Goal: Task Accomplishment & Management: Manage account settings

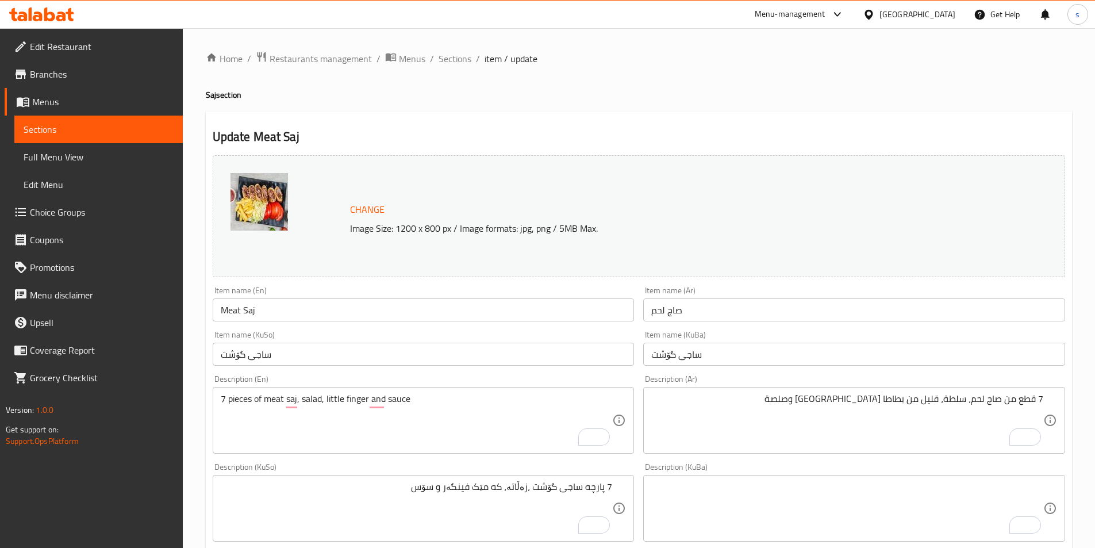
scroll to position [413, 0]
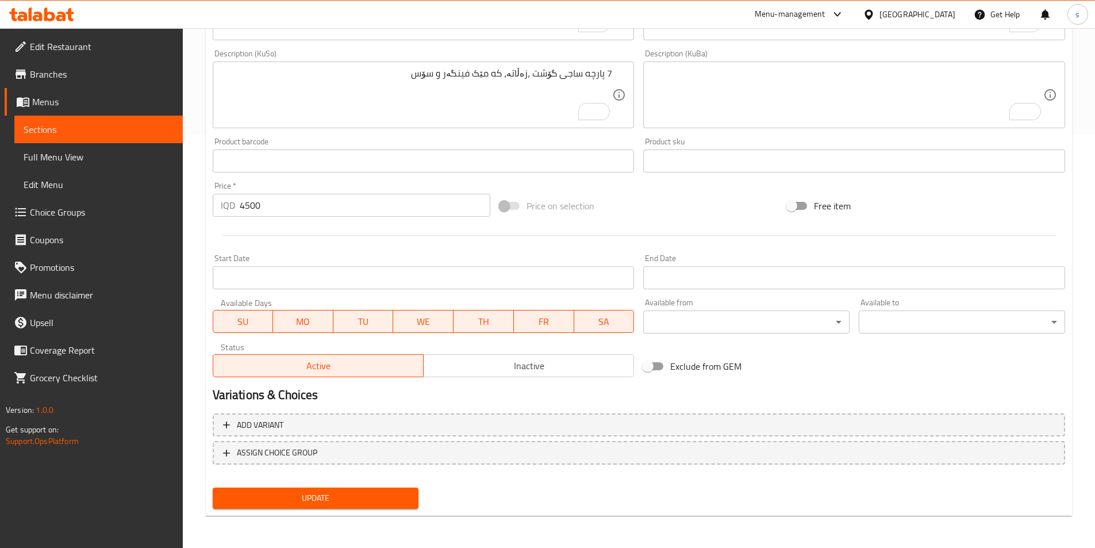
click at [57, 16] on icon at bounding box center [41, 14] width 65 height 14
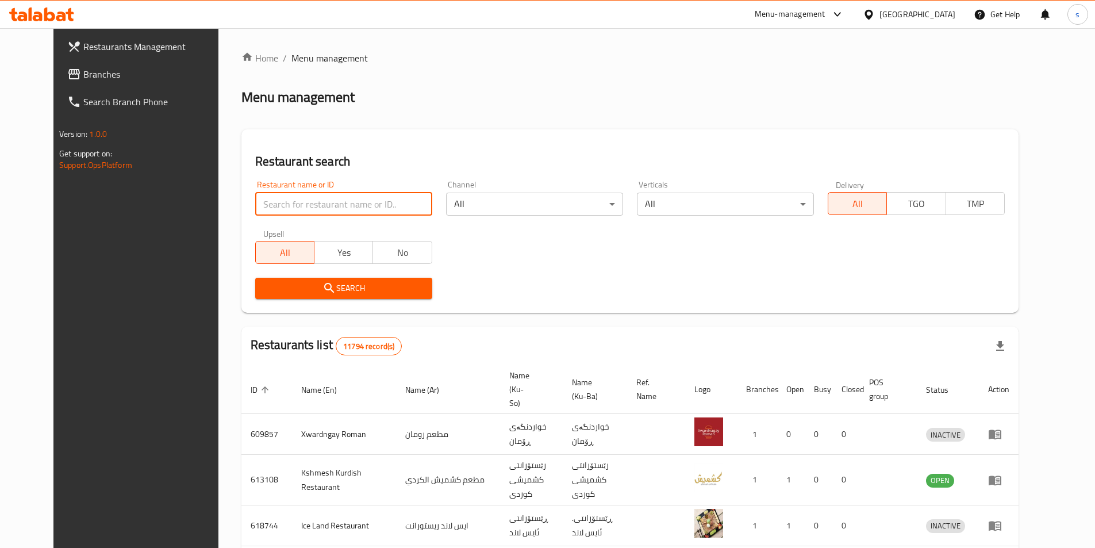
click at [265, 204] on input "search" at bounding box center [343, 204] width 177 height 23
paste input "Skip to NavigationSkip to Main Content Sales Console Cases Press Spacebar to re…"
type input "Skip to NavigationSkip to Main Content Sales Console Cases Press Spacebar to re…"
click button "Search" at bounding box center [343, 288] width 177 height 21
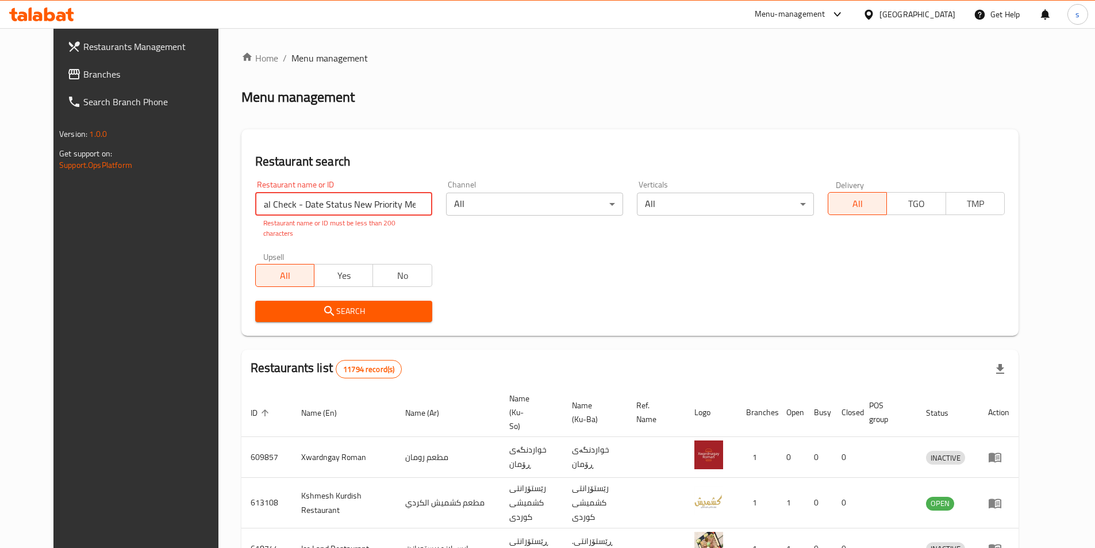
click at [410, 205] on input "Skip to NavigationSkip to Main Content Sales Console Cases Press Spacebar to re…" at bounding box center [343, 204] width 177 height 23
click at [404, 205] on input "Skip to NavigationSkip to Main Content Sales Console Cases Press Spacebar to re…" at bounding box center [343, 204] width 177 height 23
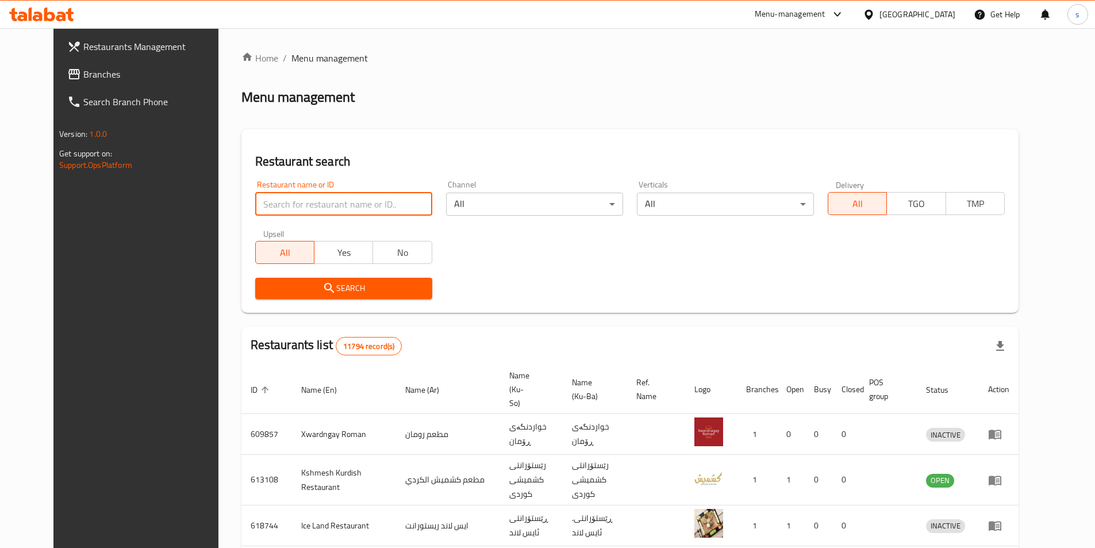
paste input "Lattela coffee house"
type input "Lattela coffee house"
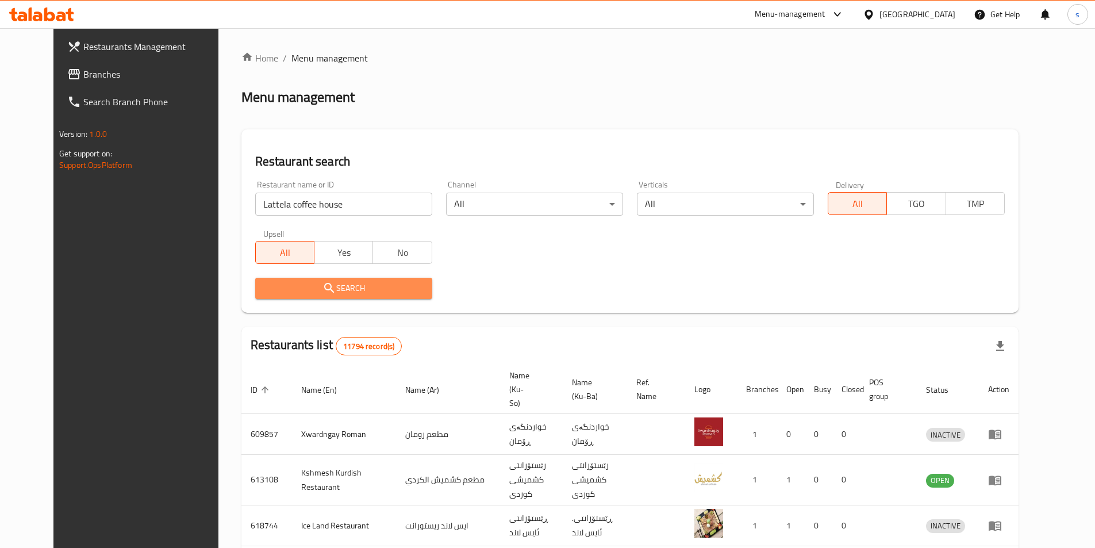
click at [281, 295] on span "Search" at bounding box center [343, 288] width 159 height 14
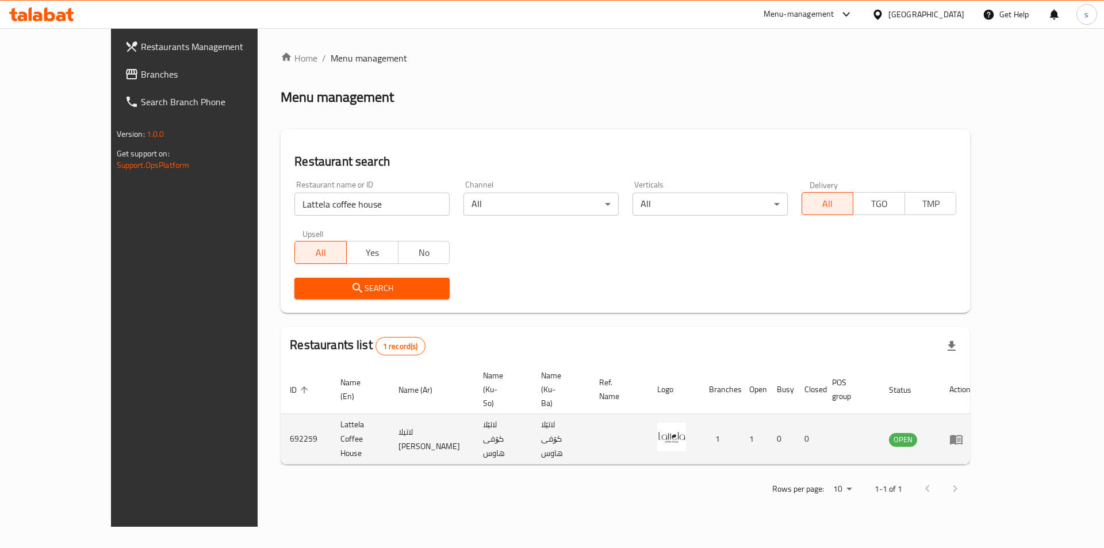
click at [963, 432] on icon "enhanced table" at bounding box center [956, 439] width 14 height 14
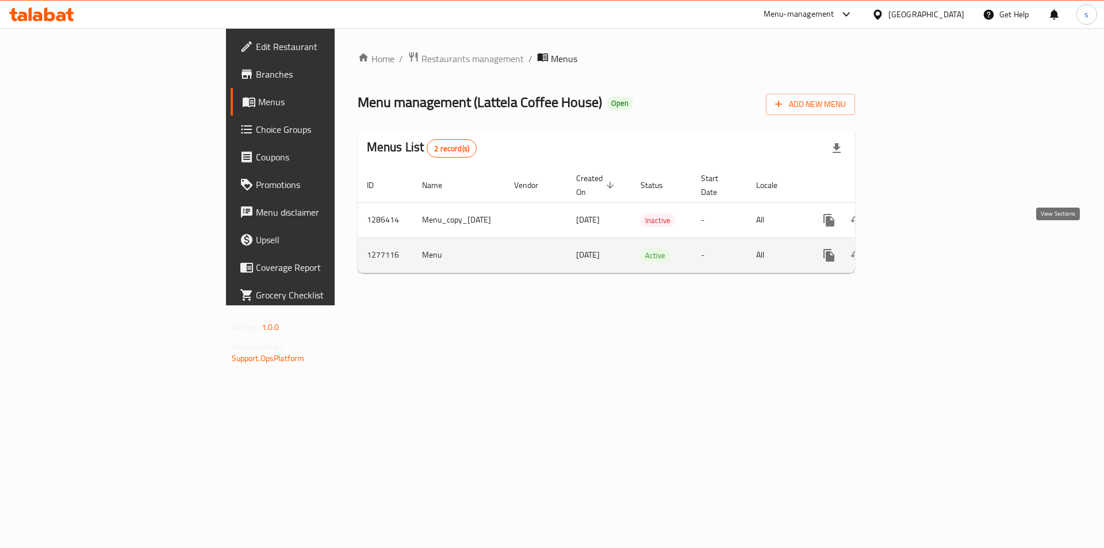
click at [926, 241] on link "enhanced table" at bounding box center [912, 255] width 28 height 28
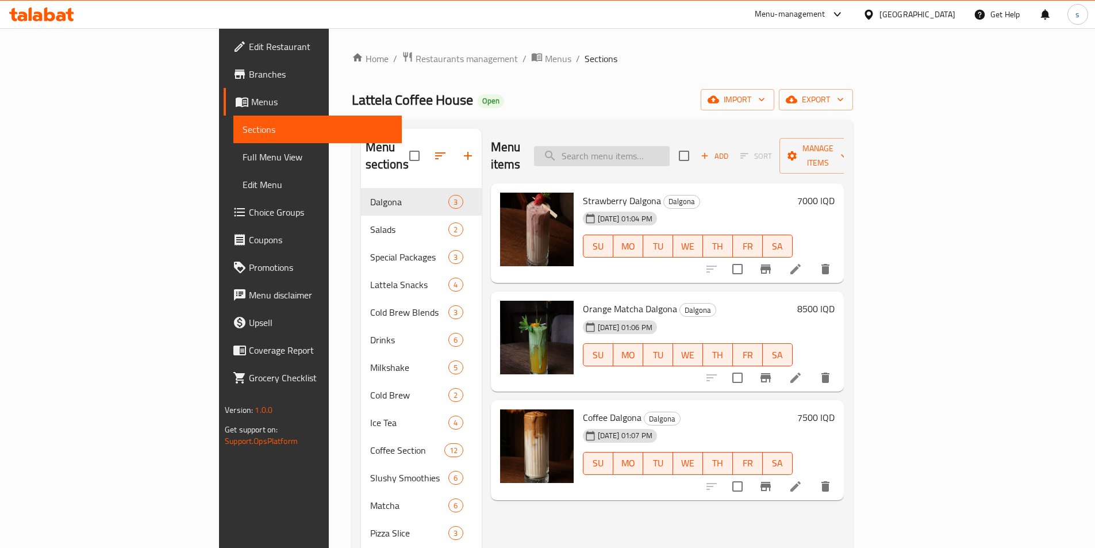
click at [658, 146] on input "search" at bounding box center [602, 156] width 136 height 20
paste input "Ice spanish latte"
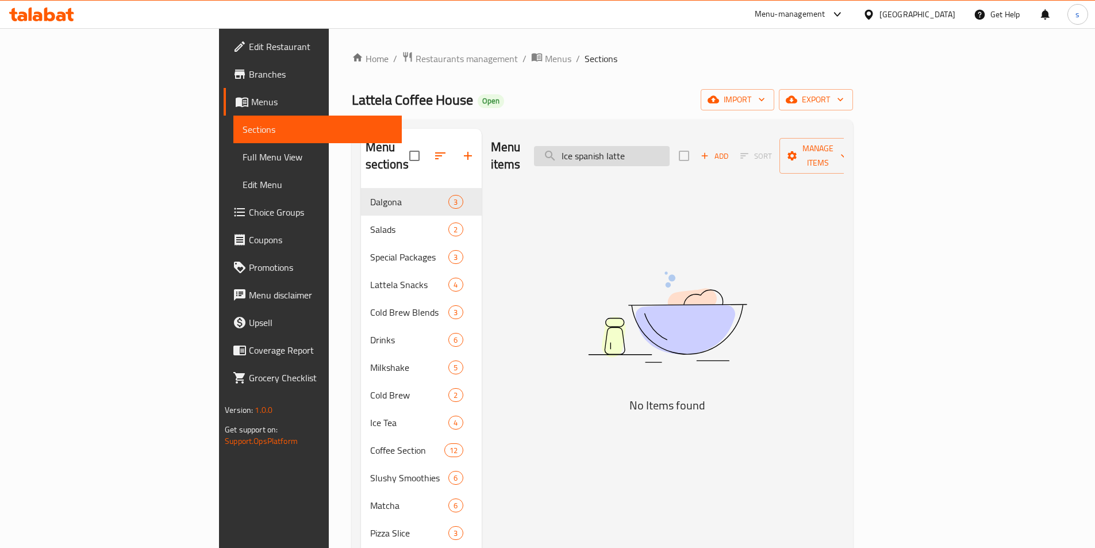
click at [670, 148] on input "Ice spanish latte" at bounding box center [602, 156] width 136 height 20
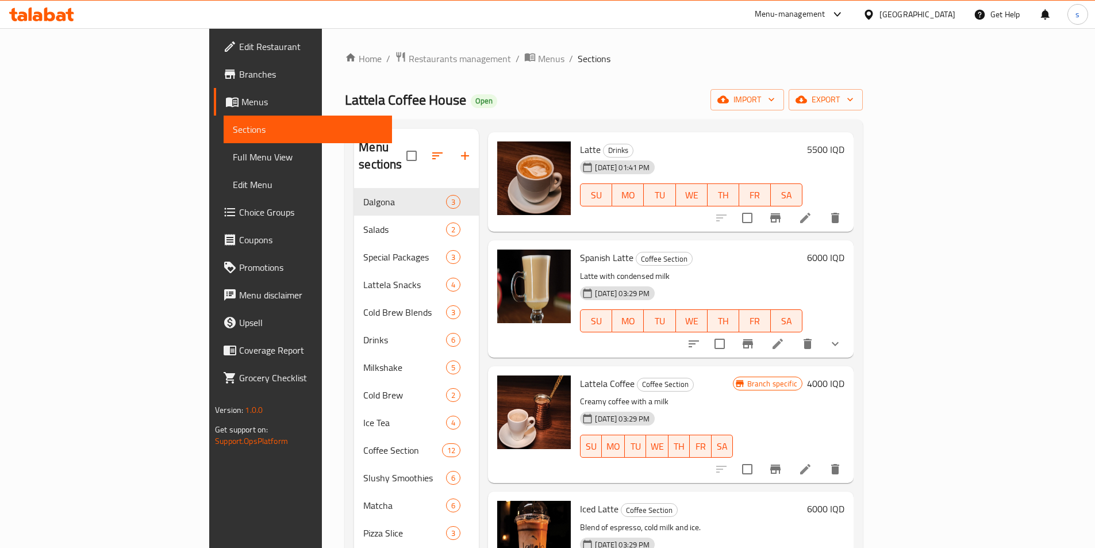
scroll to position [319, 0]
type input "latte"
click at [842, 336] on icon "show more" at bounding box center [835, 343] width 14 height 14
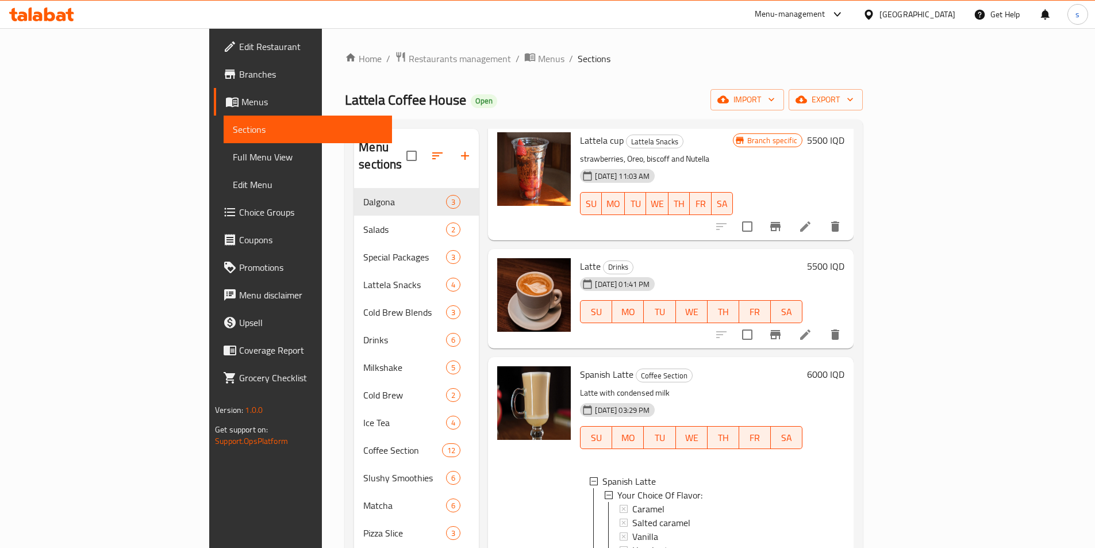
scroll to position [195, 0]
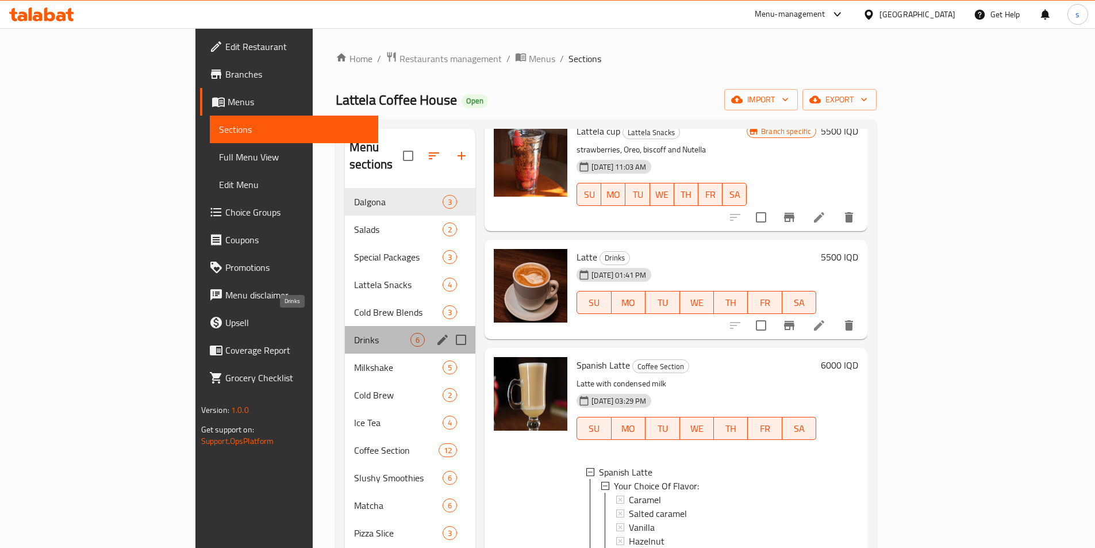
click at [354, 333] on span "Drinks" at bounding box center [382, 340] width 56 height 14
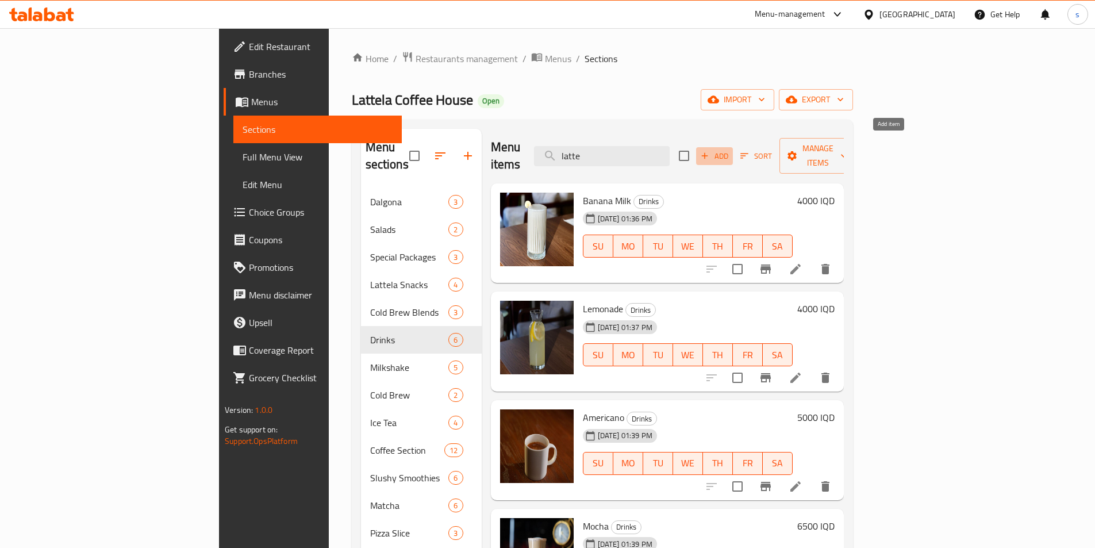
click at [730, 149] on span "Add" at bounding box center [714, 155] width 31 height 13
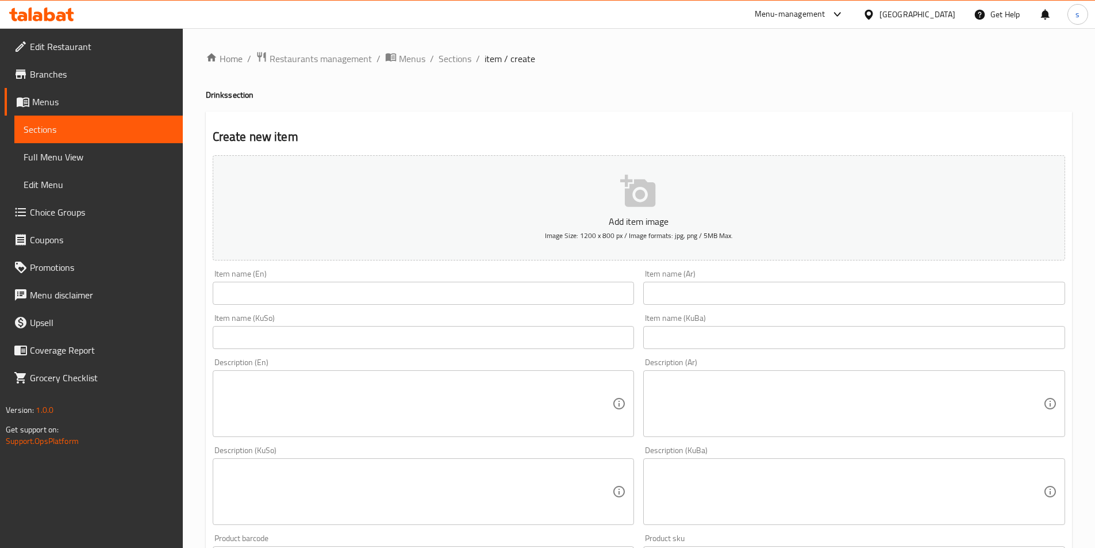
drag, startPoint x: 438, startPoint y: 272, endPoint x: 382, endPoint y: 285, distance: 56.6
click at [424, 279] on div "Item name (En) Item name (En)" at bounding box center [424, 287] width 422 height 35
click at [382, 285] on input "text" at bounding box center [424, 293] width 422 height 23
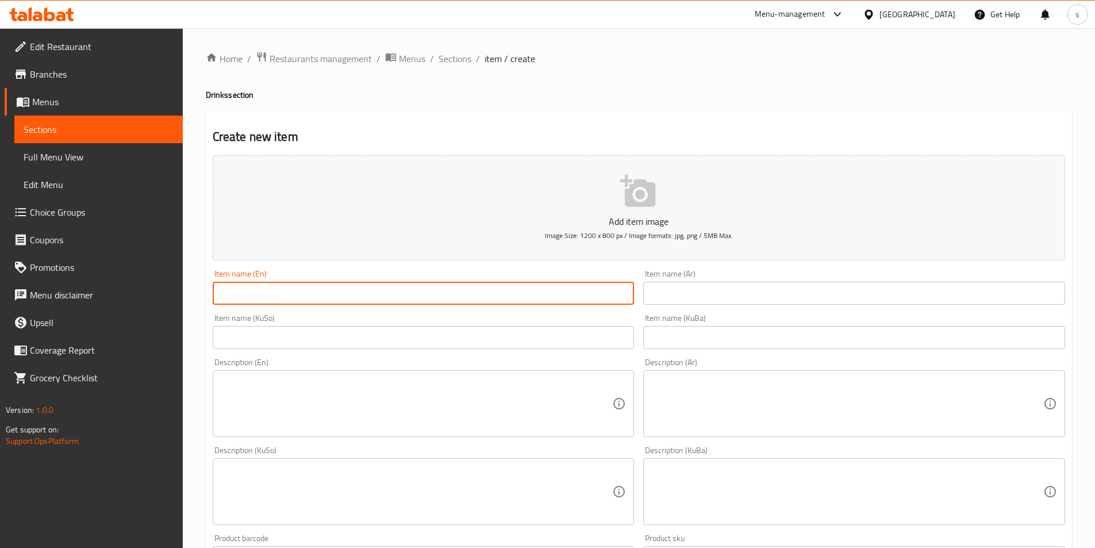
paste input "Ice Spanish Latte"
type input "Ice Spanish Latte"
click at [704, 296] on input "text" at bounding box center [854, 293] width 422 height 23
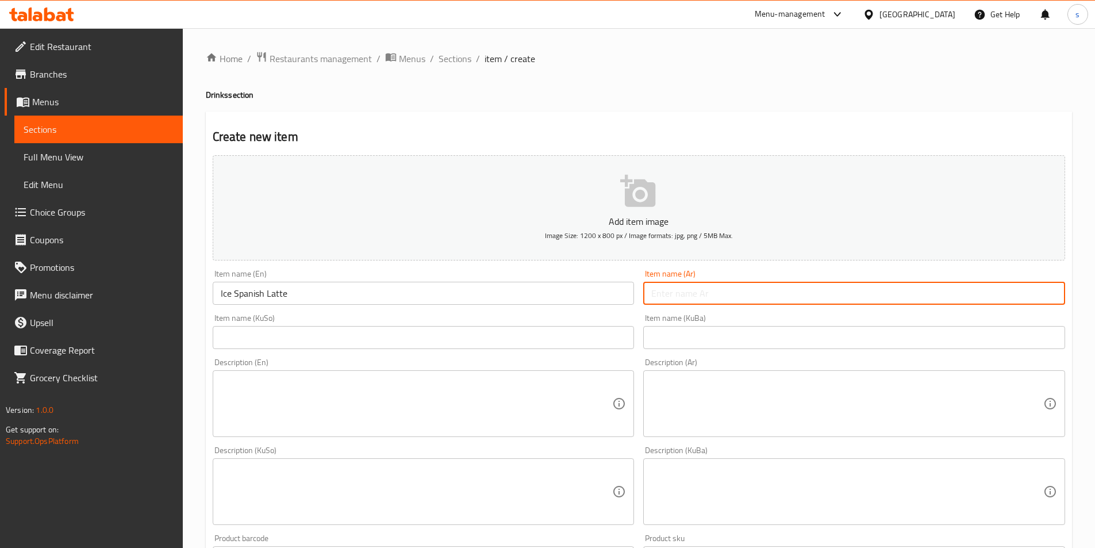
paste input "آيس لاتيه أسباني"
drag, startPoint x: 969, startPoint y: 294, endPoint x: 1038, endPoint y: 294, distance: 69.6
click at [1038, 294] on input "آيس لاتيه أسباني" at bounding box center [854, 293] width 422 height 23
paste input "text"
type input "آيس لاتيه أسباني"
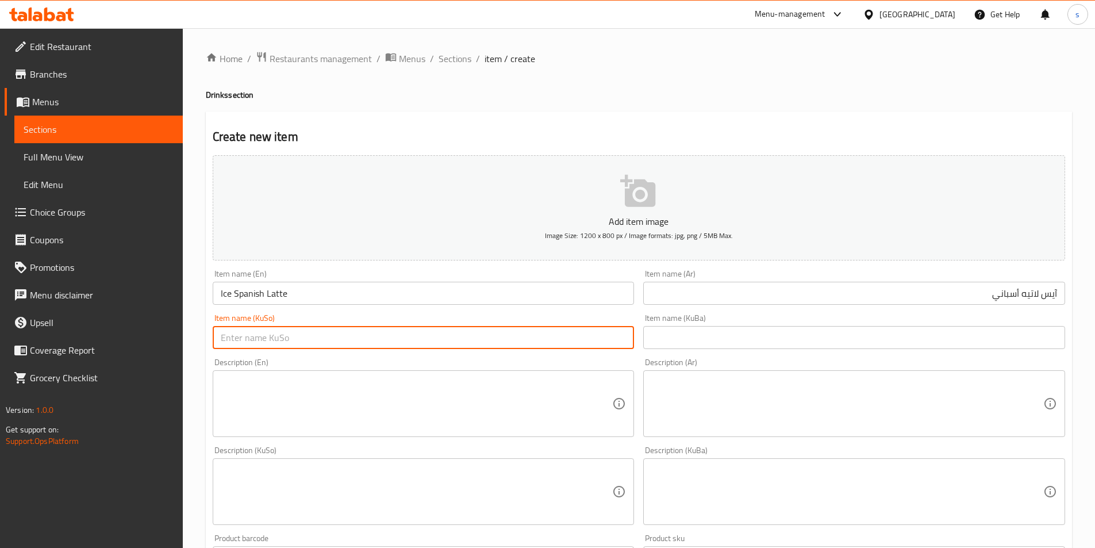
click at [592, 340] on input "text" at bounding box center [424, 337] width 422 height 23
paste input "ئایس لاتێ ئیسپانی"
drag, startPoint x: 542, startPoint y: 341, endPoint x: 605, endPoint y: 353, distance: 64.8
click at [605, 353] on div "Item name (KuSo) ئایس لاتێ ئیسپانی Item name (KuSo)" at bounding box center [423, 331] width 431 height 44
paste input "ی"
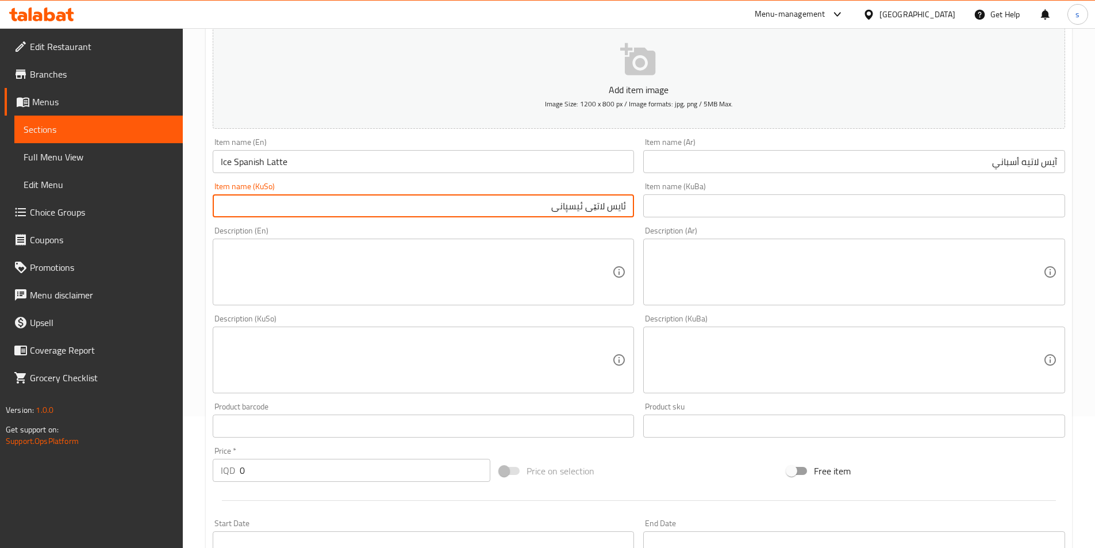
scroll to position [194, 0]
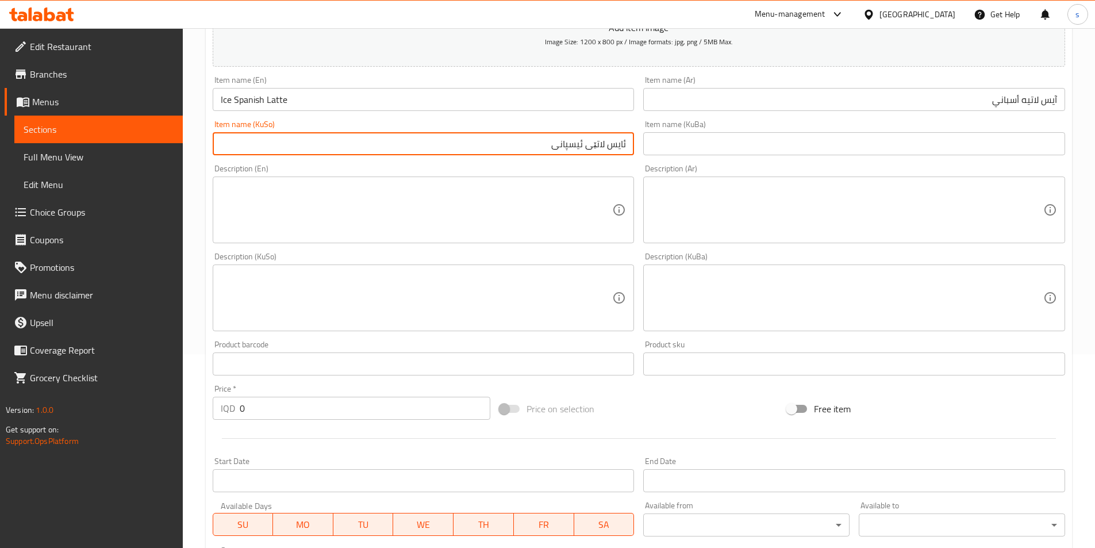
type input "ئایس لاتێی ئیسپانی"
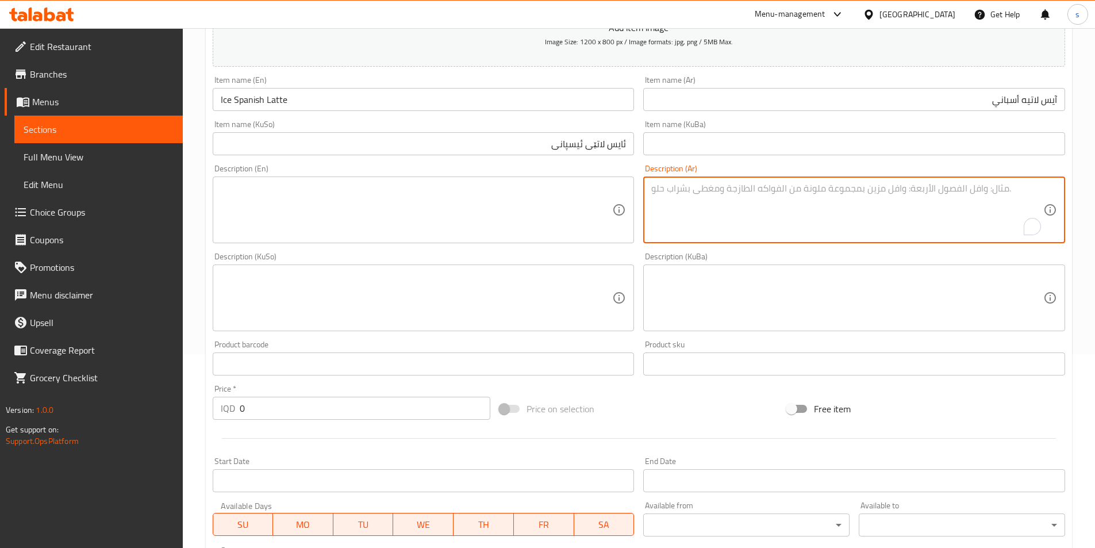
click at [939, 206] on textarea "To enrich screen reader interactions, please activate Accessibility in Grammarl…" at bounding box center [847, 210] width 392 height 55
paste textarea "إسبريسو شوت سنجل، لبن مكثف وحليب عادي"
type textarea "إسبريسو شوت سنجل، لبن مكثف وحليب عادي"
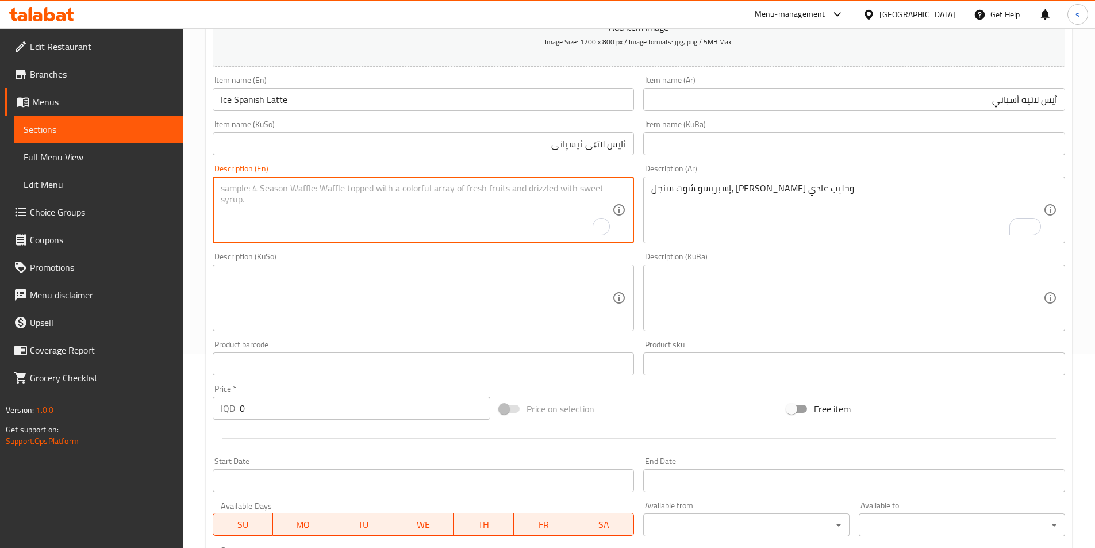
click at [328, 215] on textarea "To enrich screen reader interactions, please activate Accessibility in Grammarl…" at bounding box center [417, 210] width 392 height 55
paste textarea "Single shot espresso, condensed milk and regular milk"
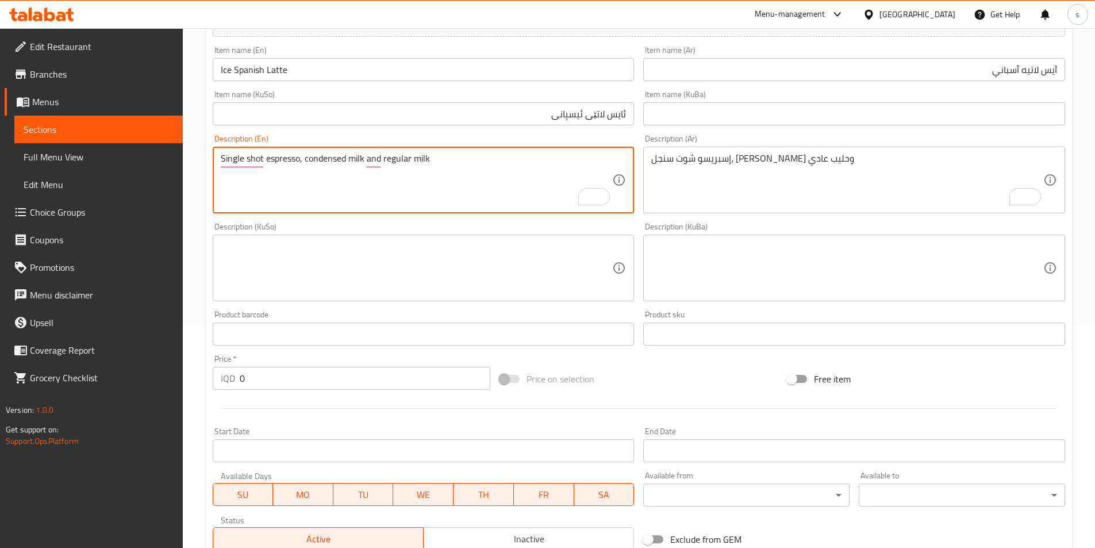
type textarea "Single shot espresso, condensed milk and regular milk"
click at [569, 271] on textarea at bounding box center [417, 268] width 392 height 55
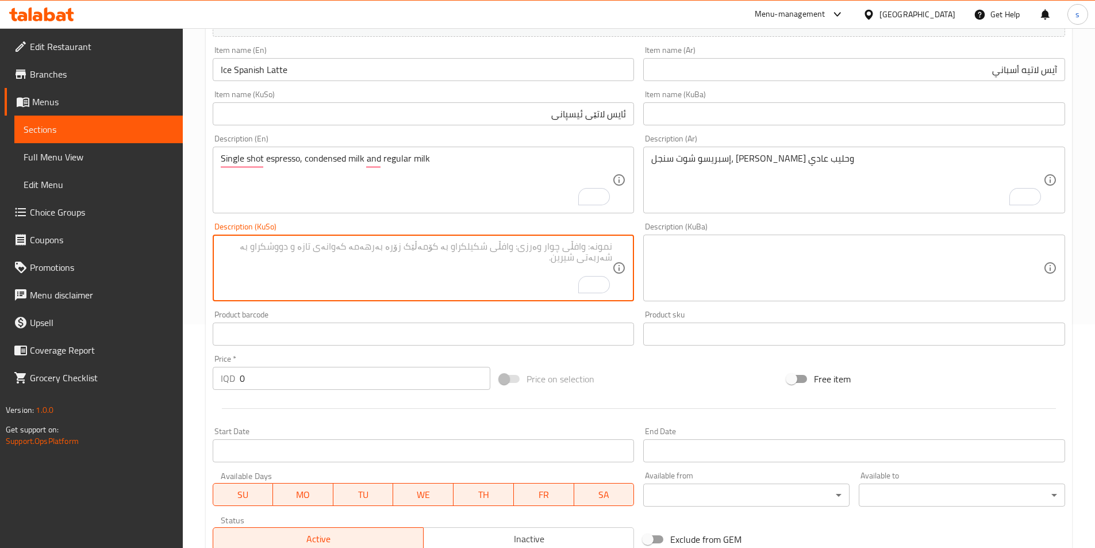
click at [550, 248] on textarea "To enrich screen reader interactions, please activate Accessibility in Grammarl…" at bounding box center [417, 268] width 392 height 55
paste textarea "شۆت ئێسپرێسۆ"
click at [600, 244] on textarea "شۆت ئێسپرێسۆ" at bounding box center [417, 268] width 392 height 55
click at [536, 250] on textarea "ئێسپرێسۆ" at bounding box center [417, 268] width 392 height 55
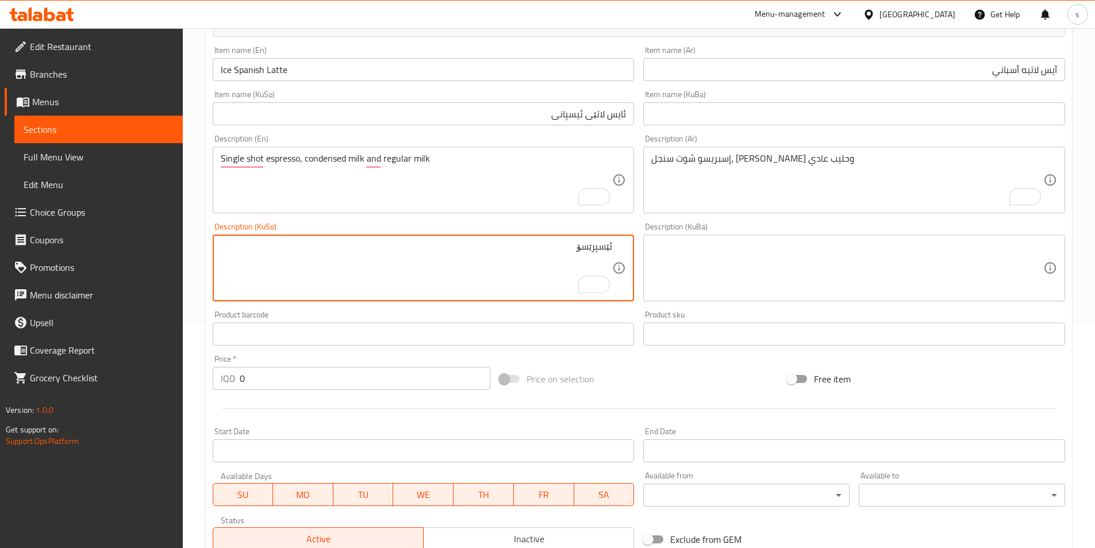
paste textarea "شۆت"
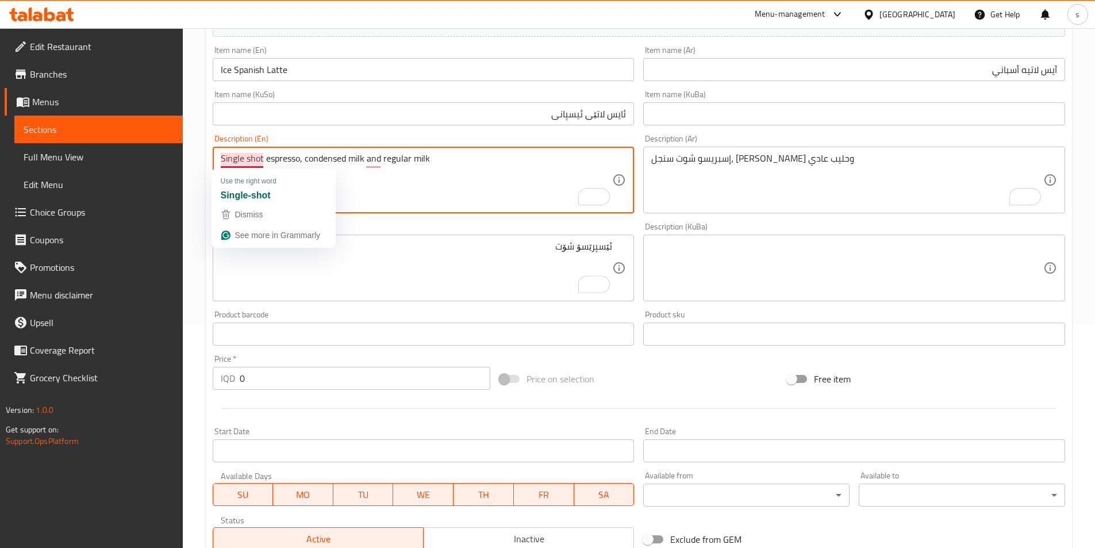
click at [230, 156] on textarea "Single shot espresso, condensed milk and regular milk" at bounding box center [417, 180] width 392 height 55
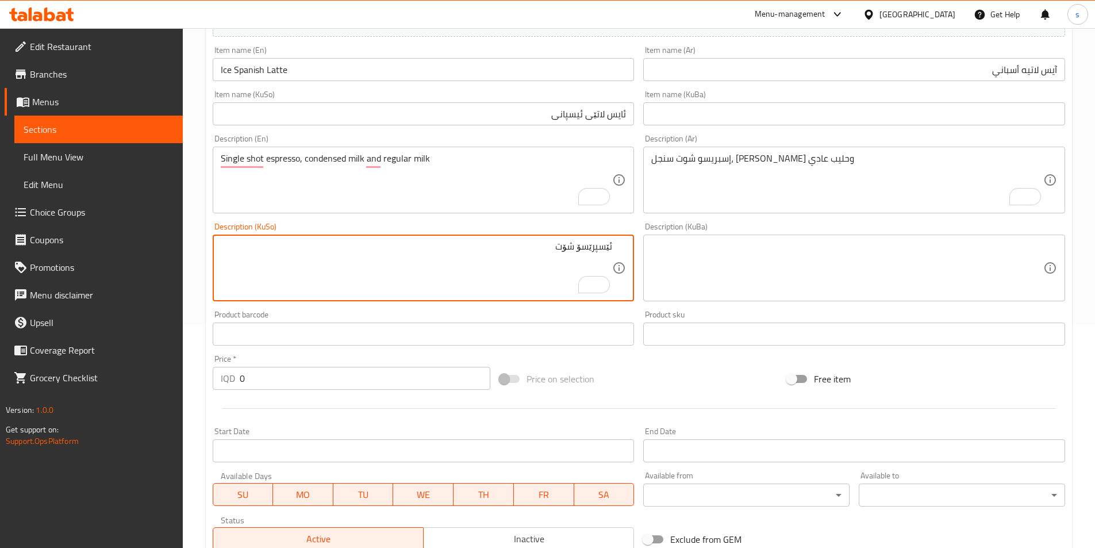
paste textarea "سنگڵ"
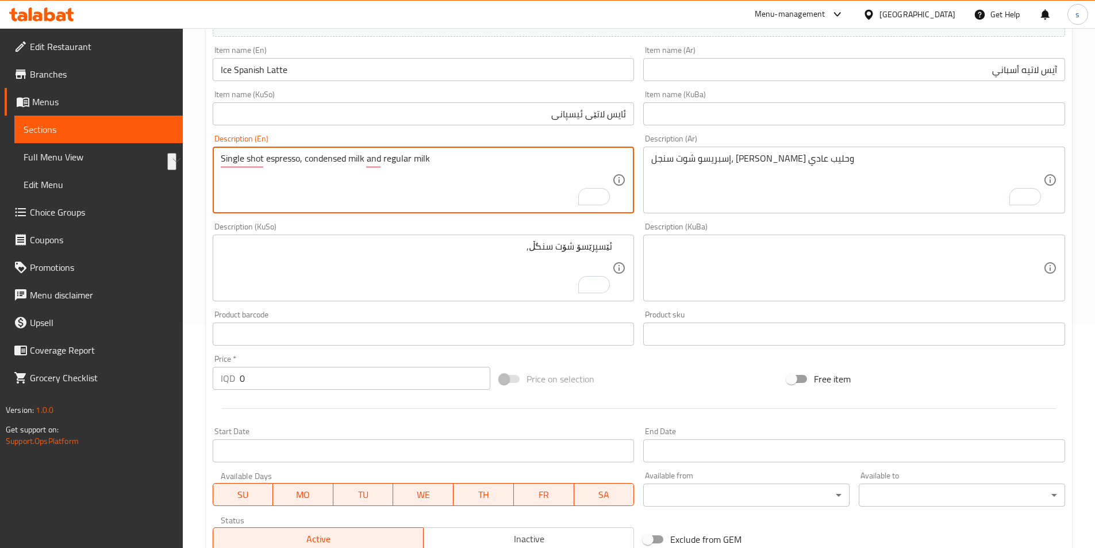
drag, startPoint x: 305, startPoint y: 163, endPoint x: 364, endPoint y: 171, distance: 60.4
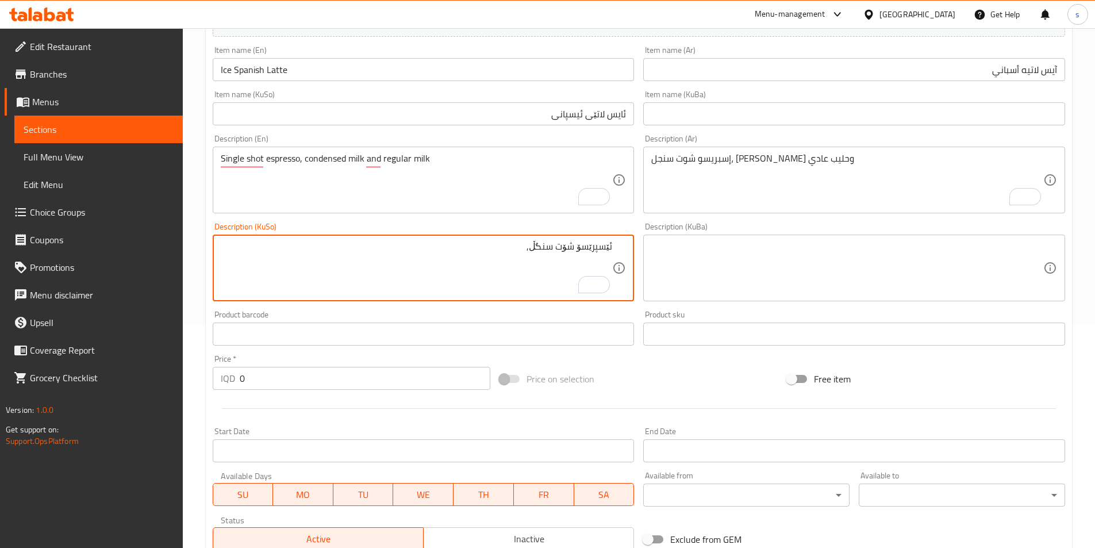
click at [446, 260] on textarea "ئێسپرێسۆ شۆت سنگڵ," at bounding box center [417, 268] width 392 height 55
paste textarea "شیری خەست"
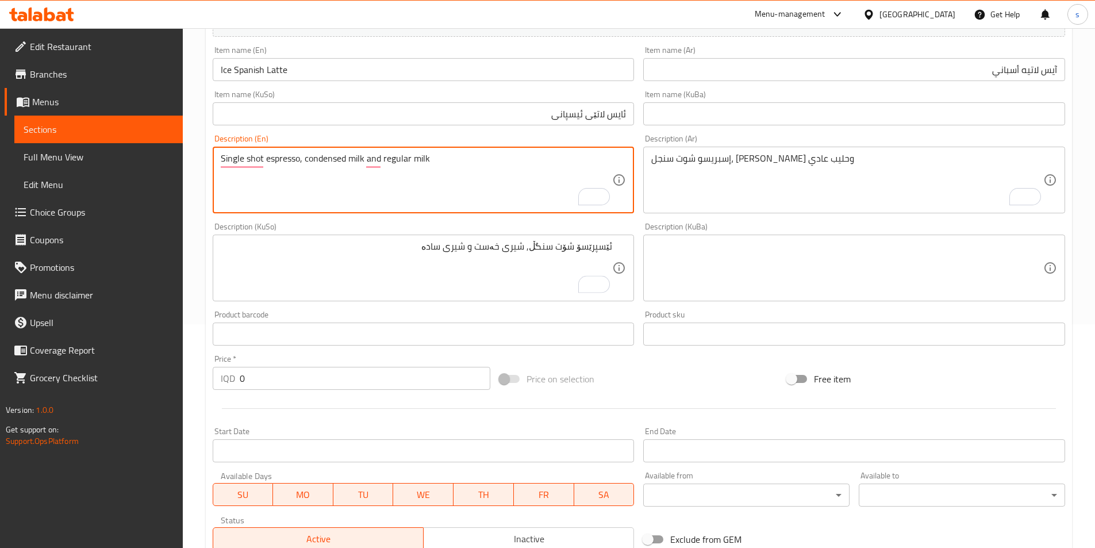
click at [394, 158] on textarea "Single shot espresso, condensed milk and regular milk" at bounding box center [417, 180] width 392 height 55
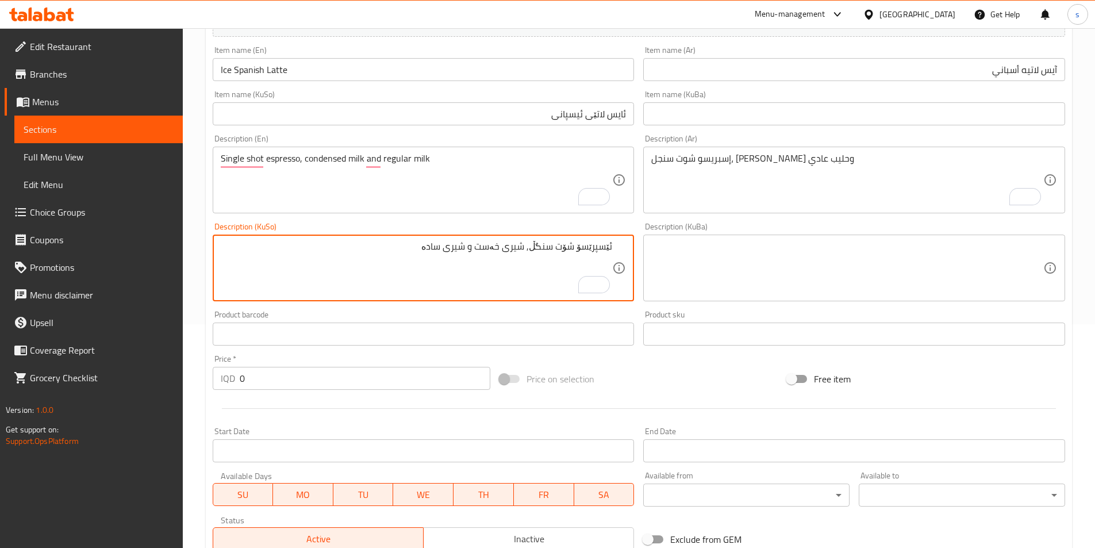
drag, startPoint x: 424, startPoint y: 255, endPoint x: 449, endPoint y: 259, distance: 25.7
paste textarea "اسایی"
type textarea "ئێسپرێسۆ شۆت سنگڵ, شیری خەست و شیری ئاسایی"
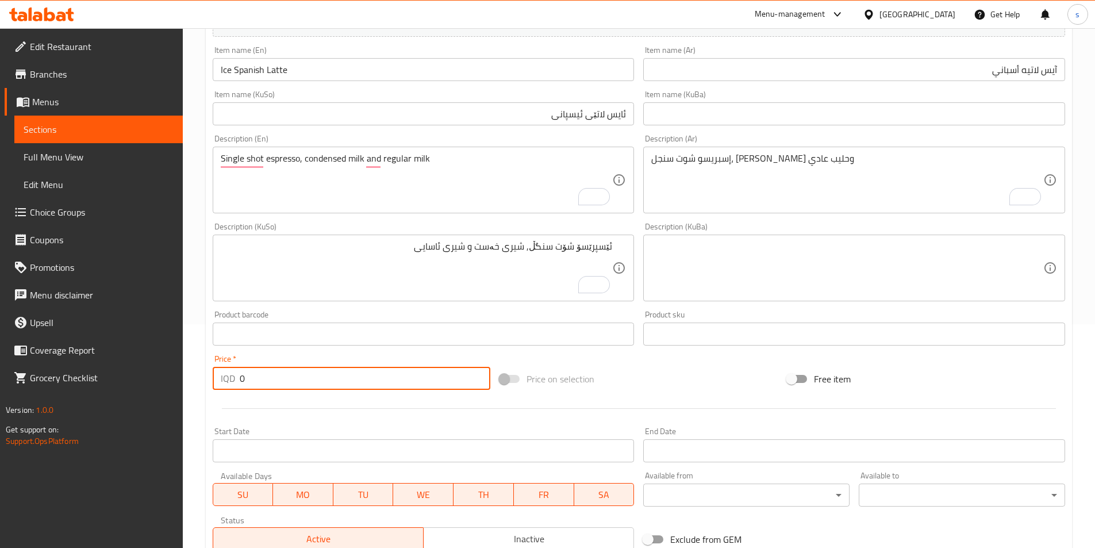
drag, startPoint x: 265, startPoint y: 389, endPoint x: 235, endPoint y: 389, distance: 29.9
click at [235, 389] on div "IQD 0 Price *" at bounding box center [352, 378] width 278 height 23
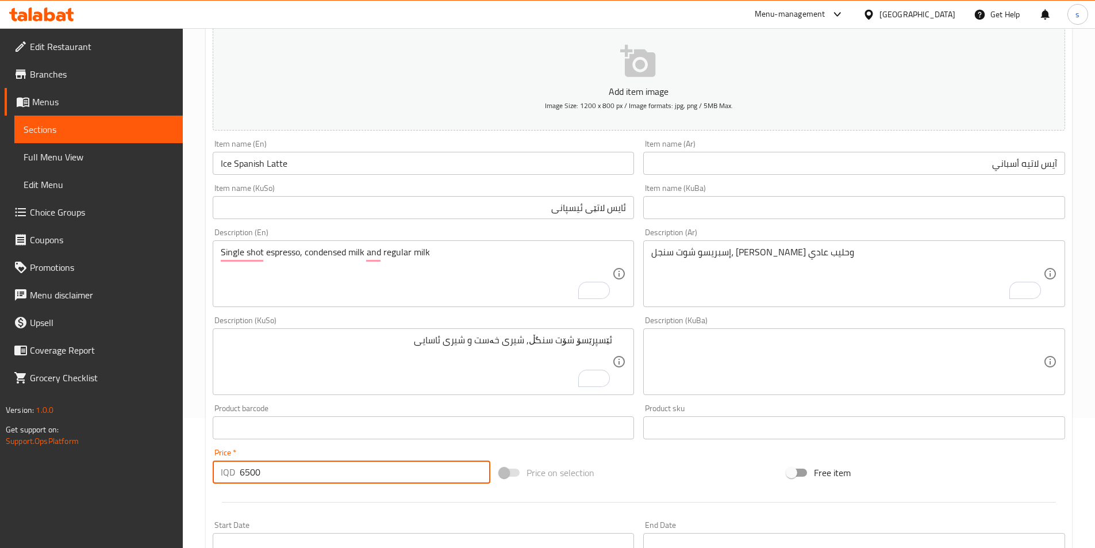
scroll to position [397, 0]
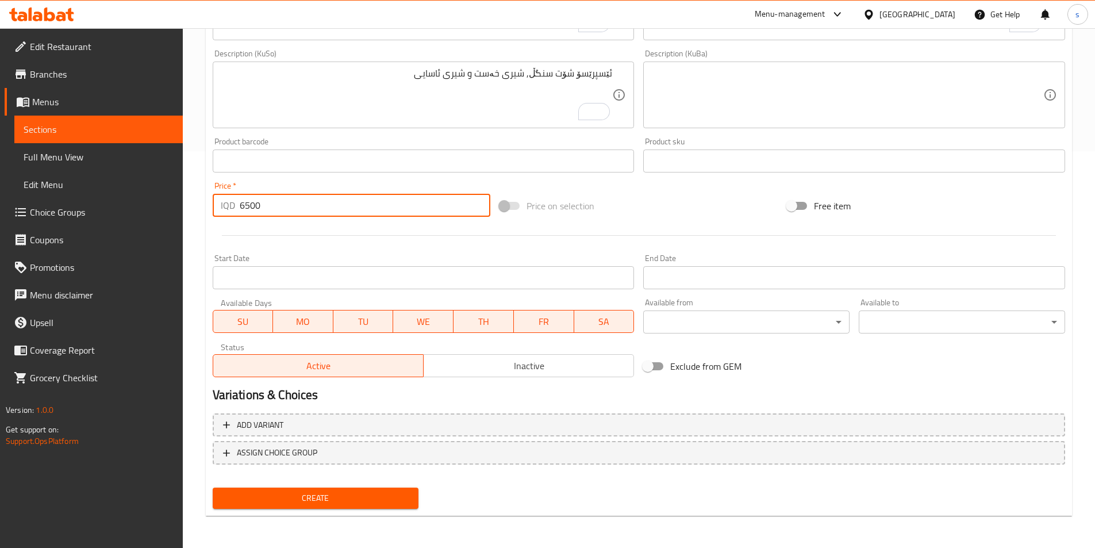
type input "6500"
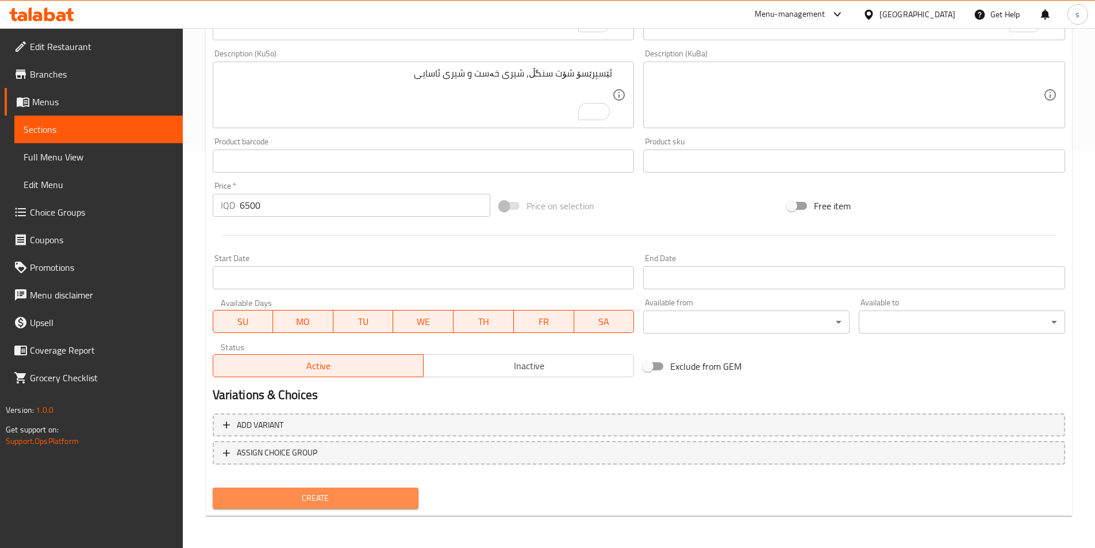
click at [346, 498] on span "Create" at bounding box center [316, 498] width 188 height 14
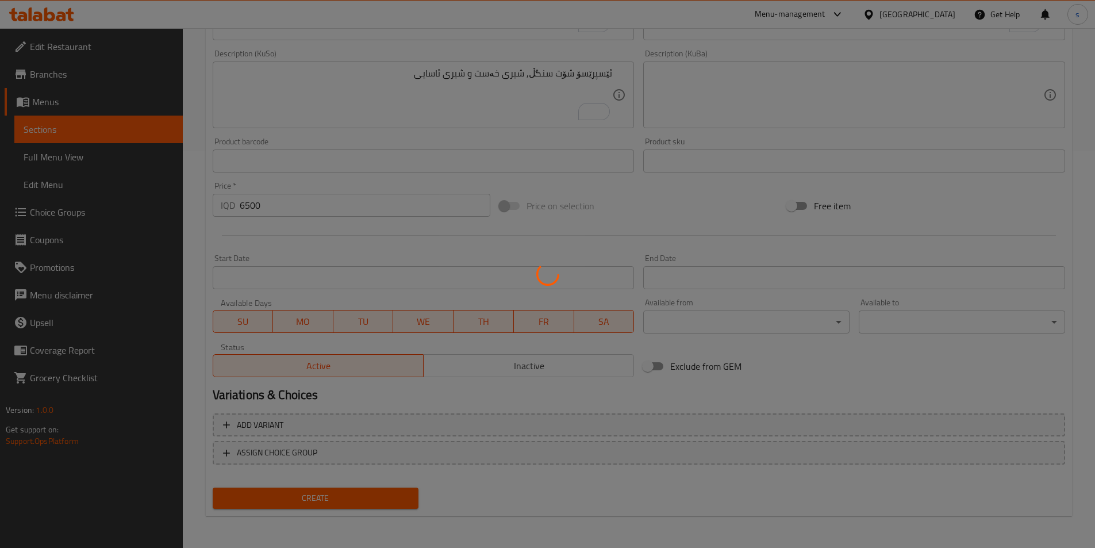
type input "0"
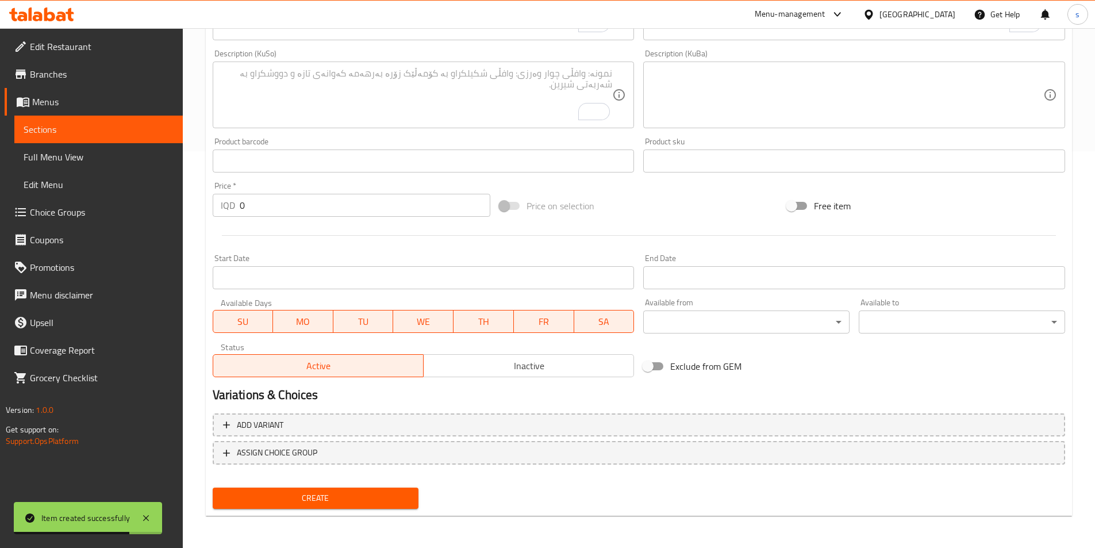
click at [75, 210] on span "Choice Groups" at bounding box center [102, 212] width 144 height 14
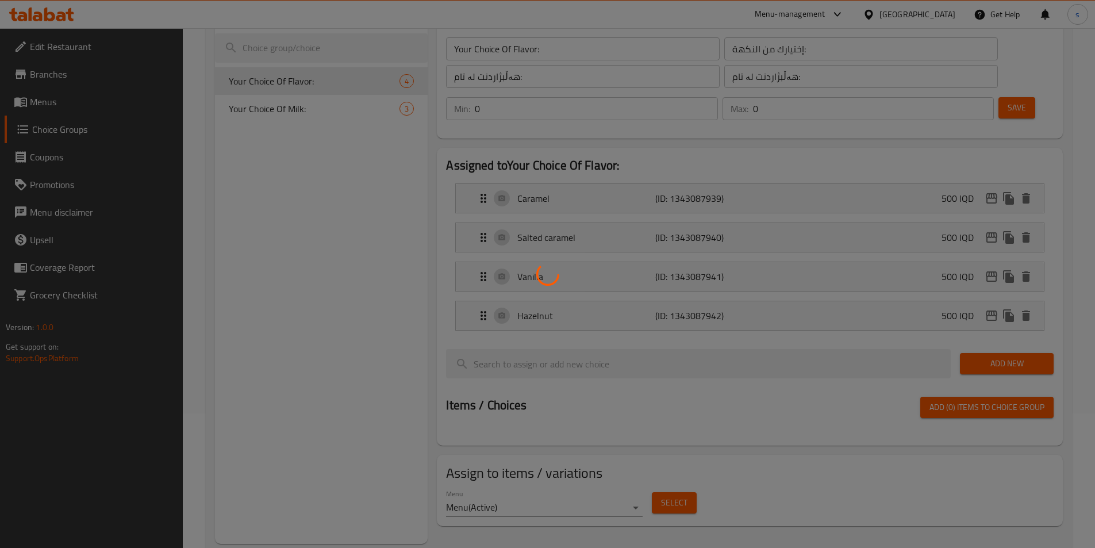
scroll to position [63, 0]
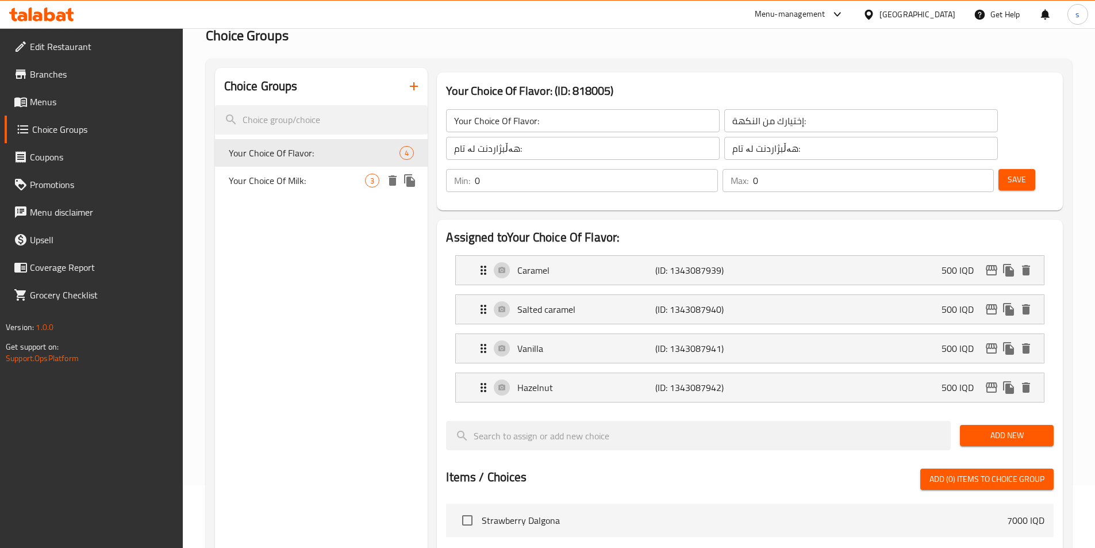
click at [321, 181] on span "Your Choice Of Milk:" at bounding box center [297, 181] width 137 height 14
type input "Your Choice Of Milk:"
type input "إختيارك من الحليب:"
type input "هەڵبژاردنت لە شیر:"
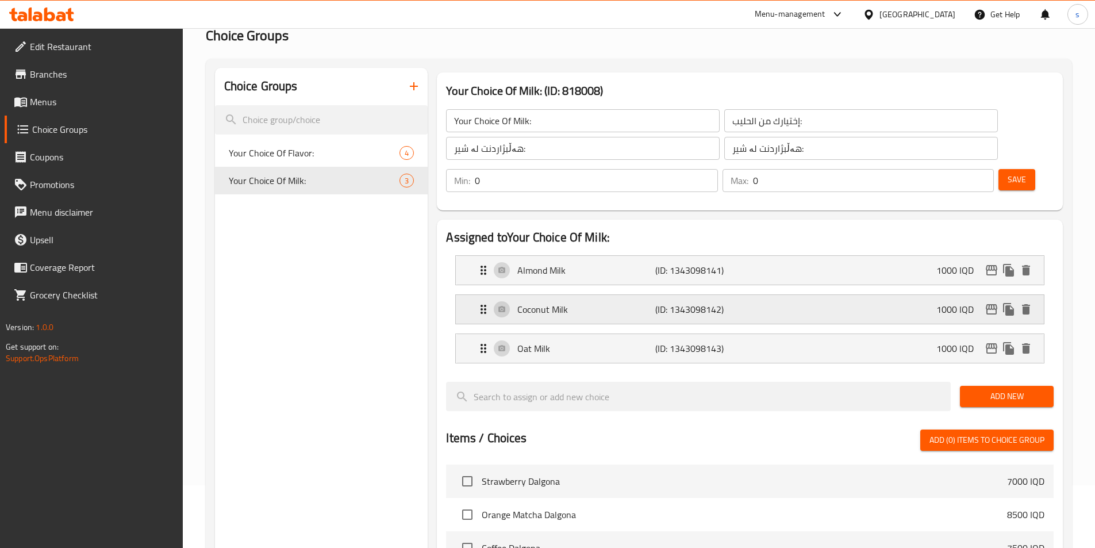
click at [628, 295] on div "Coconut Milk (ID: 1343098142) 1000 IQD" at bounding box center [754, 309] width 554 height 29
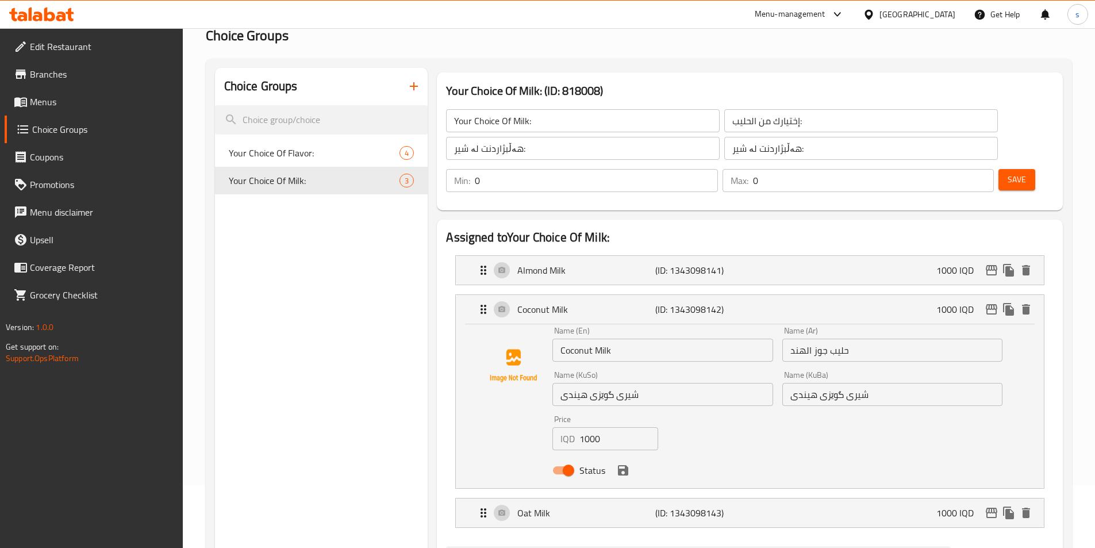
click at [631, 339] on input "Coconut Milk" at bounding box center [662, 350] width 220 height 23
click at [676, 383] on input "شیری گوێزی هیندی" at bounding box center [662, 394] width 220 height 23
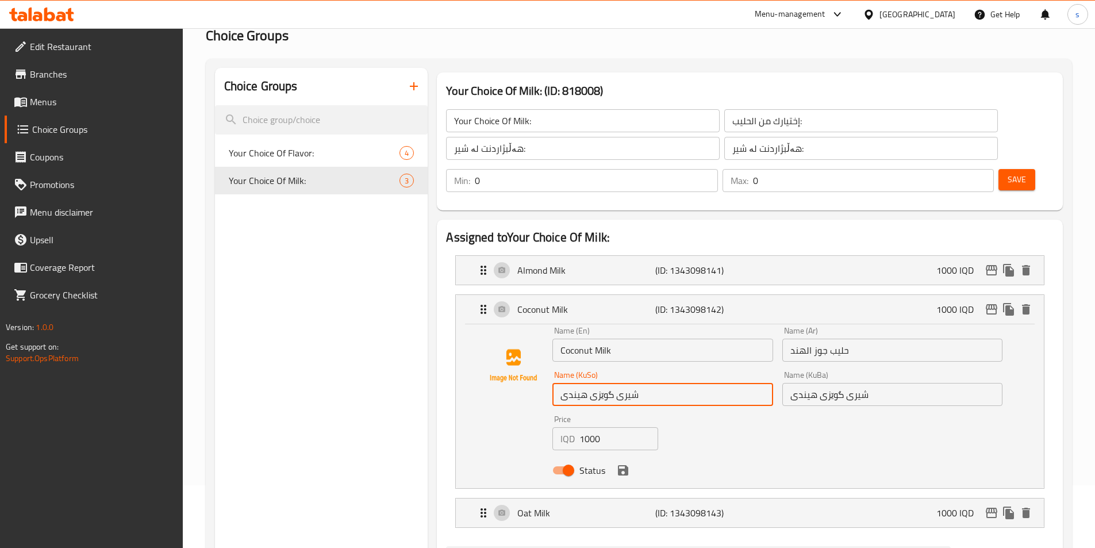
click at [676, 383] on input "شیری گوێزی هیندی" at bounding box center [662, 394] width 220 height 23
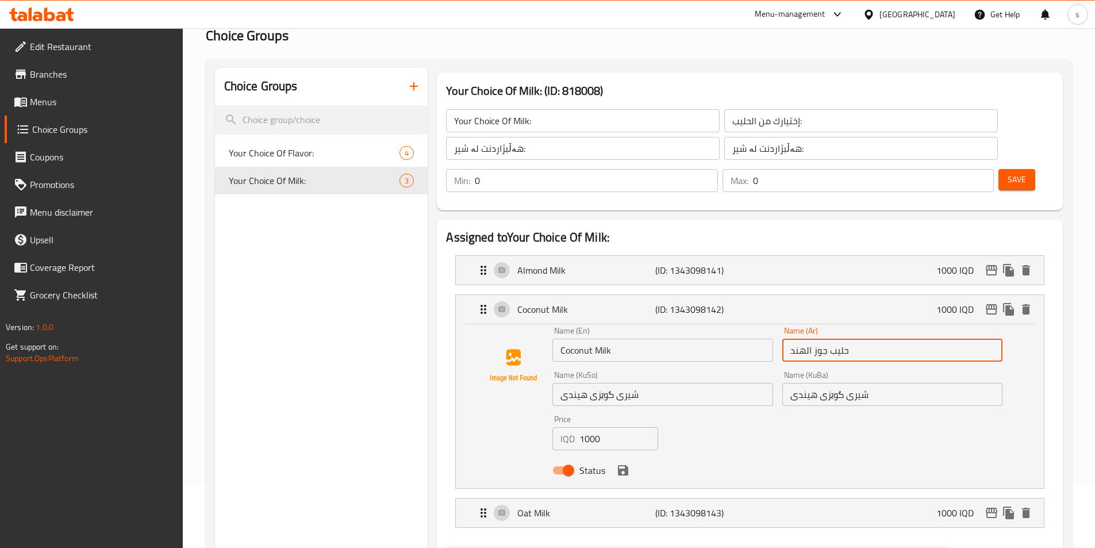
click at [873, 339] on input "حليب جوز الهند" at bounding box center [892, 350] width 220 height 23
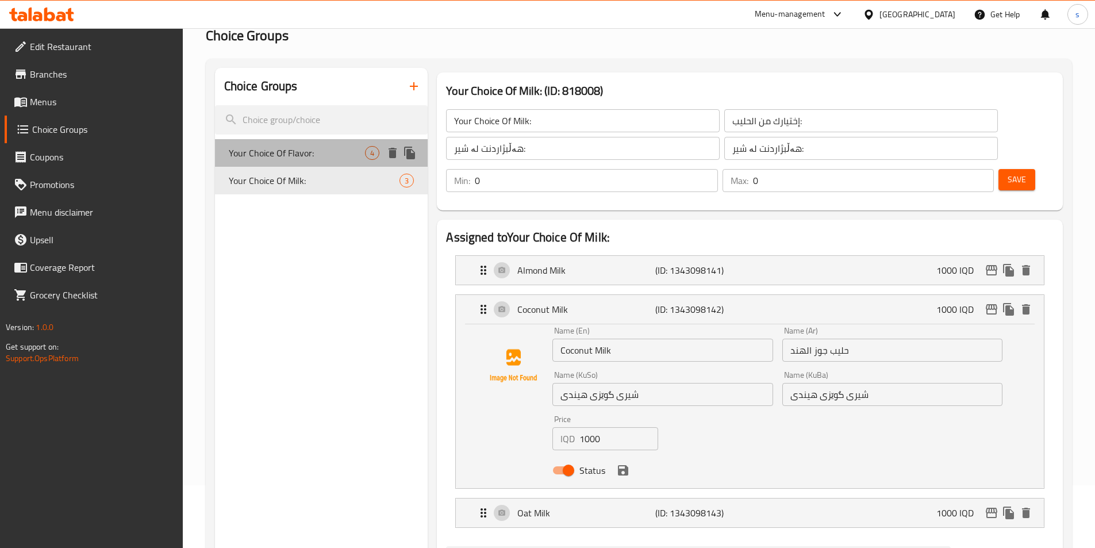
click at [310, 141] on div "Your Choice Of Flavor: 4" at bounding box center [321, 153] width 213 height 28
type input "Your Choice Of Flavor:"
type input "إختيارك من النكهة:"
type input "هەڵبژاردنت لە تام:"
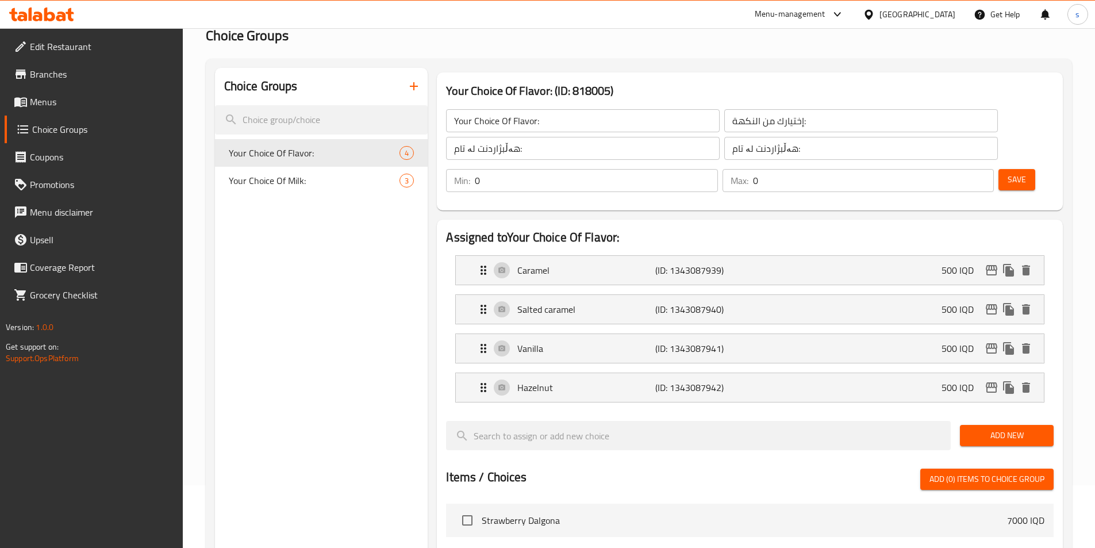
click at [417, 89] on icon "button" at bounding box center [414, 86] width 14 height 14
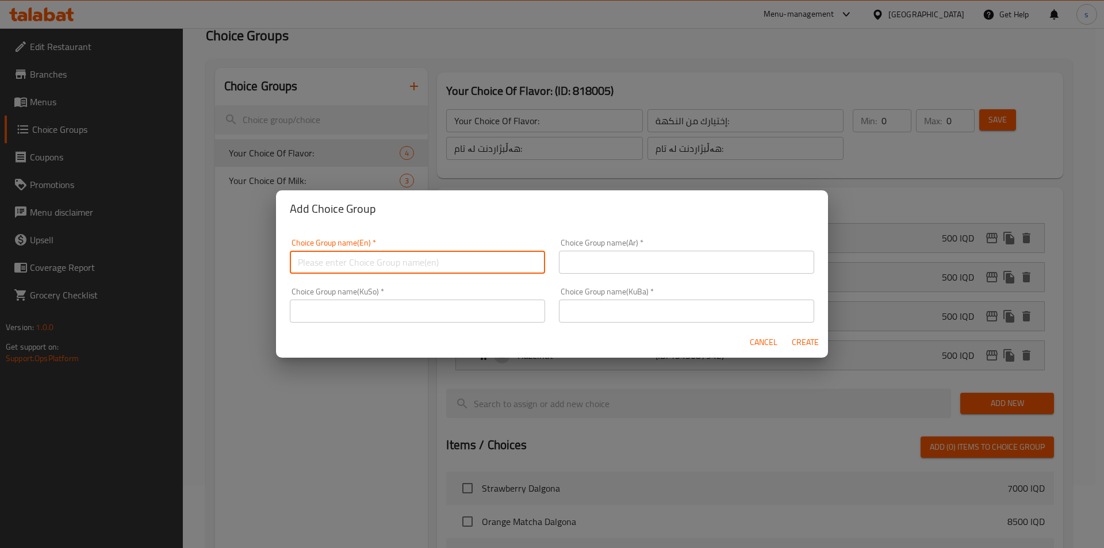
click at [416, 270] on input "text" at bounding box center [417, 262] width 255 height 23
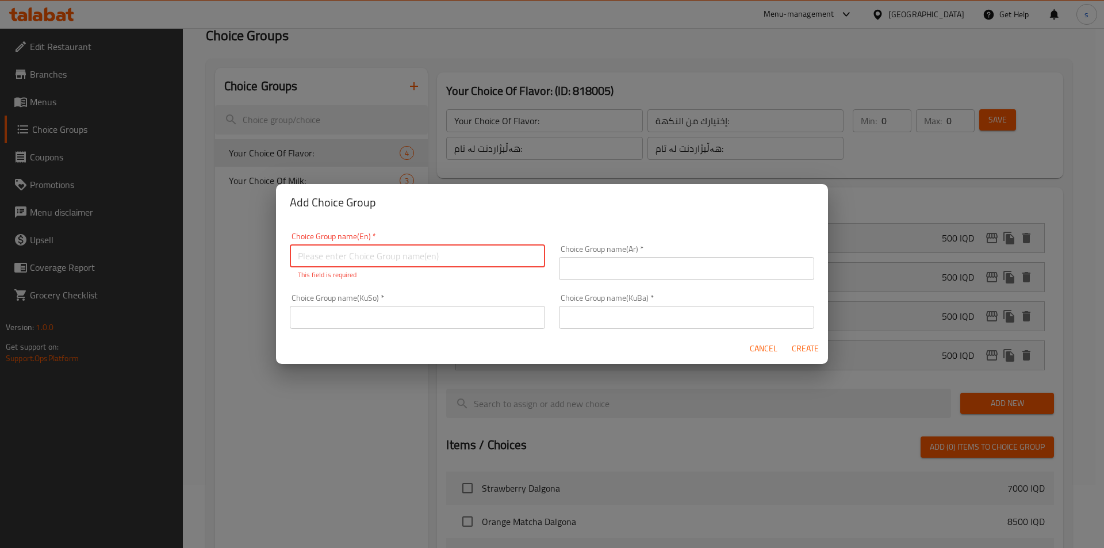
paste input "Your Choice Of Milk:"
type input "Your Choice Of Milk:"
click at [631, 254] on div "Choice Group name(Ar)   * Choice Group name(Ar) *" at bounding box center [686, 262] width 255 height 35
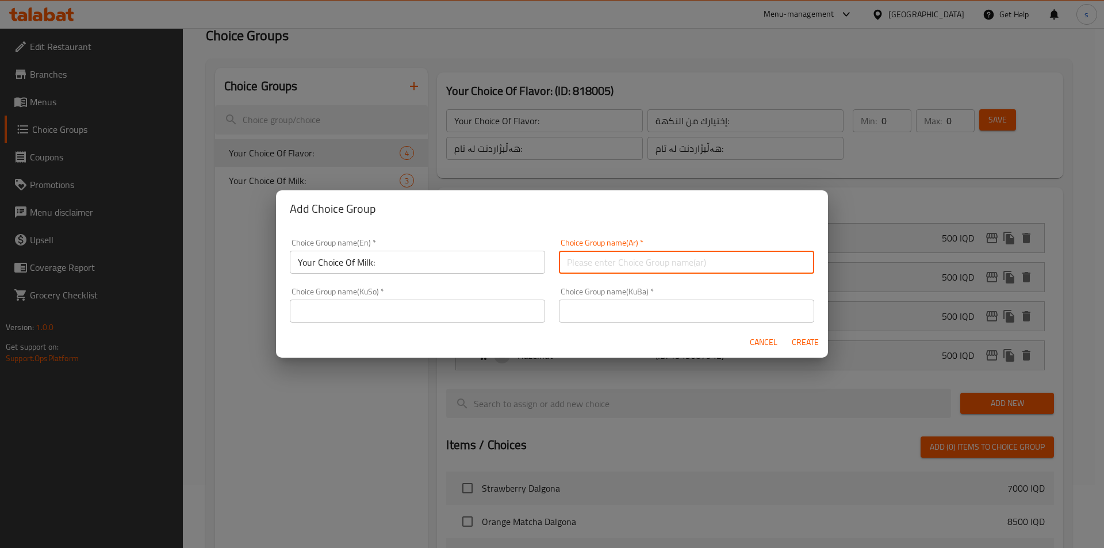
click at [631, 259] on input "text" at bounding box center [686, 262] width 255 height 23
paste input "إختيارك من الحليب:"
type input "إختيارك من الحليب:"
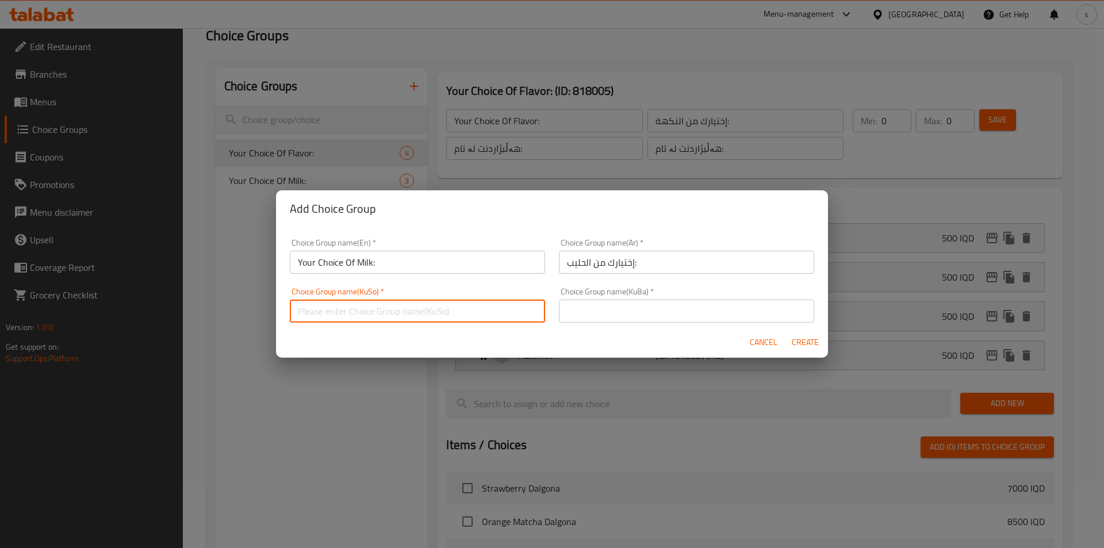
click at [449, 318] on input "text" at bounding box center [417, 311] width 255 height 23
paste input "هەڵبژاردنت لە شیر:"
type input "هەڵبژاردنت لە شیر:"
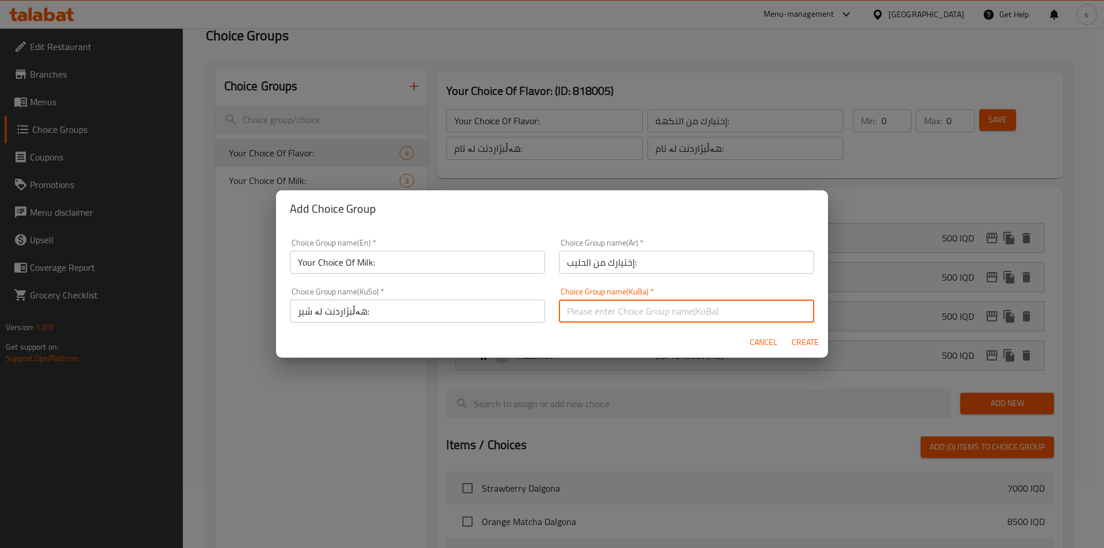
click at [668, 317] on input "text" at bounding box center [686, 311] width 255 height 23
paste input "هەڵبژاردنت لە شیر:"
type input "هەڵبژاردنت لە شیر:"
click at [796, 338] on span "Create" at bounding box center [805, 342] width 28 height 14
type input "Your Choice Of Milk:"
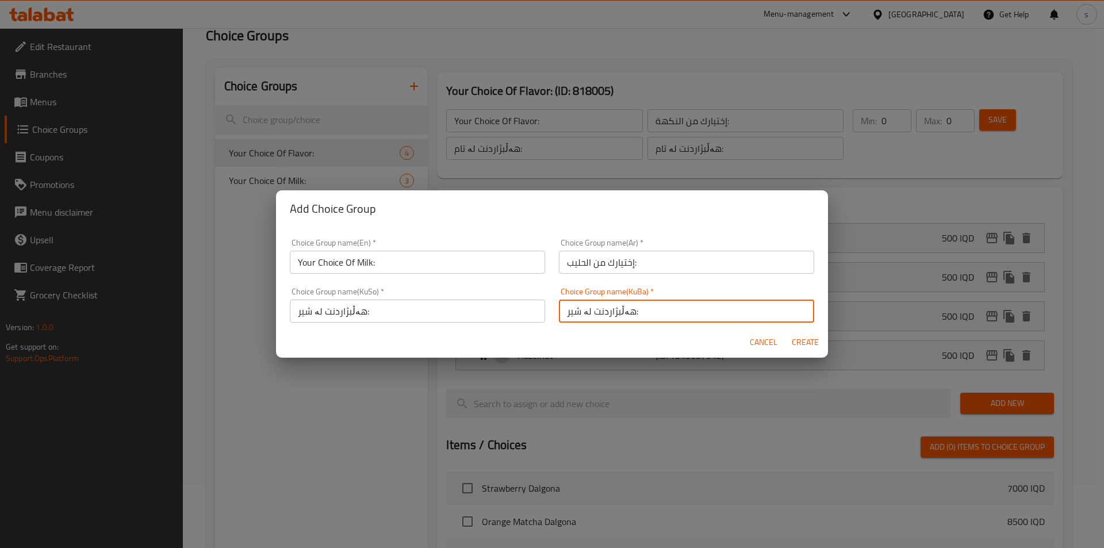
type input "إختيارك من الحليب:"
type input "هەڵبژاردنت لە شیر:"
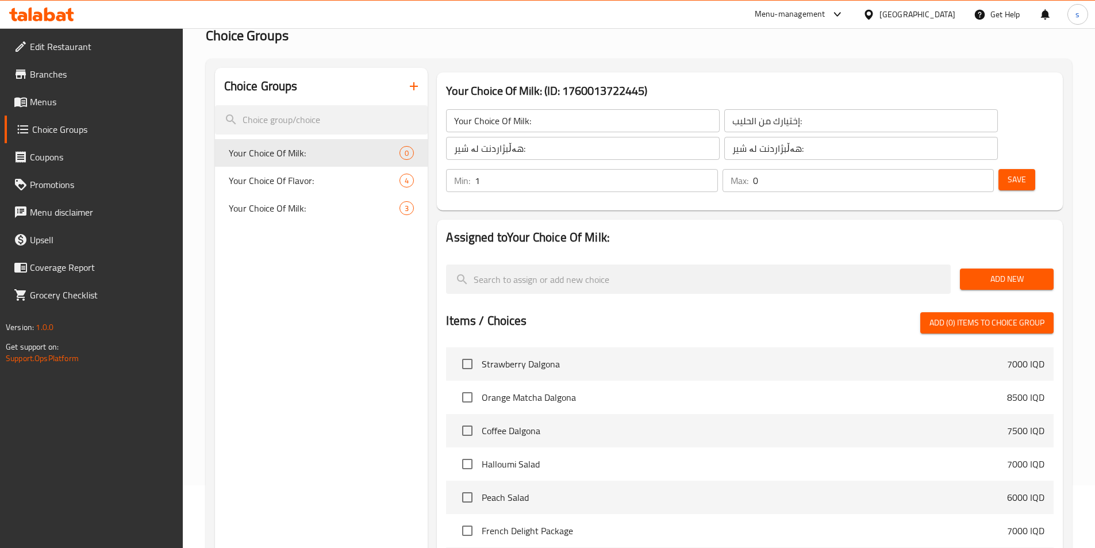
click at [717, 169] on input "1" at bounding box center [596, 180] width 243 height 23
type input "0"
click at [717, 169] on input "0" at bounding box center [596, 180] width 243 height 23
type input "1"
click at [963, 169] on input "1" at bounding box center [873, 180] width 241 height 23
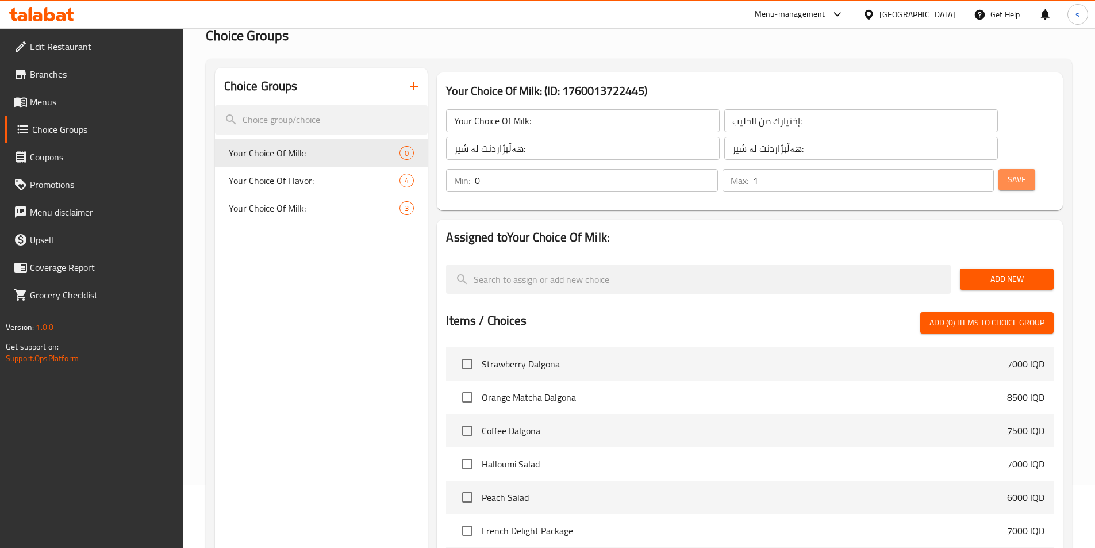
click at [1008, 172] on span "Save" at bounding box center [1017, 179] width 18 height 14
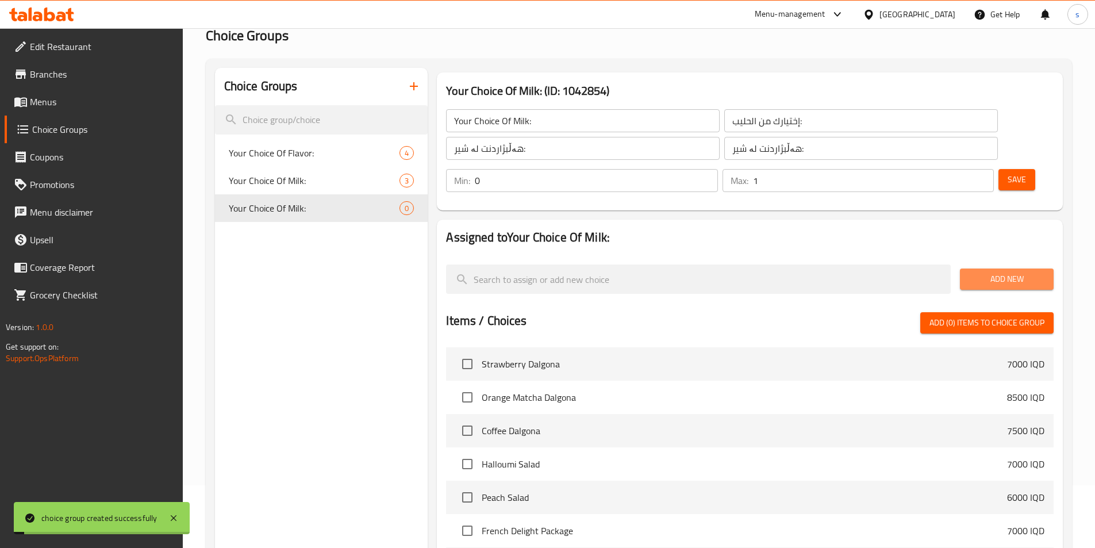
click at [1001, 272] on span "Add New" at bounding box center [1006, 279] width 75 height 14
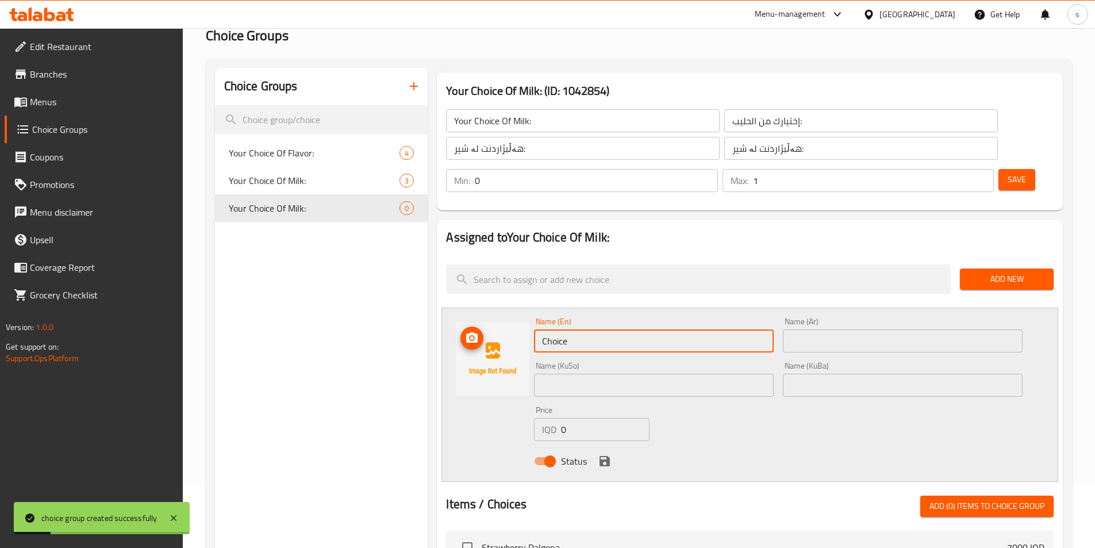
drag, startPoint x: 589, startPoint y: 313, endPoint x: 523, endPoint y: 308, distance: 65.7
click at [523, 308] on div "Name (En) Choice Name (En) Name (Ar) Name (Ar) Name (KuSo) Name (KuSo) Name (Ku…" at bounding box center [750, 395] width 617 height 174
paste input "oconut Milk"
type input "Coconut Milk"
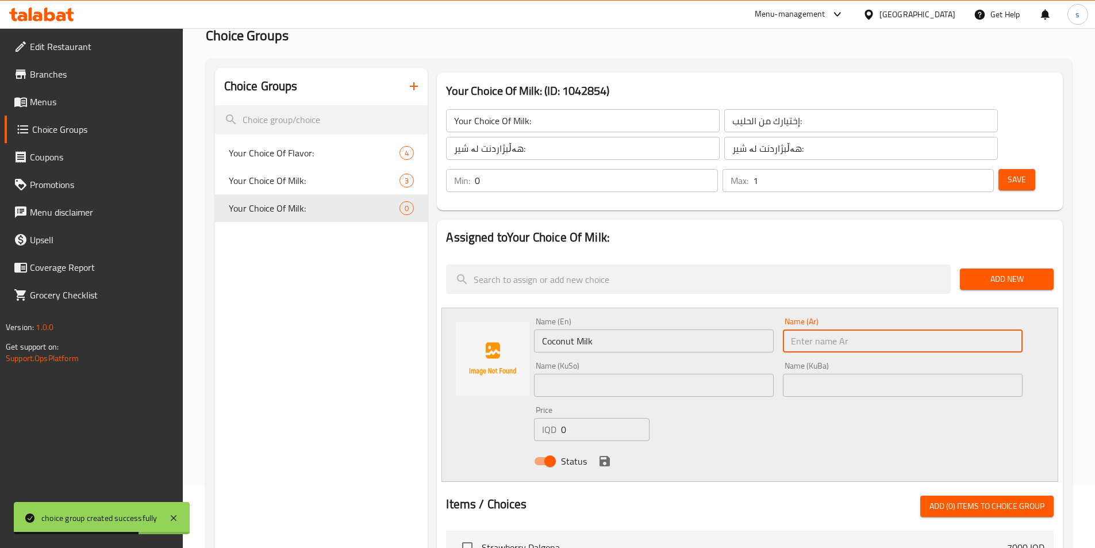
click at [837, 329] on input "text" at bounding box center [903, 340] width 240 height 23
paste input "حليب جوز الهند"
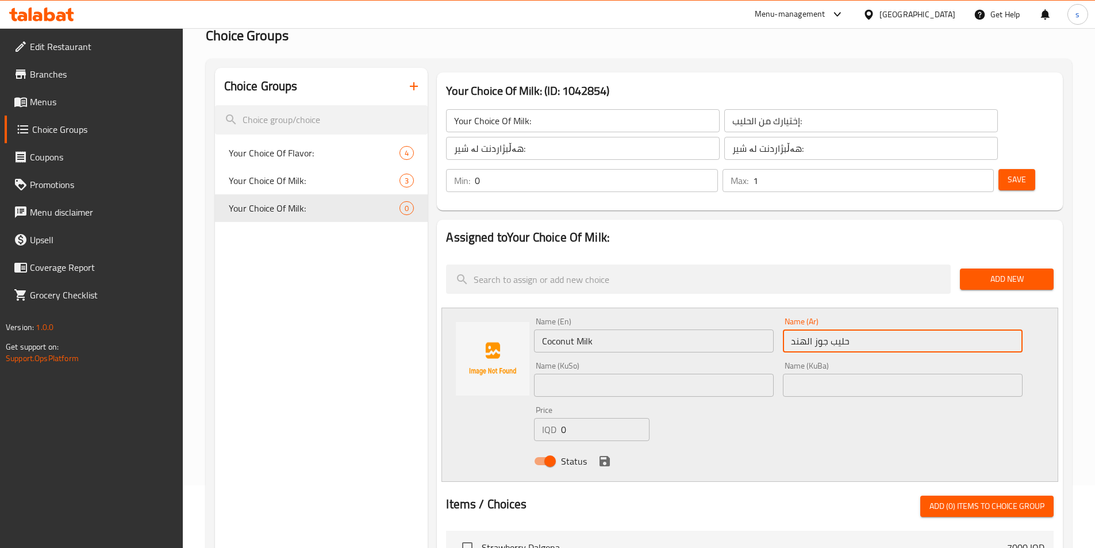
type input "حليب جوز الهند"
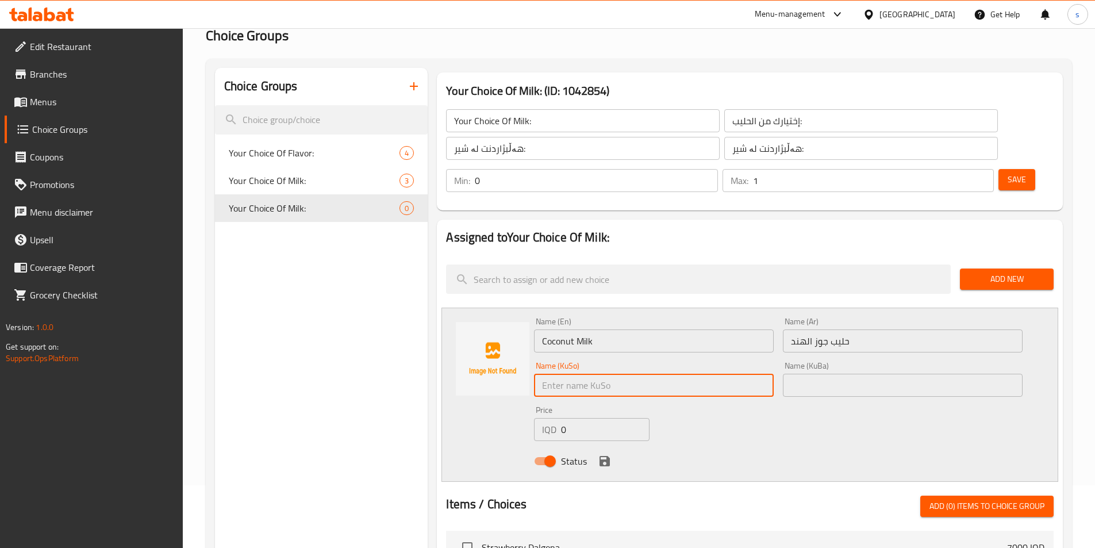
click at [689, 374] on input "text" at bounding box center [654, 385] width 240 height 23
paste input "شیری گوێزی هیندی"
type input "شیری گوێزی هیندی"
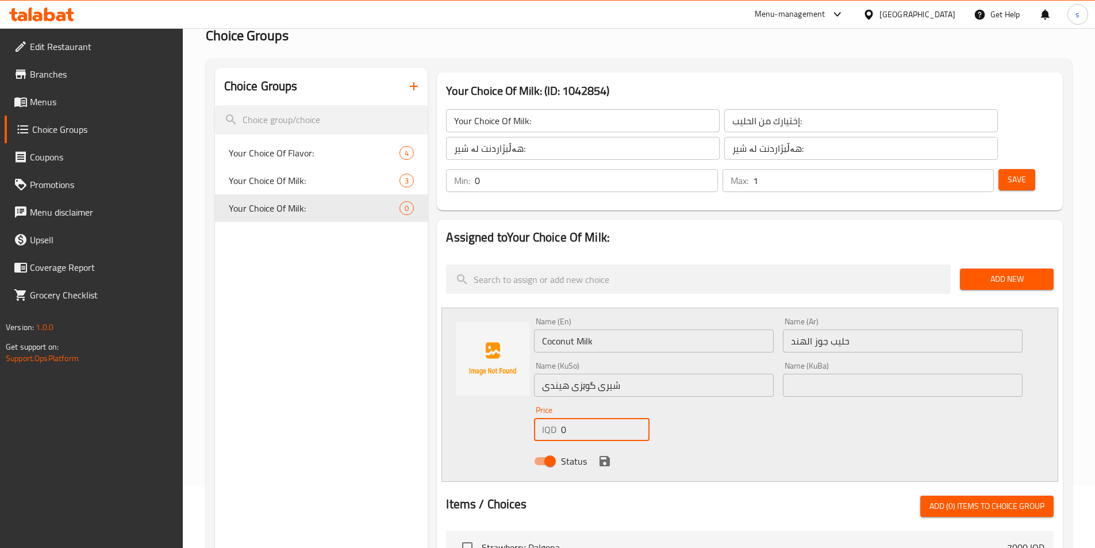
drag, startPoint x: 577, startPoint y: 402, endPoint x: 540, endPoint y: 400, distance: 36.3
click at [540, 418] on div "IQD 0 Price" at bounding box center [591, 429] width 115 height 23
type input "1000"
click at [611, 446] on div "Status" at bounding box center [778, 461] width 498 height 31
click at [609, 456] on icon "save" at bounding box center [605, 461] width 10 height 10
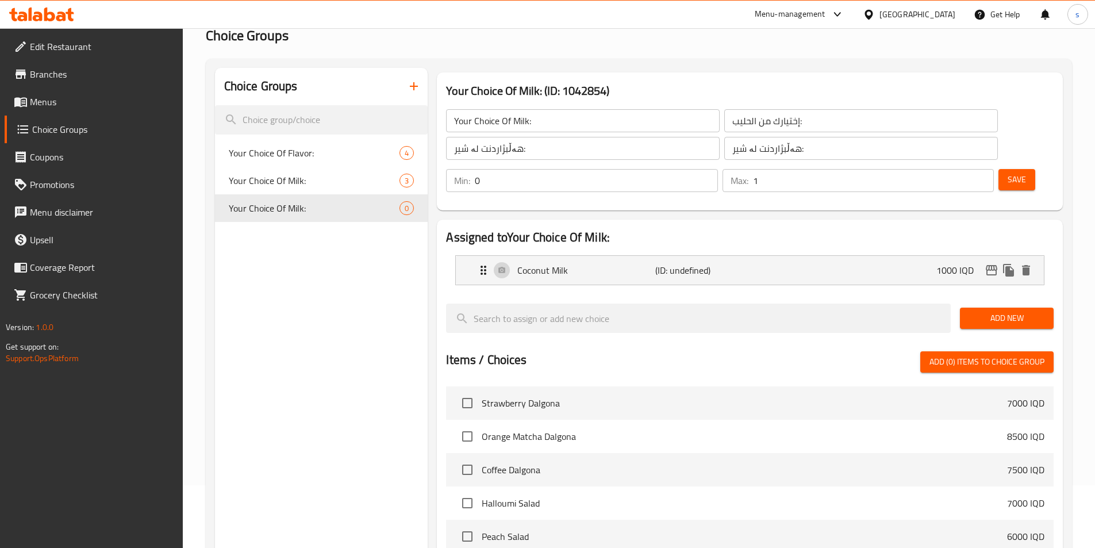
click at [1008, 172] on span "Save" at bounding box center [1017, 179] width 18 height 14
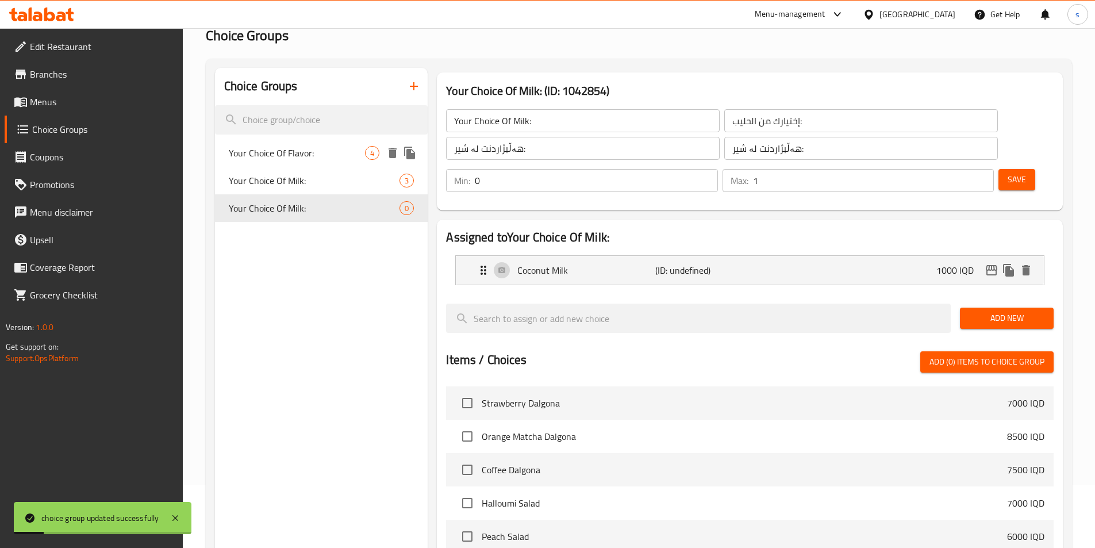
click at [289, 166] on div "Your Choice Of Flavor: 4" at bounding box center [321, 153] width 213 height 28
type input "Your Choice Of Flavor:"
type input "إختيارك من النكهة:"
type input "هەڵبژاردنت لە تام:"
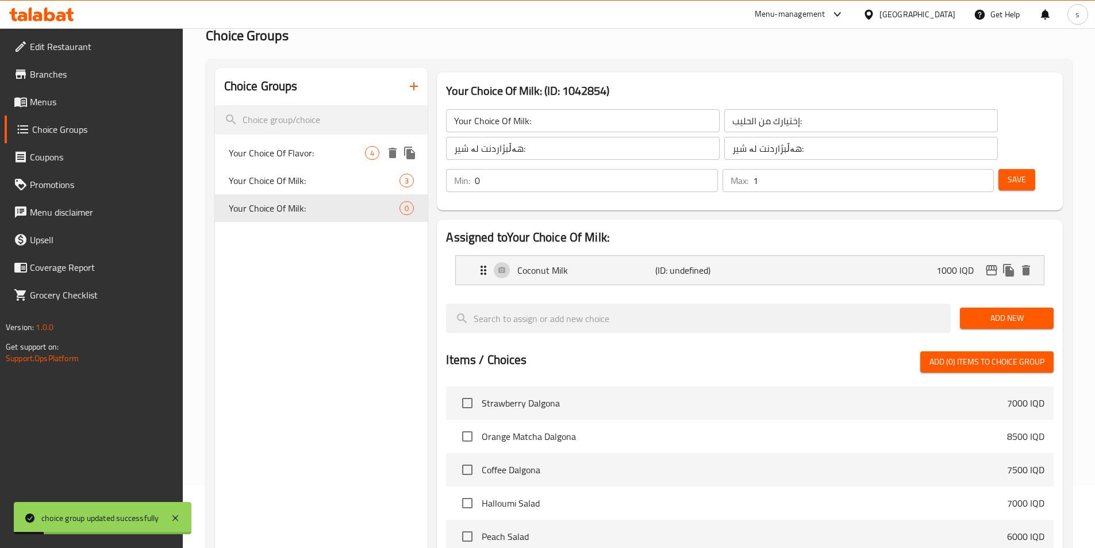
type input "0"
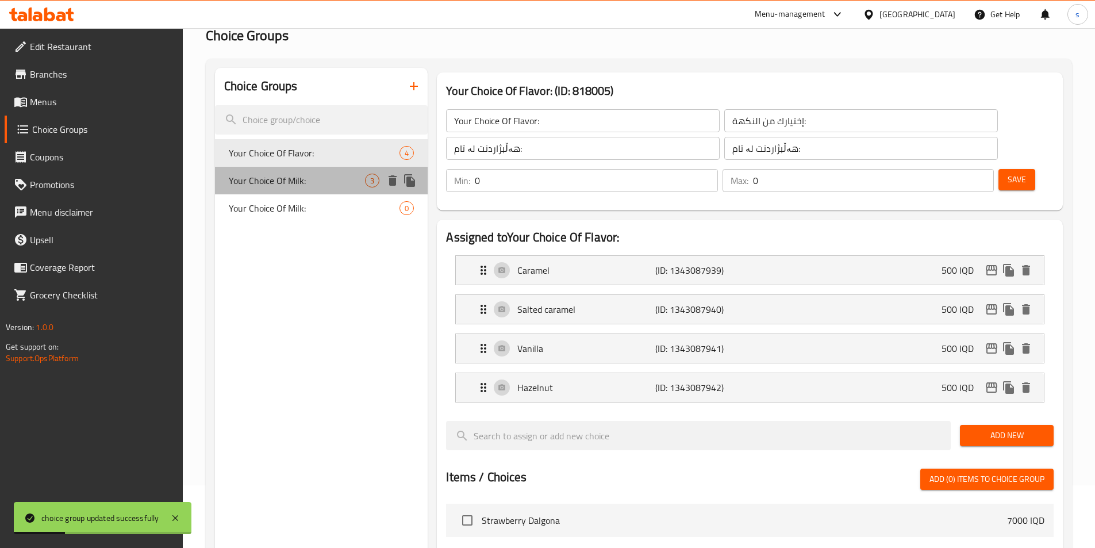
click at [282, 183] on span "Your Choice Of Milk:" at bounding box center [297, 181] width 137 height 14
type input "Your Choice Of Milk:"
type input "إختيارك من الحليب:"
type input "هەڵبژاردنت لە شیر:"
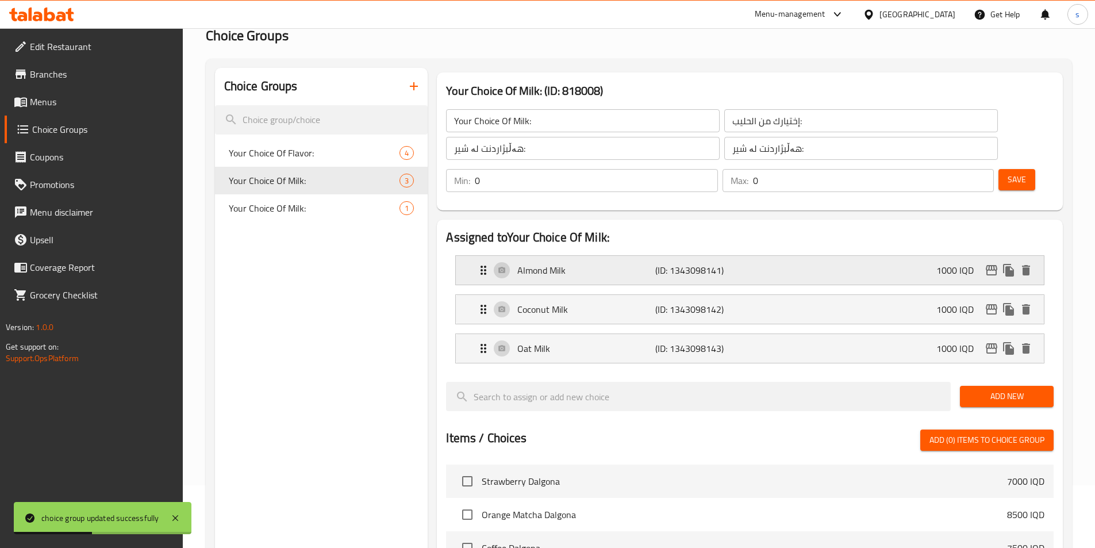
click at [631, 263] on p "Almond Milk" at bounding box center [585, 270] width 137 height 14
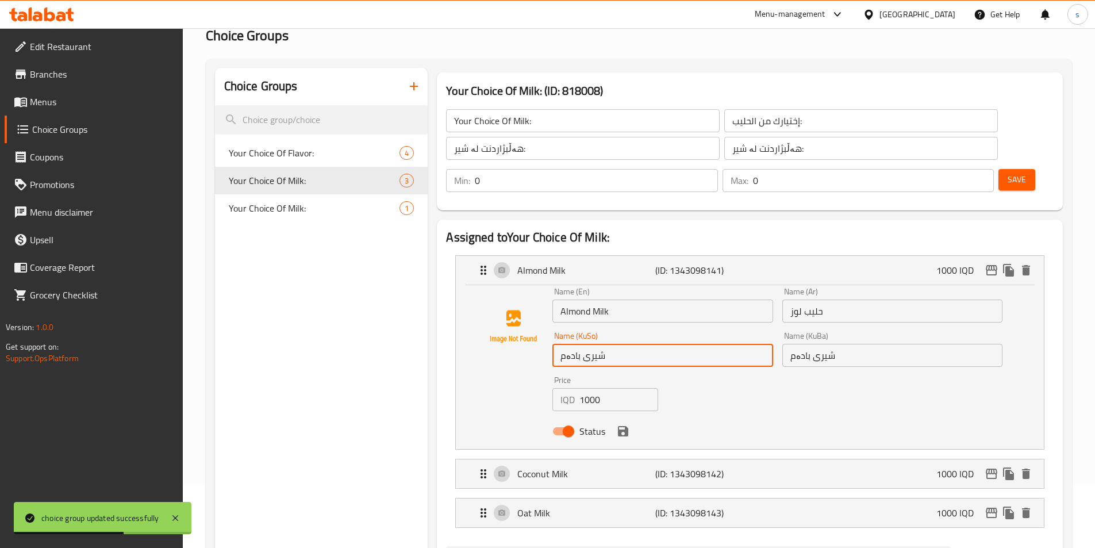
drag, startPoint x: 619, startPoint y: 327, endPoint x: 541, endPoint y: 332, distance: 77.8
click at [541, 332] on div "Name (En) Almond Milk Name (En) Name (Ar) حليب لوز Name (Ar) Name (KuSo) شیری ب…" at bounding box center [749, 364] width 551 height 155
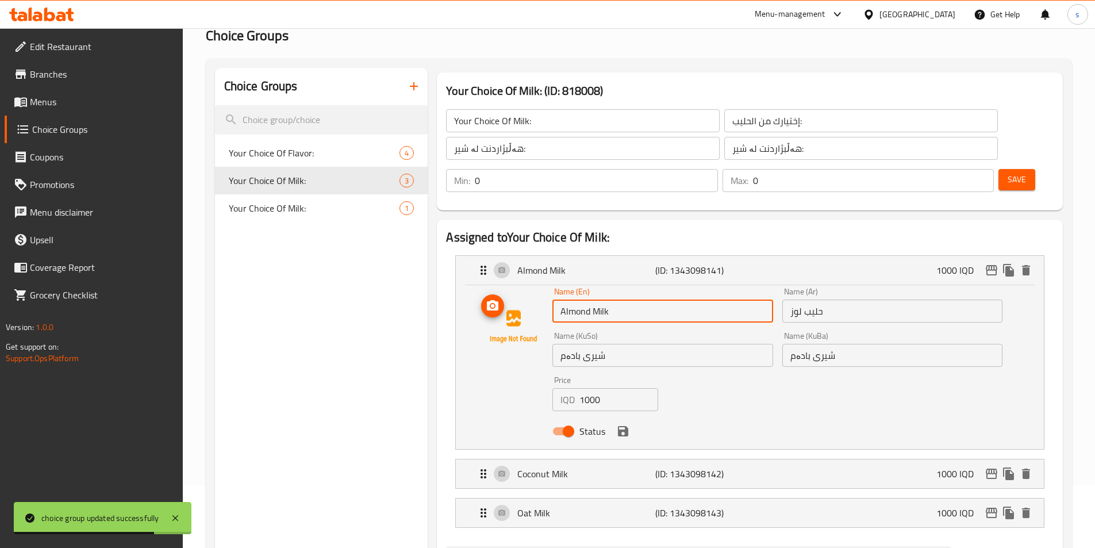
drag, startPoint x: 632, startPoint y: 274, endPoint x: 538, endPoint y: 274, distance: 94.3
click at [538, 287] on div "Name (En) Almond Milk Name (En) Name (Ar) حليب لوز Name (Ar) Name (KuSo) شیری ب…" at bounding box center [749, 364] width 551 height 155
click at [887, 300] on input "حليب لوز" at bounding box center [892, 311] width 220 height 23
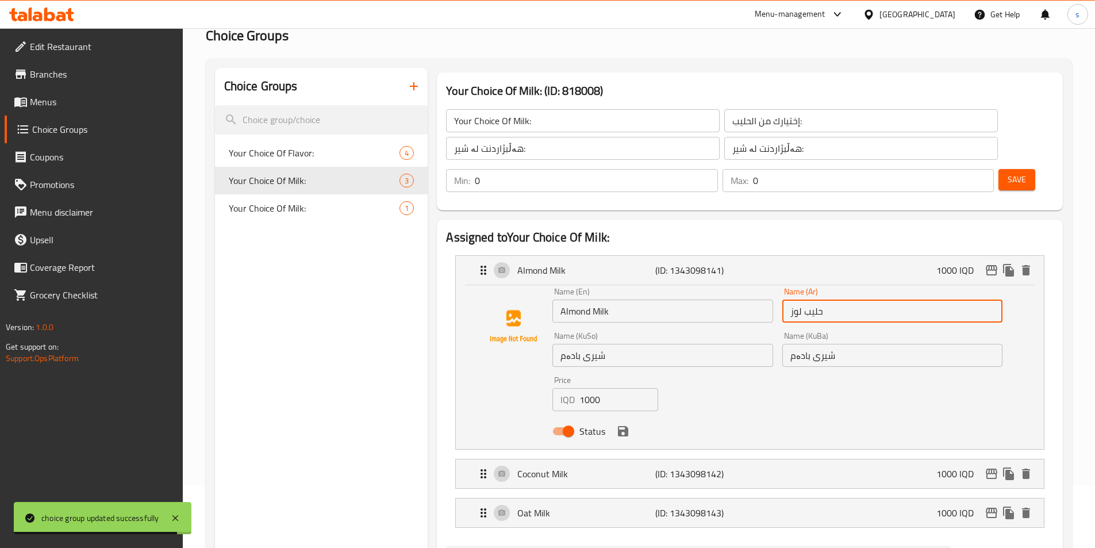
click at [887, 300] on input "حليب لوز" at bounding box center [892, 311] width 220 height 23
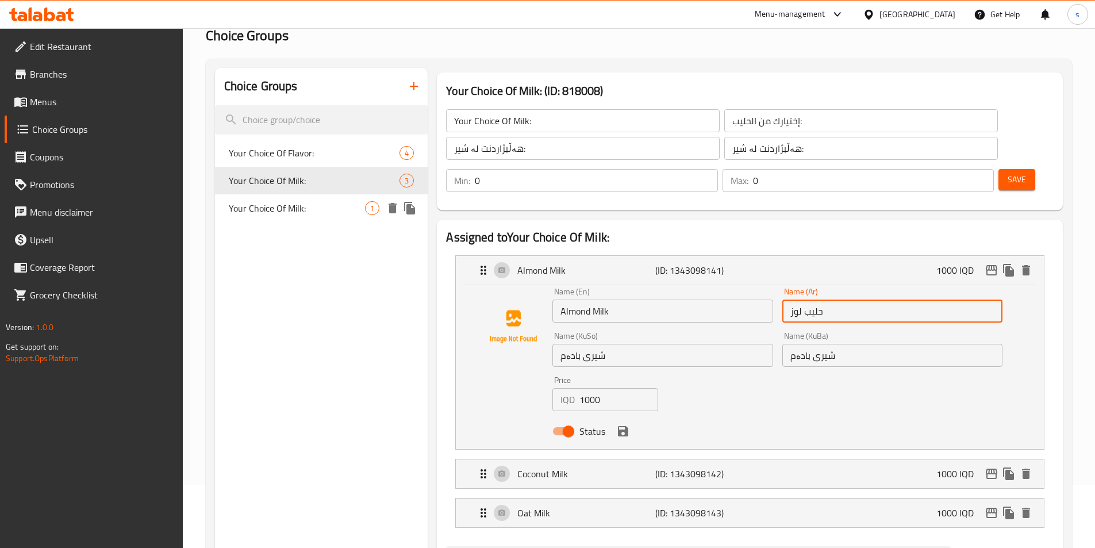
click at [293, 198] on div "Your Choice Of Milk: 1" at bounding box center [321, 208] width 213 height 28
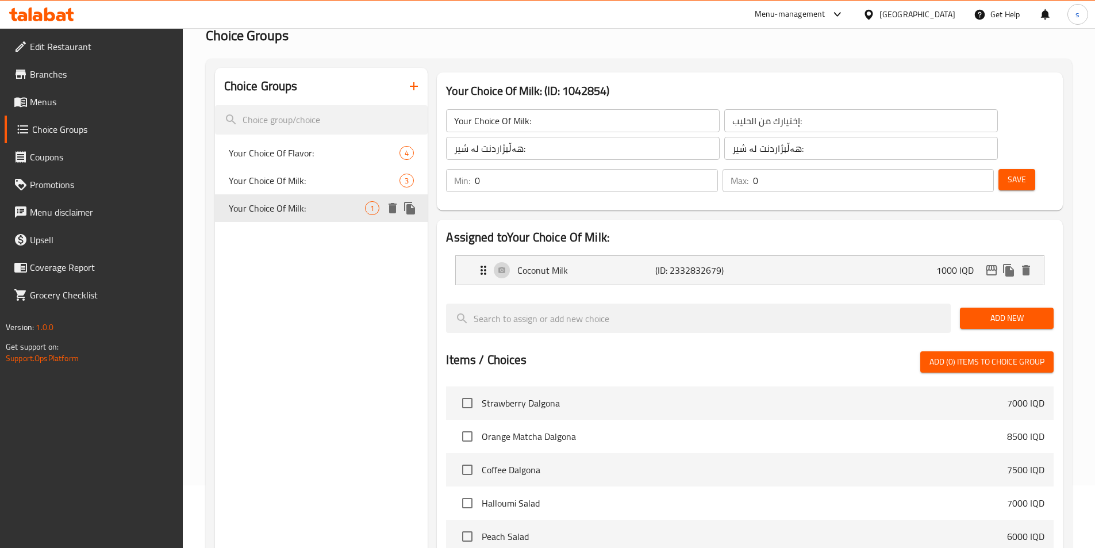
type input "Your Choice Of Milk:"
type input "1"
click at [995, 311] on span "Add New" at bounding box center [1006, 318] width 75 height 14
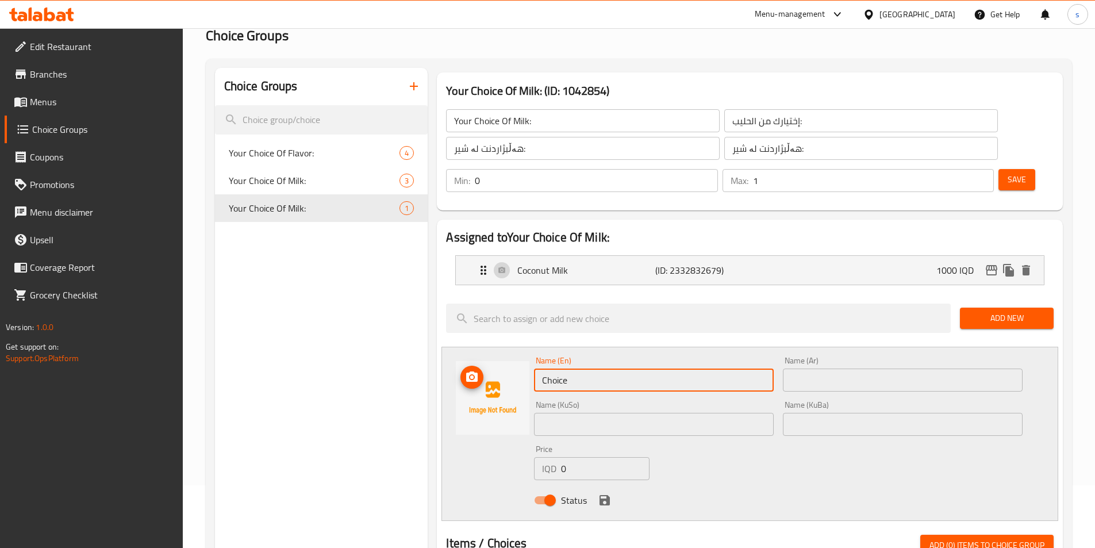
drag, startPoint x: 581, startPoint y: 357, endPoint x: 520, endPoint y: 360, distance: 61.0
click at [520, 360] on div "Name (En) Choice Name (En) Name (Ar) Name (Ar) Name (KuSo) Name (KuSo) Name (Ku…" at bounding box center [750, 434] width 617 height 174
paste input "Almond Milk"
type input "Almond Milk"
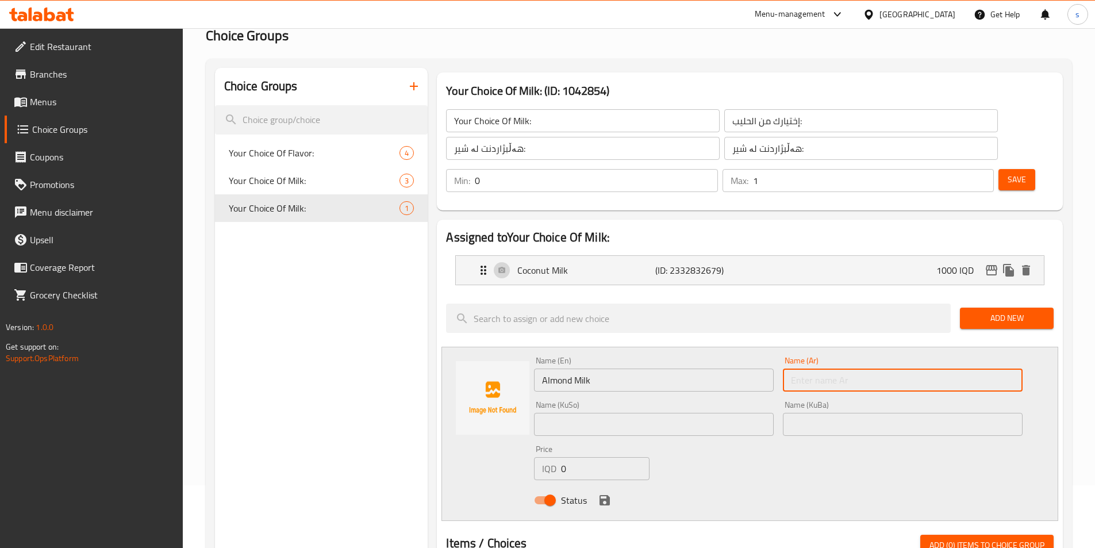
click at [851, 369] on input "text" at bounding box center [903, 380] width 240 height 23
paste input "حليب لوز"
type input "حليب لوز"
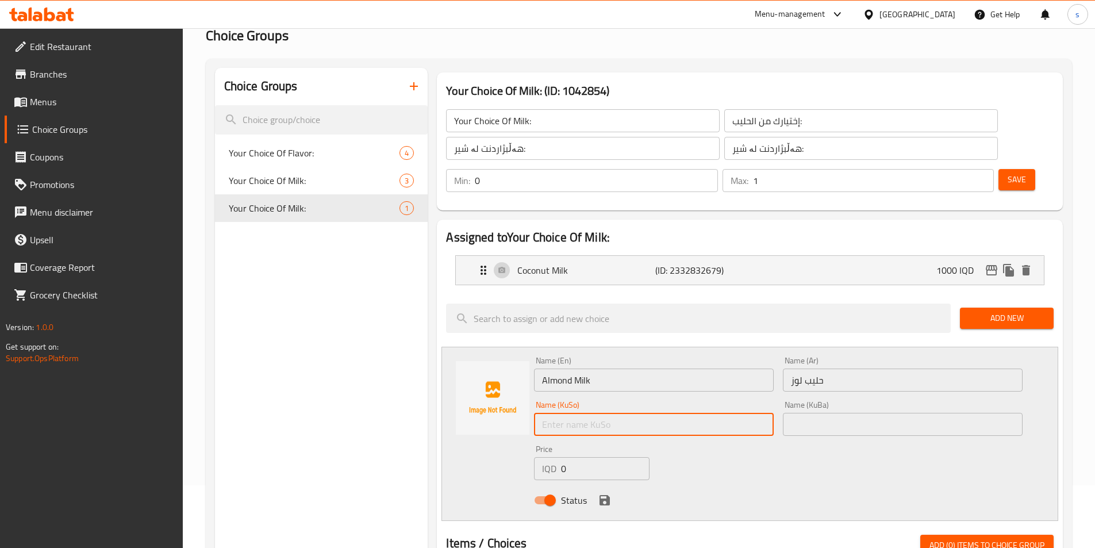
click at [605, 413] on input "text" at bounding box center [654, 424] width 240 height 23
paste input "شیری بادەم"
type input "شیری بادەم"
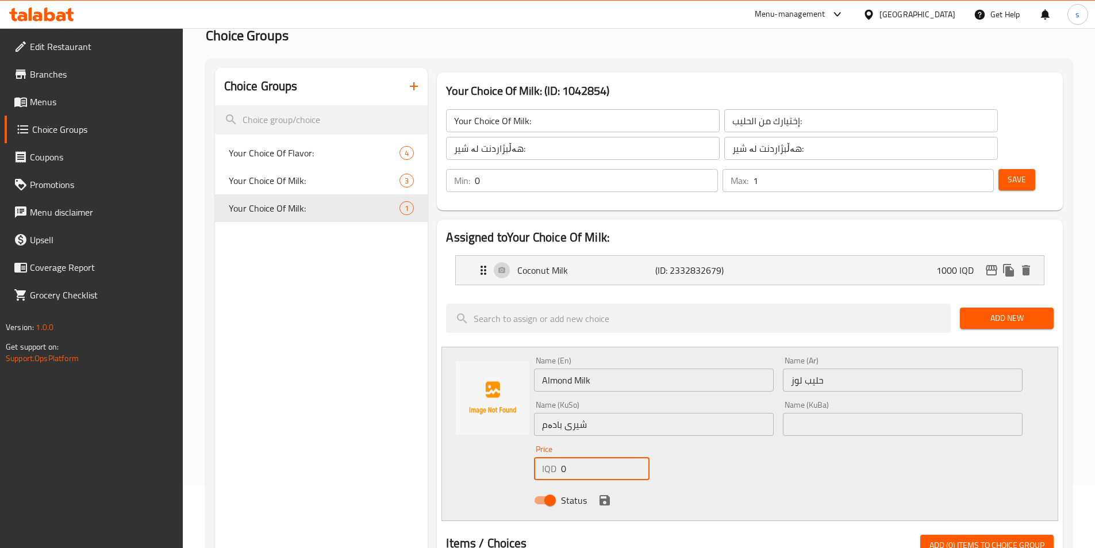
click at [556, 457] on div "IQD 0 Price" at bounding box center [591, 468] width 115 height 23
type input "1000"
click at [609, 495] on icon "save" at bounding box center [605, 500] width 10 height 10
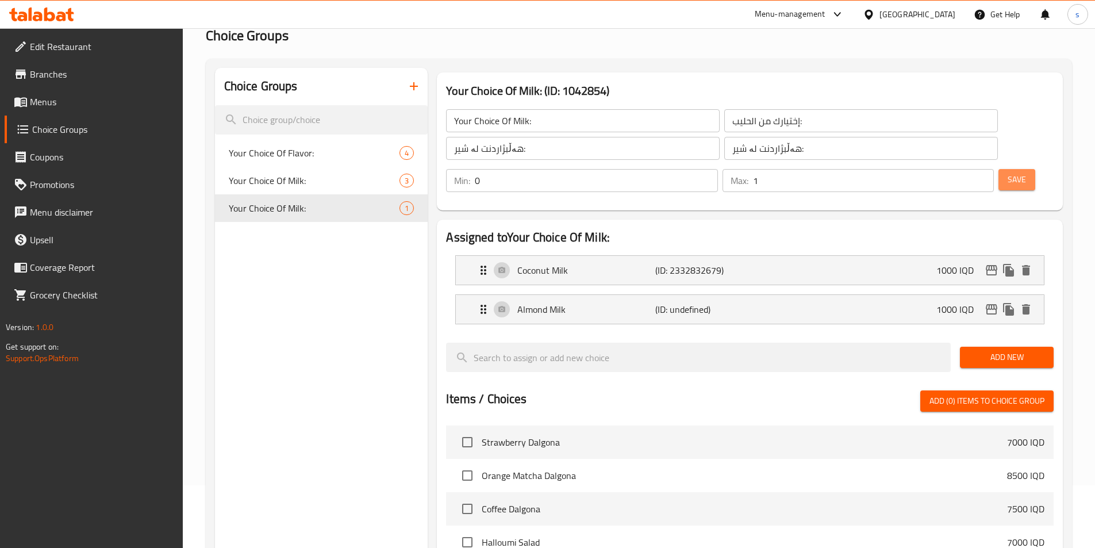
click at [999, 169] on button "Save" at bounding box center [1017, 179] width 37 height 21
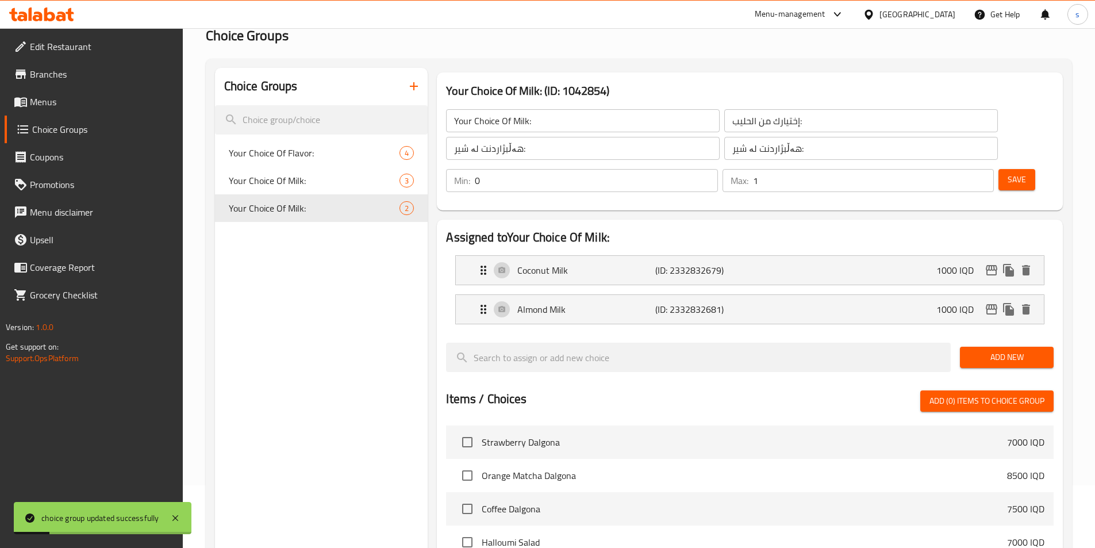
scroll to position [359, 0]
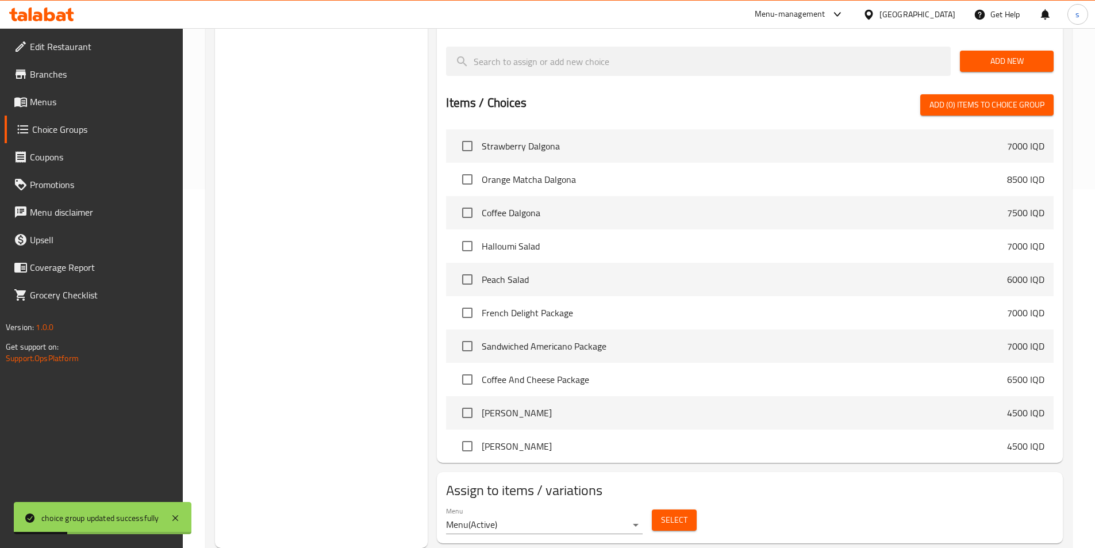
click at [671, 513] on span "Select" at bounding box center [674, 520] width 26 height 14
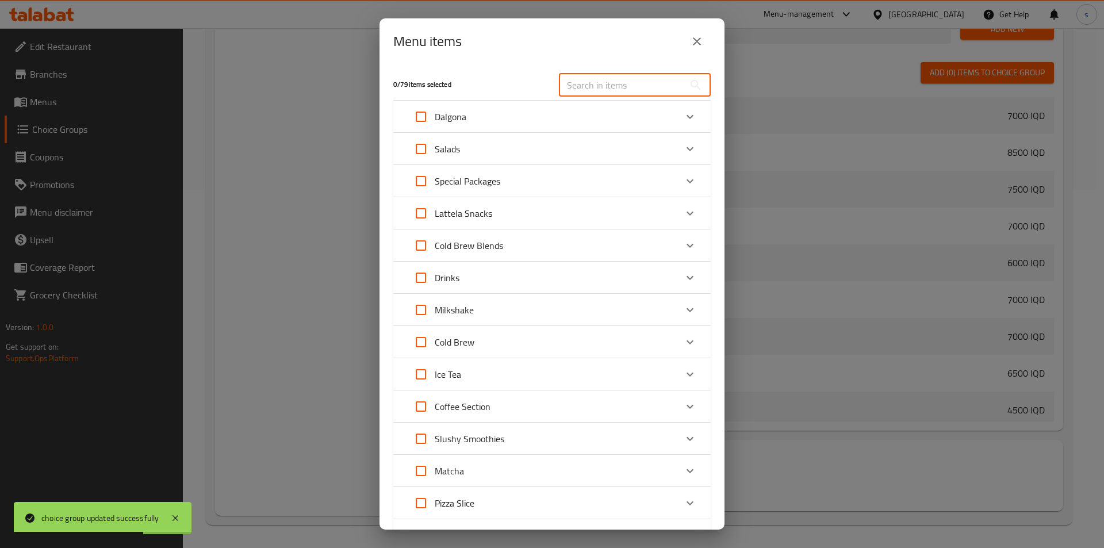
click at [585, 78] on input "text" at bounding box center [621, 85] width 125 height 23
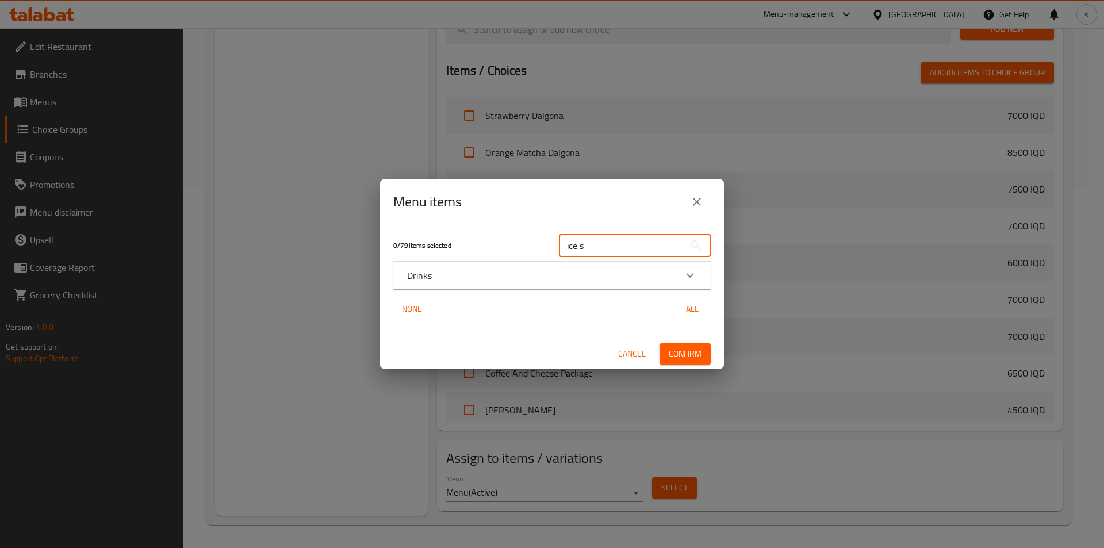
type input "ice s"
click at [538, 275] on div "Drinks" at bounding box center [541, 275] width 269 height 14
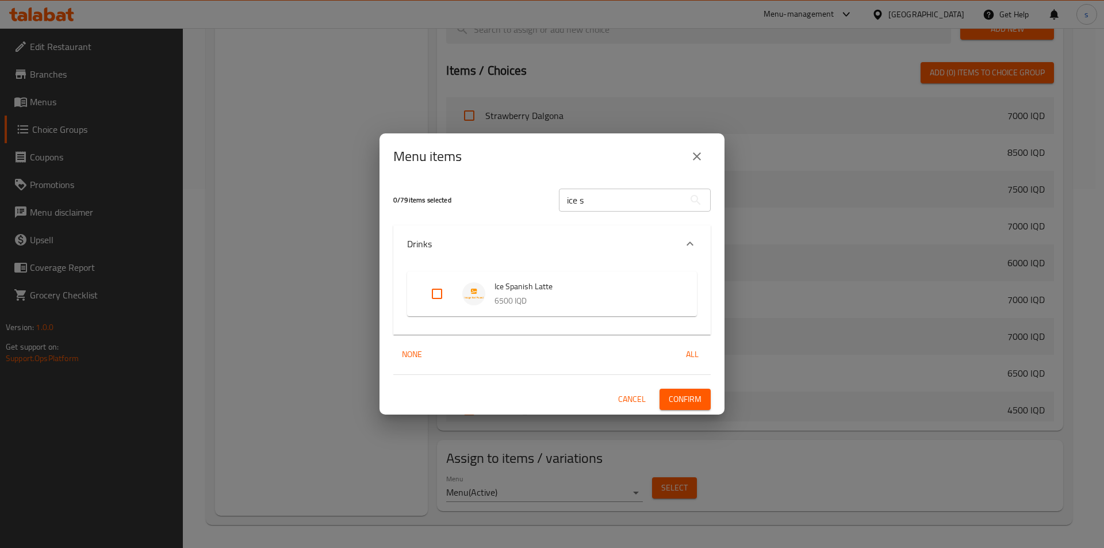
click at [432, 296] on input "Expand" at bounding box center [437, 294] width 28 height 28
checkbox input "true"
click at [691, 405] on span "Confirm" at bounding box center [685, 399] width 33 height 14
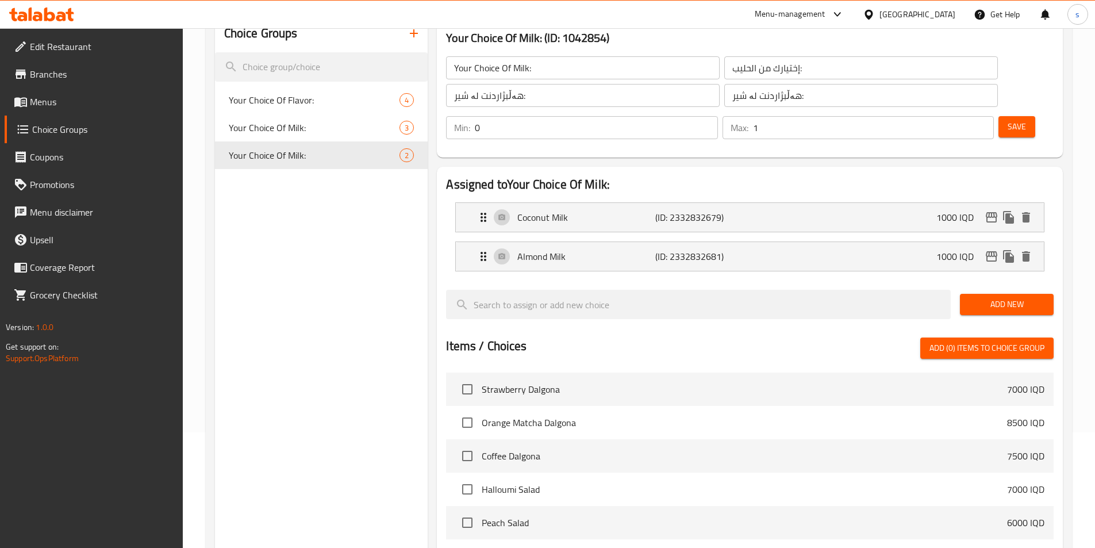
scroll to position [0, 0]
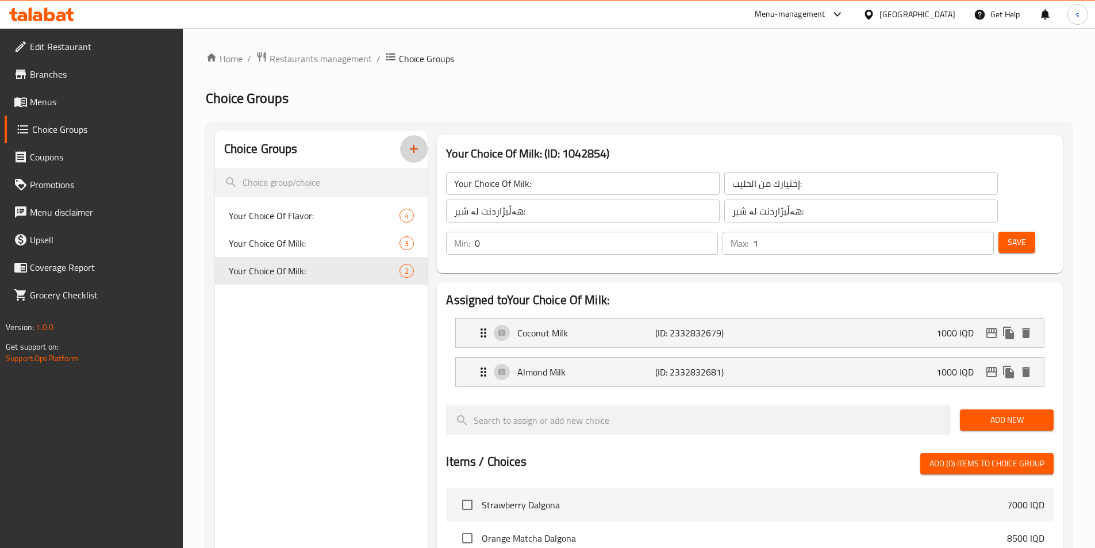
click at [411, 154] on icon "button" at bounding box center [414, 149] width 14 height 14
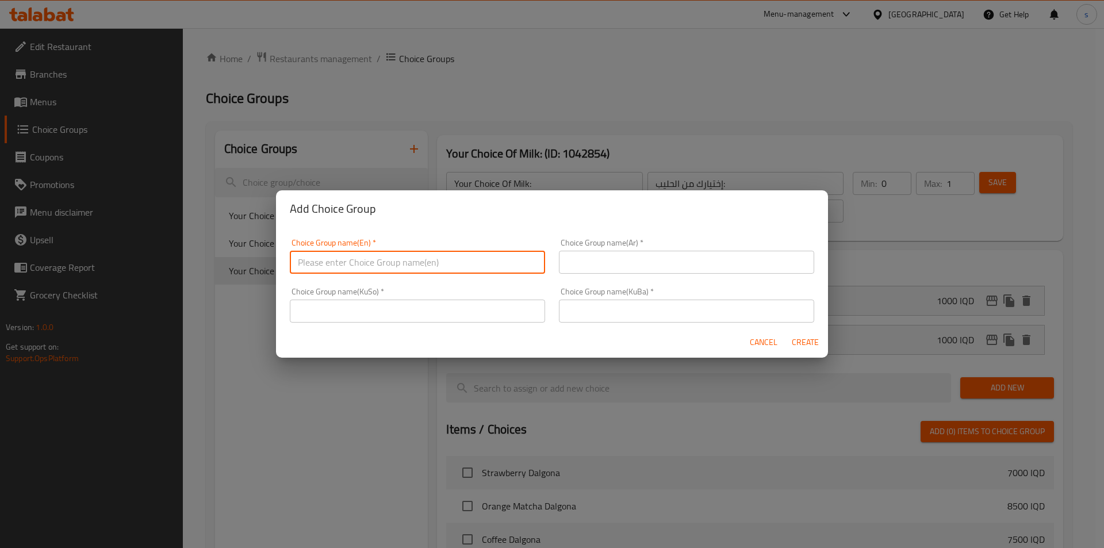
click at [463, 268] on input "text" at bounding box center [417, 262] width 255 height 23
paste input "Your Choice Of Flavor:"
type input "Your Choice Of Flavor:"
click at [609, 262] on input "text" at bounding box center [686, 262] width 255 height 23
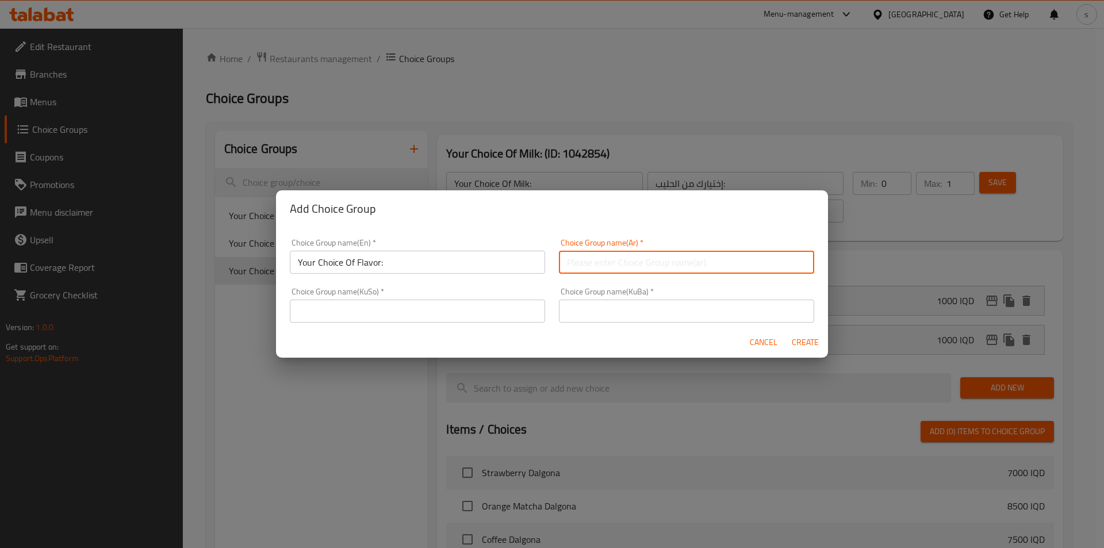
paste input "إختيارك من النكهة:"
type input "إختيارك من النكهة:"
click at [507, 315] on input "text" at bounding box center [417, 311] width 255 height 23
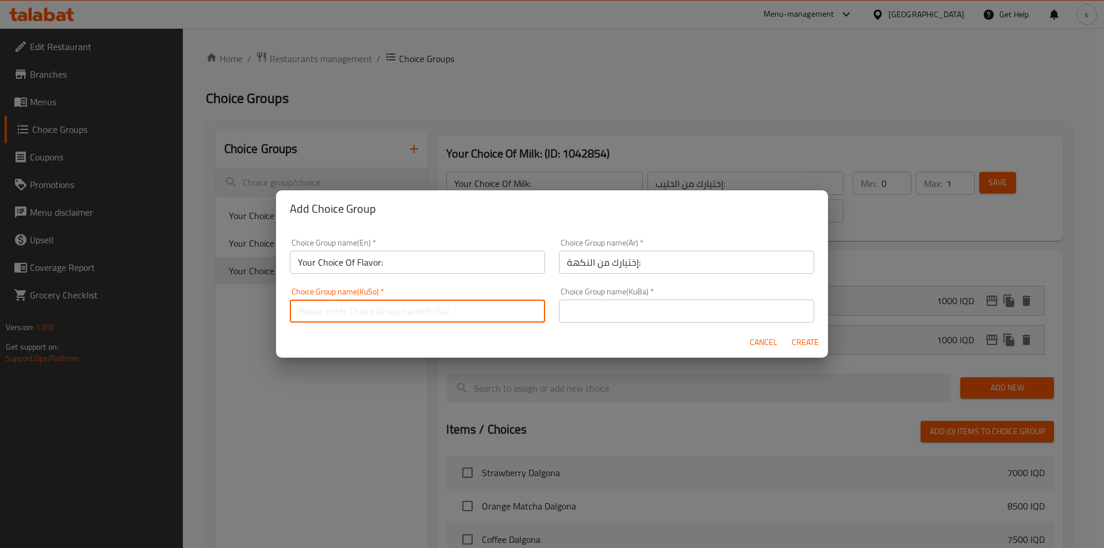
paste input "هەڵبژاردنت لە تام:"
type input "هەڵبژاردنت لە تام:"
click at [647, 300] on input "text" at bounding box center [686, 311] width 255 height 23
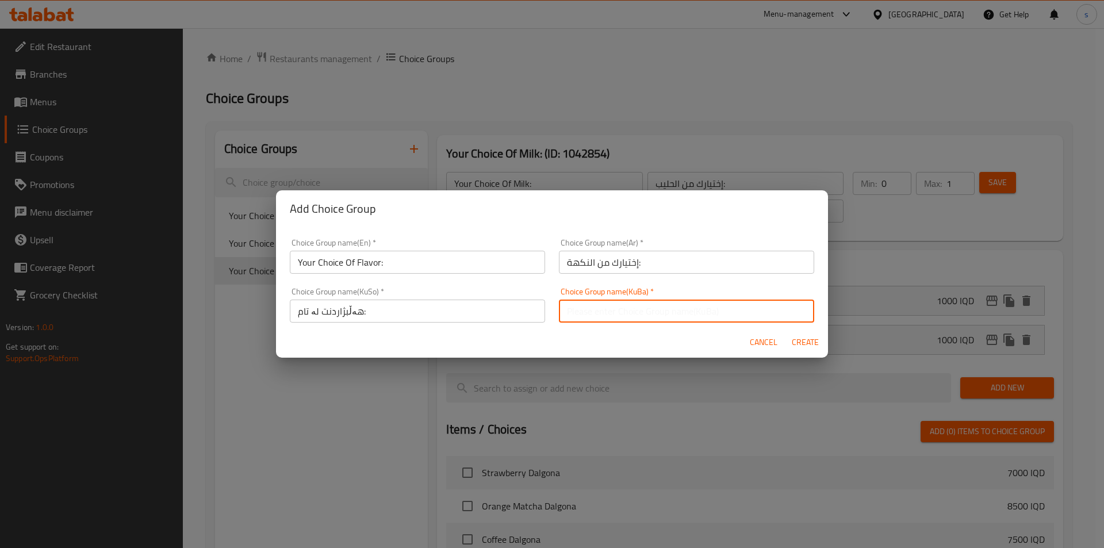
paste input "هەڵبژاردنت لە تام:"
type input "هەڵبژاردنت لە تام:"
click at [803, 338] on span "Create" at bounding box center [805, 342] width 28 height 14
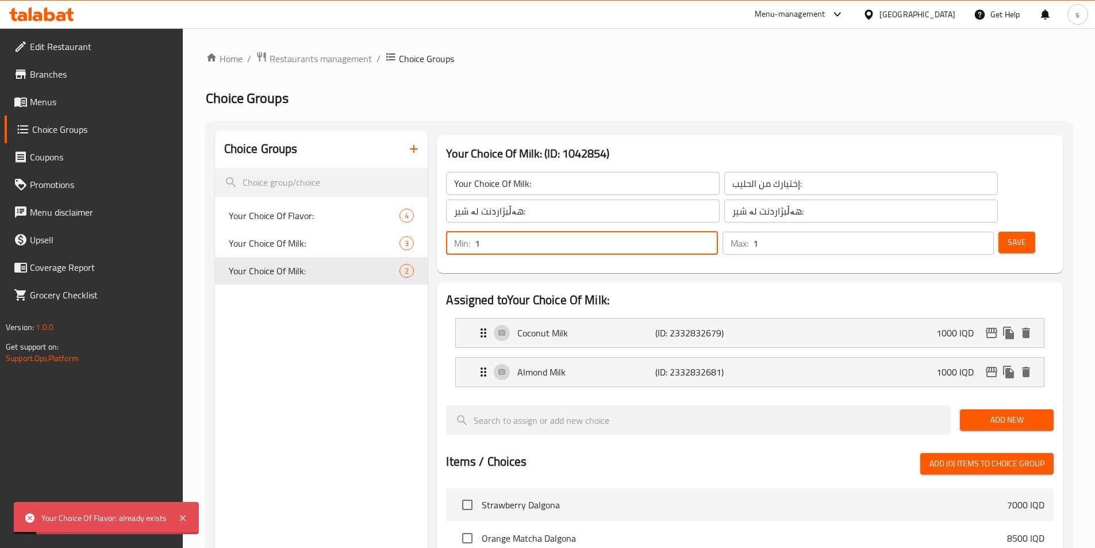
type input "1"
click at [717, 232] on input "1" at bounding box center [596, 243] width 243 height 23
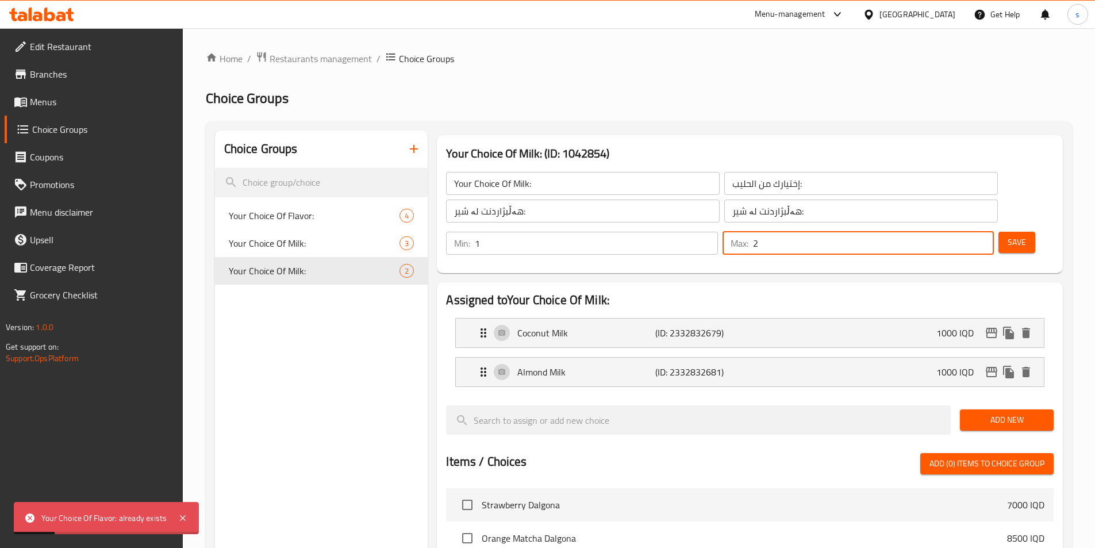
type input "2"
click at [960, 232] on input "2" at bounding box center [873, 243] width 241 height 23
click at [999, 232] on button "Save" at bounding box center [1017, 242] width 37 height 21
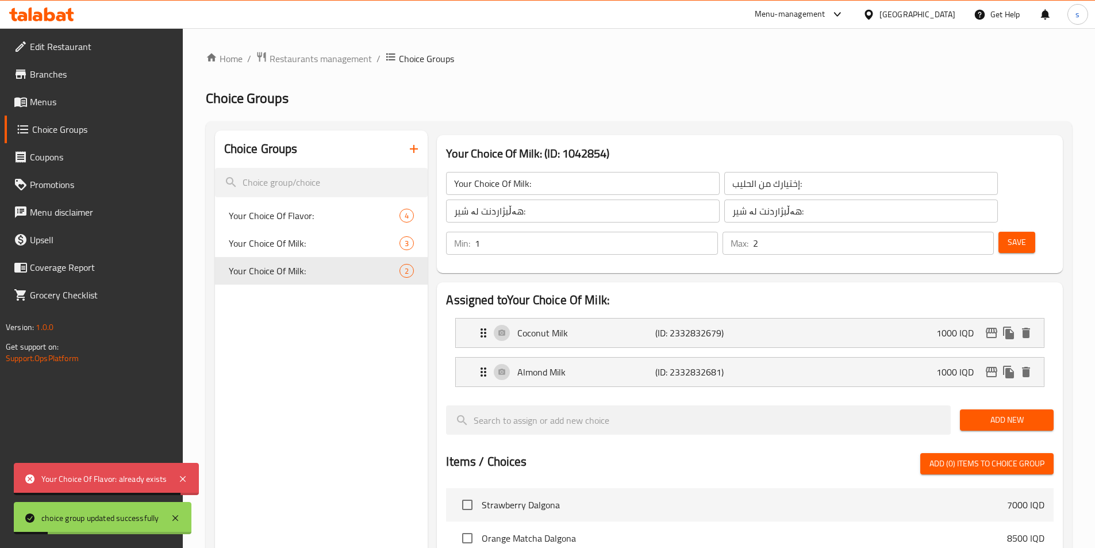
click at [591, 193] on input "Your Choice Of Milk:" at bounding box center [583, 183] width 274 height 23
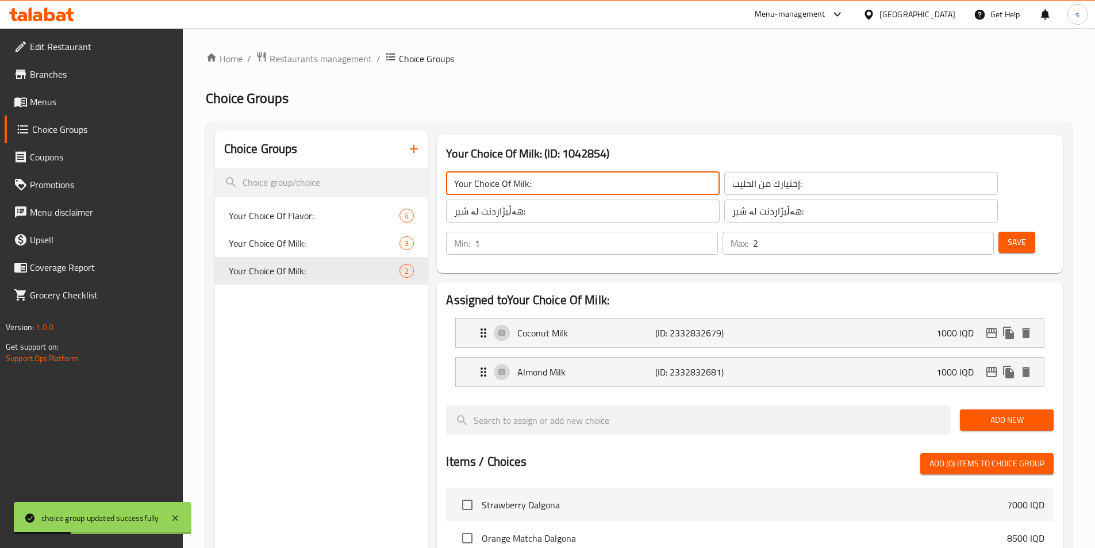
click at [576, 189] on input "Your Choice Of Milk:" at bounding box center [583, 183] width 274 height 23
paste input "Flavor"
type input "Your Choice Of Flavor:"
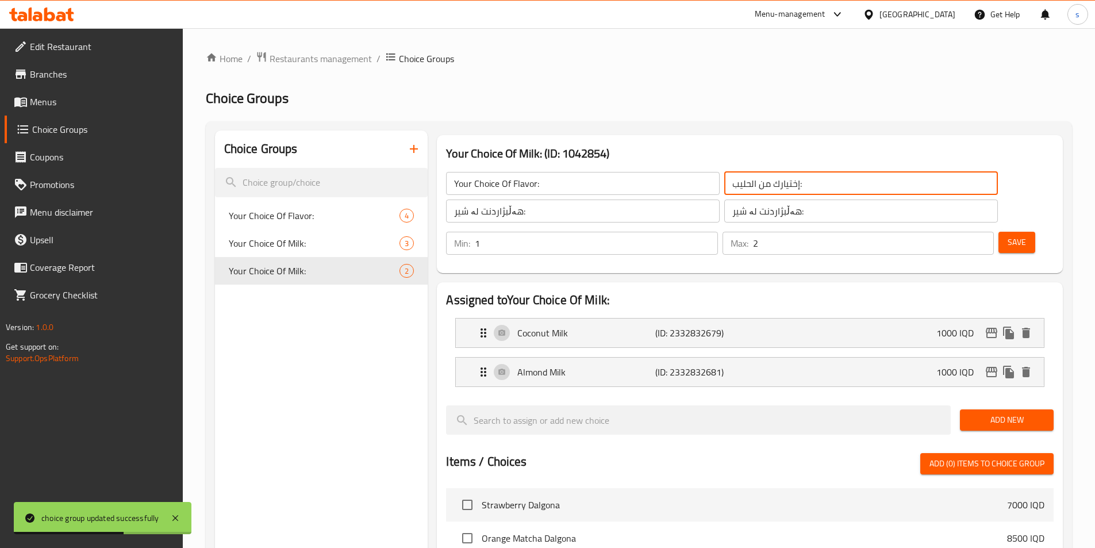
click at [757, 189] on input "إختيارك من الحليب:" at bounding box center [861, 183] width 274 height 23
type input "0"
click at [717, 232] on input "0" at bounding box center [596, 243] width 243 height 23
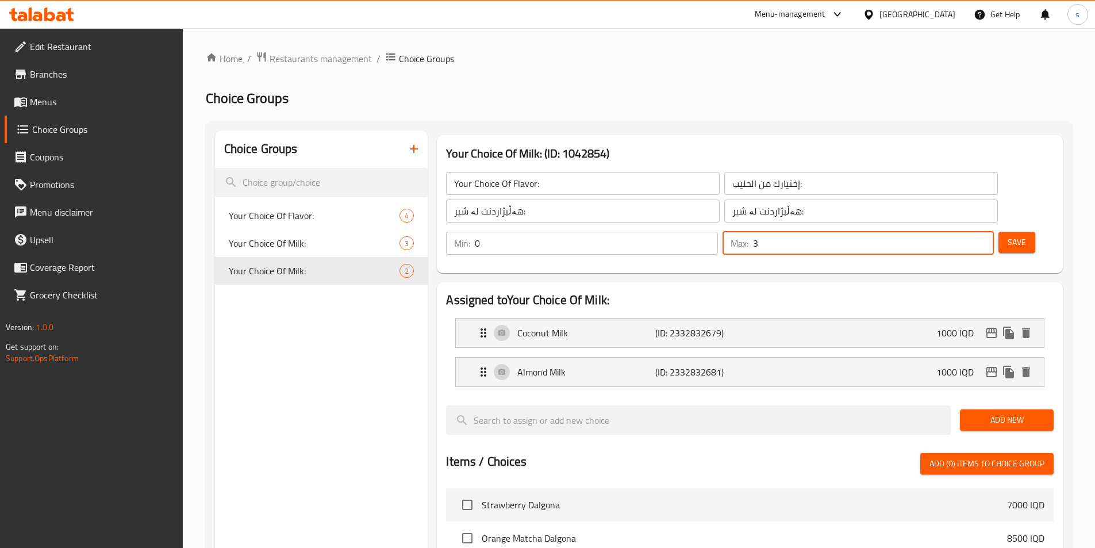
click at [961, 232] on input "3" at bounding box center [873, 243] width 241 height 23
click at [965, 232] on input "2" at bounding box center [873, 243] width 241 height 23
type input "1"
click at [965, 232] on input "1" at bounding box center [873, 243] width 241 height 23
click at [999, 232] on button "Save" at bounding box center [1017, 242] width 37 height 21
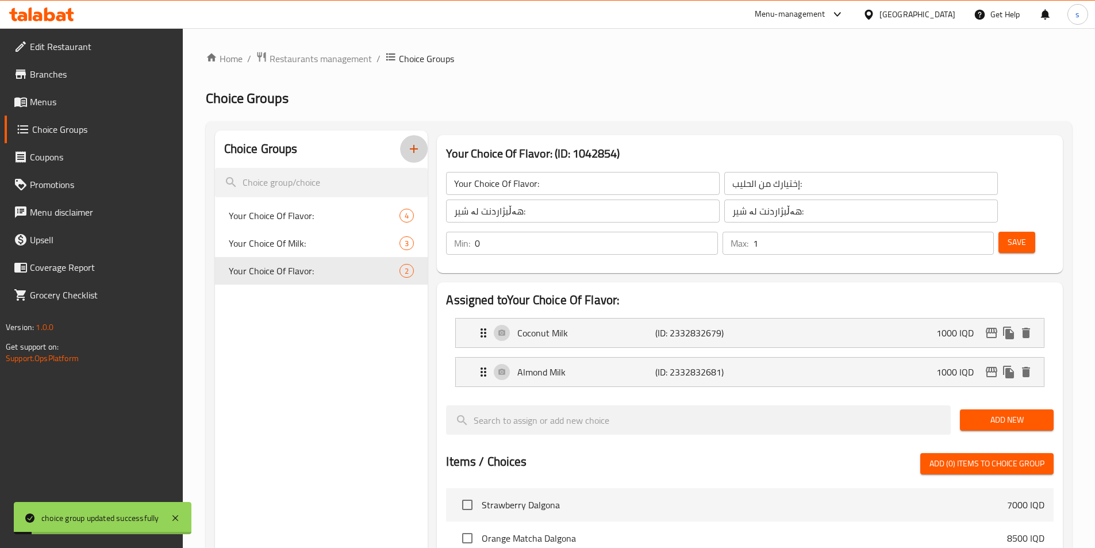
click at [424, 147] on button "button" at bounding box center [414, 149] width 28 height 28
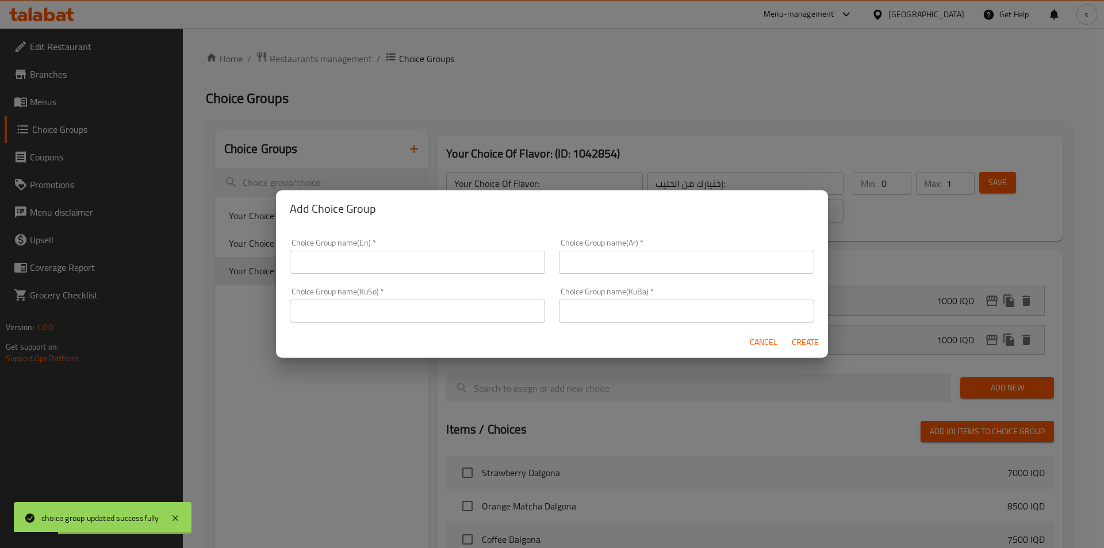
click at [758, 347] on span "Cancel" at bounding box center [764, 342] width 28 height 14
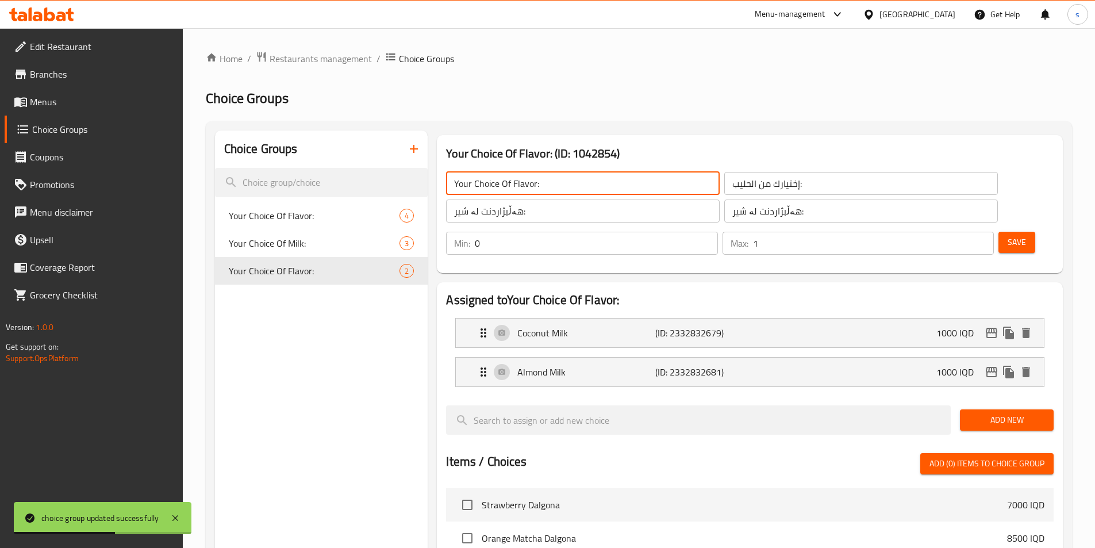
drag, startPoint x: 567, startPoint y: 186, endPoint x: 428, endPoint y: 198, distance: 139.7
click at [428, 198] on div "Choice Groups Your Choice Of Flavor: 4 Your Choice Of Milk: 3 Your Choice Of Fl…" at bounding box center [641, 519] width 853 height 776
paste input "Milk"
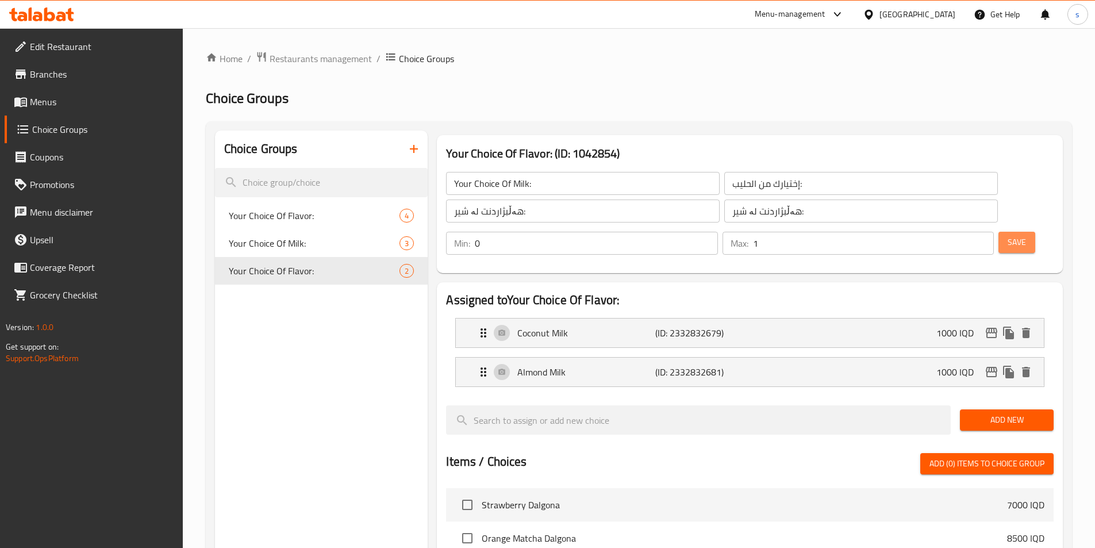
click at [999, 232] on button "Save" at bounding box center [1017, 242] width 37 height 21
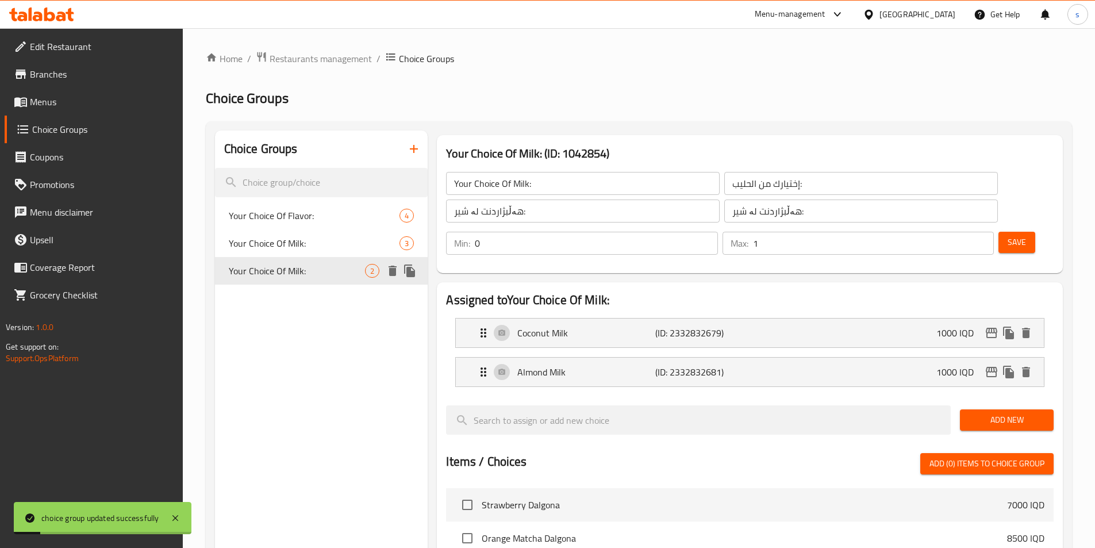
click at [275, 258] on div "Your Choice Of Milk: 2" at bounding box center [321, 271] width 213 height 28
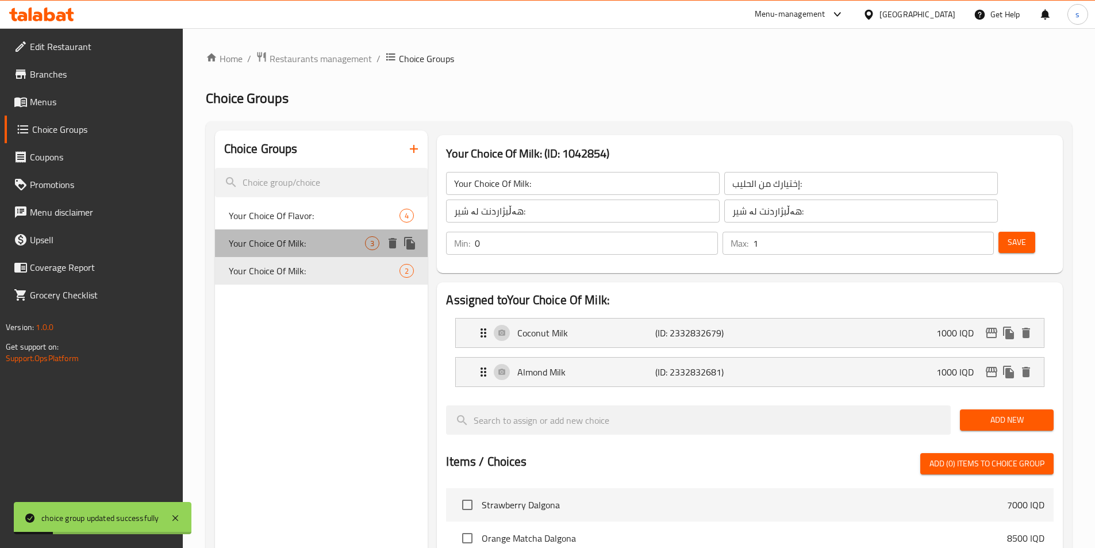
click at [280, 252] on div "Your Choice Of Milk: 3" at bounding box center [321, 243] width 213 height 28
type input "Your Choice Of Milk:"
type input "0"
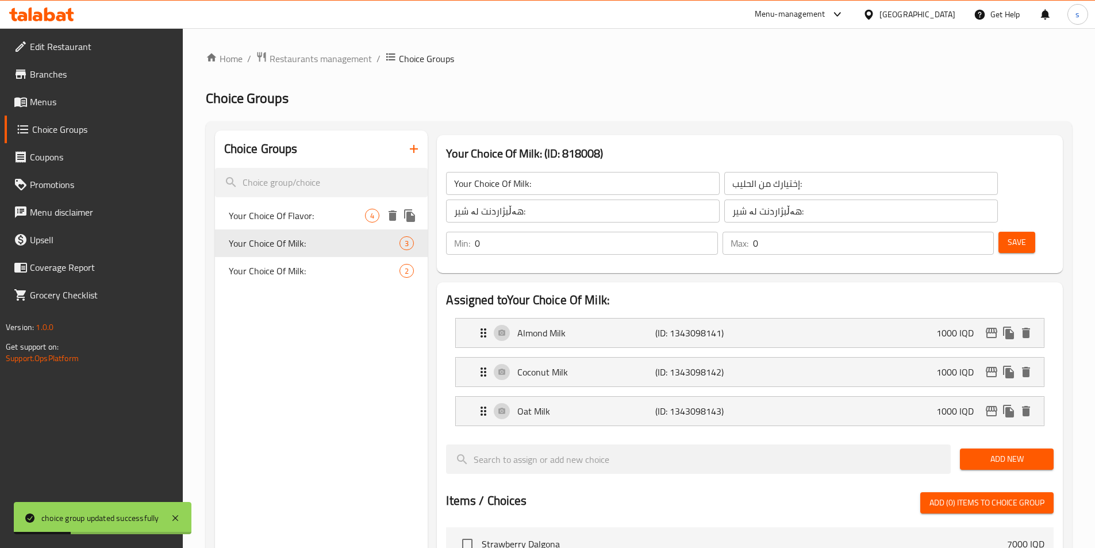
click at [278, 221] on span "Your Choice Of Flavor:" at bounding box center [297, 216] width 137 height 14
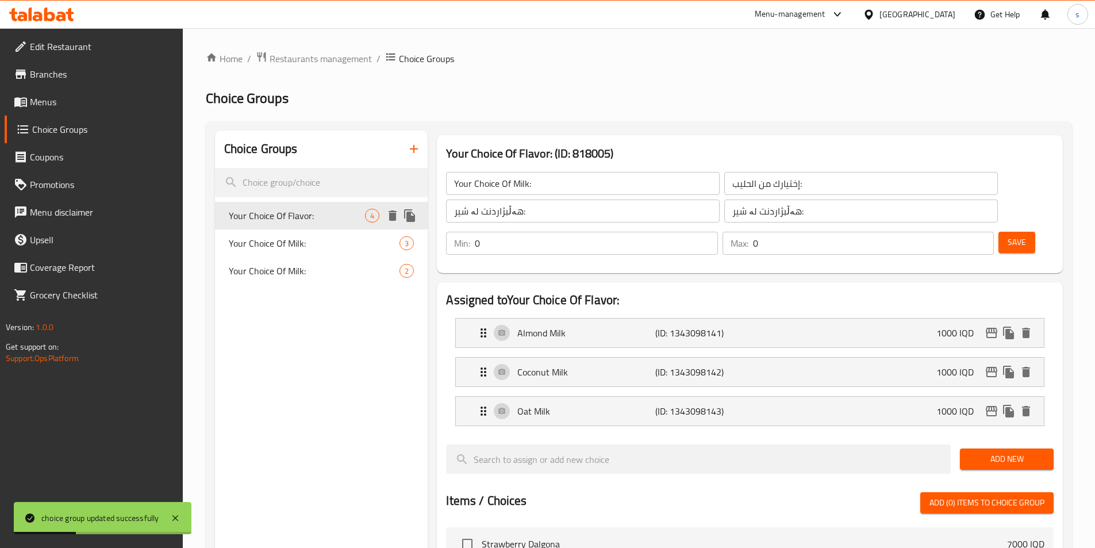
type input "Your Choice Of Flavor:"
type input "إختيارك من النكهة:"
type input "هەڵبژاردنت لە تام:"
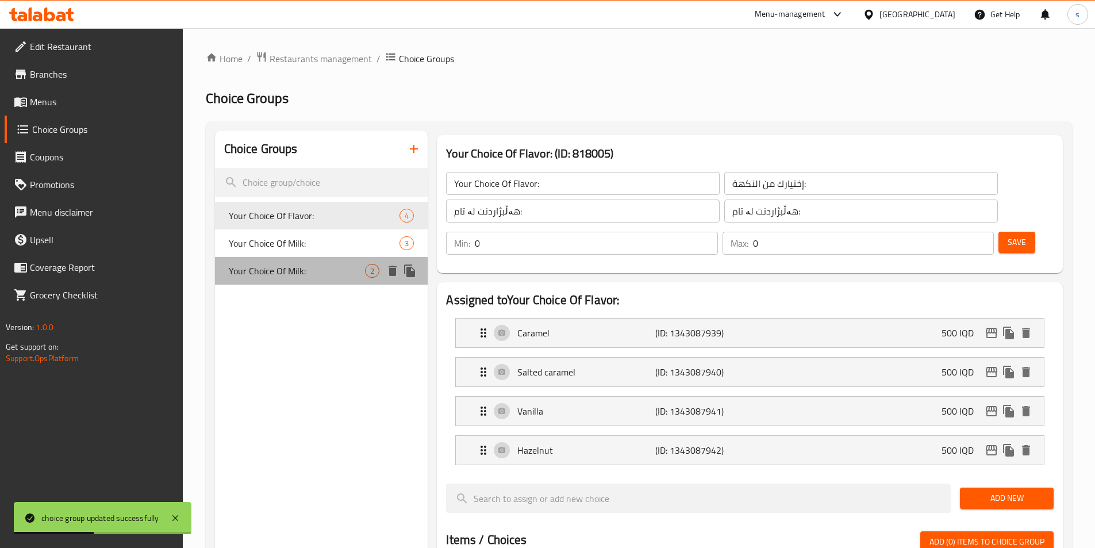
click at [291, 270] on span "Your Choice Of Milk:" at bounding box center [297, 271] width 137 height 14
type input "Your Choice Of Milk:"
type input "إختيارك من الحليب:"
type input "هەڵبژاردنت لە شیر:"
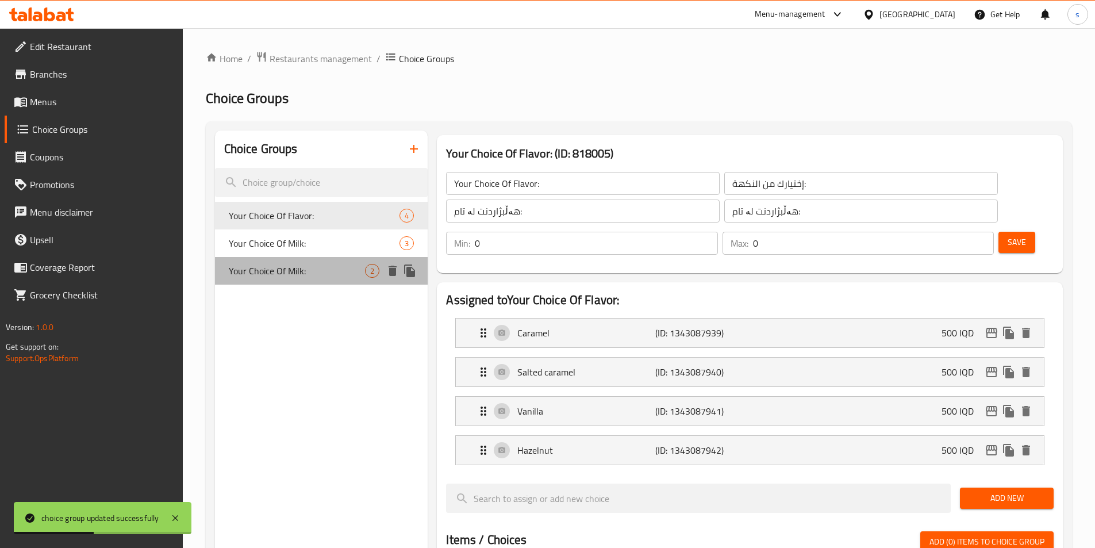
type input "1"
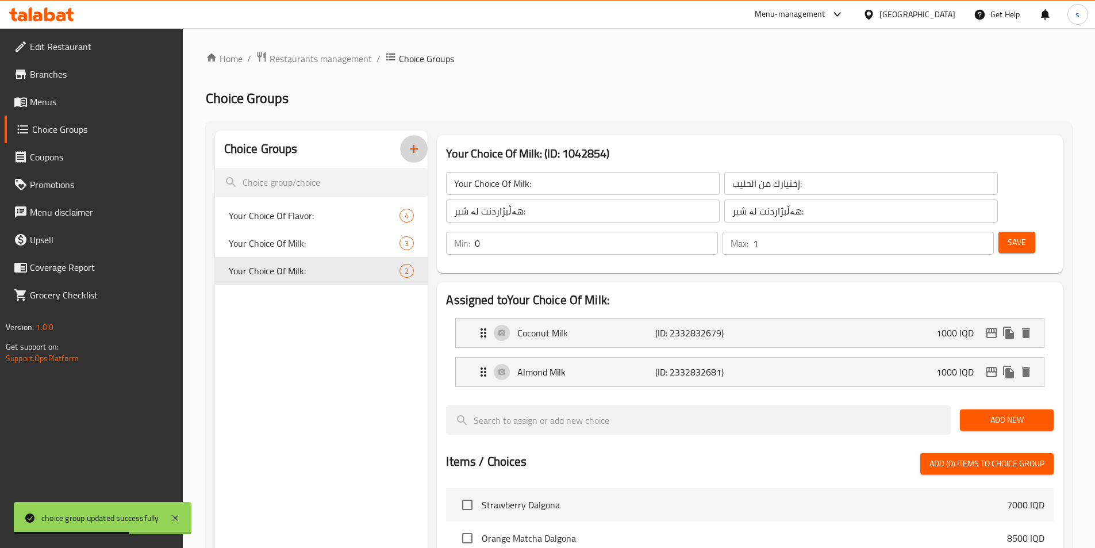
click at [416, 150] on icon "button" at bounding box center [414, 149] width 14 height 14
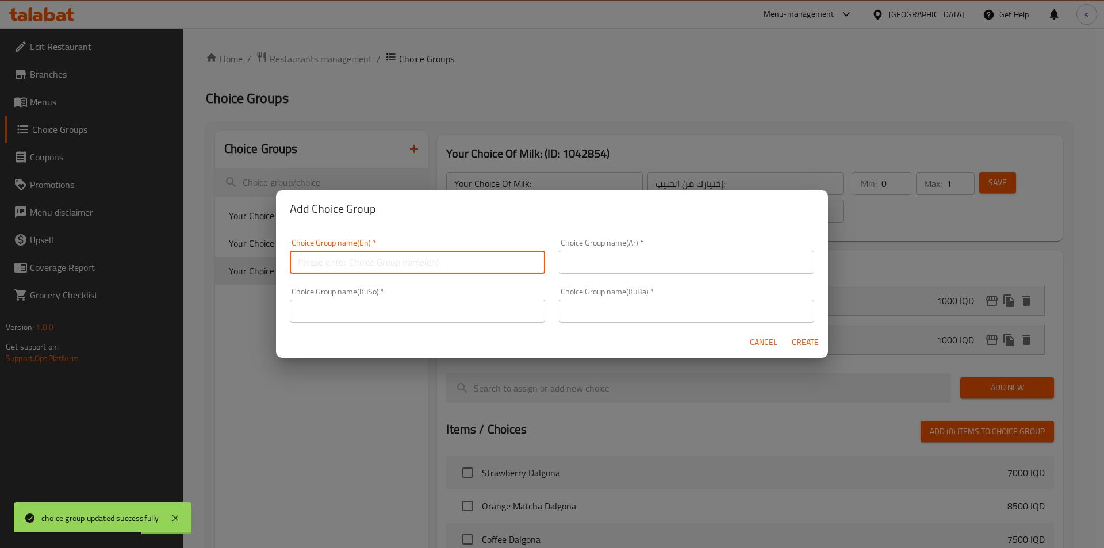
click at [428, 259] on input "text" at bounding box center [417, 262] width 255 height 23
paste input "Your Choice Of Flavor:"
type input "Your Choice Of Flavor:"
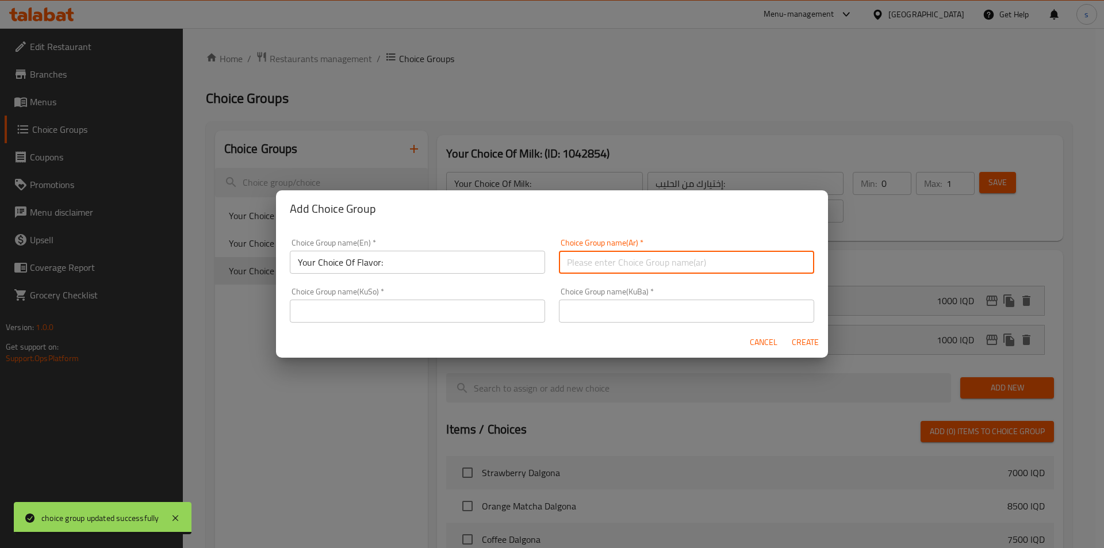
click at [592, 268] on input "text" at bounding box center [686, 262] width 255 height 23
paste input "إختيارك من النكهة:"
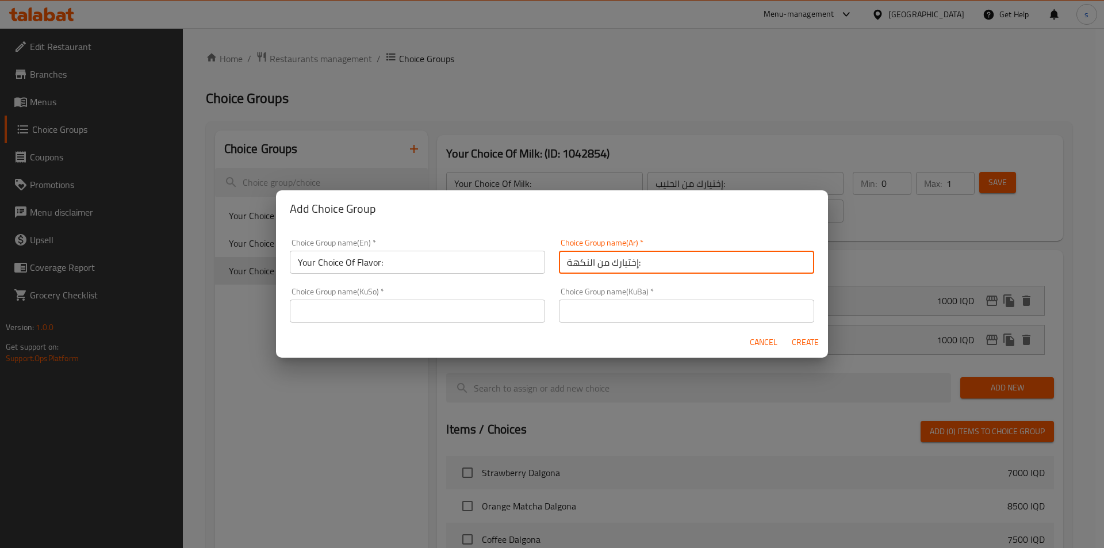
type input "إختيارك من النكهة:"
click at [485, 317] on input "text" at bounding box center [417, 311] width 255 height 23
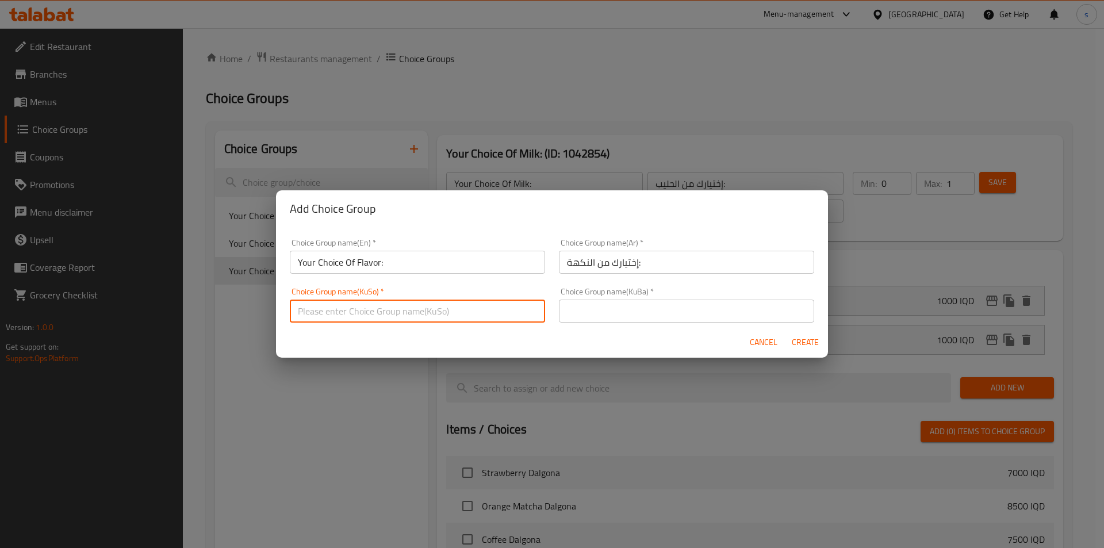
paste input "هەڵبژاردنت لە تام:"
type input "هەڵبژاردنت لە تام:"
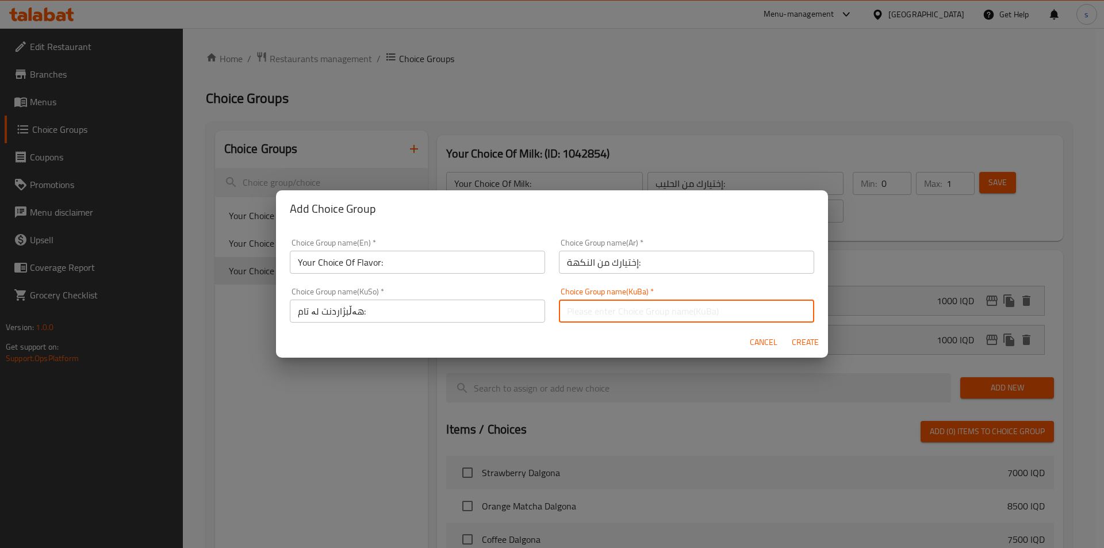
click at [651, 316] on input "text" at bounding box center [686, 311] width 255 height 23
paste input "هەڵبژاردنت لە تام:"
type input "هەڵبژاردنت لە تام:"
click at [811, 348] on span "Create" at bounding box center [805, 342] width 28 height 14
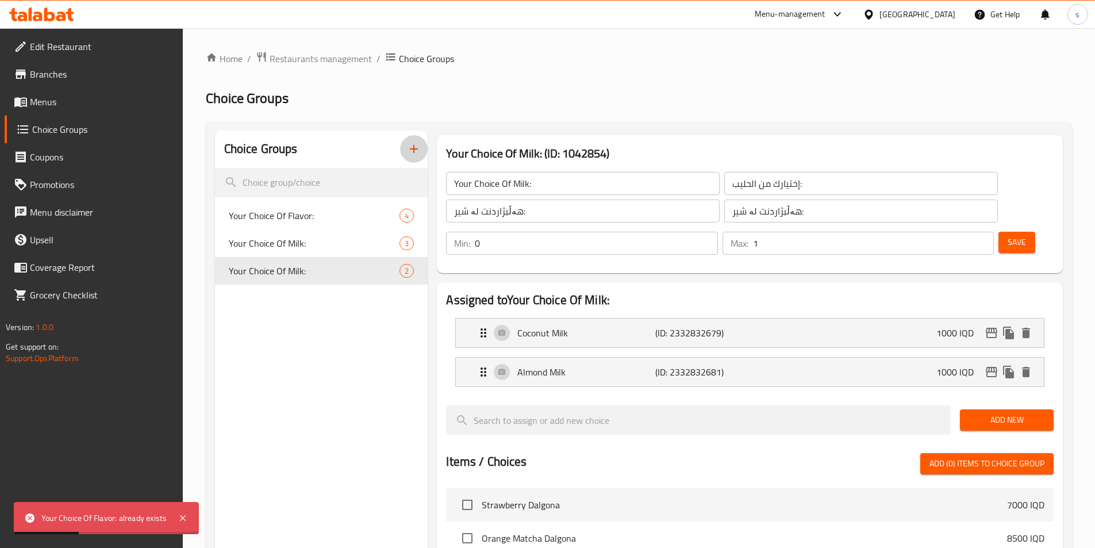
click at [409, 151] on icon "button" at bounding box center [414, 149] width 14 height 14
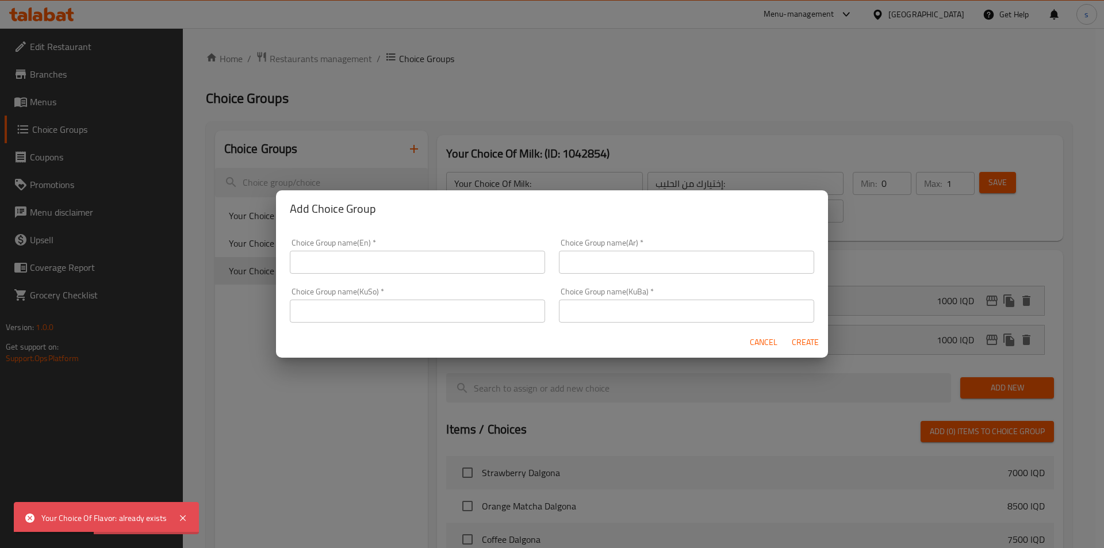
click at [359, 263] on input "text" at bounding box center [417, 262] width 255 height 23
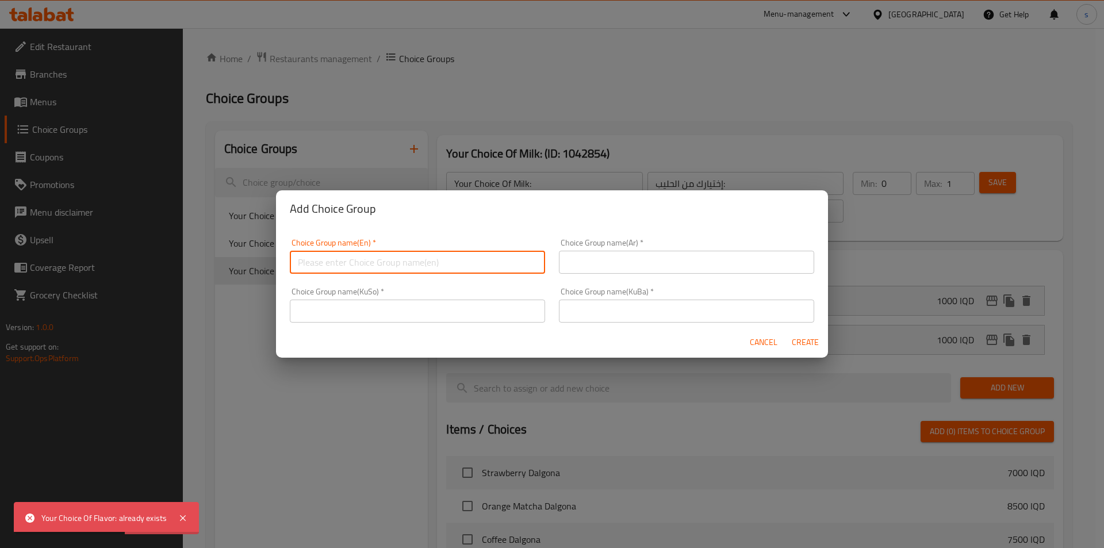
paste input "Your Choice Of Flavor:"
type input "Your Choice Of Flavor:"
click at [646, 259] on input "text" at bounding box center [686, 262] width 255 height 23
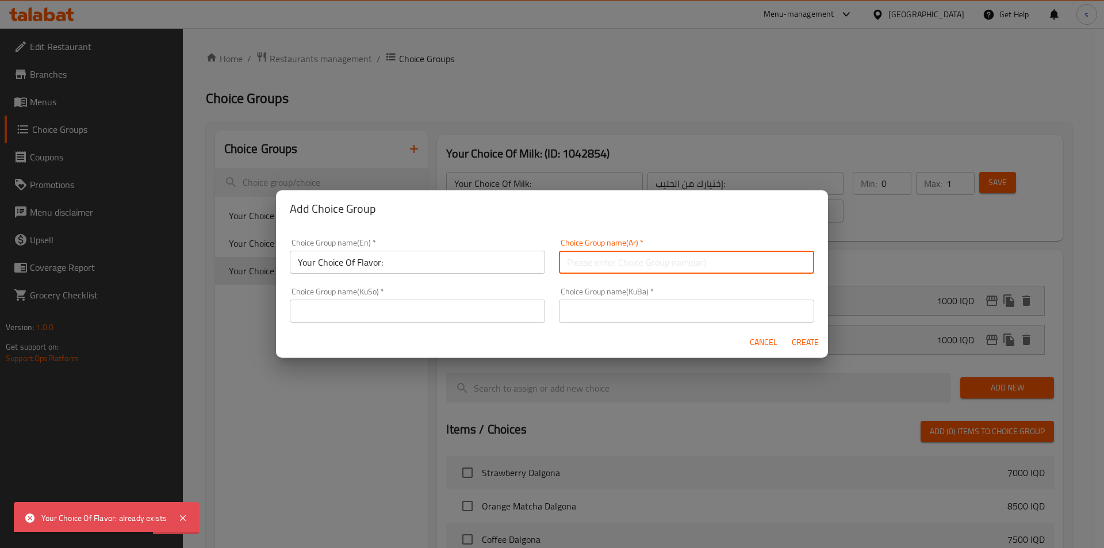
paste input "إختيارك من النكهة:"
type input "إختيارك من النكهة:"
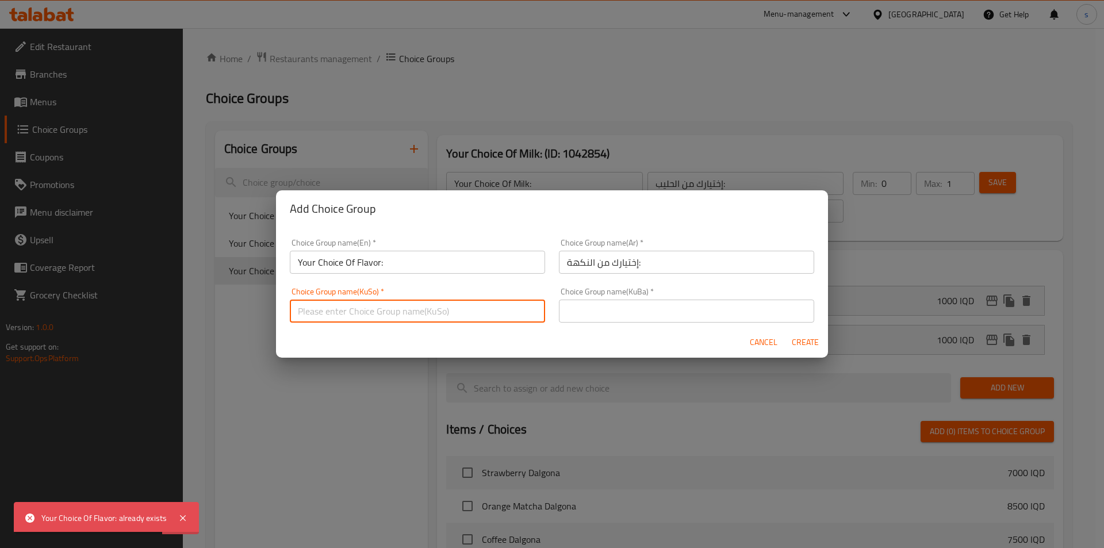
click at [429, 305] on input "text" at bounding box center [417, 311] width 255 height 23
paste input "هەڵبژاردنت لە تام:"
type input "هەڵبژاردنت لە تام:"
click at [699, 306] on input "text" at bounding box center [686, 311] width 255 height 23
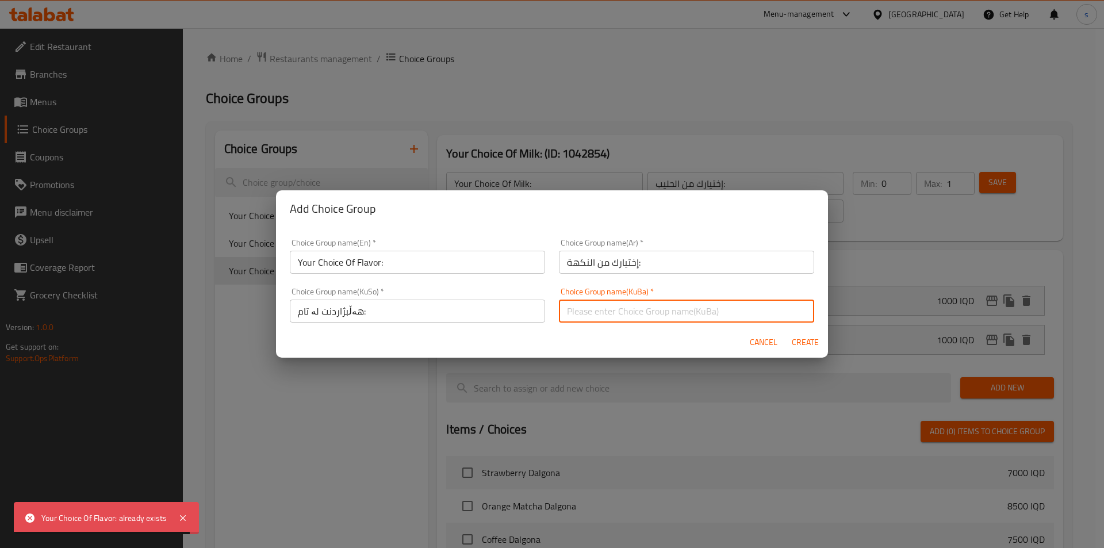
paste input "هەڵبژاردنت لە تام:"
type input "هەڵبژاردنت لە تام:"
click at [487, 266] on input "Your Choice Of Flavor:" at bounding box center [417, 262] width 255 height 23
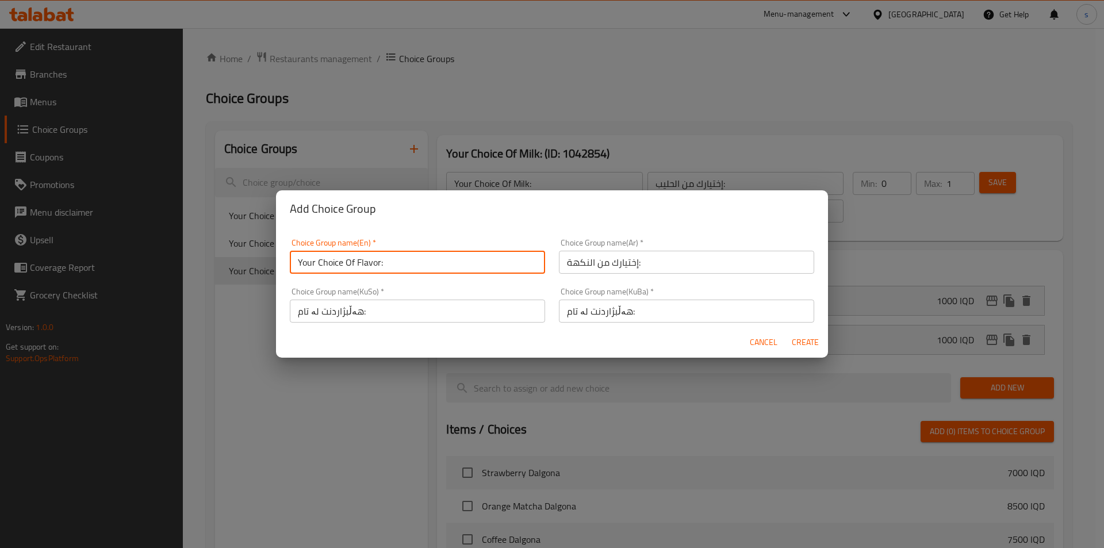
type input "Your Choice Of Flavor:"
click at [485, 309] on input "هەڵبژاردنت لە تام:" at bounding box center [417, 311] width 255 height 23
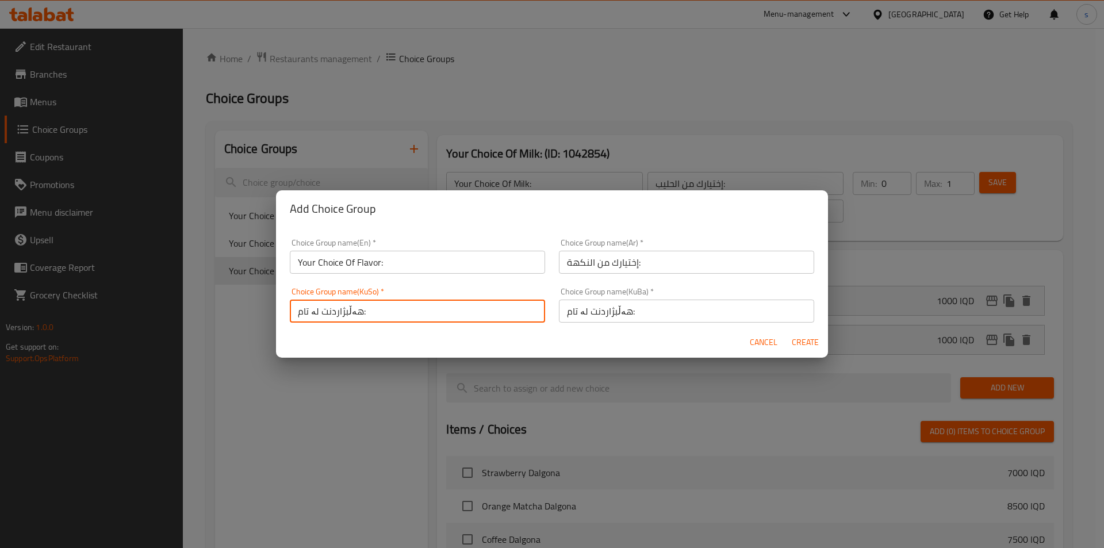
type input "هەڵبژاردنت لە تام:"
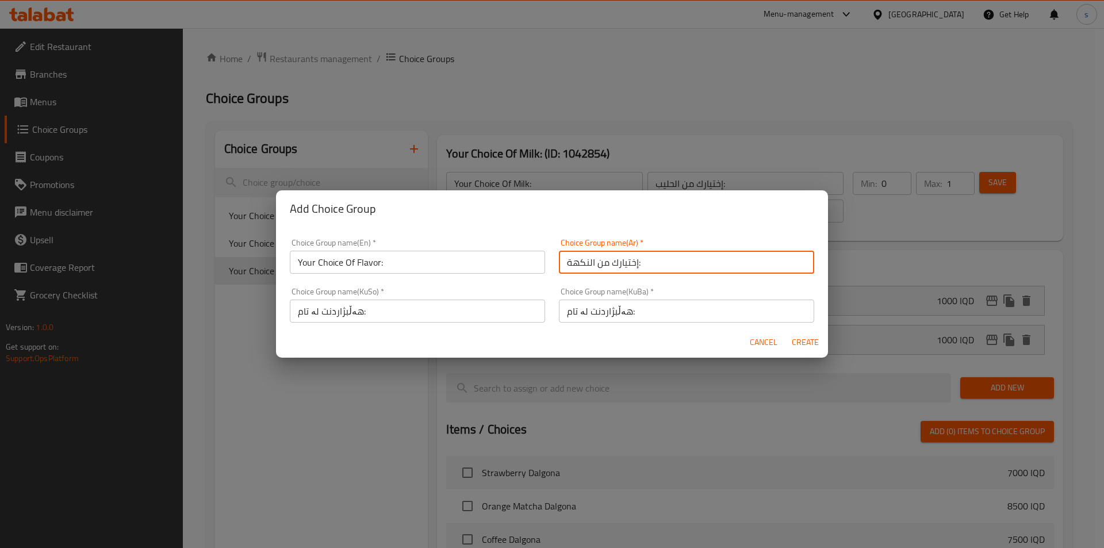
click at [729, 264] on input "إختيارك من النكهة:" at bounding box center [686, 262] width 255 height 23
type input "إختيارك من النكهة:"
click at [714, 309] on input "هەڵبژاردنت لە تام:" at bounding box center [686, 311] width 255 height 23
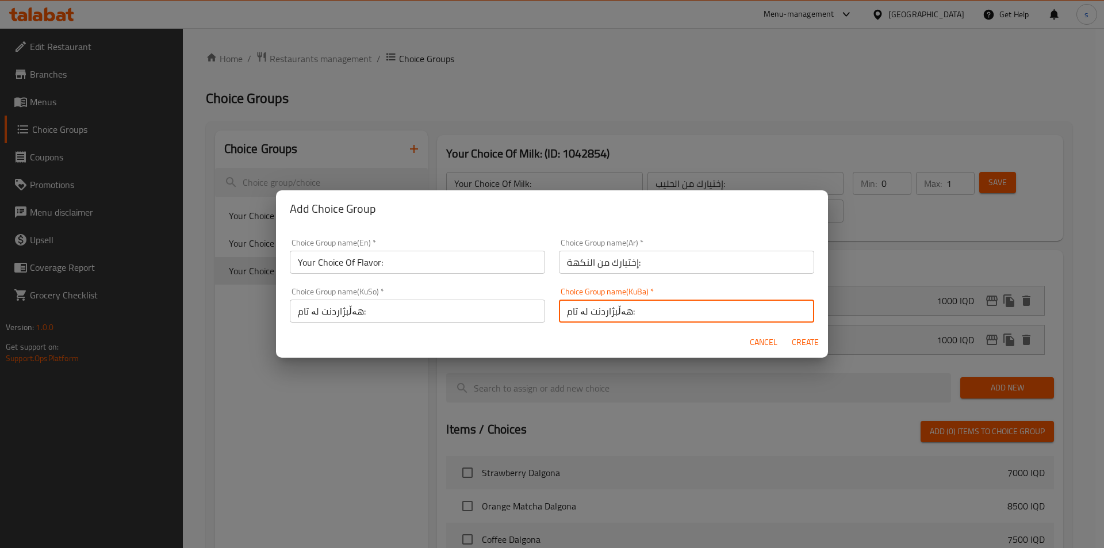
type input "هەڵبژاردنت لە تام:"
click at [786, 332] on button "Create" at bounding box center [804, 342] width 37 height 21
type input "Your Choice Of Flavor:"
type input "إختيارك من النكهة:"
type input "هەڵبژاردنت لە تام:"
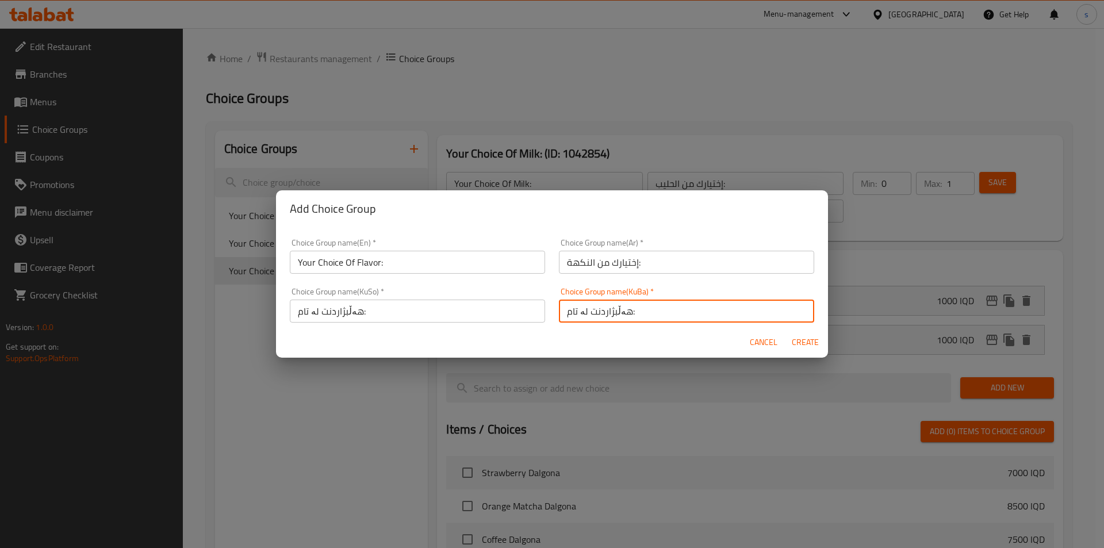
type input "هەڵبژاردنت لە تام:"
type input "0"
click at [812, 343] on span "Create" at bounding box center [805, 342] width 28 height 14
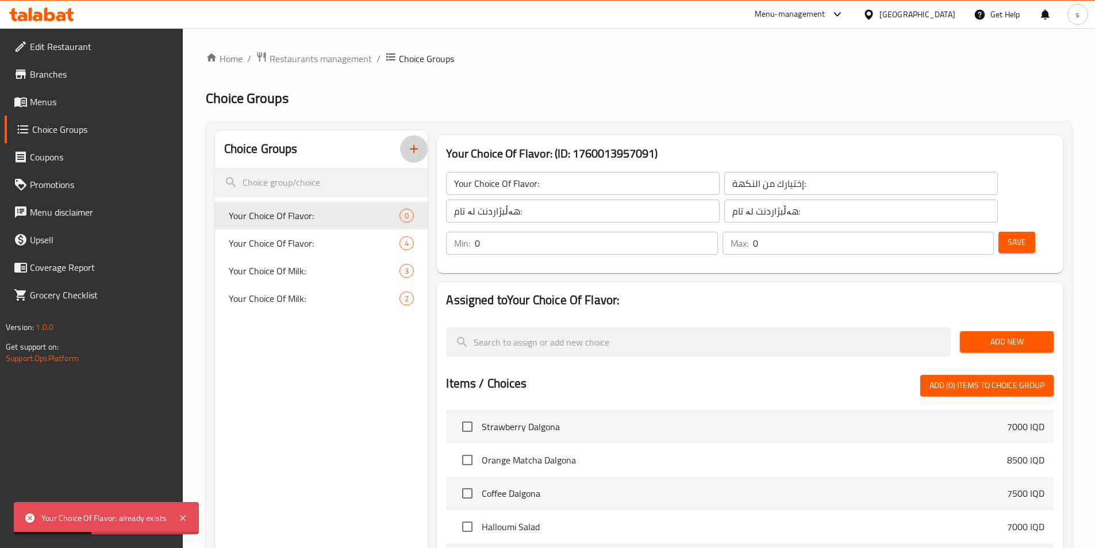
click at [585, 185] on input "Your Choice Of Flavor:" at bounding box center [583, 183] width 274 height 23
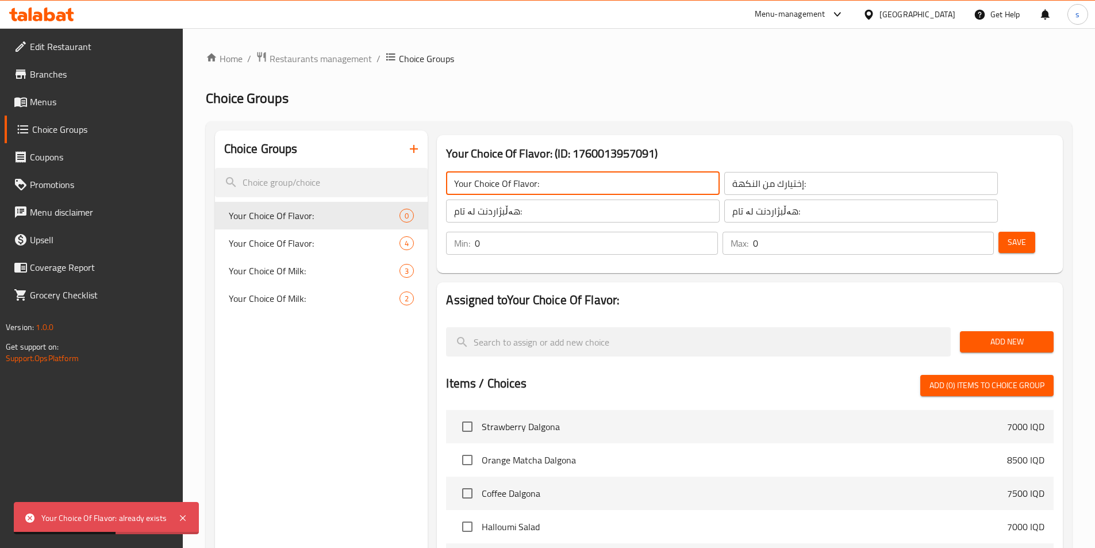
type input "Your Choice Of Flavor:"
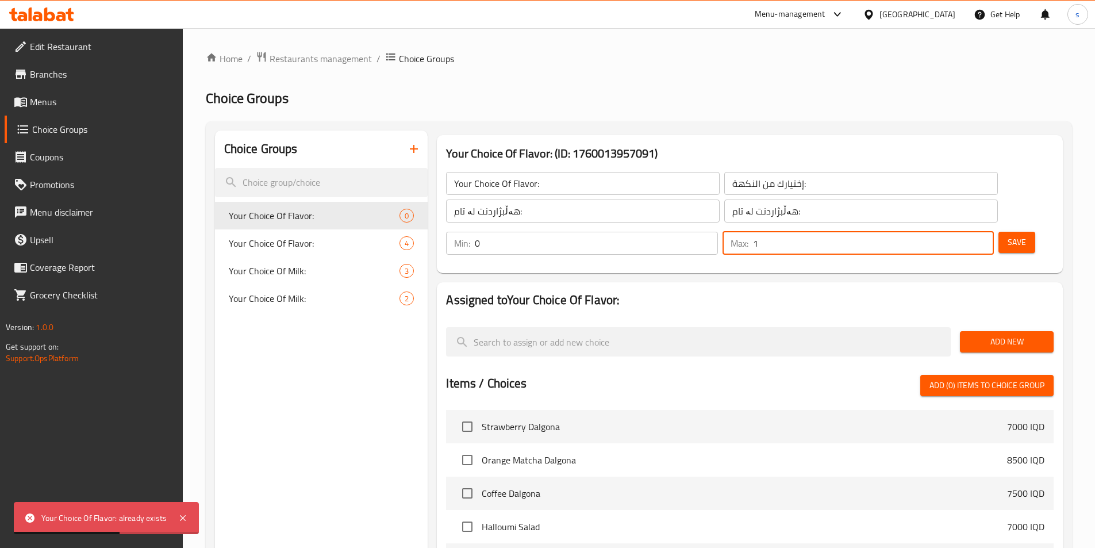
type input "1"
click at [965, 232] on input "1" at bounding box center [873, 243] width 241 height 23
click at [768, 214] on input "هەڵبژاردنت لە تام:" at bounding box center [861, 210] width 274 height 23
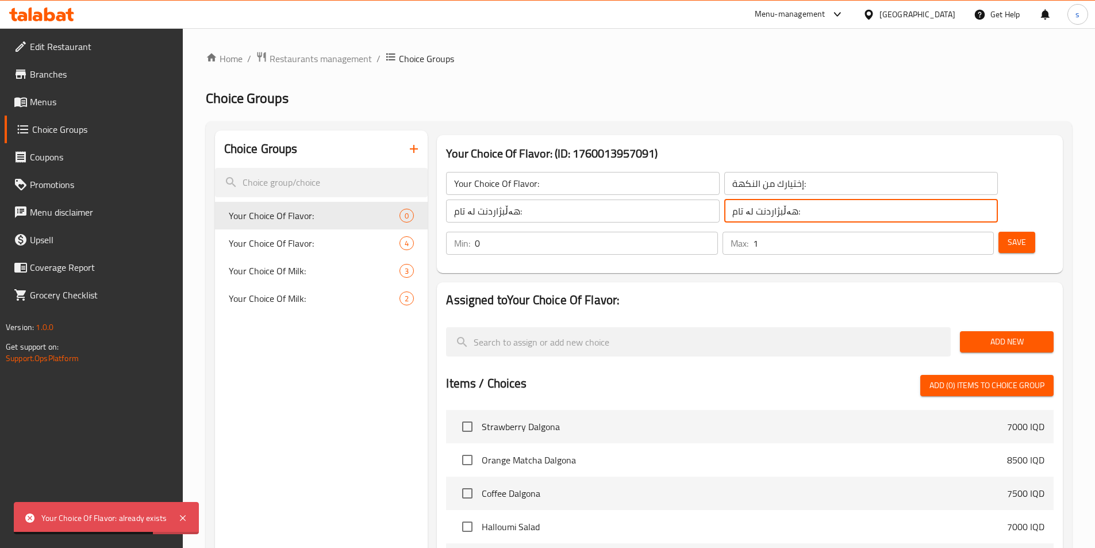
type input "هەڵبژاردنت لە تام:"
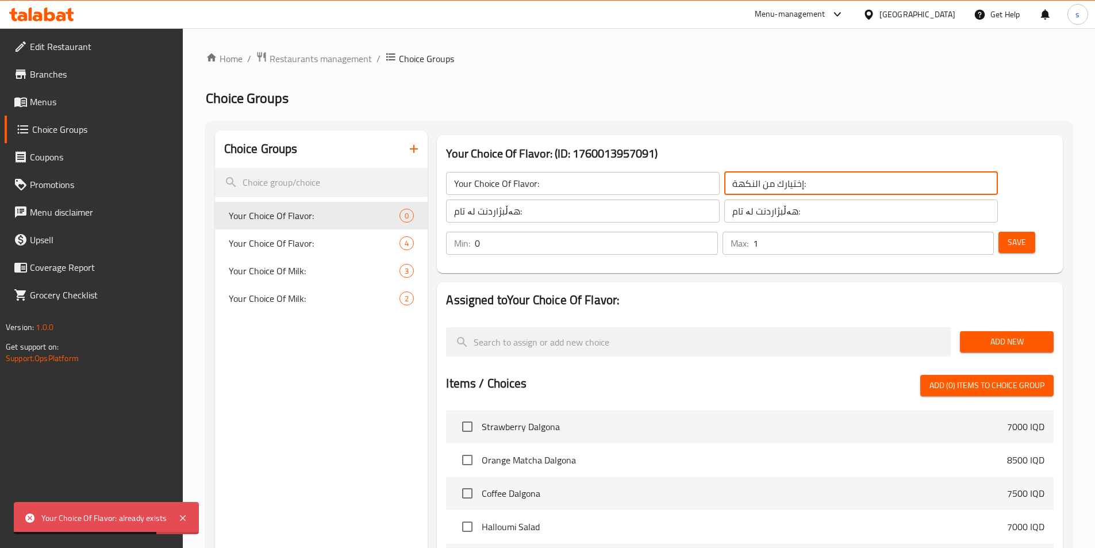
click at [782, 187] on input "إختيارك من النكهة:" at bounding box center [861, 183] width 274 height 23
type input "إختيارك من النكهة:"
click at [1008, 235] on span "Save" at bounding box center [1017, 242] width 18 height 14
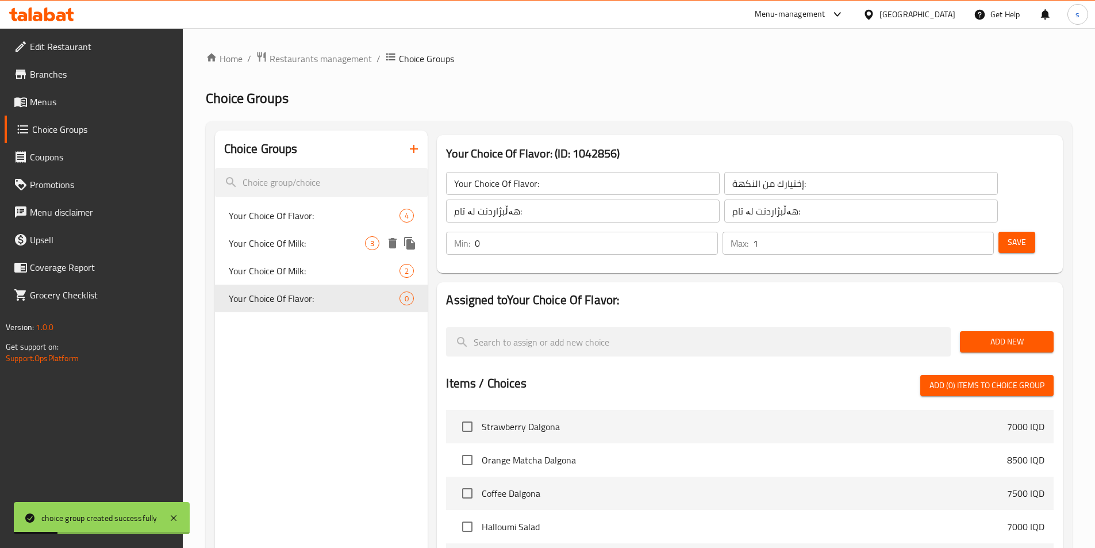
click at [289, 246] on span "Your Choice Of Milk:" at bounding box center [297, 243] width 137 height 14
type input "Your Choice Of Milk:"
type input "إختيارك من الحليب:"
type input "هەڵبژاردنت لە شیر:"
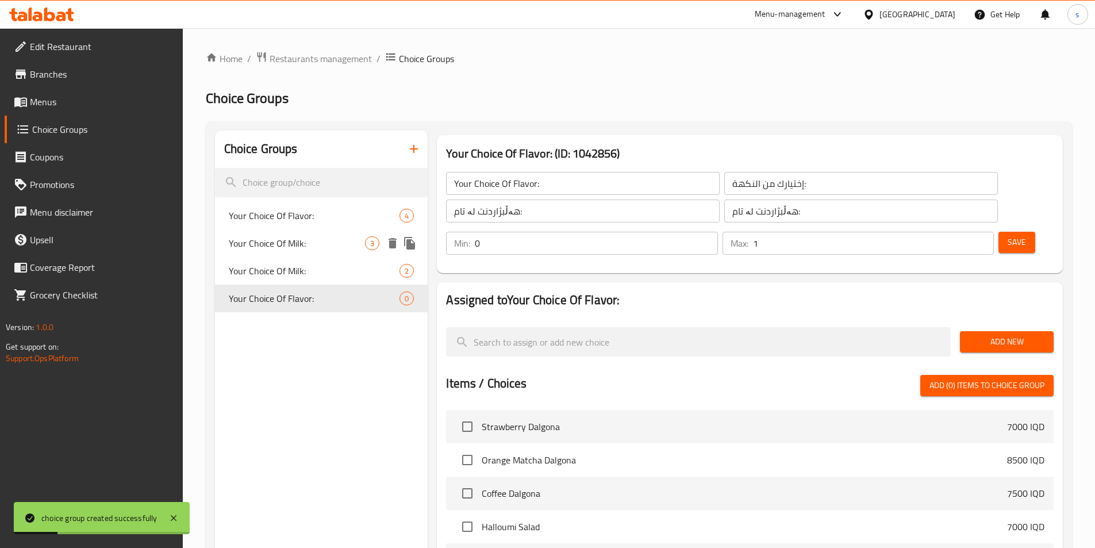
type input "0"
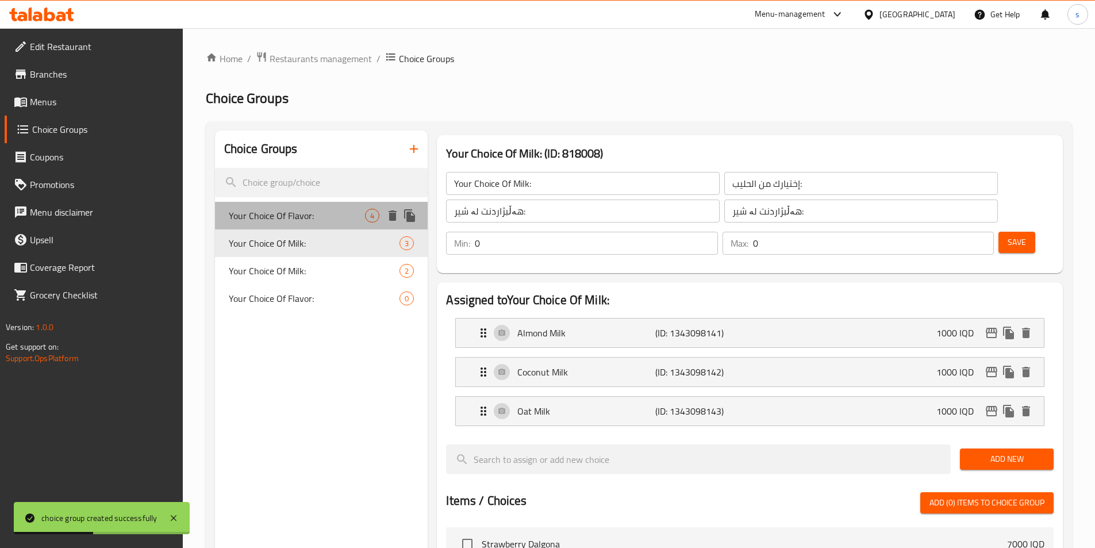
click at [298, 210] on span "Your Choice Of Flavor:" at bounding box center [297, 216] width 137 height 14
type input "Your Choice Of Flavor:"
type input "إختيارك من النكهة:"
type input "هەڵبژاردنت لە تام:"
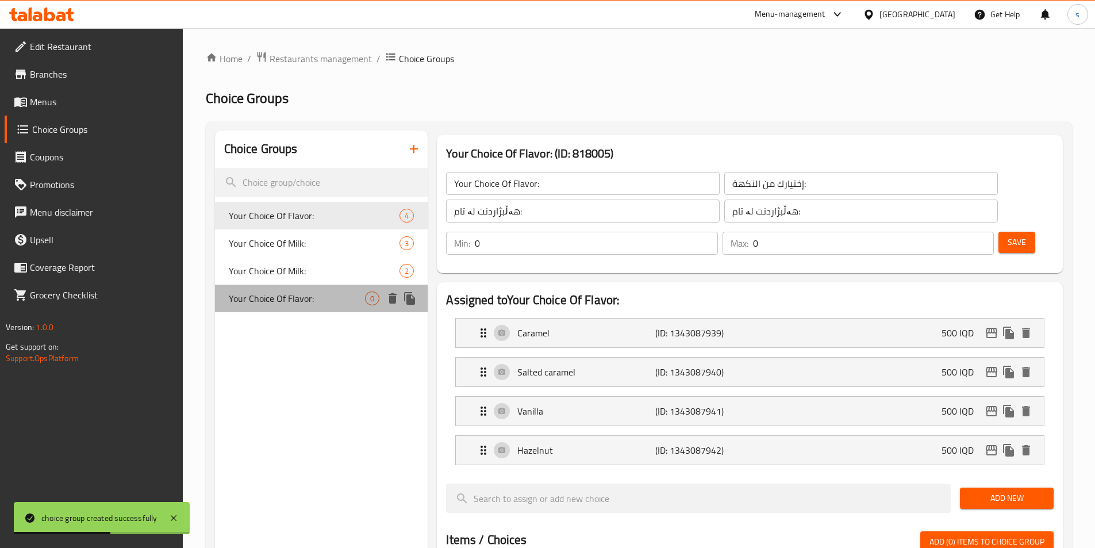
click at [312, 305] on span "Your Choice Of Flavor:" at bounding box center [297, 298] width 137 height 14
type input "Your Choice Of Flavor:"
type input "إختيارك من النكهة:"
type input "هەڵبژاردنت لە تام:"
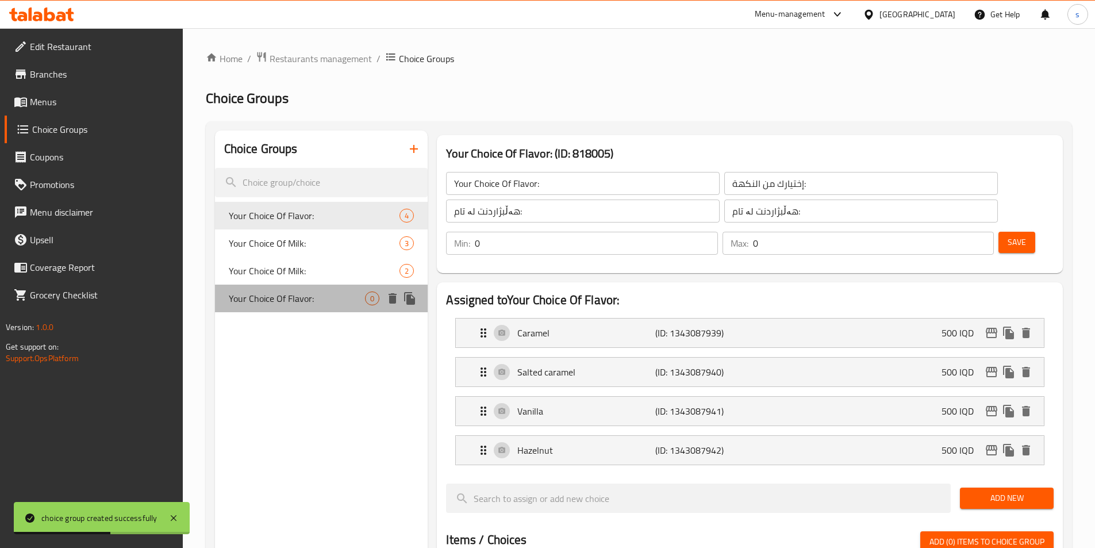
type input "1"
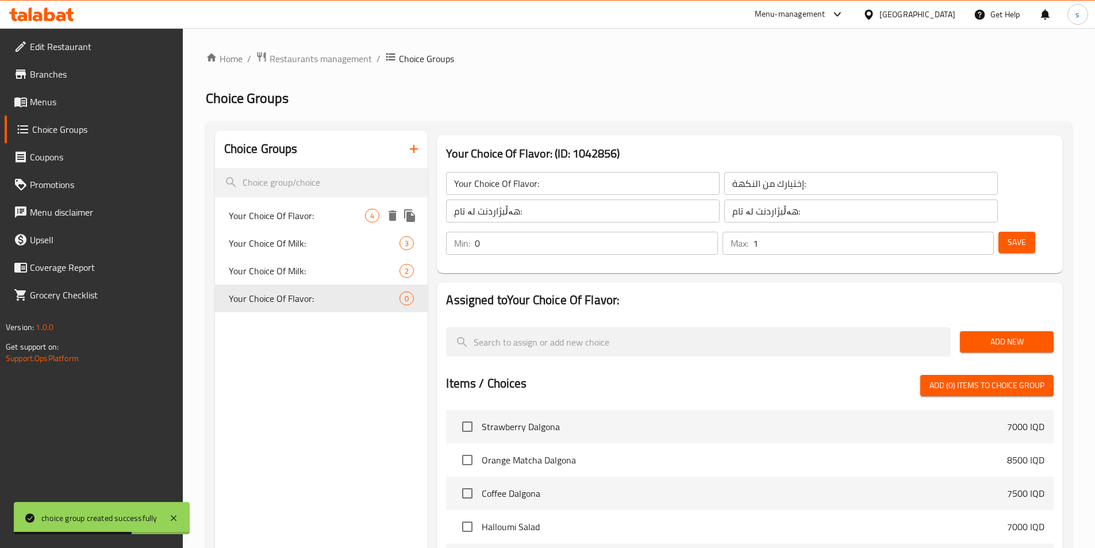
click at [318, 209] on span "Your Choice Of Flavor:" at bounding box center [297, 216] width 137 height 14
type input "Your Choice Of Flavor:"
type input "إختيارك من النكهة:"
type input "هەڵبژاردنت لە تام:"
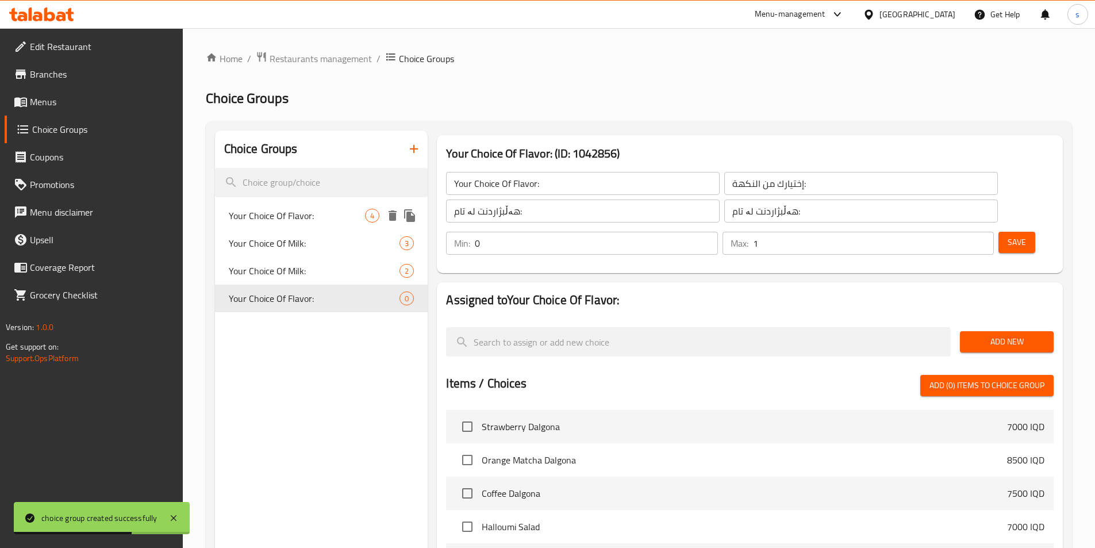
type input "0"
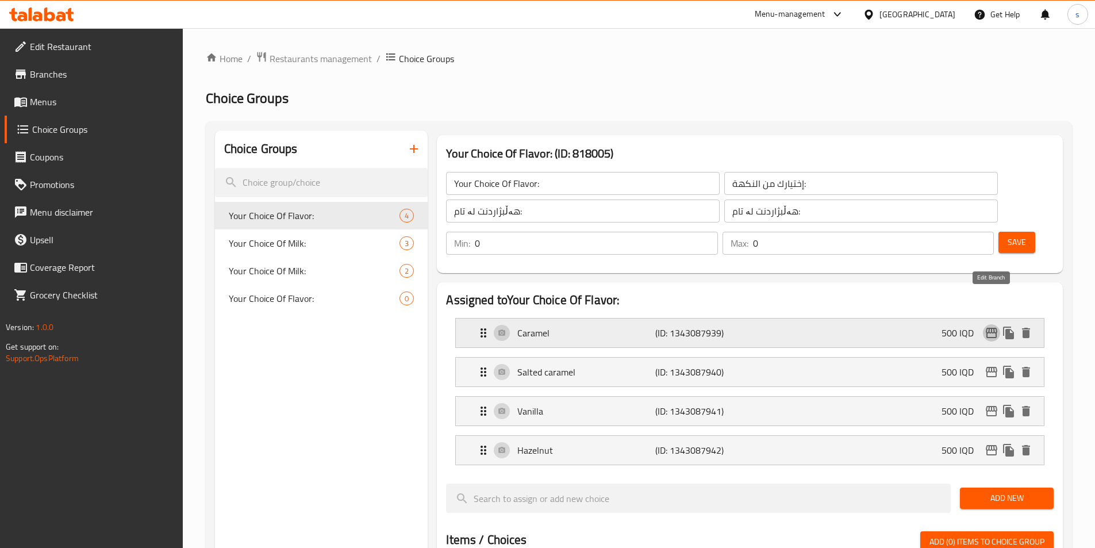
click at [987, 328] on icon "edit" at bounding box center [991, 333] width 11 height 10
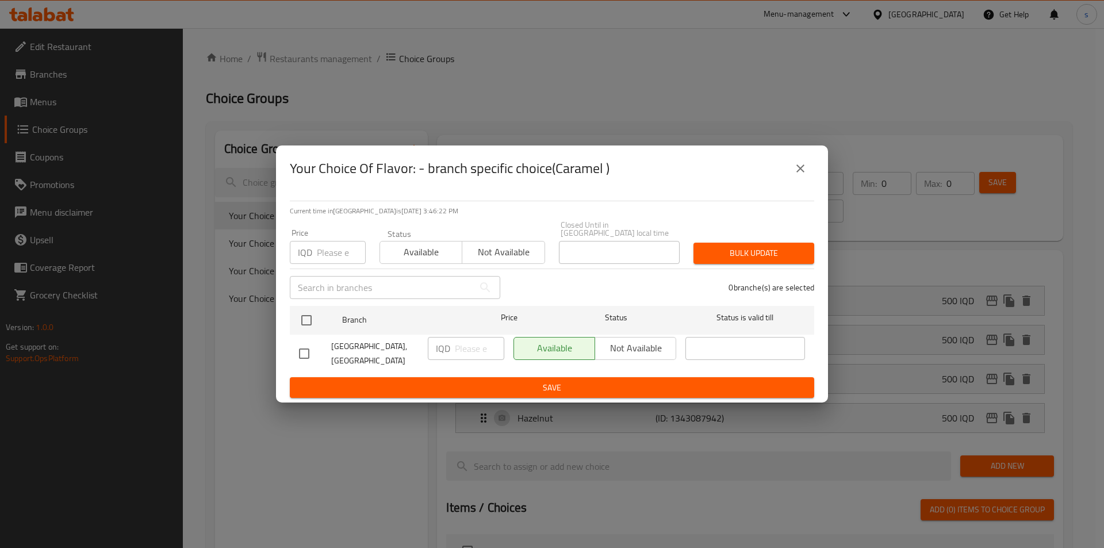
click at [938, 229] on div "Your Choice Of Flavor: - branch specific choice(Caramel ) Current time in Iraq …" at bounding box center [552, 274] width 1104 height 548
click at [798, 175] on icon "close" at bounding box center [800, 169] width 14 height 14
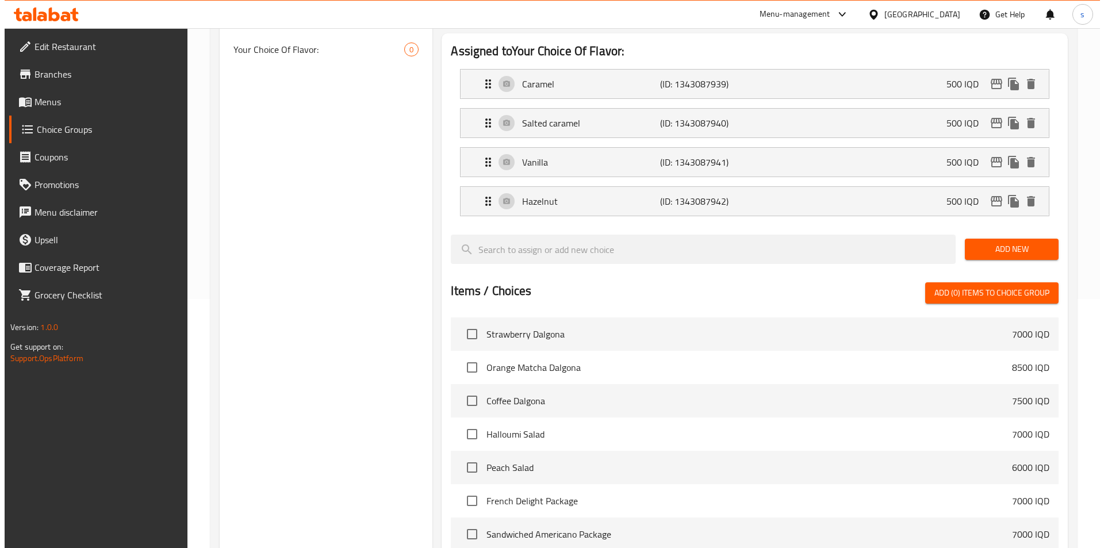
scroll to position [437, 0]
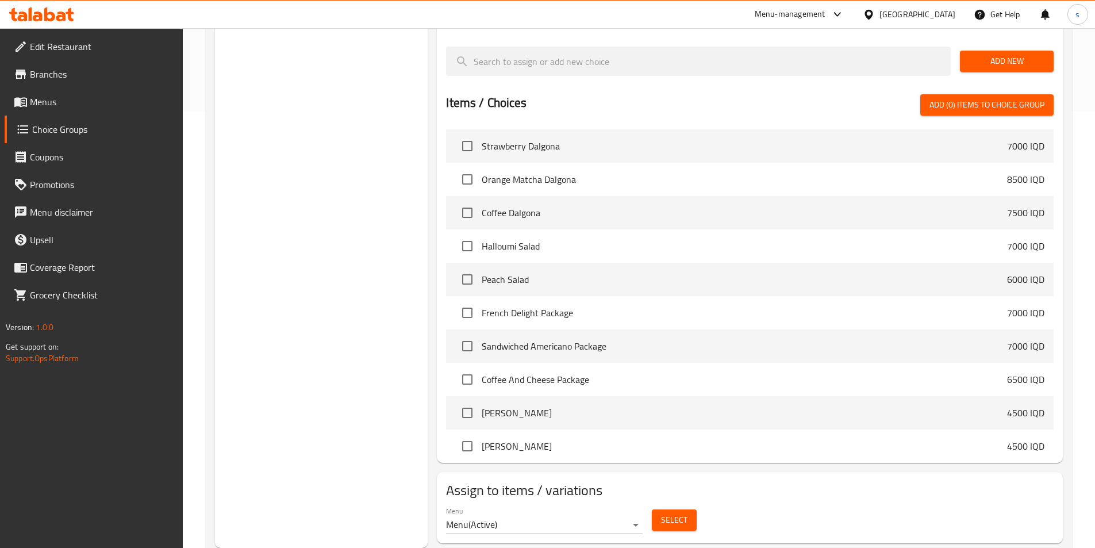
click at [678, 513] on span "Select" at bounding box center [674, 520] width 26 height 14
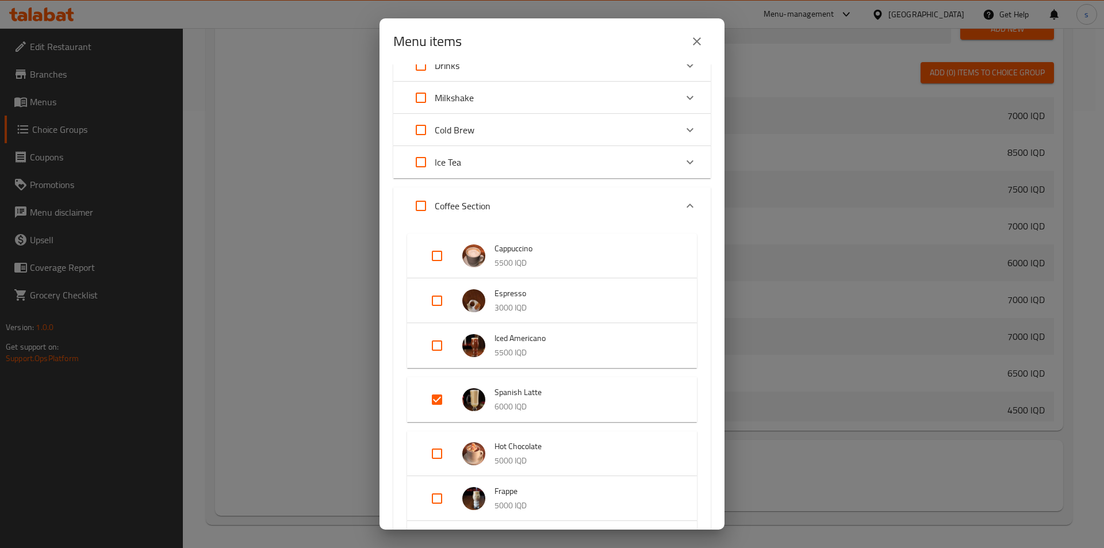
scroll to position [216, 0]
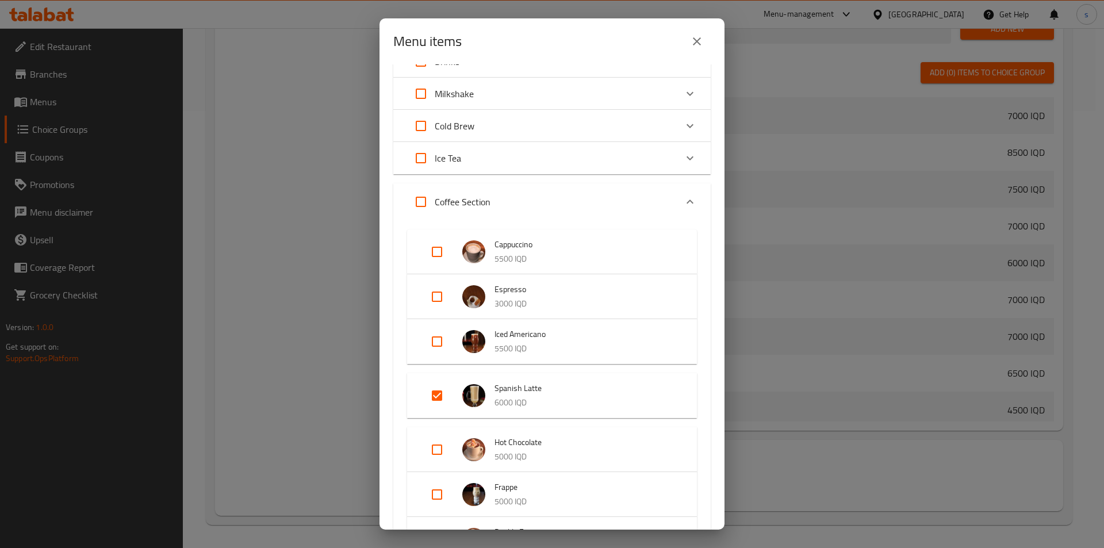
drag, startPoint x: 724, startPoint y: 209, endPoint x: 724, endPoint y: 247, distance: 37.9
click at [724, 247] on div "Menu items 3 / 79 items selected ​ Dalgona Strawberry Dalgona 7000 IQD Orange M…" at bounding box center [552, 274] width 1104 height 548
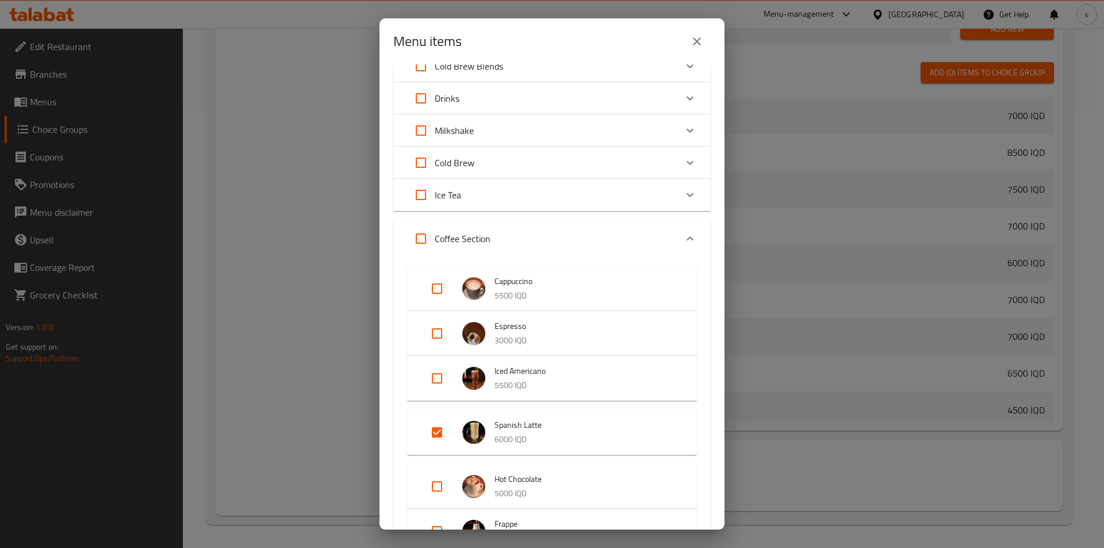
scroll to position [86, 0]
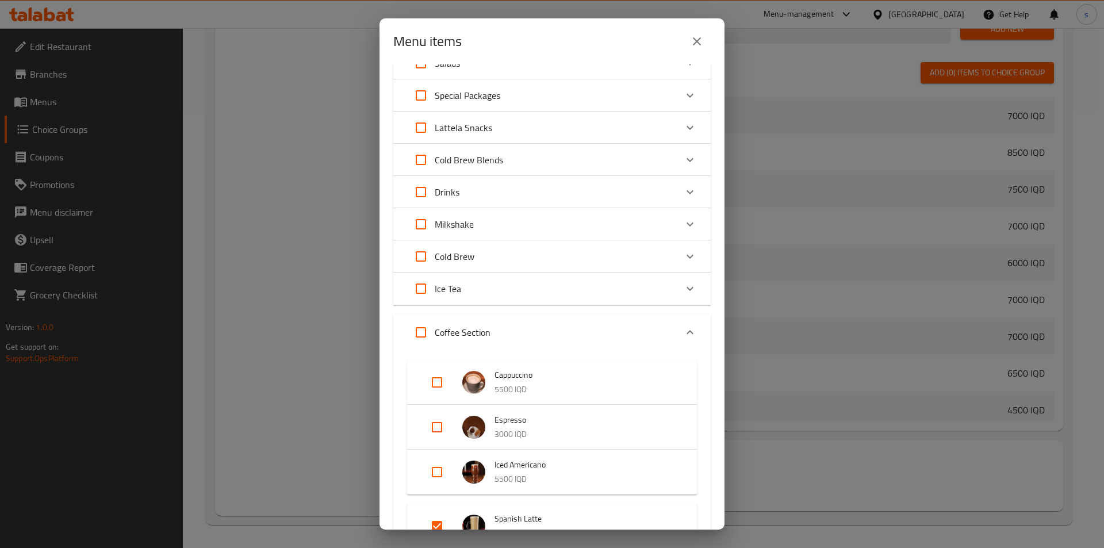
click at [592, 194] on div "Drinks" at bounding box center [541, 192] width 269 height 28
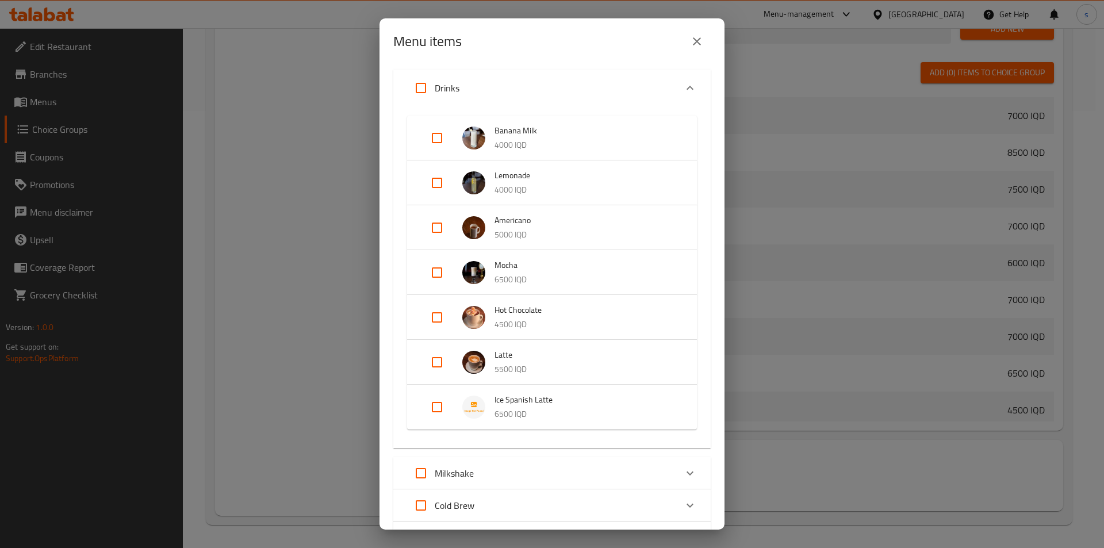
scroll to position [224, 0]
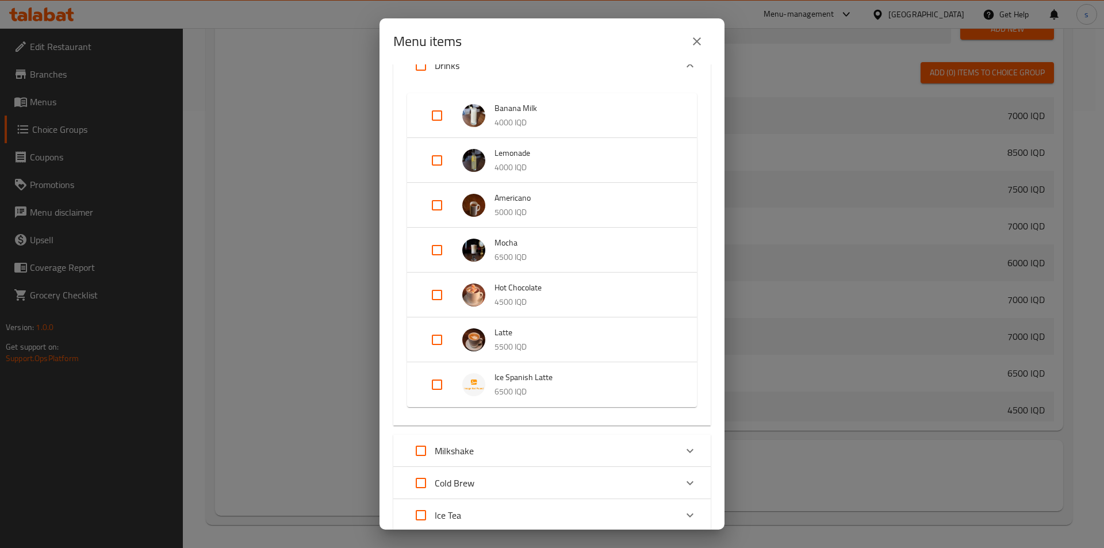
click at [431, 383] on input "Expand" at bounding box center [437, 385] width 28 height 28
checkbox input "true"
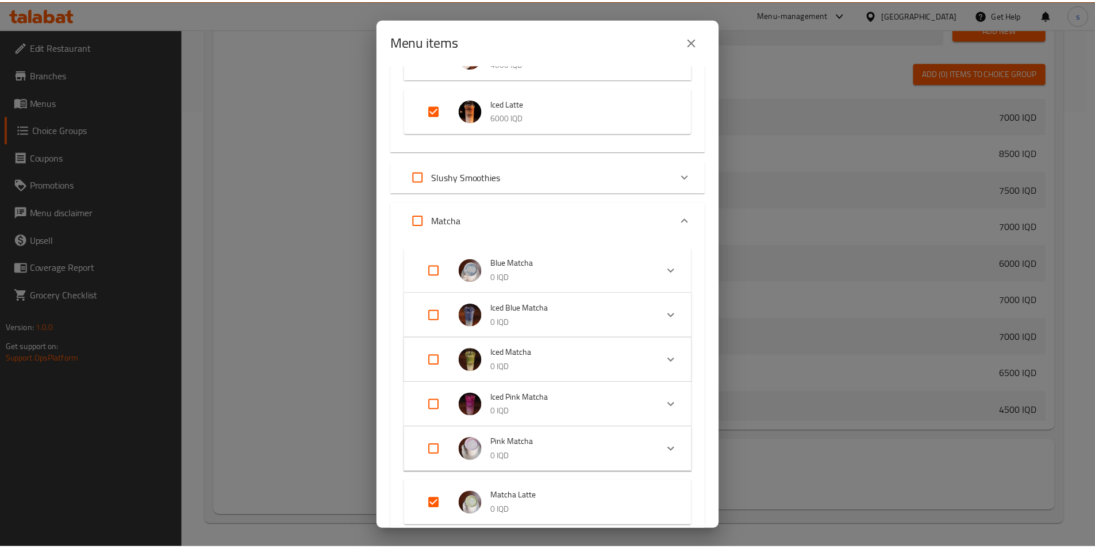
scroll to position [1485, 0]
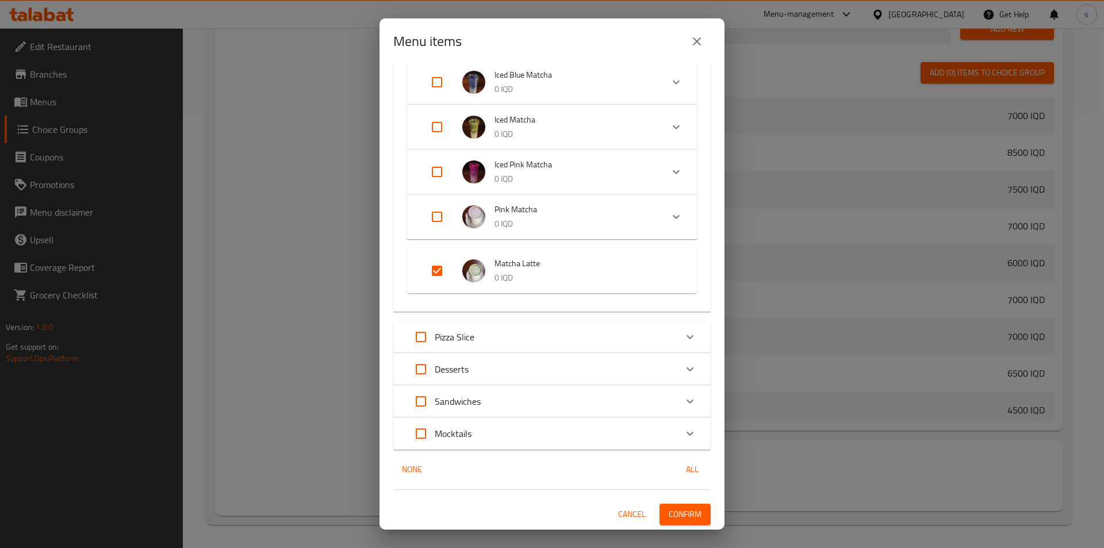
click at [682, 511] on span "Confirm" at bounding box center [685, 514] width 33 height 14
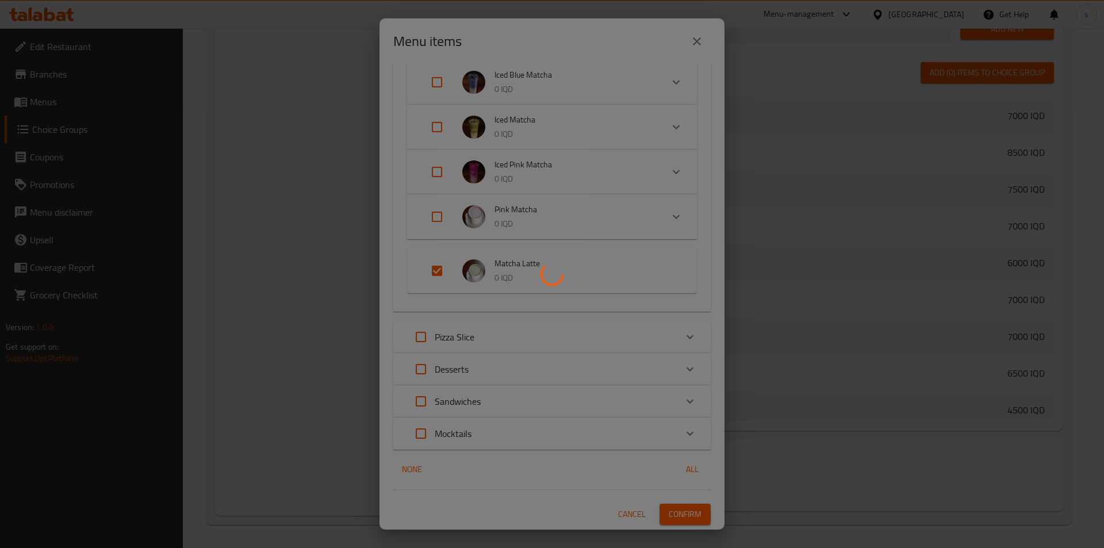
drag, startPoint x: 1103, startPoint y: 323, endPoint x: 1103, endPoint y: 316, distance: 6.9
click at [1103, 316] on div at bounding box center [552, 274] width 1104 height 548
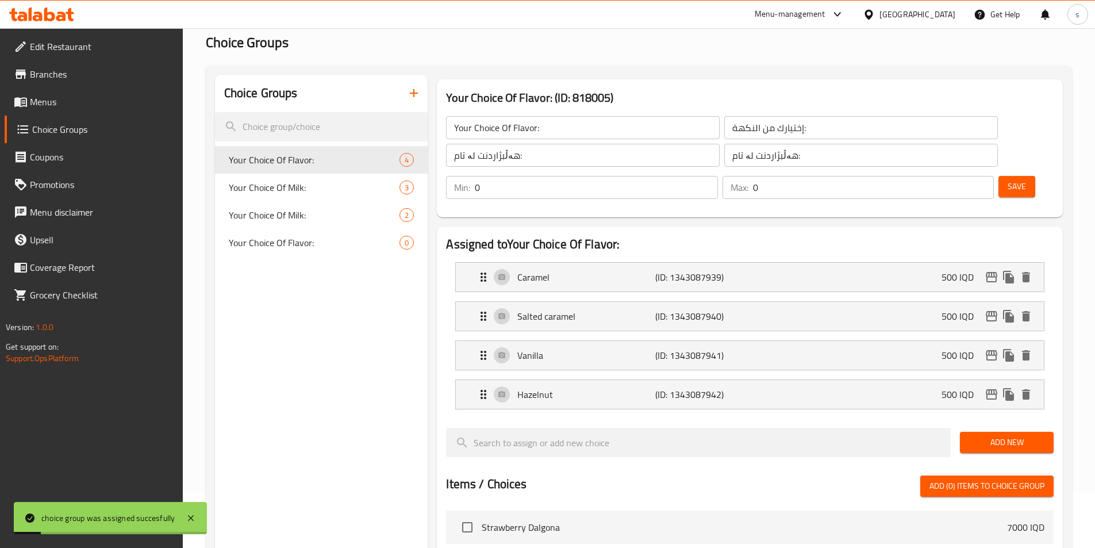
scroll to position [48, 0]
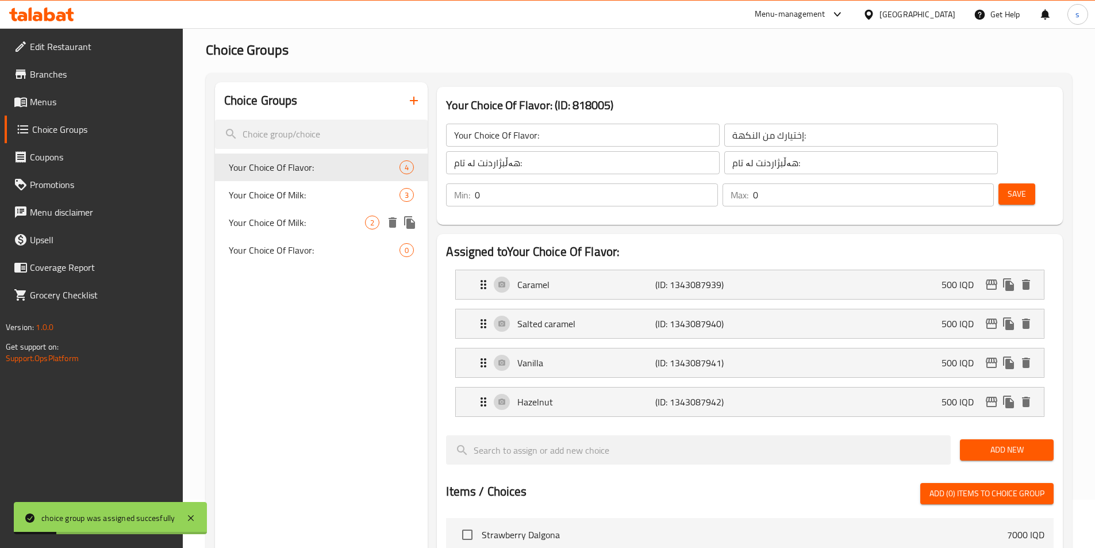
click at [301, 218] on span "Your Choice Of Milk:" at bounding box center [297, 223] width 137 height 14
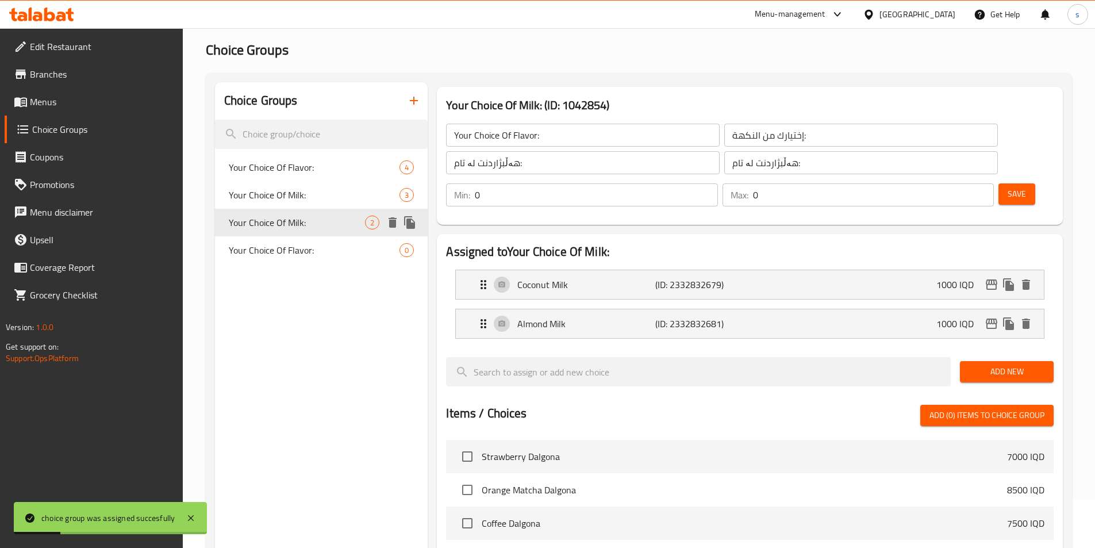
type input "Your Choice Of Milk:"
type input "إختيارك من الحليب:"
type input "هەڵبژاردنت لە شیر:"
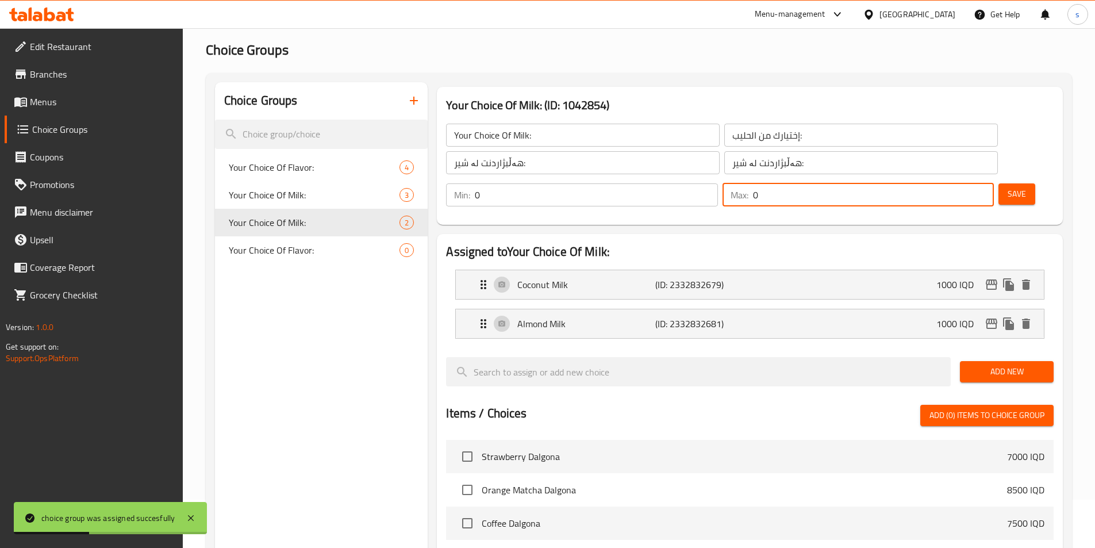
type input "0"
click at [964, 183] on input "0" at bounding box center [873, 194] width 241 height 23
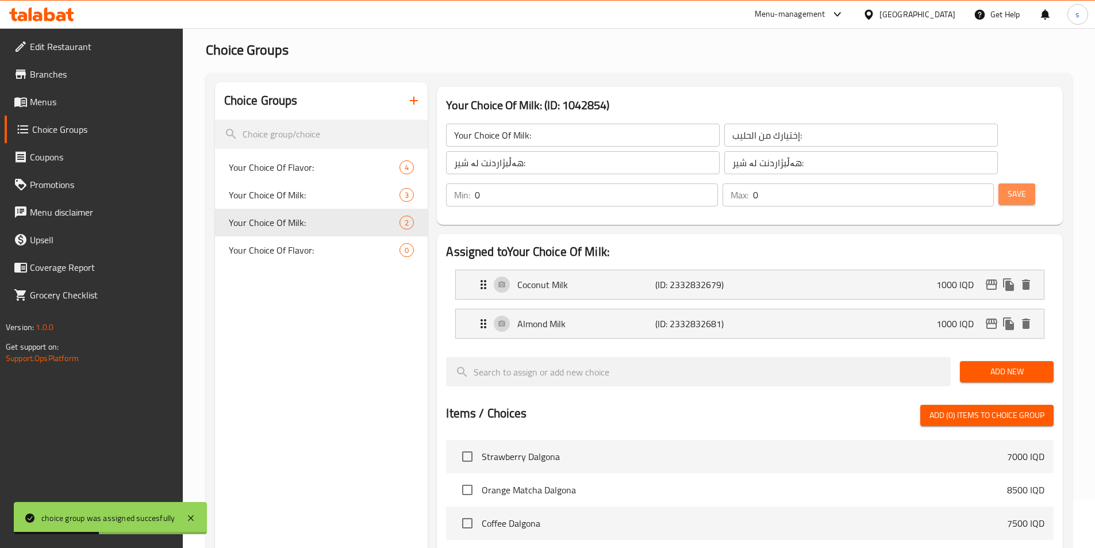
click at [999, 183] on button "Save" at bounding box center [1017, 193] width 37 height 21
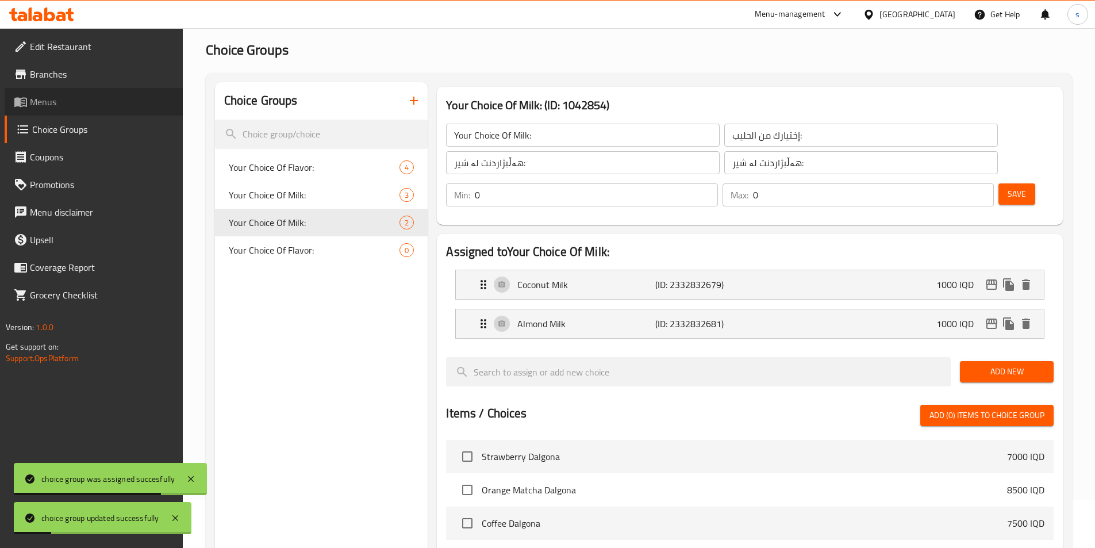
click at [60, 100] on span "Menus" at bounding box center [102, 102] width 144 height 14
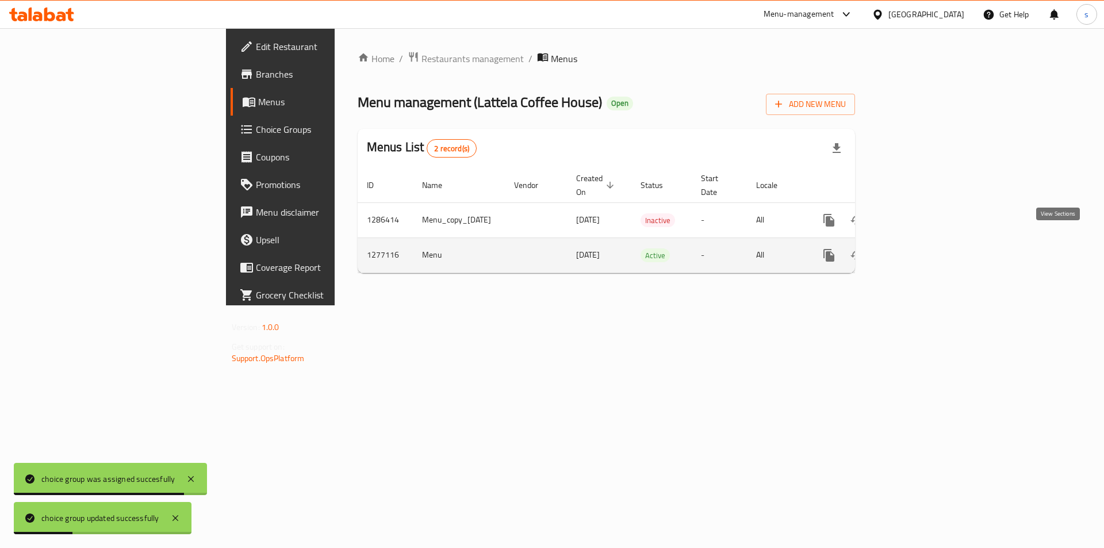
click at [919, 248] on icon "enhanced table" at bounding box center [912, 255] width 14 height 14
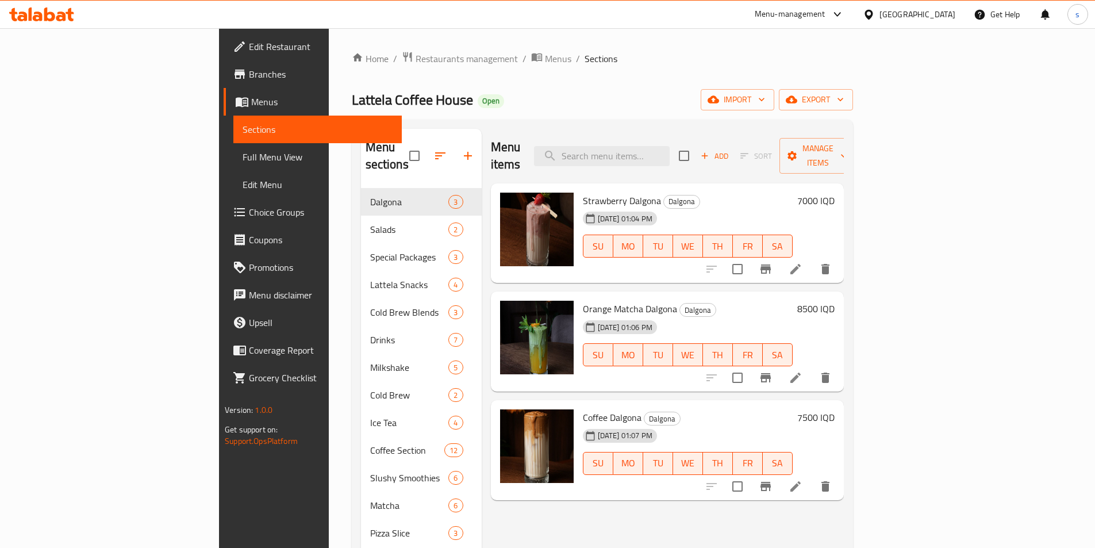
click at [233, 145] on link "Full Menu View" at bounding box center [317, 157] width 168 height 28
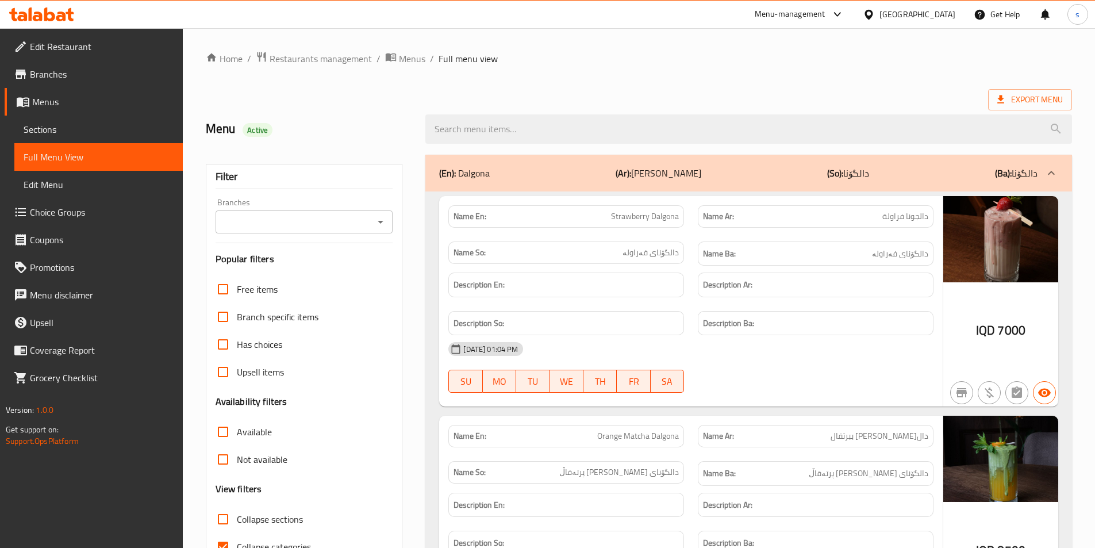
click at [375, 220] on icon "Open" at bounding box center [381, 222] width 14 height 14
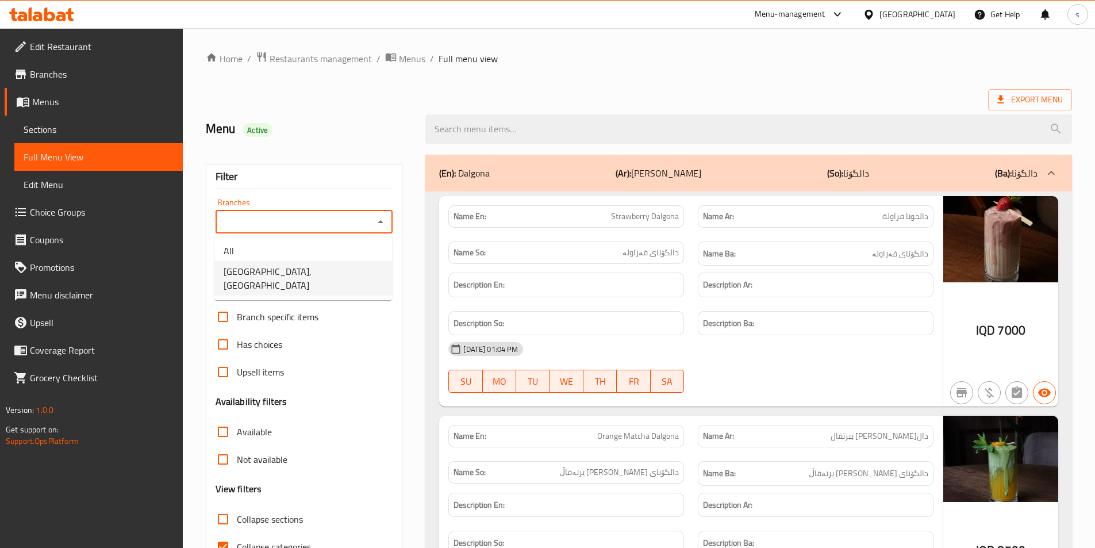
click at [347, 274] on li "Lattela Coffee House, Baranan" at bounding box center [303, 278] width 178 height 34
type input "Lattela Coffee House, Baranan"
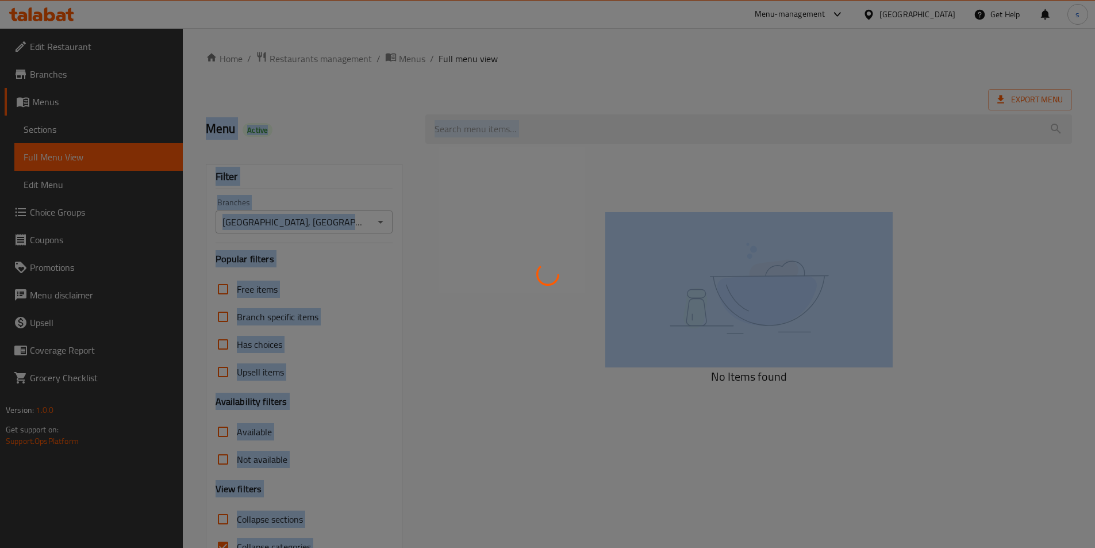
drag, startPoint x: 1089, startPoint y: 240, endPoint x: 1103, endPoint y: 268, distance: 31.4
click at [1095, 268] on html "​ Menu-management Iraq Get Help s Edit Restaurant Branches Menus Sections Full …" at bounding box center [547, 274] width 1095 height 548
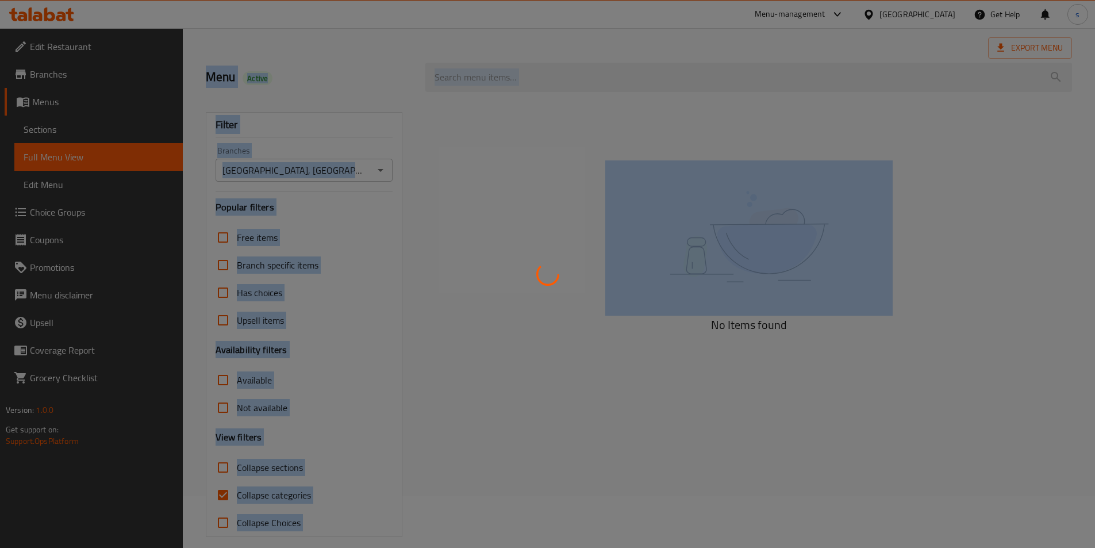
scroll to position [64, 0]
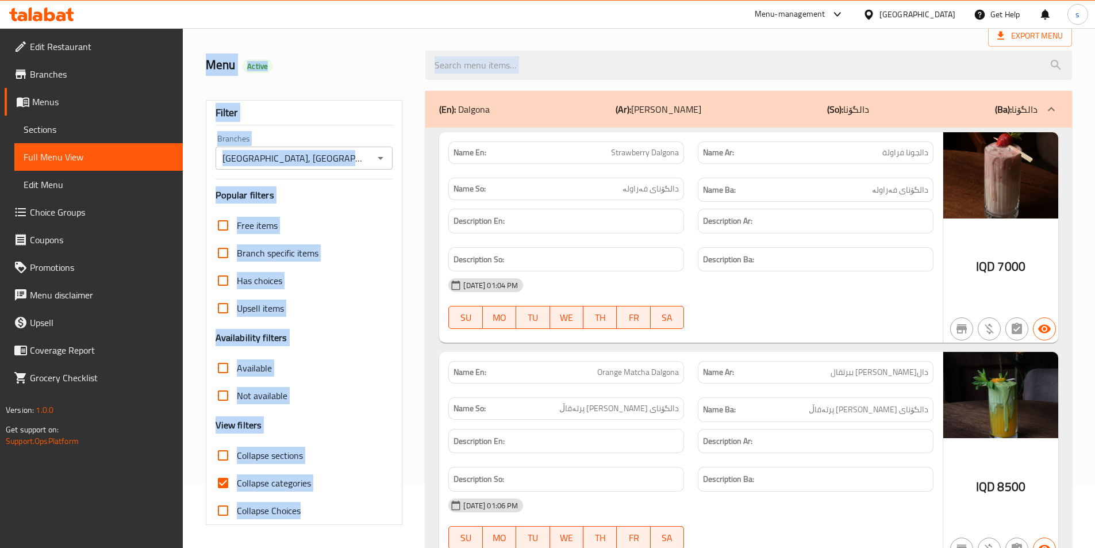
click at [220, 482] on input "Collapse categories" at bounding box center [223, 483] width 28 height 28
checkbox input "false"
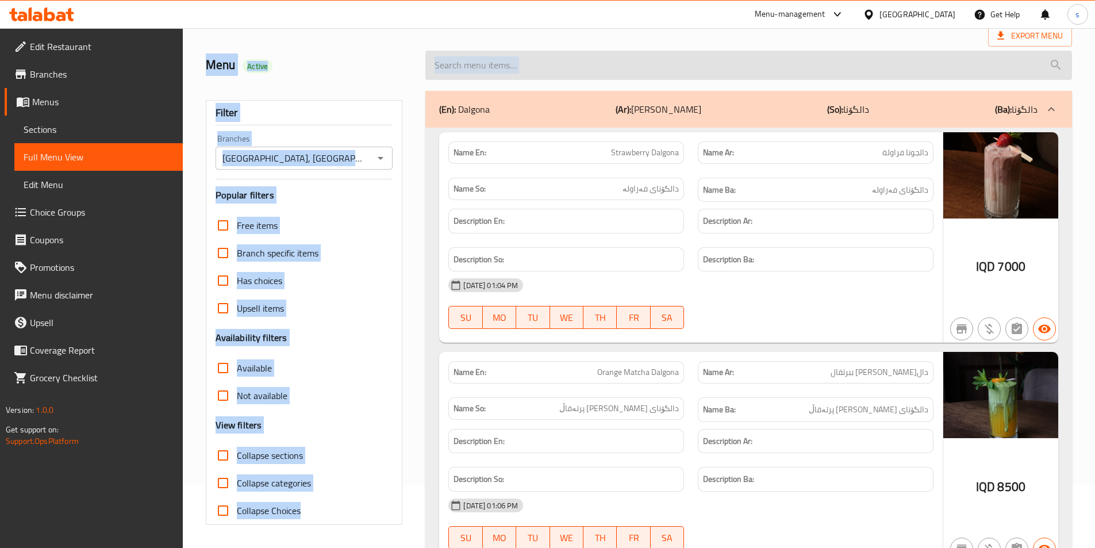
click at [532, 74] on input "search" at bounding box center [748, 65] width 647 height 29
click at [537, 66] on input "search" at bounding box center [748, 65] width 647 height 29
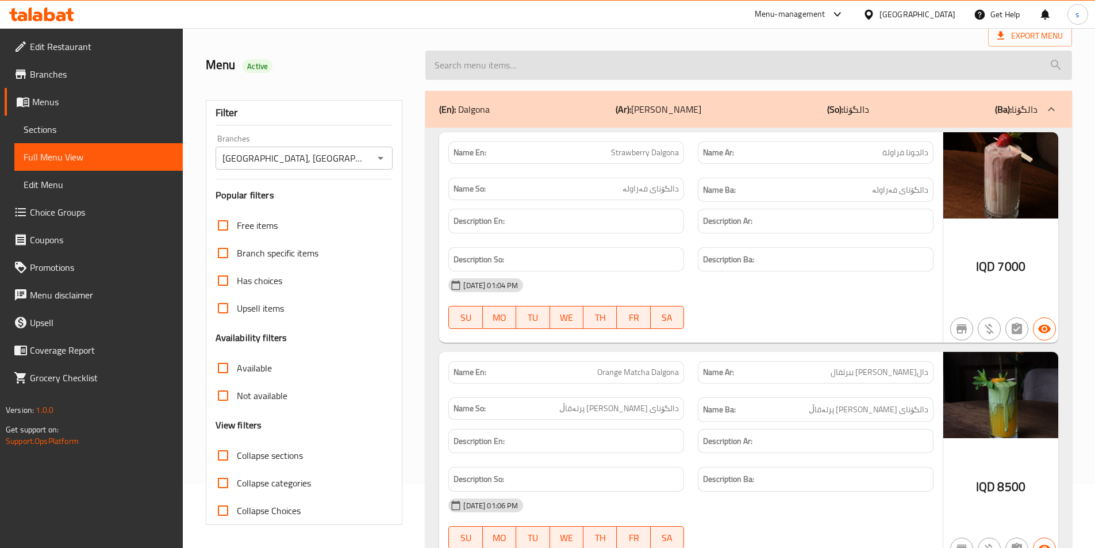
click at [524, 60] on input "search" at bounding box center [748, 65] width 647 height 29
click at [551, 55] on input "search" at bounding box center [748, 65] width 647 height 29
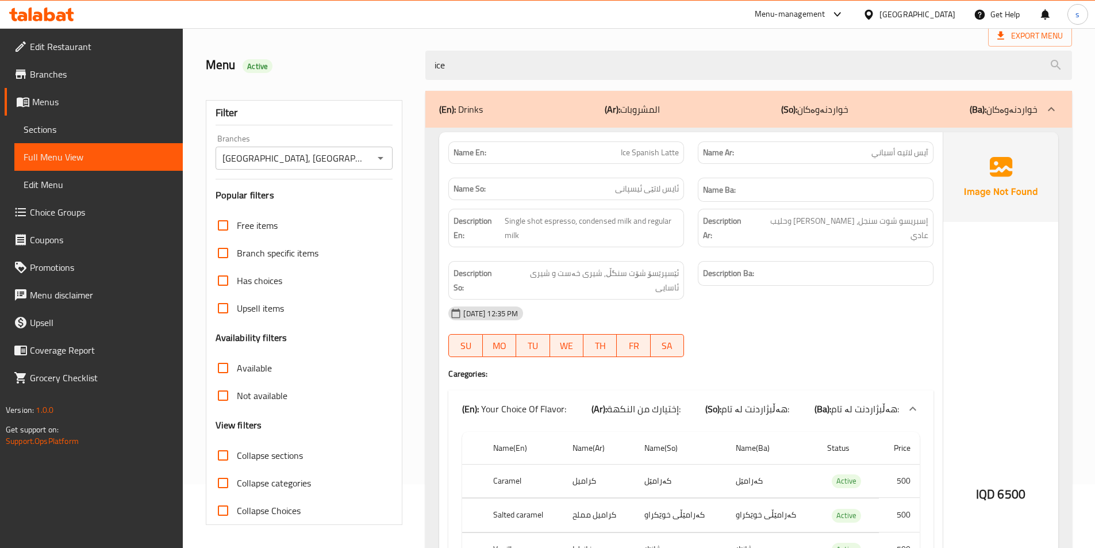
click at [620, 141] on div "Name En: Ice Spanish Latte" at bounding box center [566, 152] width 236 height 22
drag, startPoint x: 612, startPoint y: 147, endPoint x: 688, endPoint y: 147, distance: 75.9
click at [688, 147] on div "Name En: Ice Spanish Latte" at bounding box center [567, 153] width 250 height 36
copy span "Ice Spanish Latte"
paste input "Ice Spanish Latte"
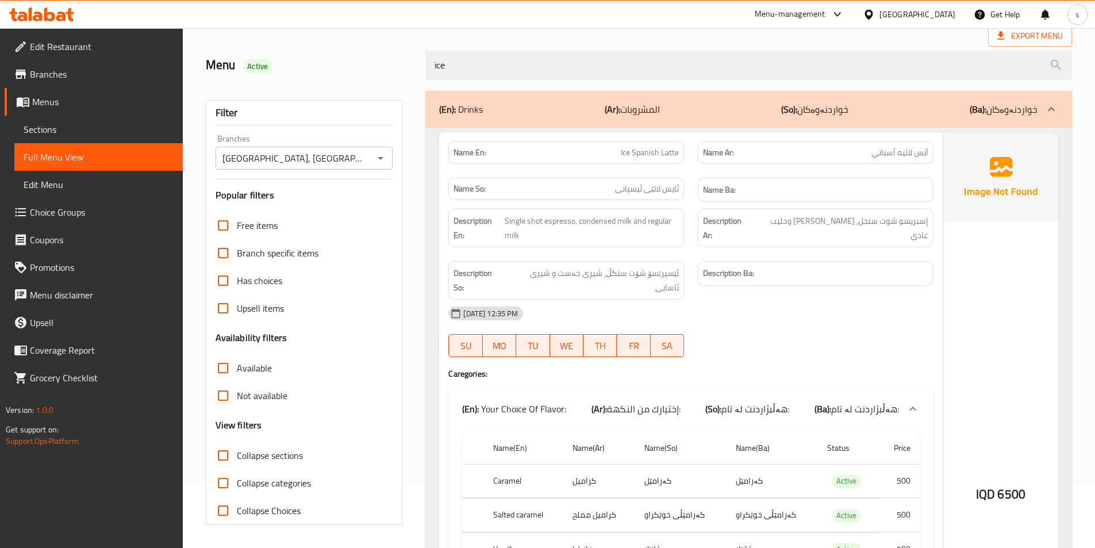
drag, startPoint x: 504, startPoint y: 72, endPoint x: 423, endPoint y: 72, distance: 80.5
click at [423, 72] on div "ice" at bounding box center [749, 65] width 661 height 43
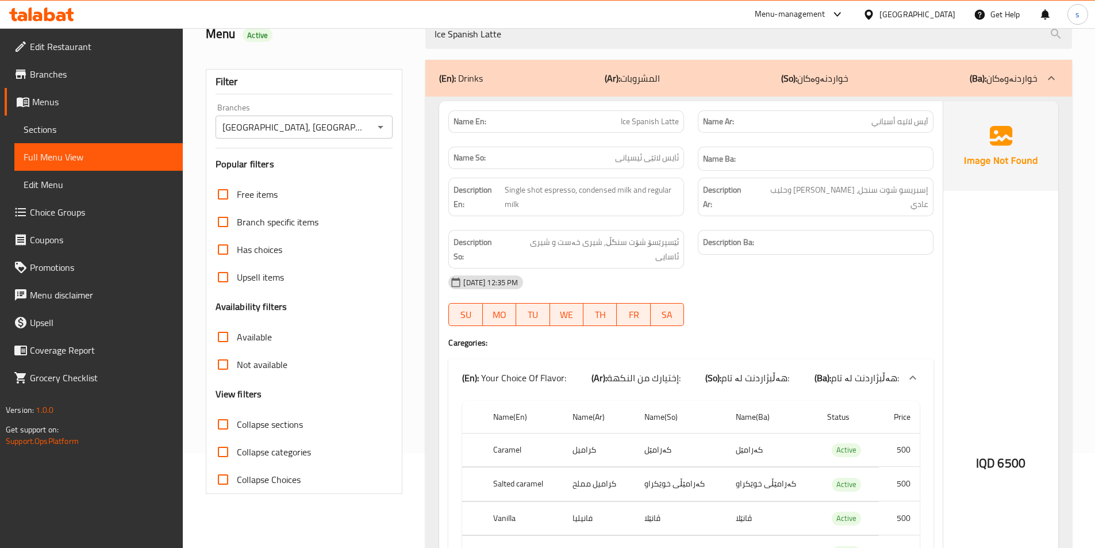
scroll to position [85, 0]
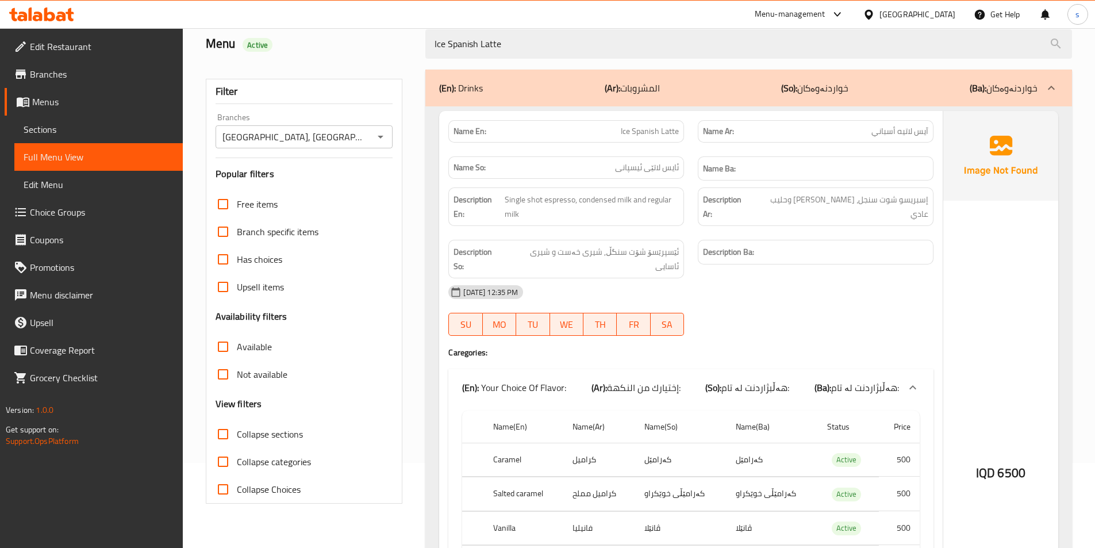
type input "Ice Spanish Latte"
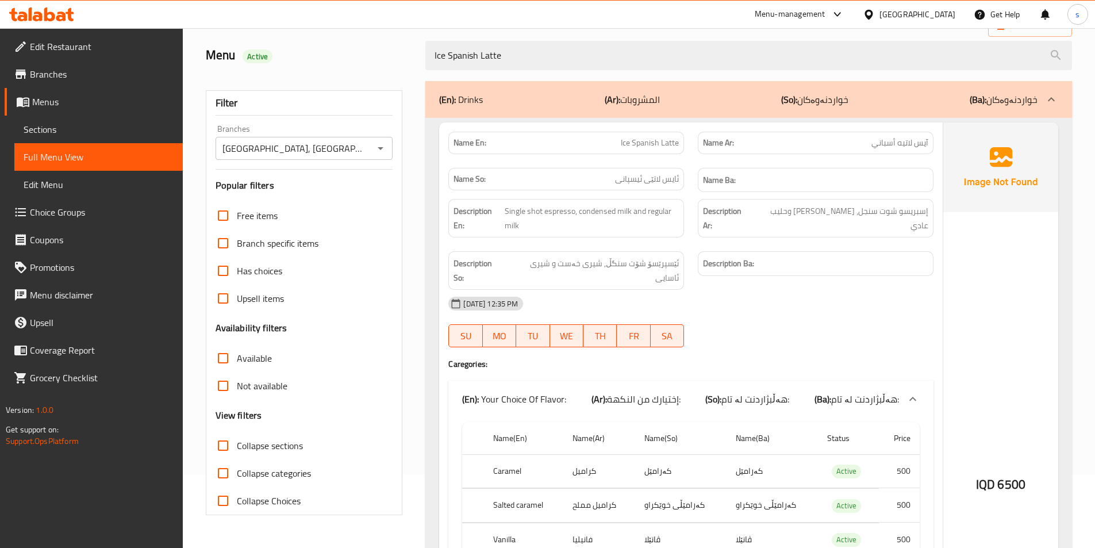
scroll to position [52, 0]
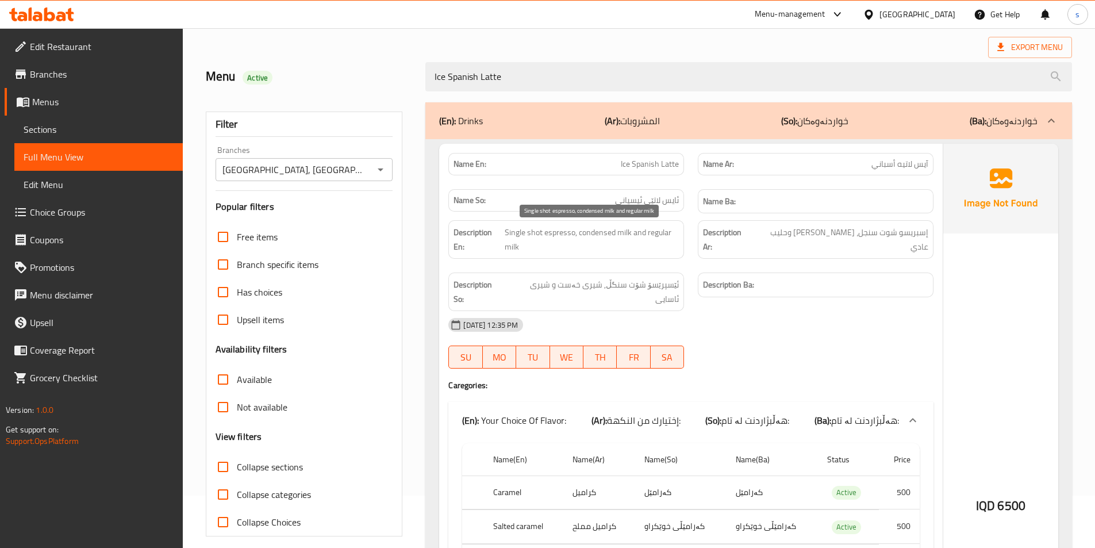
click at [571, 244] on span "Single shot espresso, condensed milk and regular milk" at bounding box center [592, 239] width 174 height 28
copy span "Single shot espresso, condensed milk and regular milk"
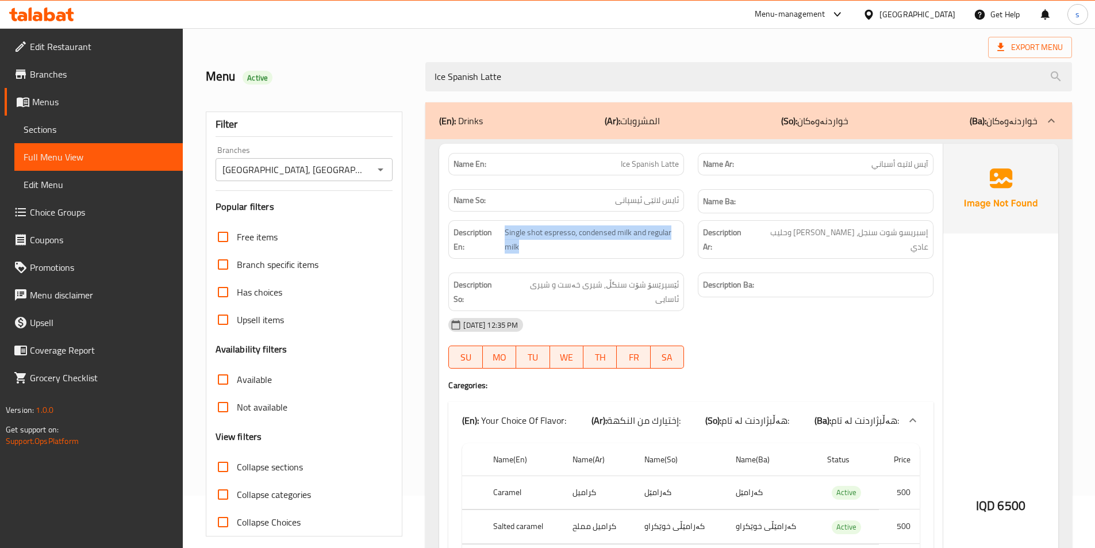
click at [56, 17] on icon at bounding box center [41, 14] width 65 height 14
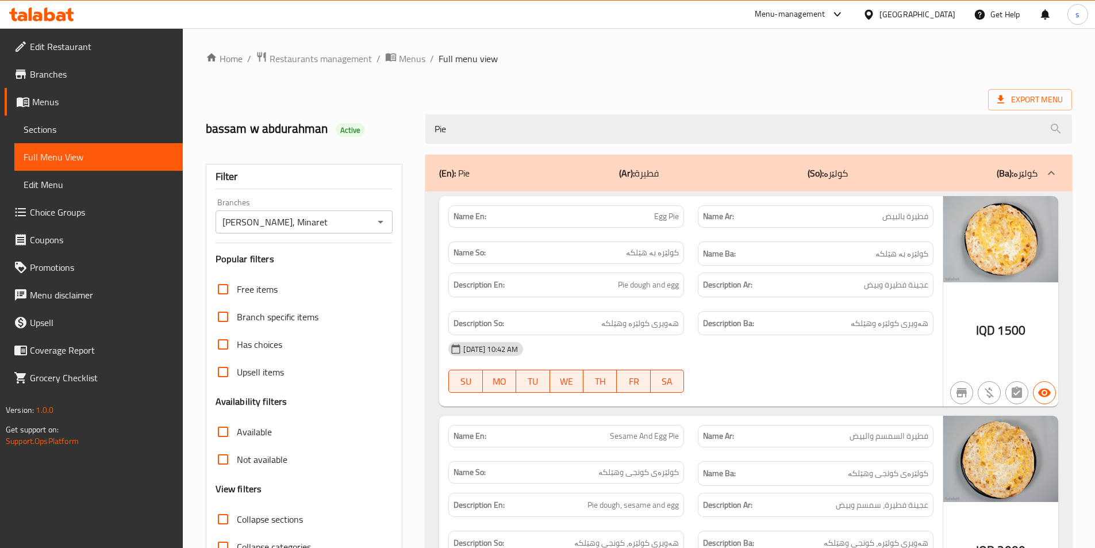
scroll to position [1288, 0]
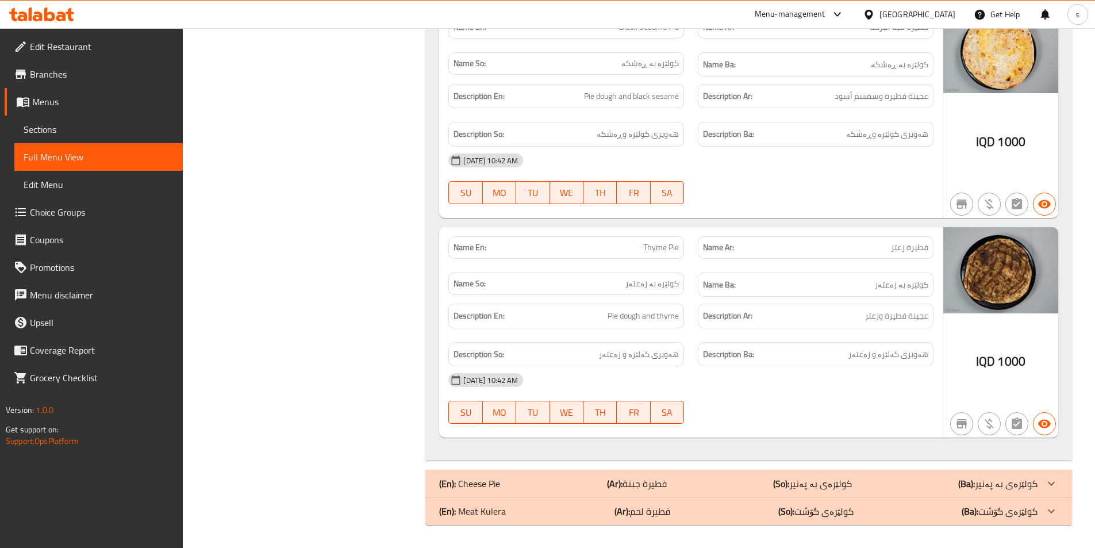
click at [45, 13] on icon at bounding box center [49, 14] width 11 height 14
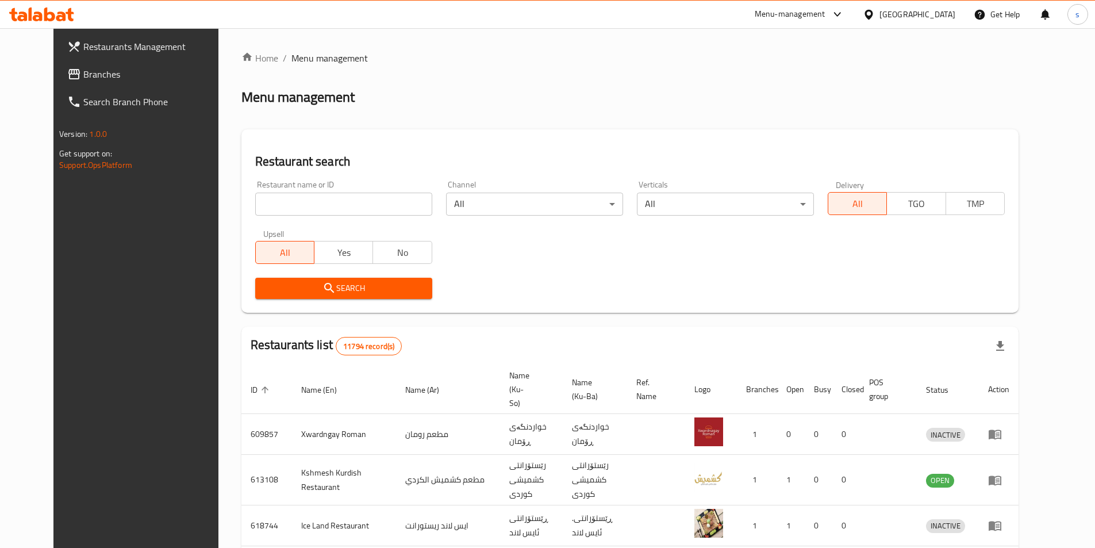
click at [291, 206] on input "search" at bounding box center [343, 204] width 177 height 23
paste input "Lano Fast Food"
type input "Lano Fast Food"
click at [320, 290] on span "Search" at bounding box center [343, 288] width 159 height 14
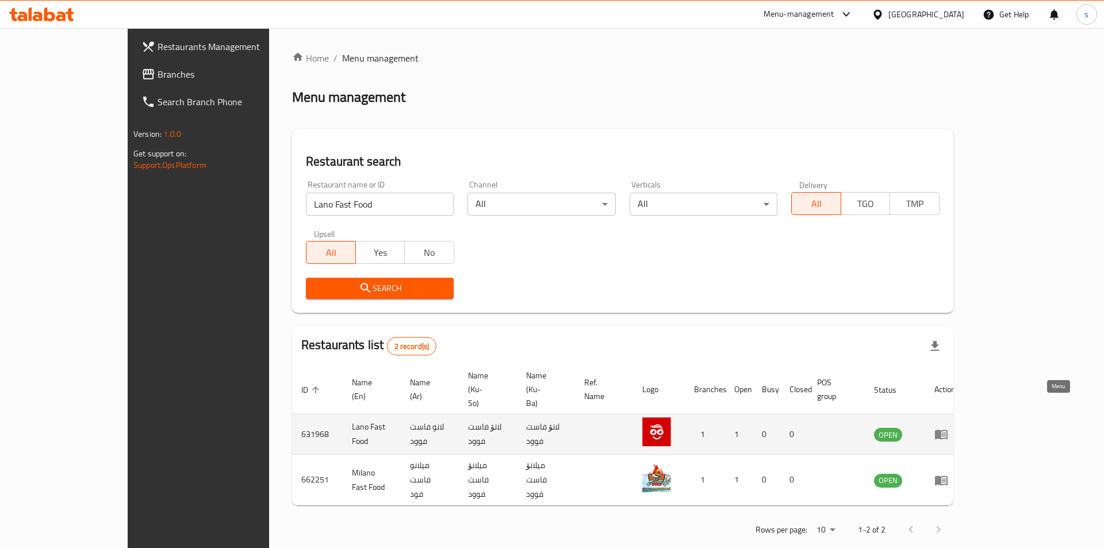
click at [946, 432] on icon "enhanced table" at bounding box center [944, 434] width 4 height 5
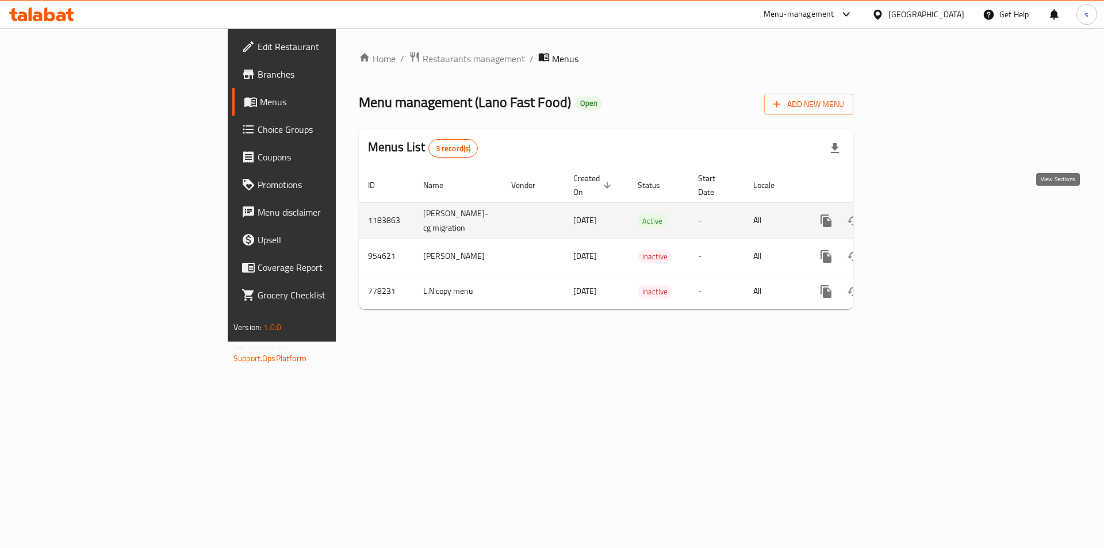
click at [914, 216] on icon "enhanced table" at bounding box center [909, 221] width 10 height 10
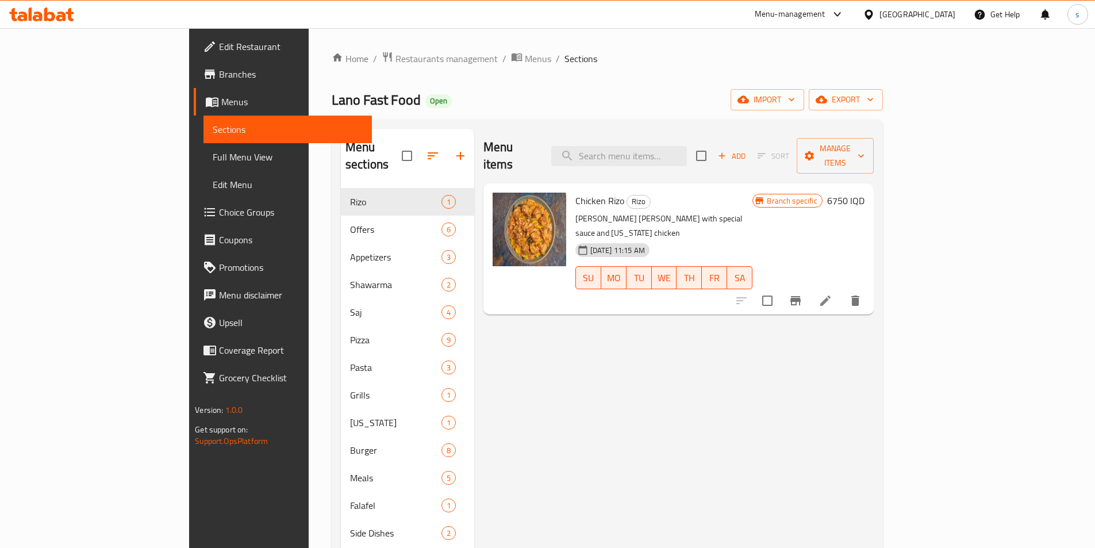
click at [219, 215] on span "Choice Groups" at bounding box center [291, 212] width 144 height 14
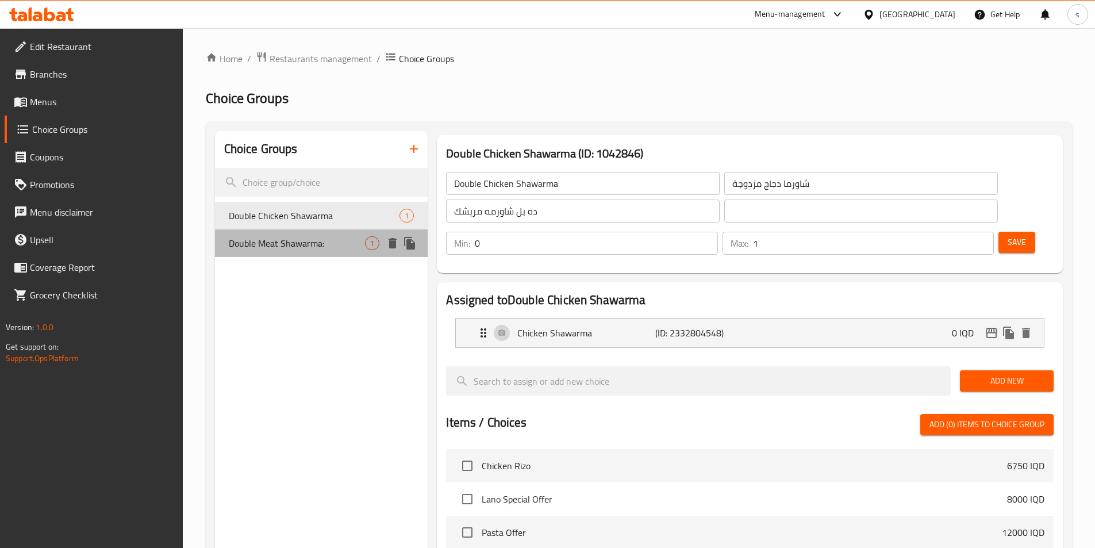
click at [278, 250] on span "Double Meat Shawarma:" at bounding box center [297, 243] width 137 height 14
type input "Double Meat Shawarma:"
type input "شاورما لحم دوبل:"
type input "ده بل شاورمه ی گۆشت:"
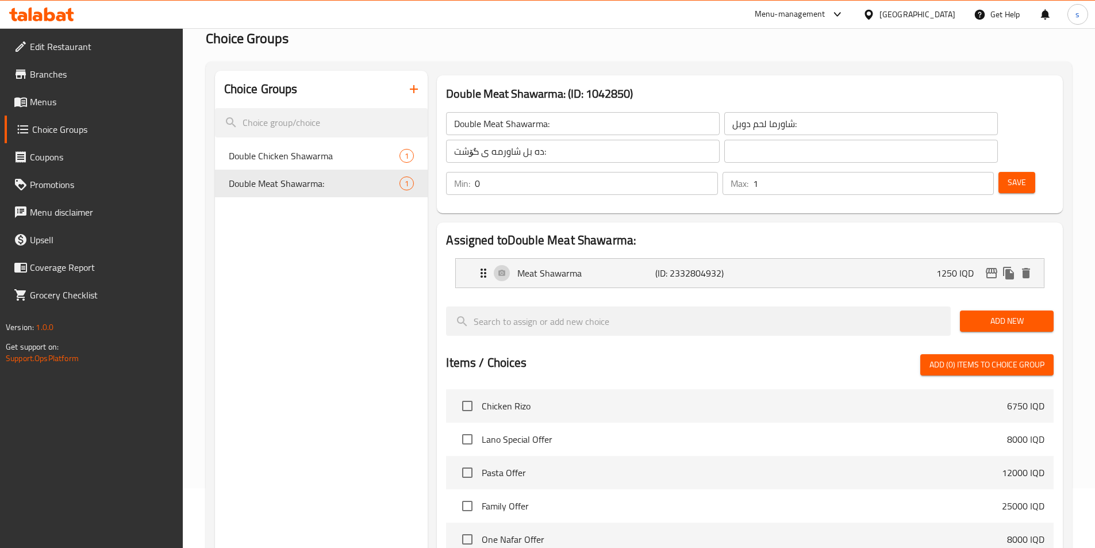
scroll to position [57, 0]
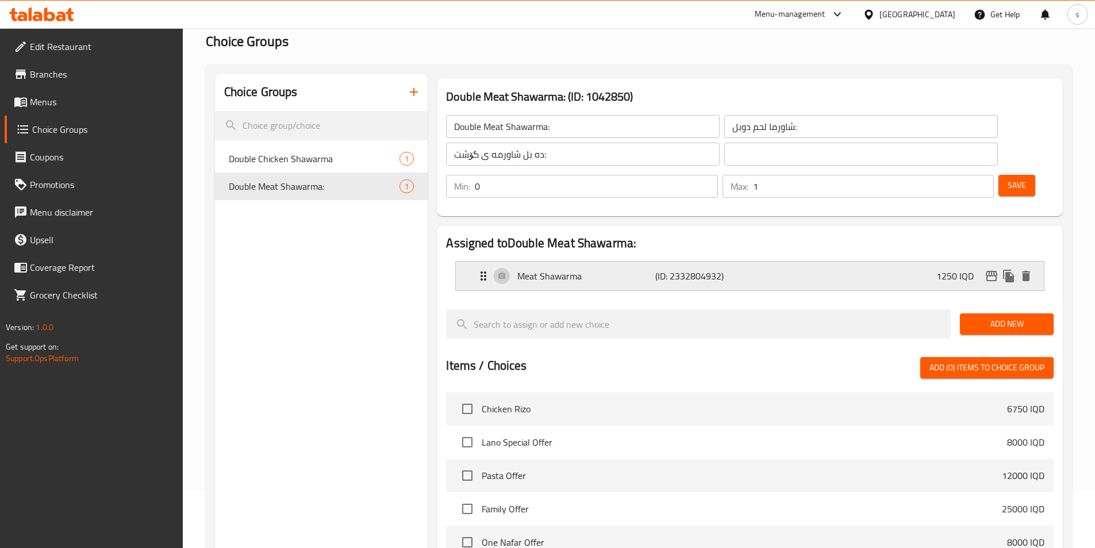
click at [809, 262] on div "Meat Shawarma (ID: 2332804932) 1250 IQD" at bounding box center [754, 276] width 554 height 29
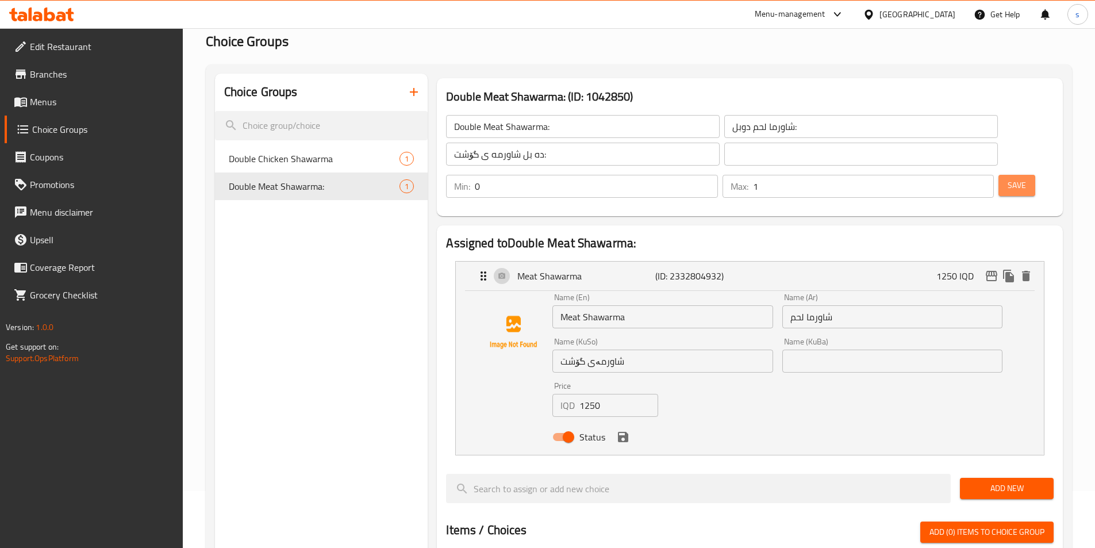
click at [1008, 178] on span "Save" at bounding box center [1017, 185] width 18 height 14
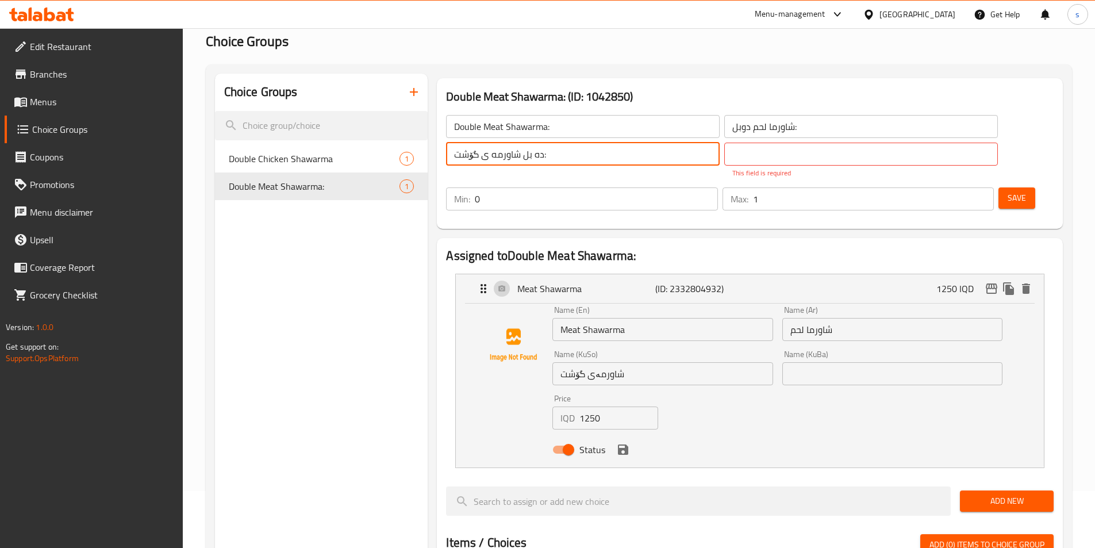
click at [575, 154] on input "ده بل شاورمه ی گۆشت:" at bounding box center [583, 154] width 274 height 23
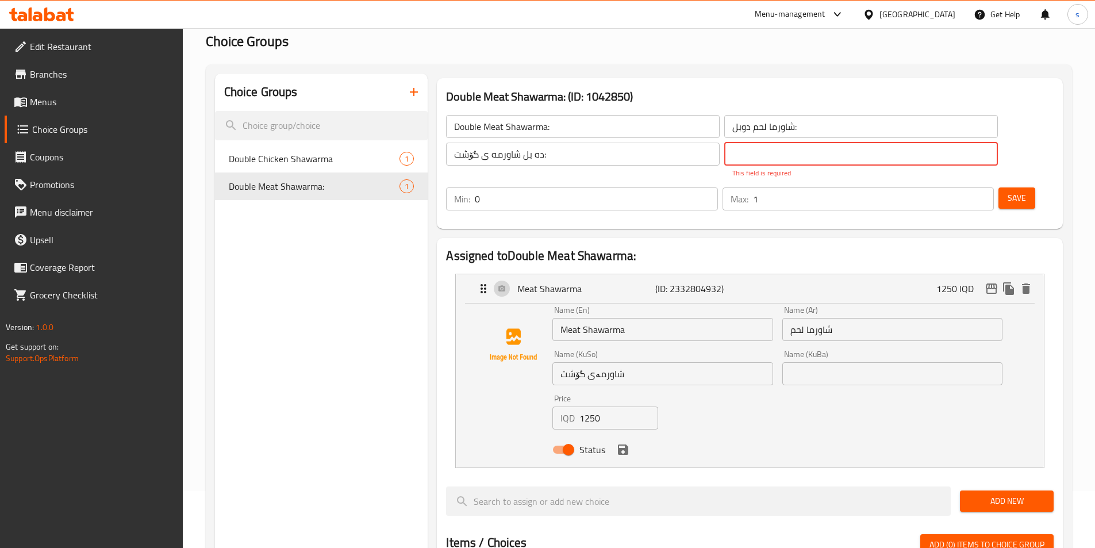
click at [737, 160] on input "text" at bounding box center [861, 154] width 274 height 23
paste input "ده بل شاورمه ی گۆشت:"
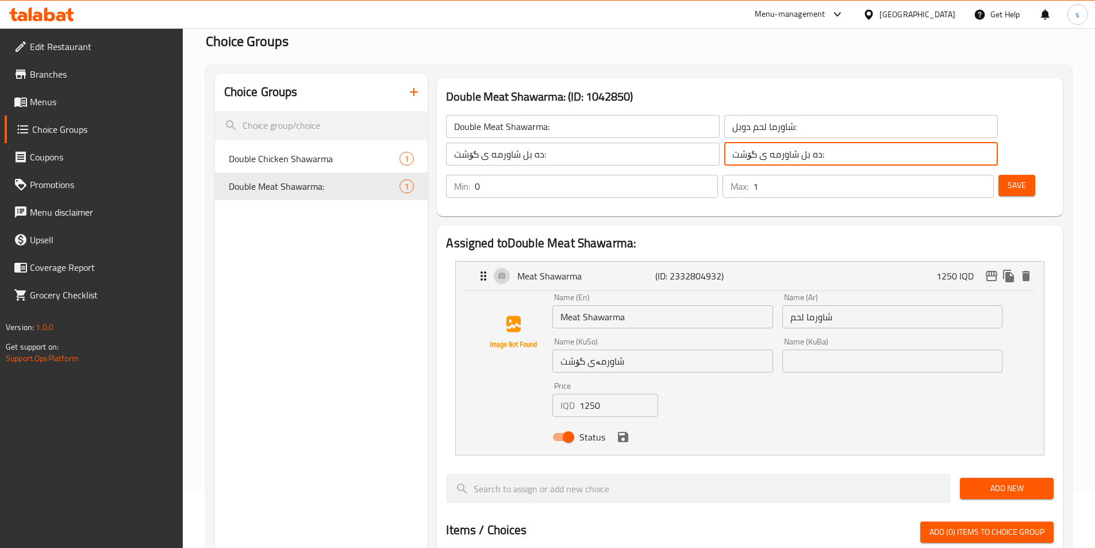
type input "ده بل شاورمه ی گۆشت:"
click at [874, 225] on div "Assigned to Double Meat Shawarma: Meat Shawarma (ID: 2332804932) 1250 IQD Name …" at bounding box center [750, 557] width 626 height 665
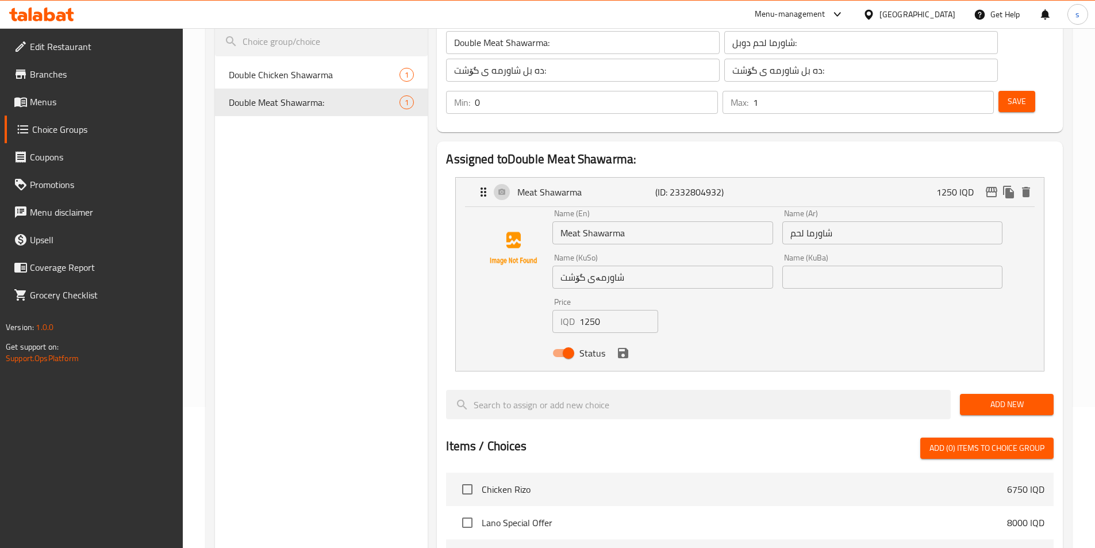
scroll to position [117, 0]
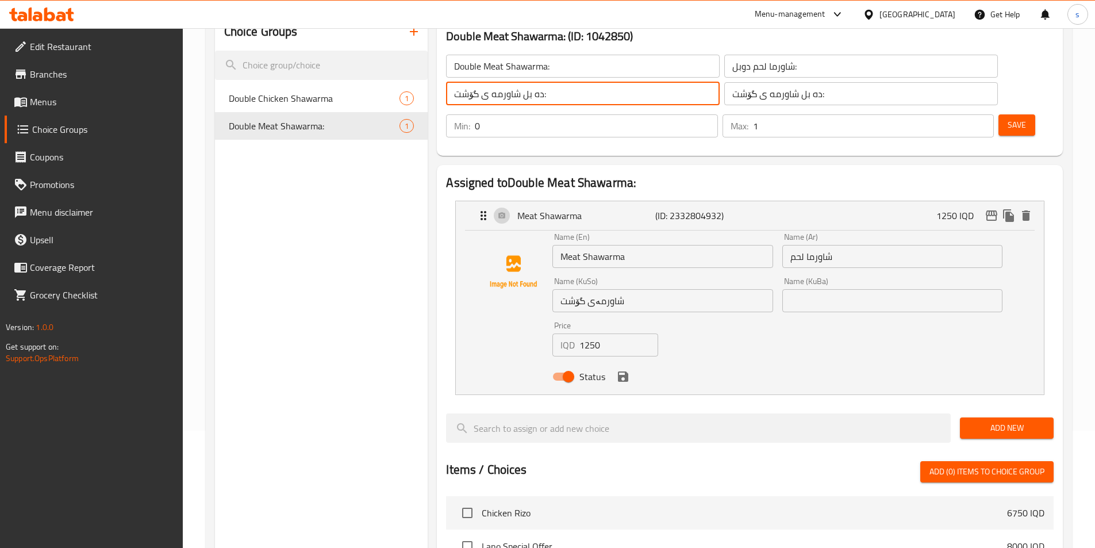
click at [536, 91] on input "ده بل شاورمه ی گۆشت:" at bounding box center [583, 93] width 274 height 23
click at [563, 95] on input "ده بل شاورمه ی گۆشت:" at bounding box center [583, 93] width 274 height 23
drag, startPoint x: 615, startPoint y: 97, endPoint x: 634, endPoint y: 102, distance: 19.8
click at [634, 102] on input "ده بل شاورمه ی گۆشت:" at bounding box center [583, 93] width 274 height 23
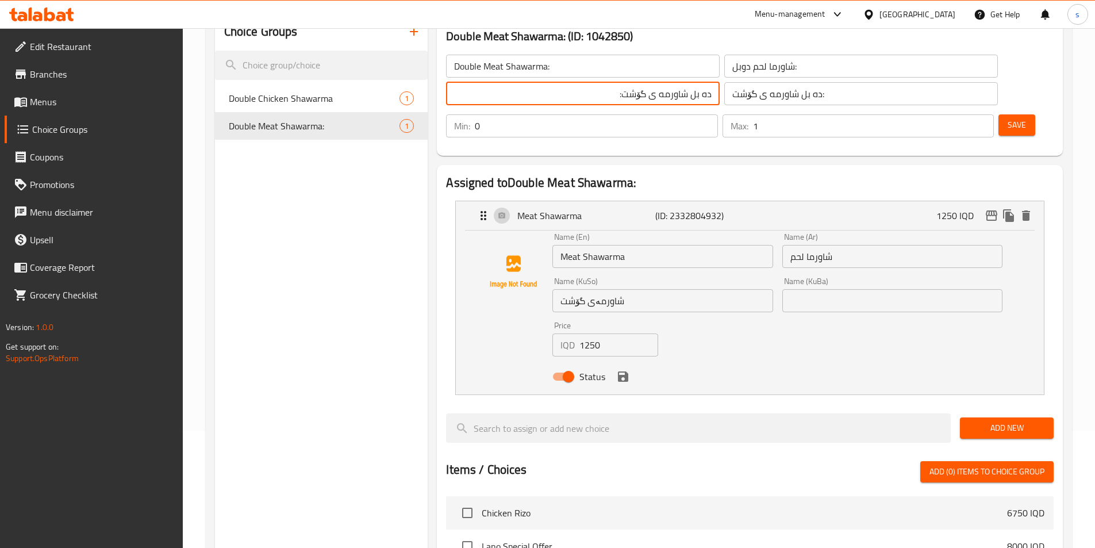
paste input "ەبڵ"
drag, startPoint x: 520, startPoint y: 94, endPoint x: 654, endPoint y: 93, distance: 133.4
click at [654, 93] on div "Double Meat Shawarma: ​ شاورما لحم دوبل: ​ دەبڵ شاورمه ی گۆشت: ​ ده بل شاورمه ی…" at bounding box center [721, 80] width 565 height 64
type input "دەبڵ شاورمه ی گۆشت:"
click at [743, 97] on input "ده بل شاورمه ی گۆشت:" at bounding box center [861, 93] width 274 height 23
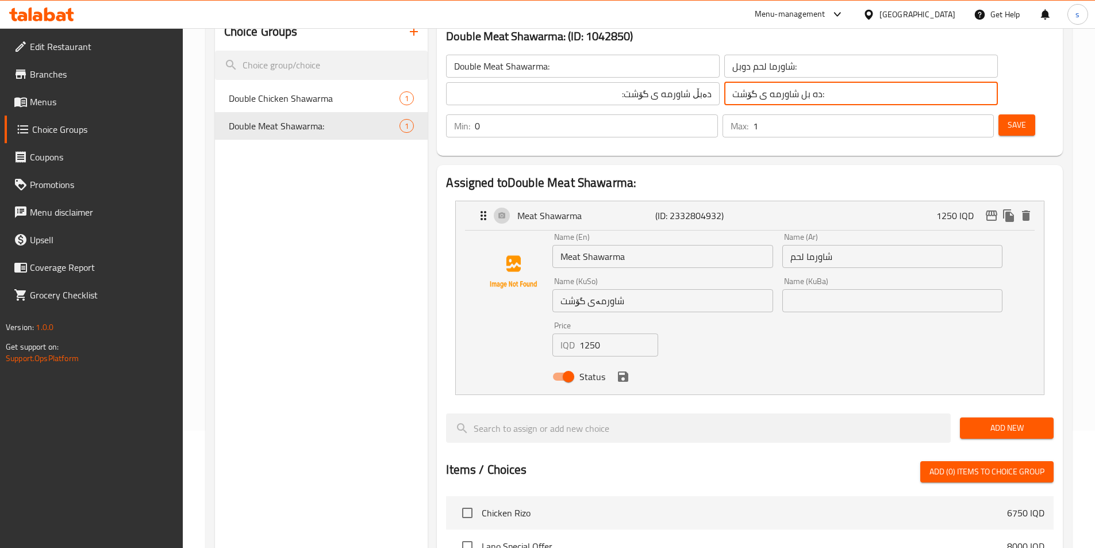
click at [743, 97] on input "ده بل شاورمه ی گۆشت:" at bounding box center [861, 93] width 274 height 23
paste input "ەبڵ"
type input "دەبڵ شاورمه ی گۆشت:"
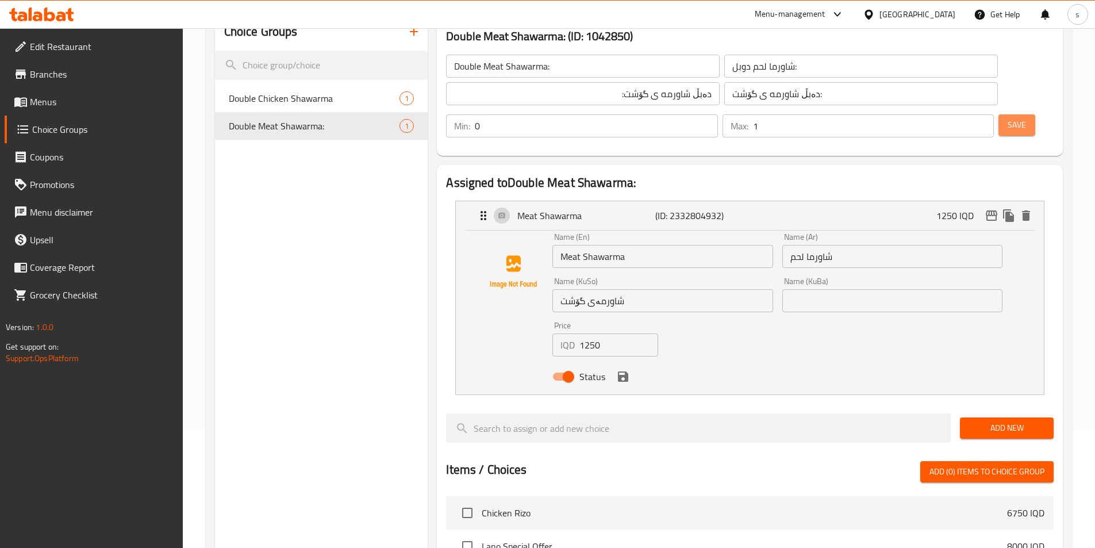
click at [1008, 118] on span "Save" at bounding box center [1017, 125] width 18 height 14
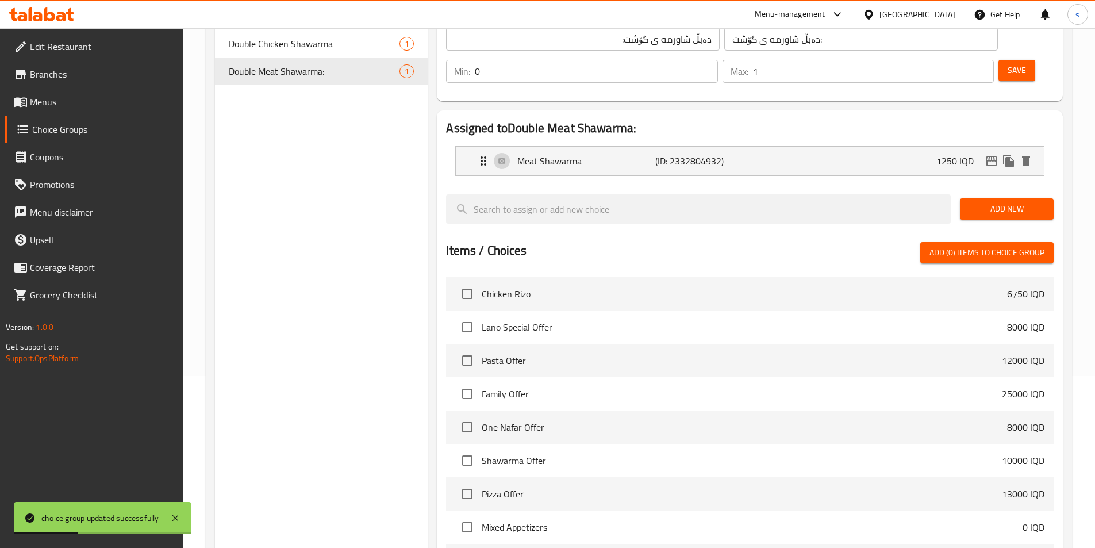
scroll to position [52, 0]
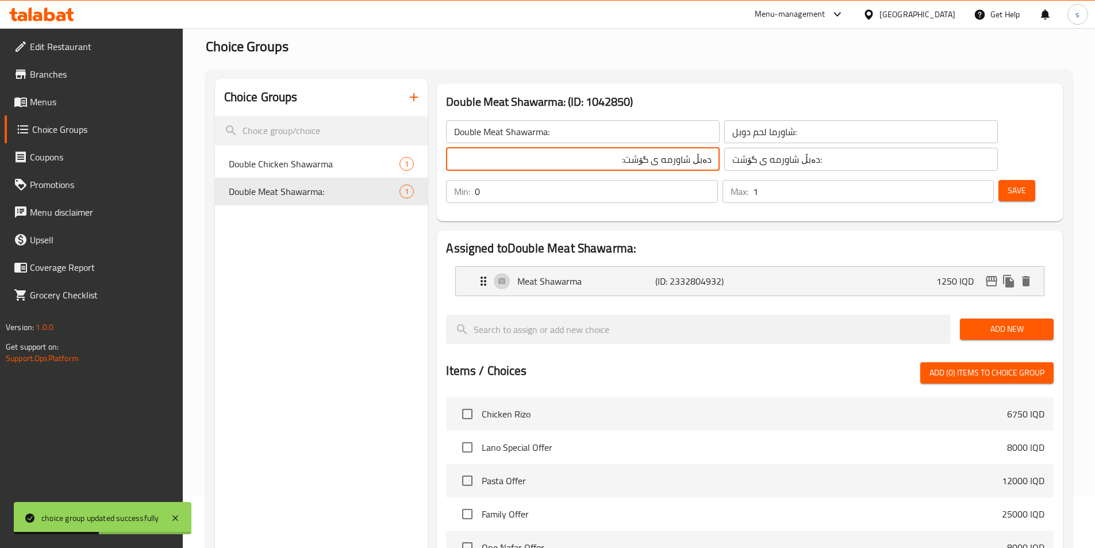
click at [585, 161] on input "دەبڵ شاورمه ی گۆشت:" at bounding box center [583, 159] width 274 height 23
click at [573, 161] on input "دەبڵ شاورمەی گۆشت:" at bounding box center [583, 159] width 274 height 23
type input "دەبڵ شاورمەی گۆشت:"
click at [749, 131] on input "شاورما لحم دوبل:" at bounding box center [861, 131] width 274 height 23
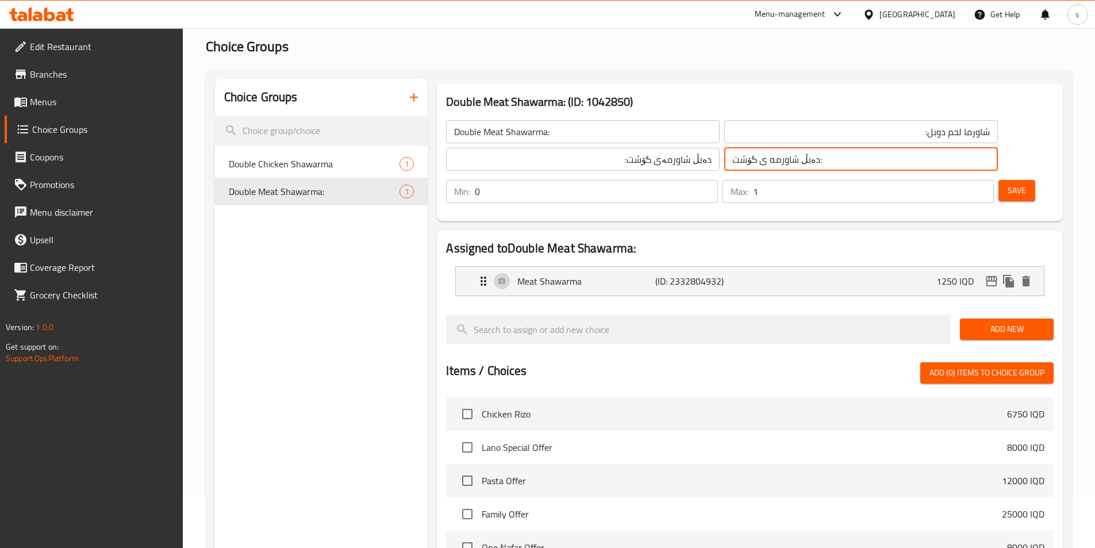
click at [779, 162] on input "دەبڵ شاورمه ی گۆشت:" at bounding box center [861, 159] width 274 height 23
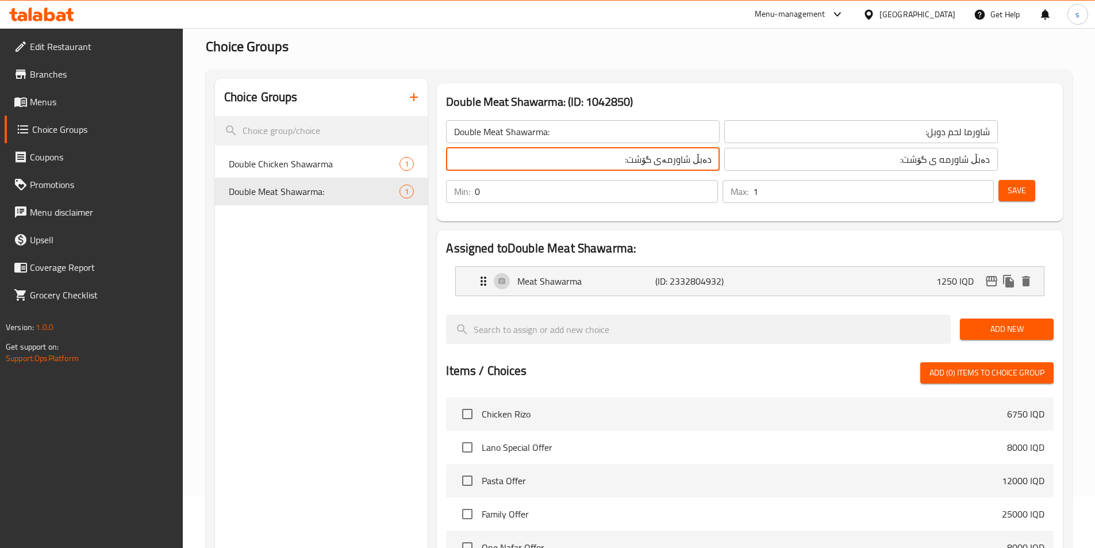
drag, startPoint x: 531, startPoint y: 162, endPoint x: 682, endPoint y: 167, distance: 150.7
click at [682, 167] on div "Double Meat Shawarma: ​ شاورما لحم دوبل: ​ دەبڵ شاورمەی گۆشت: ​ دەبڵ شاورمه ی گ…" at bounding box center [721, 145] width 565 height 64
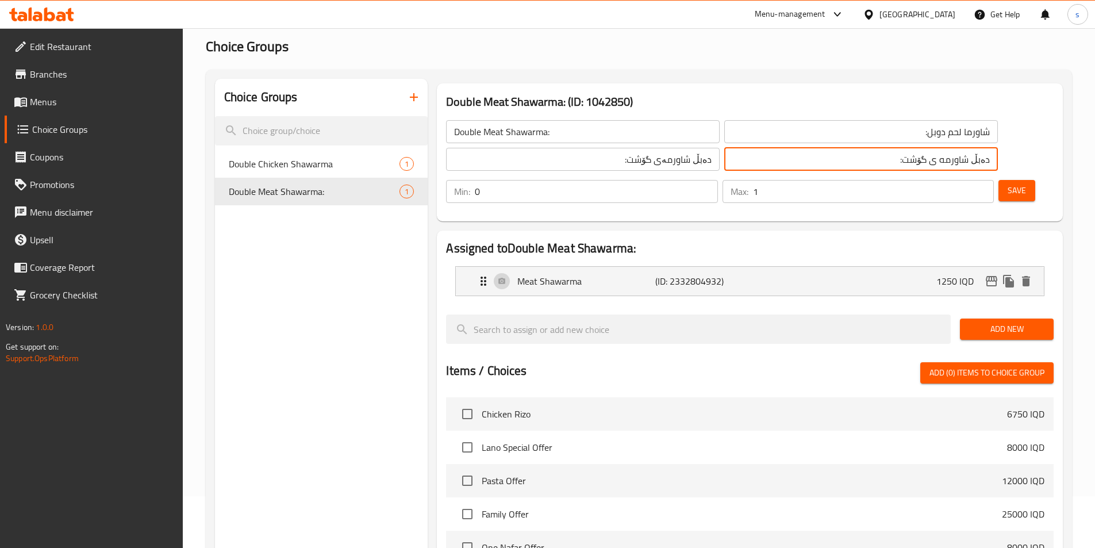
drag, startPoint x: 670, startPoint y: 160, endPoint x: 871, endPoint y: 161, distance: 200.6
click at [871, 161] on div "Double Meat Shawarma: ​ شاورما لحم دوبل: ​ دەبڵ شاورمەی گۆشت: ​ دەبڵ شاورمه ی گ…" at bounding box center [750, 161] width 617 height 110
paste input "ە"
type input "دەبڵ شاورمەی گۆشت:"
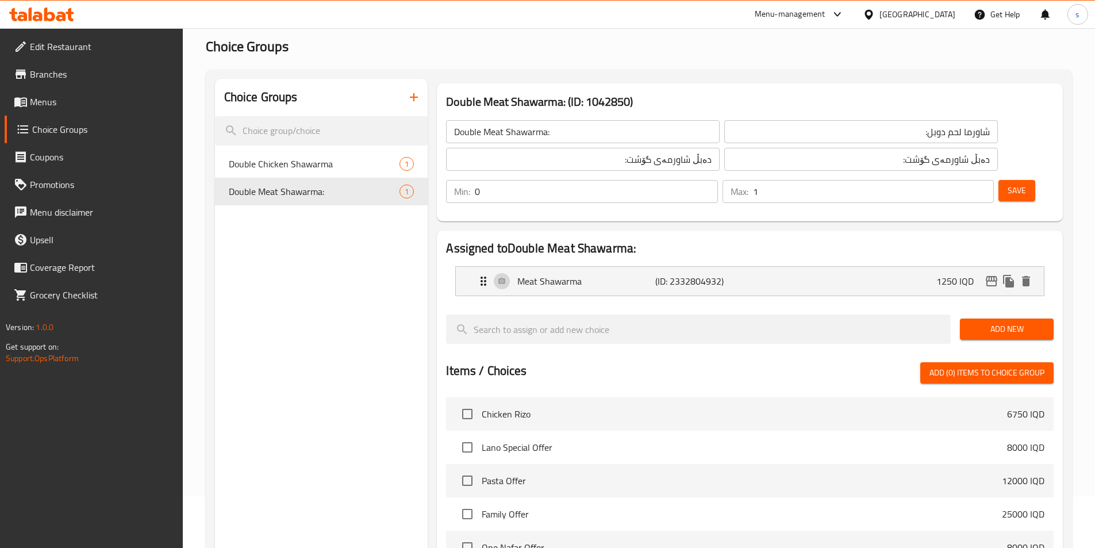
click at [905, 175] on div "Min: 0 ​ Max: 1 ​ Save" at bounding box center [747, 191] width 617 height 37
click at [1008, 183] on span "Save" at bounding box center [1017, 190] width 18 height 14
click at [816, 267] on div "Meat Shawarma (ID: 2332804932) 1250 IQD" at bounding box center [754, 281] width 554 height 29
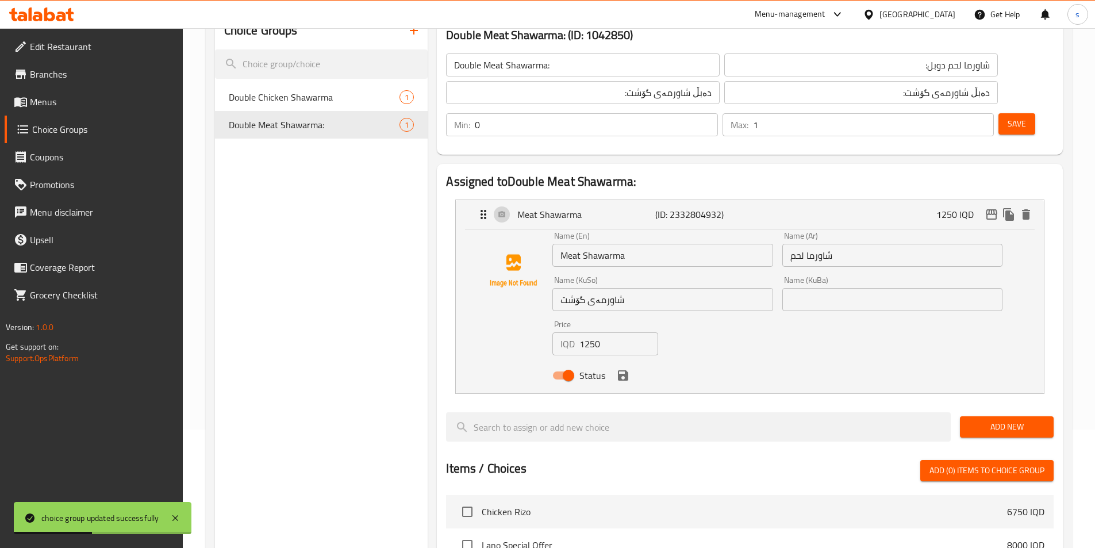
scroll to position [103, 0]
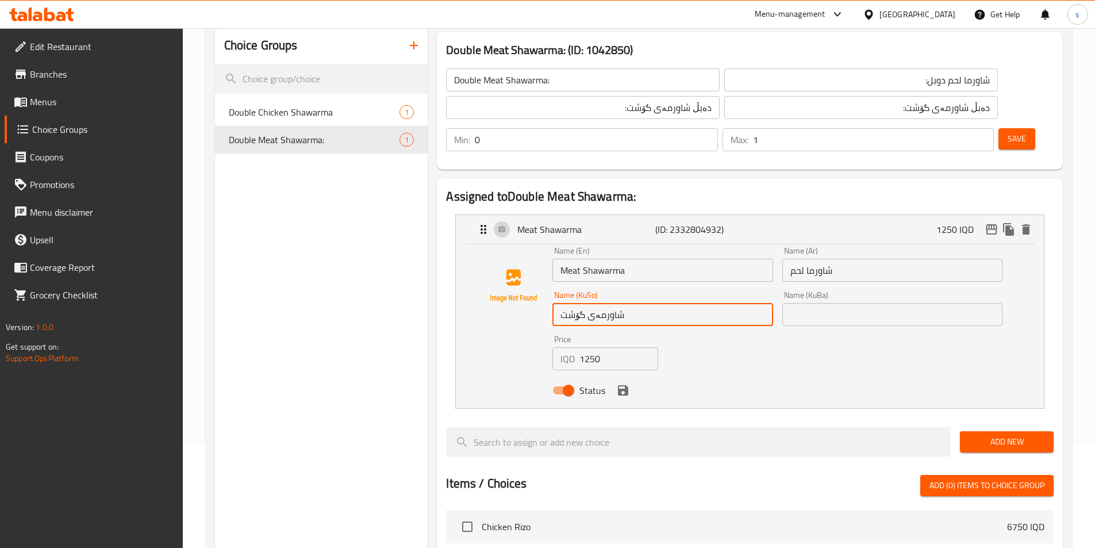
click at [579, 303] on input "شاورمەی گۆشت" at bounding box center [662, 314] width 220 height 23
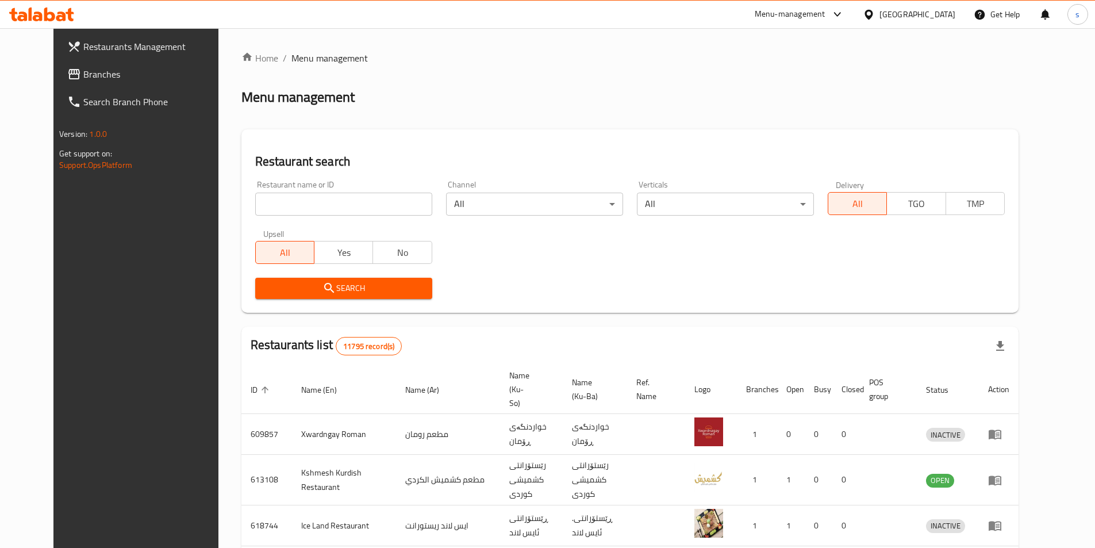
click at [290, 202] on div at bounding box center [547, 274] width 1095 height 548
click at [285, 202] on input "search" at bounding box center [343, 204] width 177 height 23
paste input "Green & Grill"
type input "Green & Grill"
click button "Search" at bounding box center [343, 288] width 177 height 21
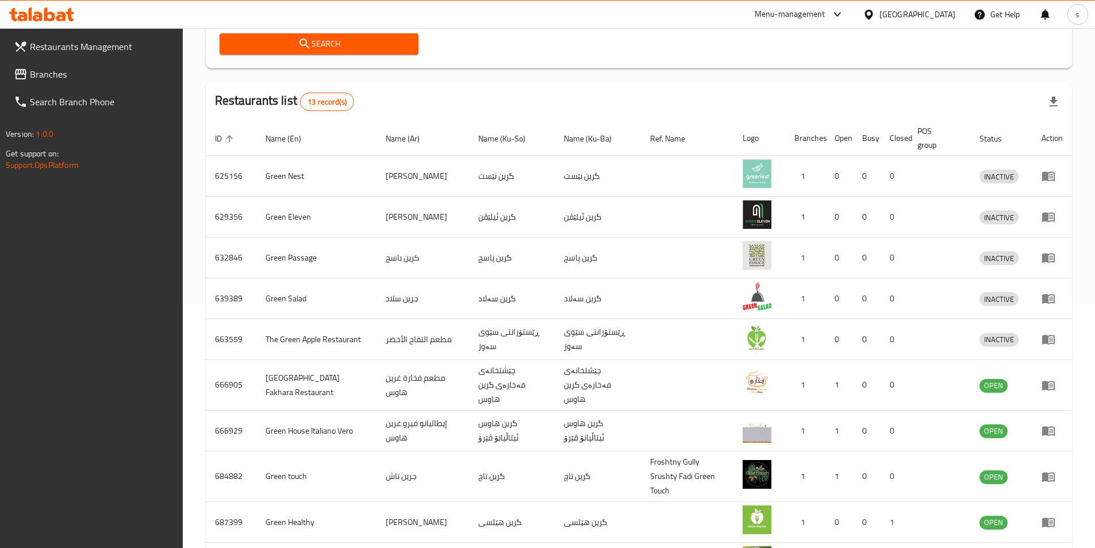
scroll to position [267, 0]
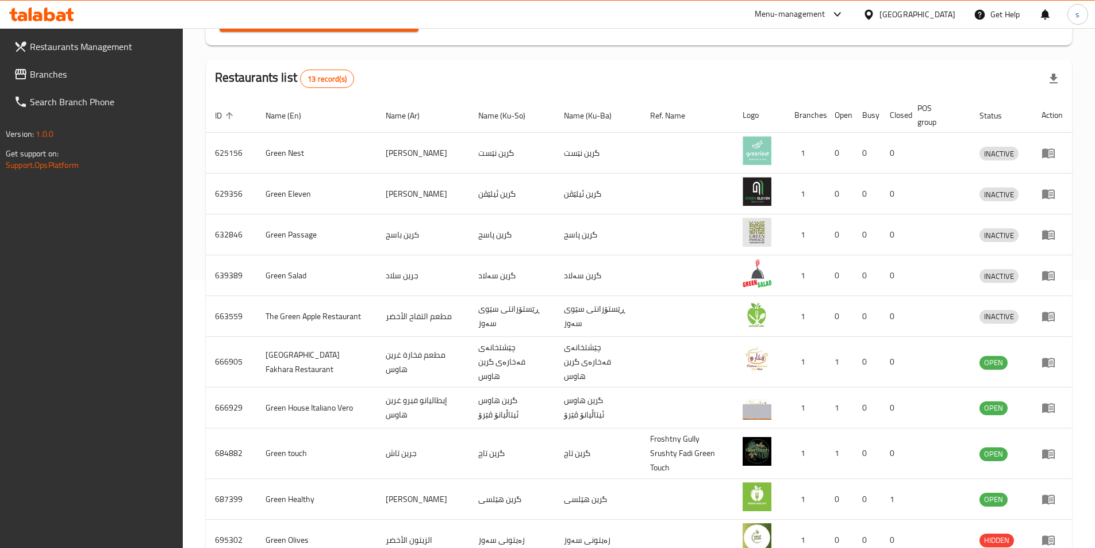
click at [40, 71] on span "Branches" at bounding box center [102, 74] width 144 height 14
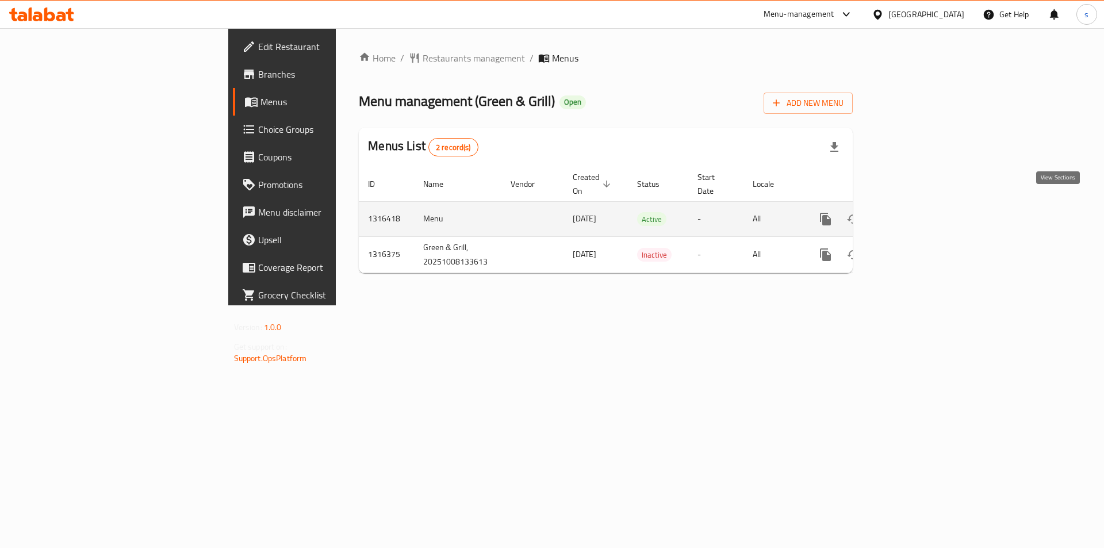
click at [915, 213] on icon "enhanced table" at bounding box center [908, 219] width 14 height 14
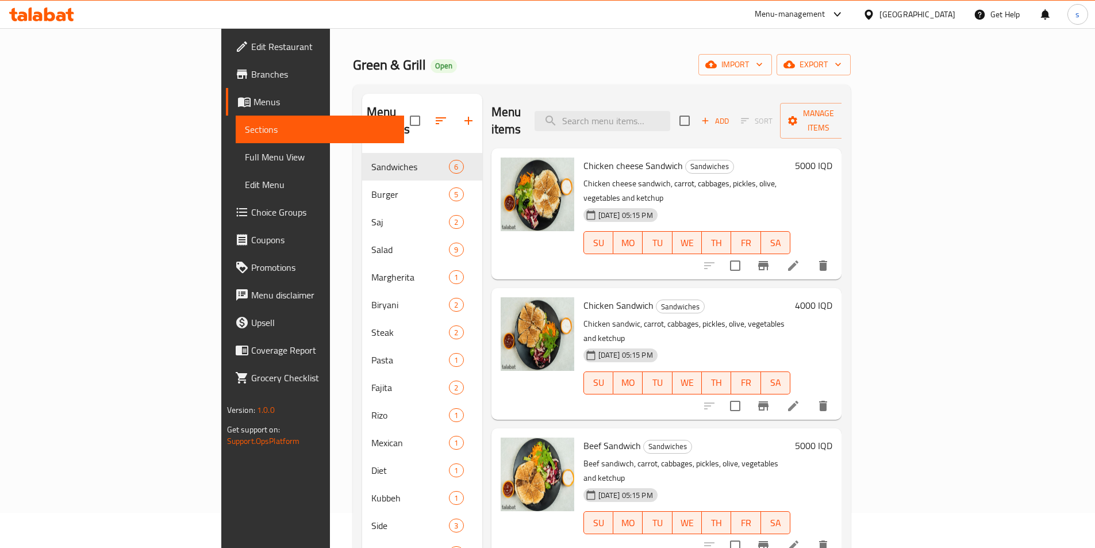
scroll to position [161, 0]
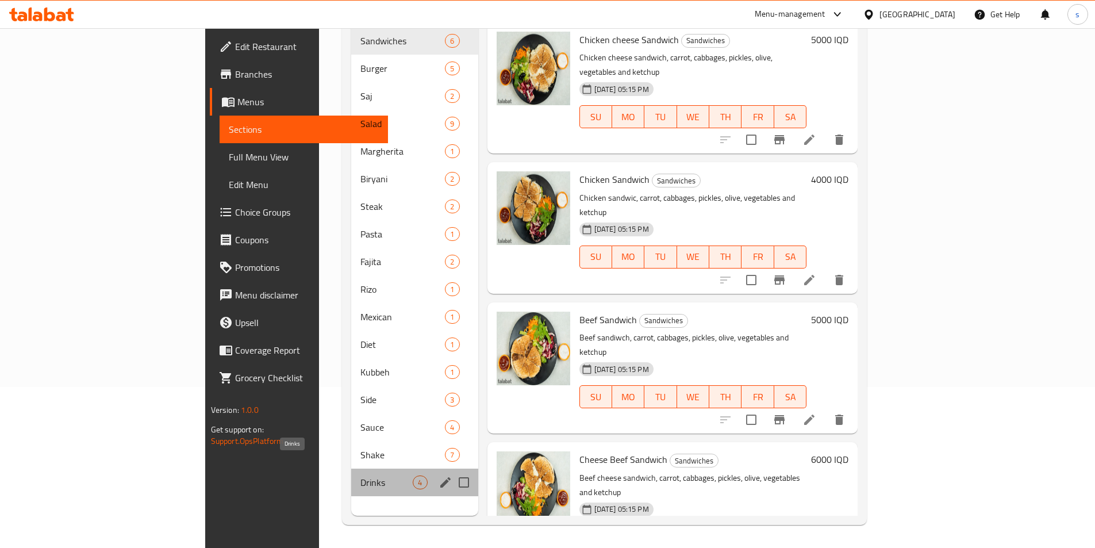
click at [360, 475] on span "Drinks" at bounding box center [386, 482] width 52 height 14
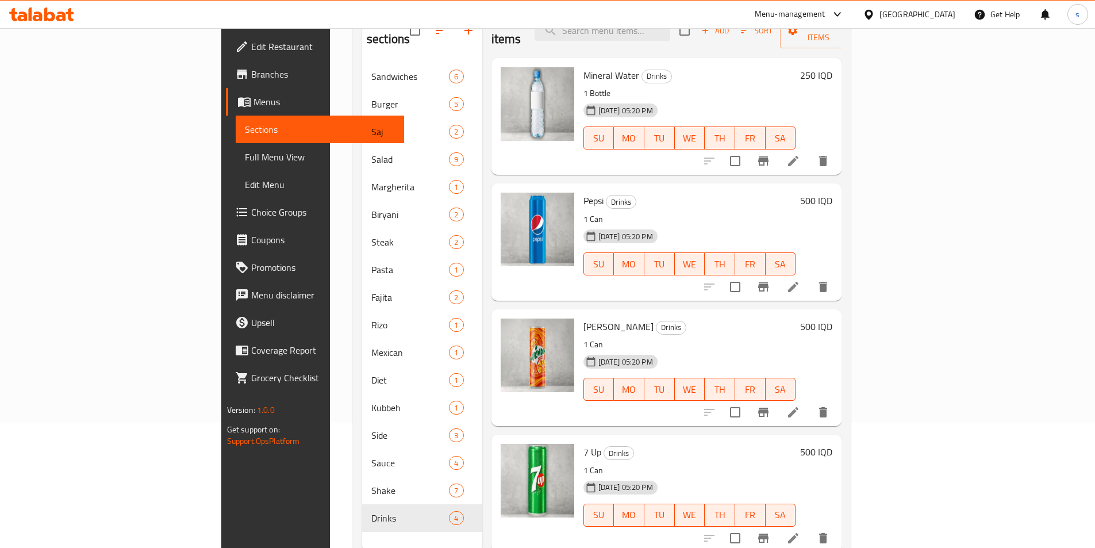
scroll to position [92, 0]
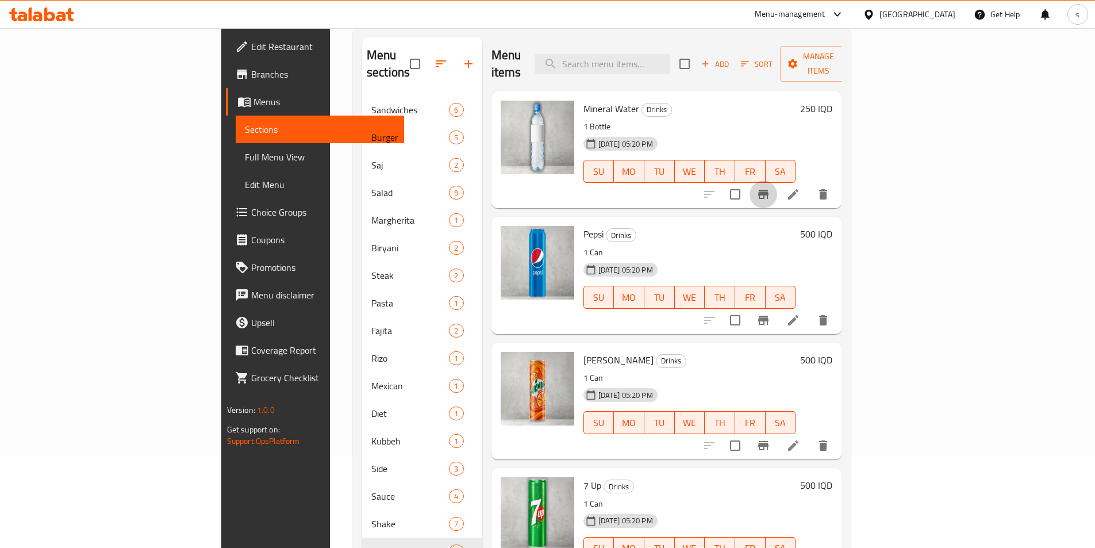
click at [770, 187] on icon "Branch-specific-item" at bounding box center [764, 194] width 14 height 14
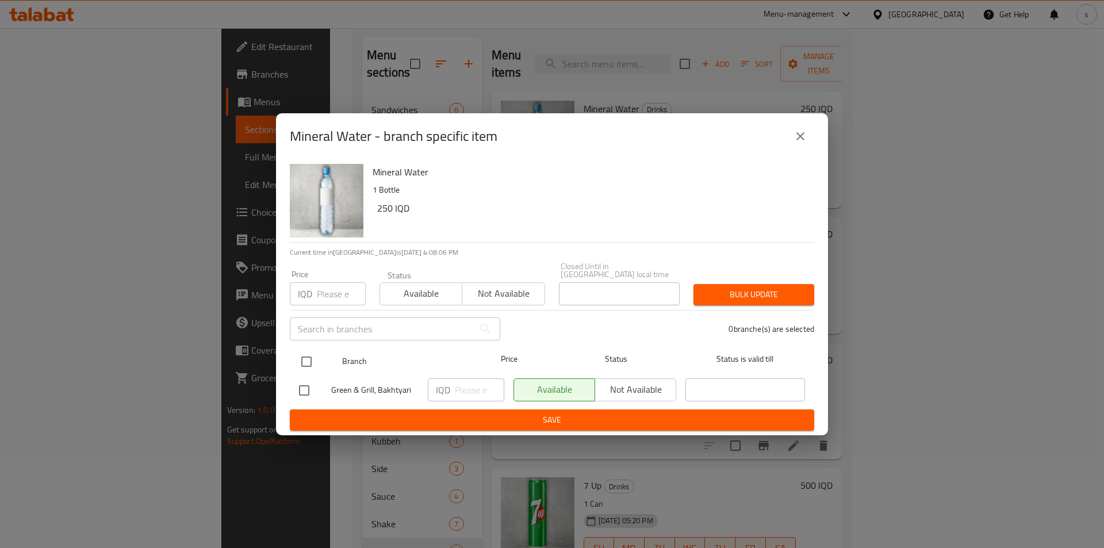
click at [304, 358] on input "checkbox" at bounding box center [306, 362] width 24 height 24
checkbox input "true"
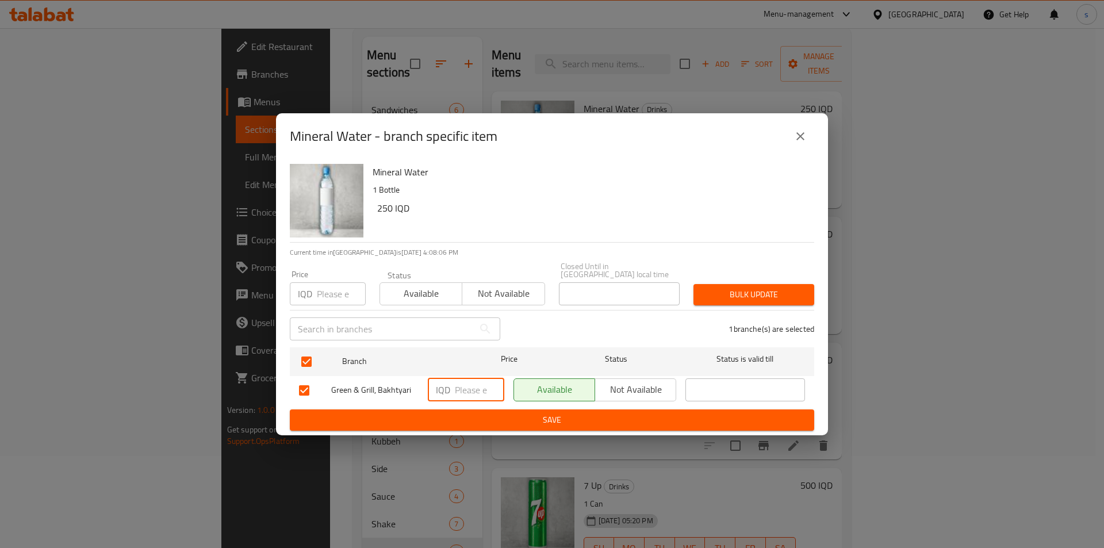
click at [462, 386] on input "number" at bounding box center [479, 389] width 49 height 23
type input "500"
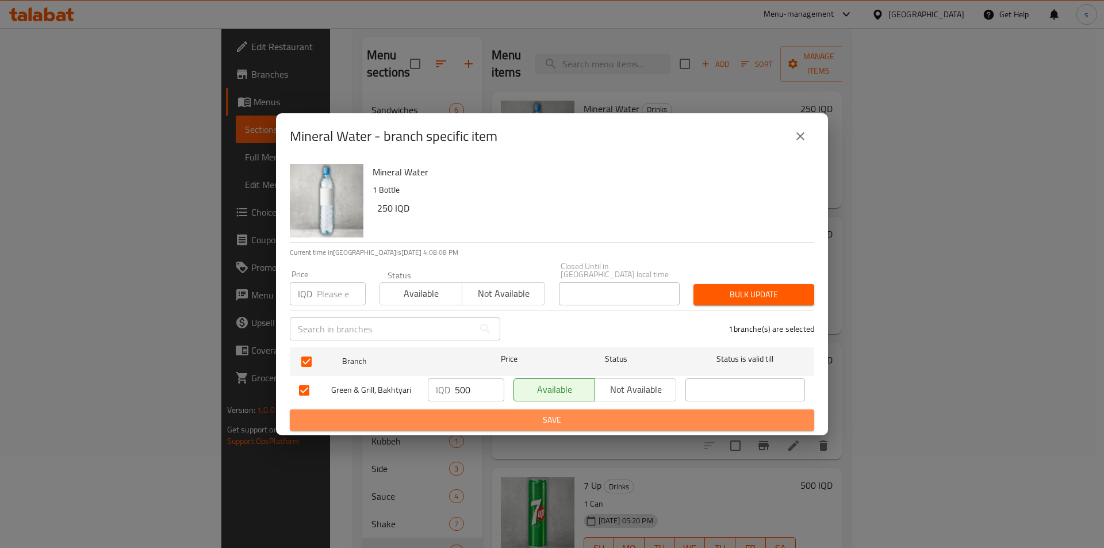
click at [413, 415] on span "Save" at bounding box center [552, 420] width 506 height 14
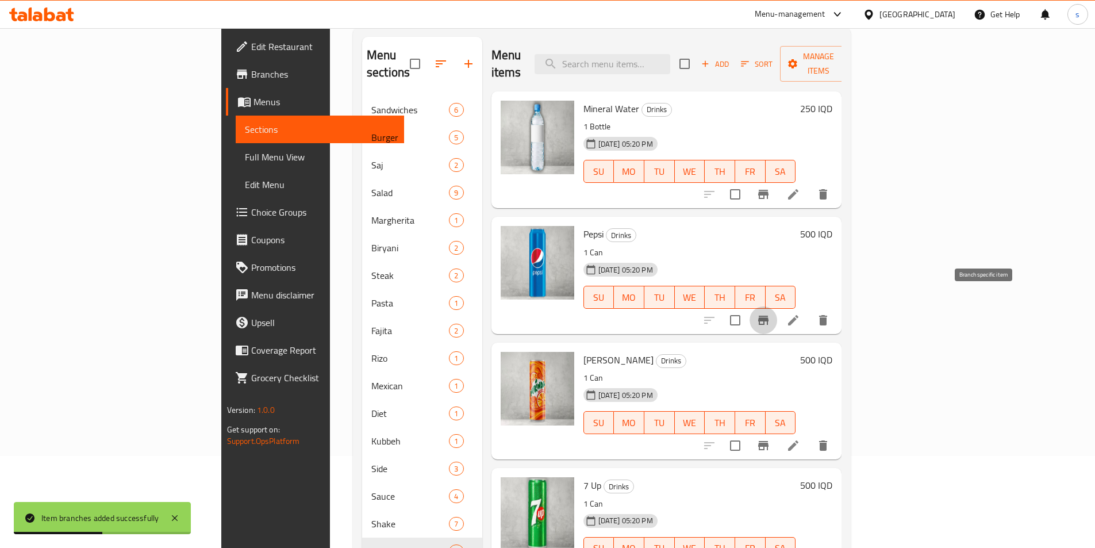
click at [769, 316] on icon "Branch-specific-item" at bounding box center [763, 320] width 10 height 9
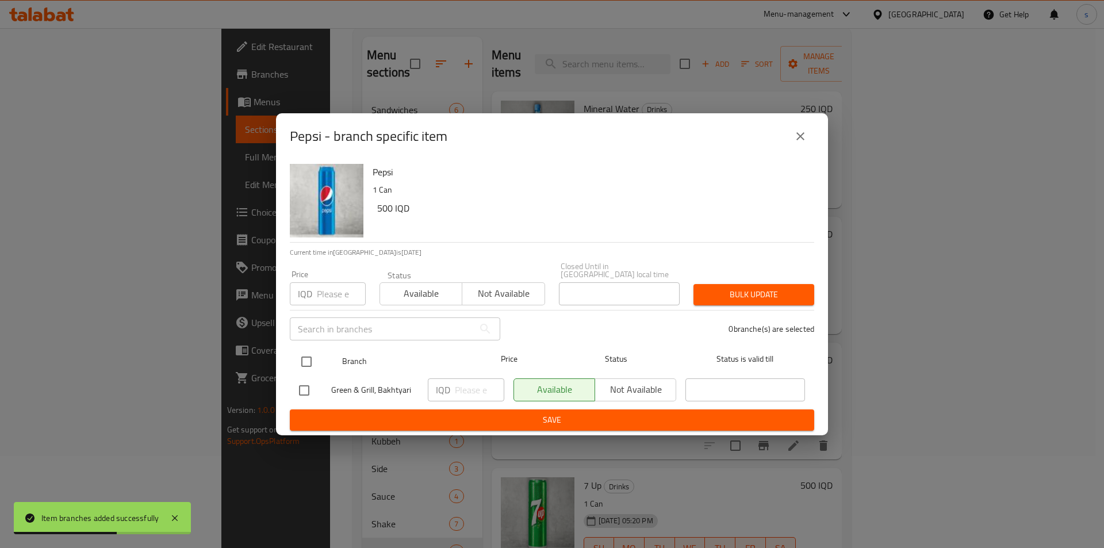
click at [309, 355] on input "checkbox" at bounding box center [306, 362] width 24 height 24
checkbox input "true"
click at [477, 381] on input "number" at bounding box center [479, 389] width 49 height 23
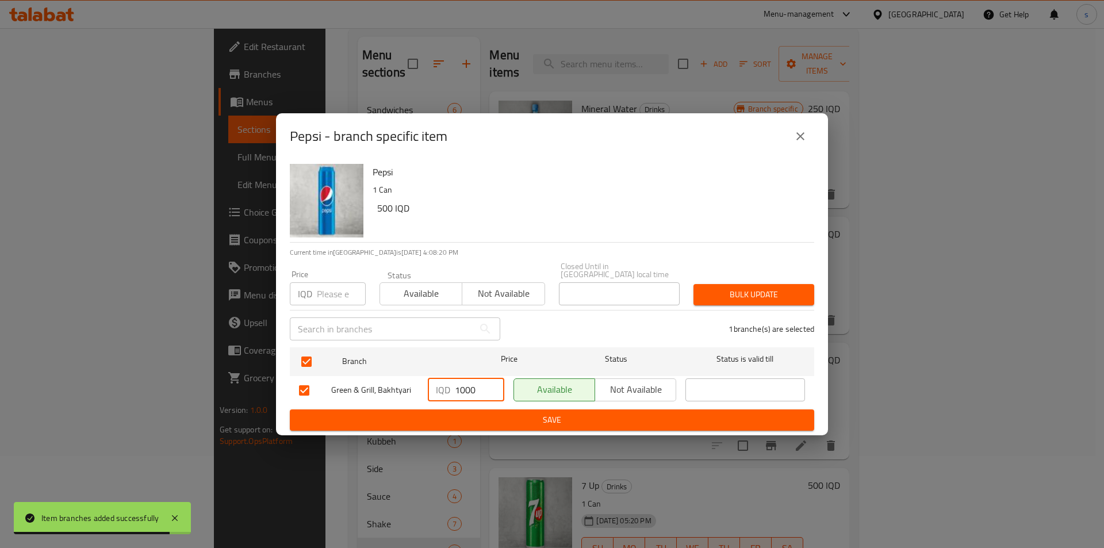
type input "1000"
click at [511, 417] on span "Save" at bounding box center [552, 420] width 506 height 14
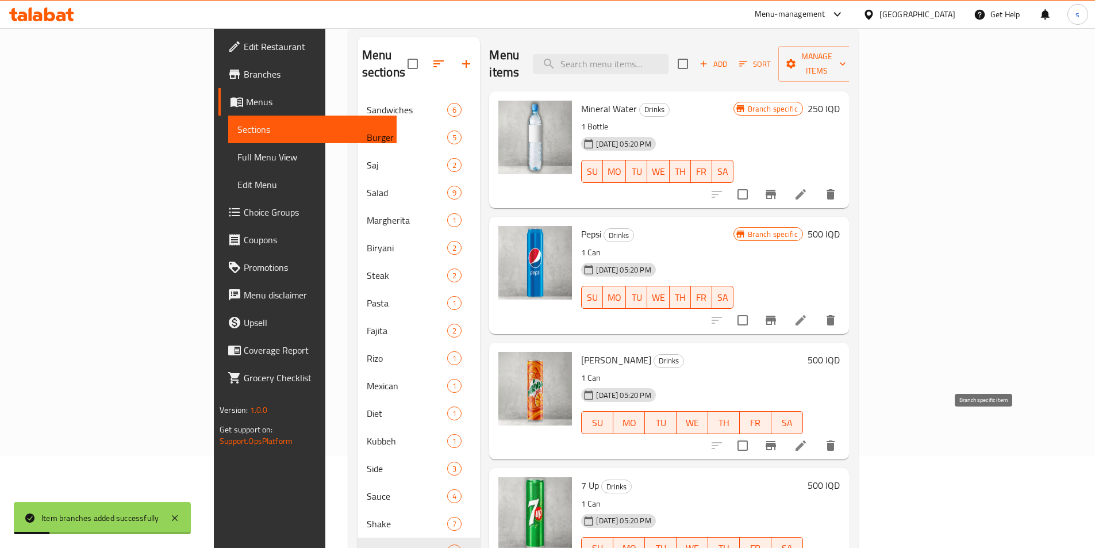
click at [776, 441] on icon "Branch-specific-item" at bounding box center [771, 445] width 10 height 9
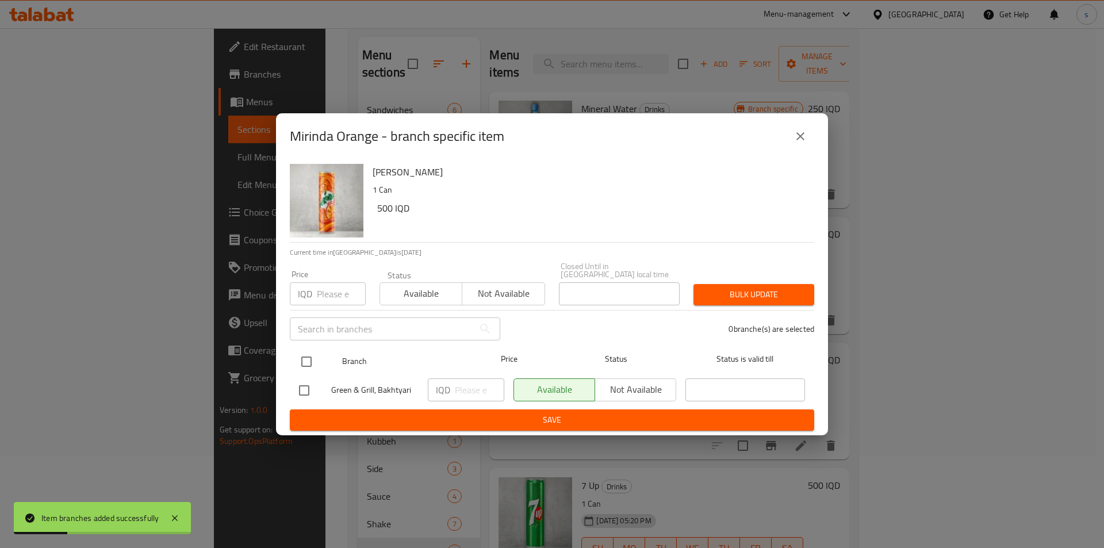
click at [302, 359] on input "checkbox" at bounding box center [306, 362] width 24 height 24
checkbox input "true"
click at [477, 381] on input "number" at bounding box center [479, 389] width 49 height 23
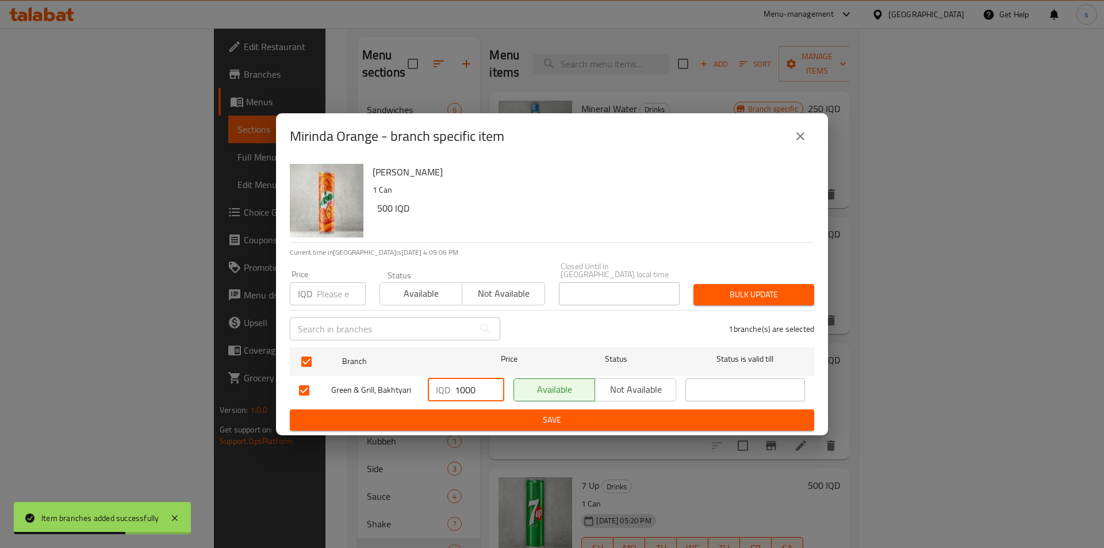
type input "1000"
click at [485, 420] on span "Save" at bounding box center [552, 420] width 506 height 14
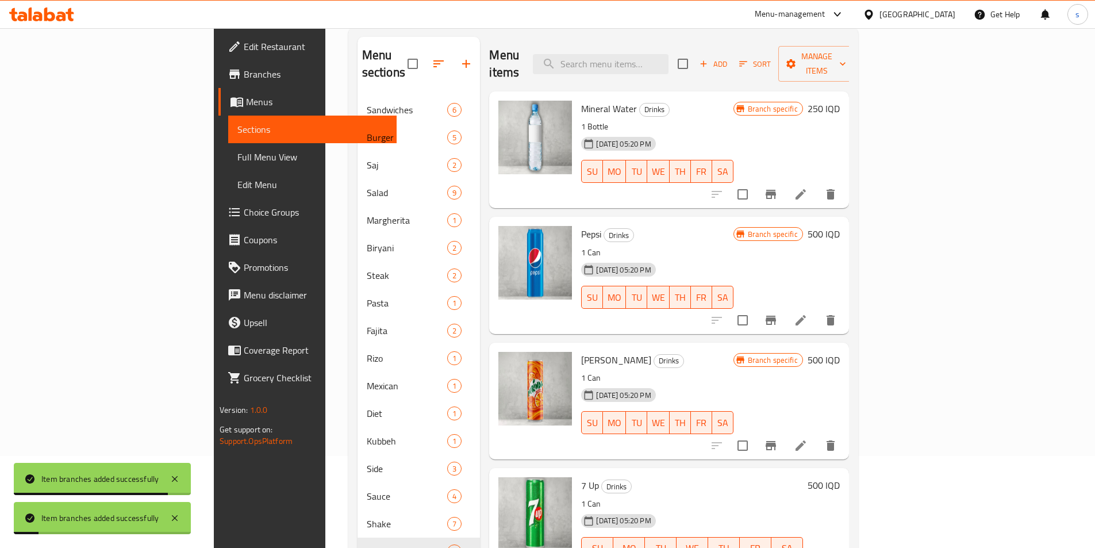
scroll to position [161, 0]
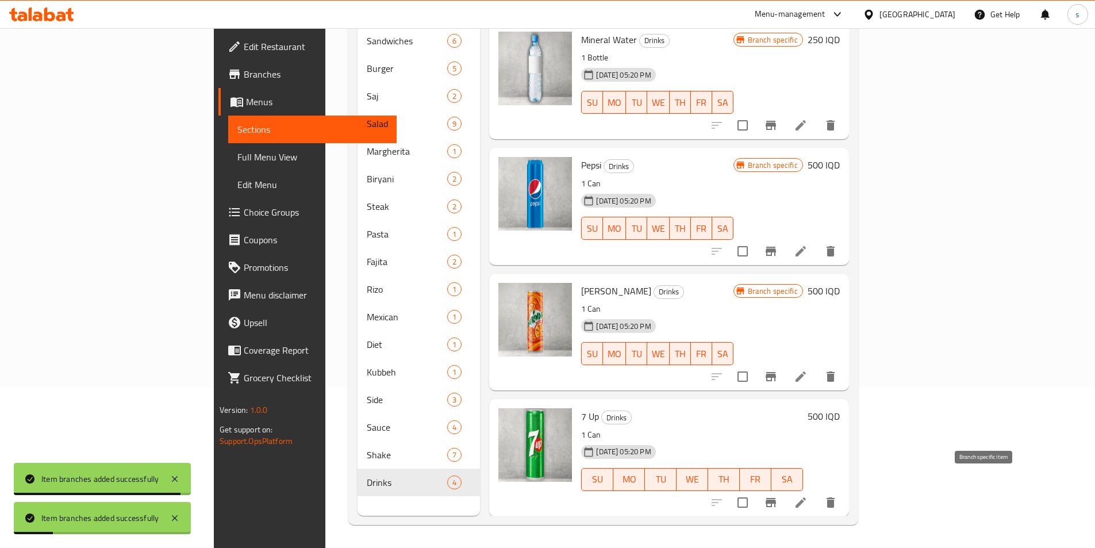
click at [778, 496] on icon "Branch-specific-item" at bounding box center [771, 503] width 14 height 14
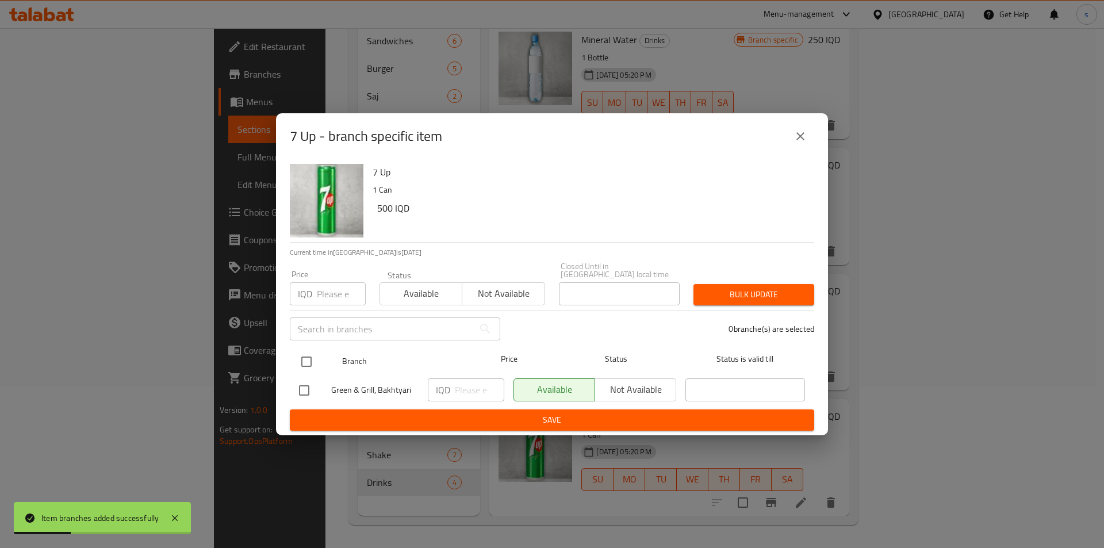
click at [302, 360] on input "checkbox" at bounding box center [306, 362] width 24 height 24
checkbox input "true"
click at [466, 393] on input "number" at bounding box center [479, 389] width 49 height 23
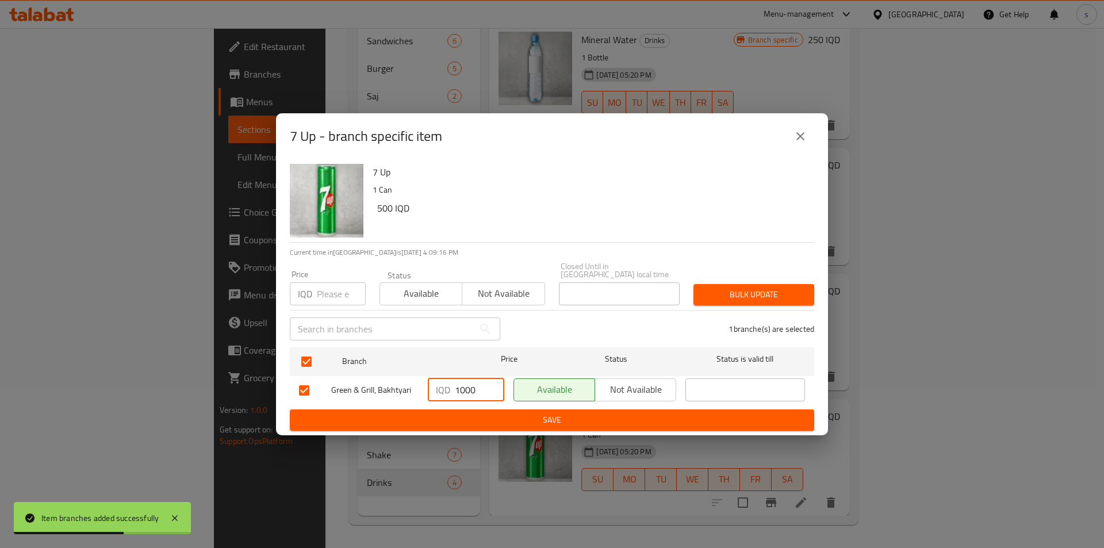
type input "1000"
click at [459, 424] on button "Save" at bounding box center [552, 419] width 524 height 21
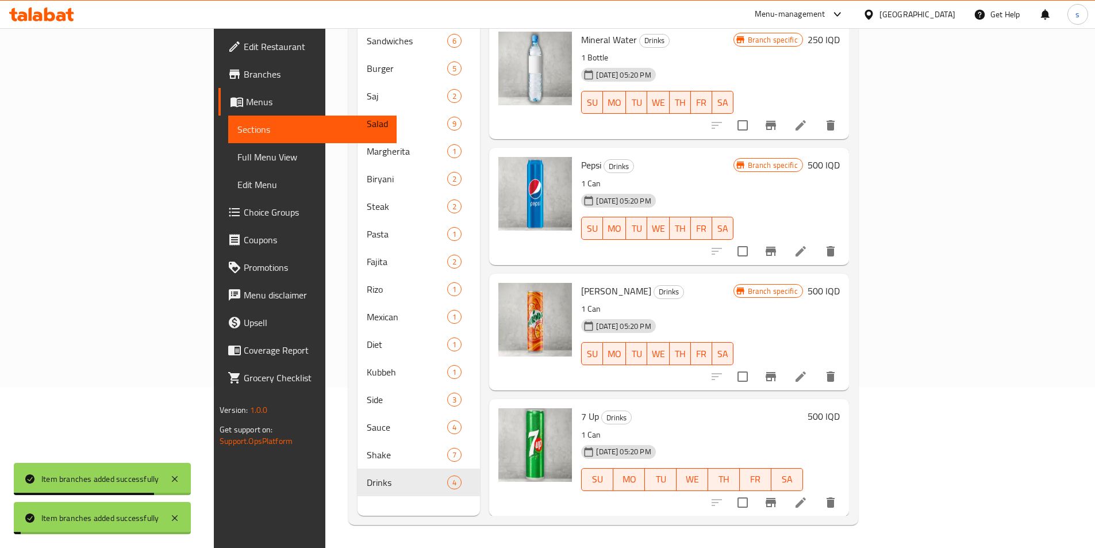
click at [237, 160] on span "Full Menu View" at bounding box center [312, 157] width 150 height 14
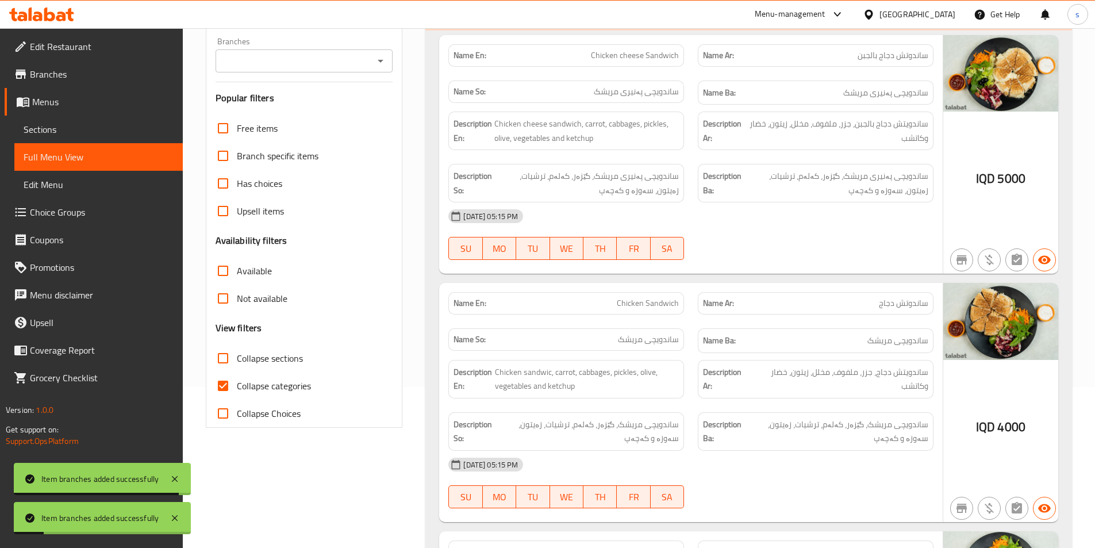
click at [223, 362] on input "Collapse sections" at bounding box center [223, 358] width 28 height 28
checkbox input "true"
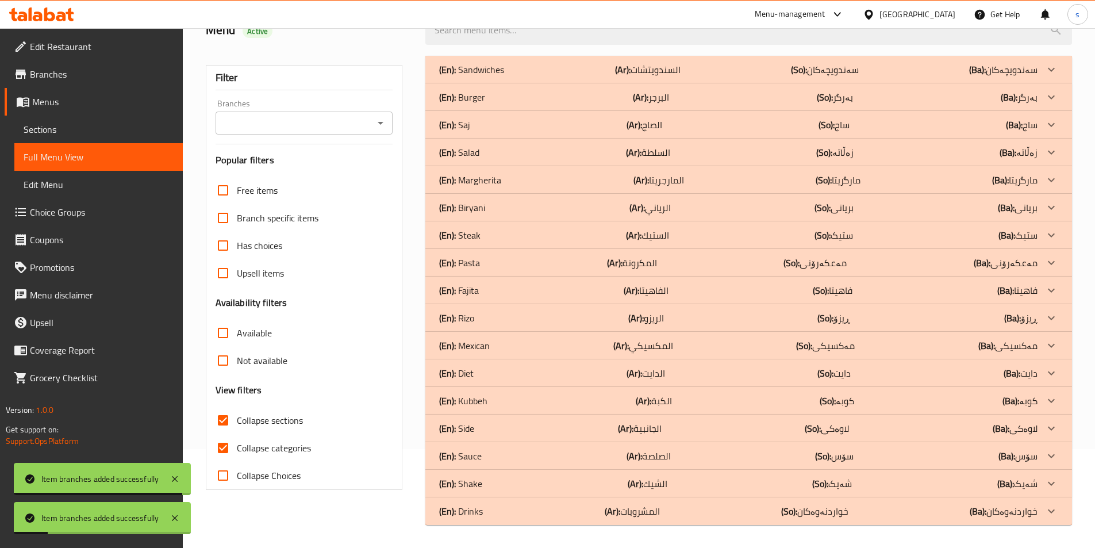
click at [223, 434] on input "Collapse categories" at bounding box center [223, 448] width 28 height 28
checkbox input "false"
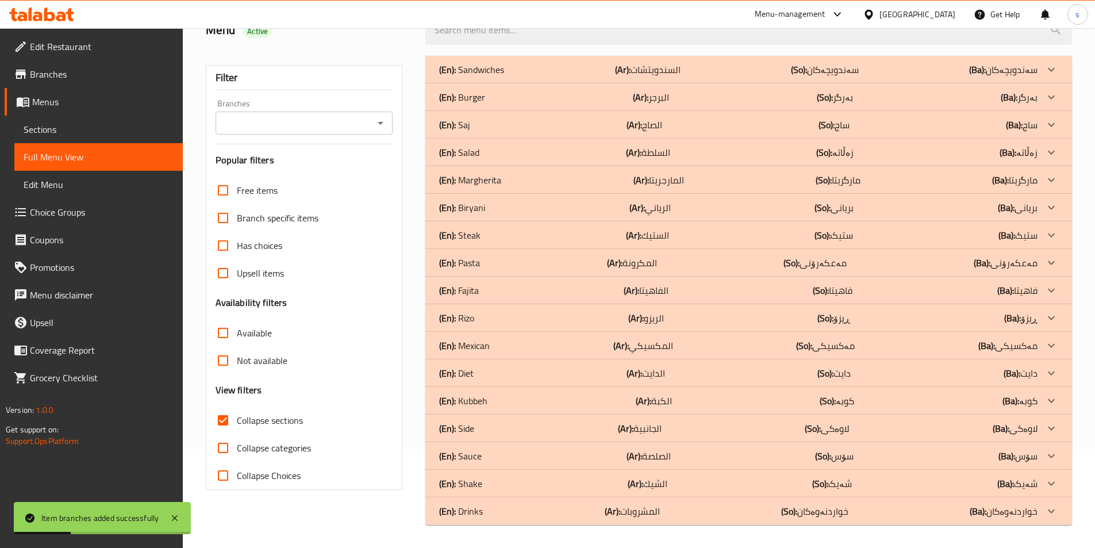
click at [382, 128] on icon "Open" at bounding box center [381, 123] width 14 height 14
click at [348, 175] on li "Green & Grill, Bakhtyari" at bounding box center [303, 172] width 178 height 21
type input "Green & Grill, Bakhtyari"
click at [469, 513] on p "(En): Drinks" at bounding box center [461, 511] width 44 height 14
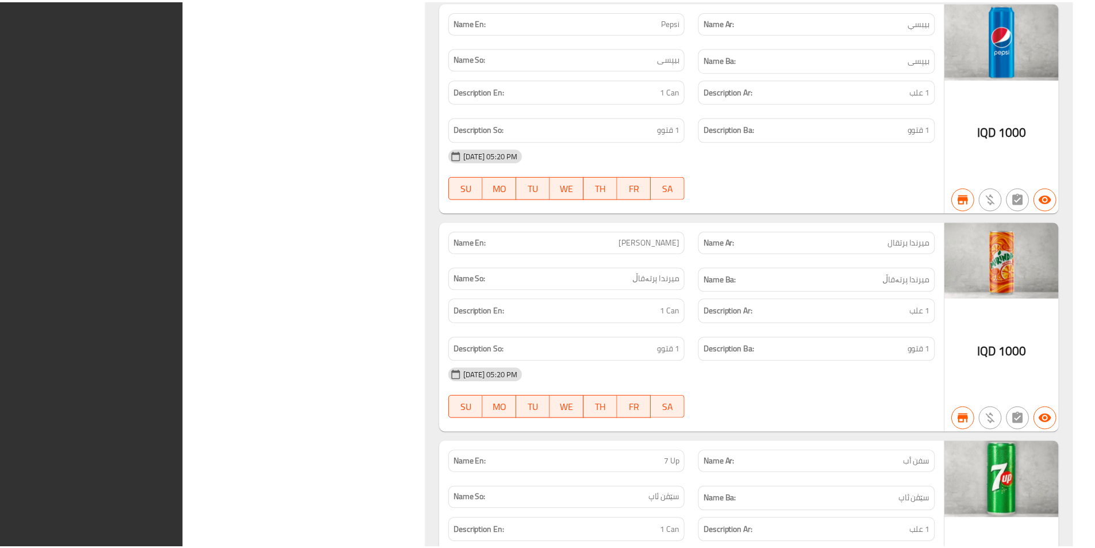
scroll to position [1015, 0]
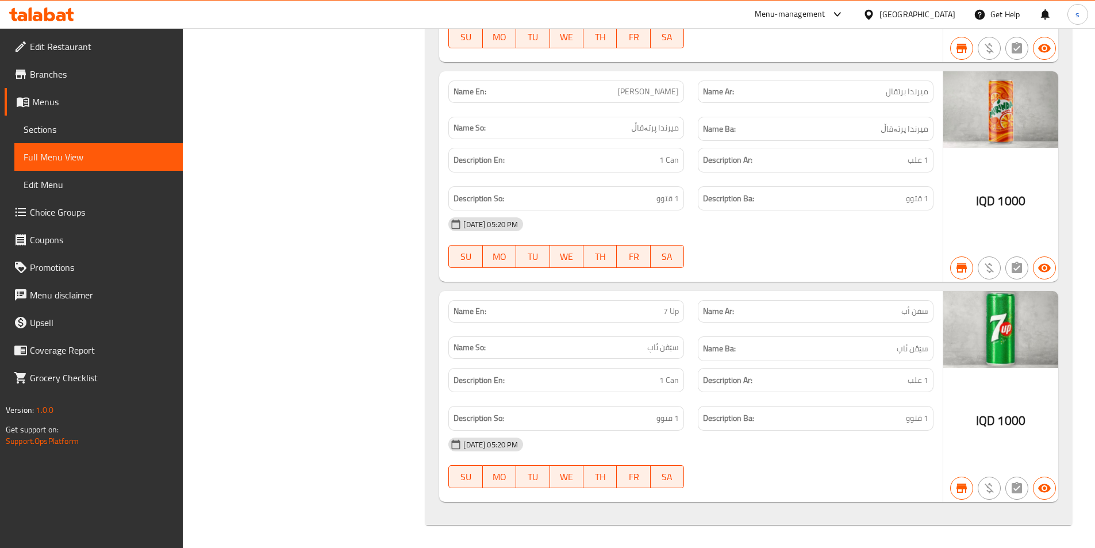
click at [53, 18] on icon at bounding box center [49, 14] width 11 height 14
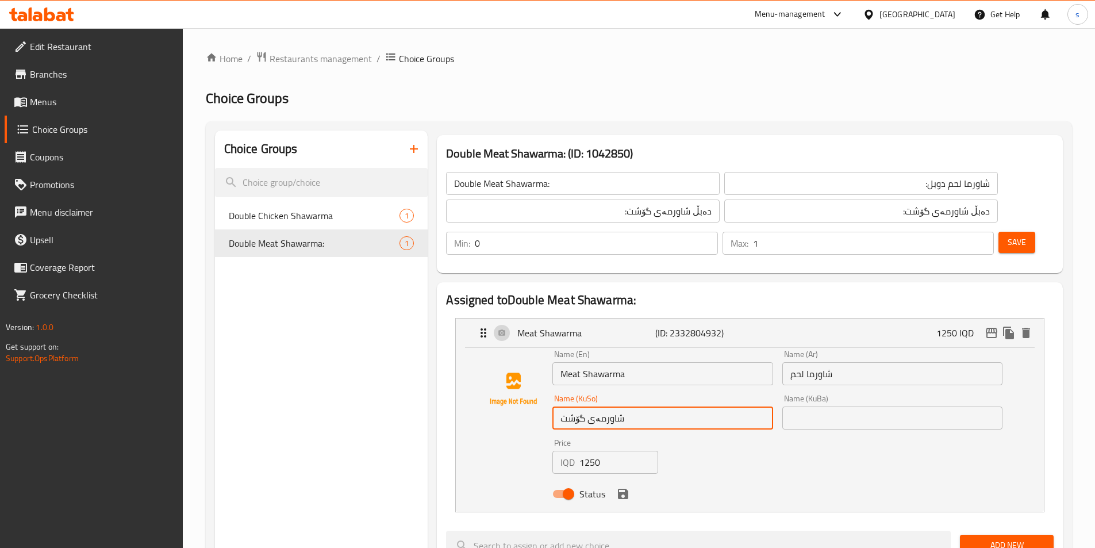
scroll to position [103, 0]
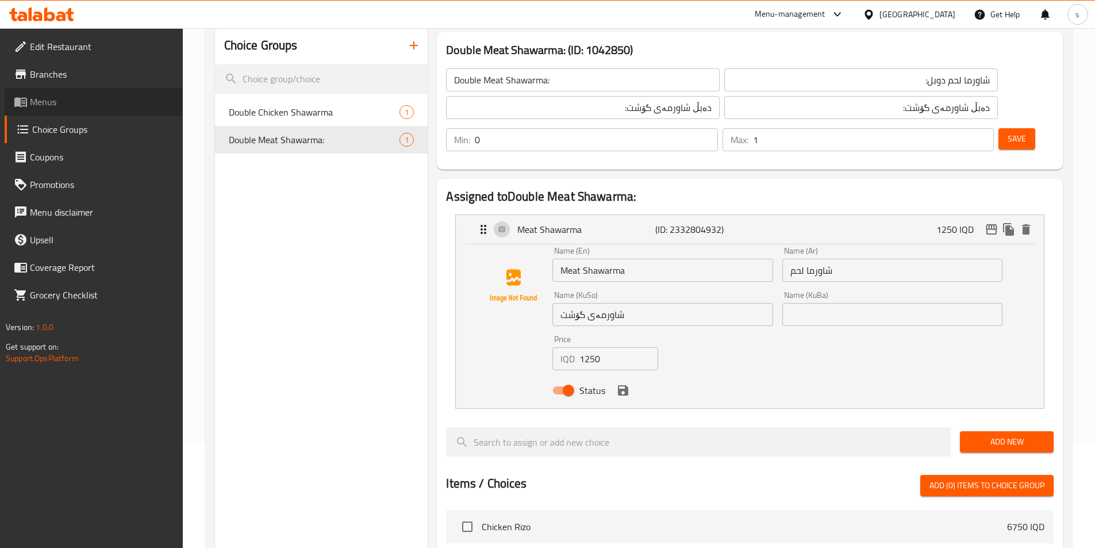
click at [60, 101] on span "Menus" at bounding box center [102, 102] width 144 height 14
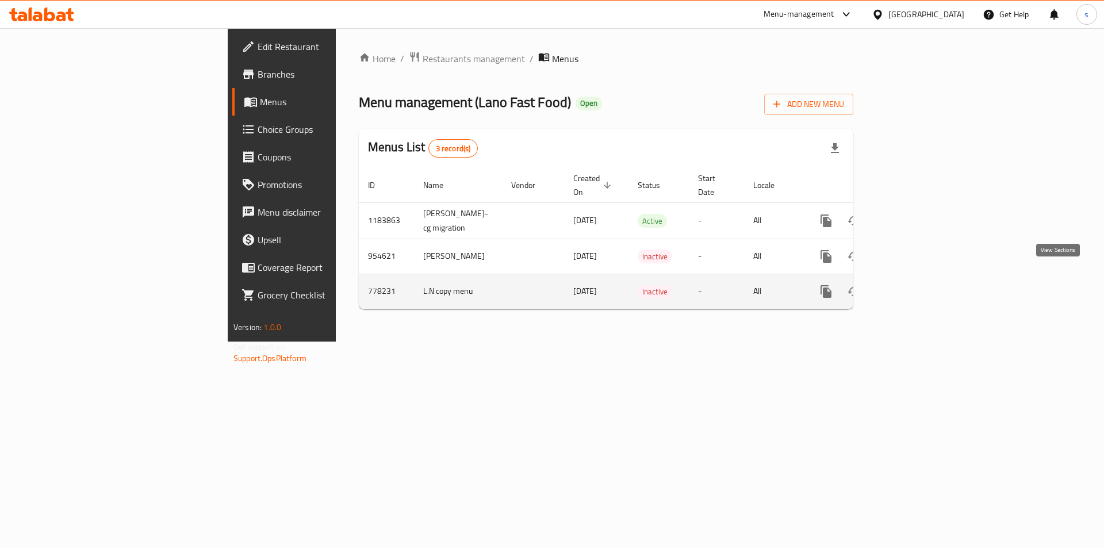
click at [916, 285] on icon "enhanced table" at bounding box center [909, 292] width 14 height 14
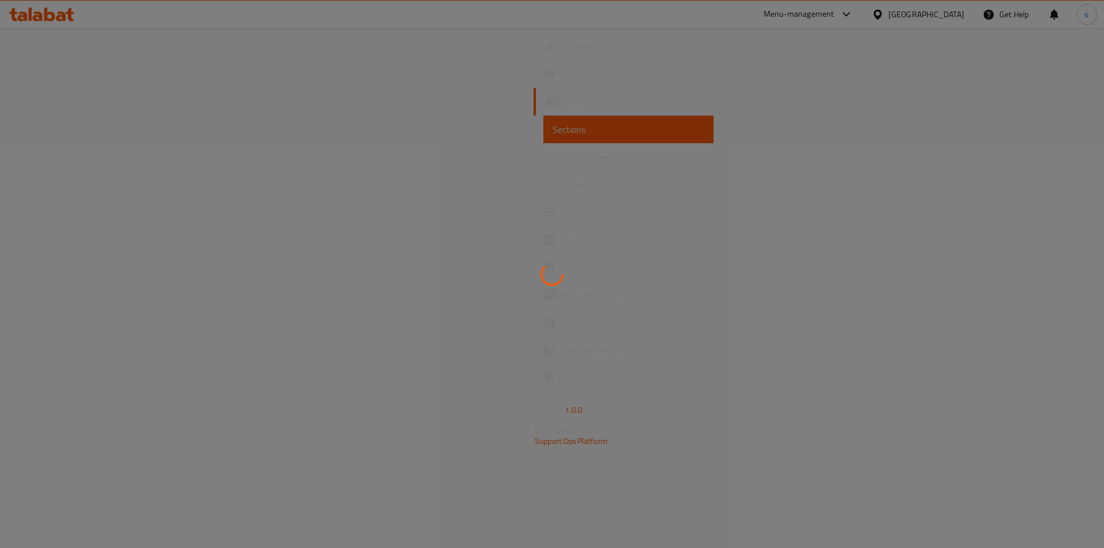
click at [83, 124] on div at bounding box center [552, 274] width 1104 height 548
click at [71, 107] on div at bounding box center [552, 274] width 1104 height 548
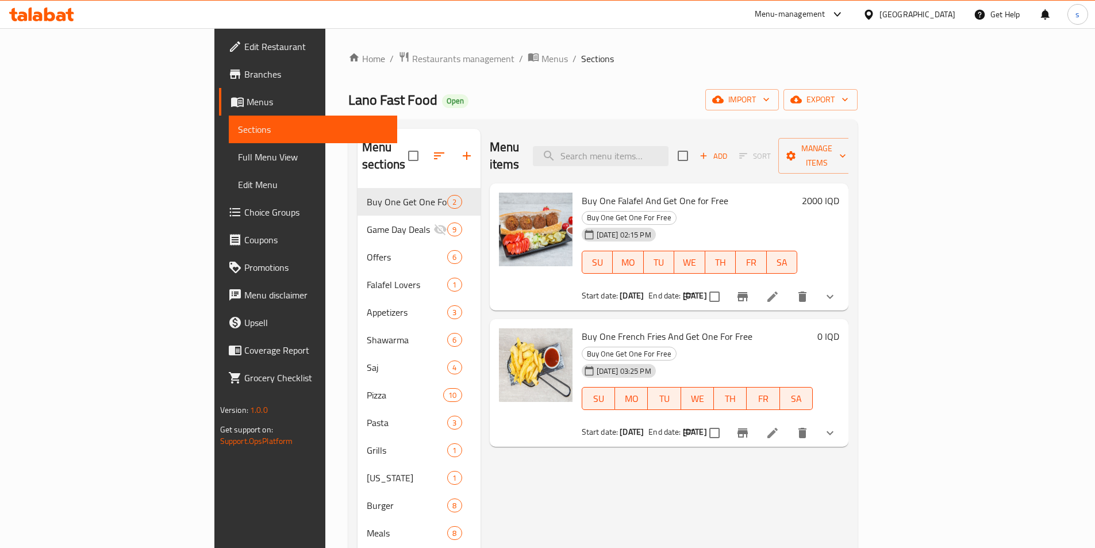
click at [238, 156] on span "Full Menu View" at bounding box center [313, 157] width 150 height 14
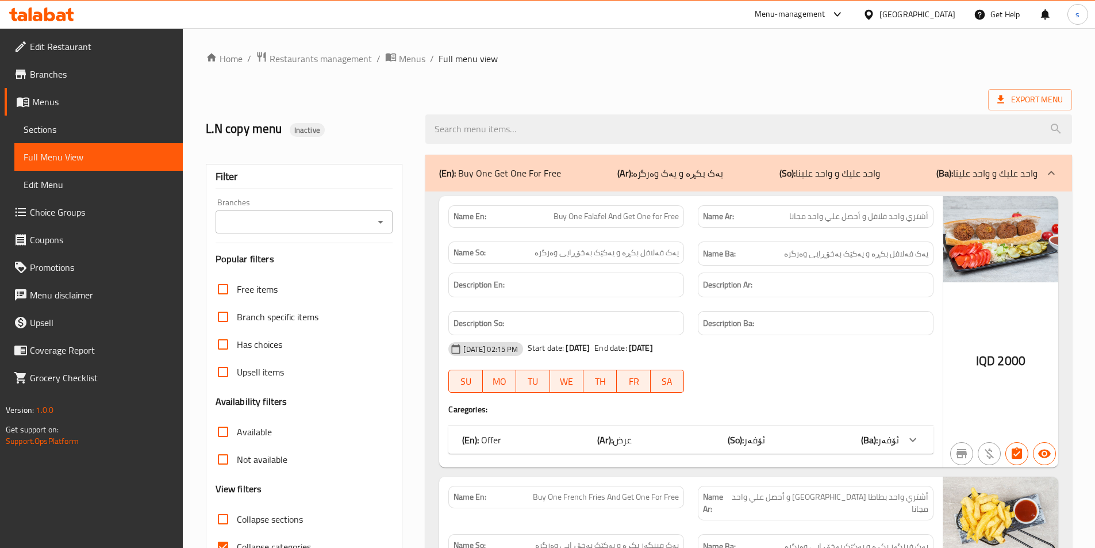
click at [378, 228] on icon "Open" at bounding box center [381, 222] width 14 height 14
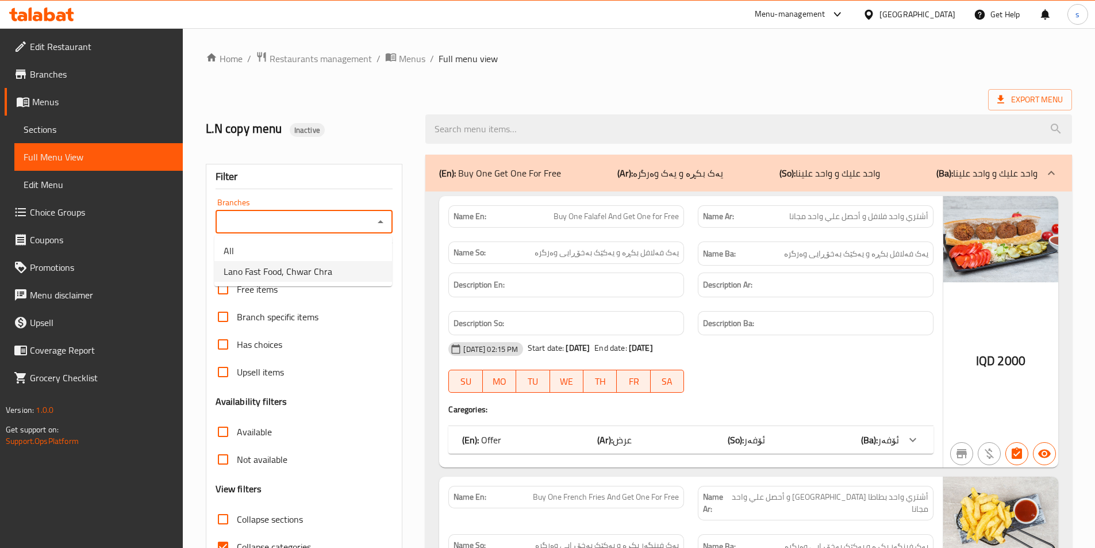
click at [357, 271] on li "Lano Fast Food, Chwar Chra" at bounding box center [303, 271] width 178 height 21
type input "Lano Fast Food, Chwar Chra"
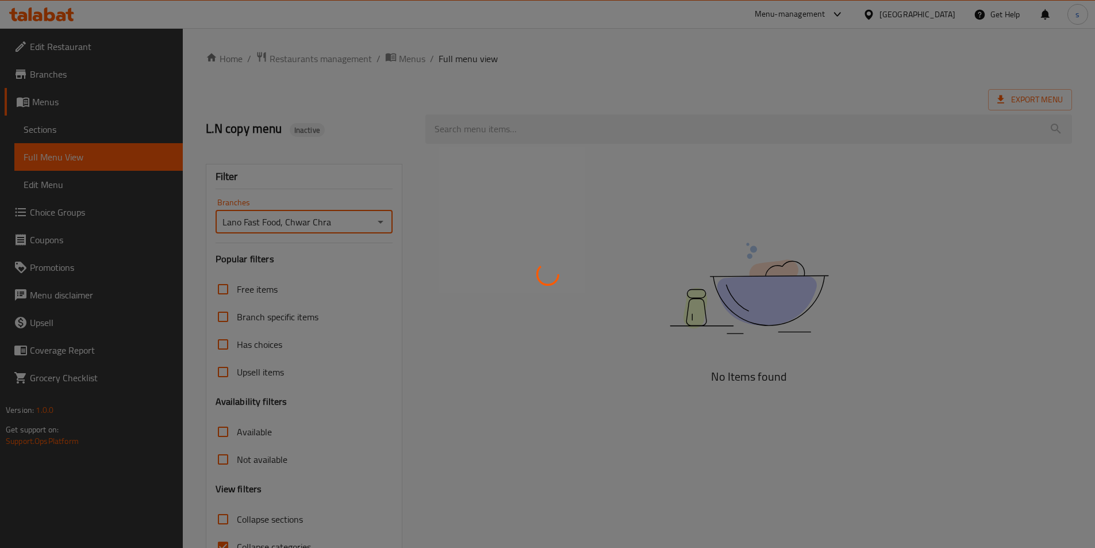
click at [85, 105] on div at bounding box center [547, 274] width 1095 height 548
click at [66, 107] on div at bounding box center [547, 274] width 1095 height 548
click at [70, 96] on div at bounding box center [547, 274] width 1095 height 548
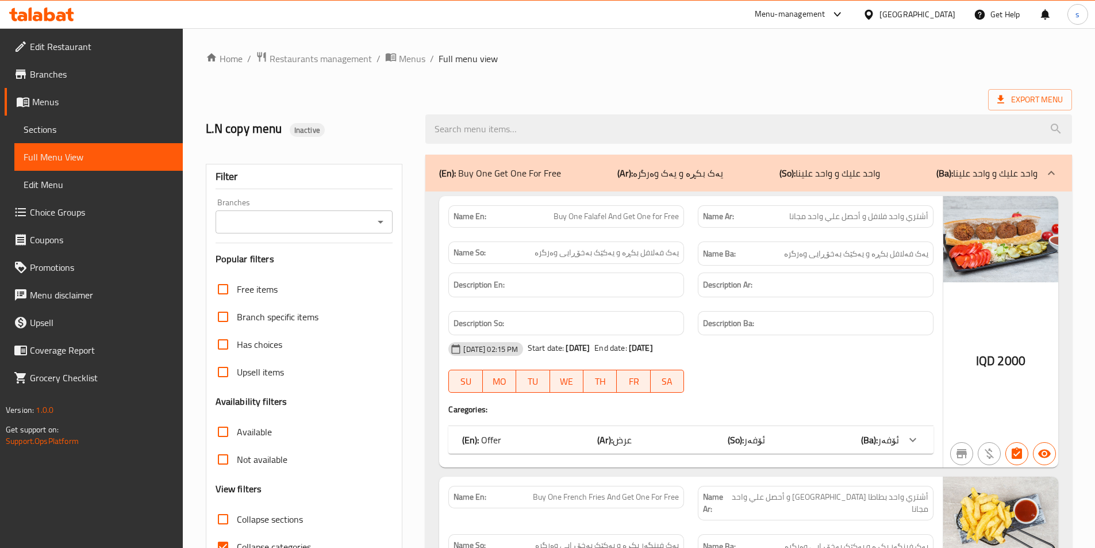
click at [52, 99] on span "Menus" at bounding box center [102, 102] width 141 height 14
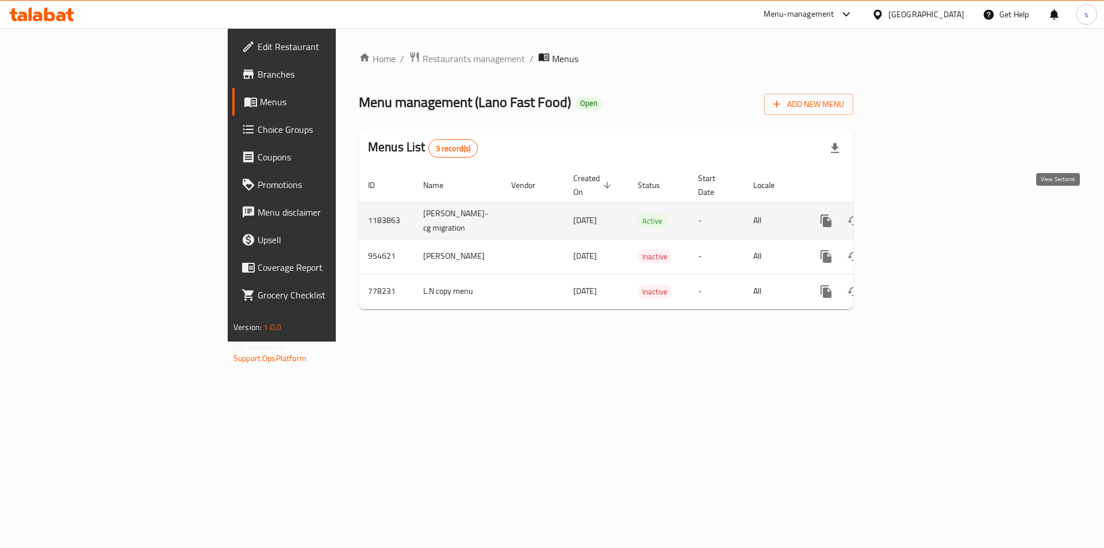
click at [916, 214] on icon "enhanced table" at bounding box center [909, 221] width 14 height 14
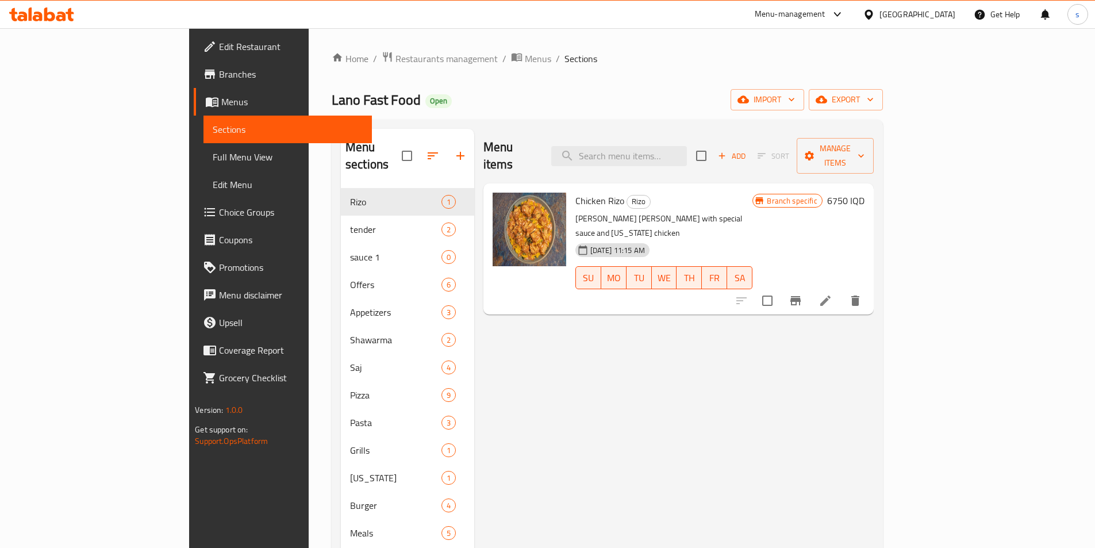
click at [213, 158] on span "Full Menu View" at bounding box center [288, 157] width 150 height 14
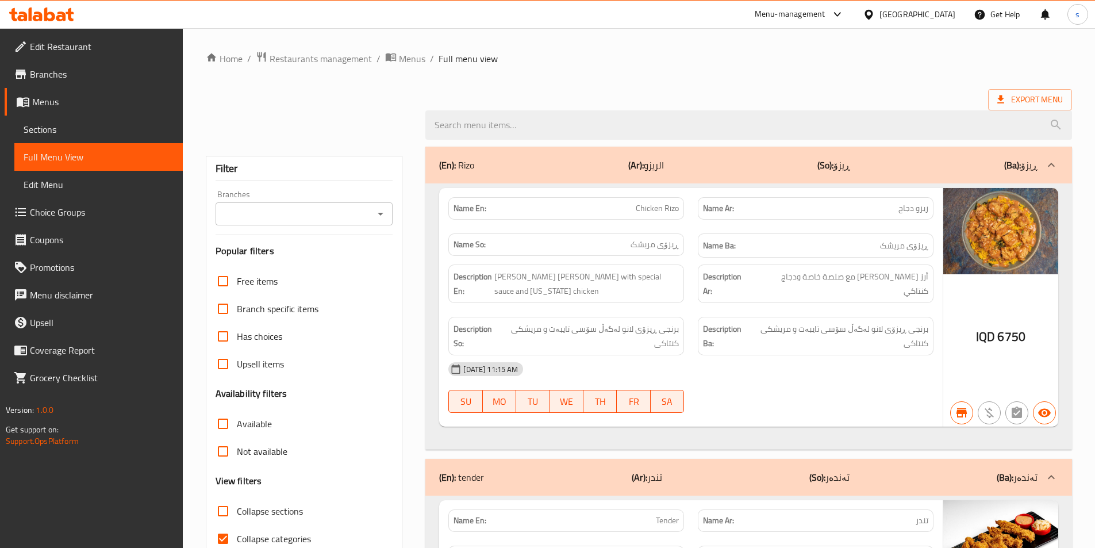
click at [389, 217] on div "Branches" at bounding box center [305, 213] width 178 height 23
click at [378, 214] on icon "Open" at bounding box center [381, 214] width 14 height 14
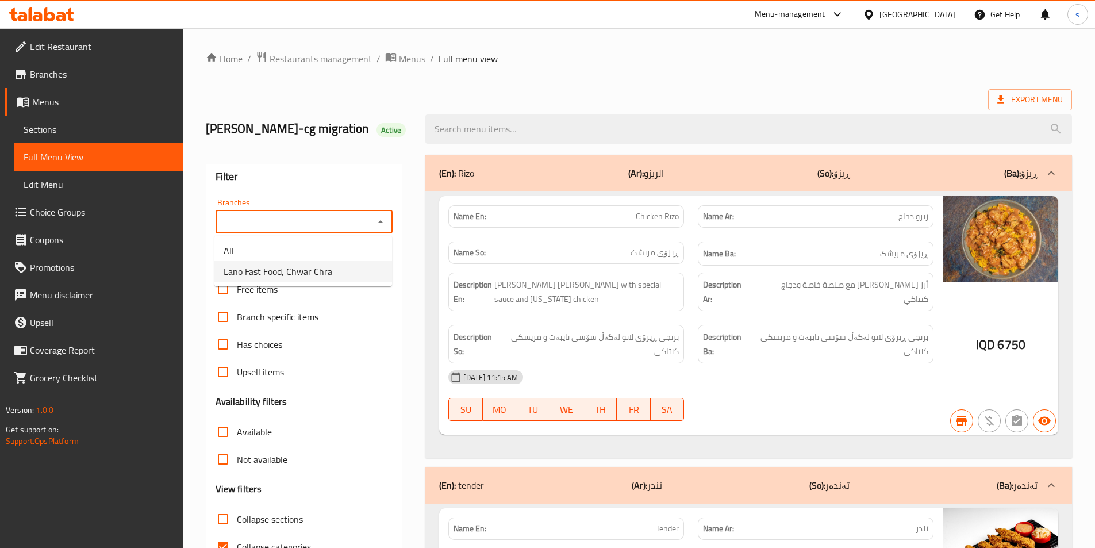
click at [340, 271] on li "Lano Fast Food, Chwar Chra" at bounding box center [303, 271] width 178 height 21
type input "Lano Fast Food, Chwar Chra"
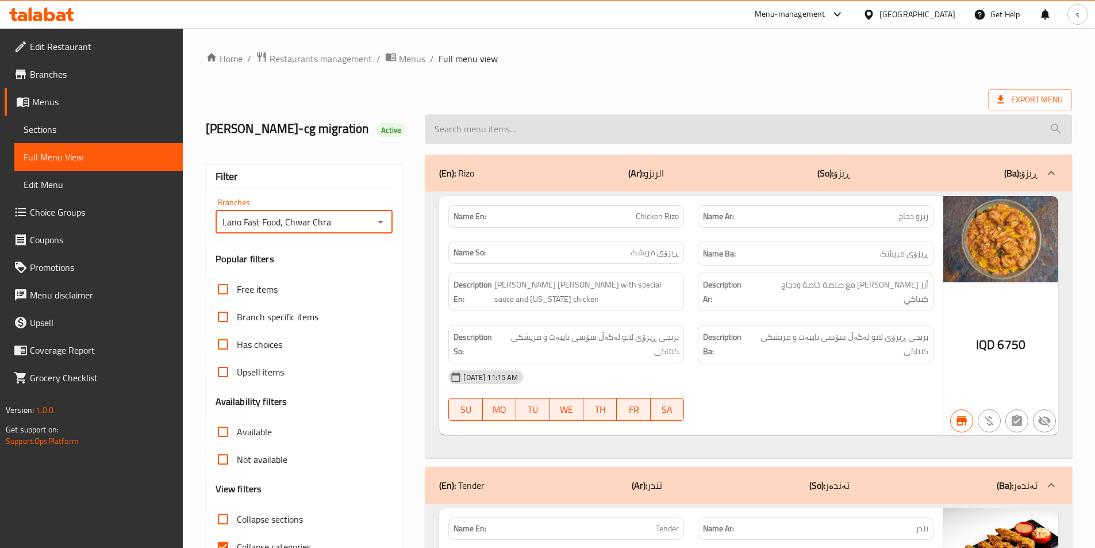
click at [497, 129] on input "search" at bounding box center [748, 128] width 647 height 29
paste input "Pepperoni Pizza"
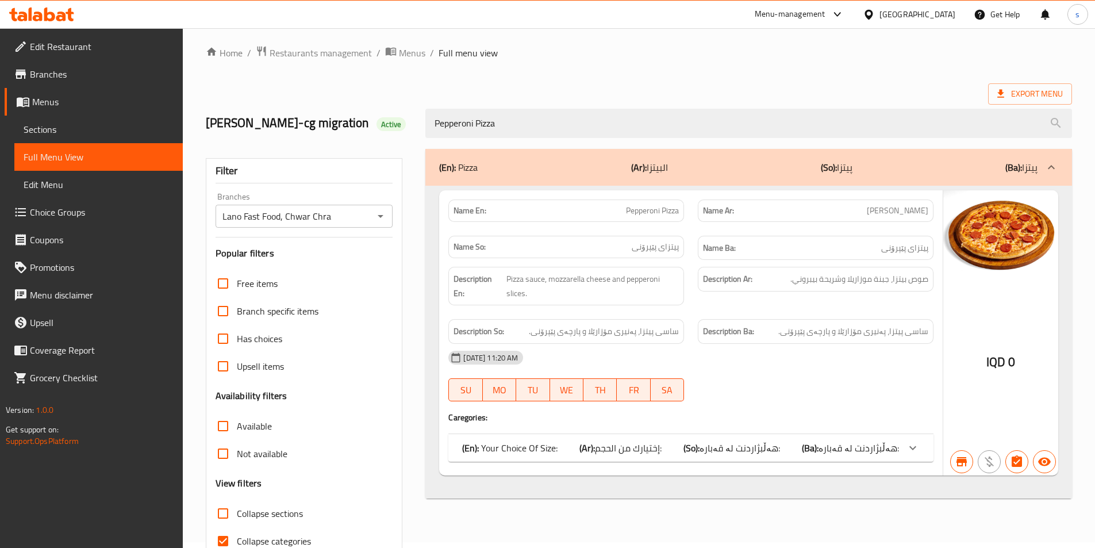
scroll to position [64, 0]
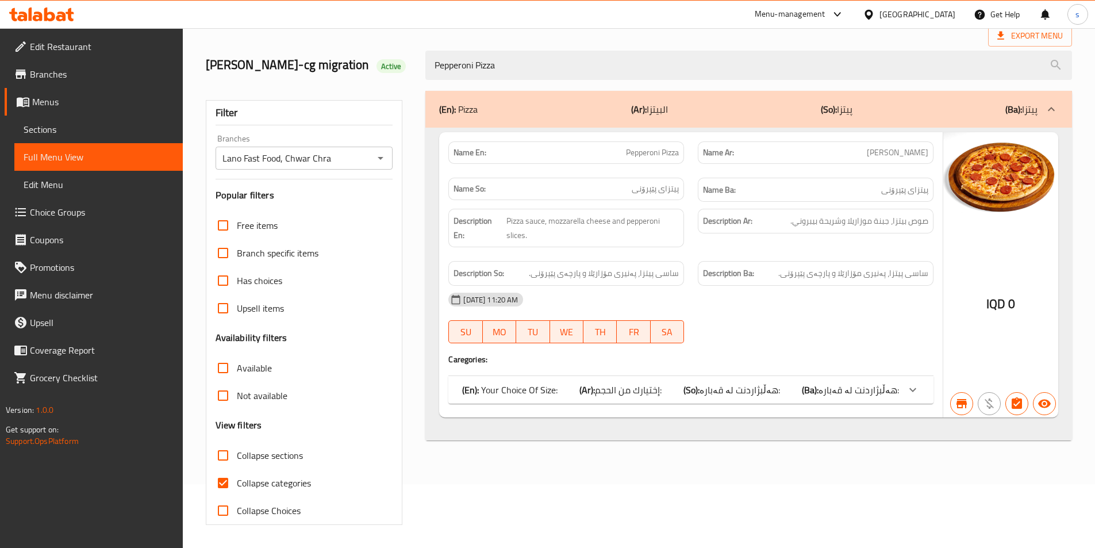
type input "Pepperoni Pizza"
click at [213, 477] on input "Collapse categories" at bounding box center [223, 483] width 28 height 28
checkbox input "false"
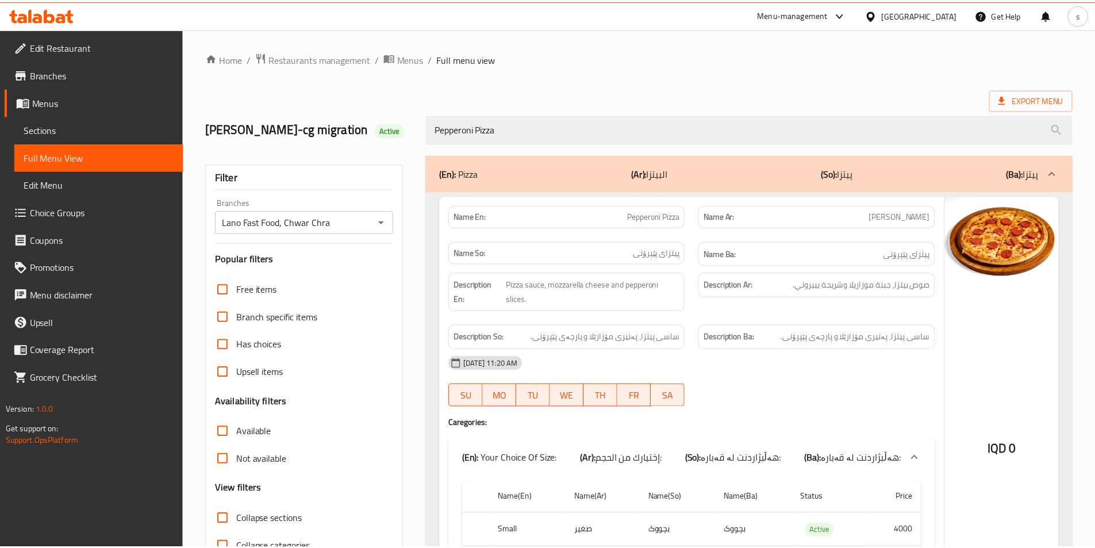
scroll to position [143, 0]
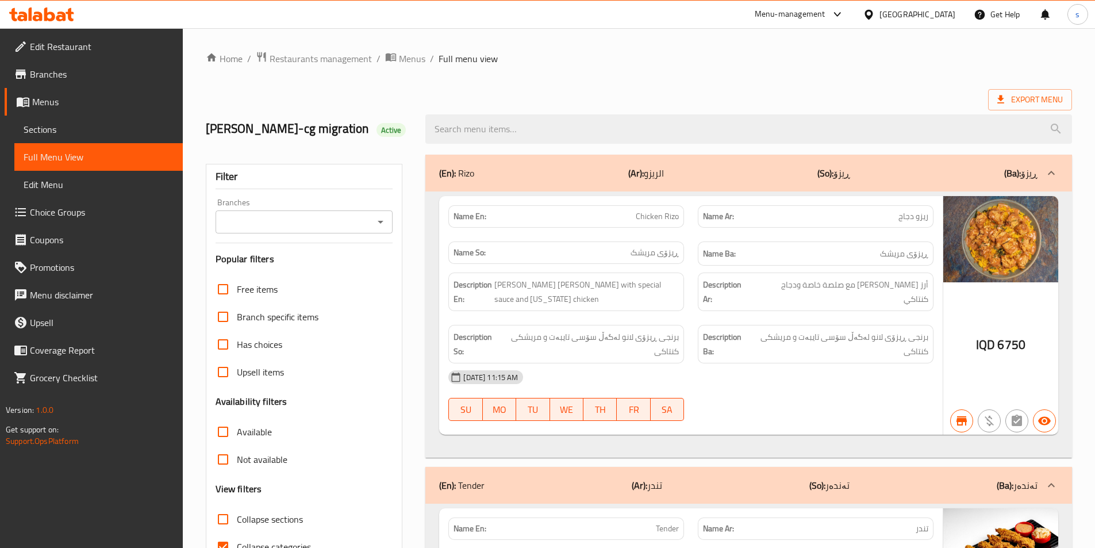
drag, startPoint x: 369, startPoint y: 226, endPoint x: 377, endPoint y: 228, distance: 8.8
click at [369, 226] on input "Branches" at bounding box center [295, 222] width 152 height 16
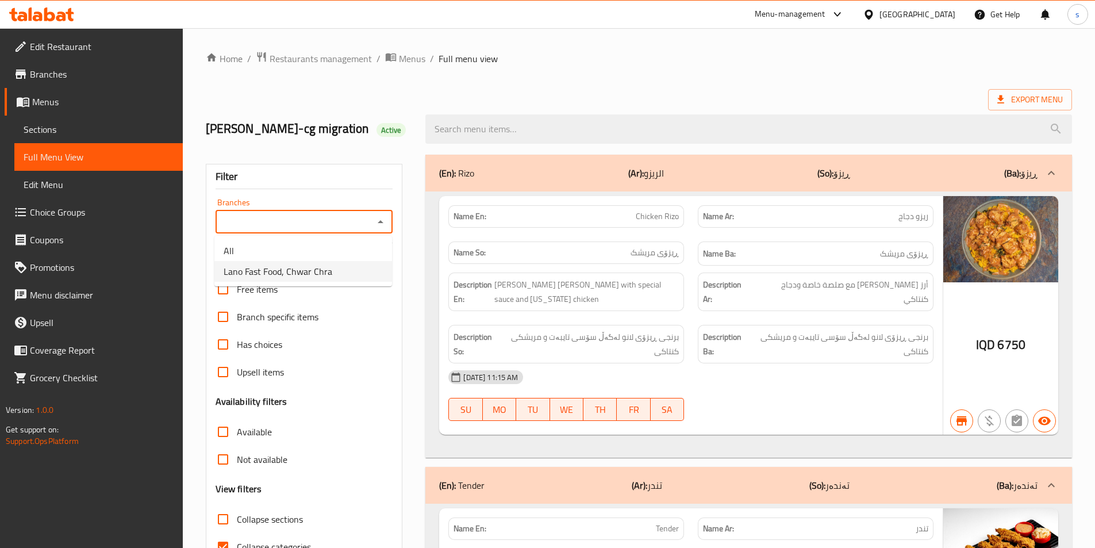
click at [366, 266] on li "Lano Fast Food, Chwar Chra" at bounding box center [303, 271] width 178 height 21
type input "Lano Fast Food, Chwar Chra"
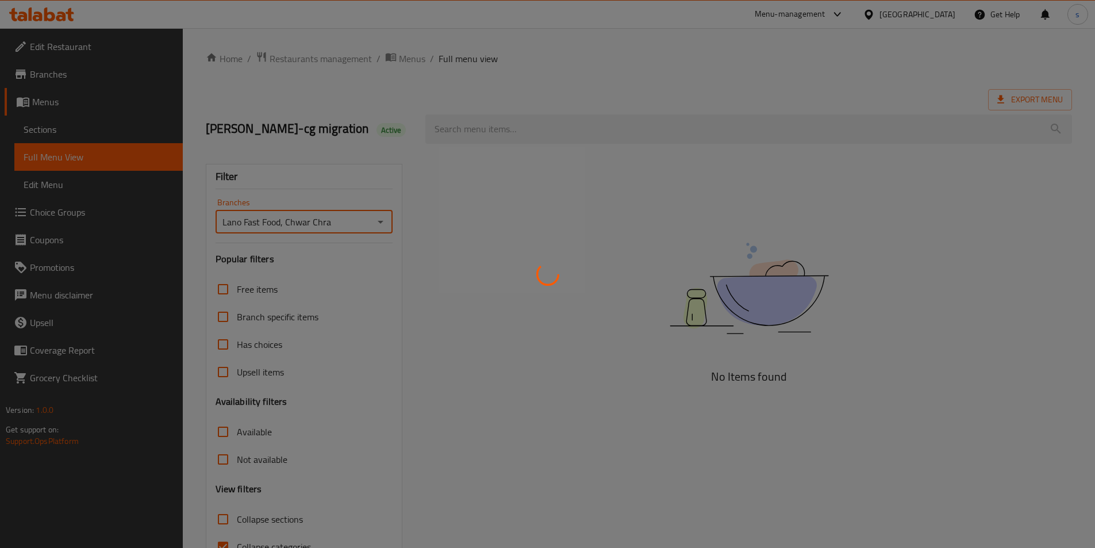
click at [472, 127] on div at bounding box center [547, 274] width 1095 height 548
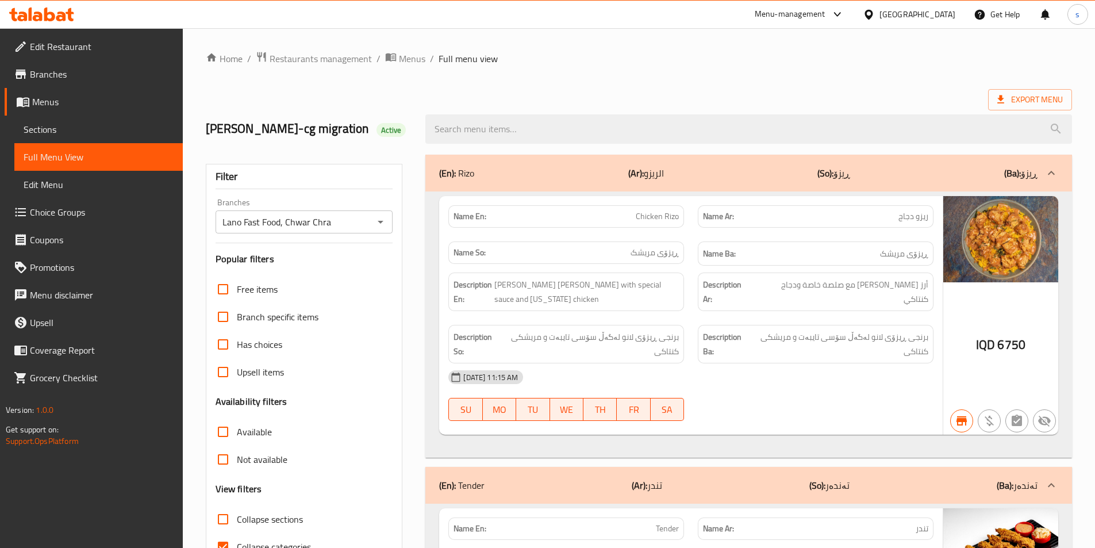
click at [485, 131] on input "search" at bounding box center [748, 128] width 647 height 29
paste input "Cheese Meat Burger"
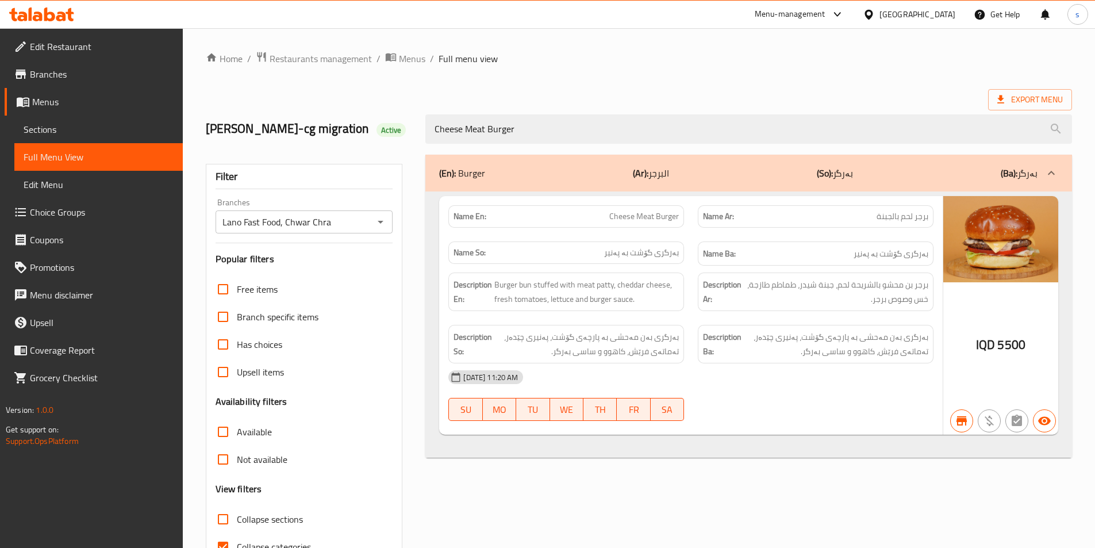
scroll to position [64, 0]
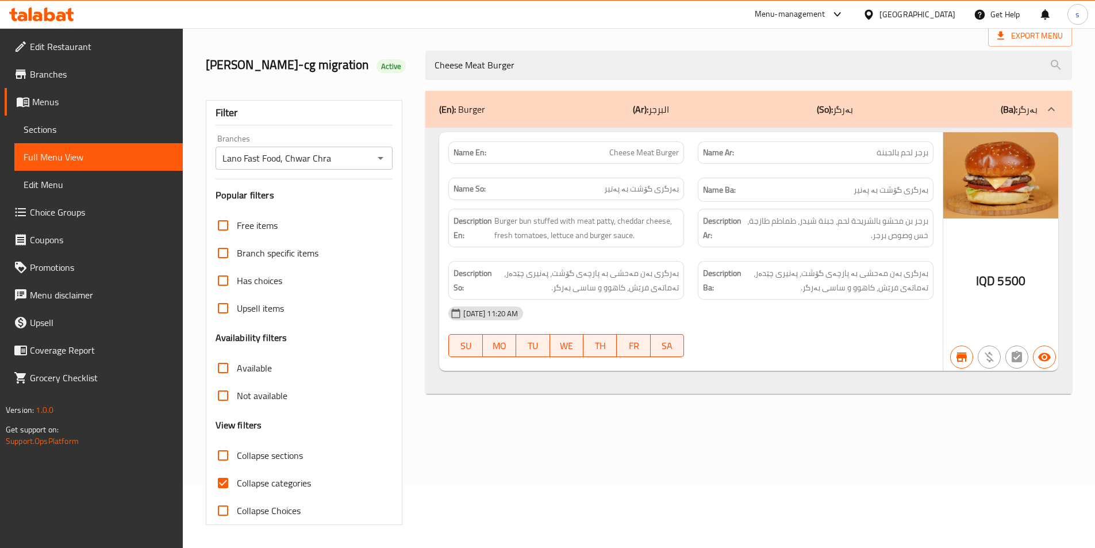
type input "Cheese Meat Burger"
click at [225, 485] on input "Collapse categories" at bounding box center [223, 483] width 28 height 28
checkbox input "false"
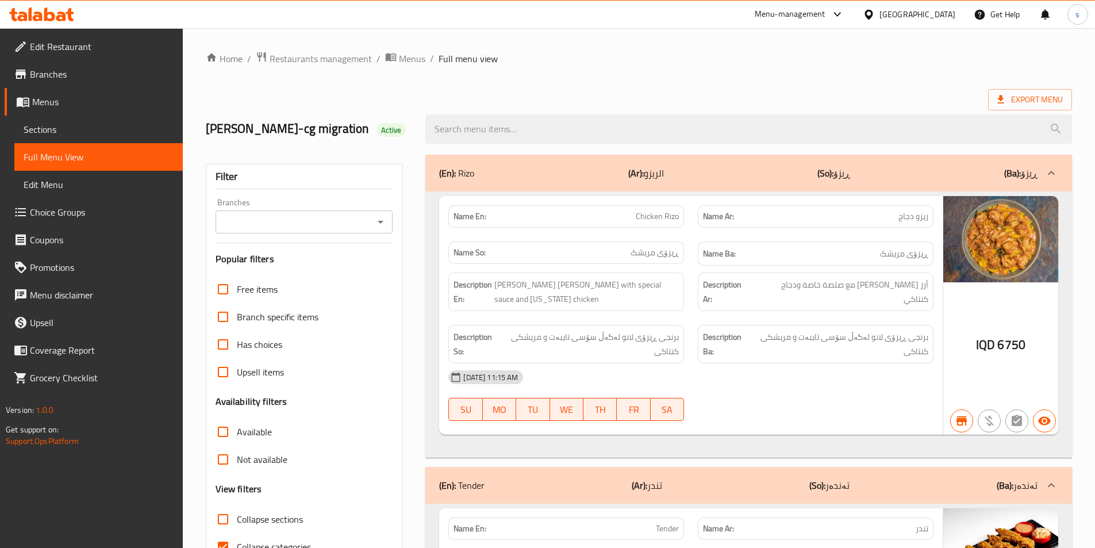
click at [380, 213] on div "Branches" at bounding box center [305, 221] width 178 height 23
click at [379, 217] on icon "Open" at bounding box center [381, 222] width 14 height 14
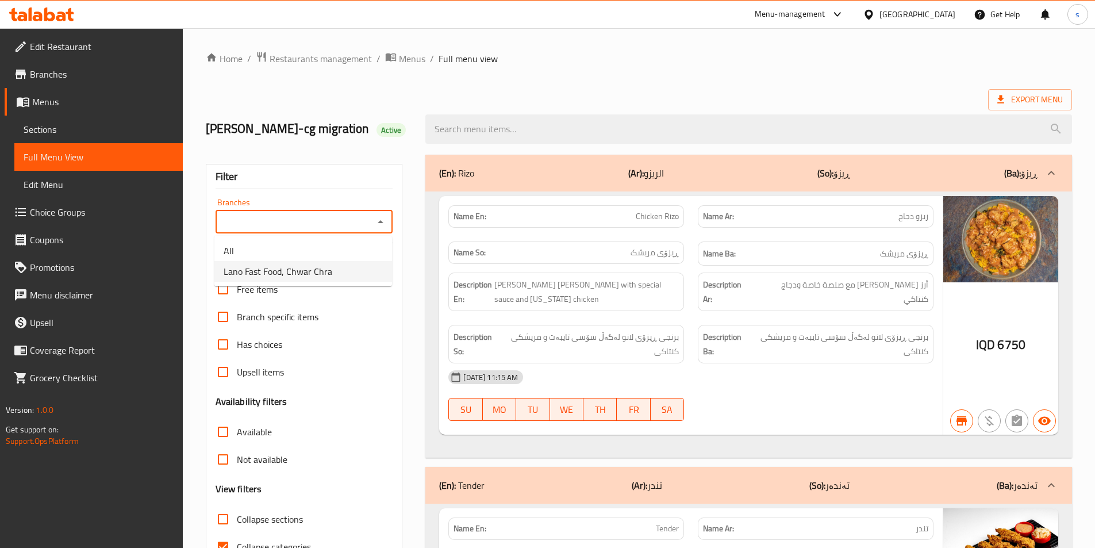
click at [358, 279] on li "Lano Fast Food, Chwar Chra" at bounding box center [303, 271] width 178 height 21
type input "Lano Fast Food, Chwar Chra"
click at [486, 125] on input "search" at bounding box center [748, 128] width 647 height 29
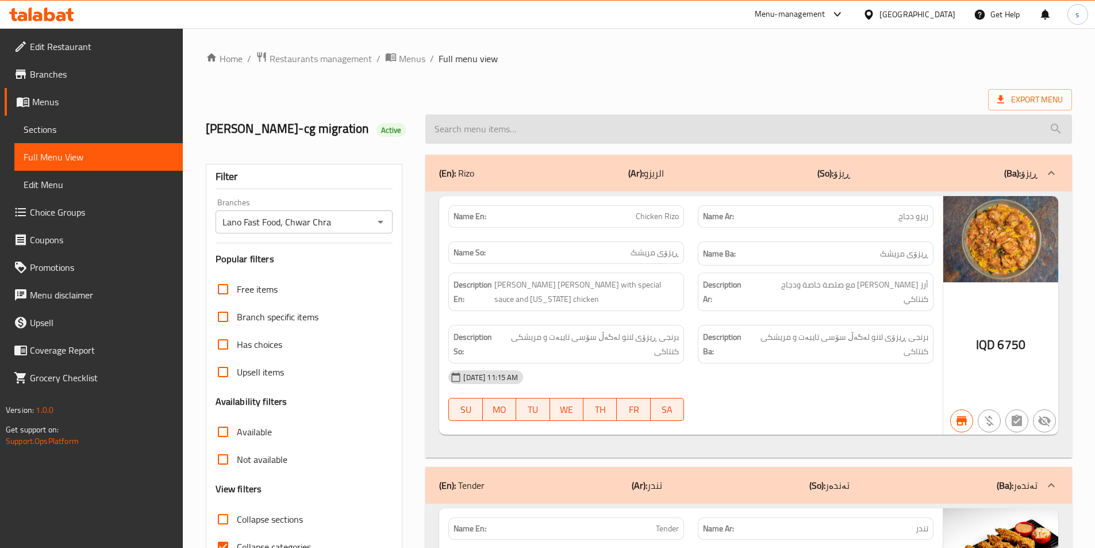
paste input "Chicken Pizza"
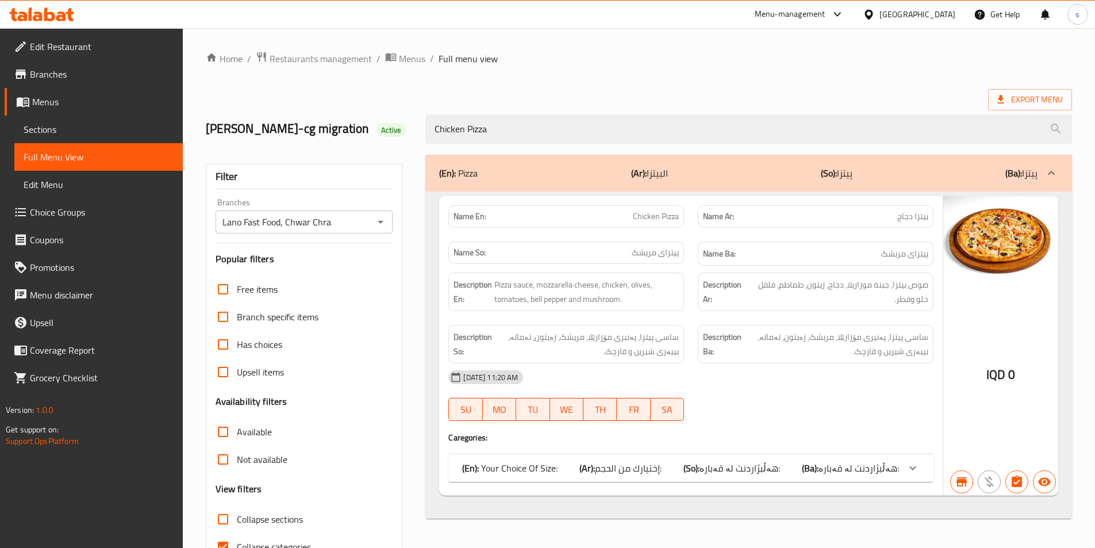
scroll to position [64, 0]
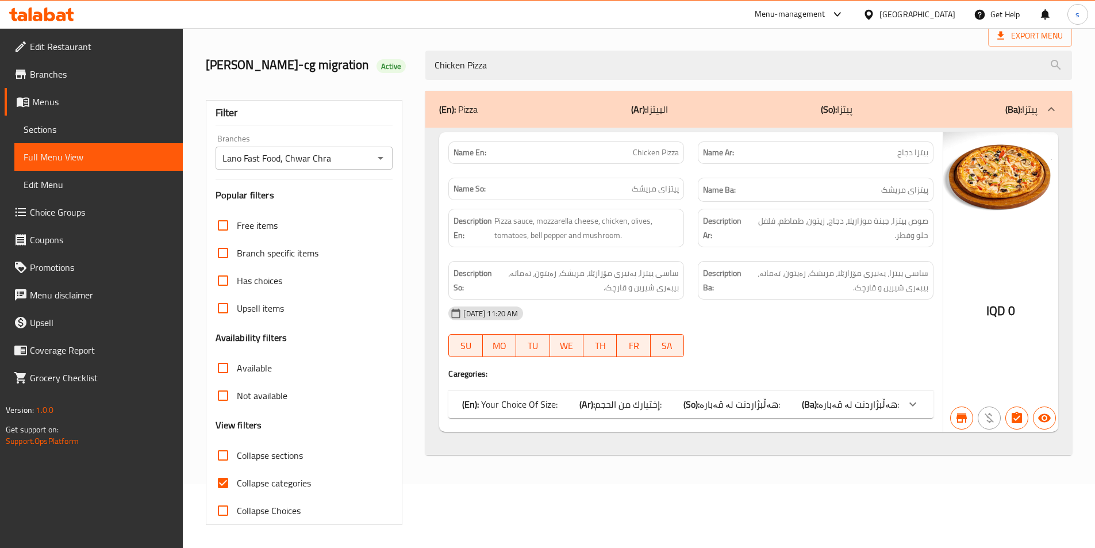
type input "Chicken Pizza"
click at [222, 482] on input "Collapse categories" at bounding box center [223, 483] width 28 height 28
checkbox input "false"
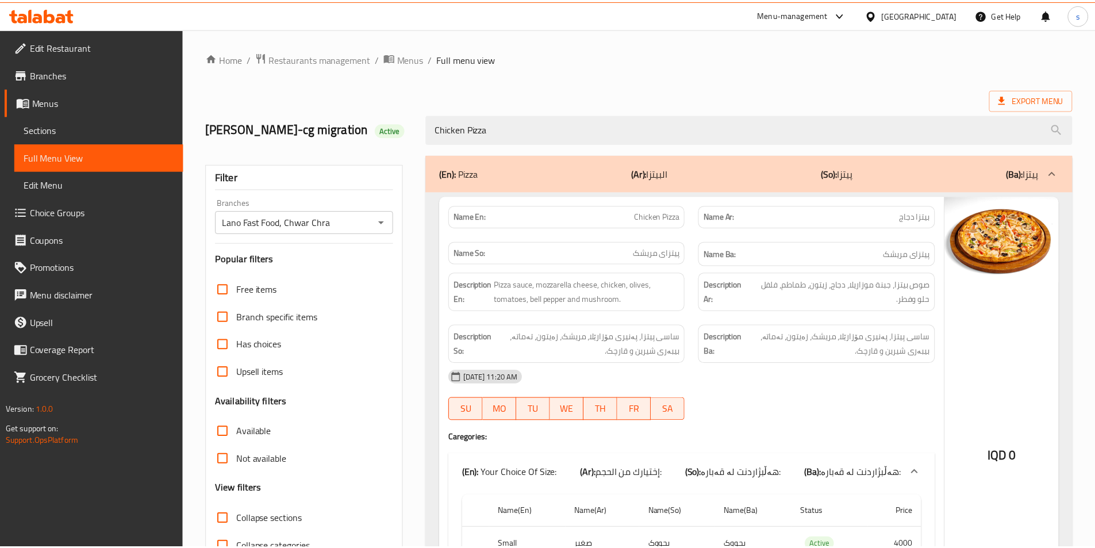
scroll to position [156, 0]
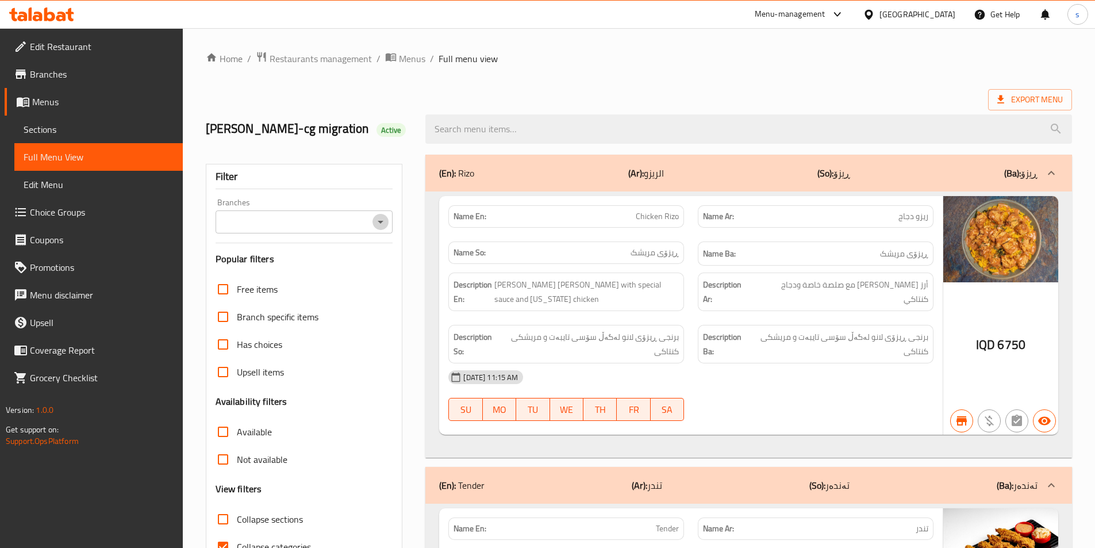
click at [385, 216] on icon "Open" at bounding box center [381, 222] width 14 height 14
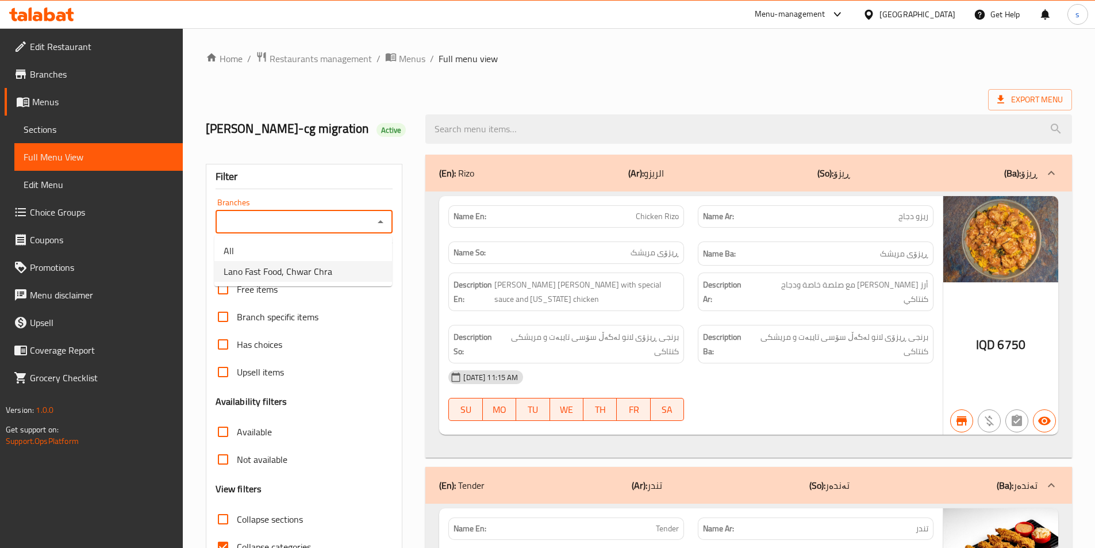
click at [363, 266] on li "Lano Fast Food, Chwar Chra" at bounding box center [303, 271] width 178 height 21
type input "Lano Fast Food, Chwar Chra"
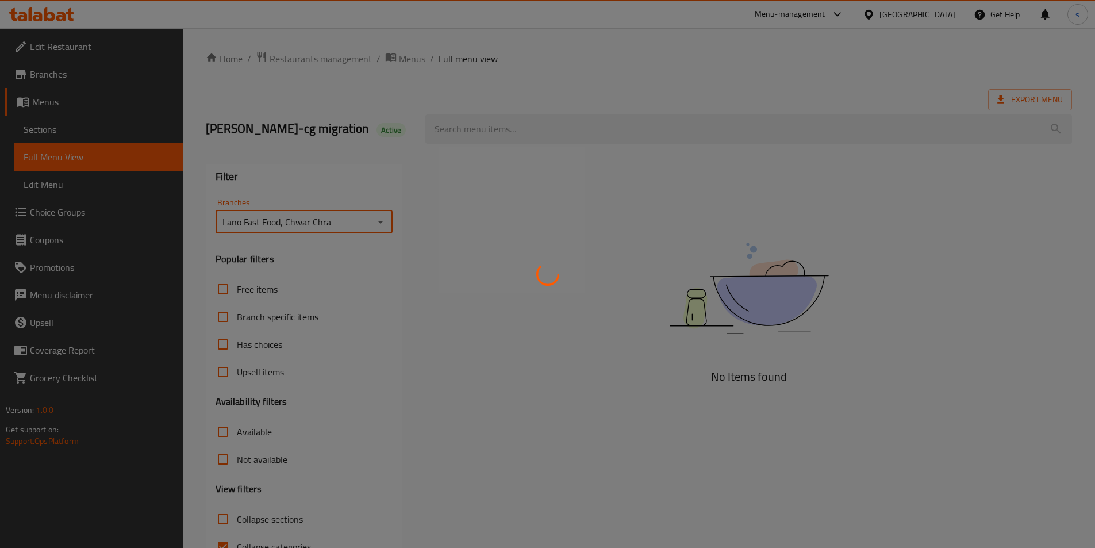
scroll to position [64, 0]
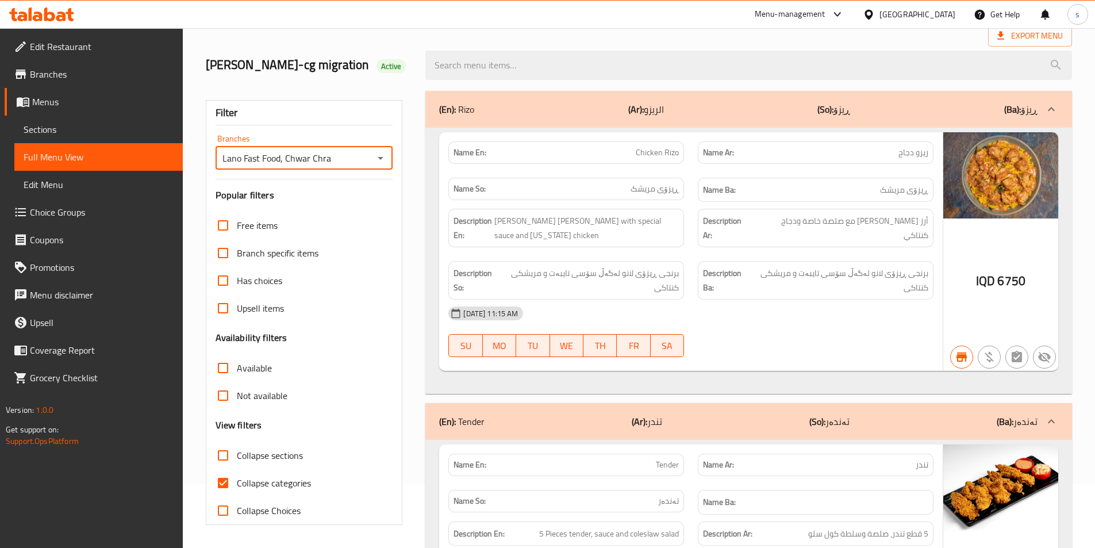
click at [217, 483] on input "Collapse categories" at bounding box center [223, 483] width 28 height 28
checkbox input "false"
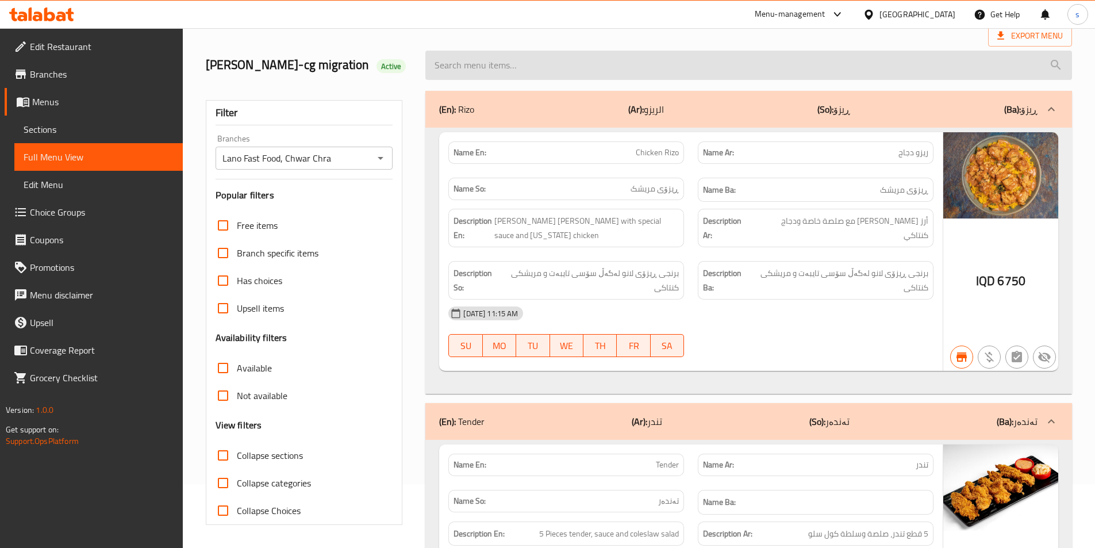
click at [557, 73] on input "search" at bounding box center [748, 65] width 647 height 29
paste input "[PERSON_NAME]"
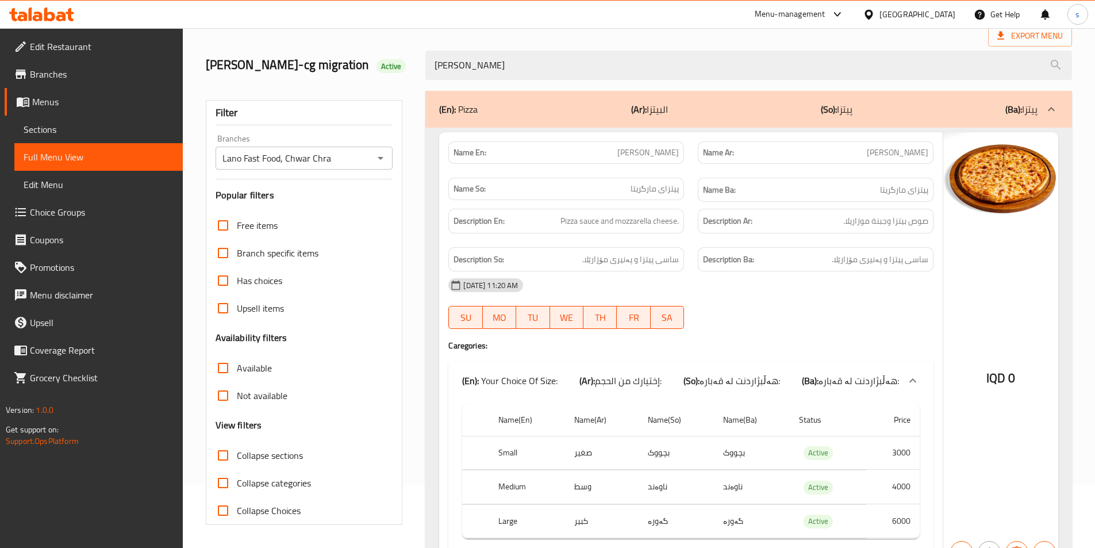
type input "[PERSON_NAME]"
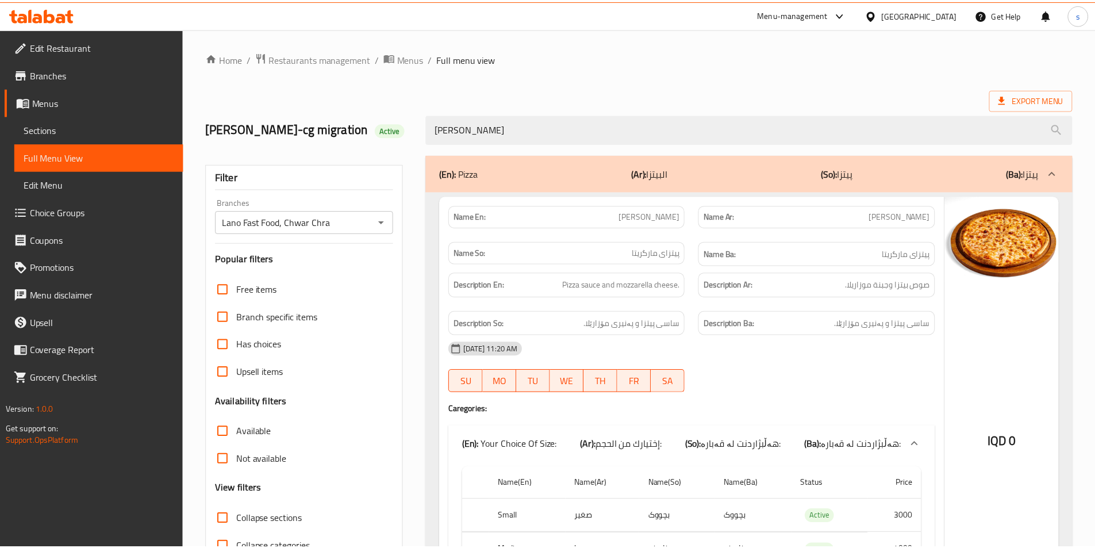
scroll to position [128, 0]
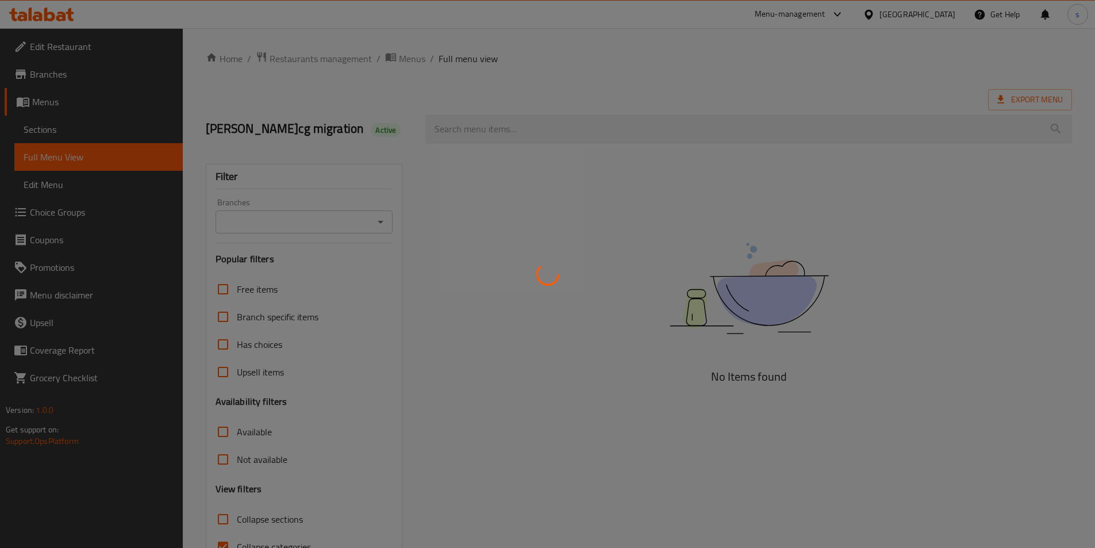
click at [83, 134] on div at bounding box center [547, 274] width 1095 height 548
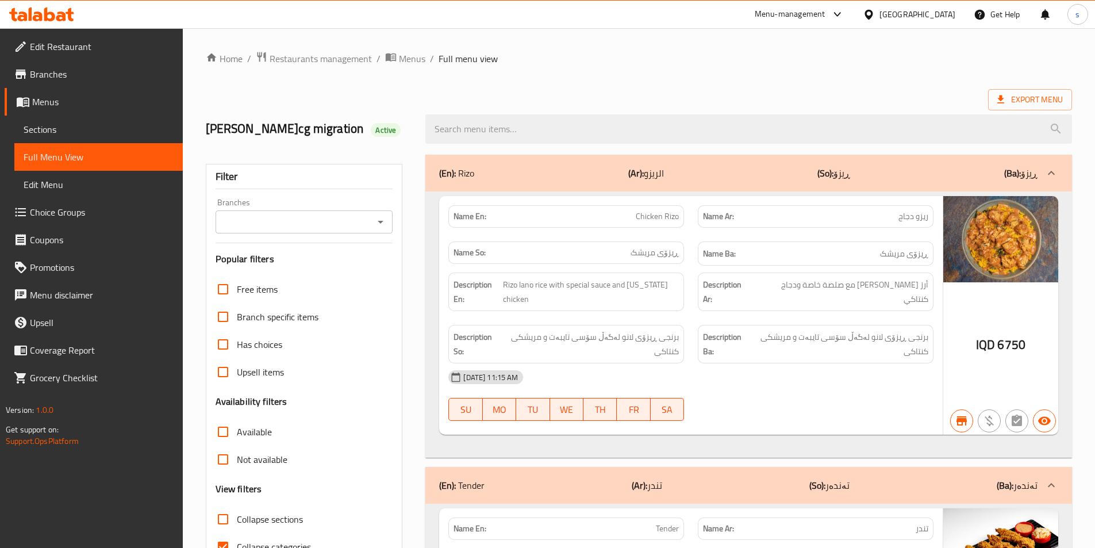
click at [83, 134] on span "Sections" at bounding box center [99, 129] width 150 height 14
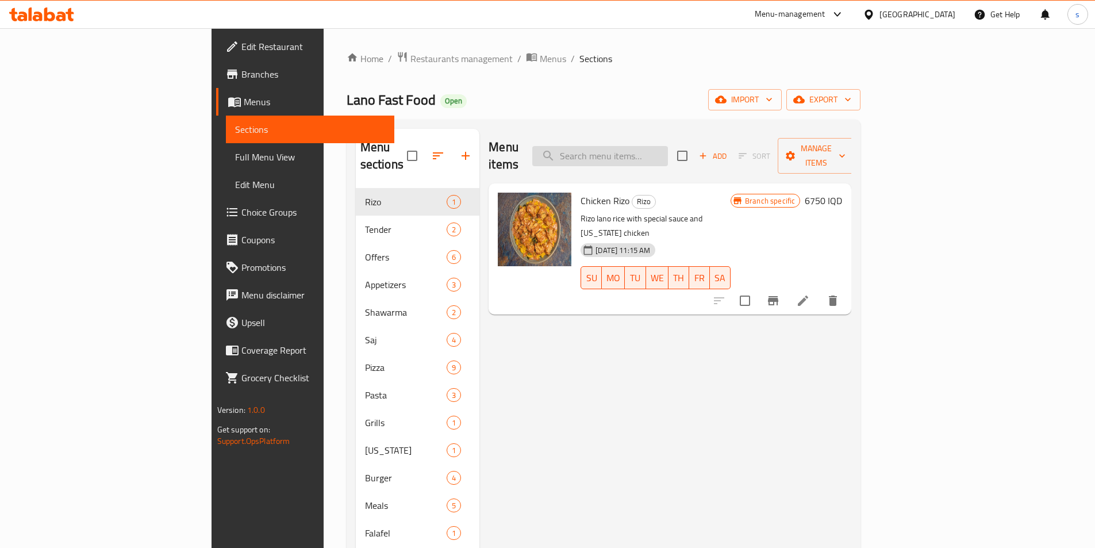
click at [668, 150] on input "search" at bounding box center [600, 156] width 136 height 20
paste input "Ranch Sauce"
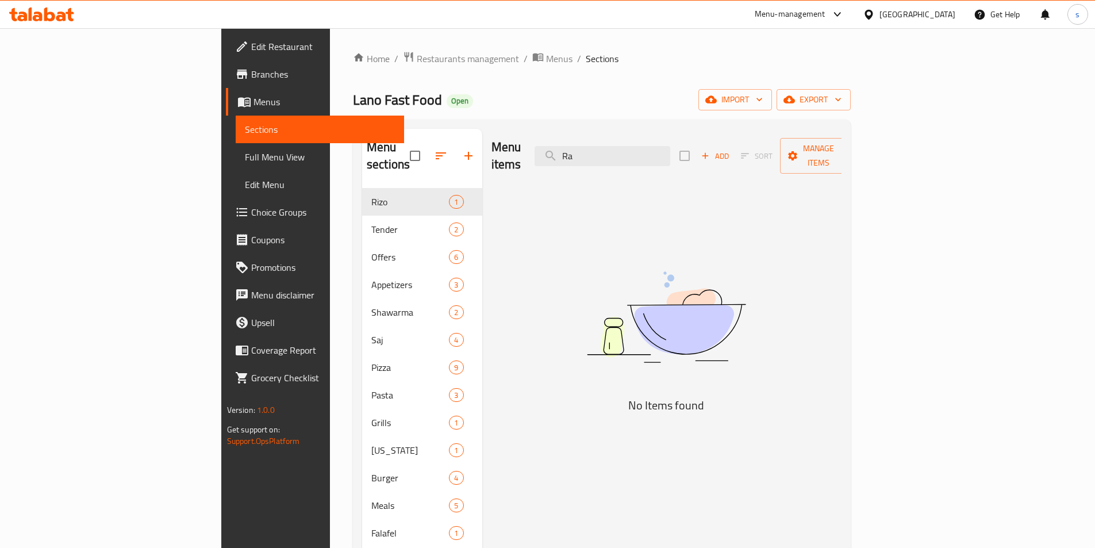
type input "R"
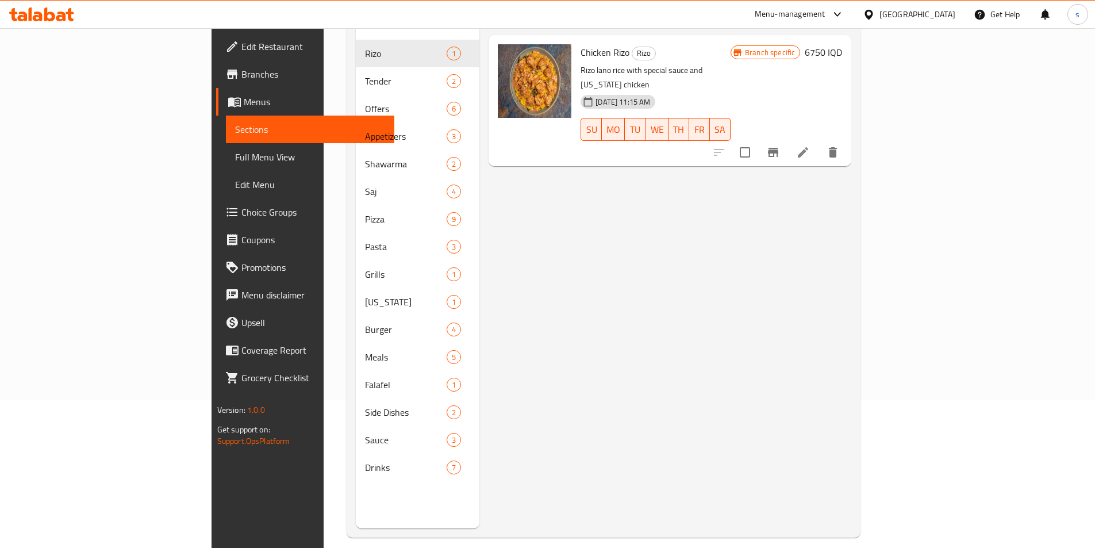
scroll to position [161, 0]
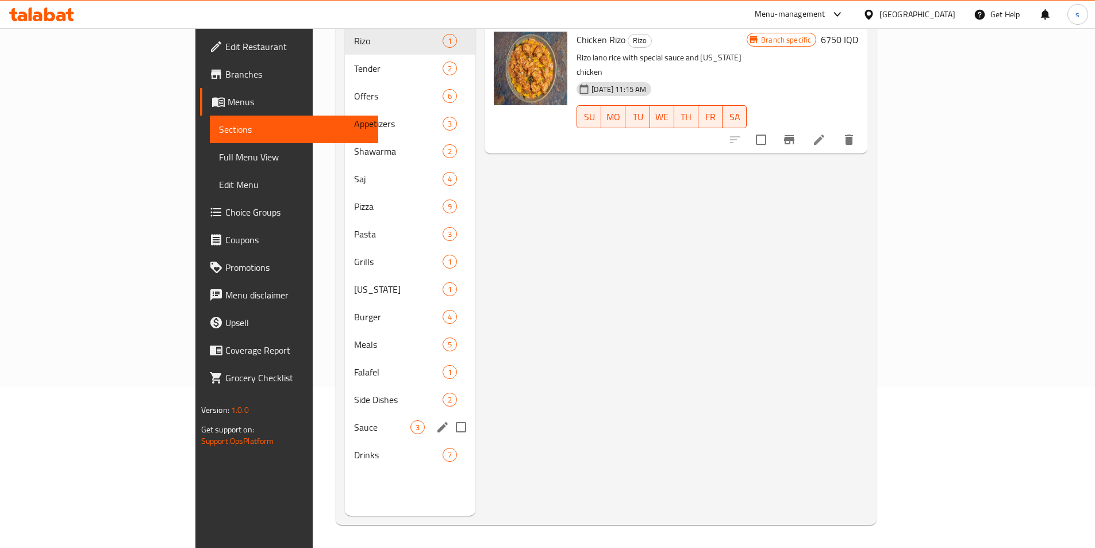
click at [345, 413] on div "Sauce 3" at bounding box center [410, 427] width 131 height 28
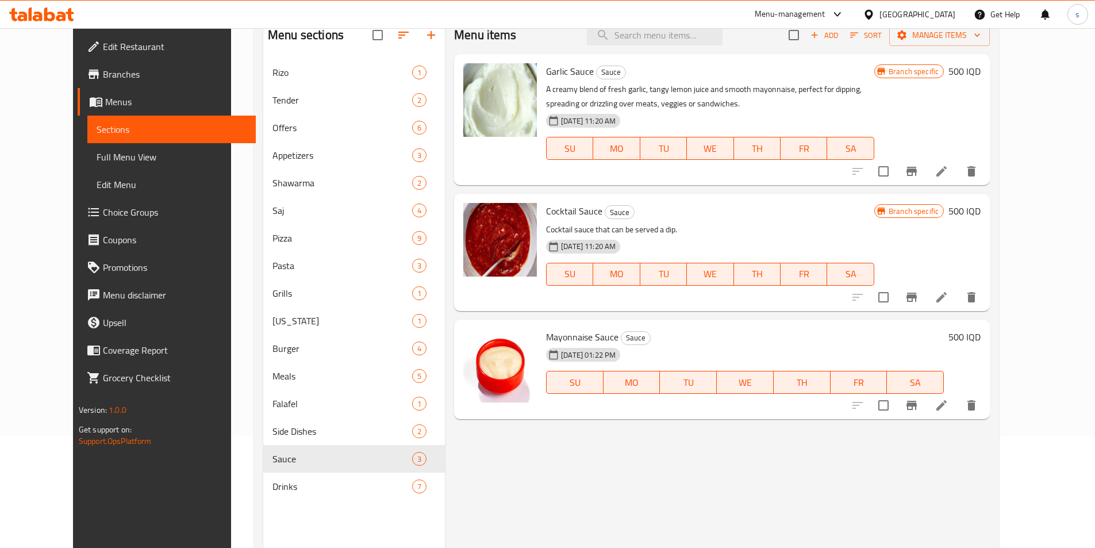
scroll to position [78, 0]
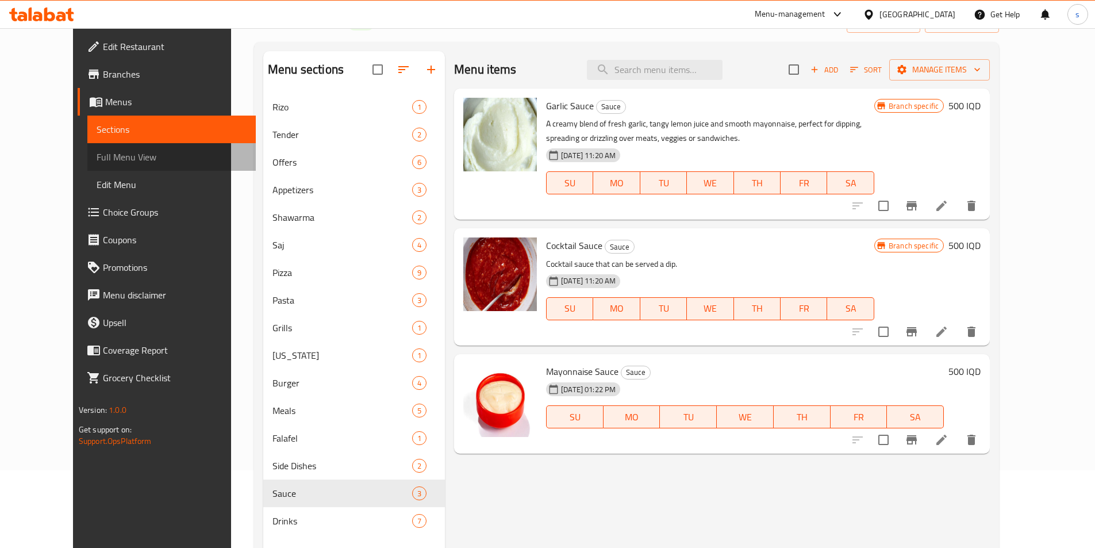
click at [97, 156] on span "Full Menu View" at bounding box center [172, 157] width 150 height 14
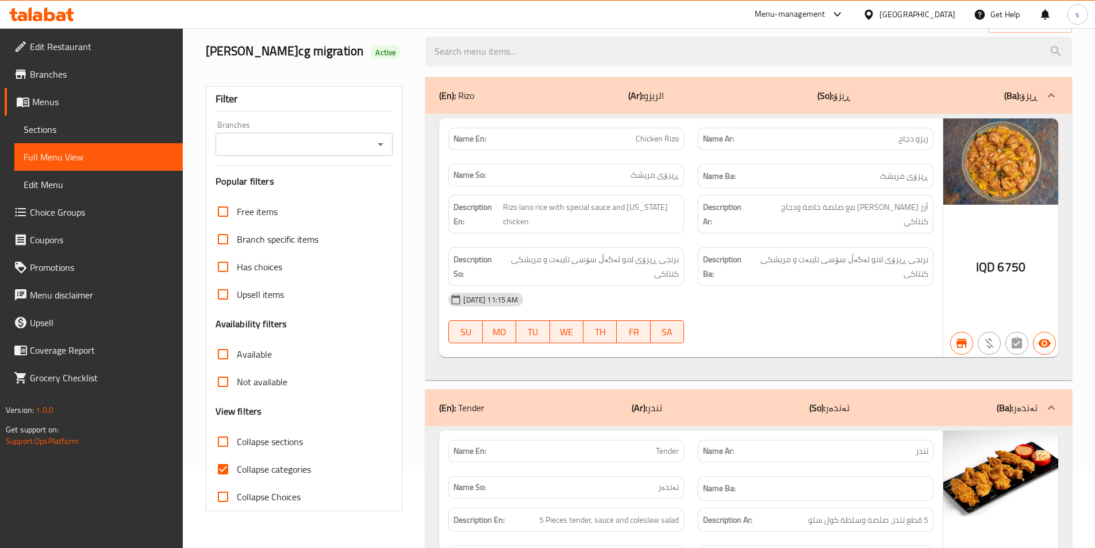
click at [373, 150] on div at bounding box center [380, 144] width 15 height 16
click at [382, 145] on icon "Open" at bounding box center [381, 144] width 14 height 14
click at [349, 197] on li "Lano Fast Food, Chwar Chra" at bounding box center [303, 193] width 178 height 21
type input "Lano Fast Food, Chwar Chra"
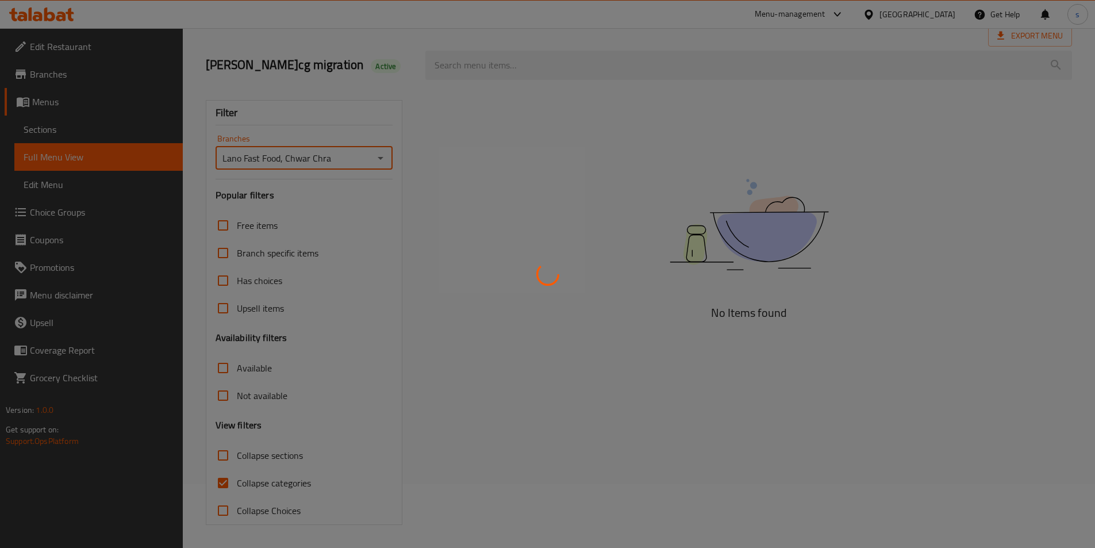
scroll to position [64, 0]
click at [474, 55] on div at bounding box center [547, 274] width 1095 height 548
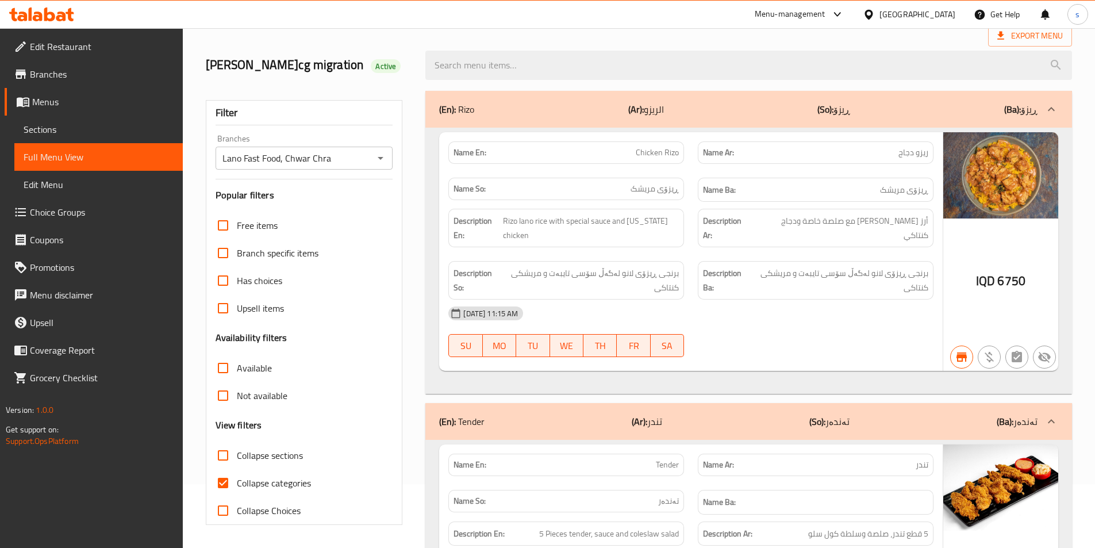
click at [482, 62] on input "search" at bounding box center [748, 65] width 647 height 29
paste input "Mix Sauce"
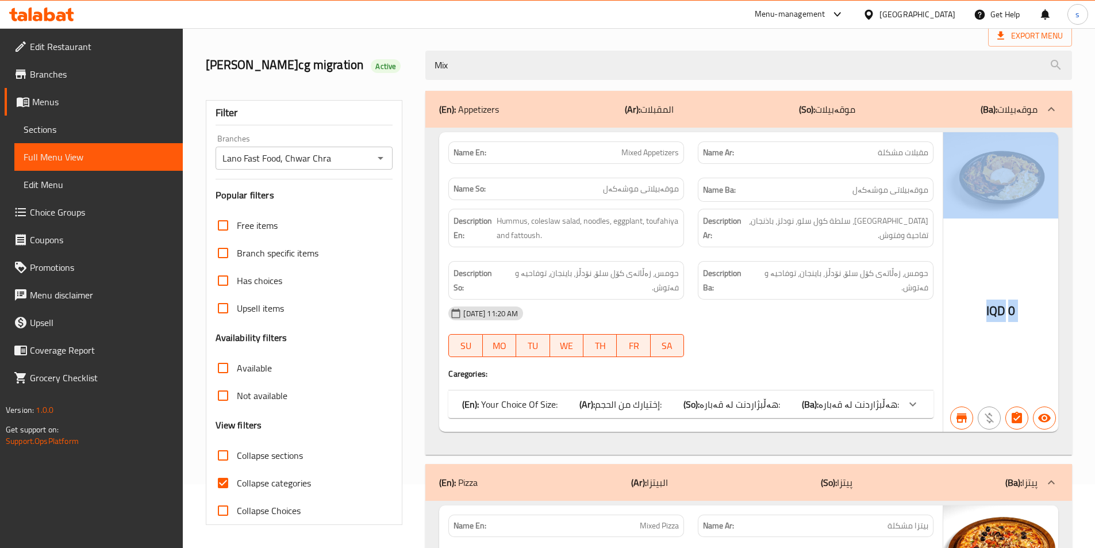
drag, startPoint x: 1093, startPoint y: 194, endPoint x: 1077, endPoint y: 343, distance: 149.8
click at [1077, 343] on div "Home / Restaurants management / Menus / Full menu view Export Menu lana najm-cg…" at bounding box center [639, 407] width 912 height 886
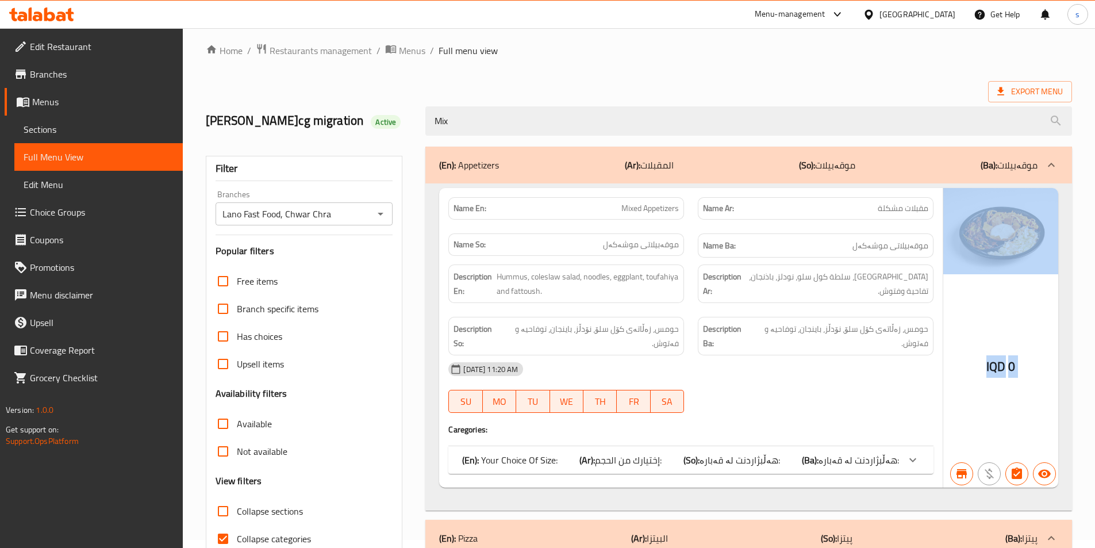
scroll to position [0, 0]
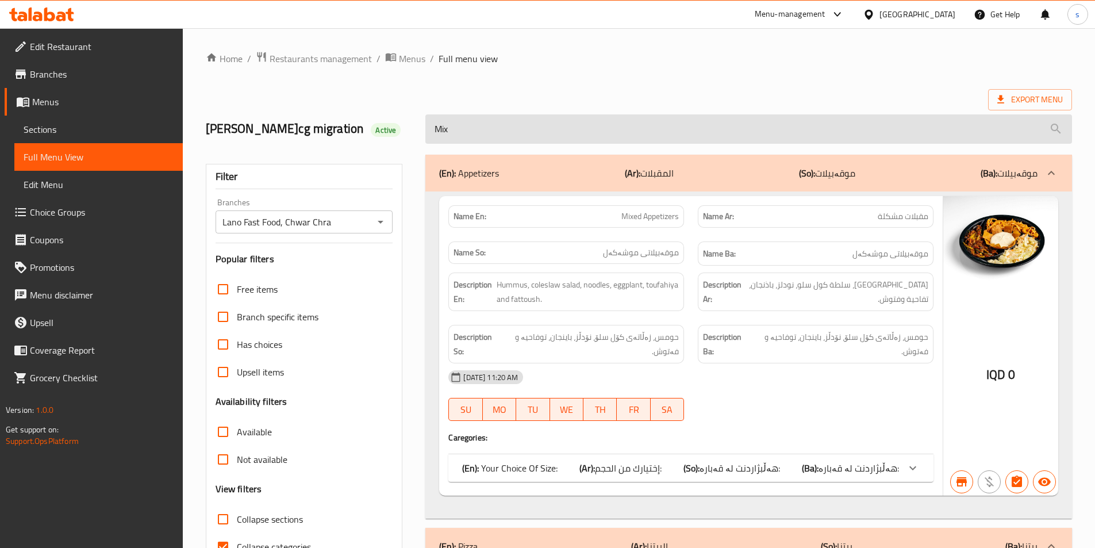
click at [528, 118] on input "Mix" at bounding box center [748, 128] width 647 height 29
click at [527, 121] on input "Mix" at bounding box center [748, 128] width 647 height 29
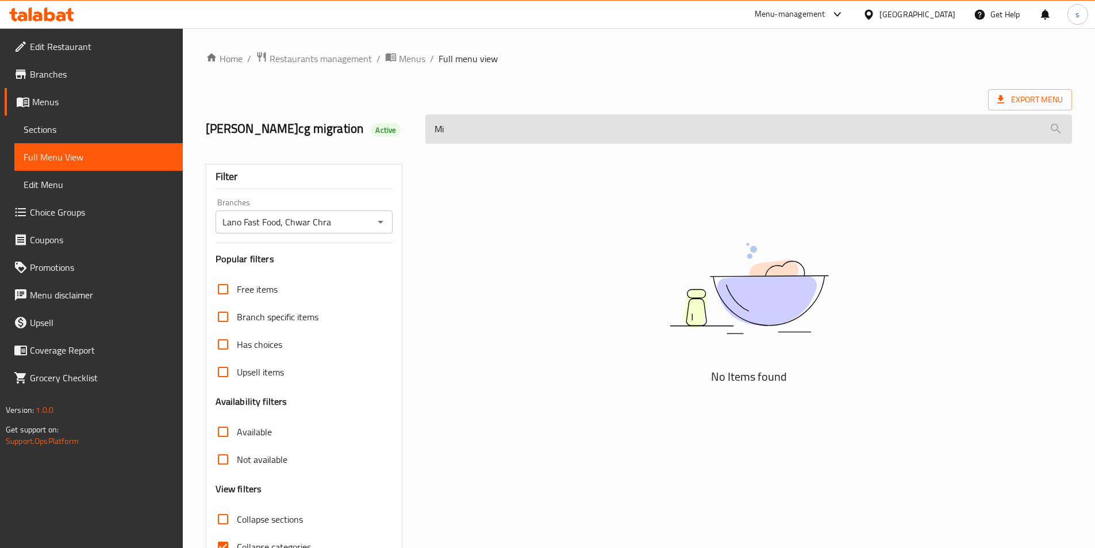
type input "M"
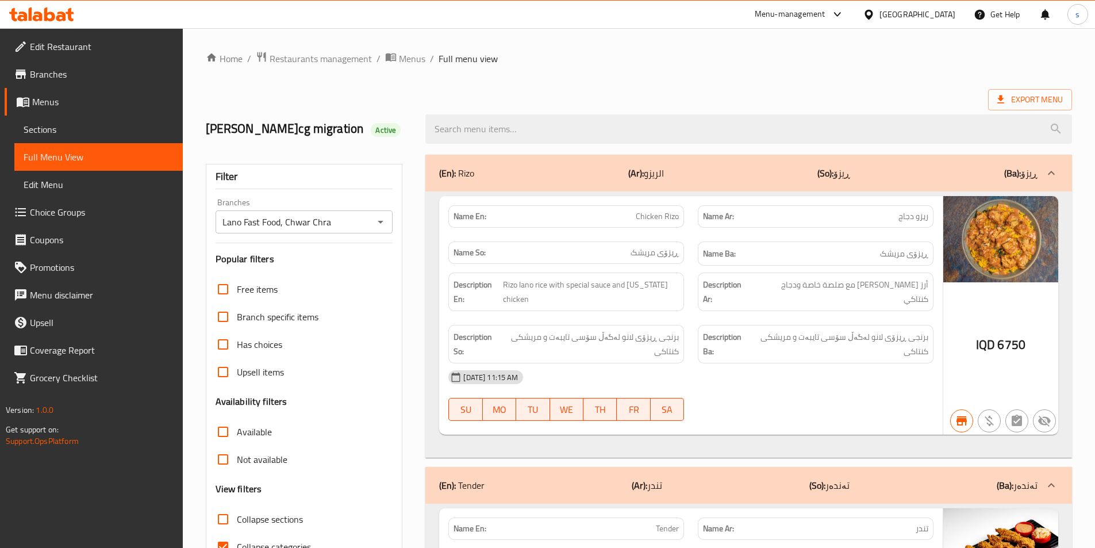
scroll to position [4499, 0]
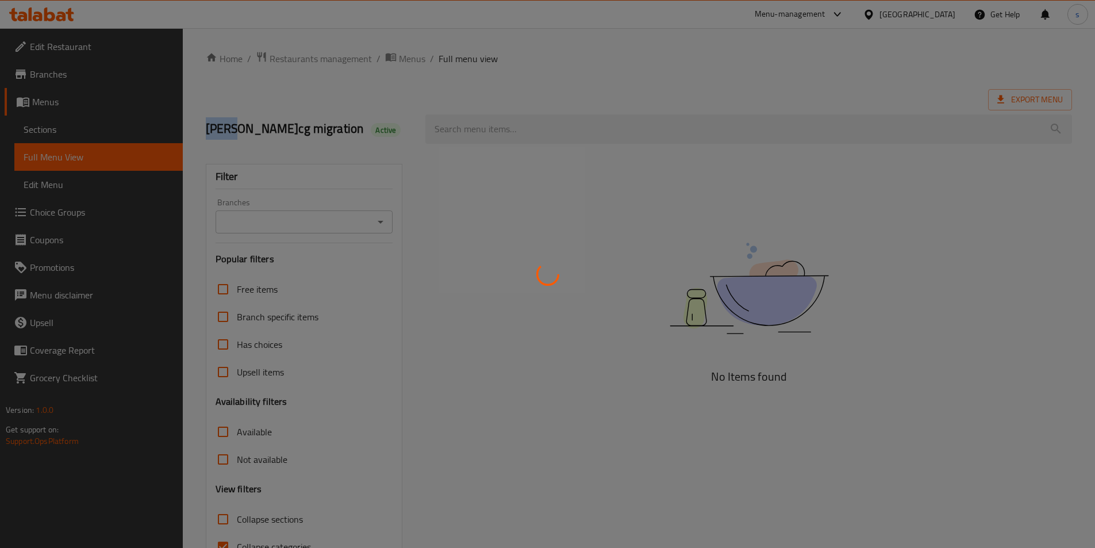
click at [51, 134] on div at bounding box center [547, 274] width 1095 height 548
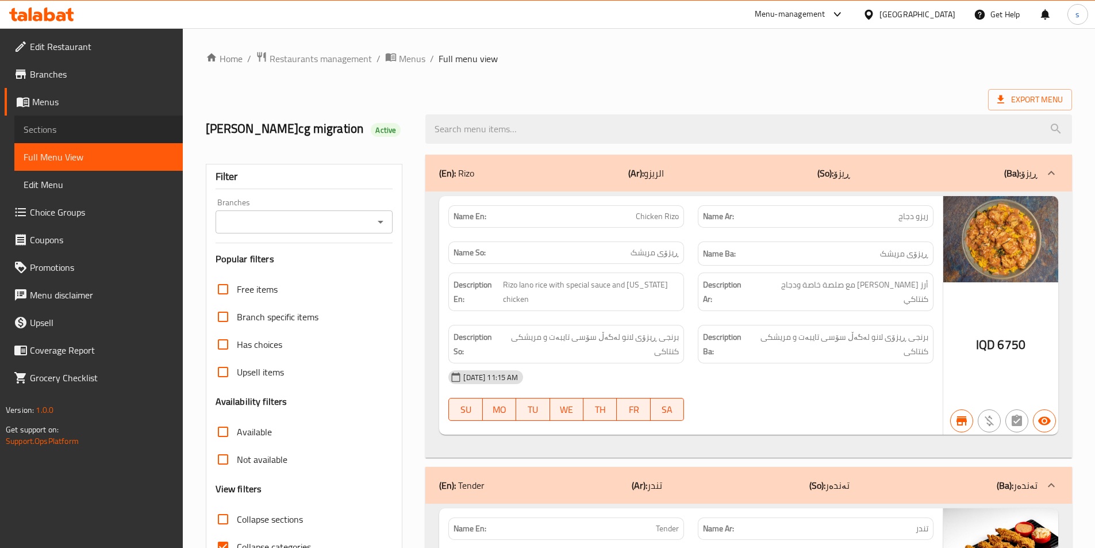
click at [51, 134] on span "Sections" at bounding box center [99, 129] width 150 height 14
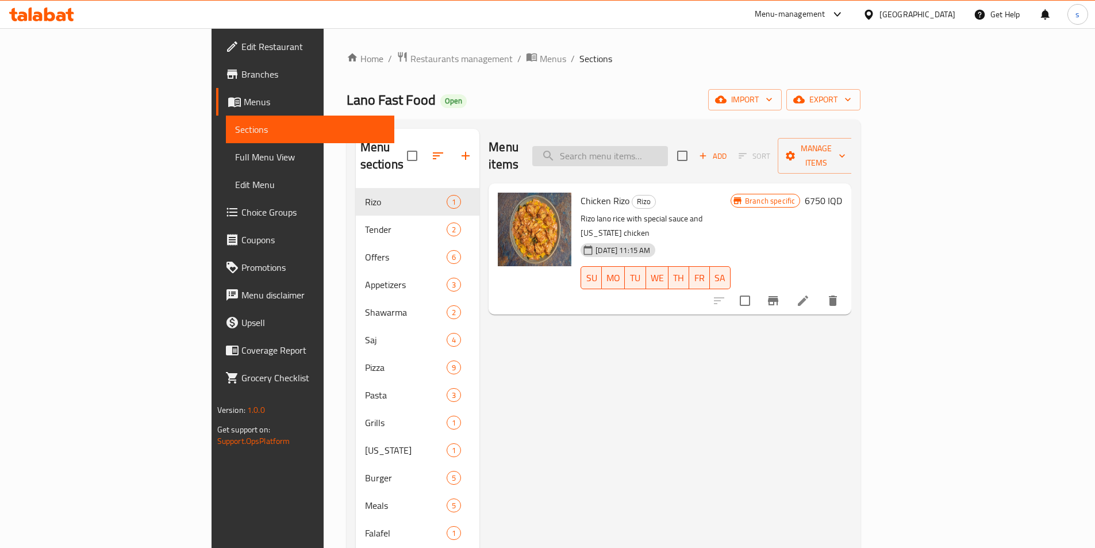
click at [696, 139] on div "Menu items Add Sort Manage items" at bounding box center [670, 156] width 363 height 55
click at [668, 146] on input "search" at bounding box center [600, 156] width 136 height 20
paste input "Mix Sauce"
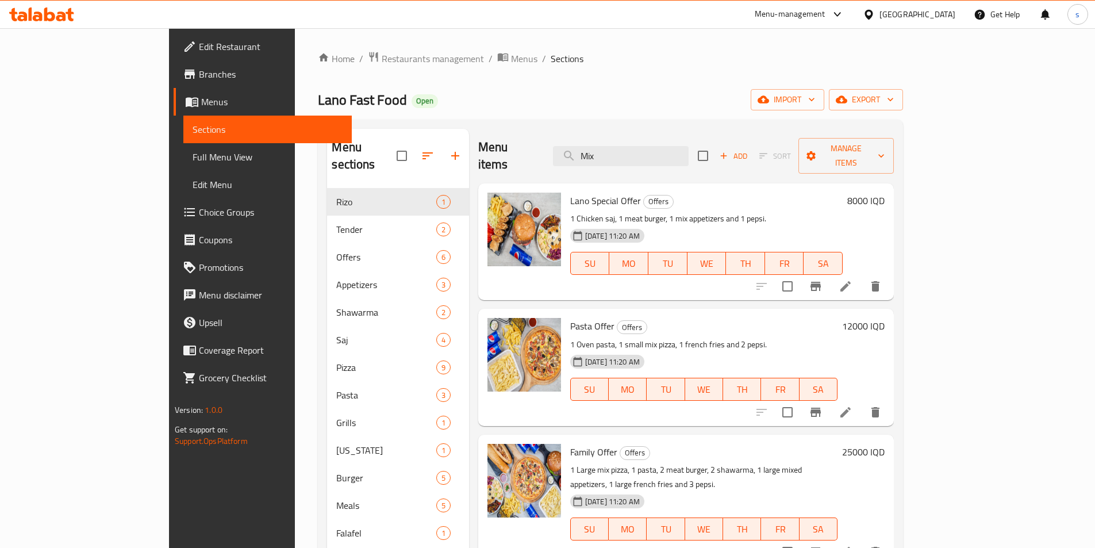
scroll to position [161, 0]
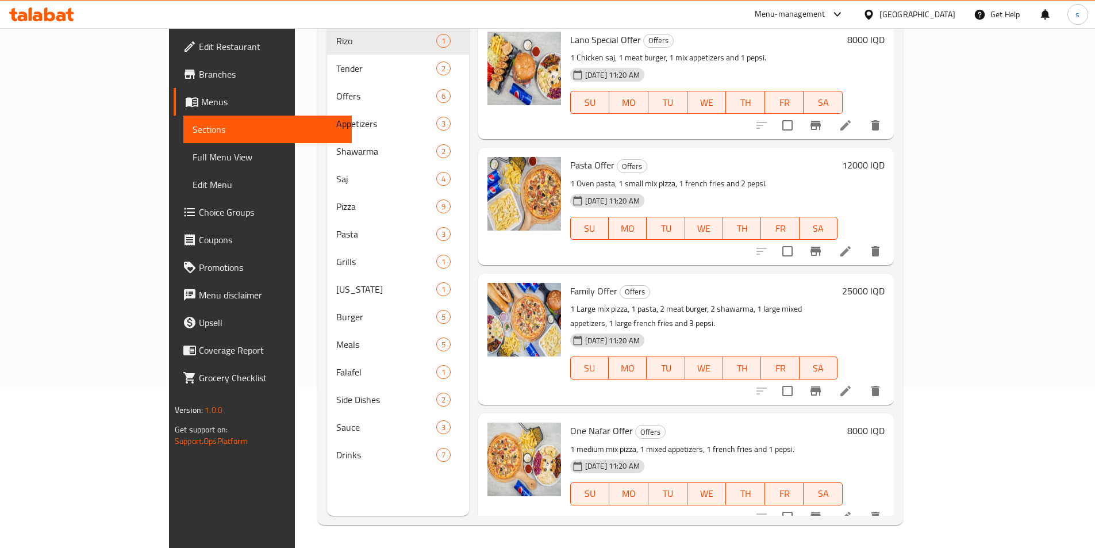
type input "Mix"
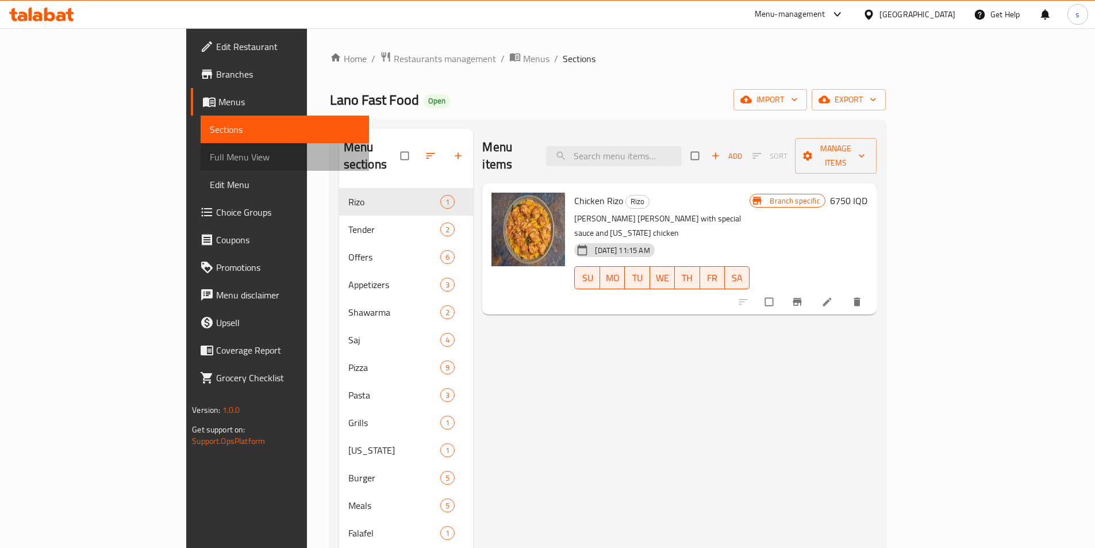
click at [210, 155] on span "Full Menu View" at bounding box center [285, 157] width 150 height 14
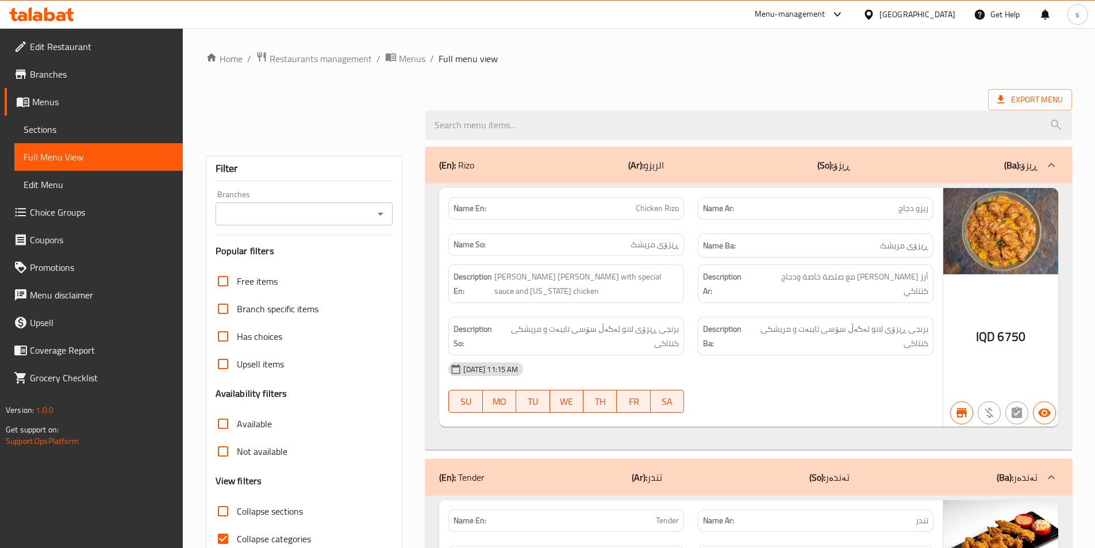
click at [379, 212] on icon "Open" at bounding box center [381, 214] width 14 height 14
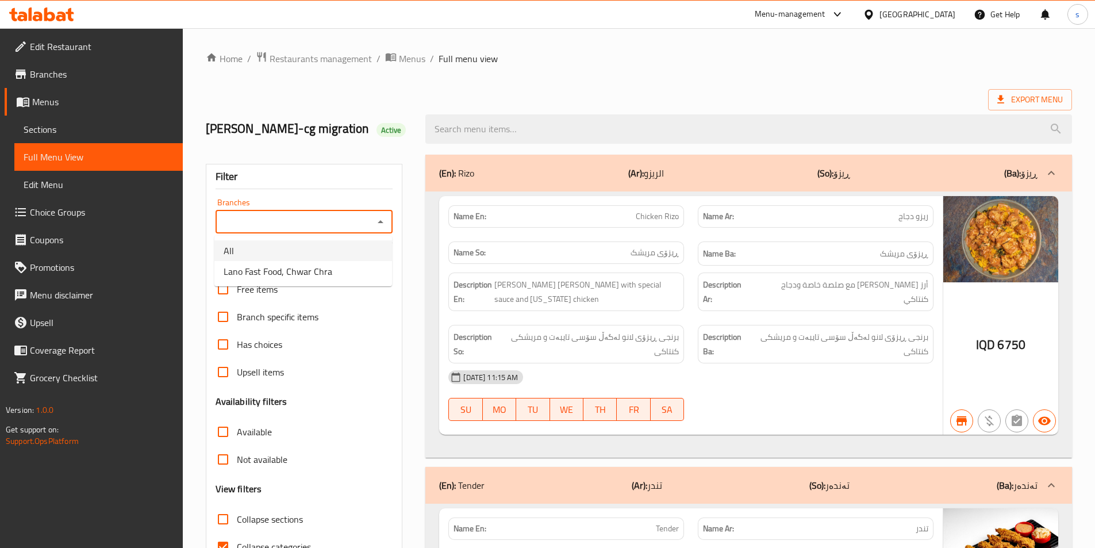
drag, startPoint x: 352, startPoint y: 252, endPoint x: 352, endPoint y: 261, distance: 9.2
click at [352, 261] on ul "All Lano Fast Food, Chwar Chra" at bounding box center [303, 261] width 178 height 51
click at [351, 263] on li "Lano Fast Food, Chwar Chra" at bounding box center [303, 271] width 178 height 21
type input "Lano Fast Food, Chwar Chra"
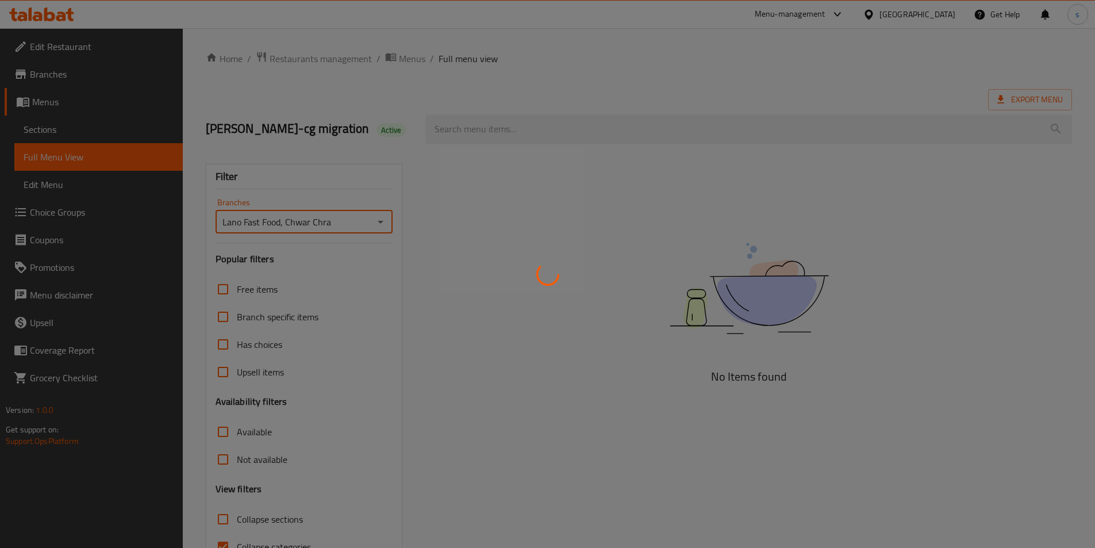
click at [501, 129] on div at bounding box center [547, 274] width 1095 height 548
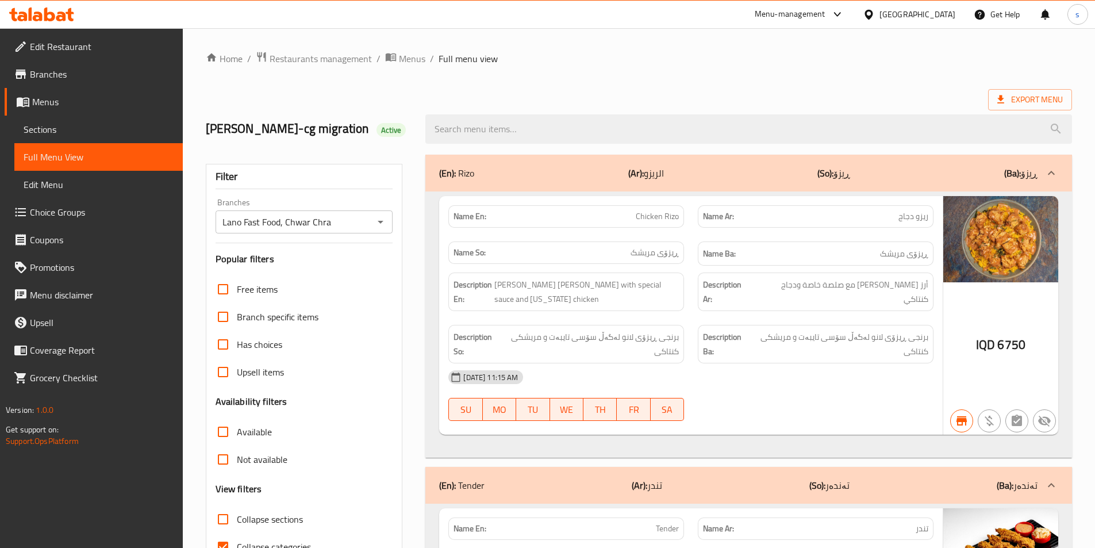
click at [501, 129] on input "search" at bounding box center [748, 128] width 647 height 29
paste input "Buffalo Sauce"
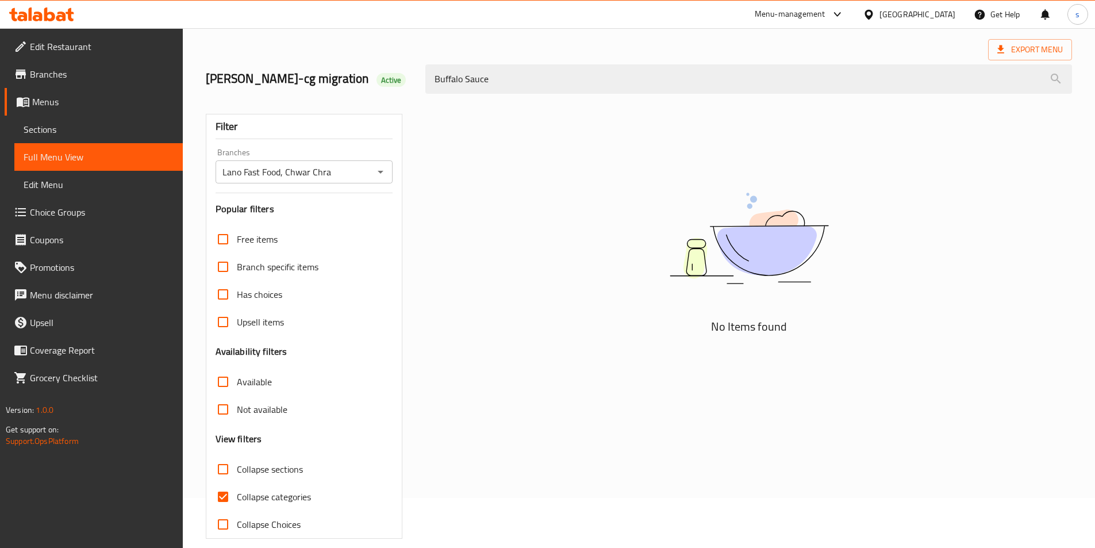
scroll to position [64, 0]
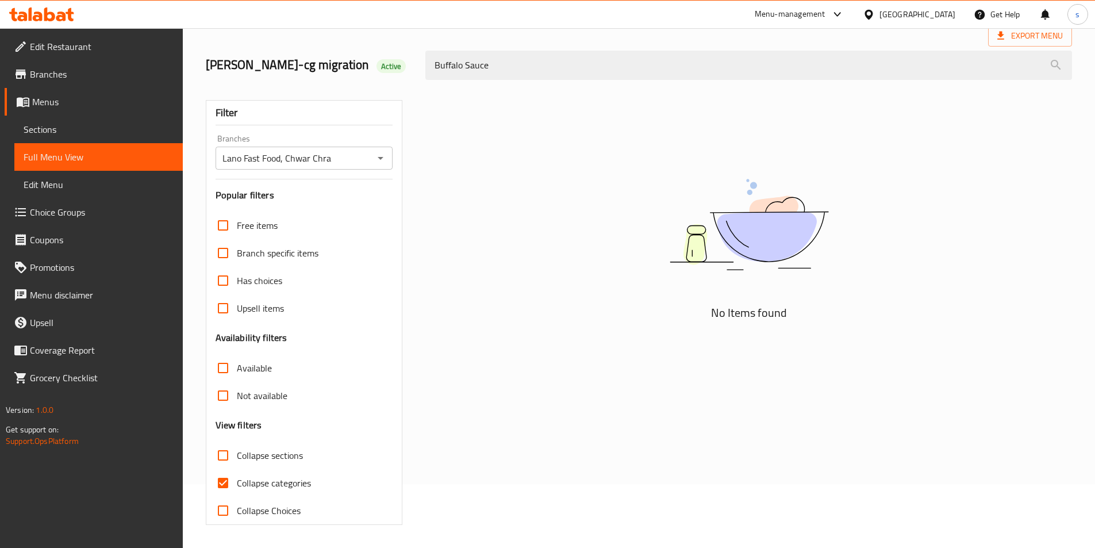
type input "Buffalo Sauce"
click at [239, 476] on span "Collapse categories" at bounding box center [274, 483] width 74 height 14
click at [237, 475] on input "Collapse categories" at bounding box center [223, 483] width 28 height 28
click at [225, 481] on input "Collapse categories" at bounding box center [223, 483] width 28 height 28
checkbox input "true"
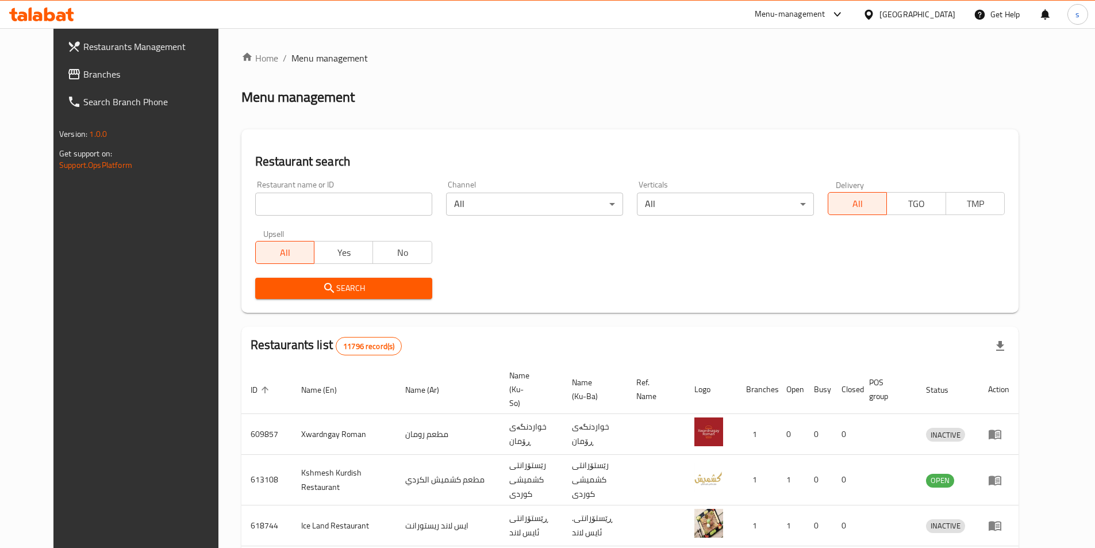
click at [270, 204] on div at bounding box center [547, 274] width 1095 height 548
click at [270, 204] on input "search" at bounding box center [343, 204] width 177 height 23
paste input "699859"
type input "699859"
click at [323, 282] on icon "submit" at bounding box center [330, 288] width 14 height 14
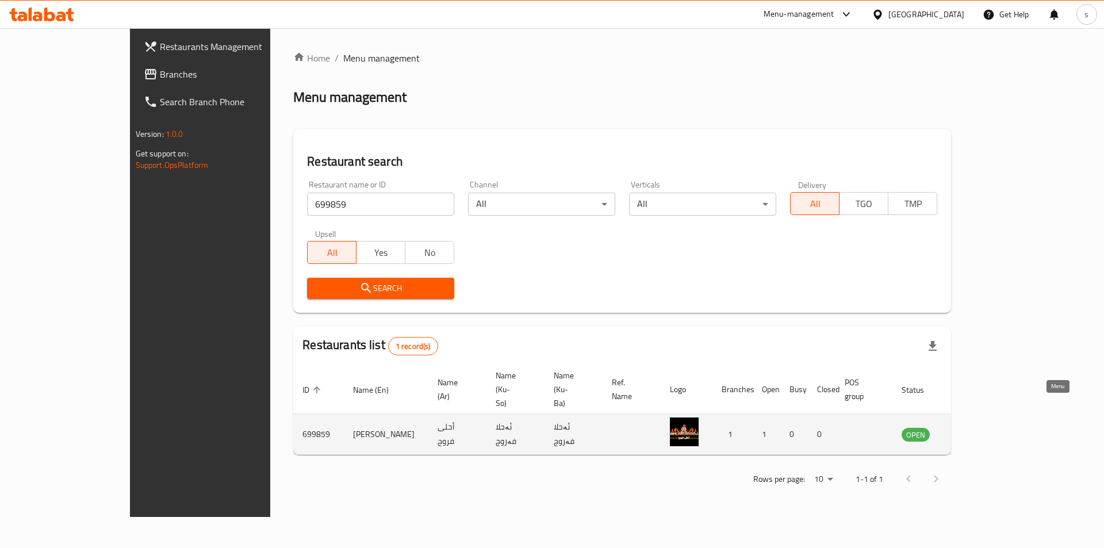
click at [976, 427] on icon "enhanced table" at bounding box center [969, 434] width 14 height 14
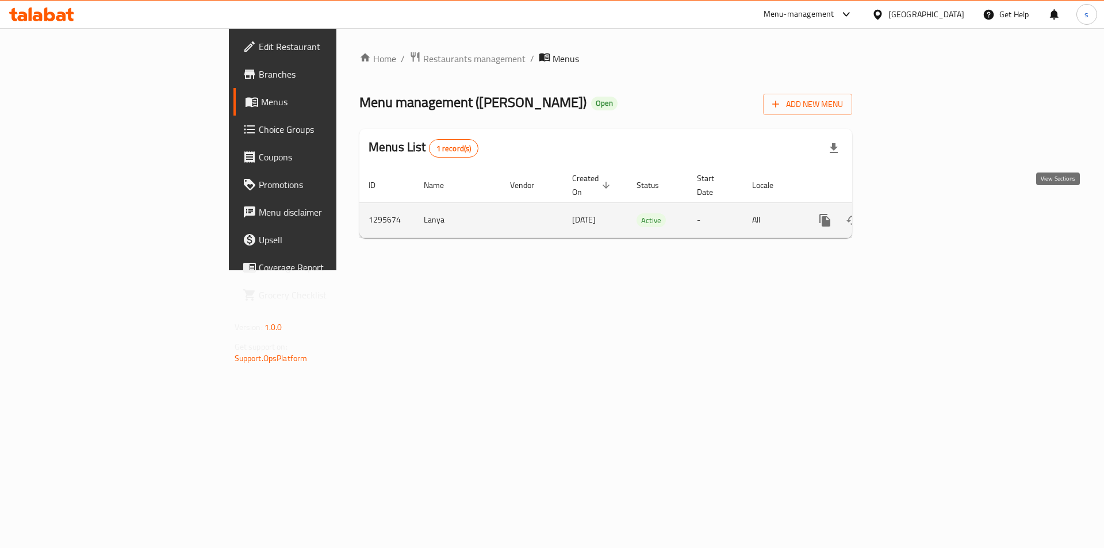
click at [915, 213] on icon "enhanced table" at bounding box center [908, 220] width 14 height 14
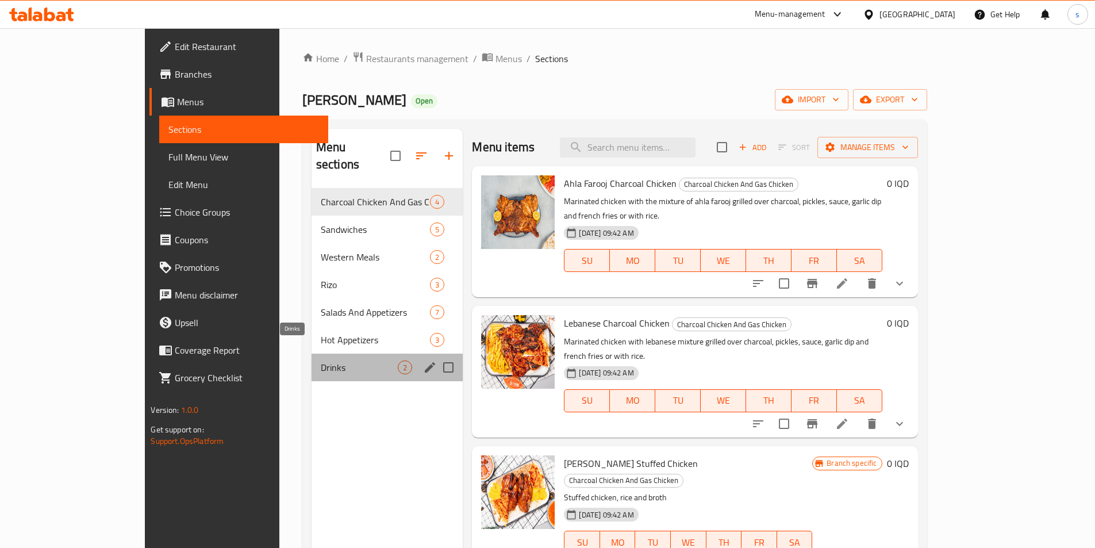
click at [321, 360] on span "Drinks" at bounding box center [360, 367] width 78 height 14
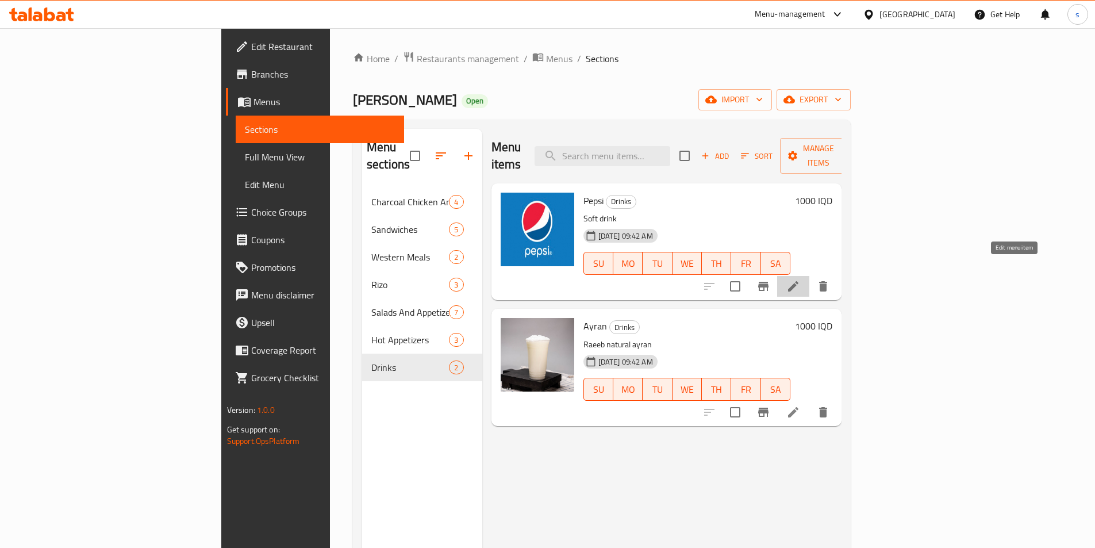
click at [799, 281] on icon at bounding box center [793, 286] width 10 height 10
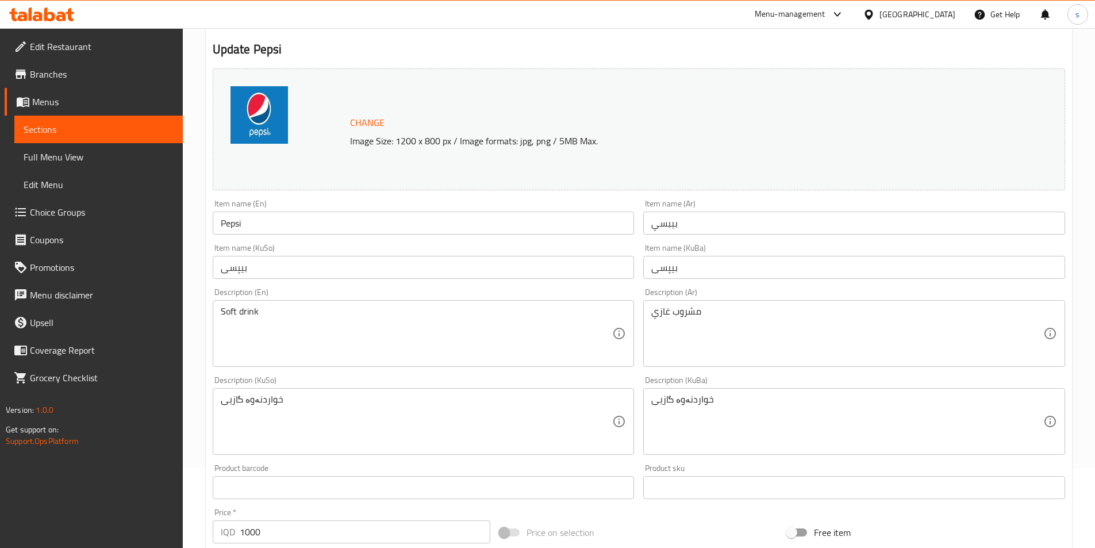
scroll to position [82, 0]
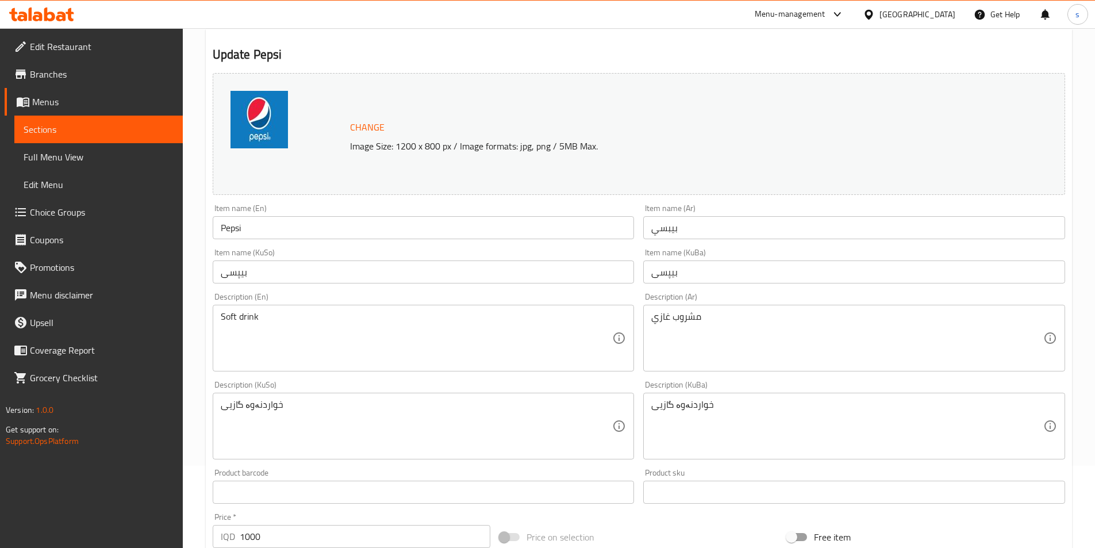
click at [291, 229] on input "Pepsi" at bounding box center [424, 227] width 422 height 23
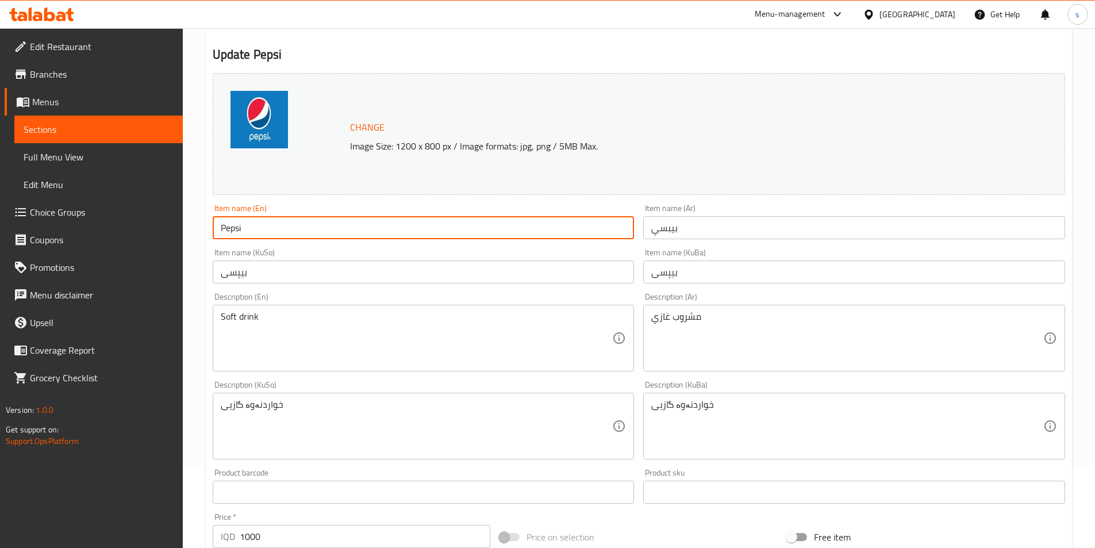
click at [291, 229] on input "Pepsi" at bounding box center [424, 227] width 422 height 23
paste input "Coca-Cola"
type input "Coca-Cola"
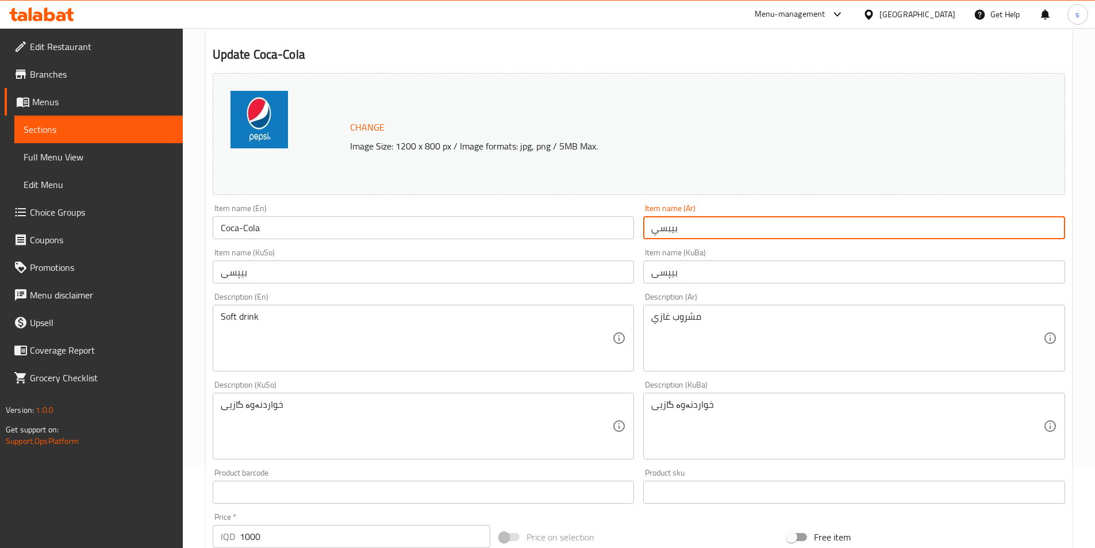
click at [719, 230] on input "بيبسي" at bounding box center [854, 227] width 422 height 23
paste input "كوكاكولا"
type input "كوكاكولا"
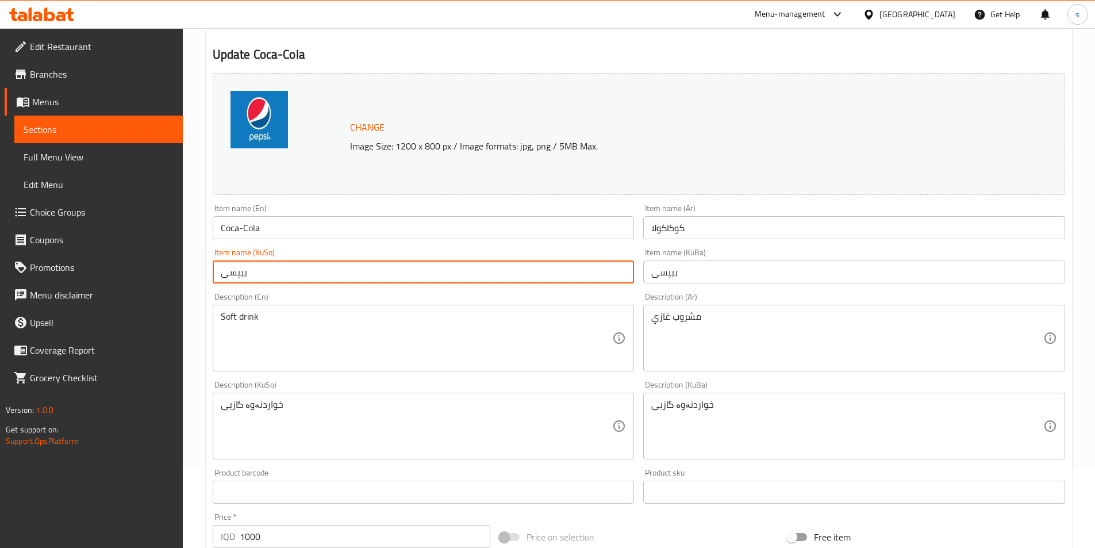
click at [557, 275] on input "بیپسی" at bounding box center [424, 271] width 422 height 23
paste input "کۆکاکۆلا"
type input "کۆکاکۆلا"
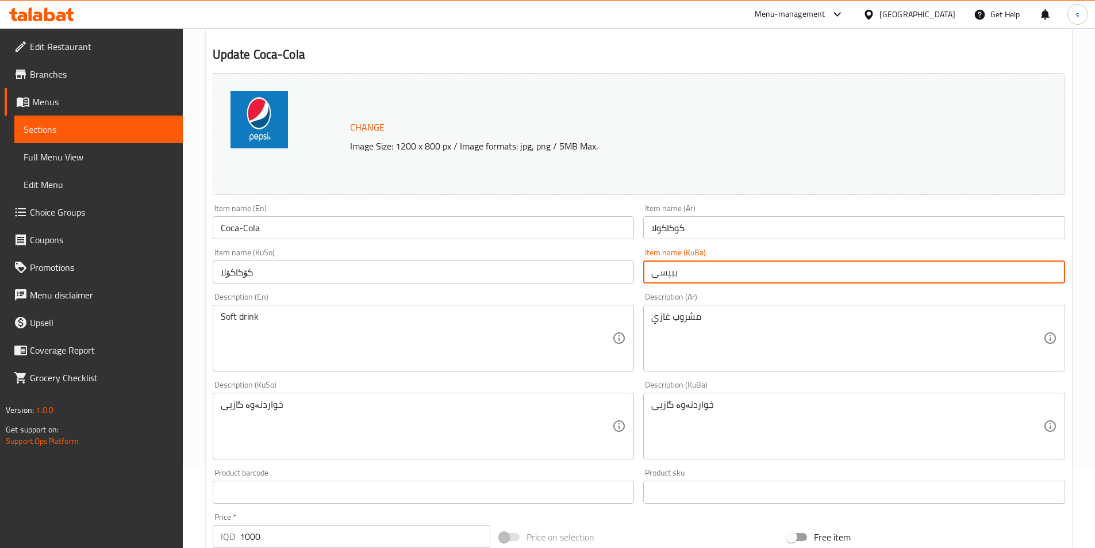
drag, startPoint x: 694, startPoint y: 281, endPoint x: 624, endPoint y: 274, distance: 69.9
click at [634, 288] on div "Change Image Size: 1200 x 800 px / Image formats: jpg, png / 5MB Max. Item name…" at bounding box center [639, 390] width 862 height 644
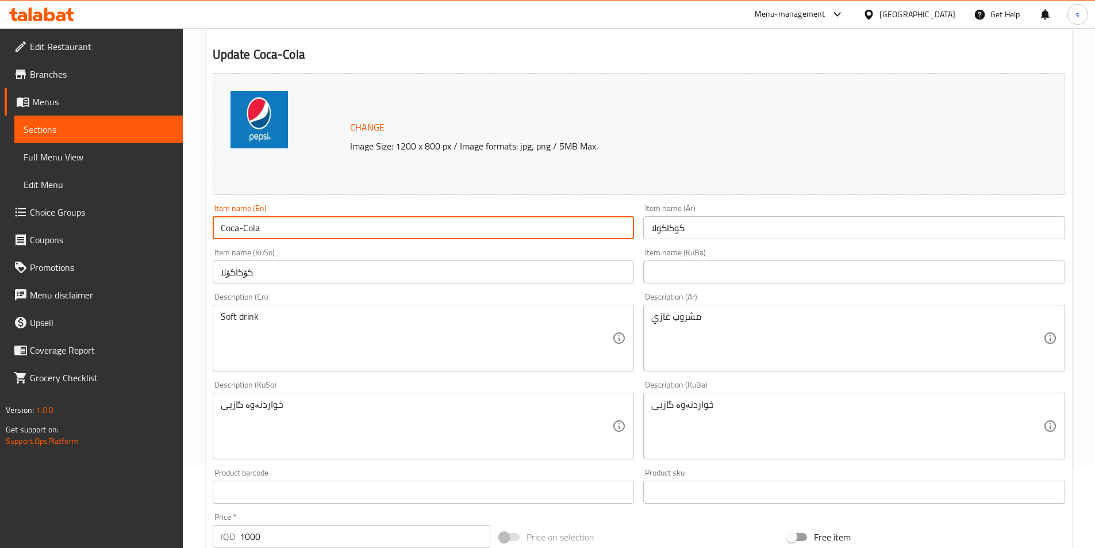
click at [239, 229] on input "Coca-Cola" at bounding box center [424, 227] width 422 height 23
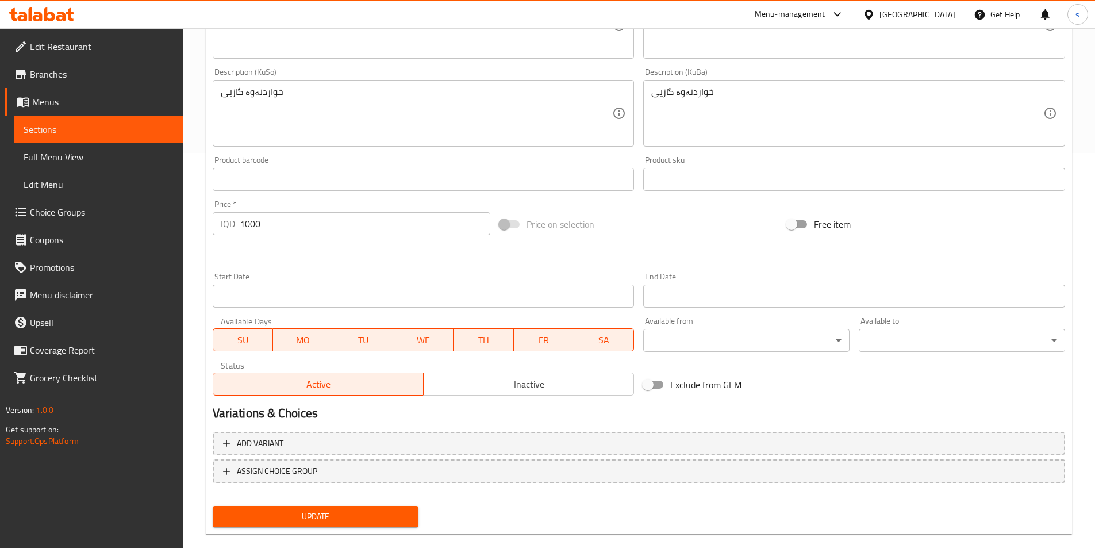
scroll to position [413, 0]
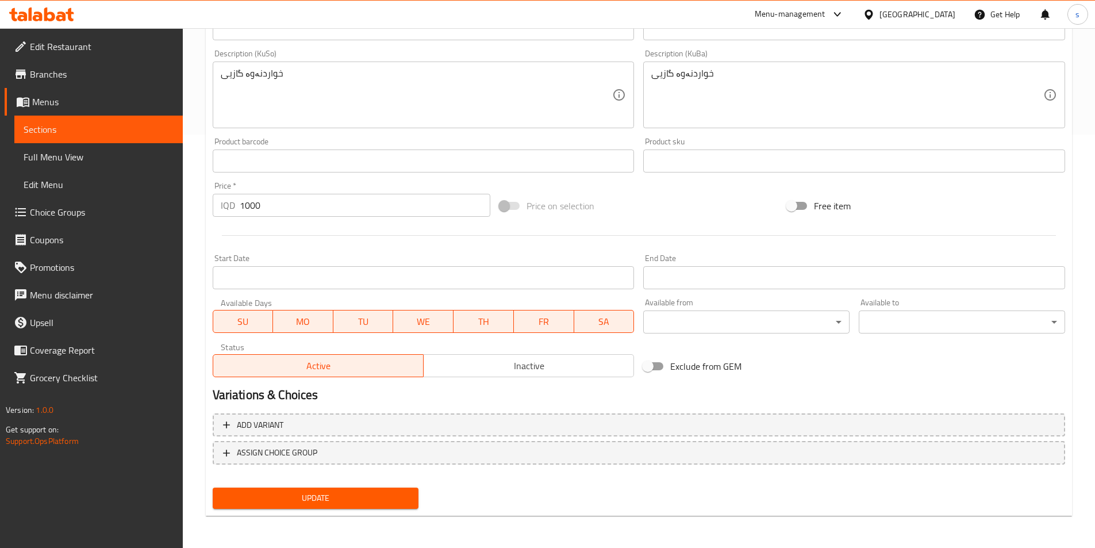
type input "Coca Cola"
click at [311, 499] on span "Update" at bounding box center [316, 498] width 188 height 14
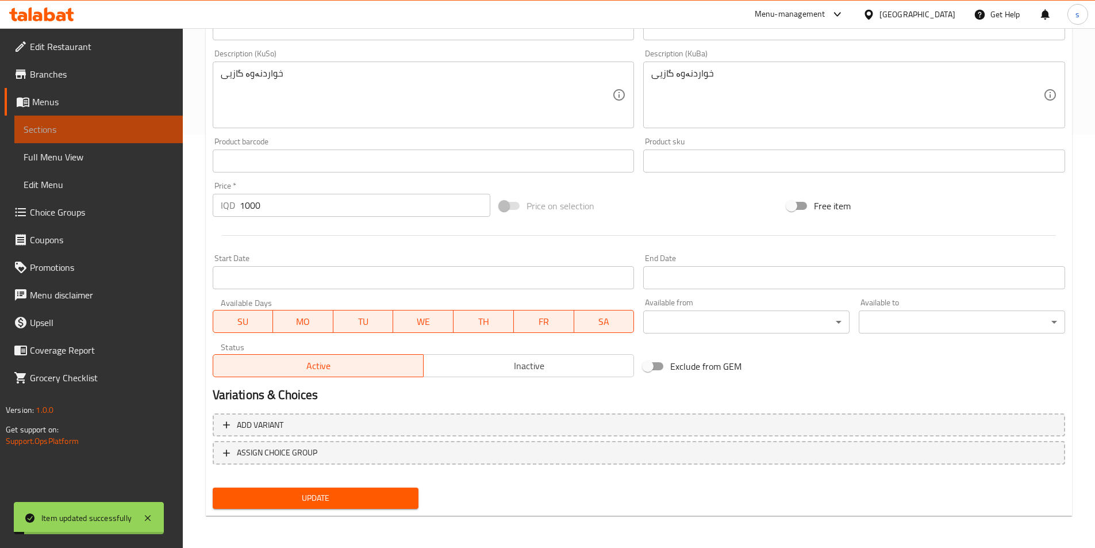
click at [68, 132] on span "Sections" at bounding box center [99, 129] width 150 height 14
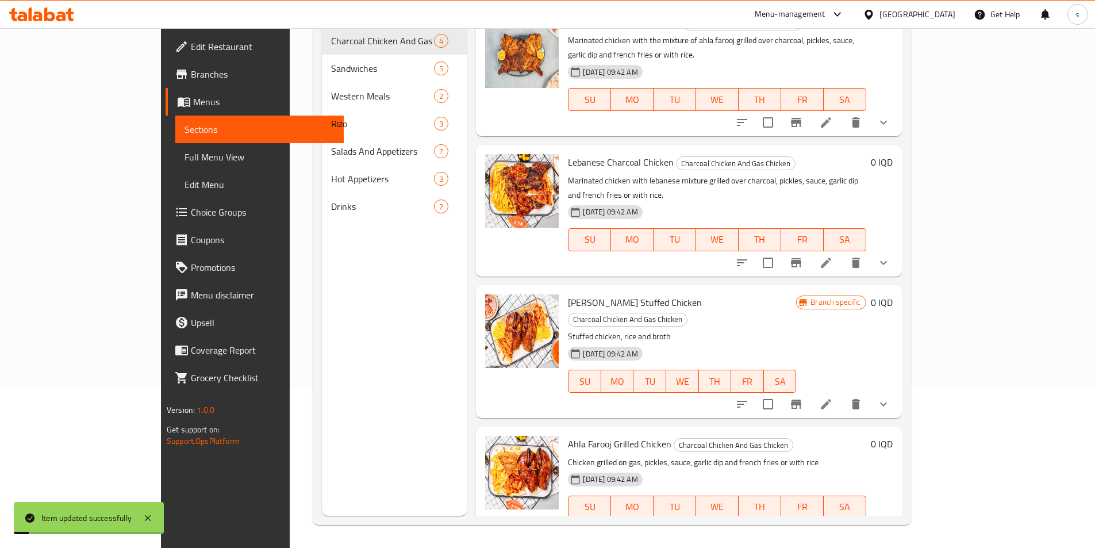
scroll to position [161, 0]
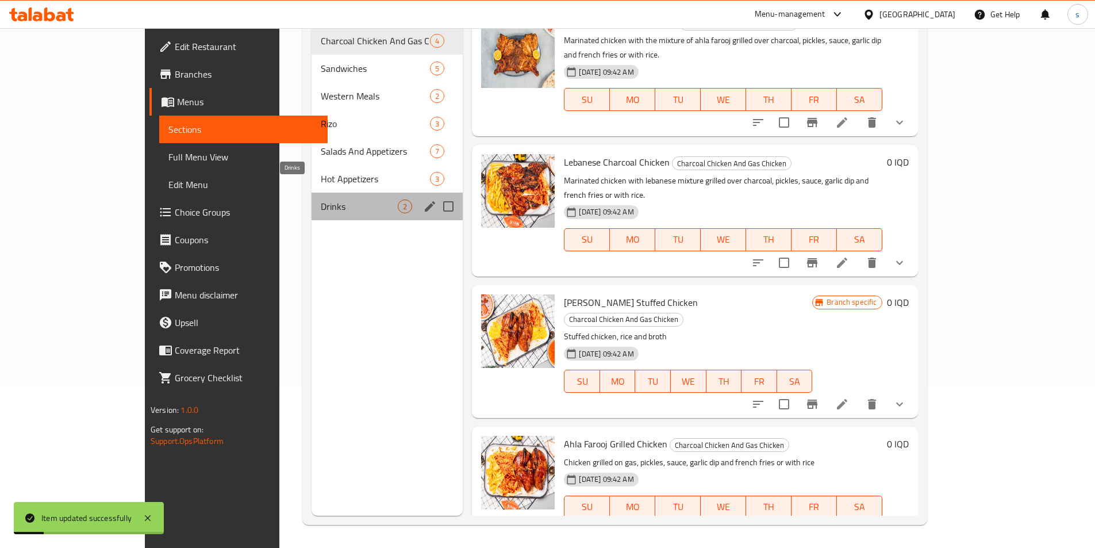
click at [321, 199] on span "Drinks" at bounding box center [360, 206] width 78 height 14
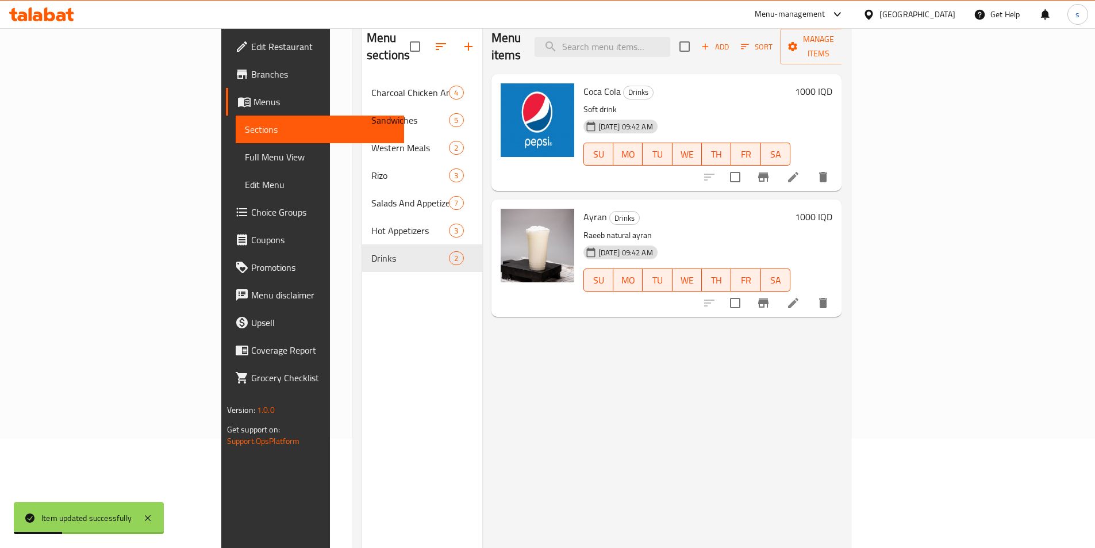
scroll to position [105, 0]
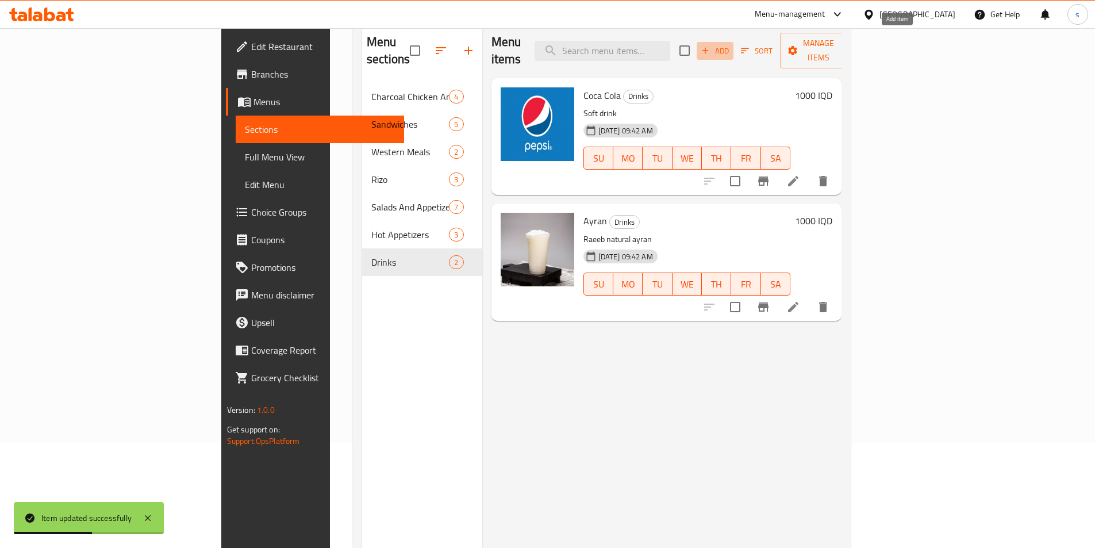
click at [711, 46] on icon "button" at bounding box center [705, 50] width 10 height 10
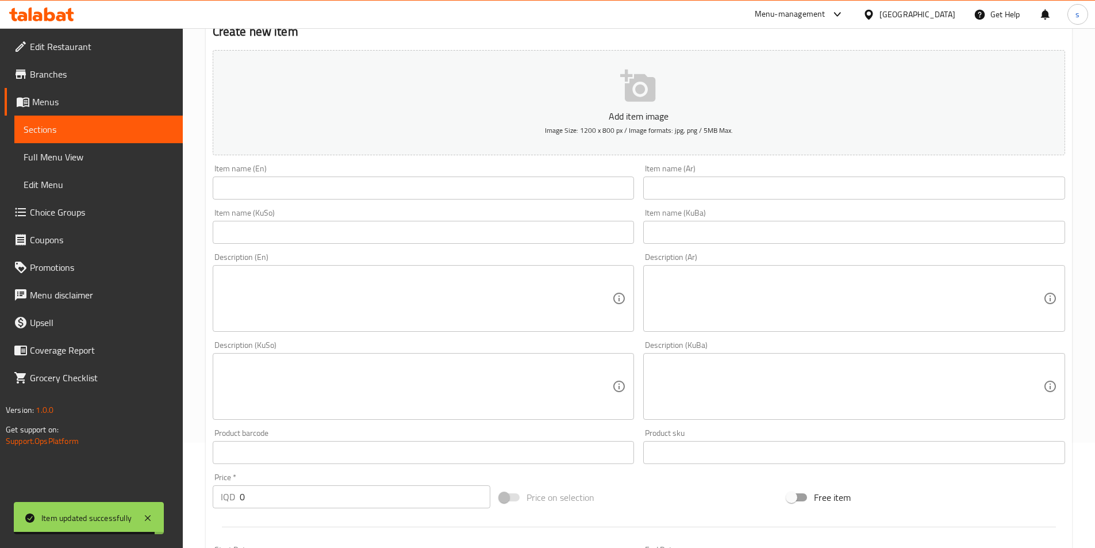
click at [332, 187] on input "text" at bounding box center [424, 187] width 422 height 23
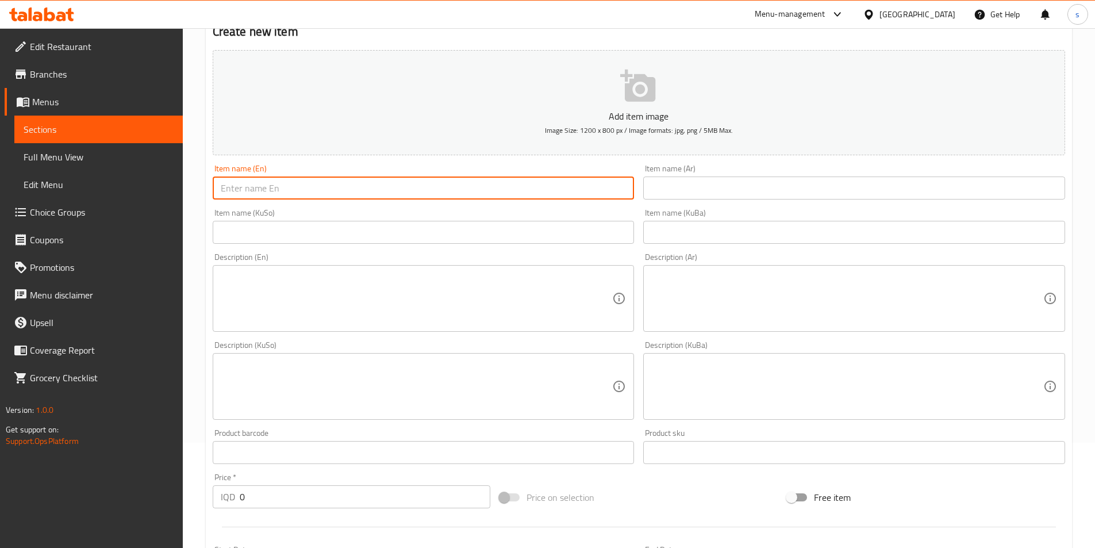
paste input "Coca-Cola Zero"
type input "Coca-Cola Zero"
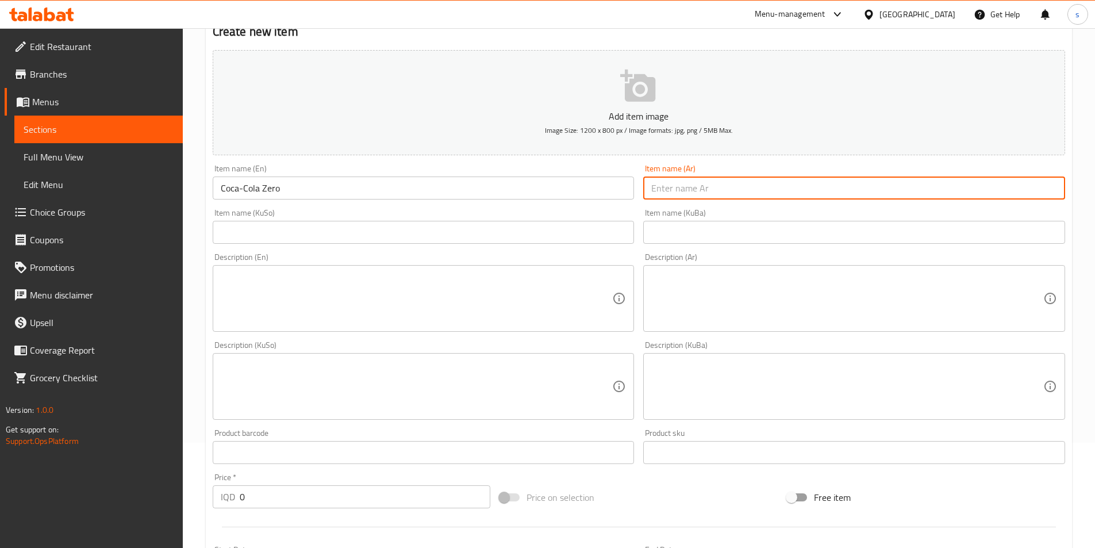
click at [731, 189] on input "text" at bounding box center [854, 187] width 422 height 23
paste input "كوكاكولا زيرو"
type input "كوكاكولا زيرو"
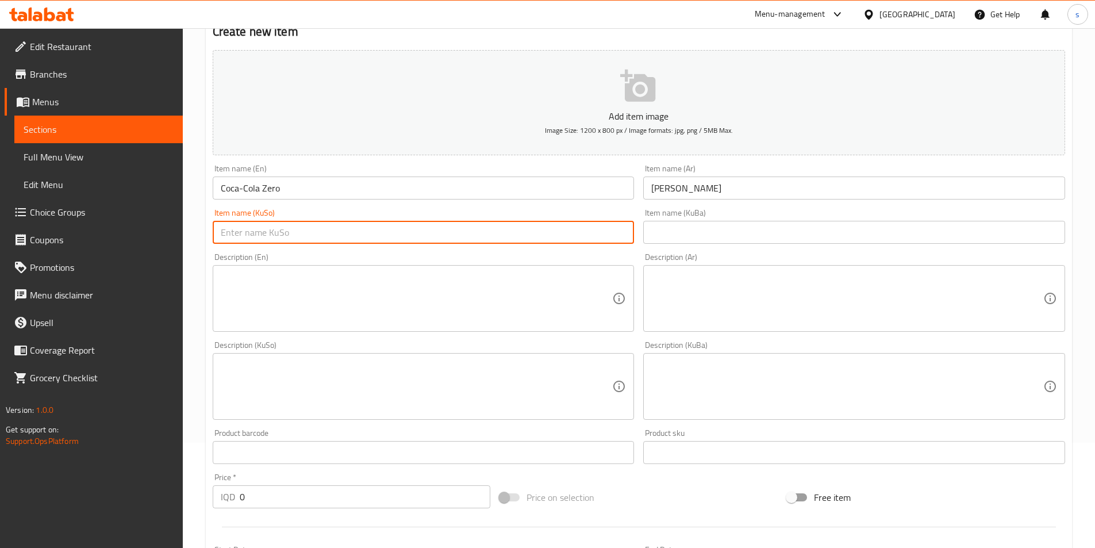
click at [575, 233] on input "text" at bounding box center [424, 232] width 422 height 23
paste input "کۆکاکۆلا زیڕۆ"
type input "کۆکاکۆلا زیڕۆ"
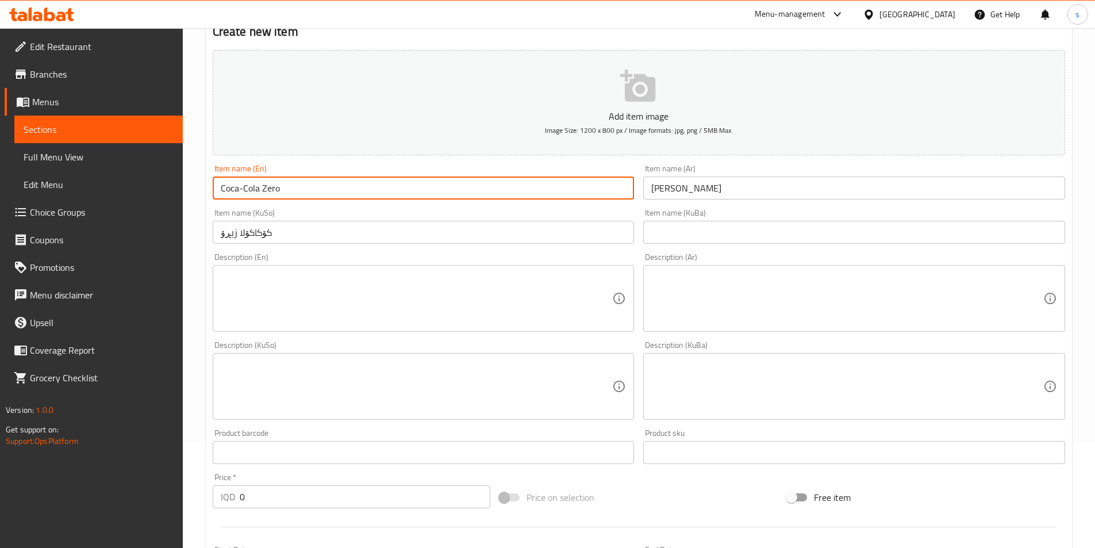
click at [241, 189] on input "Coca-Cola Zero" at bounding box center [424, 187] width 422 height 23
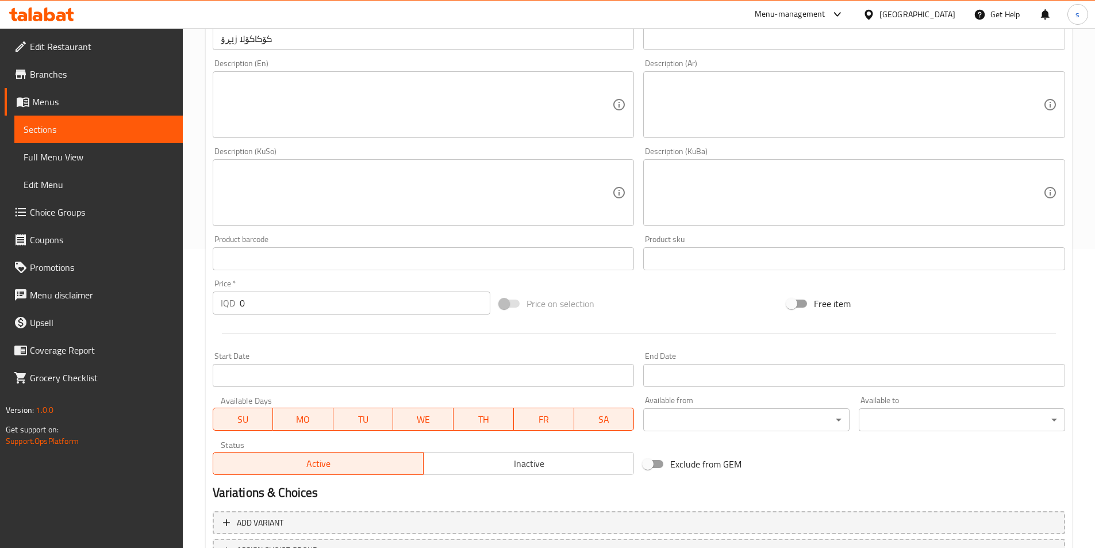
scroll to position [302, 0]
type input "Coca Cola Zero"
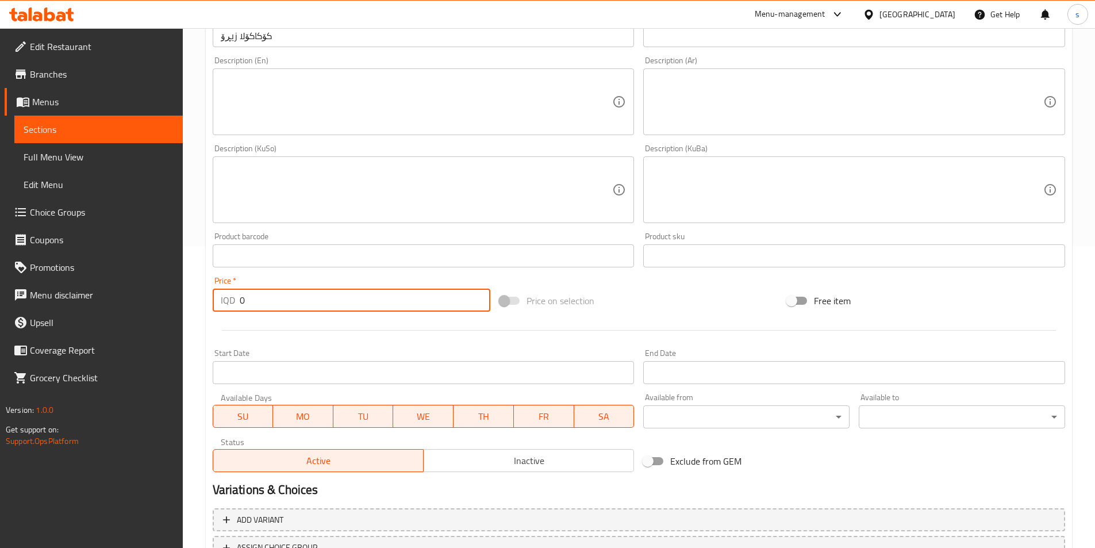
drag, startPoint x: 246, startPoint y: 306, endPoint x: 224, endPoint y: 306, distance: 21.8
click at [224, 306] on div "IQD 0 Price *" at bounding box center [352, 300] width 278 height 23
type input "1000"
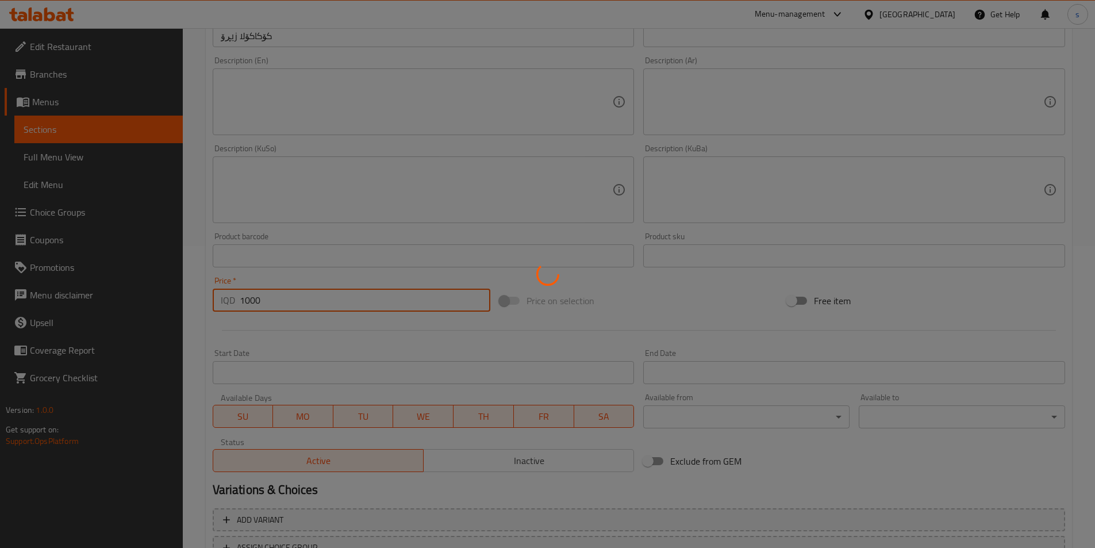
type input "0"
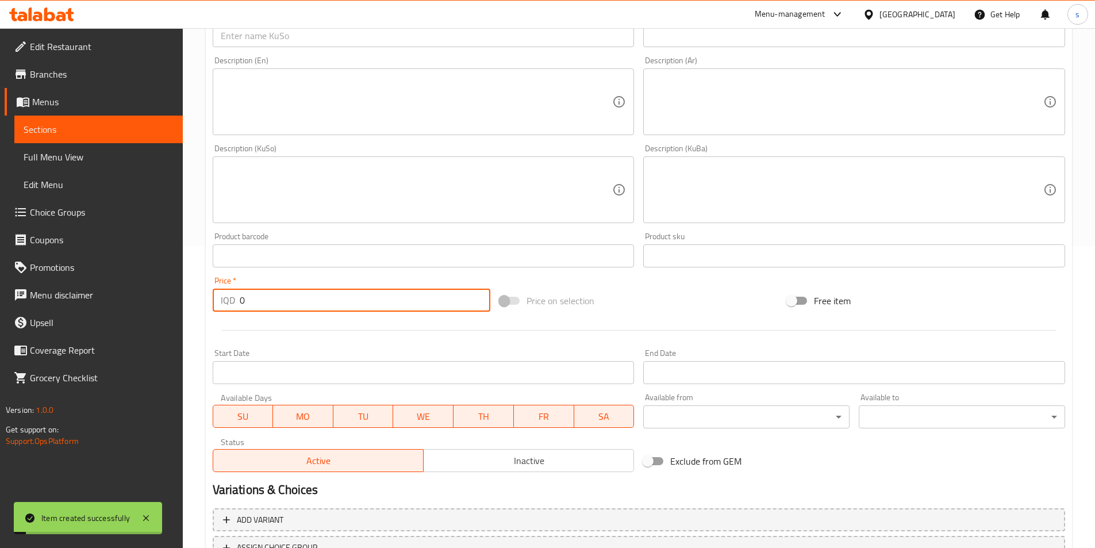
click at [78, 129] on span "Sections" at bounding box center [99, 129] width 150 height 14
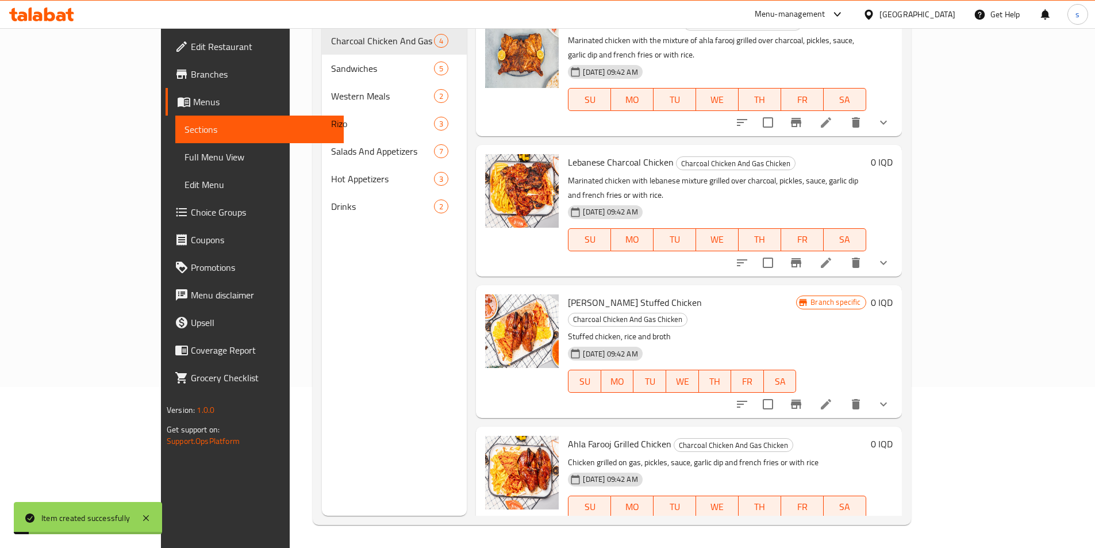
scroll to position [161, 0]
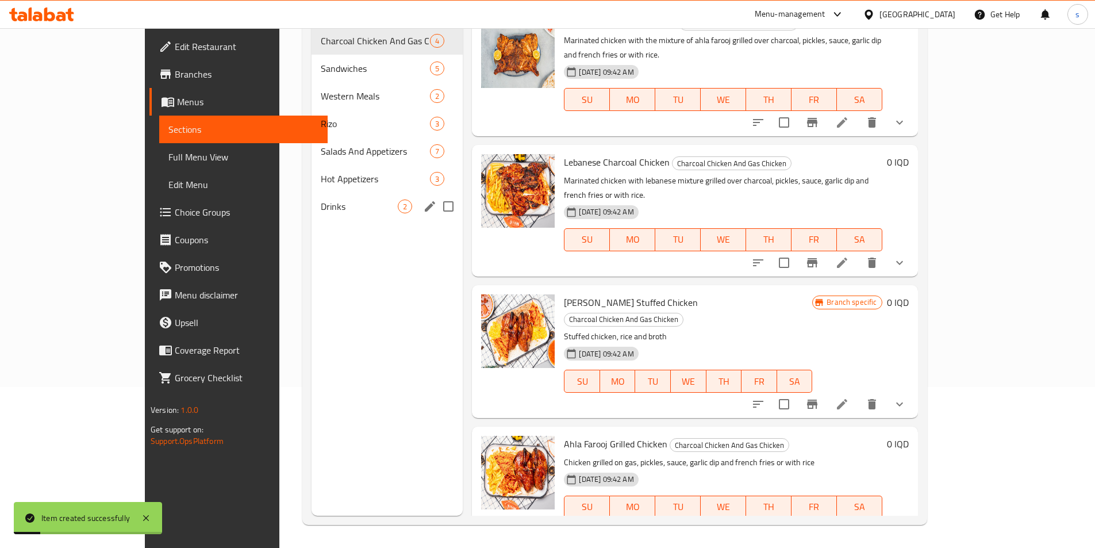
click at [312, 193] on div "Drinks 2" at bounding box center [388, 207] width 152 height 28
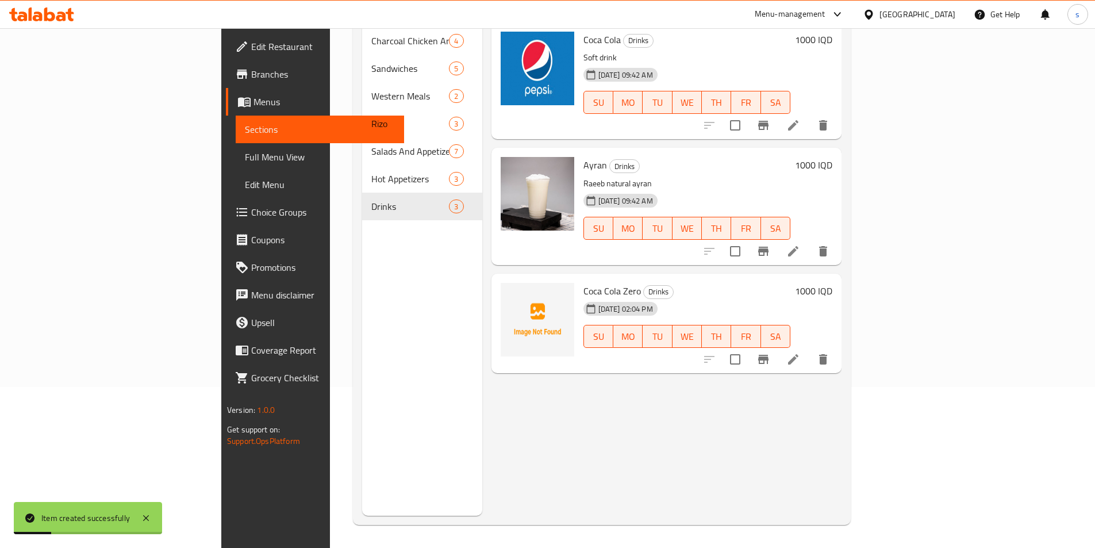
scroll to position [71, 0]
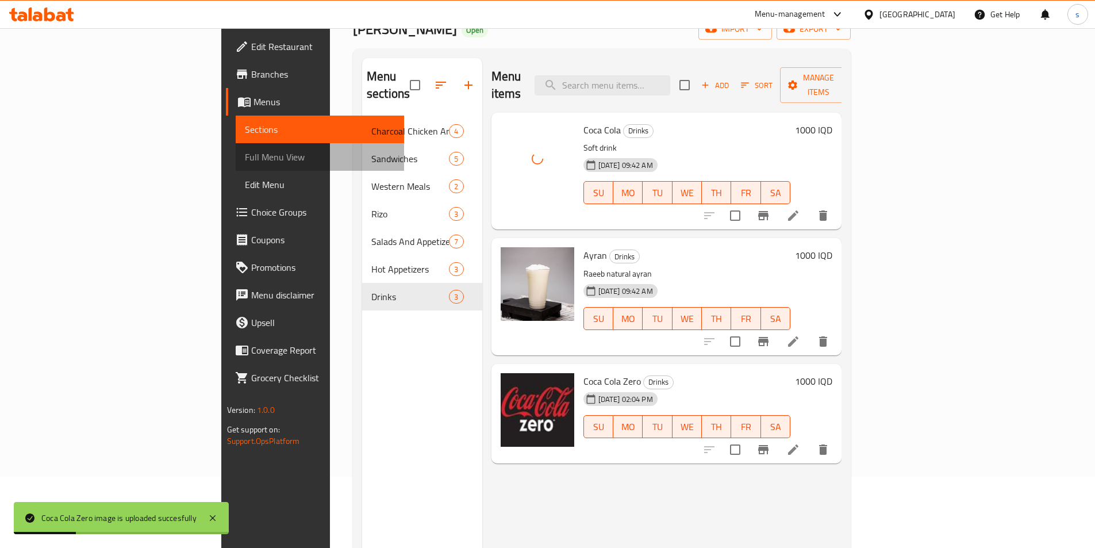
click at [245, 154] on span "Full Menu View" at bounding box center [320, 157] width 150 height 14
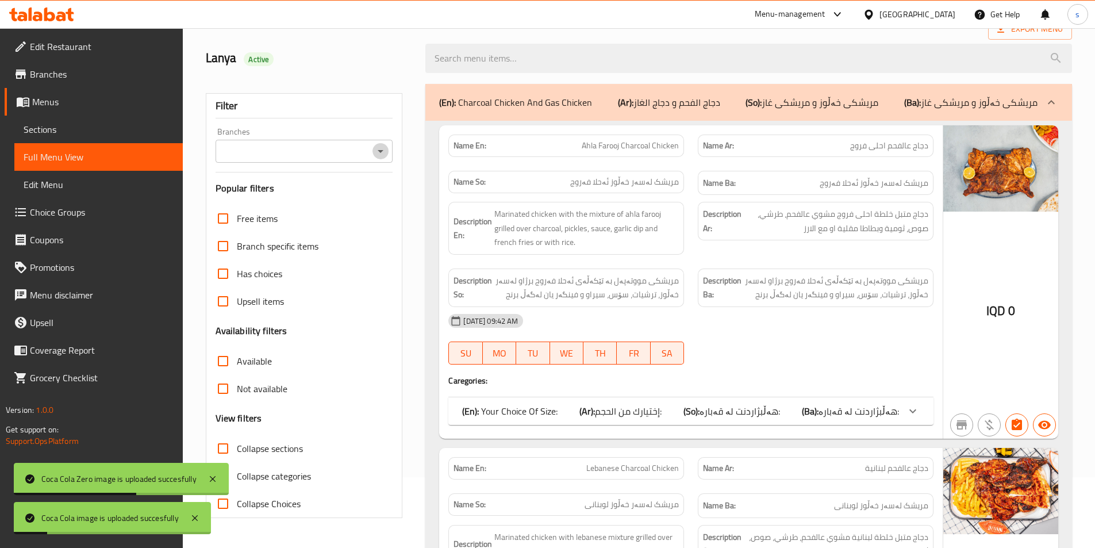
click at [381, 158] on icon "Open" at bounding box center [381, 151] width 14 height 14
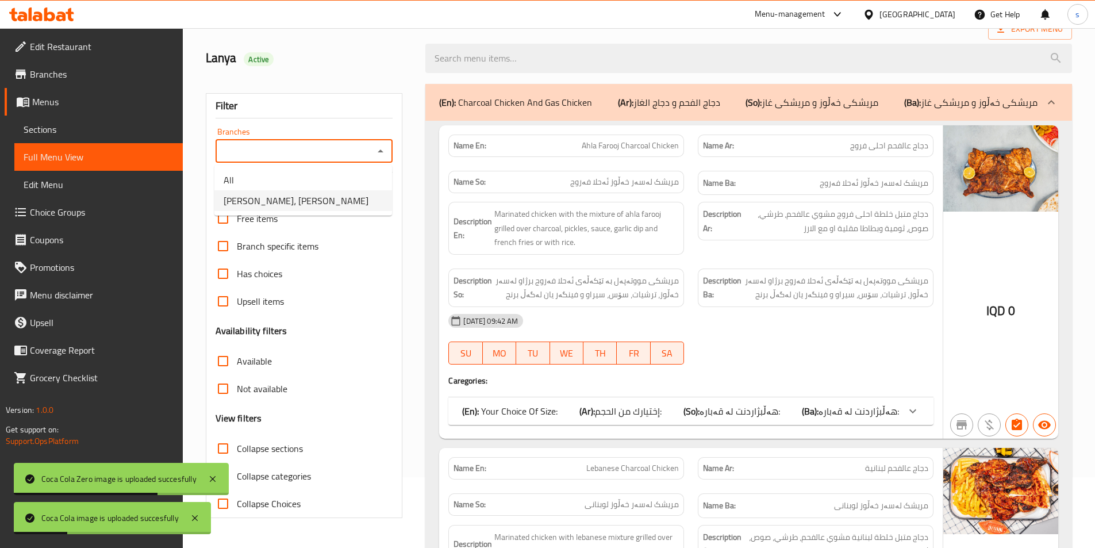
click at [362, 202] on li "Ahla Farooj، Al Ashar" at bounding box center [303, 200] width 178 height 21
type input "Ahla Farooj، Al Ashar"
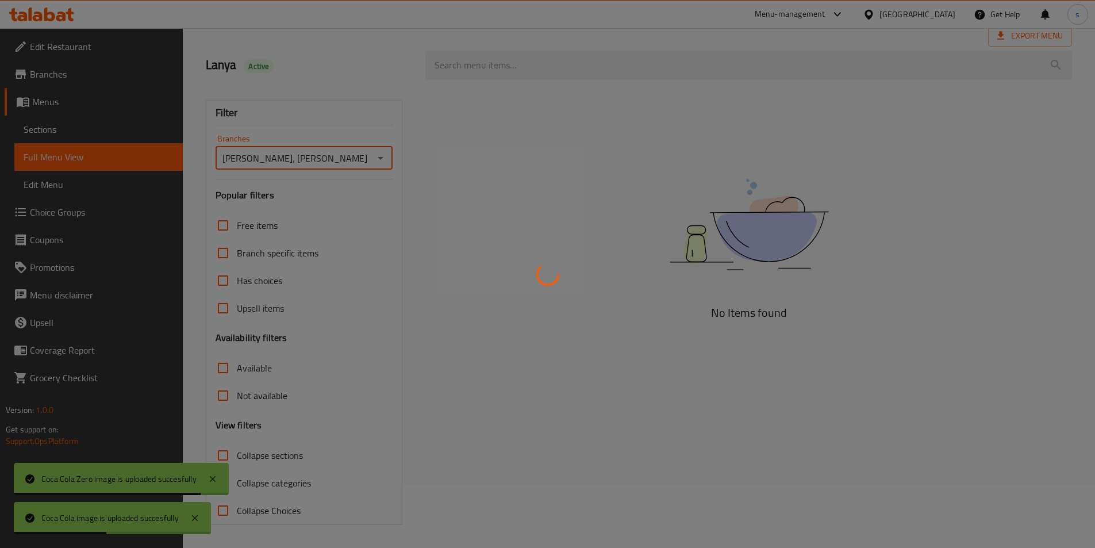
scroll to position [71, 0]
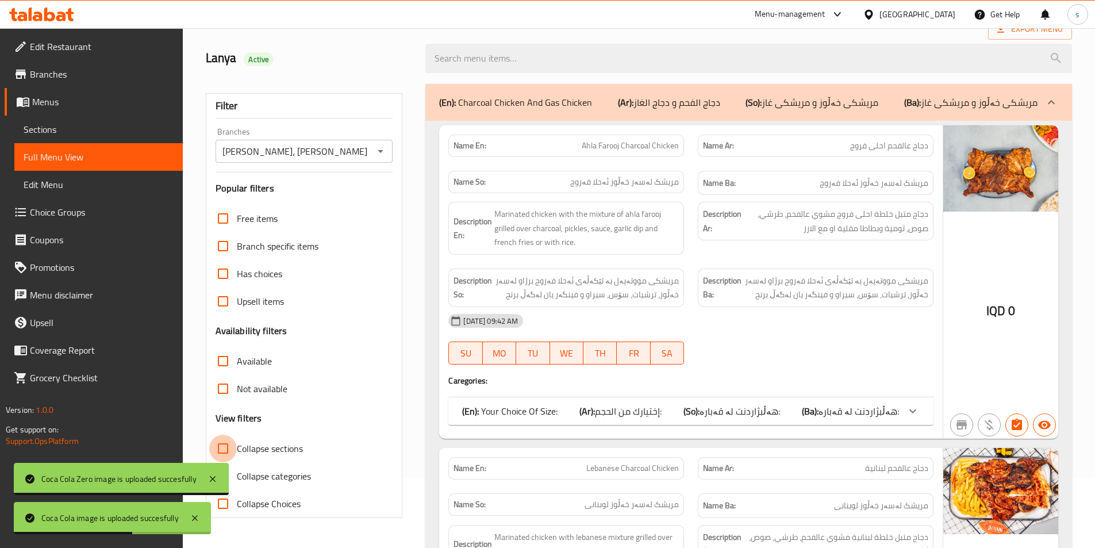
click at [221, 444] on input "Collapse sections" at bounding box center [223, 449] width 28 height 28
checkbox input "true"
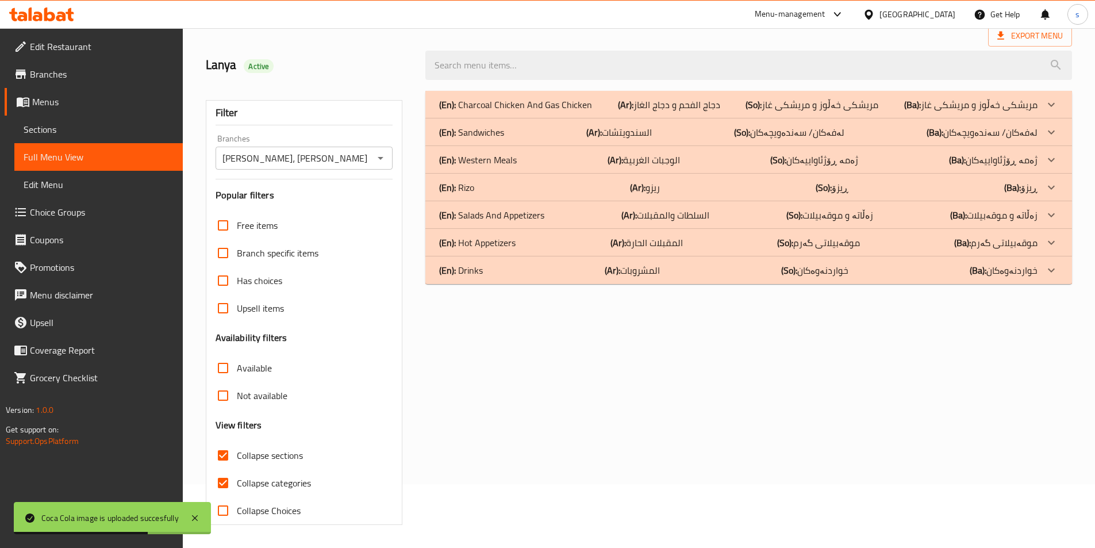
scroll to position [64, 0]
click at [220, 475] on input "Collapse categories" at bounding box center [223, 483] width 28 height 28
checkbox input "false"
click at [474, 266] on p "(En): Drinks" at bounding box center [461, 270] width 44 height 14
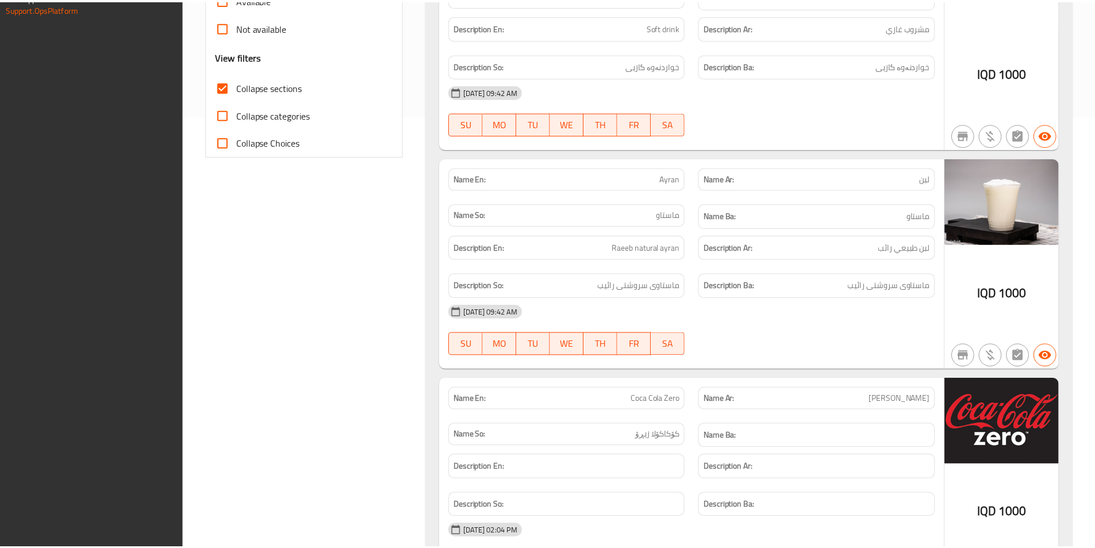
scroll to position [519, 0]
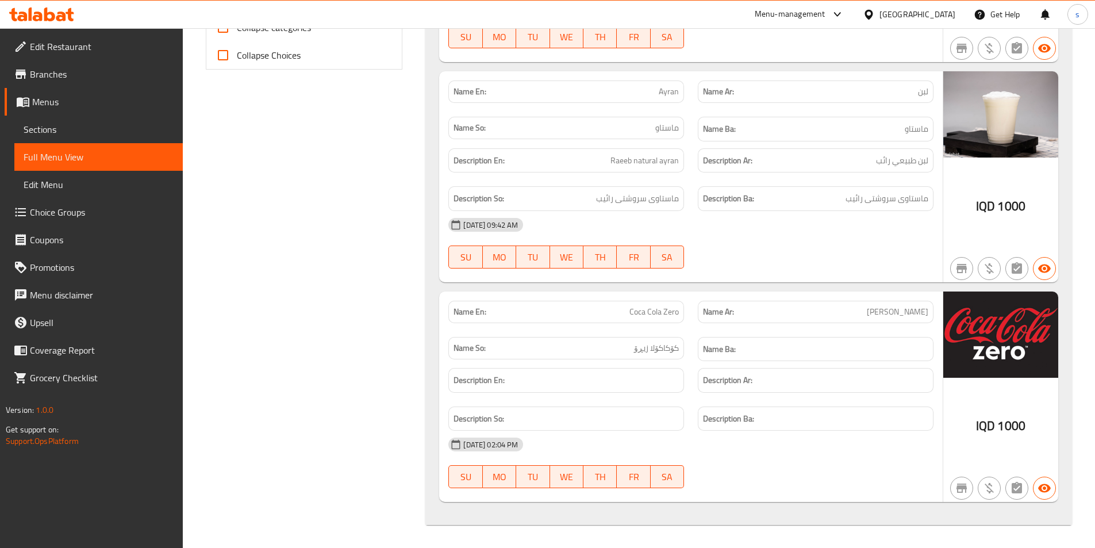
click at [50, 20] on icon at bounding box center [49, 14] width 11 height 14
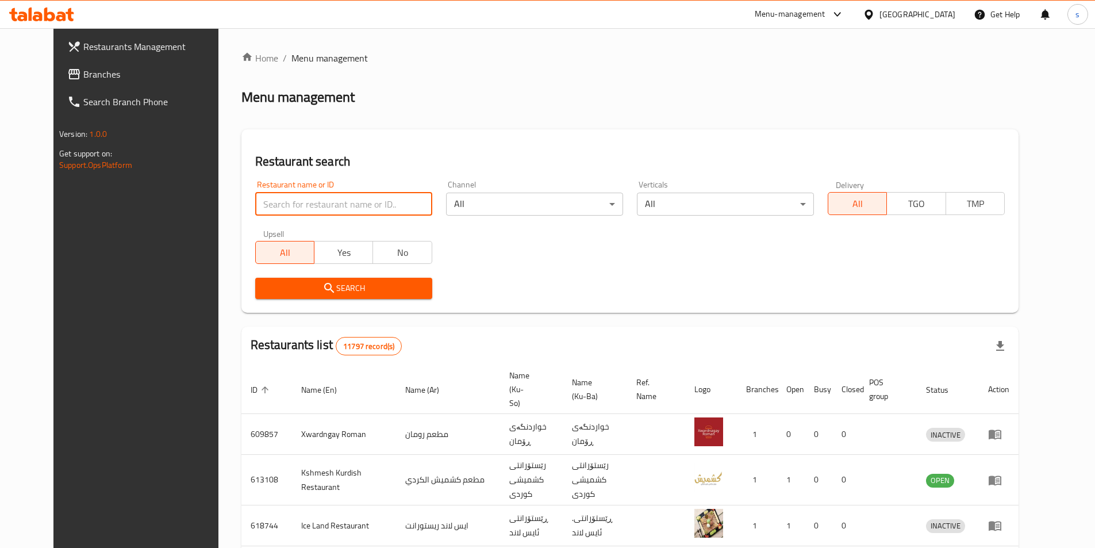
click at [281, 212] on input "search" at bounding box center [343, 204] width 177 height 23
paste input "777425"
type input "777425"
click button "Search" at bounding box center [343, 288] width 177 height 21
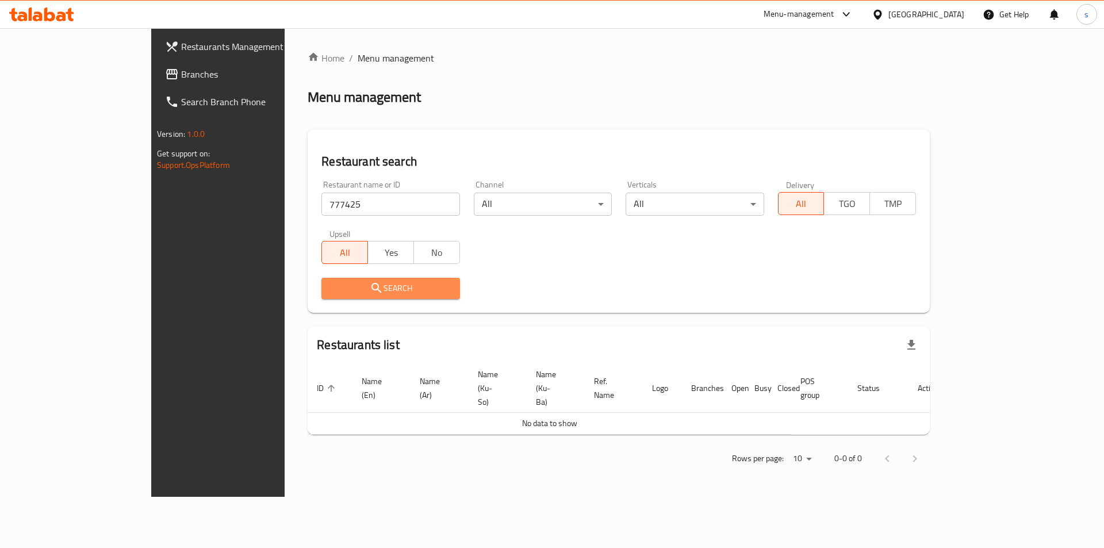
click at [331, 287] on span "Search" at bounding box center [391, 288] width 120 height 14
click at [181, 73] on span "Branches" at bounding box center [253, 74] width 145 height 14
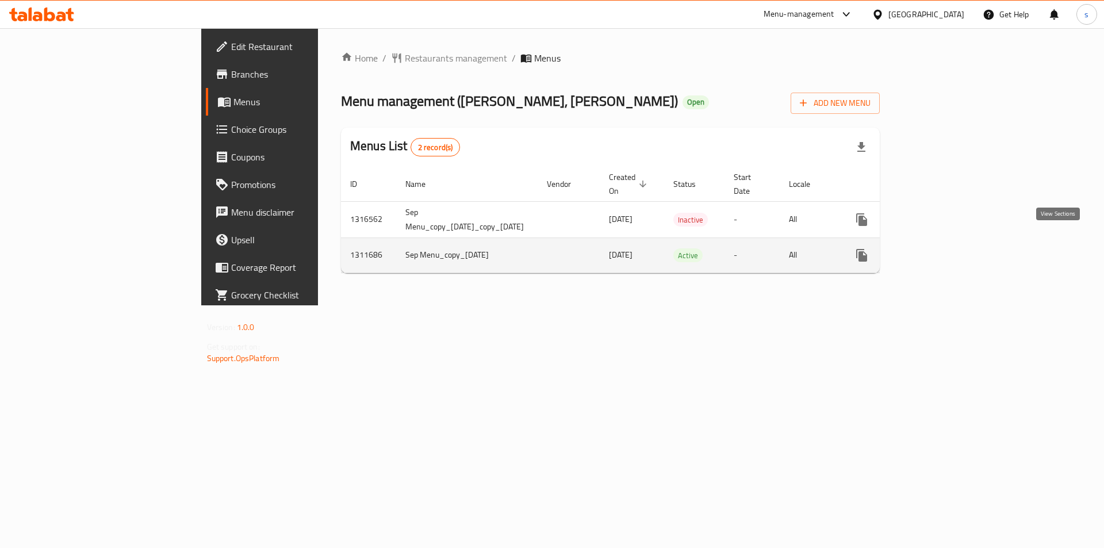
click at [951, 248] on icon "enhanced table" at bounding box center [945, 255] width 14 height 14
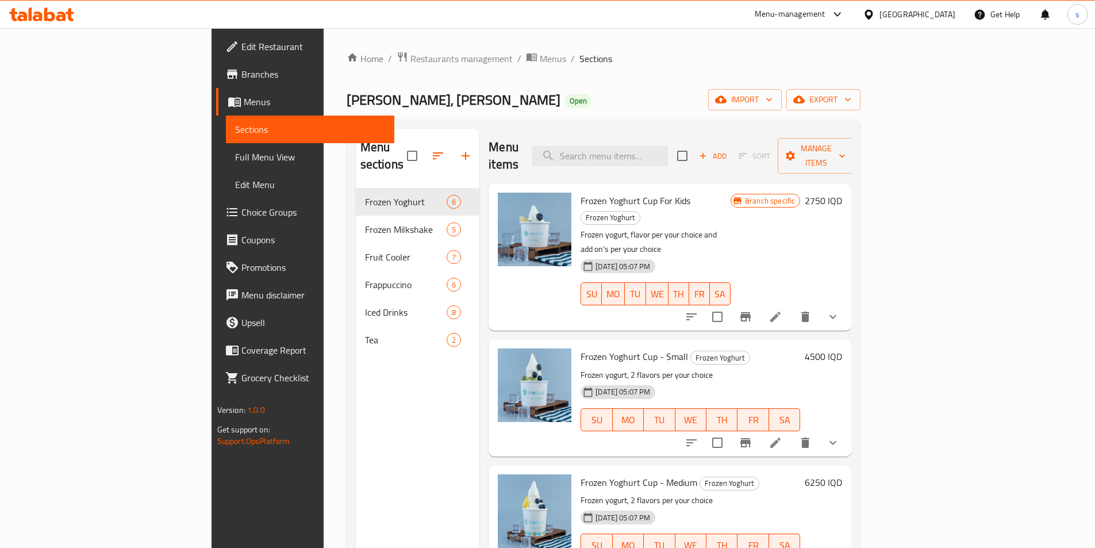
click at [235, 153] on span "Full Menu View" at bounding box center [310, 157] width 150 height 14
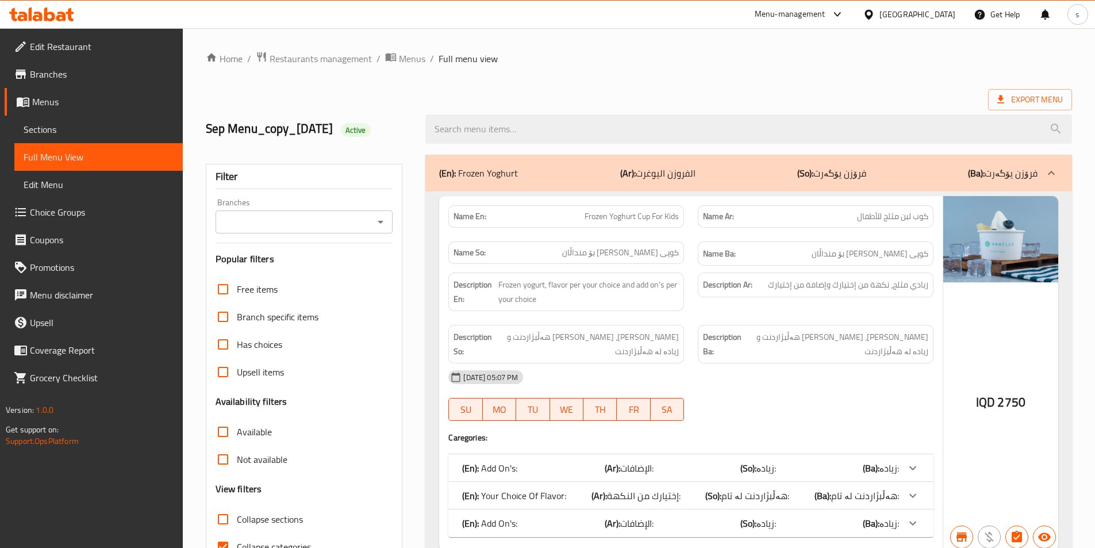
click at [379, 225] on icon "Open" at bounding box center [381, 222] width 14 height 14
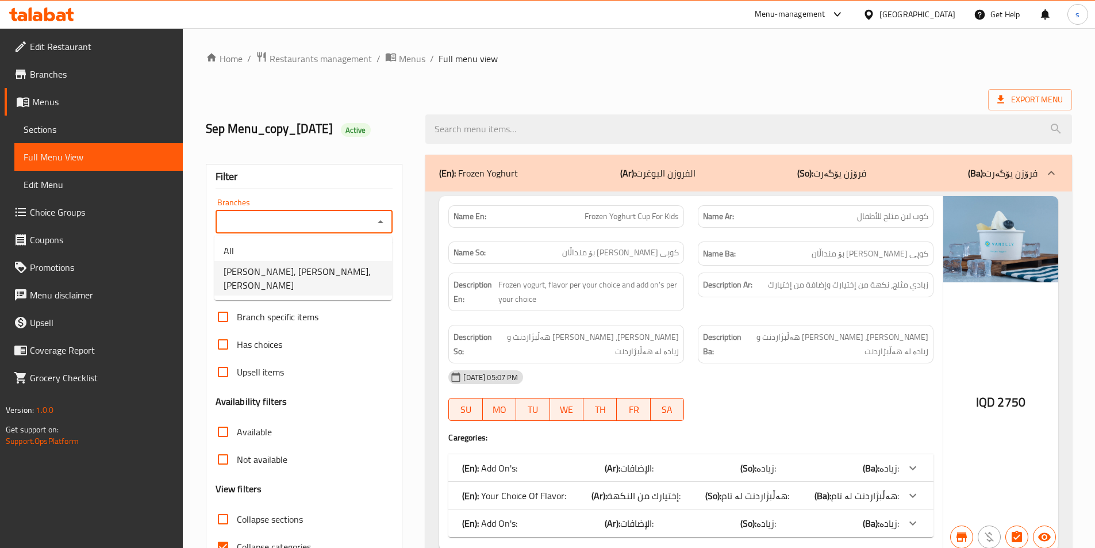
click at [369, 272] on span "[PERSON_NAME], [PERSON_NAME], [PERSON_NAME]" at bounding box center [303, 278] width 159 height 28
type input "[PERSON_NAME], [PERSON_NAME], [PERSON_NAME]"
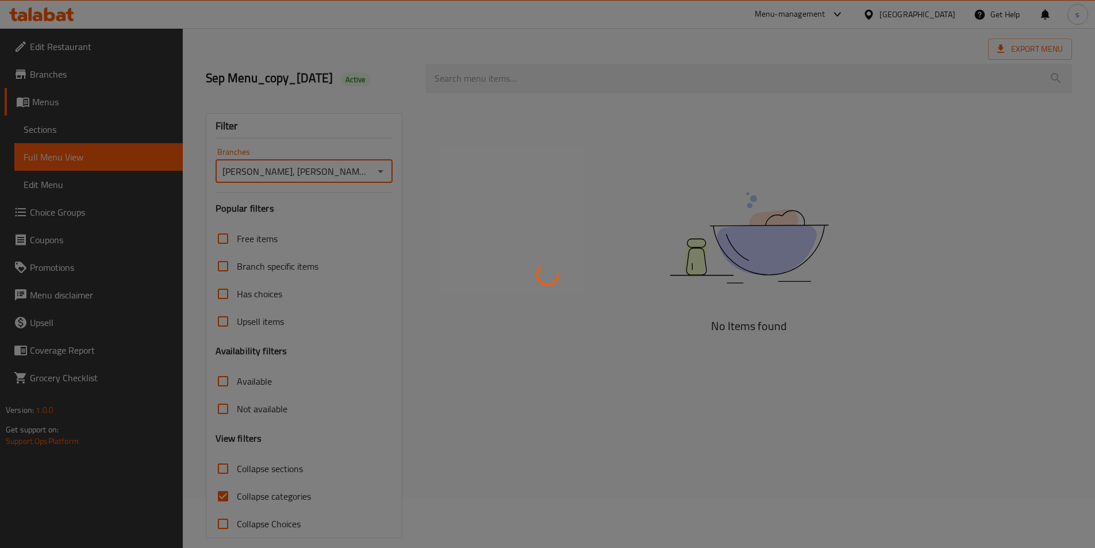
scroll to position [64, 0]
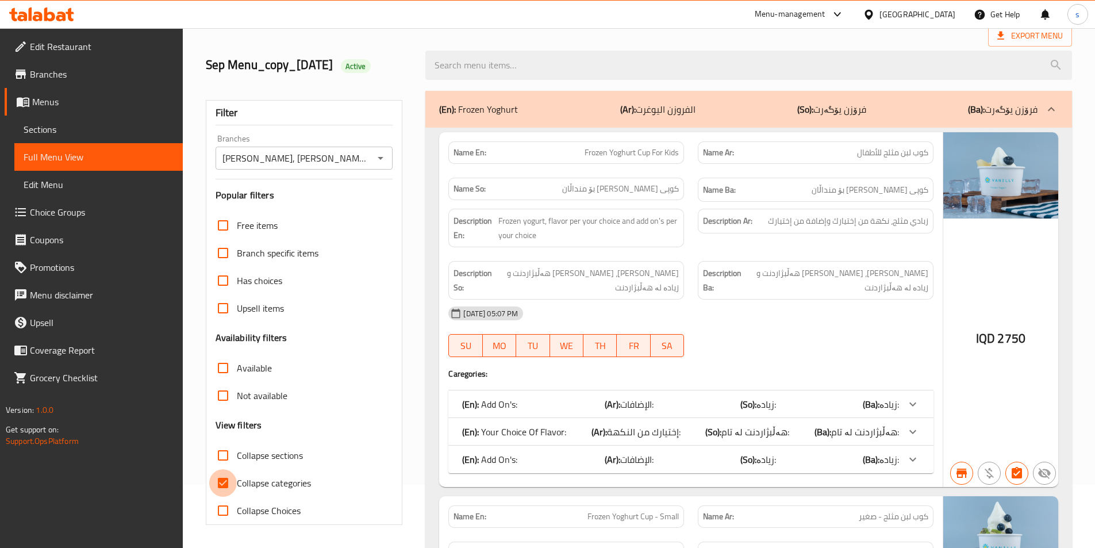
click at [221, 478] on input "Collapse categories" at bounding box center [223, 483] width 28 height 28
checkbox input "false"
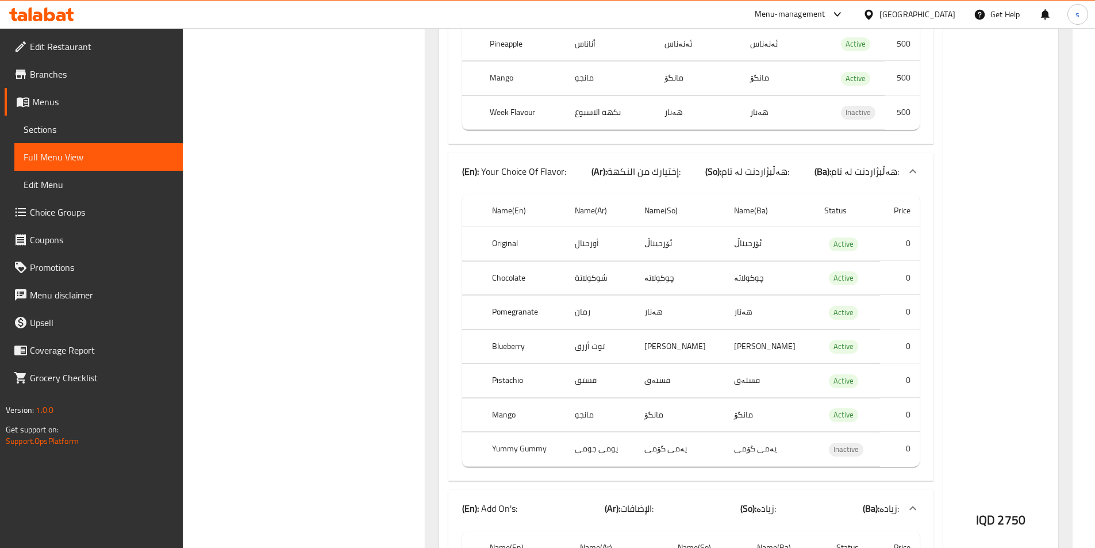
scroll to position [1493, 0]
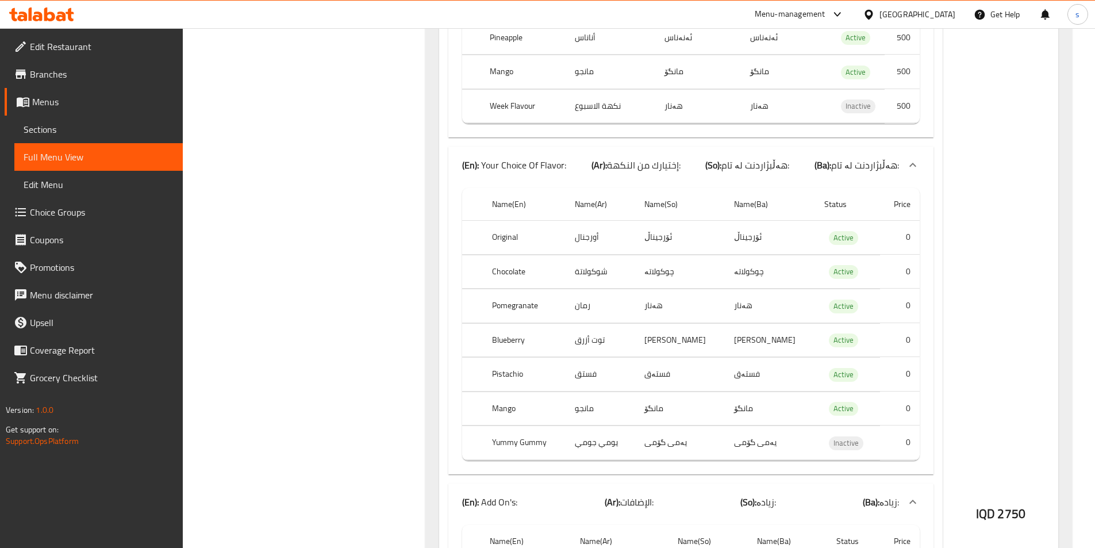
click at [45, 14] on icon at bounding box center [49, 14] width 11 height 14
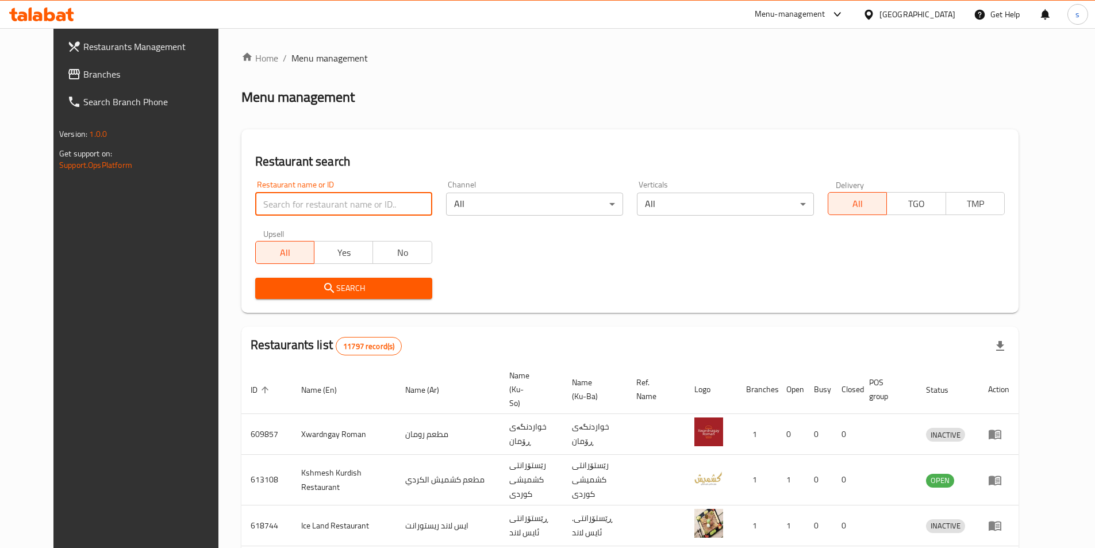
click at [256, 197] on input "search" at bounding box center [343, 204] width 177 height 23
paste input "778289"
type input "778289"
click button "Search" at bounding box center [343, 288] width 177 height 21
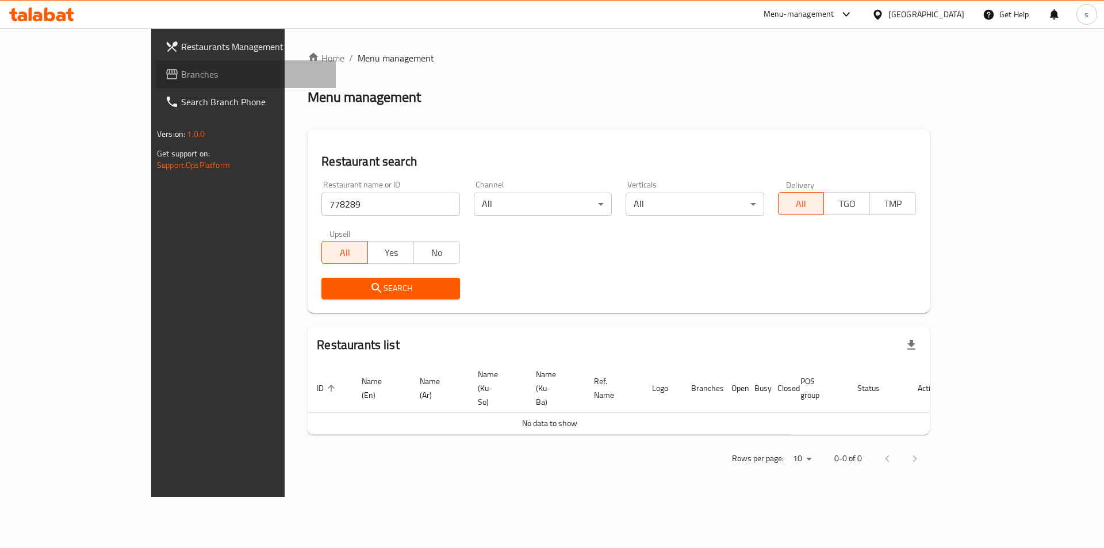
click at [181, 81] on span "Branches" at bounding box center [253, 74] width 145 height 14
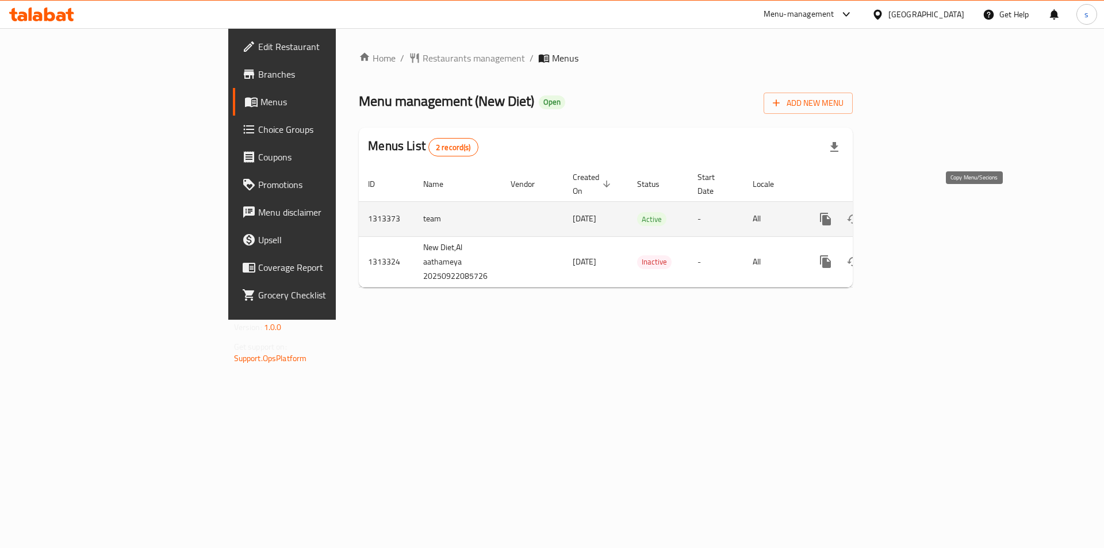
click at [831, 213] on icon "more" at bounding box center [825, 219] width 11 height 13
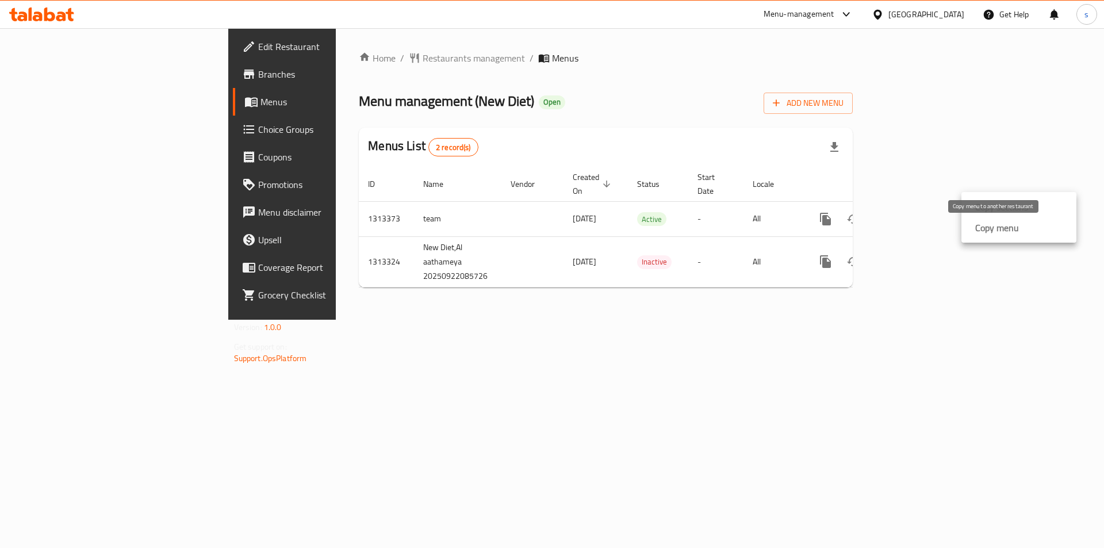
click at [992, 231] on strong "Copy menu" at bounding box center [997, 228] width 44 height 14
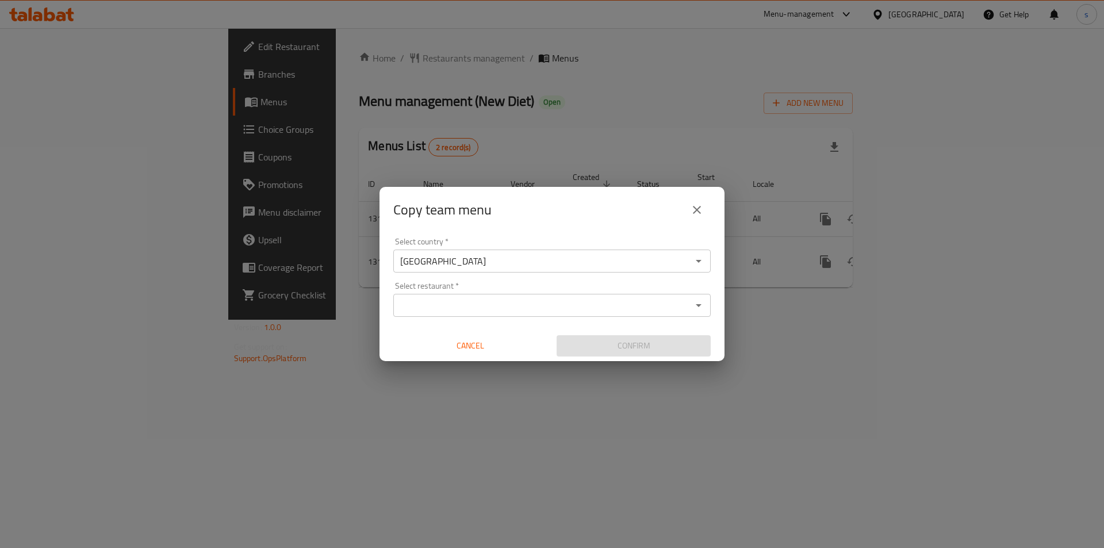
click at [502, 304] on input "Select restaurant   *" at bounding box center [542, 305] width 291 height 16
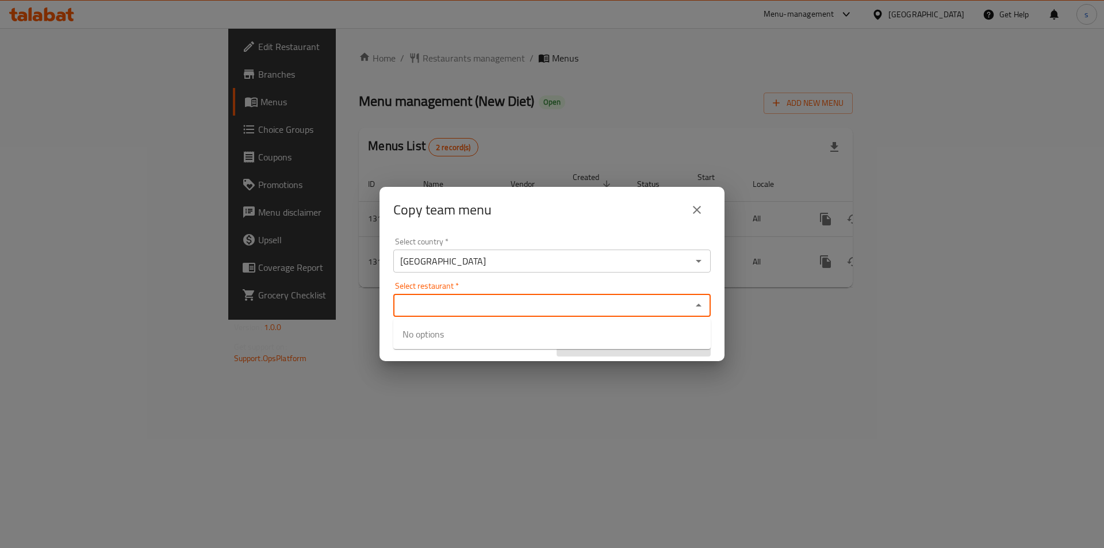
paste input "New Diet, [PERSON_NAME]"
type input "New Diet, [PERSON_NAME]"
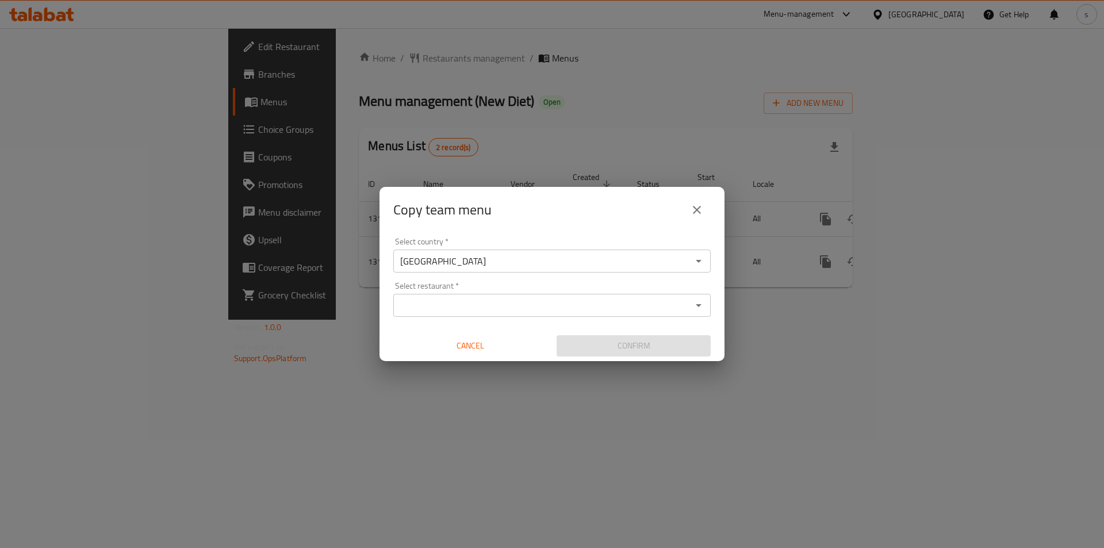
click at [500, 392] on div "Copy team menu Select country   * [GEOGRAPHIC_DATA] Select country * Select res…" at bounding box center [552, 274] width 1104 height 548
click at [508, 306] on input "Select restaurant   *" at bounding box center [542, 305] width 291 height 16
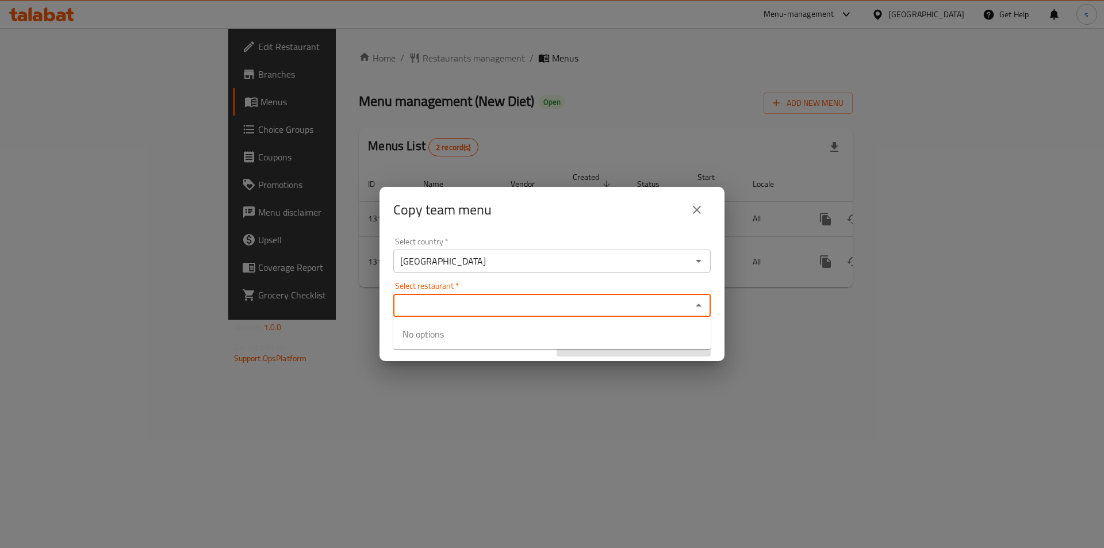
paste input "New Diet, [PERSON_NAME]"
click at [420, 304] on input "New Diet, [PERSON_NAME]" at bounding box center [542, 305] width 291 height 16
click at [417, 305] on input "New Diet, [PERSON_NAME]" at bounding box center [542, 305] width 291 height 16
click at [538, 309] on input "New Diet, [PERSON_NAME]" at bounding box center [542, 305] width 291 height 16
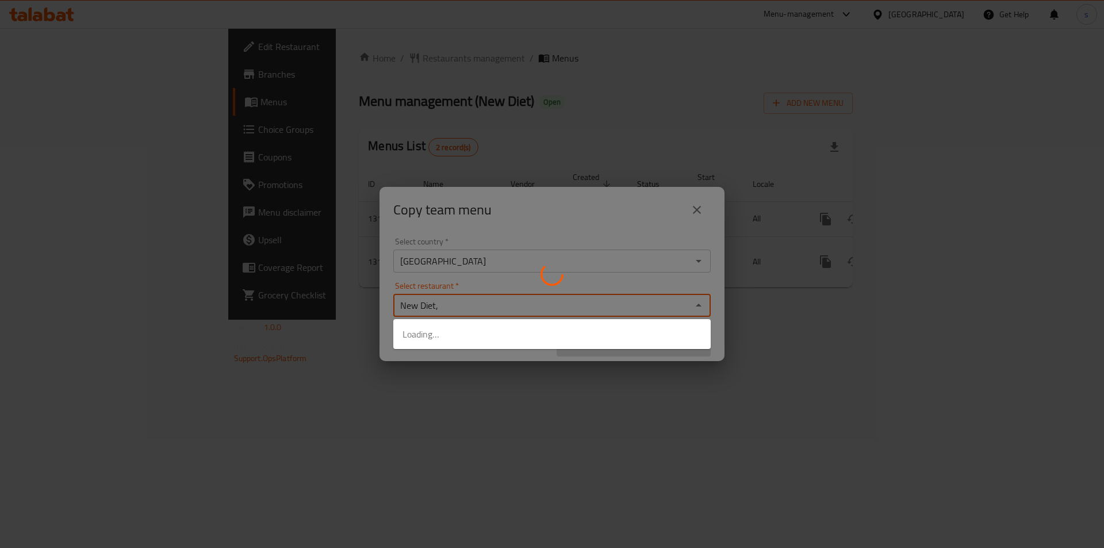
type input "New Diet"
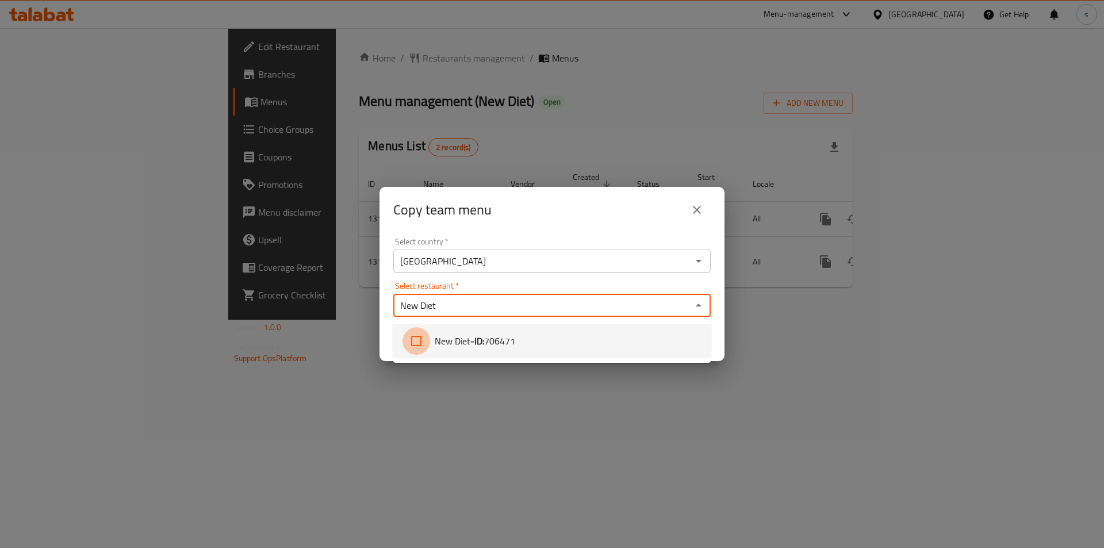
click at [415, 348] on input "checkbox" at bounding box center [416, 341] width 28 height 28
checkbox input "true"
click at [454, 415] on div "Copy team menu Select country   * [GEOGRAPHIC_DATA] Select country * Select res…" at bounding box center [552, 274] width 1104 height 548
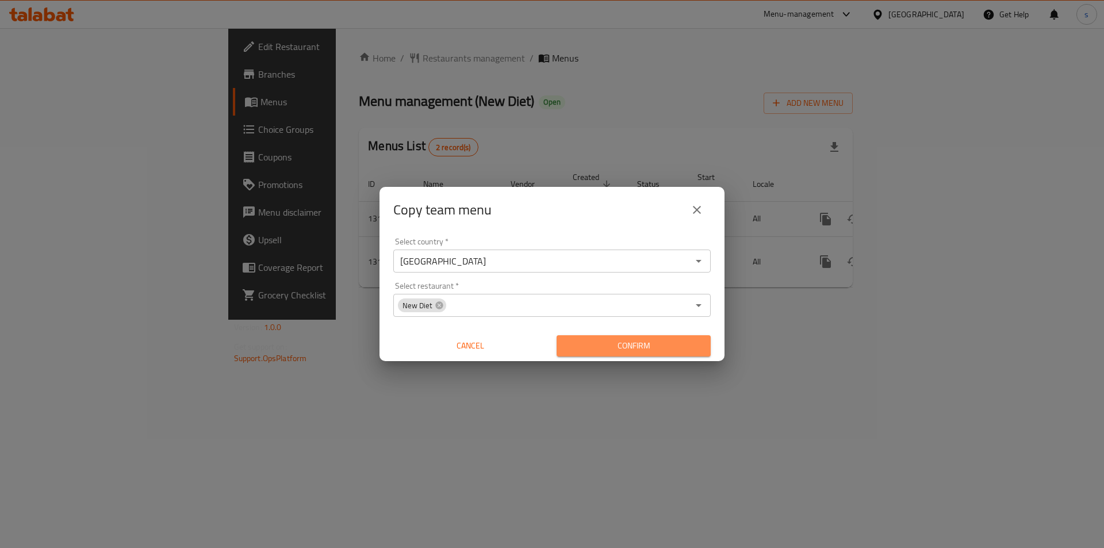
click at [600, 350] on span "Confirm" at bounding box center [634, 346] width 136 height 14
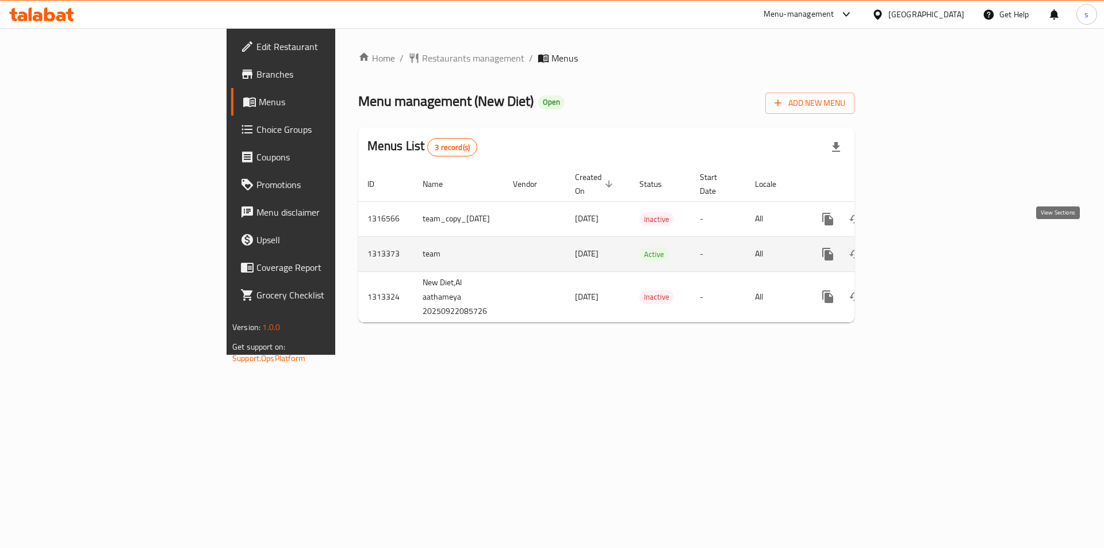
click at [918, 247] on icon "enhanced table" at bounding box center [911, 254] width 14 height 14
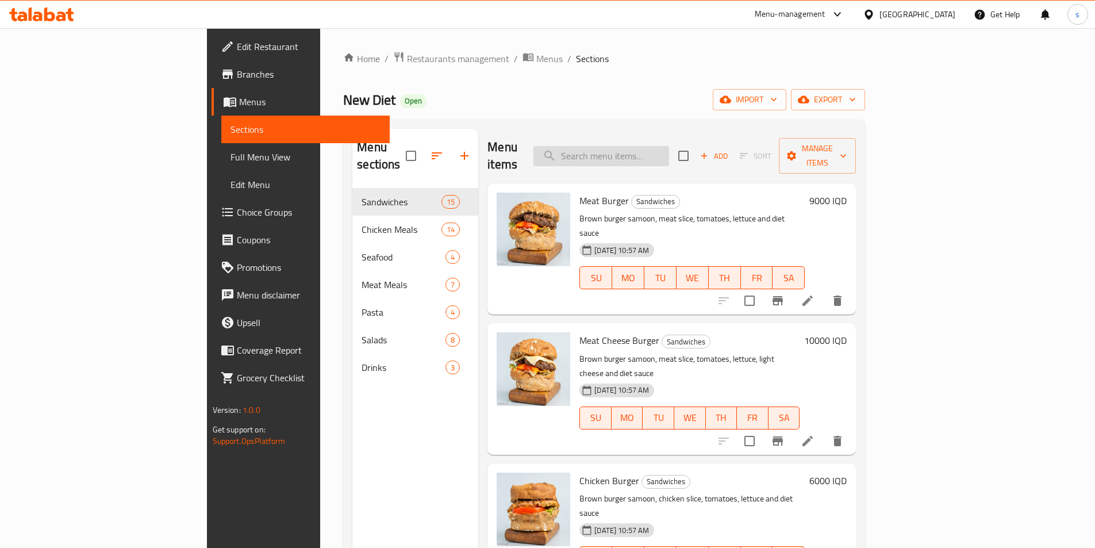
click at [669, 146] on input "search" at bounding box center [602, 156] width 136 height 20
paste input "Italian Pasta"
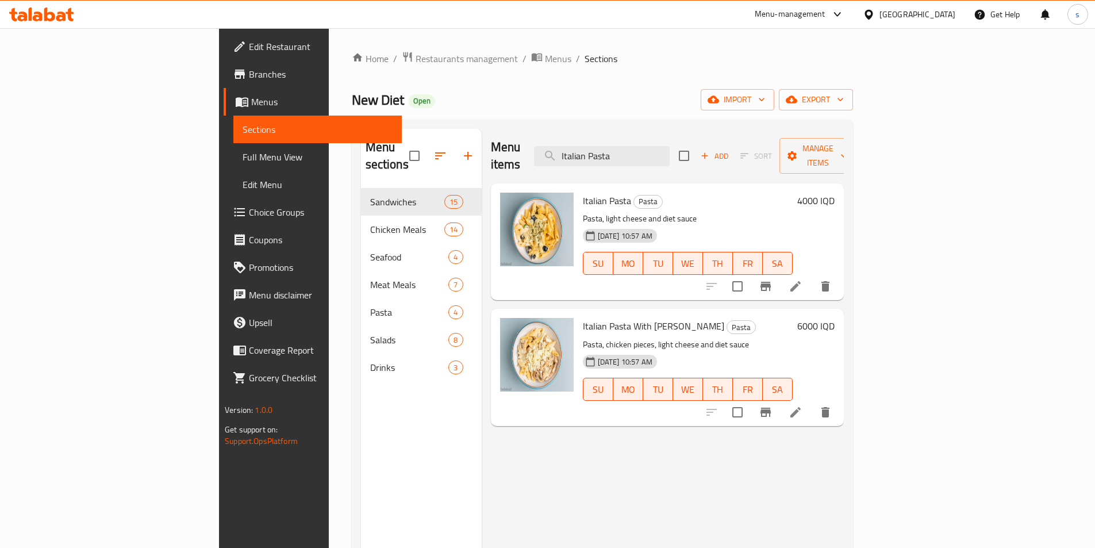
type input "Italian Pasta"
click at [780, 273] on button "Branch-specific-item" at bounding box center [766, 287] width 28 height 28
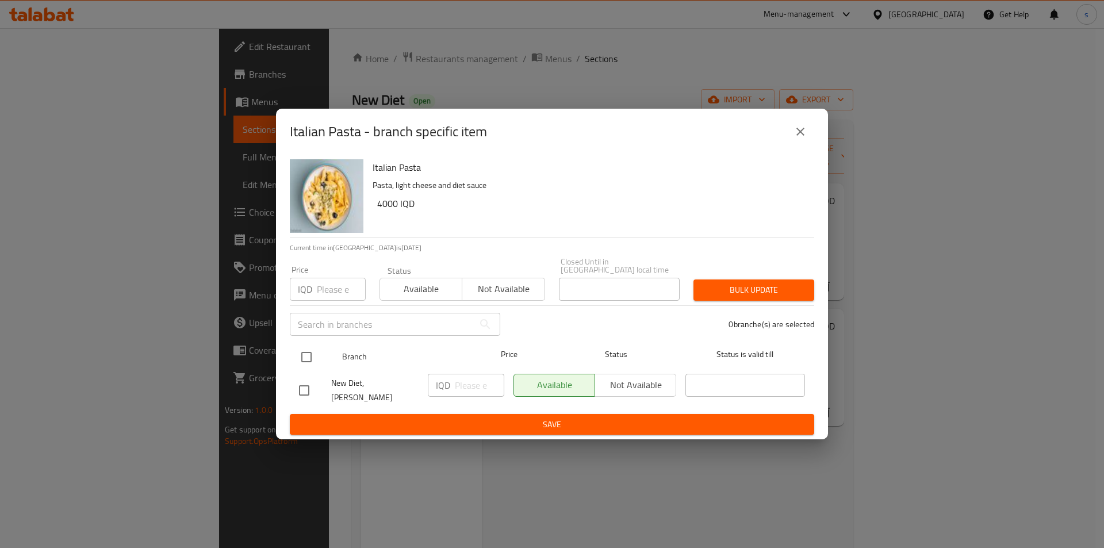
click at [301, 358] on input "checkbox" at bounding box center [306, 357] width 24 height 24
checkbox input "true"
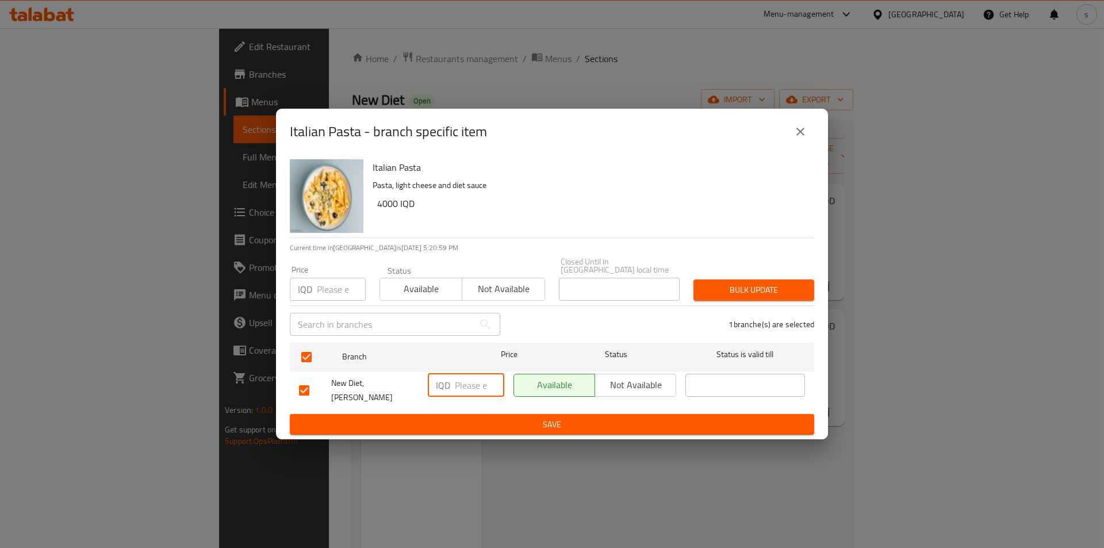
click at [465, 393] on input "number" at bounding box center [479, 385] width 49 height 23
type input "8000"
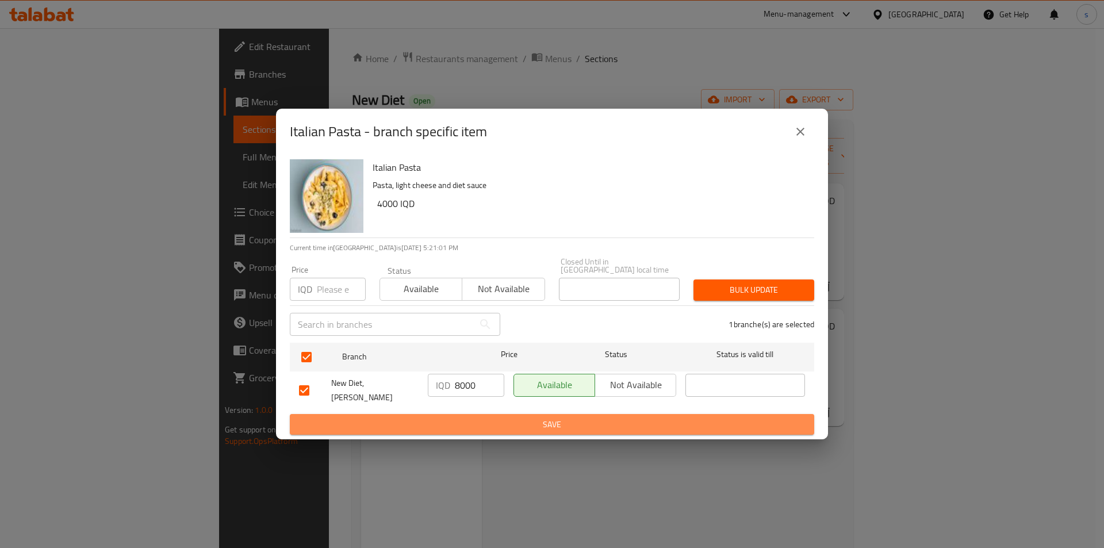
click at [461, 417] on span "Save" at bounding box center [552, 424] width 506 height 14
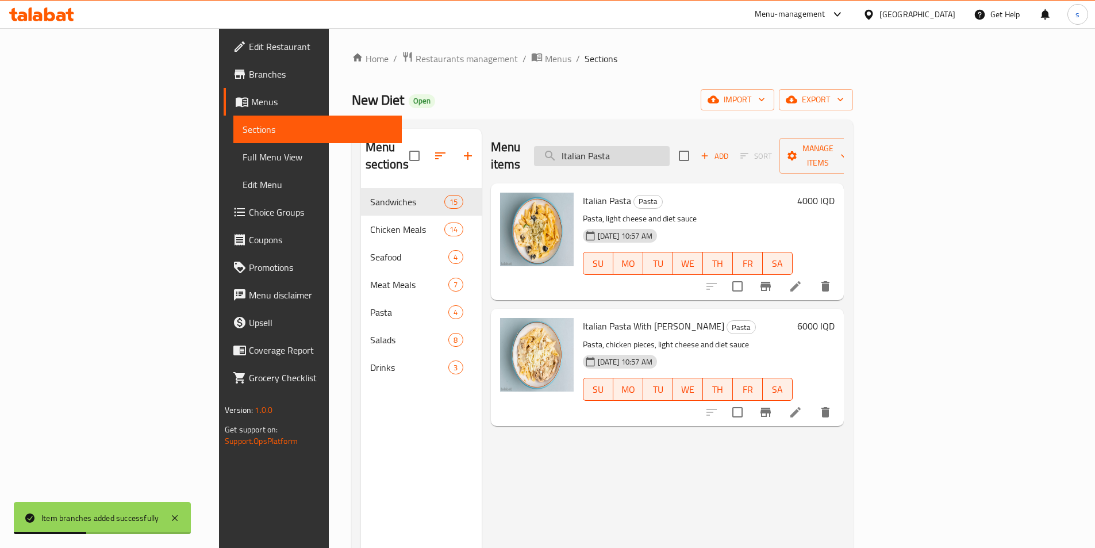
drag, startPoint x: 716, startPoint y: 155, endPoint x: 619, endPoint y: 154, distance: 97.2
click at [619, 154] on input "Italian Pasta" at bounding box center [602, 156] width 136 height 20
type input "v"
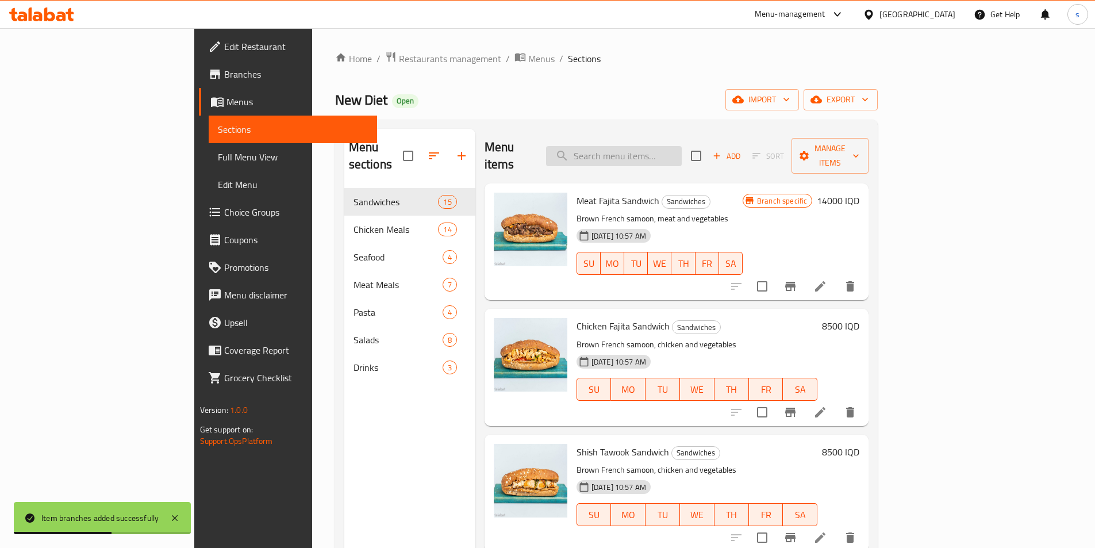
paste input "Pesto Pasta"
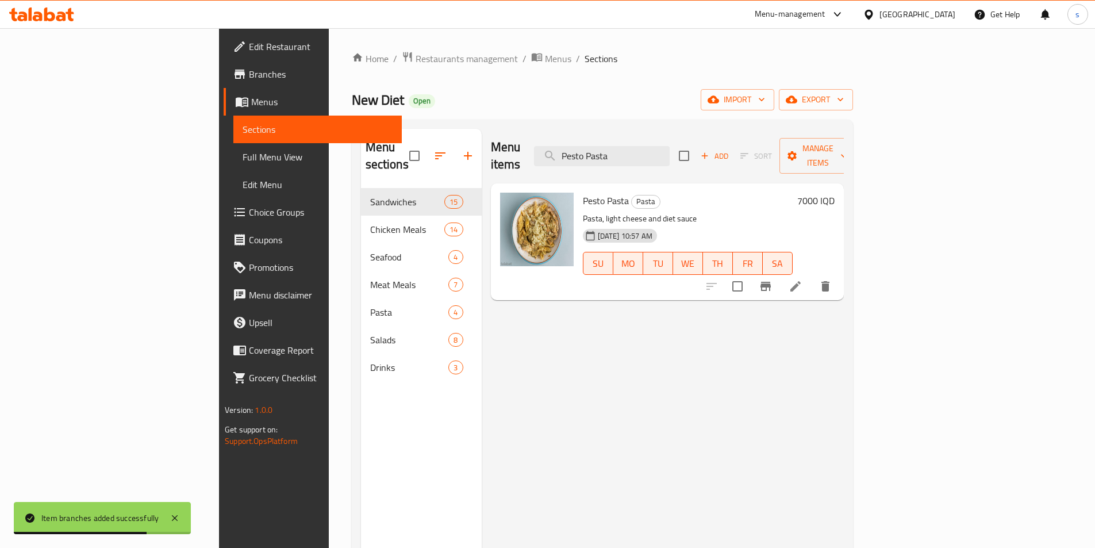
type input "Pesto Pasta"
click at [773, 279] on icon "Branch-specific-item" at bounding box center [766, 286] width 14 height 14
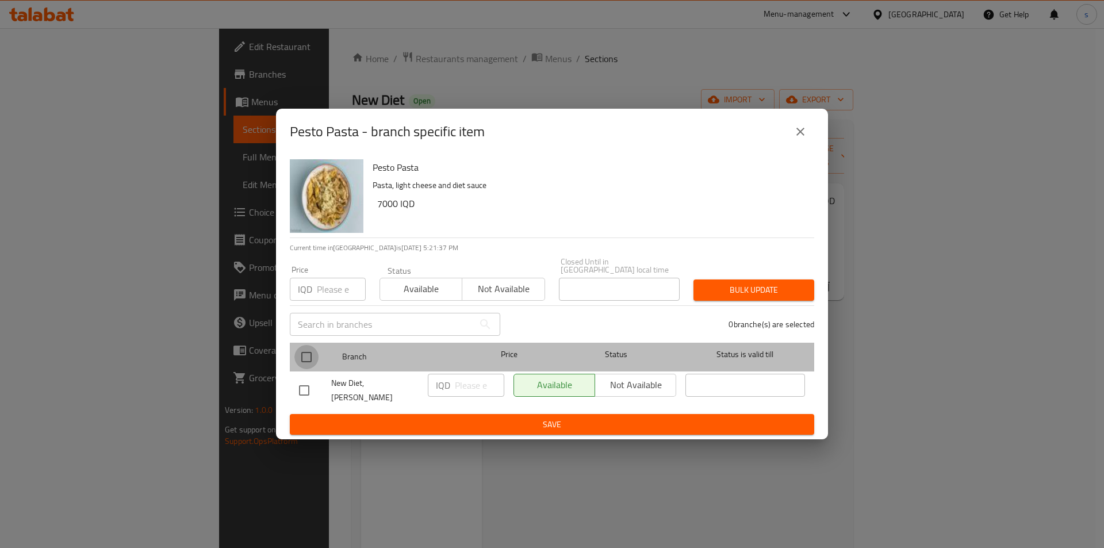
click at [312, 363] on input "checkbox" at bounding box center [306, 357] width 24 height 24
checkbox input "true"
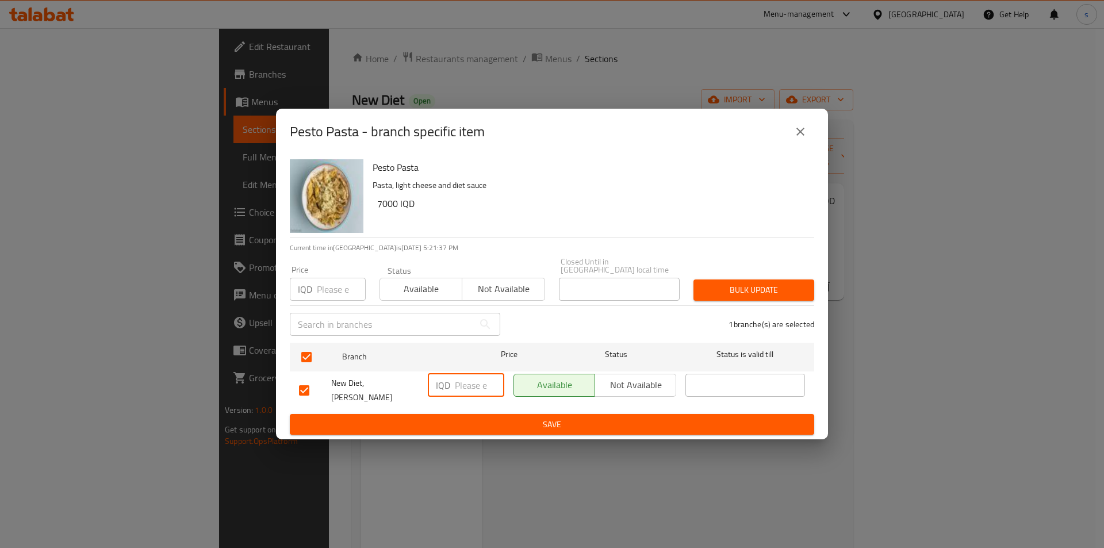
click at [470, 392] on input "number" at bounding box center [479, 385] width 49 height 23
type input "7500"
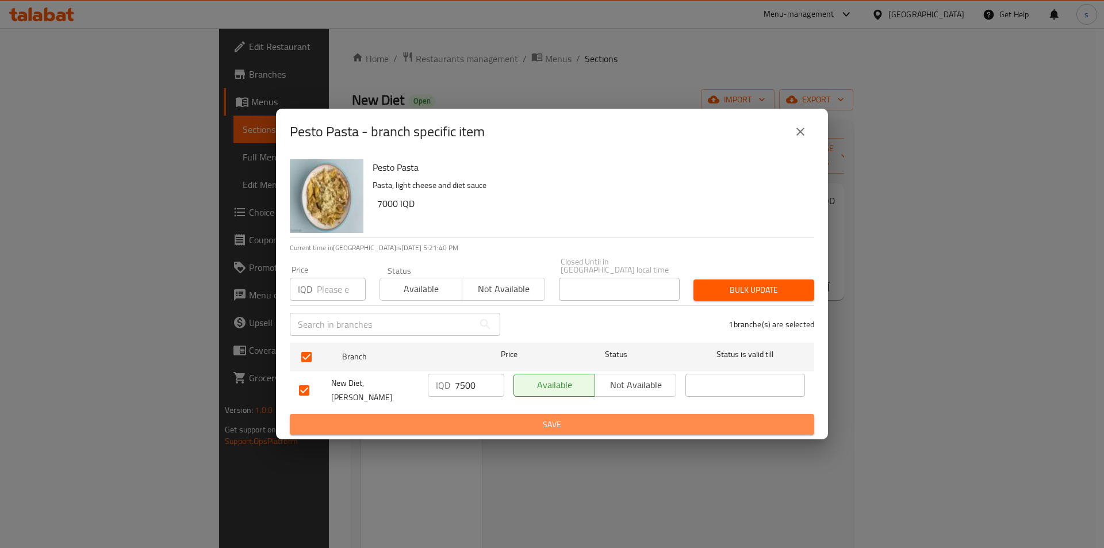
click at [438, 417] on span "Save" at bounding box center [552, 424] width 506 height 14
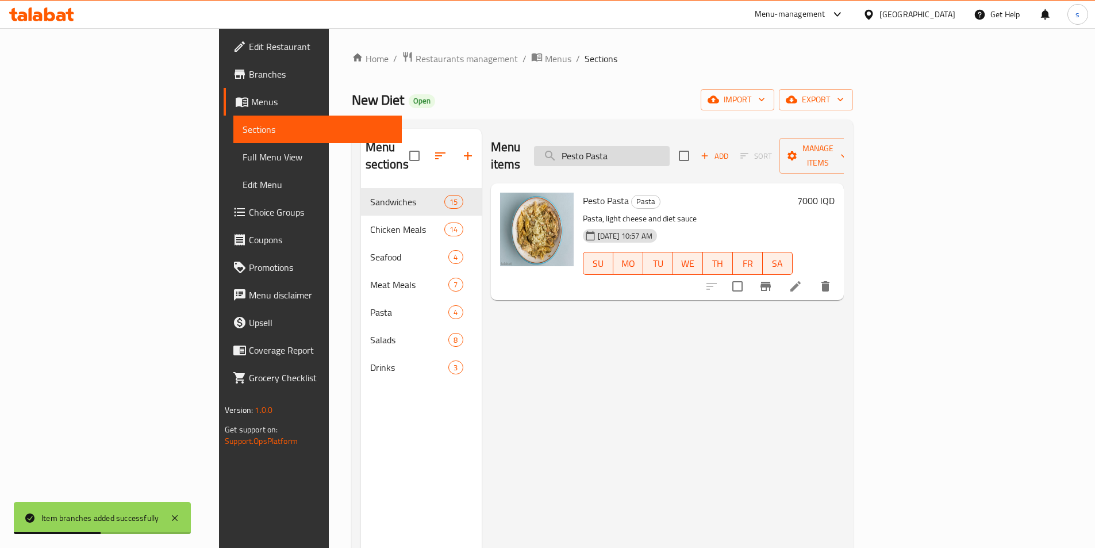
drag, startPoint x: 723, startPoint y: 163, endPoint x: 655, endPoint y: 153, distance: 68.0
click at [613, 147] on div "Menu items Pesto Pasta Add Sort Manage items" at bounding box center [667, 156] width 353 height 55
click at [712, 158] on div "Menu items Pesto Pasta Add Sort Manage items" at bounding box center [667, 156] width 353 height 55
click at [670, 147] on input "Pesto Pasta" at bounding box center [602, 156] width 136 height 20
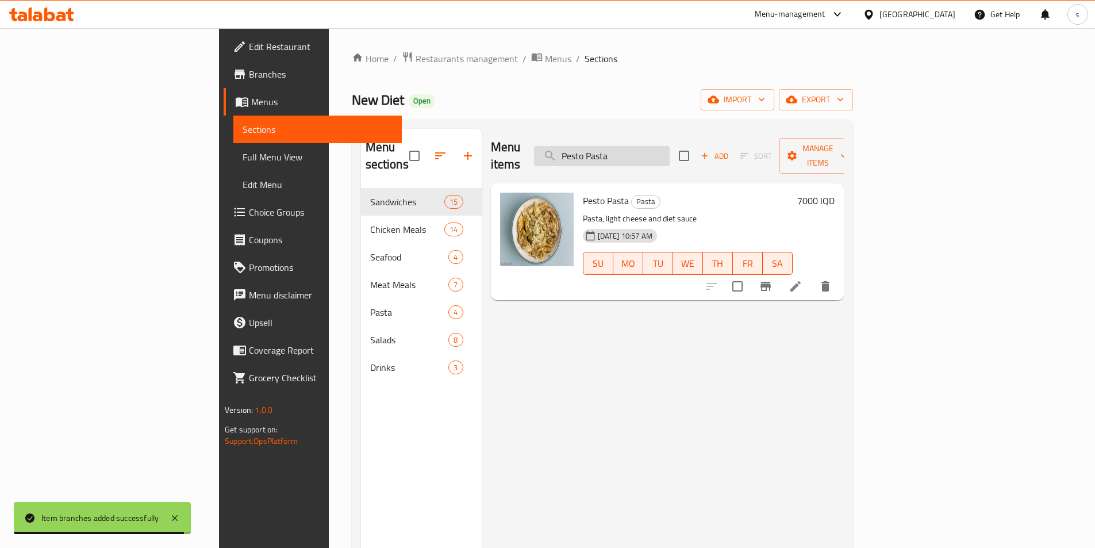
click at [670, 147] on input "Pesto Pasta" at bounding box center [602, 156] width 136 height 20
paste input "Italian Pasta With [PERSON_NAME]"
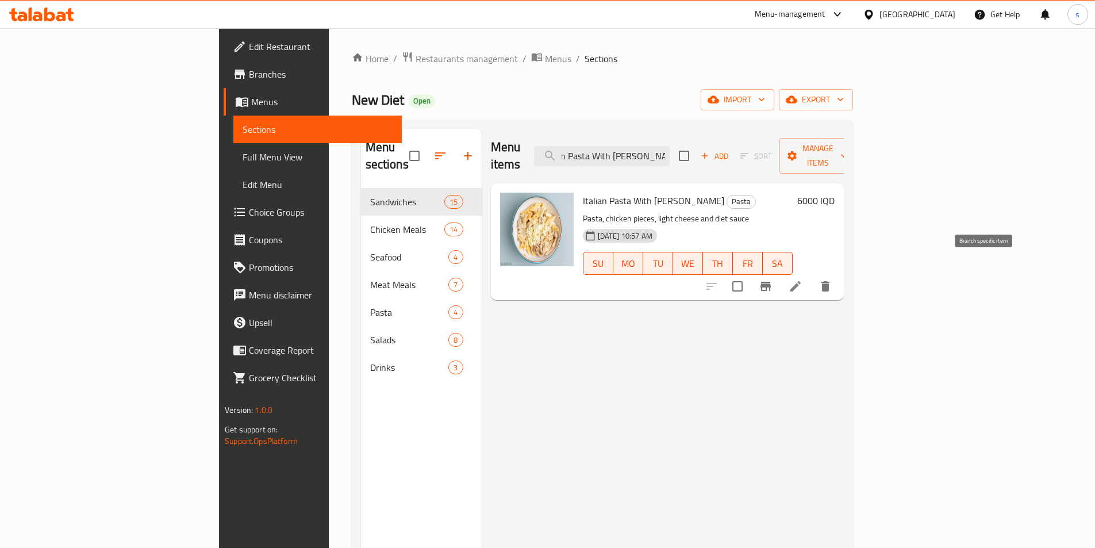
type input "Italian Pasta With [PERSON_NAME]"
click at [773, 279] on icon "Branch-specific-item" at bounding box center [766, 286] width 14 height 14
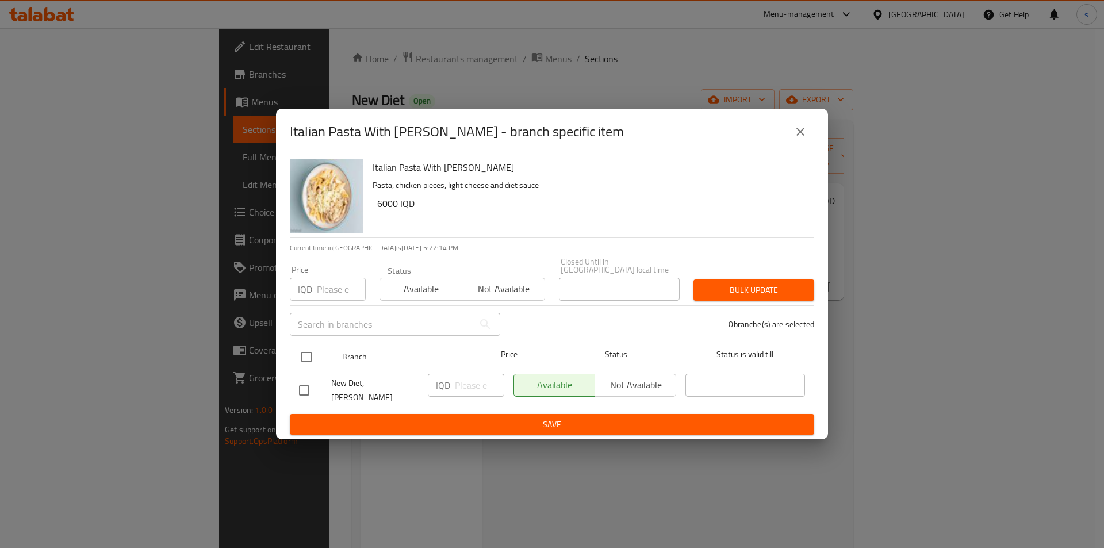
click at [312, 351] on input "checkbox" at bounding box center [306, 357] width 24 height 24
checkbox input "true"
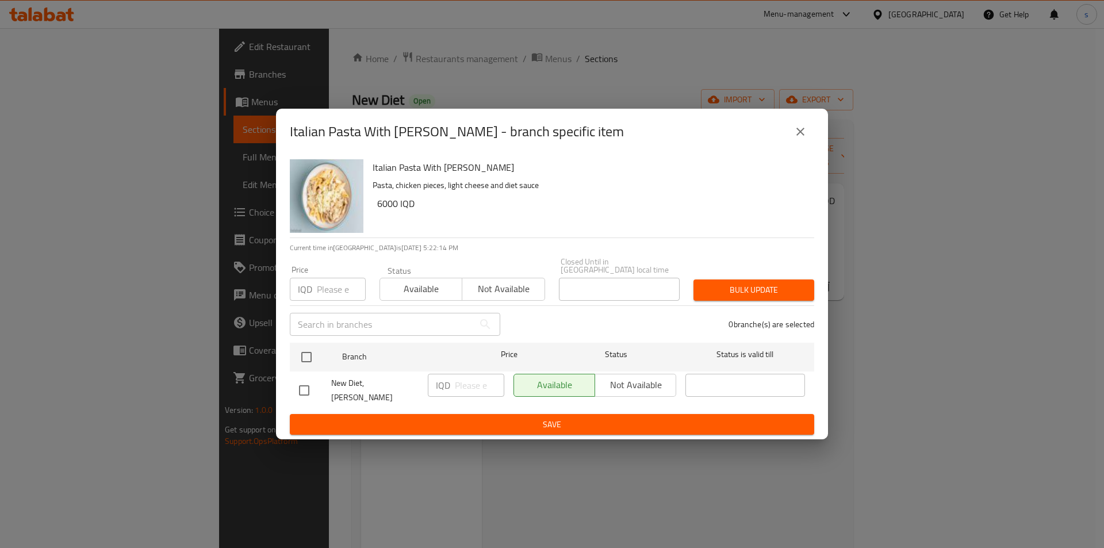
checkbox input "true"
click at [475, 389] on input "number" at bounding box center [479, 385] width 49 height 23
type input "8000"
click at [469, 402] on div "IQD 8000 ​" at bounding box center [466, 390] width 86 height 43
click at [469, 417] on span "Save" at bounding box center [552, 424] width 506 height 14
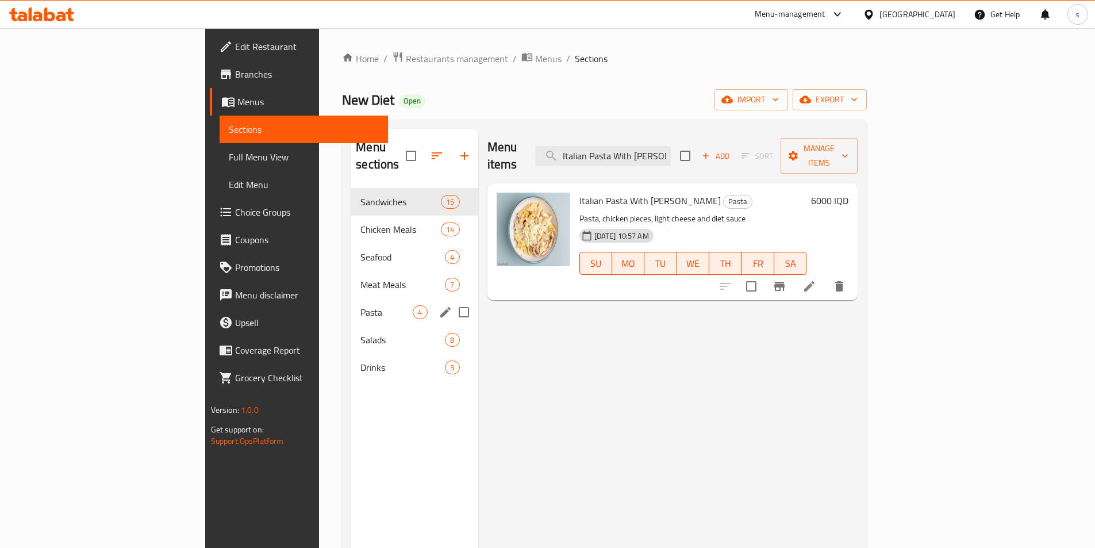
click at [351, 305] on div "Pasta 4" at bounding box center [414, 312] width 126 height 28
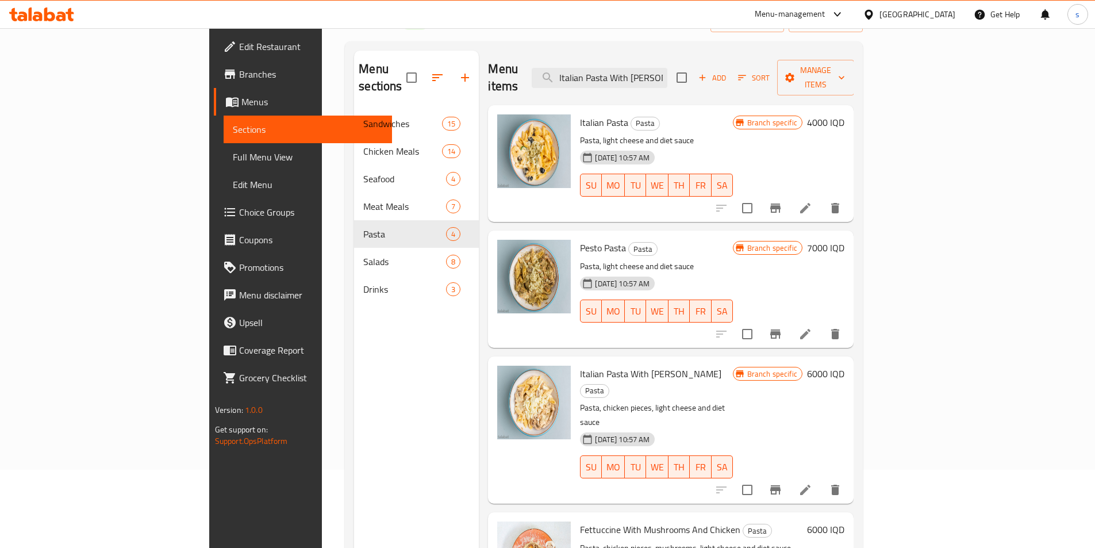
scroll to position [161, 0]
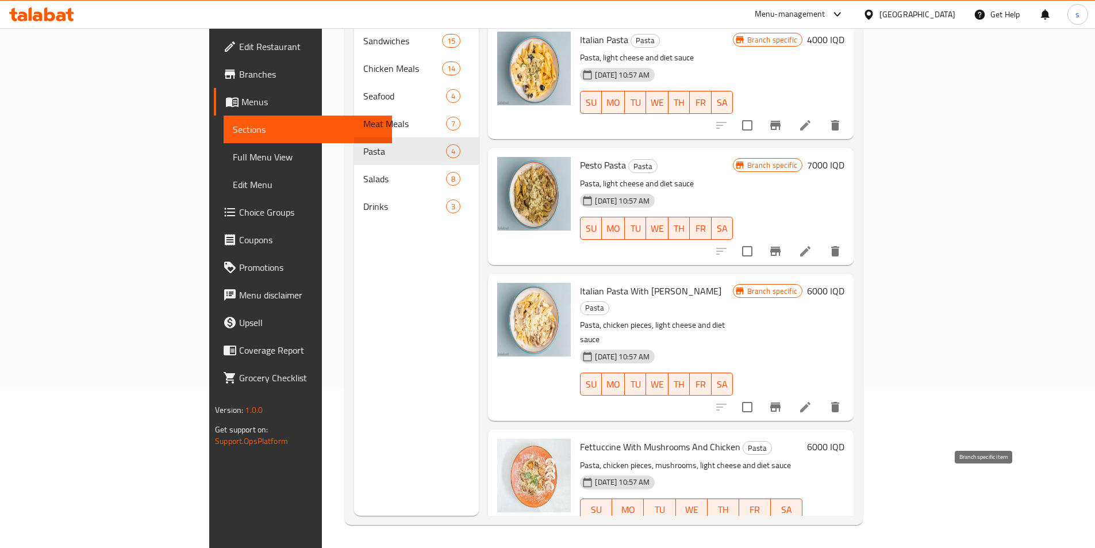
click at [782, 526] on icon "Branch-specific-item" at bounding box center [776, 533] width 14 height 14
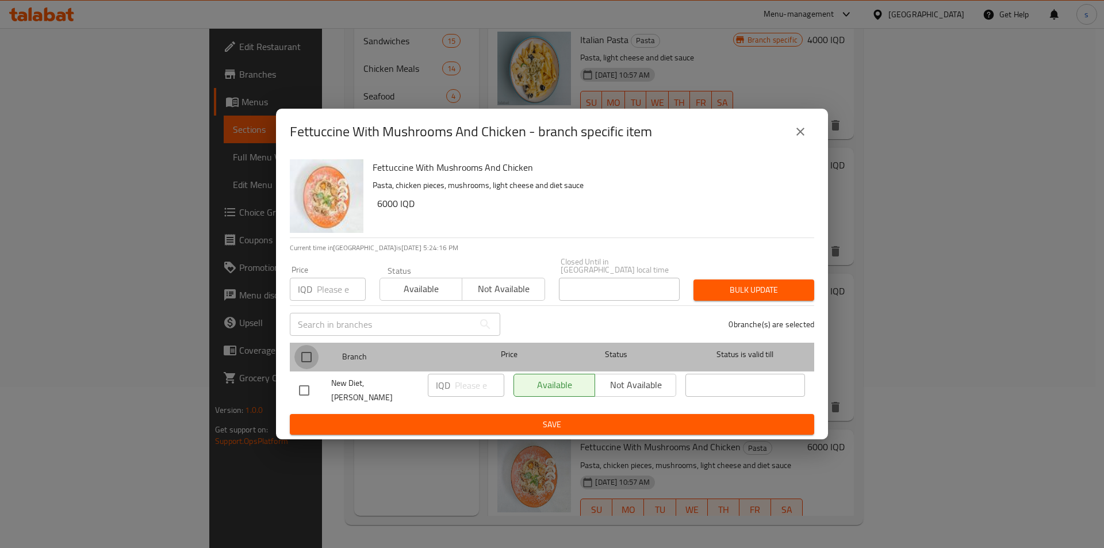
click at [308, 356] on input "checkbox" at bounding box center [306, 357] width 24 height 24
checkbox input "true"
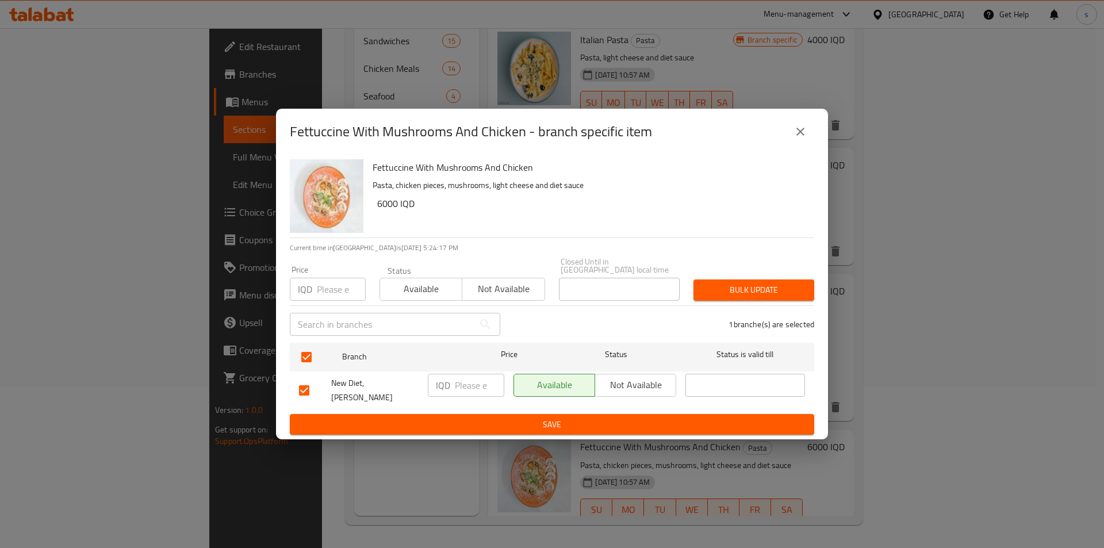
click at [465, 383] on input "number" at bounding box center [479, 385] width 49 height 23
type input "8000"
click at [469, 414] on button "Save" at bounding box center [552, 424] width 524 height 21
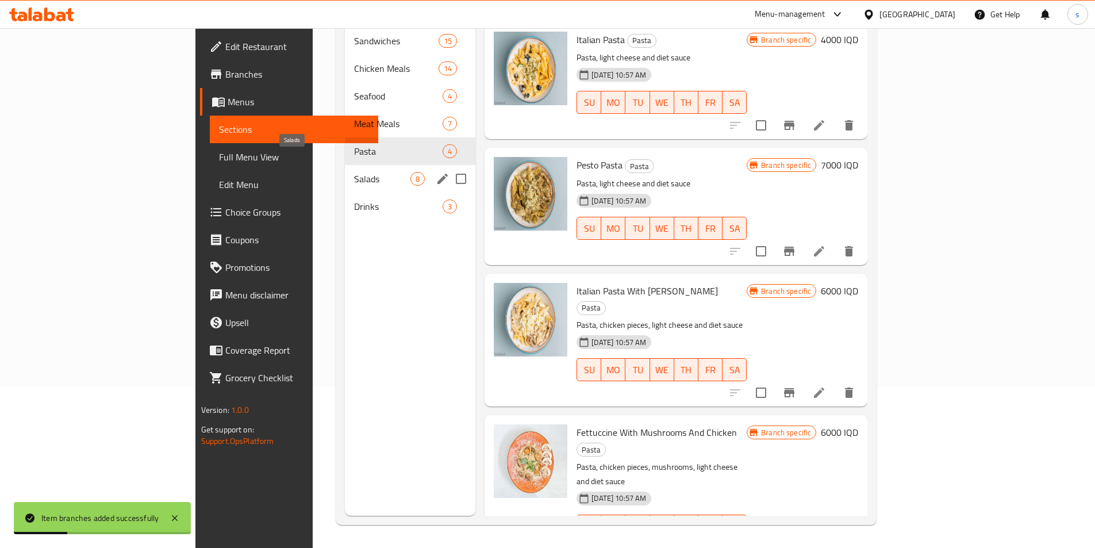
click at [354, 172] on span "Salads" at bounding box center [382, 179] width 56 height 14
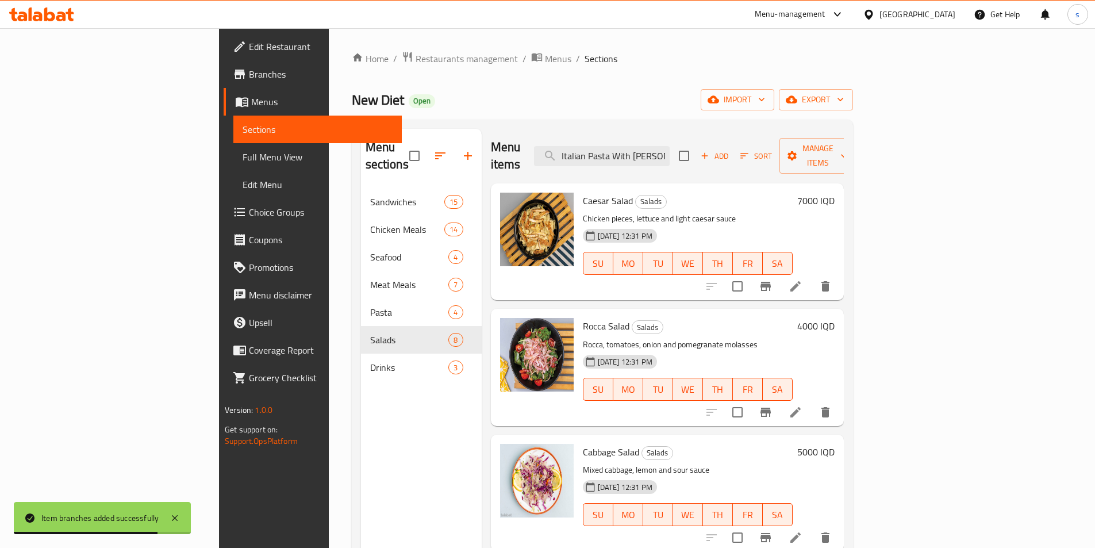
click at [771, 282] on icon "Branch-specific-item" at bounding box center [766, 286] width 10 height 9
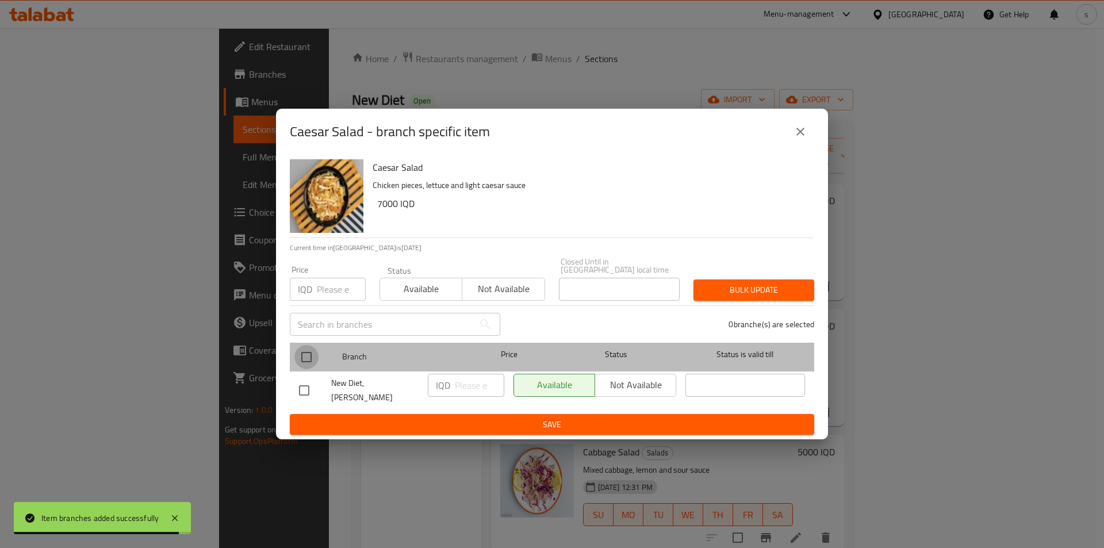
click at [311, 360] on input "checkbox" at bounding box center [306, 357] width 24 height 24
checkbox input "true"
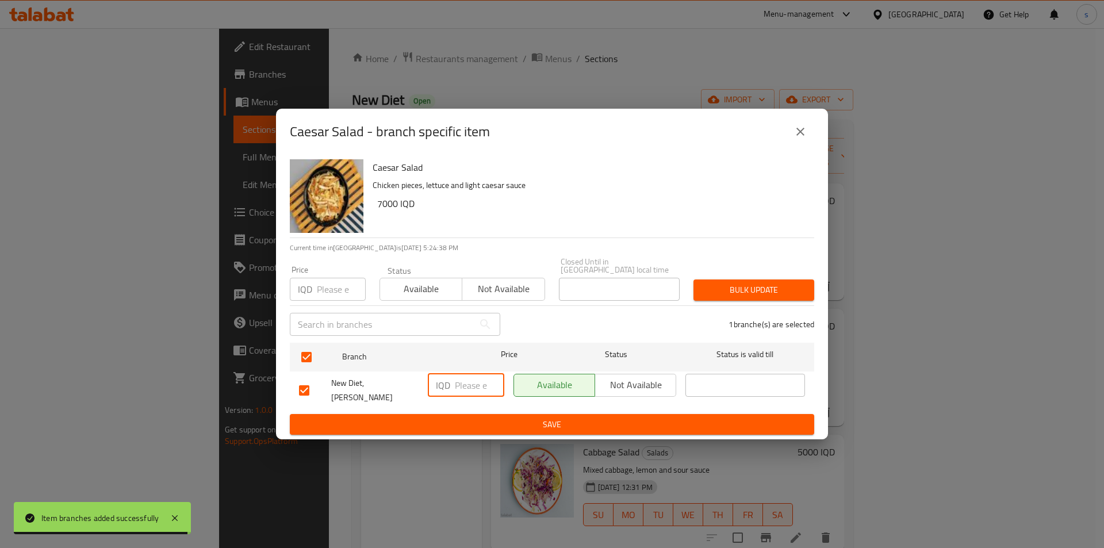
click at [461, 393] on input "number" at bounding box center [479, 385] width 49 height 23
type input "12000"
click at [461, 428] on div "Caesar Salad Chicken pieces, lettuce and light caesar sauce 7000 IQD Current ti…" at bounding box center [552, 297] width 552 height 285
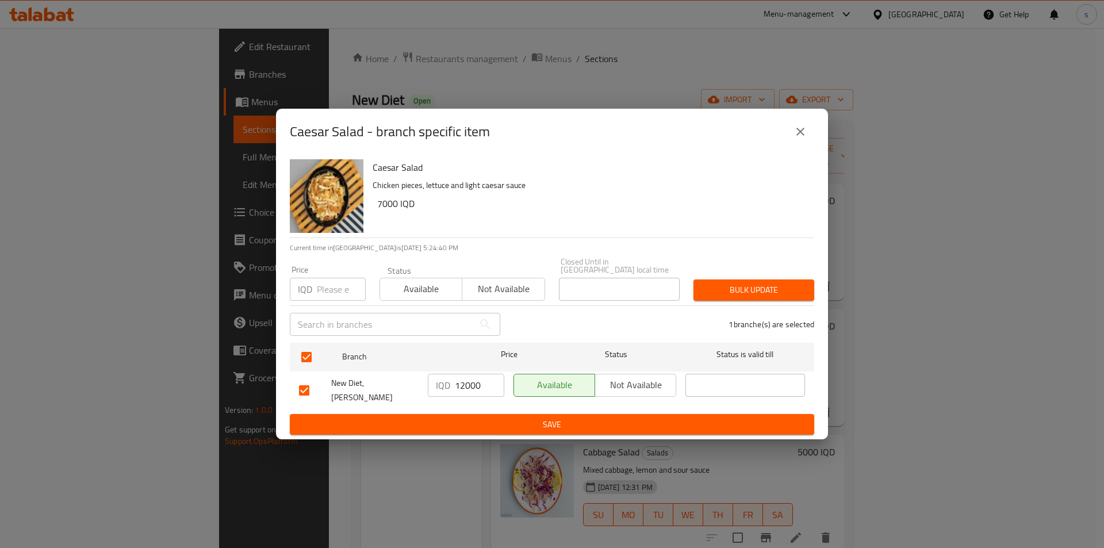
click at [461, 419] on span "Save" at bounding box center [552, 424] width 506 height 14
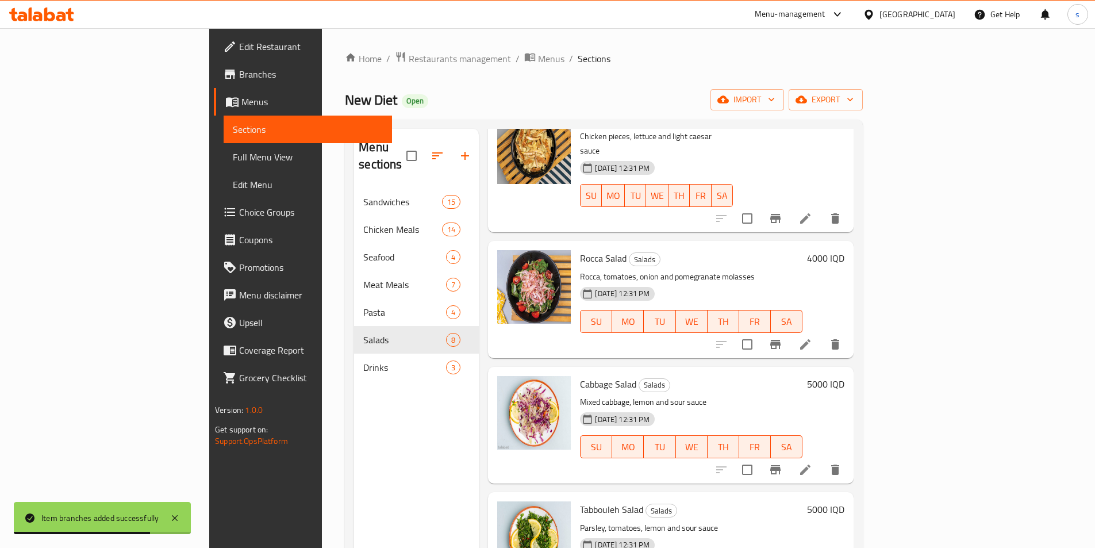
scroll to position [83, 0]
click at [781, 339] on icon "Branch-specific-item" at bounding box center [775, 343] width 10 height 9
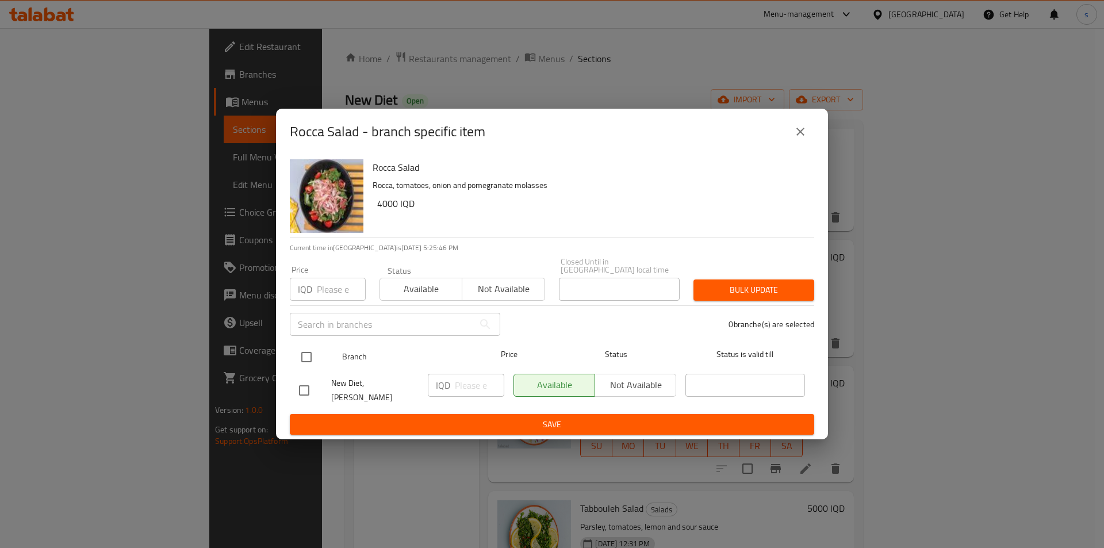
click at [301, 362] on input "checkbox" at bounding box center [306, 357] width 24 height 24
checkbox input "true"
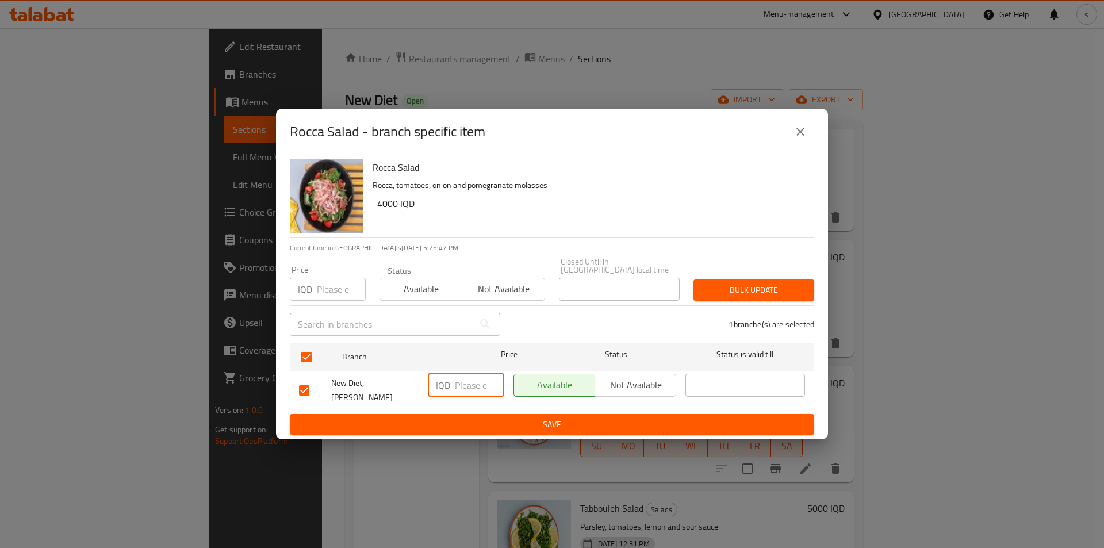
click at [456, 382] on input "number" at bounding box center [479, 385] width 49 height 23
type input "7000"
click at [430, 417] on span "Save" at bounding box center [552, 424] width 506 height 14
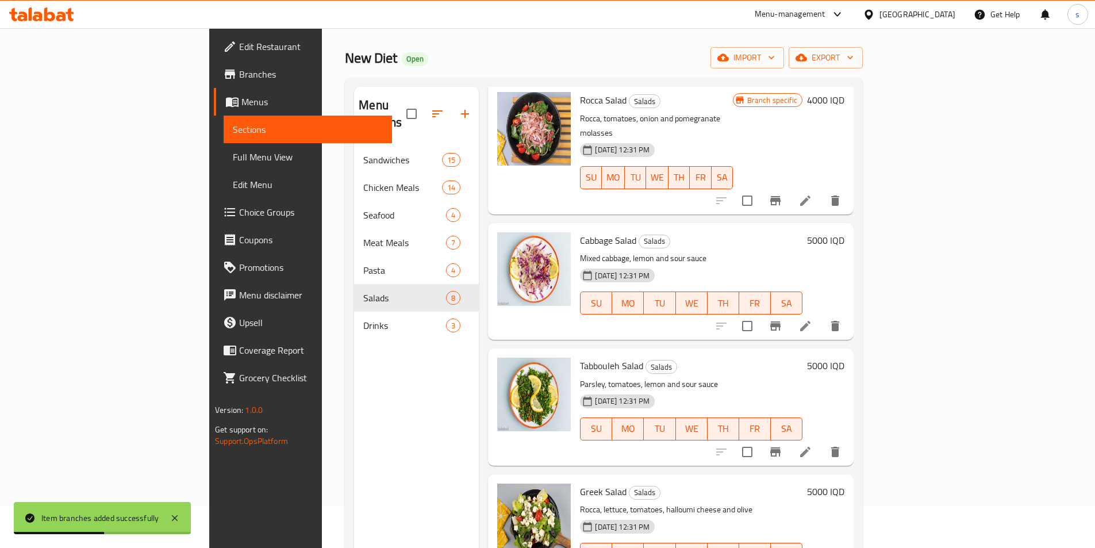
scroll to position [45, 0]
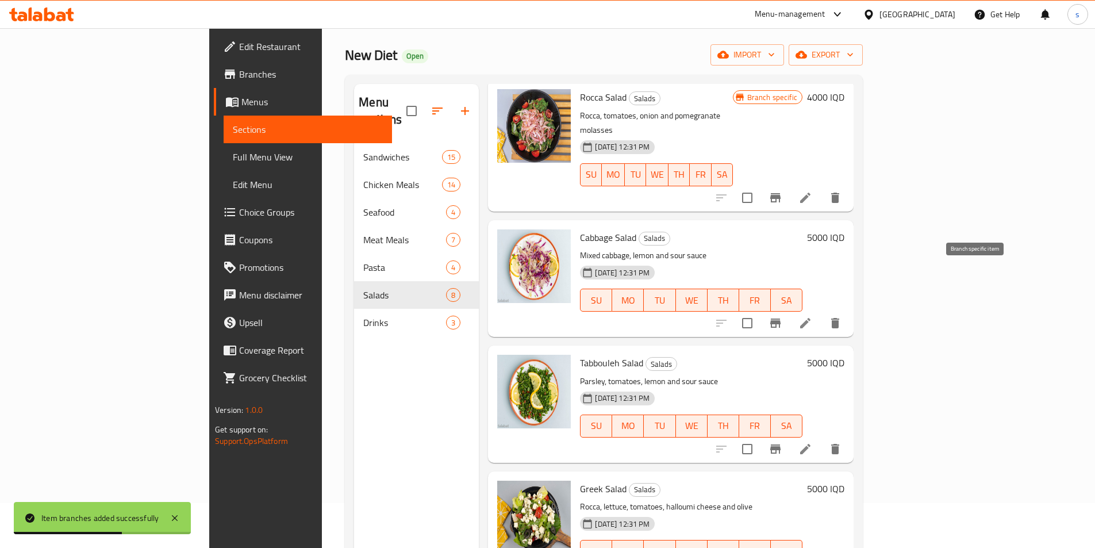
click at [782, 316] on icon "Branch-specific-item" at bounding box center [776, 323] width 14 height 14
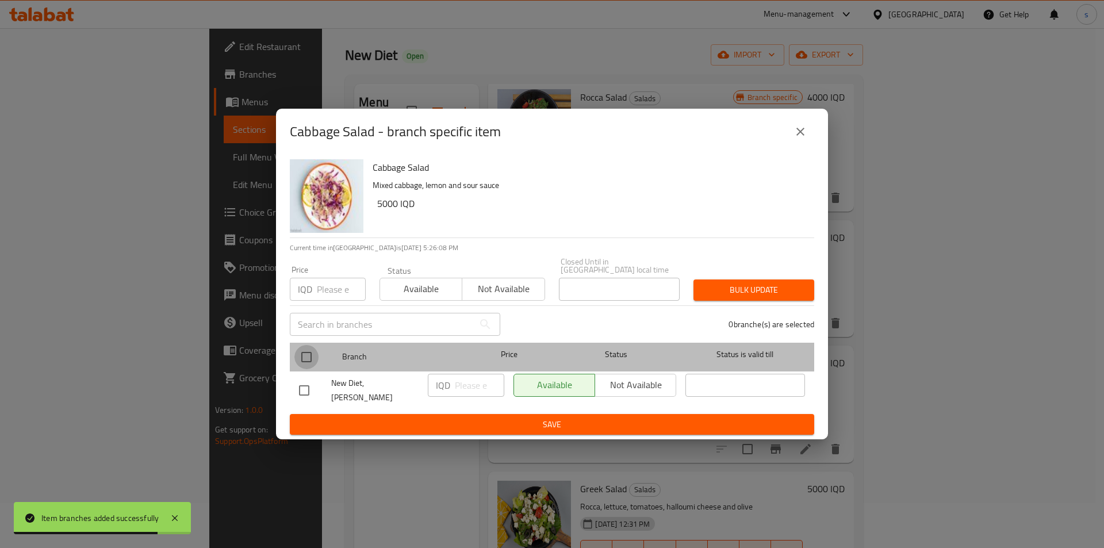
click at [309, 348] on input "checkbox" at bounding box center [306, 357] width 24 height 24
checkbox input "true"
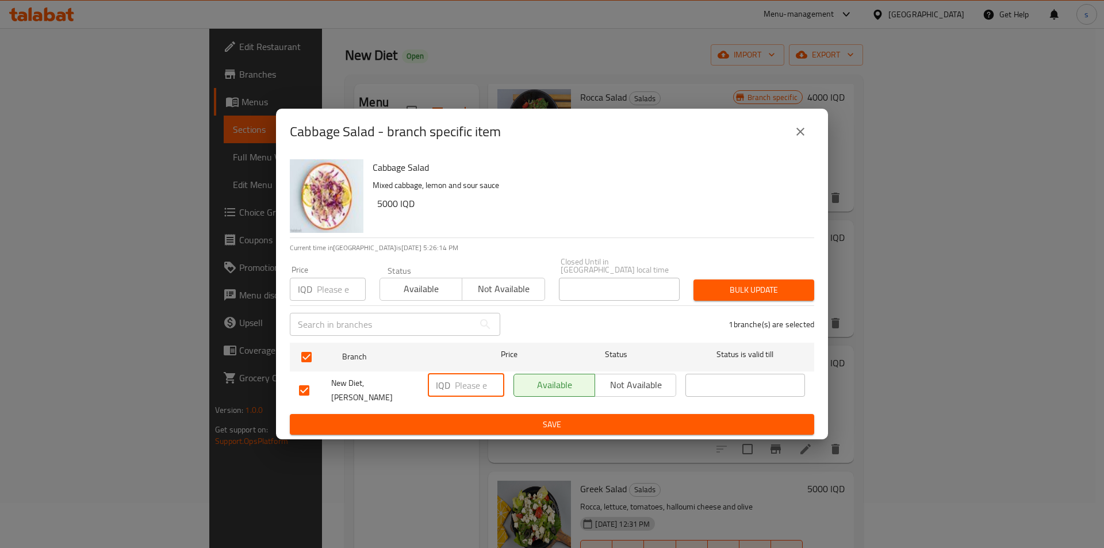
click at [474, 389] on input "number" at bounding box center [479, 385] width 49 height 23
type input "9"
type input "6000"
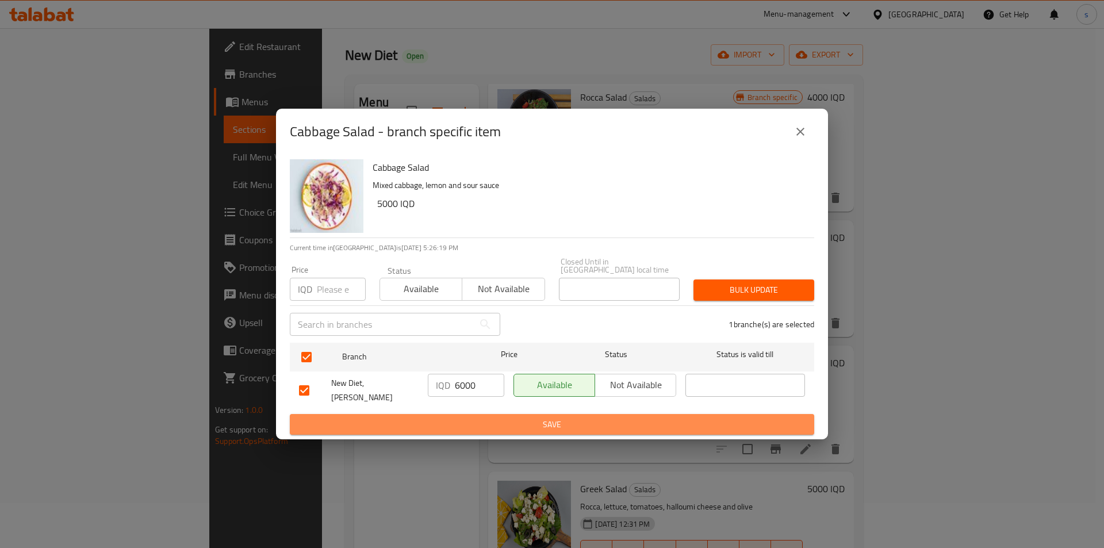
click at [507, 417] on span "Save" at bounding box center [552, 424] width 506 height 14
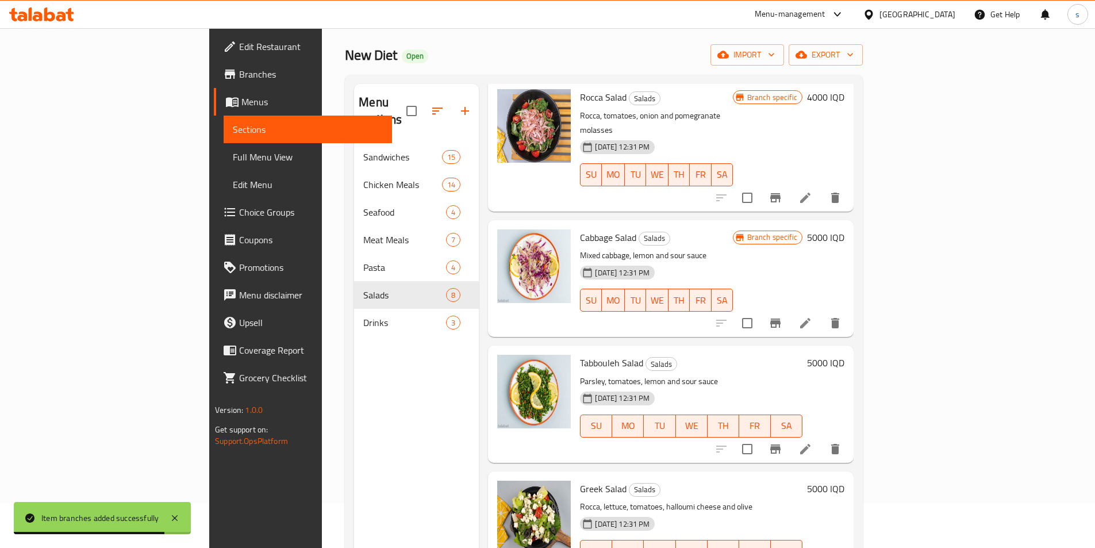
click at [782, 442] on icon "Branch-specific-item" at bounding box center [776, 449] width 14 height 14
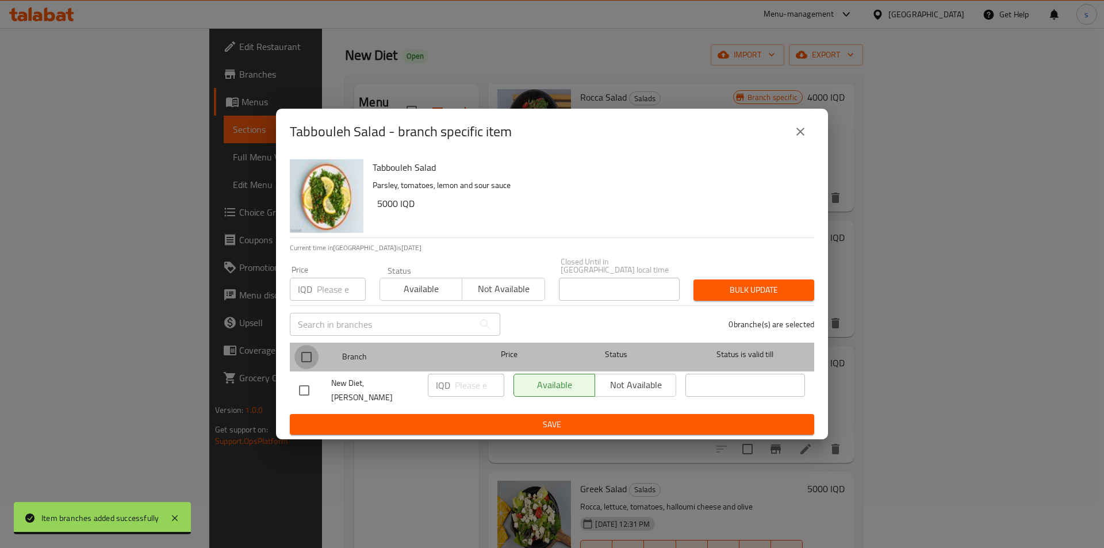
click at [312, 358] on input "checkbox" at bounding box center [306, 357] width 24 height 24
checkbox input "true"
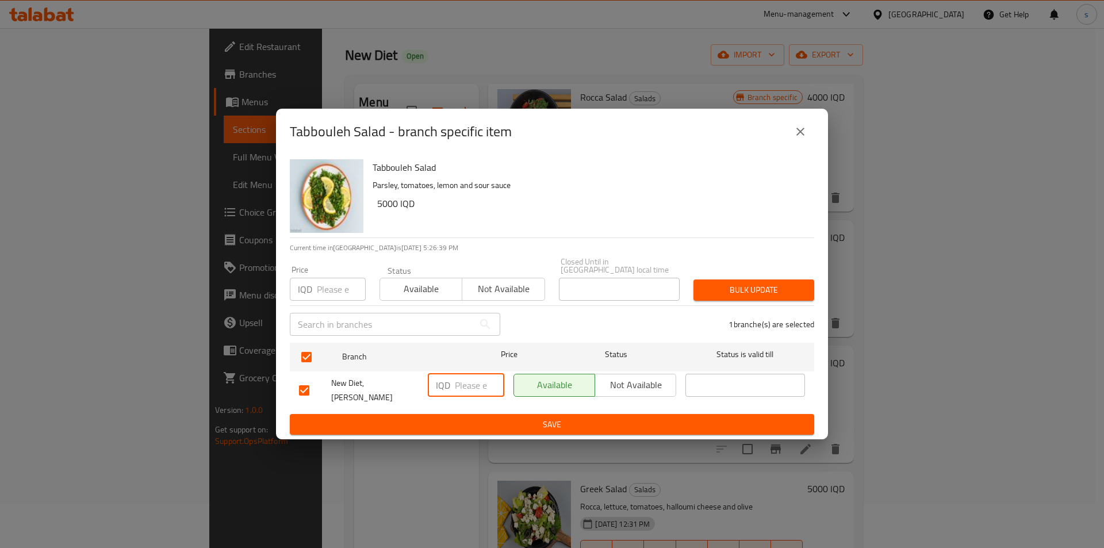
click at [467, 378] on input "number" at bounding box center [479, 385] width 49 height 23
type input "8000"
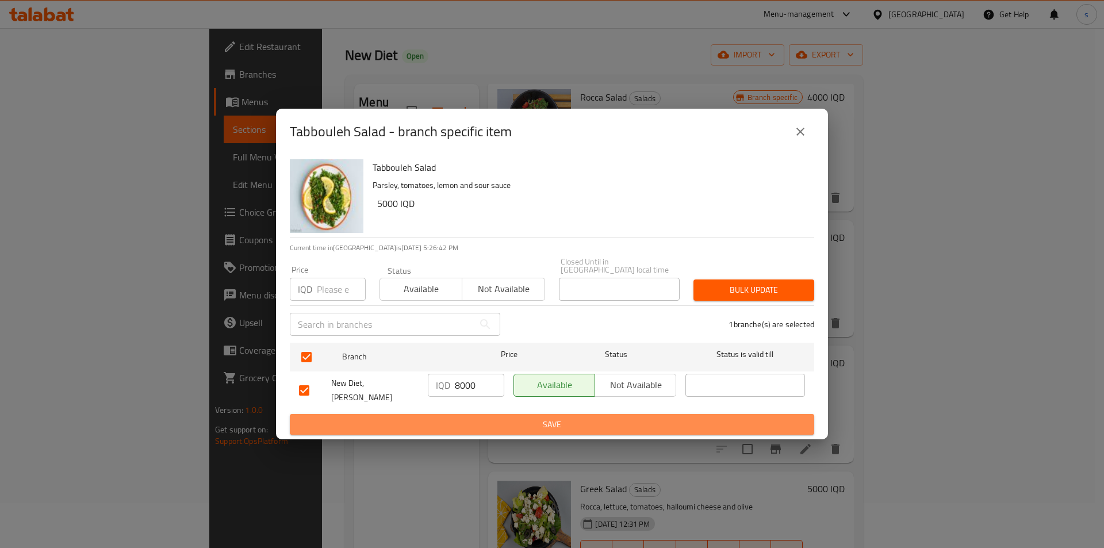
click at [466, 414] on button "Save" at bounding box center [552, 424] width 524 height 21
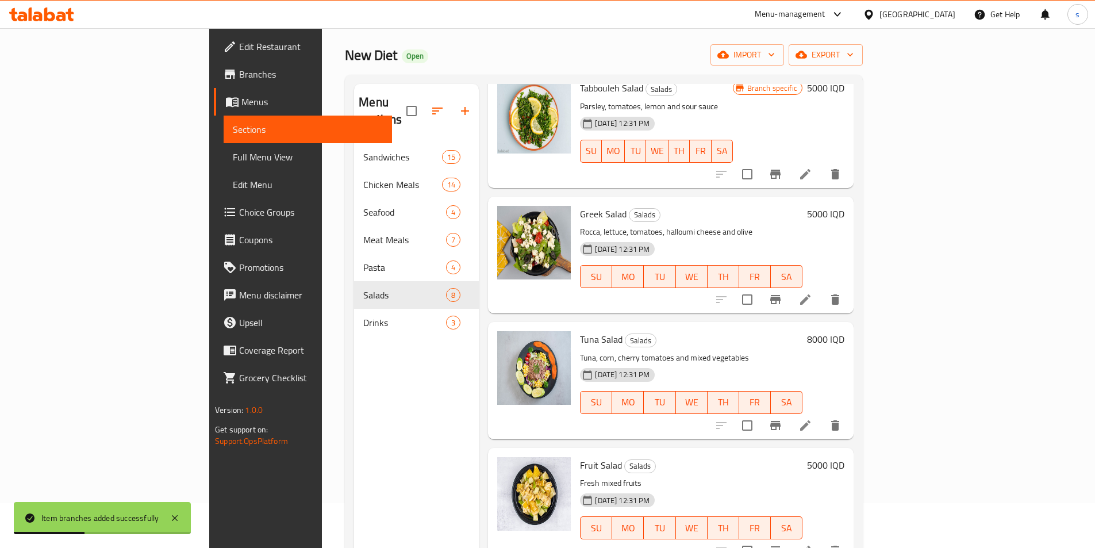
scroll to position [486, 0]
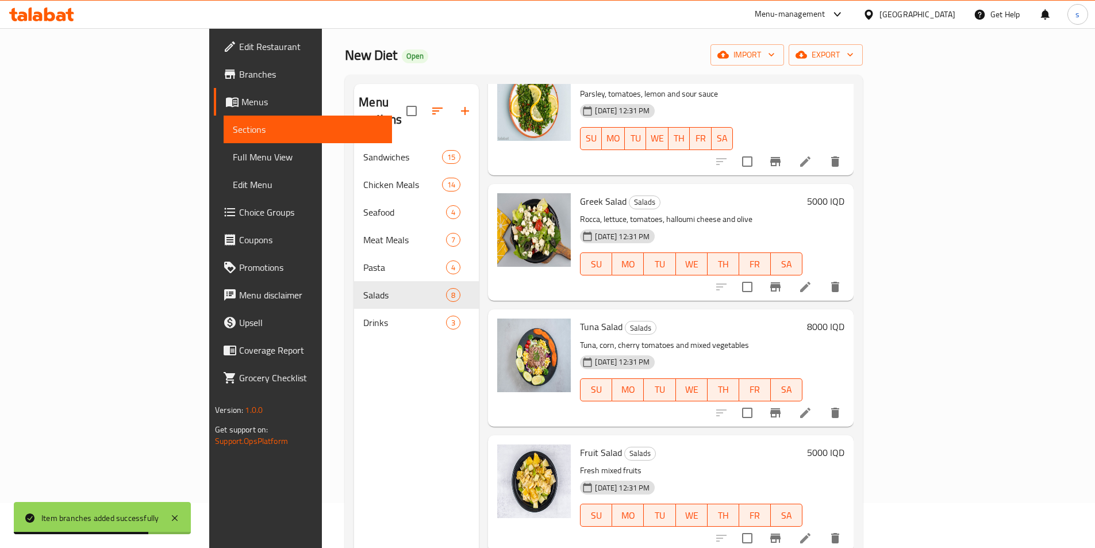
click at [782, 280] on icon "Branch-specific-item" at bounding box center [776, 287] width 14 height 14
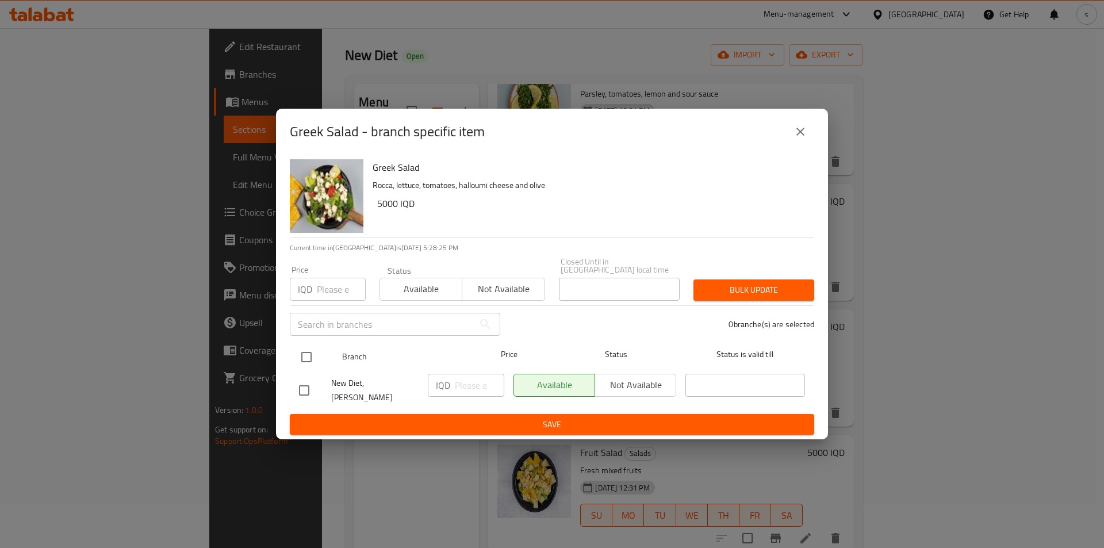
click at [303, 356] on input "checkbox" at bounding box center [306, 357] width 24 height 24
checkbox input "true"
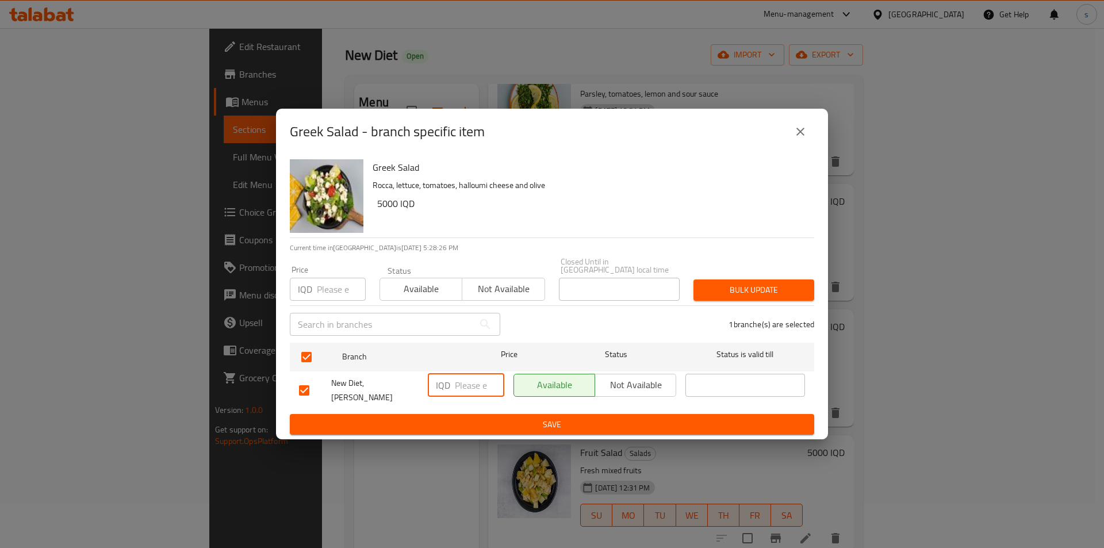
click at [470, 386] on input "number" at bounding box center [479, 385] width 49 height 23
type input "8000"
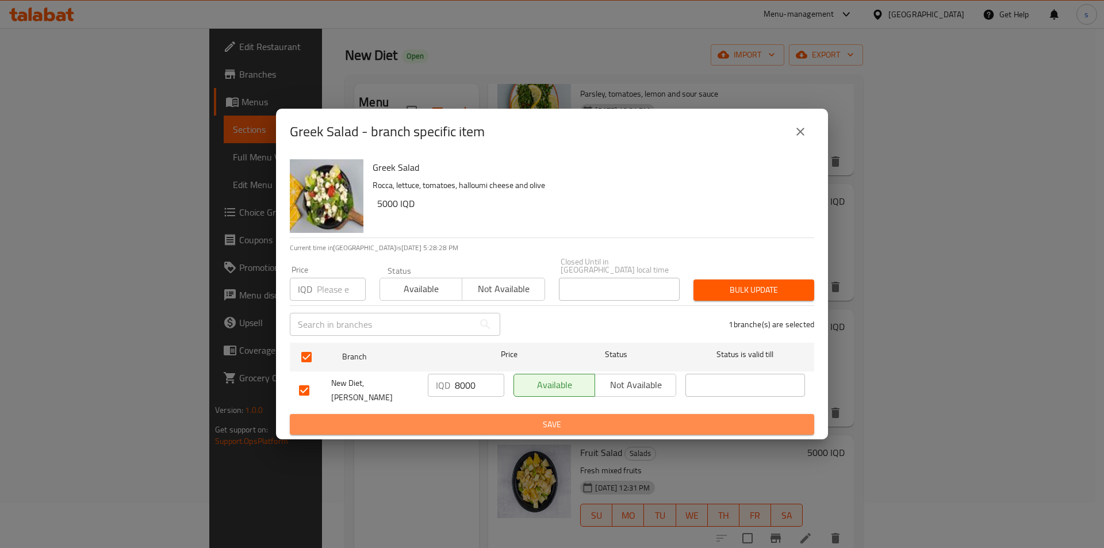
click at [531, 423] on span "Save" at bounding box center [552, 424] width 506 height 14
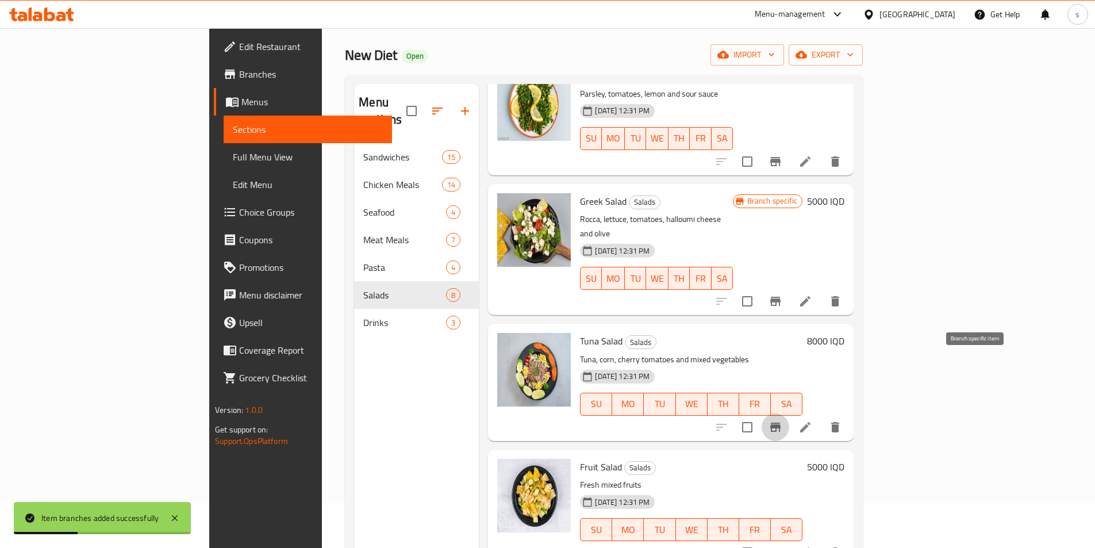
click at [781, 423] on icon "Branch-specific-item" at bounding box center [775, 427] width 10 height 9
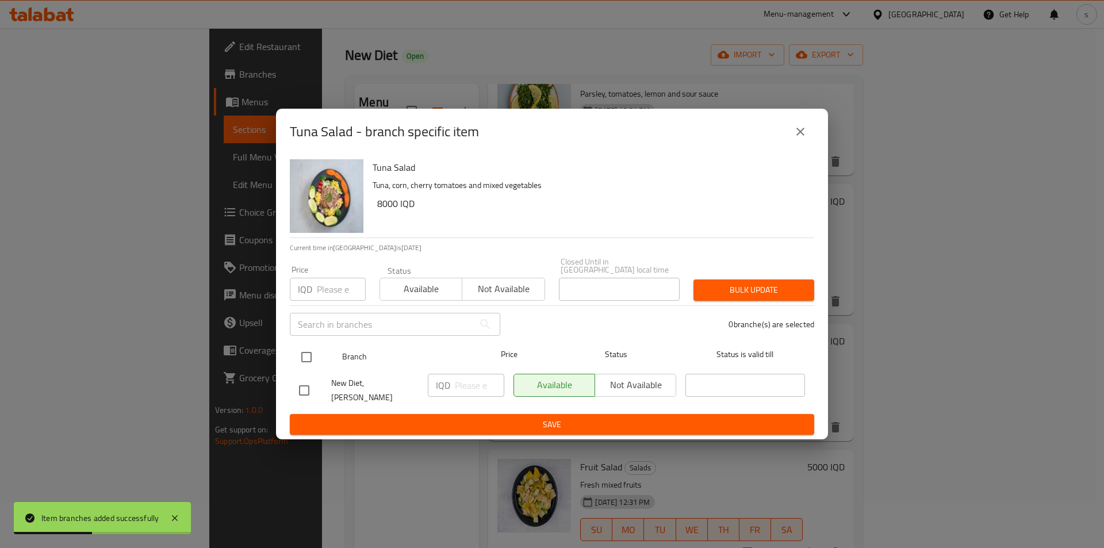
click at [304, 352] on input "checkbox" at bounding box center [306, 357] width 24 height 24
checkbox input "true"
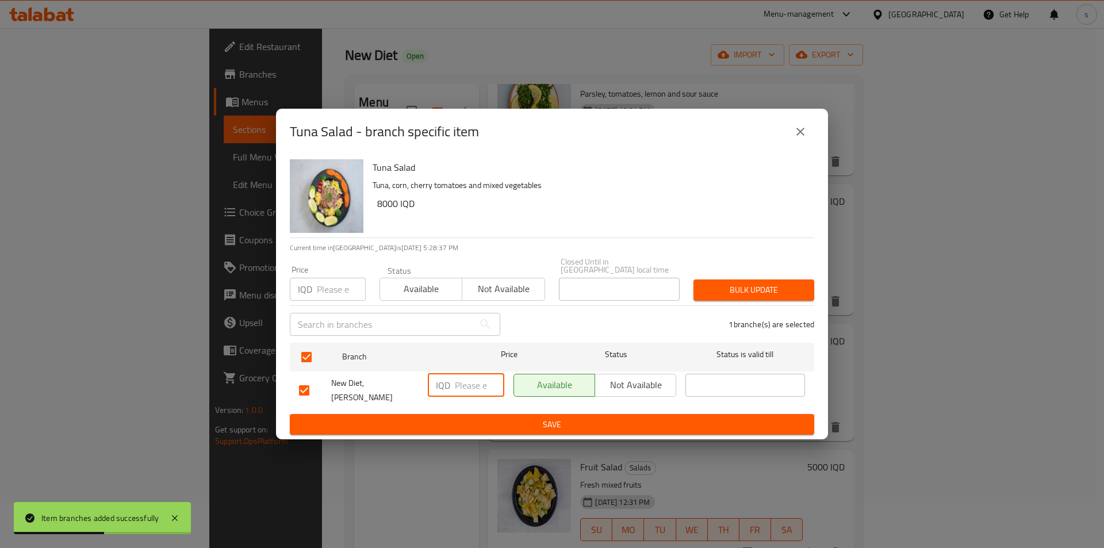
click at [474, 386] on input "number" at bounding box center [479, 385] width 49 height 23
click at [465, 387] on input "10000" at bounding box center [479, 385] width 49 height 23
type input "10000"
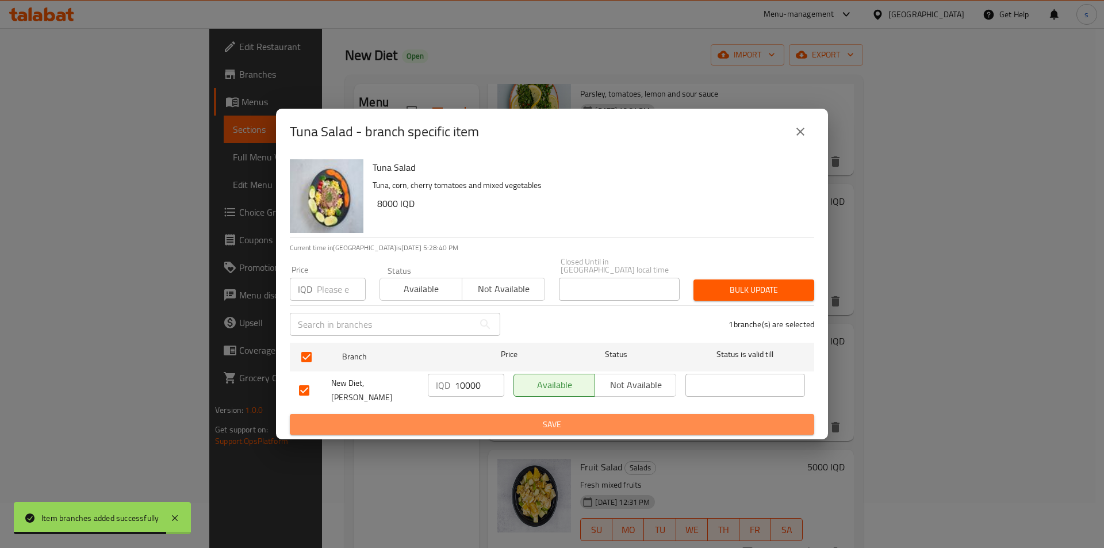
click at [465, 417] on span "Save" at bounding box center [552, 424] width 506 height 14
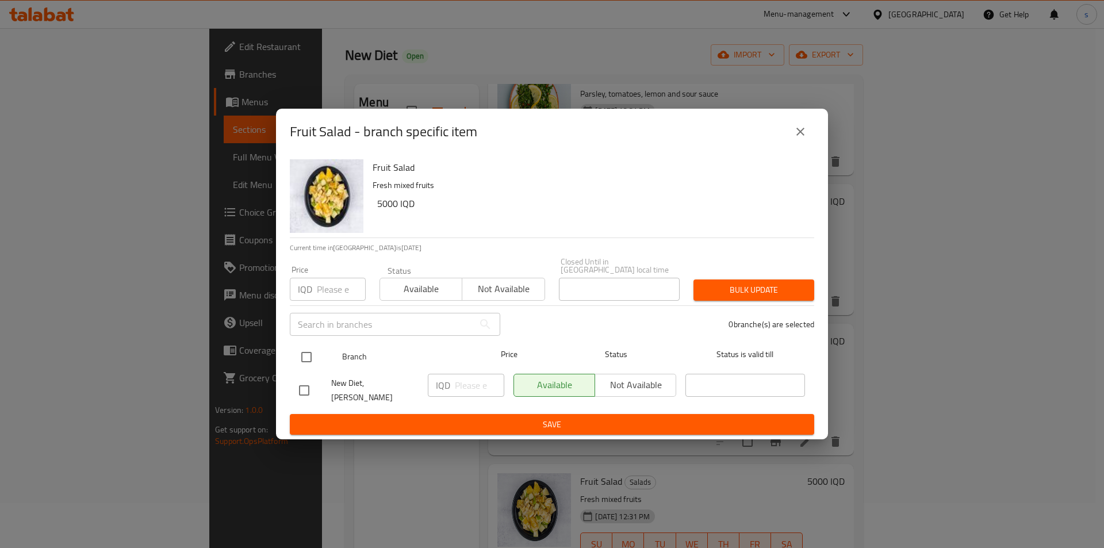
click at [305, 366] on input "checkbox" at bounding box center [306, 357] width 24 height 24
checkbox input "true"
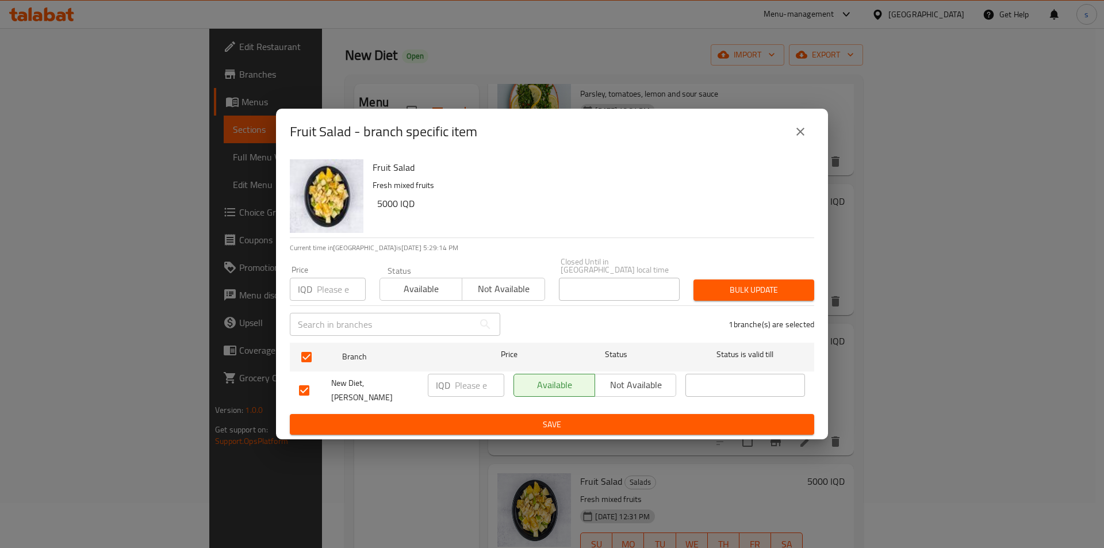
click at [450, 382] on div "IQD ​" at bounding box center [466, 385] width 76 height 23
type input "8000"
click at [473, 417] on span "Save" at bounding box center [552, 424] width 506 height 14
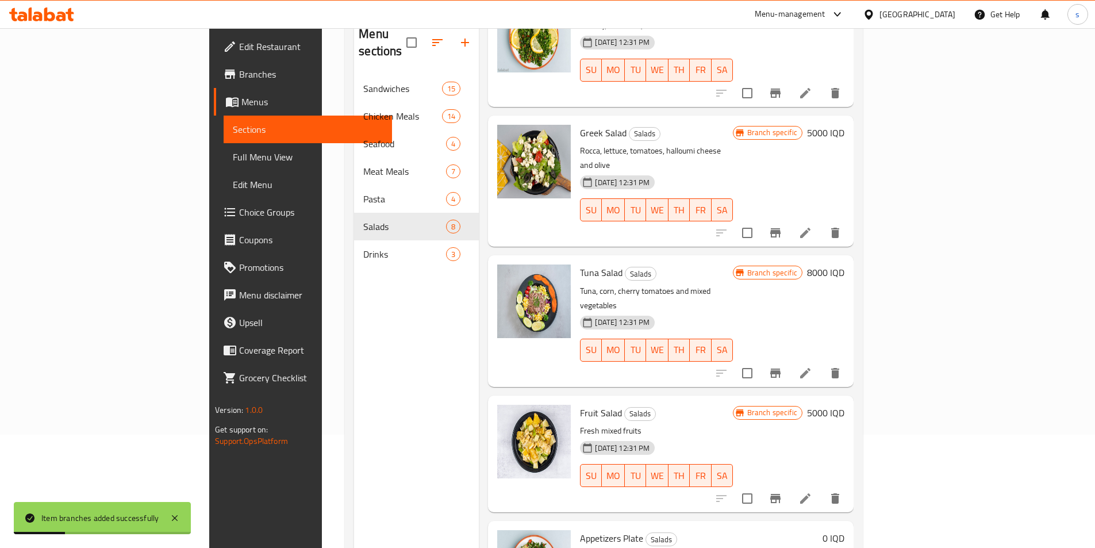
scroll to position [161, 0]
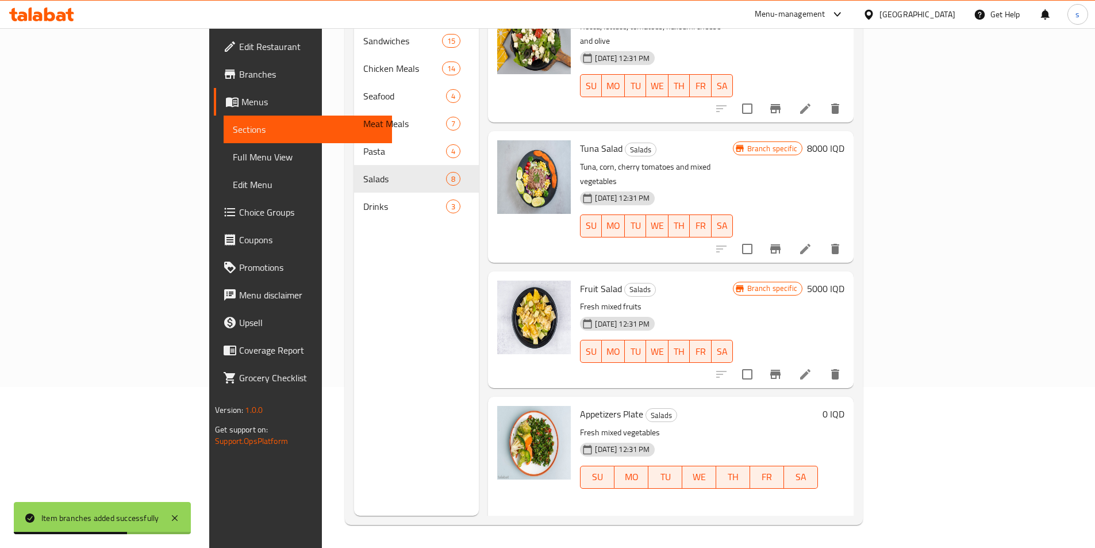
scroll to position [582, 0]
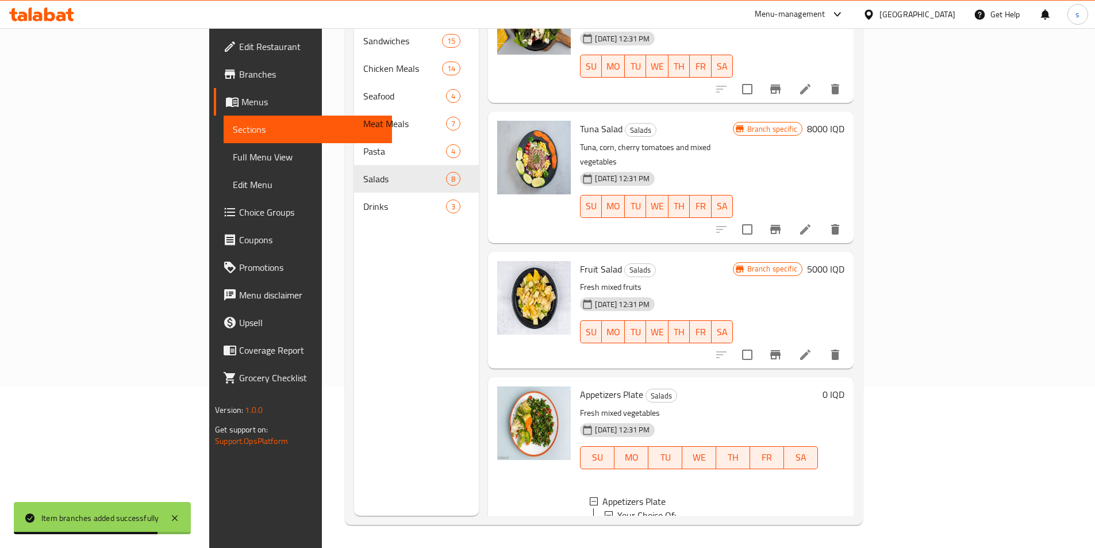
click at [655, 522] on div "Small" at bounding box center [720, 529] width 176 height 14
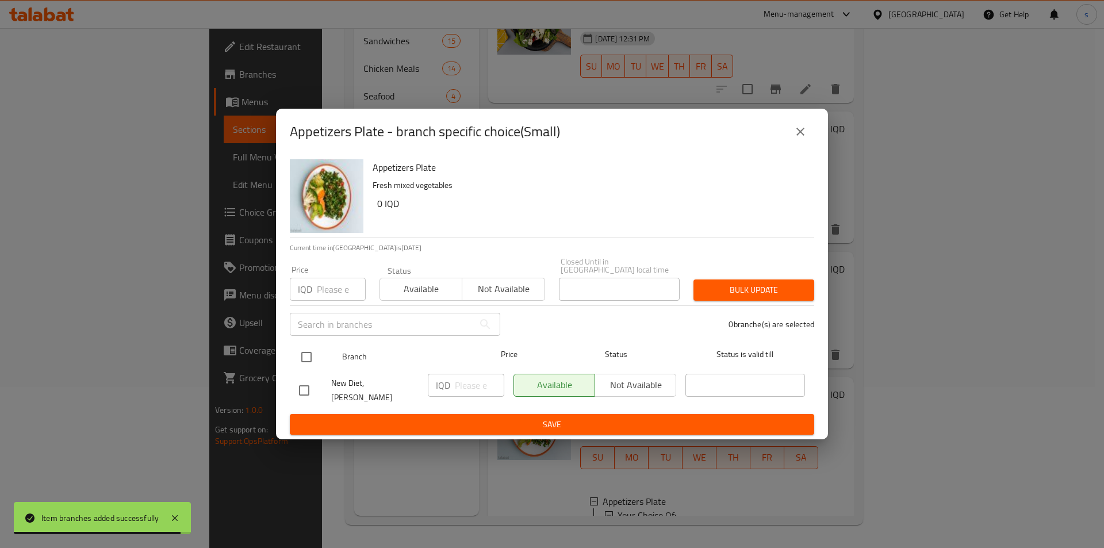
click at [305, 357] on input "checkbox" at bounding box center [306, 357] width 24 height 24
checkbox input "true"
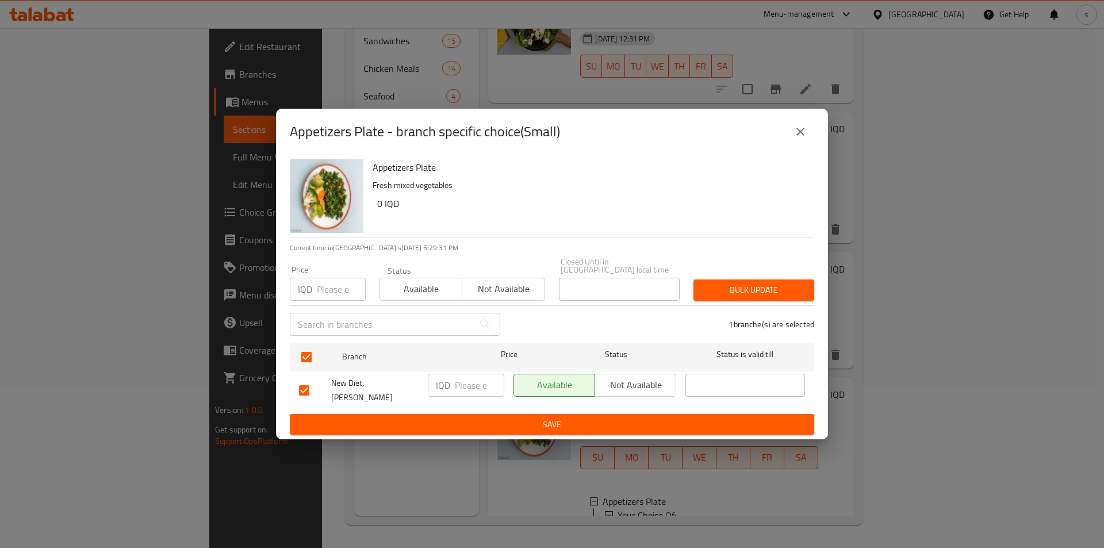
click at [467, 386] on input "number" at bounding box center [479, 385] width 49 height 23
type input "7000"
click at [453, 417] on span "Save" at bounding box center [552, 424] width 506 height 14
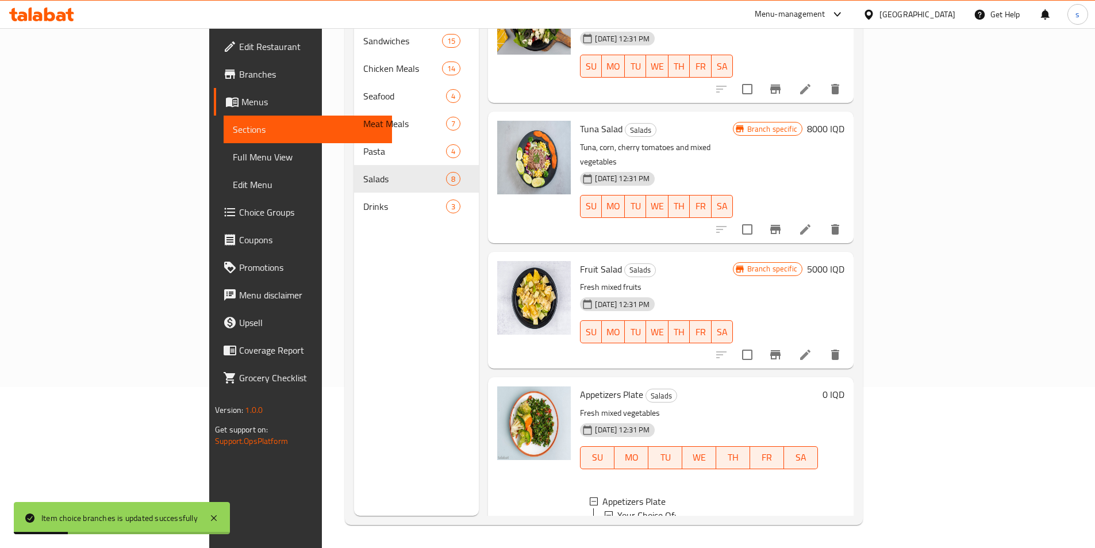
click at [778, 536] on div "Large" at bounding box center [720, 543] width 176 height 14
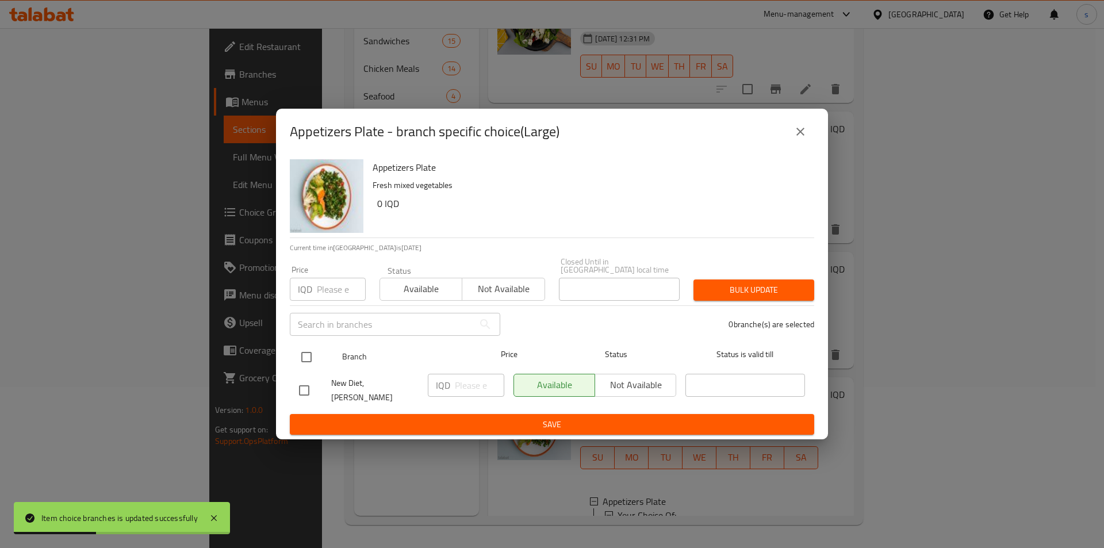
click at [303, 359] on input "checkbox" at bounding box center [306, 357] width 24 height 24
checkbox input "true"
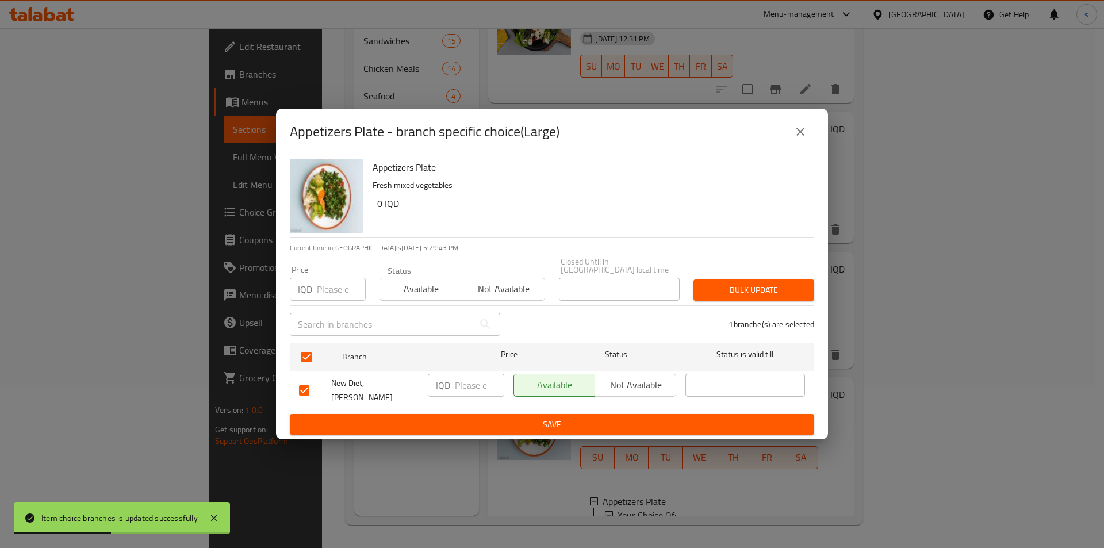
click at [474, 373] on div "IQD ​" at bounding box center [466, 390] width 86 height 43
click at [468, 387] on input "number" at bounding box center [479, 385] width 49 height 23
type input "9000"
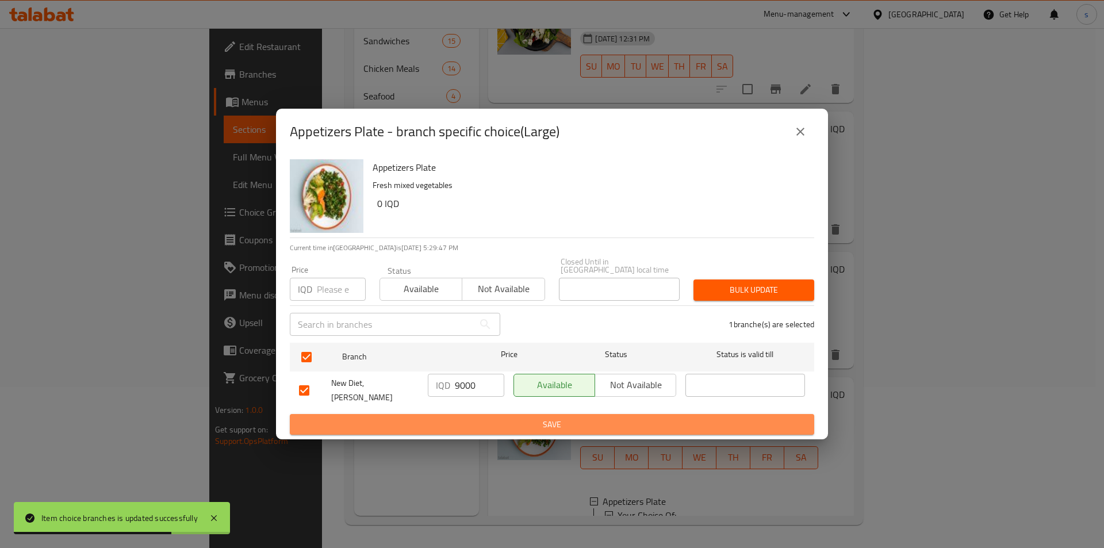
click at [445, 417] on span "Save" at bounding box center [552, 424] width 506 height 14
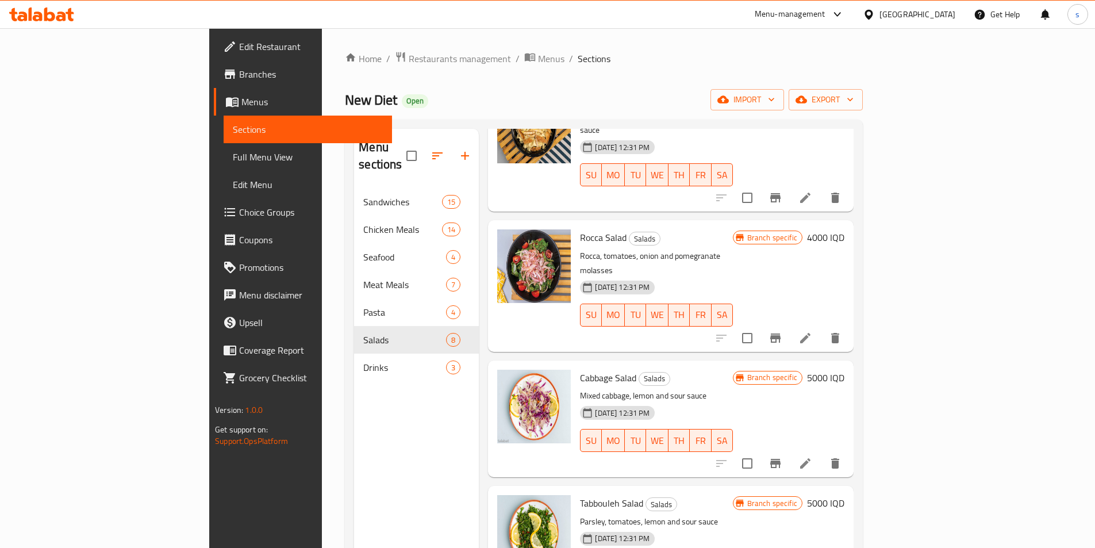
scroll to position [0, 0]
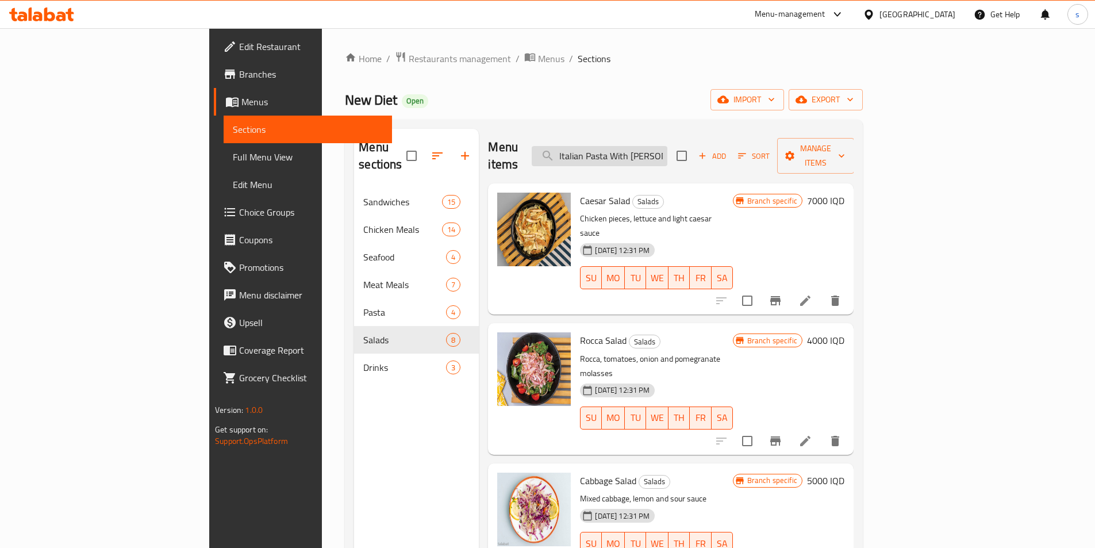
click at [667, 147] on input "Italian Pasta With Alfredo Sauce" at bounding box center [600, 156] width 136 height 20
paste input "Fish Fillet Dish 400 Calories"
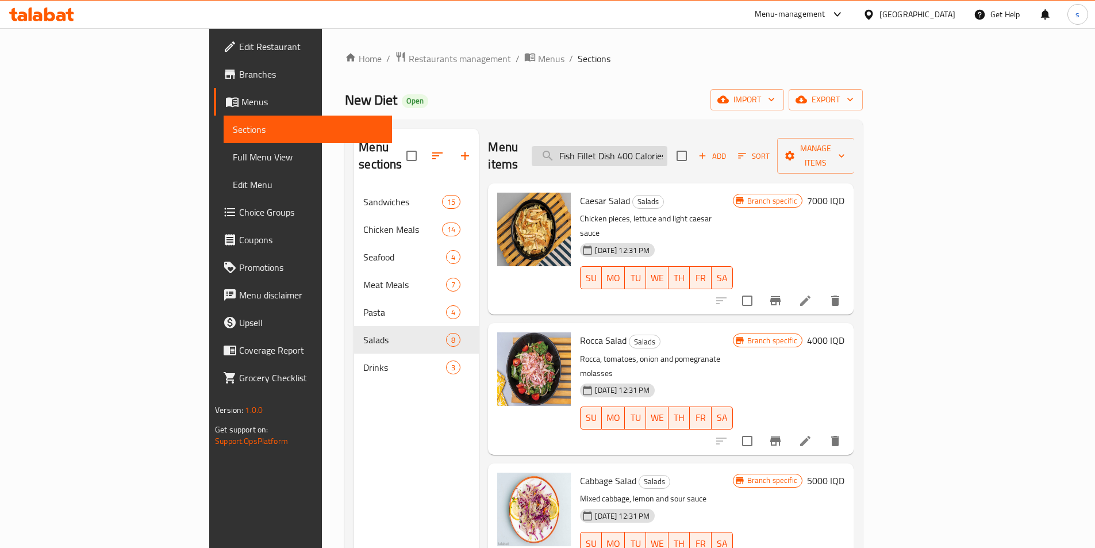
scroll to position [0, 3]
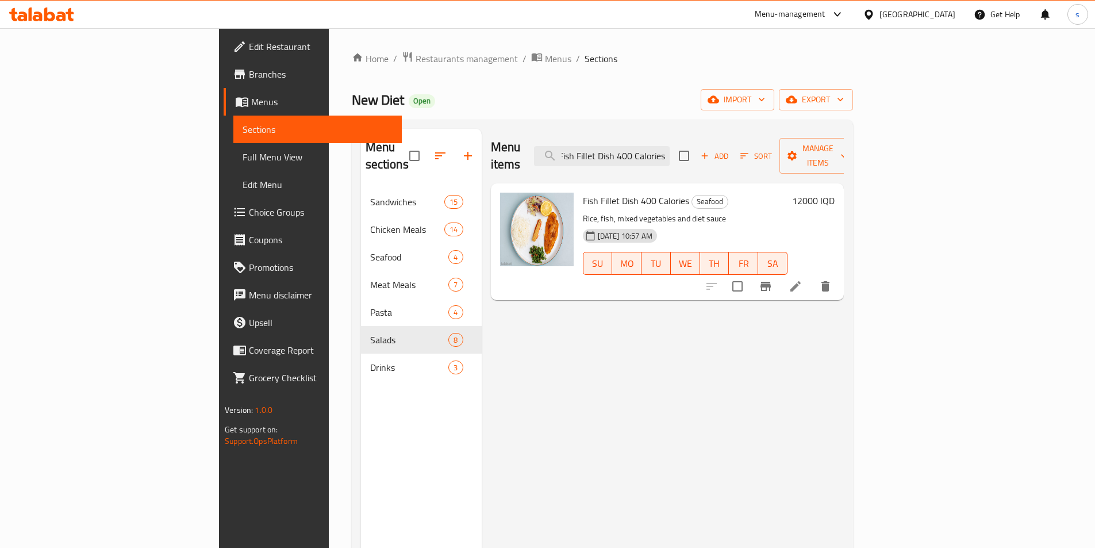
type input "Fish Fillet Dish 400 Calories"
click at [771, 282] on icon "Branch-specific-item" at bounding box center [766, 286] width 10 height 9
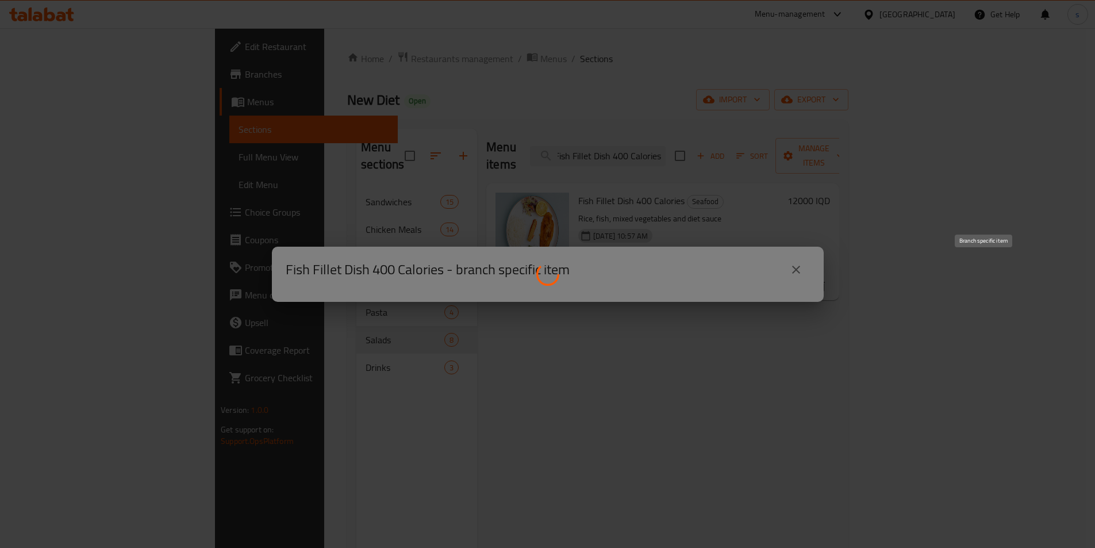
scroll to position [0, 0]
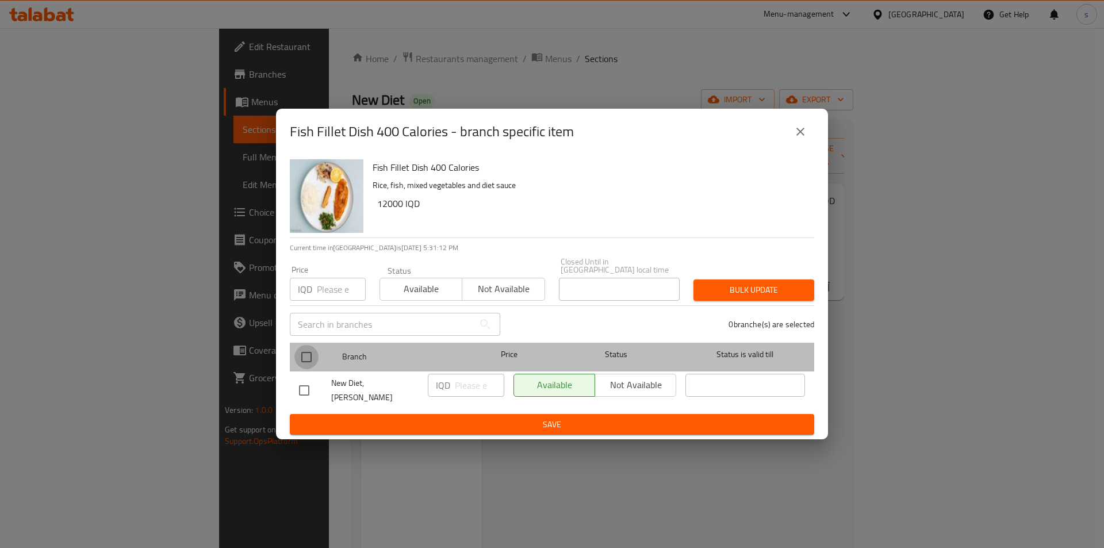
click at [303, 359] on input "checkbox" at bounding box center [306, 357] width 24 height 24
checkbox input "true"
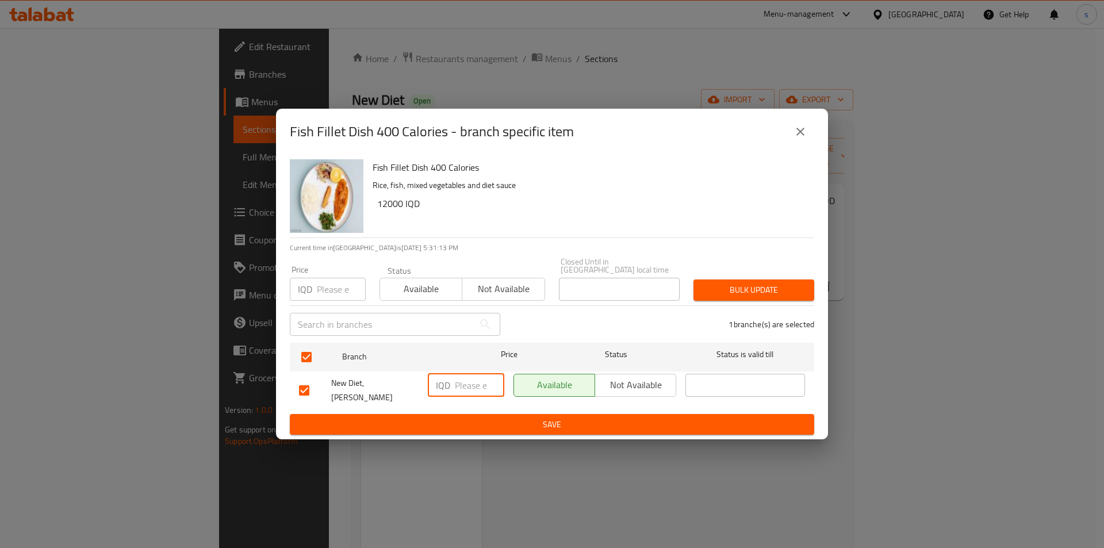
click at [467, 388] on input "number" at bounding box center [479, 385] width 49 height 23
type input "16000"
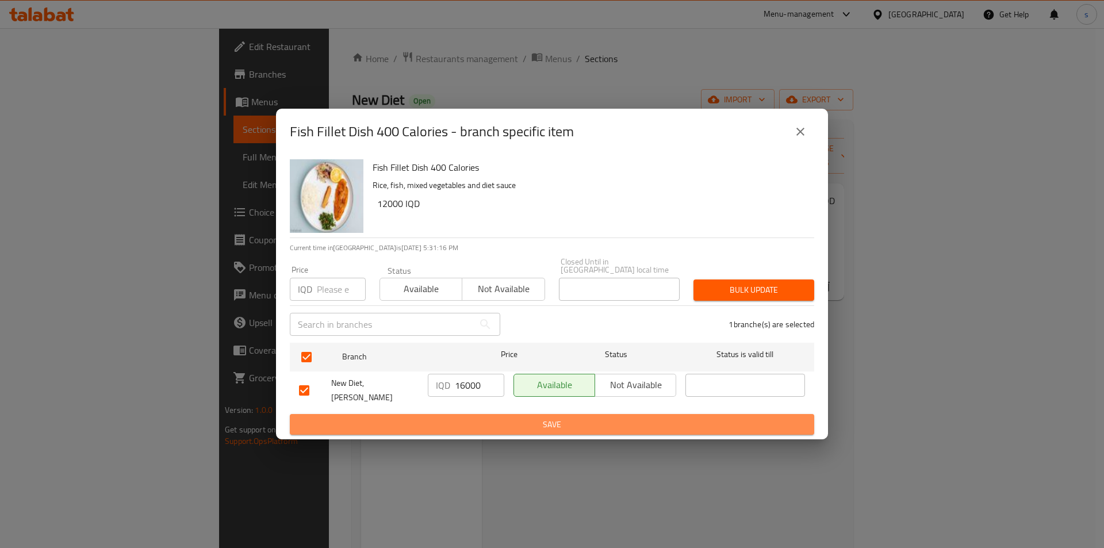
click at [466, 414] on button "Save" at bounding box center [552, 424] width 524 height 21
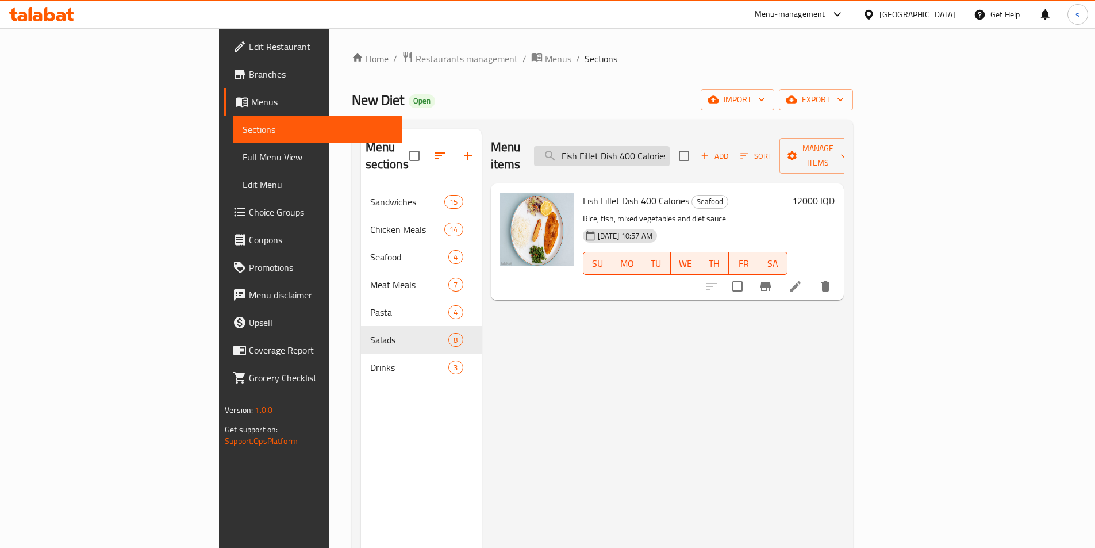
click at [670, 154] on input "Fish Fillet Dish 400 Calories" at bounding box center [602, 156] width 136 height 20
paste input "Zubaidi Dish 6"
type input "Zubaidi Dish 600 Calories"
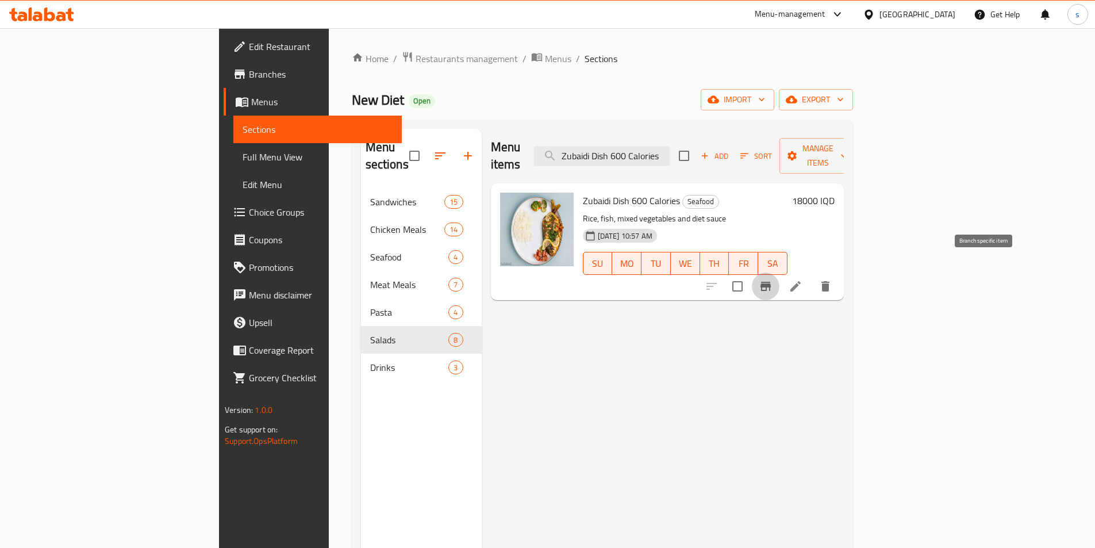
click at [773, 279] on icon "Branch-specific-item" at bounding box center [766, 286] width 14 height 14
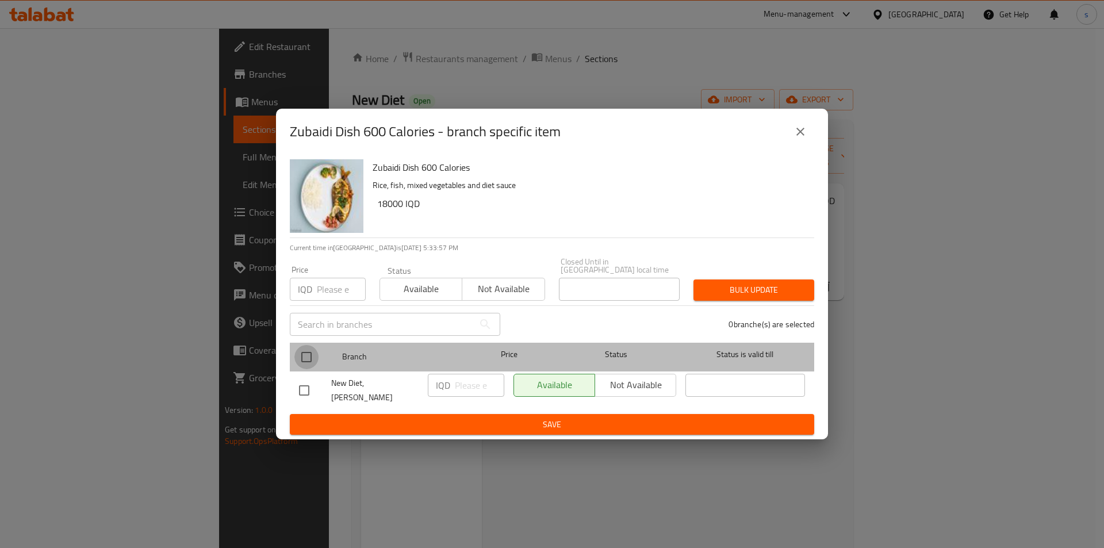
drag, startPoint x: 306, startPoint y: 360, endPoint x: 440, endPoint y: 390, distance: 137.4
click at [309, 361] on input "checkbox" at bounding box center [306, 357] width 24 height 24
checkbox input "true"
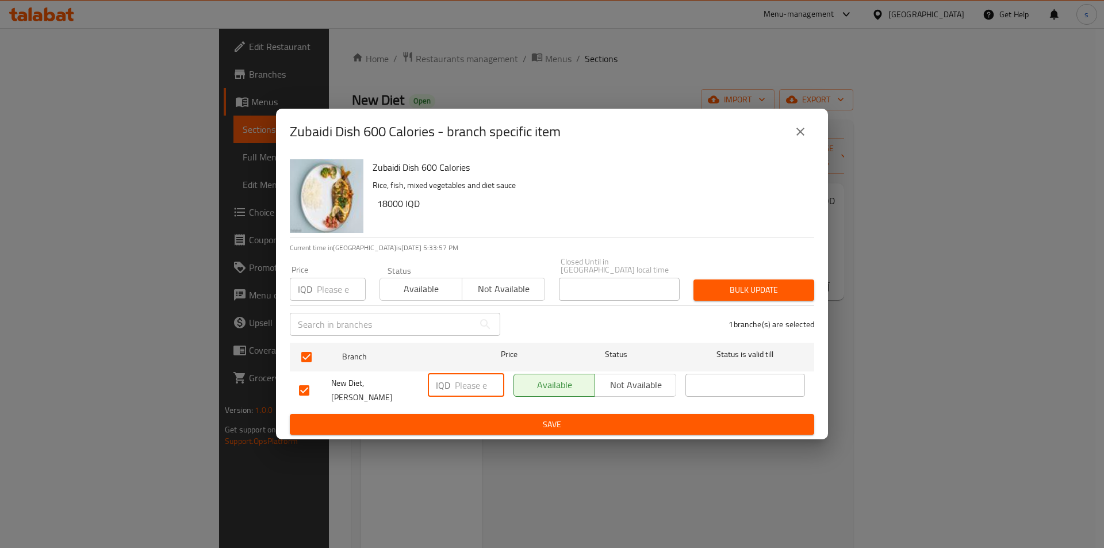
click at [473, 393] on input "number" at bounding box center [479, 385] width 49 height 23
type input "25000"
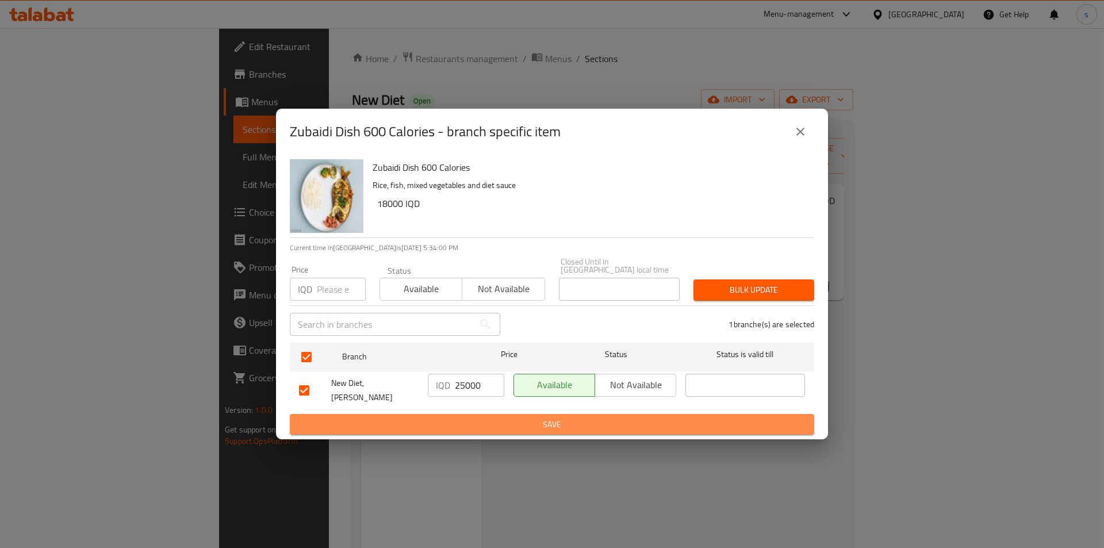
click at [473, 417] on span "Save" at bounding box center [552, 424] width 506 height 14
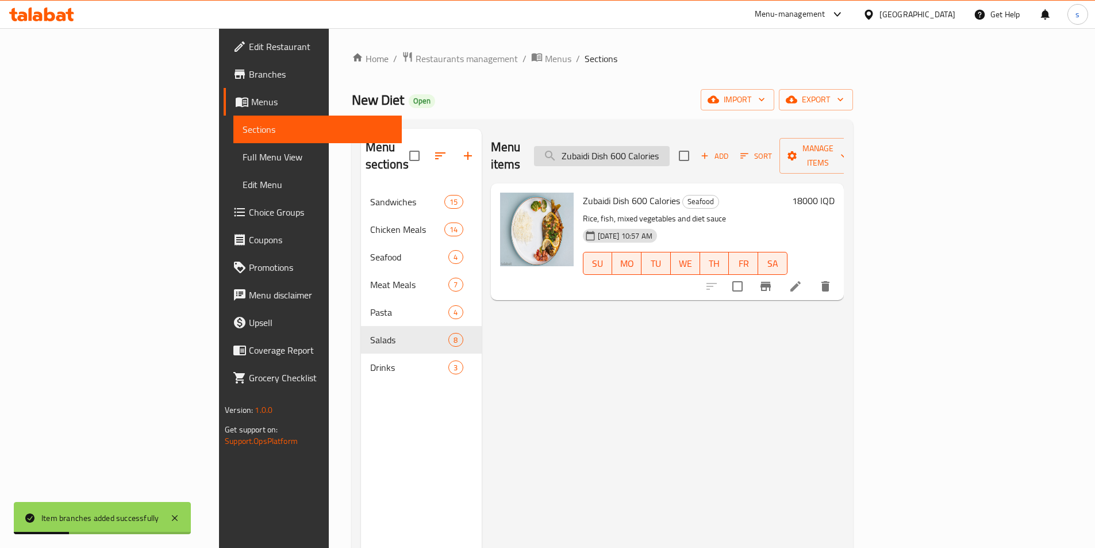
click at [670, 146] on input "Zubaidi Dish 600 Calories" at bounding box center [602, 156] width 136 height 20
paste input "طبق سلمون"
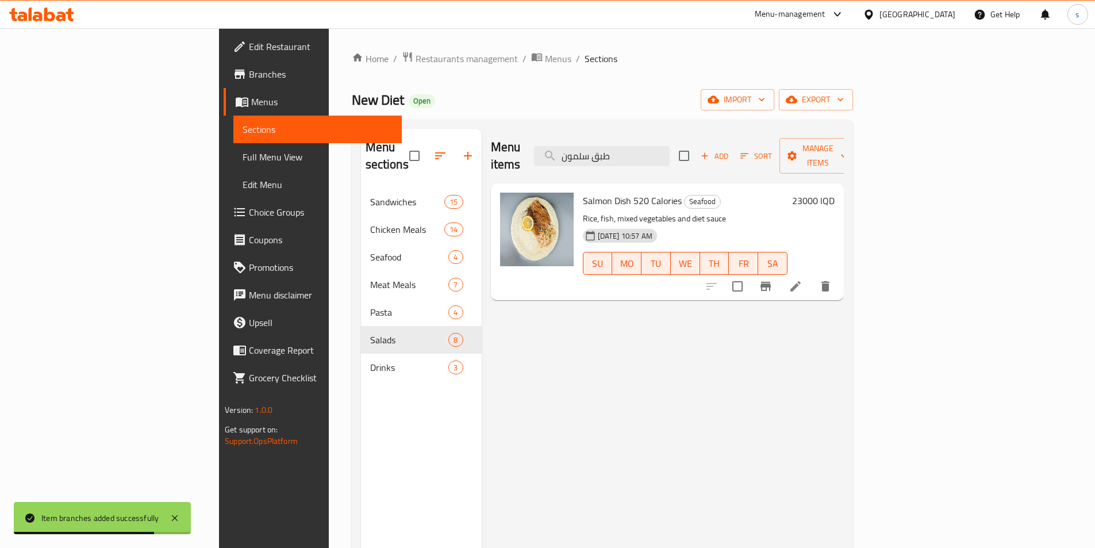
paste input "Salmon Dish 520 Calories"
drag, startPoint x: 621, startPoint y: 150, endPoint x: 591, endPoint y: 150, distance: 30.5
click at [591, 150] on div "Menu items Salmon Dish 520 Calories Add Sort Manage items" at bounding box center [667, 156] width 353 height 55
type input "Salmon Dish 520 Calories"
click at [773, 279] on icon "Branch-specific-item" at bounding box center [766, 286] width 14 height 14
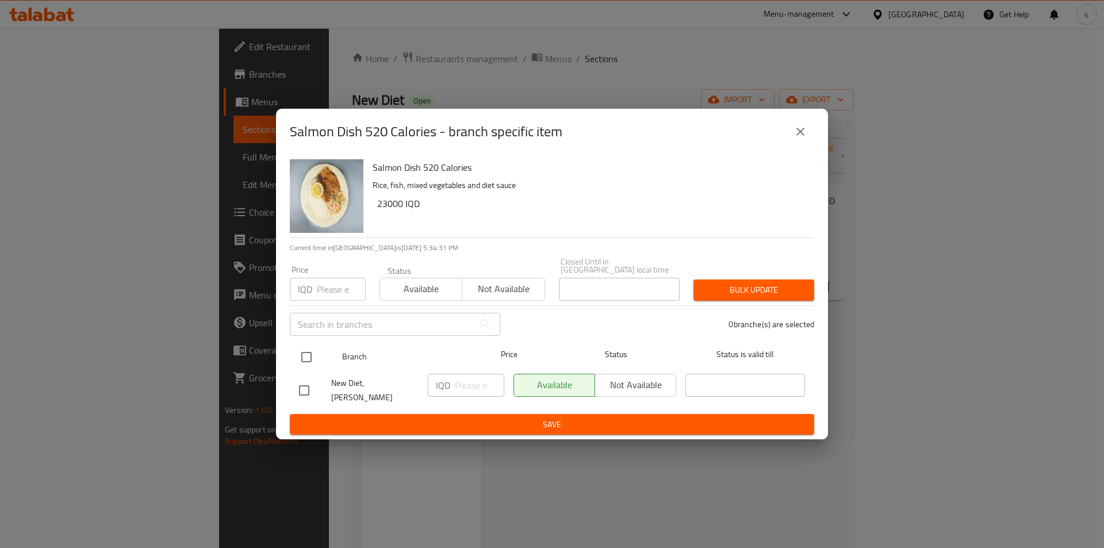
click at [307, 357] on input "checkbox" at bounding box center [306, 357] width 24 height 24
checkbox input "true"
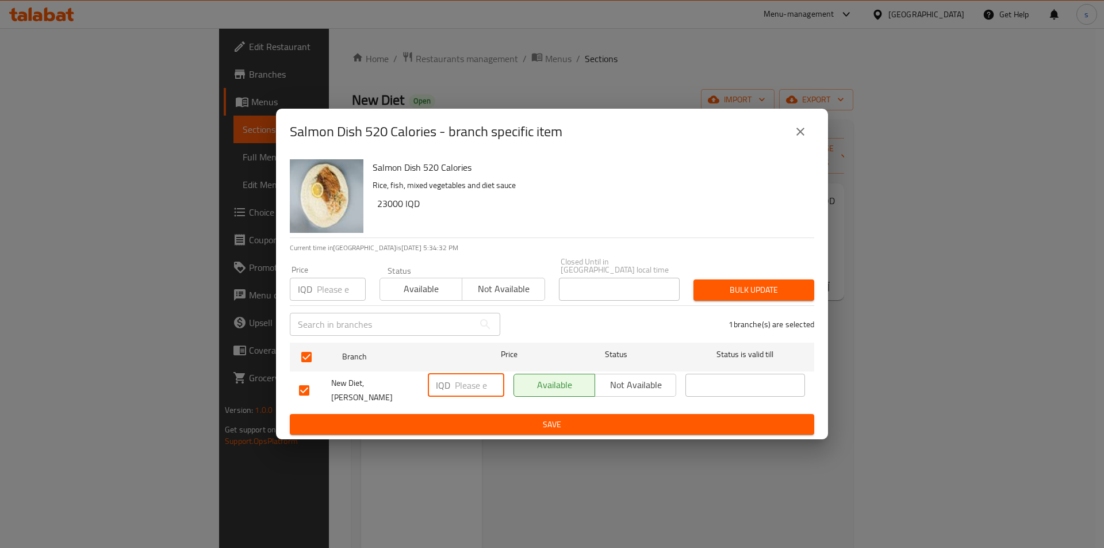
click at [471, 384] on input "number" at bounding box center [479, 385] width 49 height 23
type input "23000"
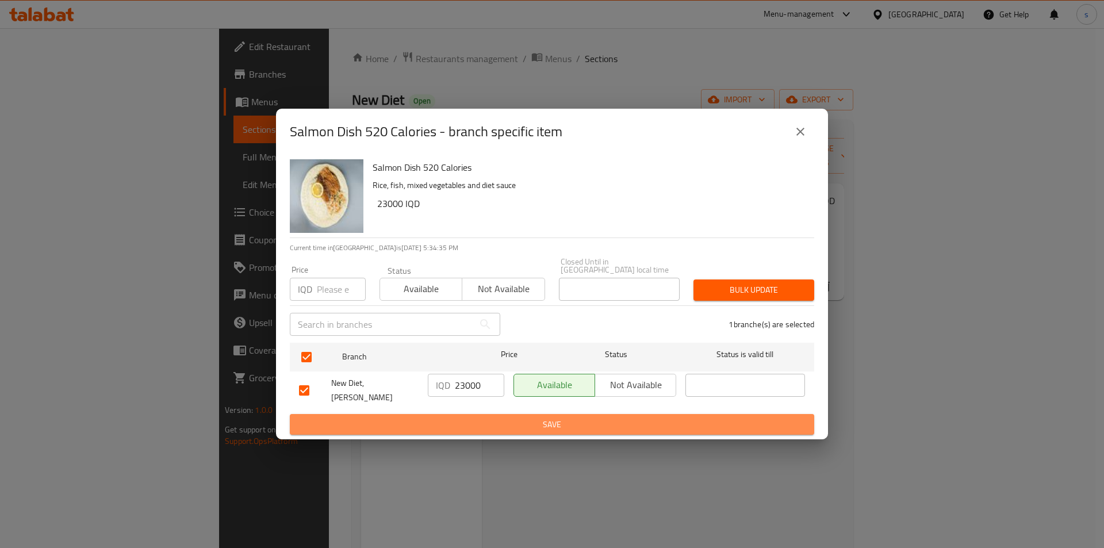
click at [474, 417] on span "Save" at bounding box center [552, 424] width 506 height 14
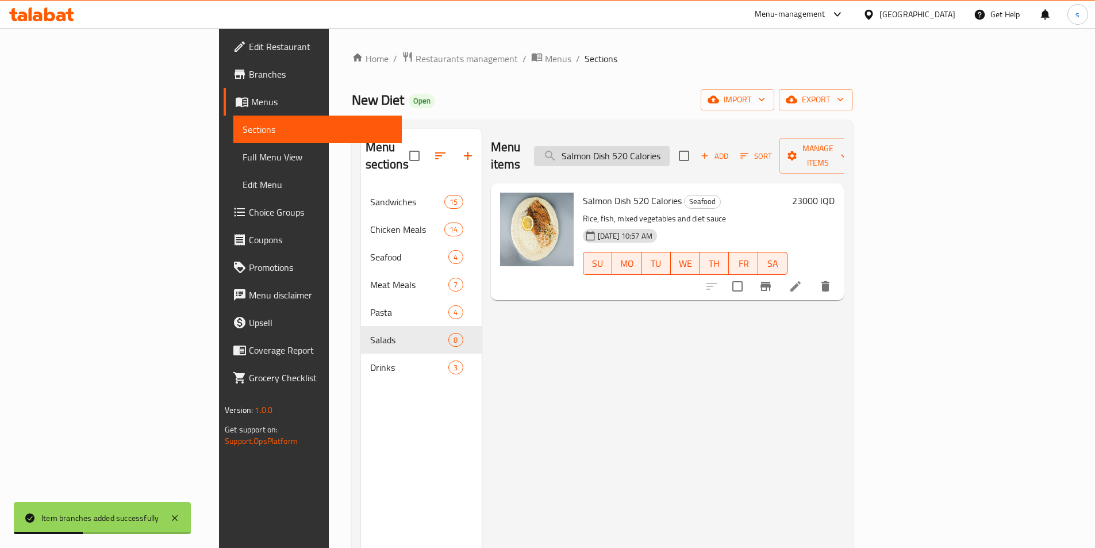
click at [670, 146] on input "Salmon Dish 520 Calories" at bounding box center [602, 156] width 136 height 20
paste input "Meat Burger"
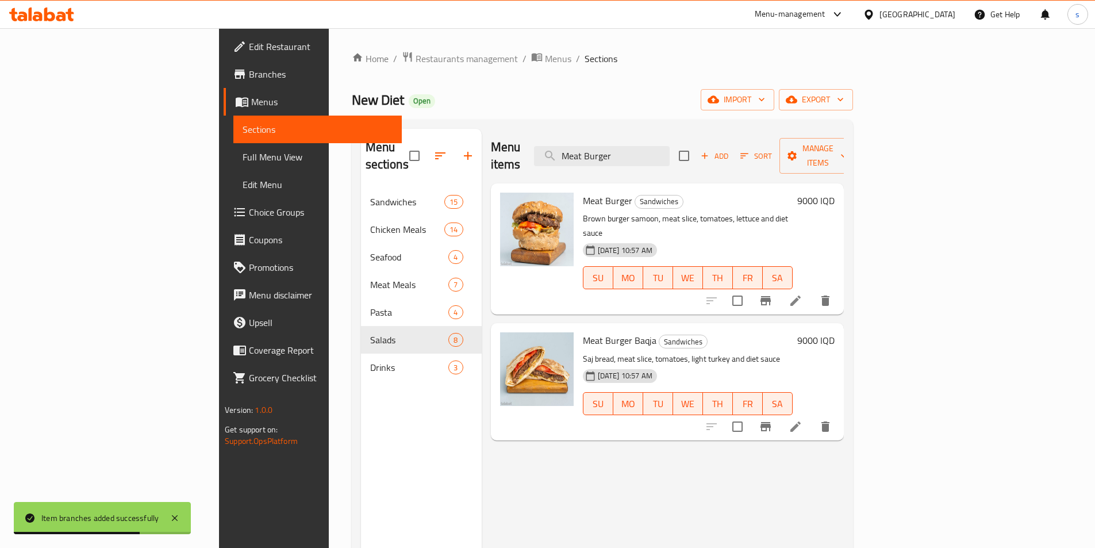
type input "Meat Burger"
click at [773, 294] on icon "Branch-specific-item" at bounding box center [766, 301] width 14 height 14
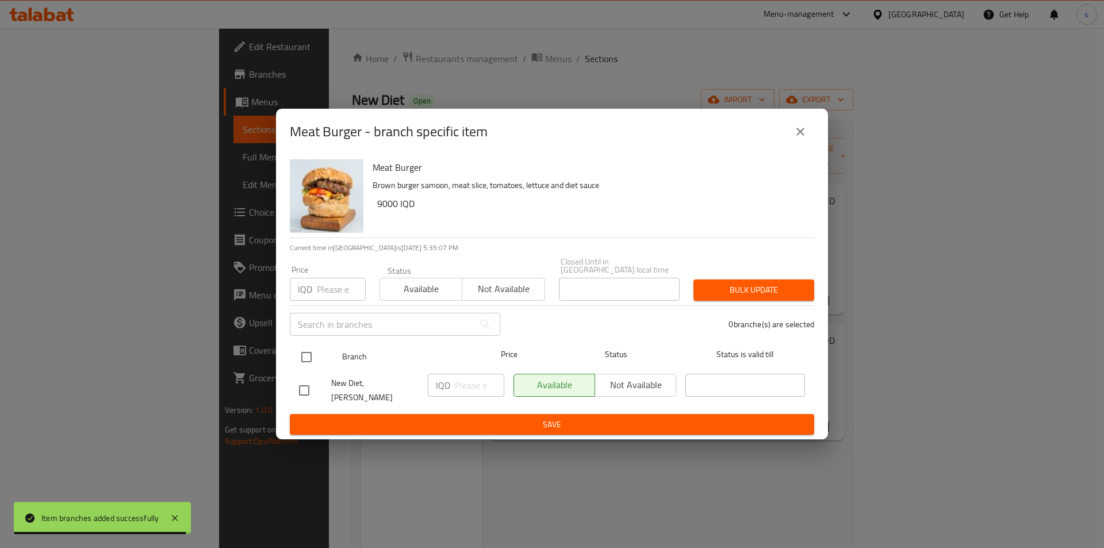
click at [291, 357] on div "Branch Price Status Status is valid till" at bounding box center [552, 357] width 524 height 29
click at [305, 355] on input "checkbox" at bounding box center [306, 357] width 24 height 24
checkbox input "true"
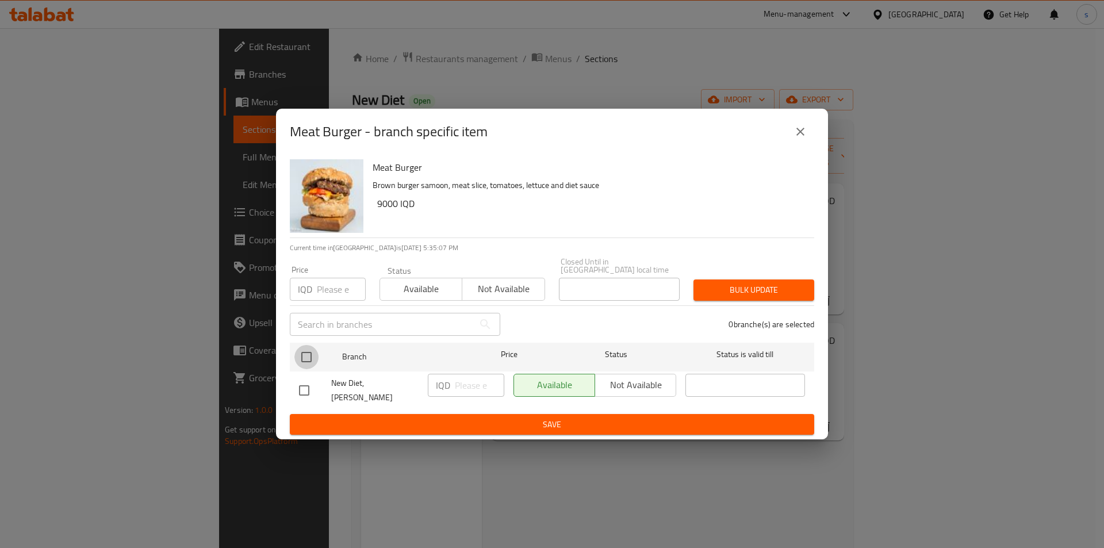
checkbox input "true"
click at [465, 389] on input "number" at bounding box center [479, 385] width 49 height 23
type input "11000"
click at [484, 423] on span "Save" at bounding box center [552, 424] width 506 height 14
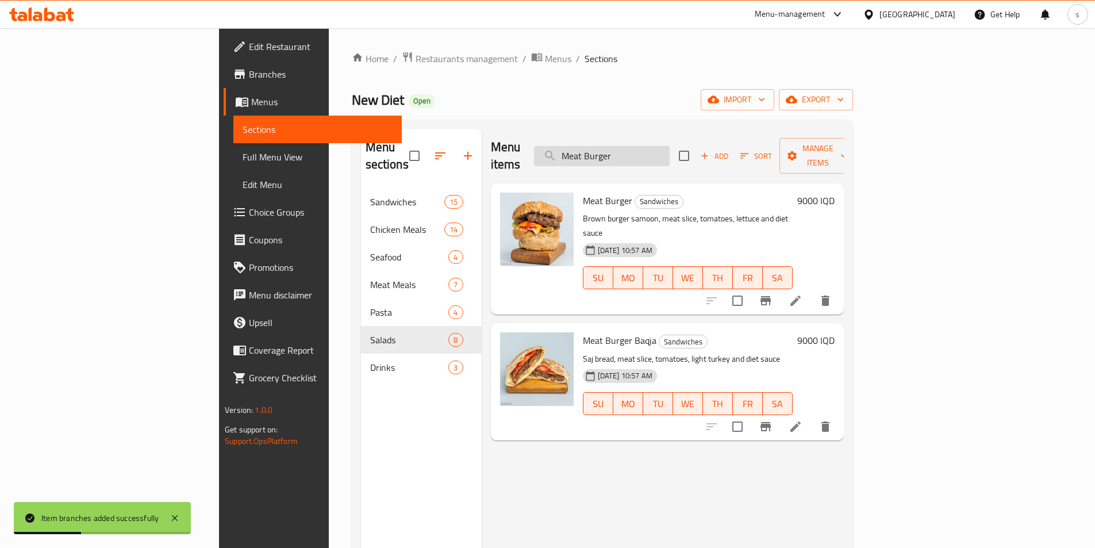
paste input "Cheese"
drag, startPoint x: 719, startPoint y: 150, endPoint x: 615, endPoint y: 149, distance: 104.1
click at [615, 149] on input "Meat Cheese Burger" at bounding box center [602, 156] width 136 height 20
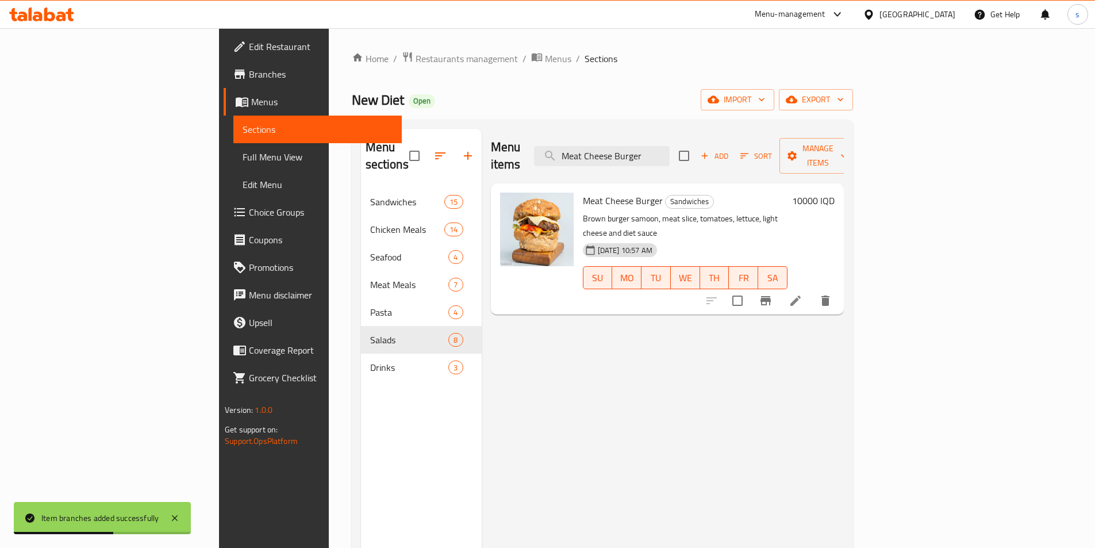
type input "Meat Cheese Burger"
click at [771, 296] on icon "Branch-specific-item" at bounding box center [766, 300] width 10 height 9
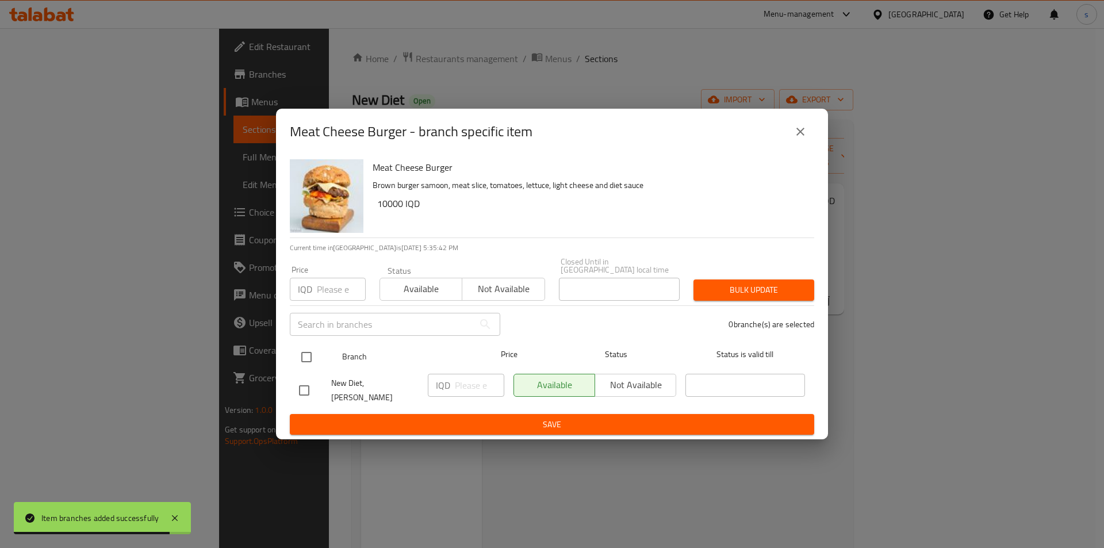
click at [307, 355] on input "checkbox" at bounding box center [306, 357] width 24 height 24
checkbox input "true"
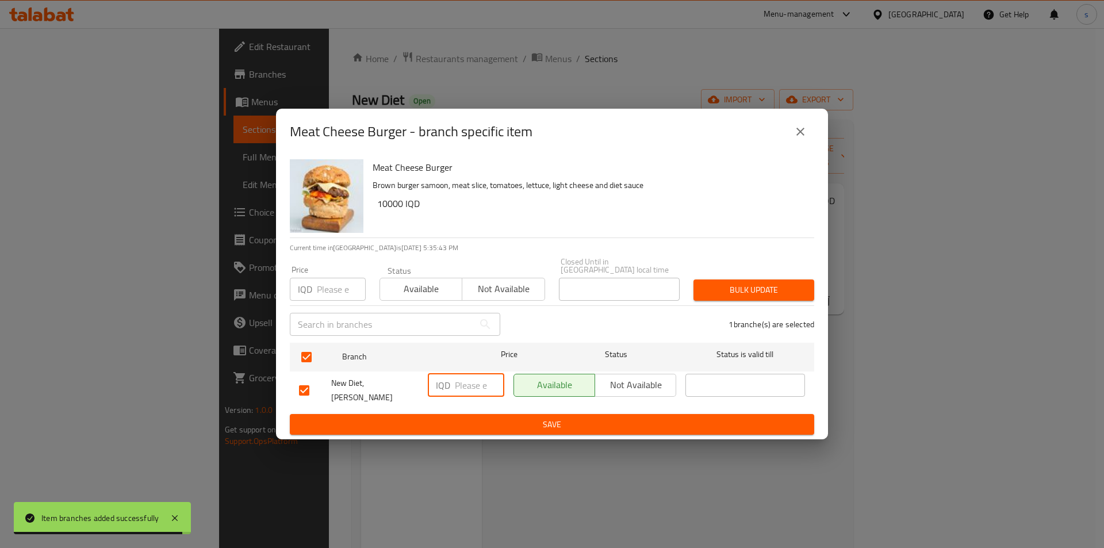
click at [475, 393] on input "number" at bounding box center [479, 385] width 49 height 23
type input "12000"
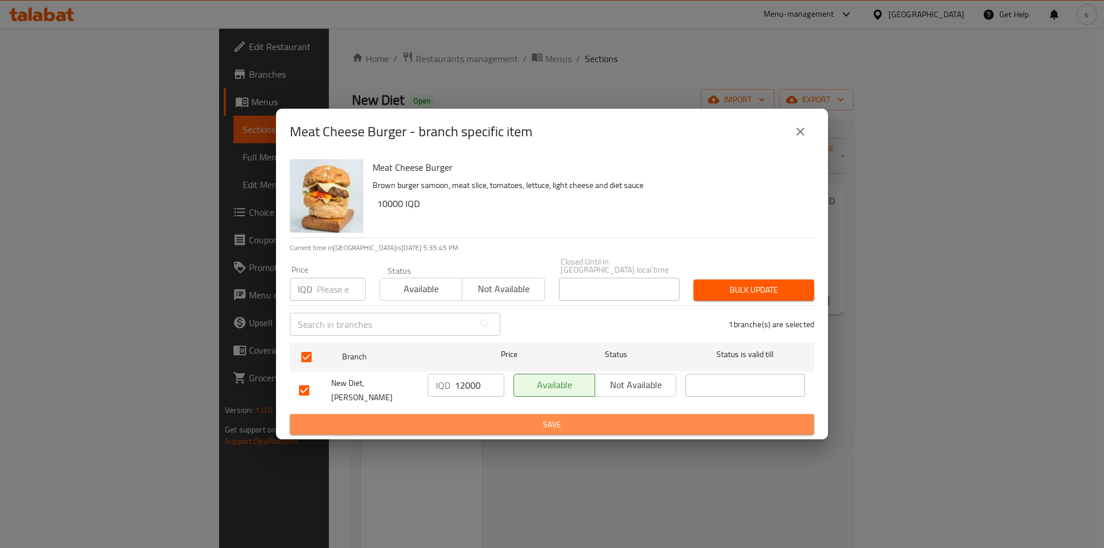
click at [477, 417] on span "Save" at bounding box center [552, 424] width 506 height 14
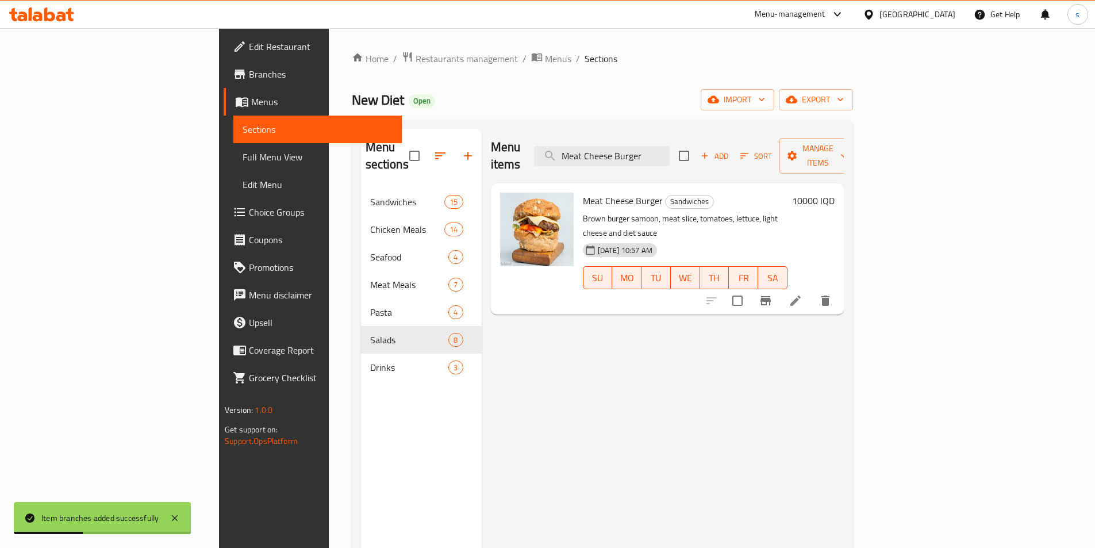
paste input "Chicken"
drag, startPoint x: 738, startPoint y: 143, endPoint x: 582, endPoint y: 140, distance: 155.8
click at [582, 140] on div "Menu items Chicken Burger Add Sort Manage items" at bounding box center [667, 156] width 353 height 55
type input "Chicken Burger"
click at [771, 296] on icon "Branch-specific-item" at bounding box center [766, 300] width 10 height 9
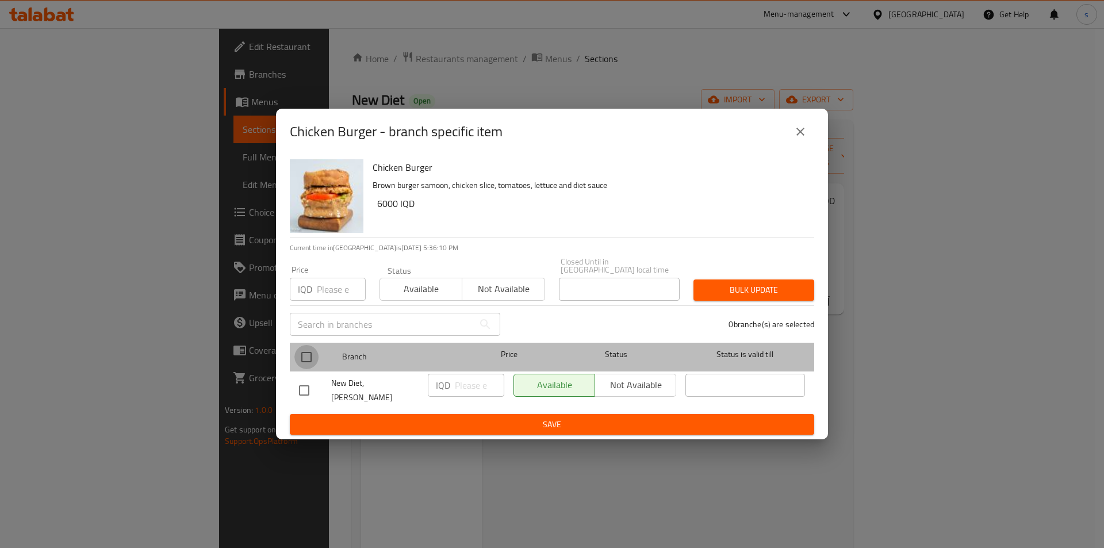
click at [306, 364] on input "checkbox" at bounding box center [306, 357] width 24 height 24
checkbox input "true"
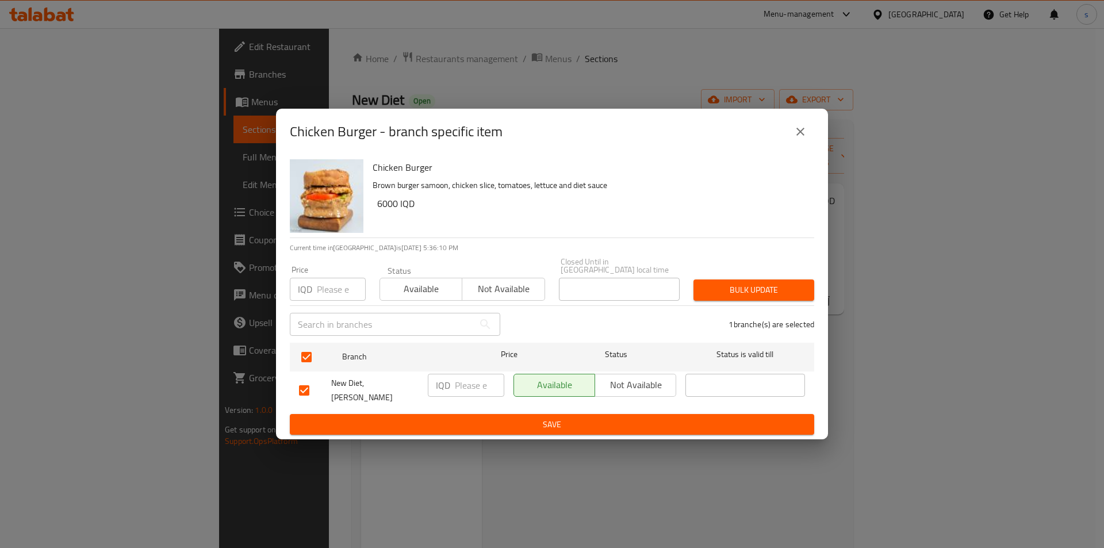
click at [462, 386] on input "number" at bounding box center [479, 385] width 49 height 23
type input "8000"
click at [463, 421] on span "Save" at bounding box center [552, 424] width 506 height 14
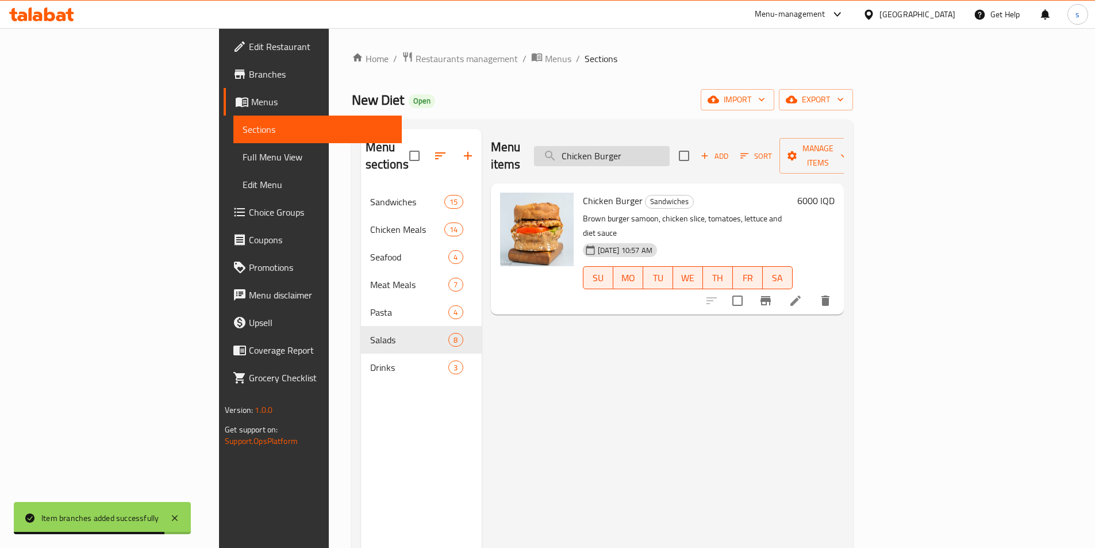
paste input "Cheese"
drag, startPoint x: 707, startPoint y: 143, endPoint x: 632, endPoint y: 145, distance: 74.8
click at [632, 146] on input "Chicken Burger" at bounding box center [602, 156] width 136 height 20
type input "Chicken Cheese Burger"
click at [771, 296] on icon "Branch-specific-item" at bounding box center [766, 300] width 10 height 9
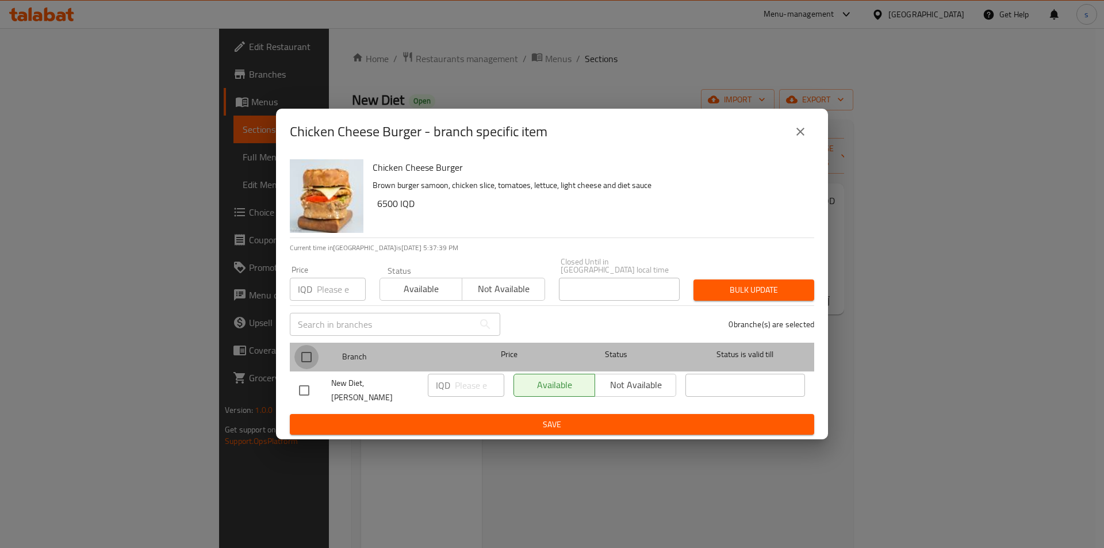
click at [301, 352] on input "checkbox" at bounding box center [306, 357] width 24 height 24
checkbox input "true"
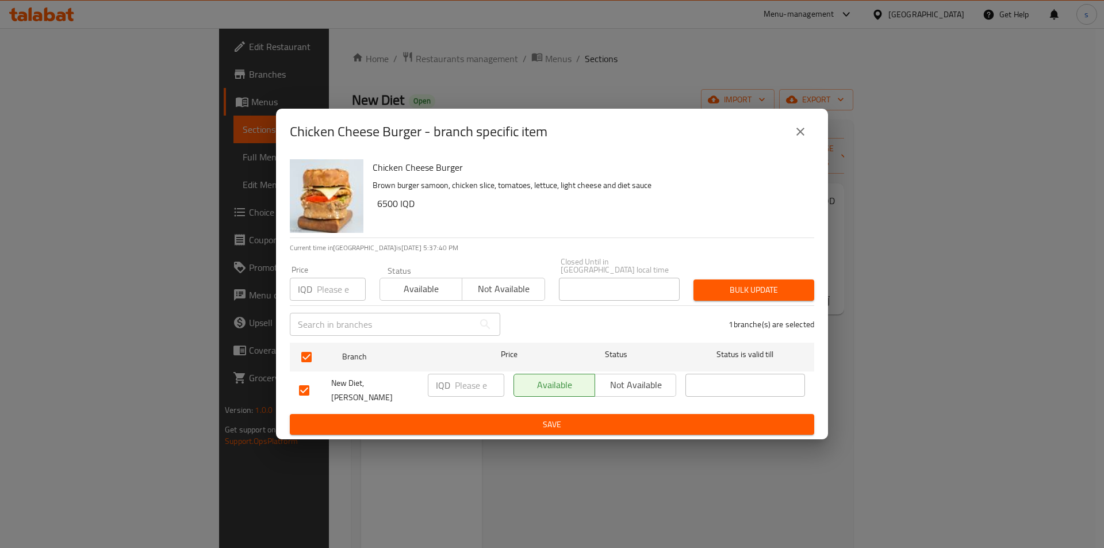
click at [471, 385] on input "number" at bounding box center [479, 385] width 49 height 23
type input "9000"
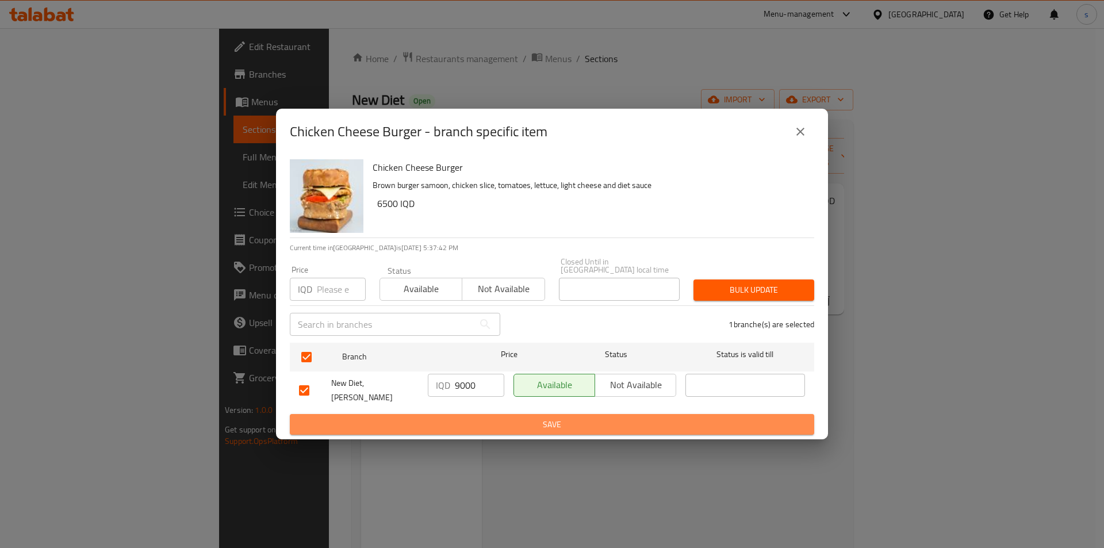
click at [473, 414] on button "Save" at bounding box center [552, 424] width 524 height 21
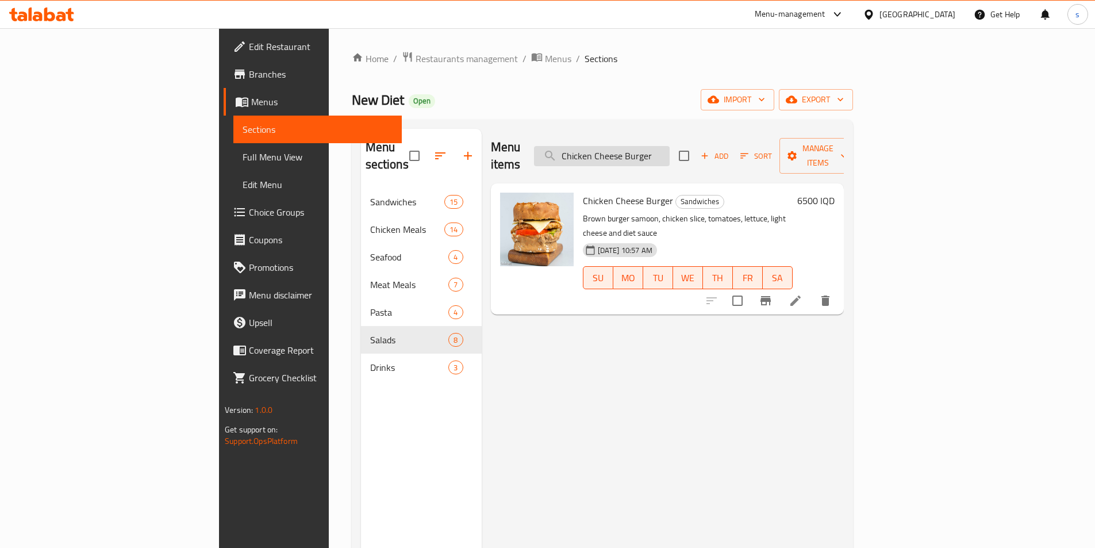
click at [670, 150] on input "Chicken Cheese Burger" at bounding box center [602, 156] width 136 height 20
paste input "Fajita Sandwich"
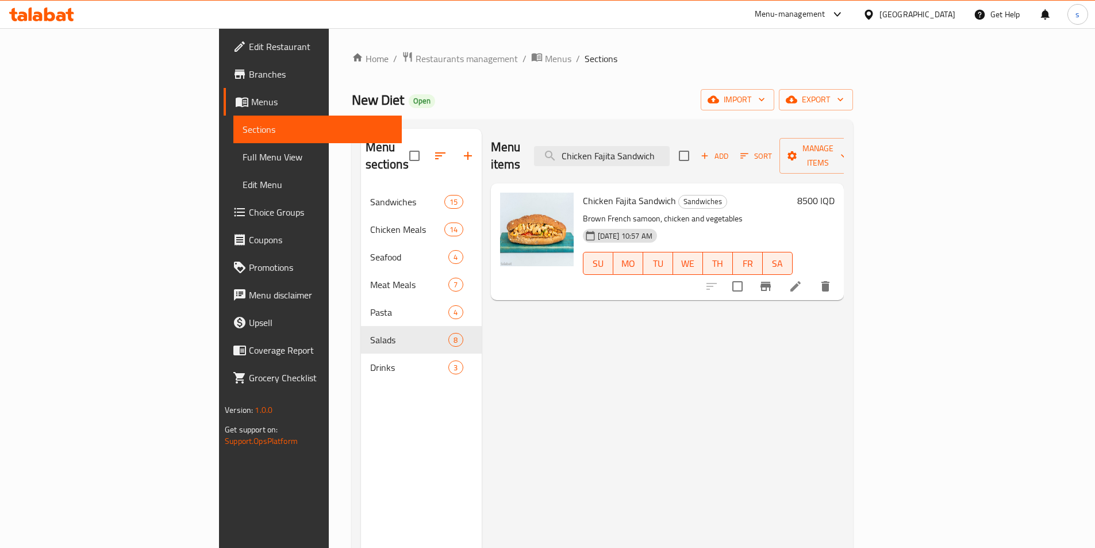
type input "Chicken Fajita Sandwich"
click at [780, 273] on button "Branch-specific-item" at bounding box center [766, 287] width 28 height 28
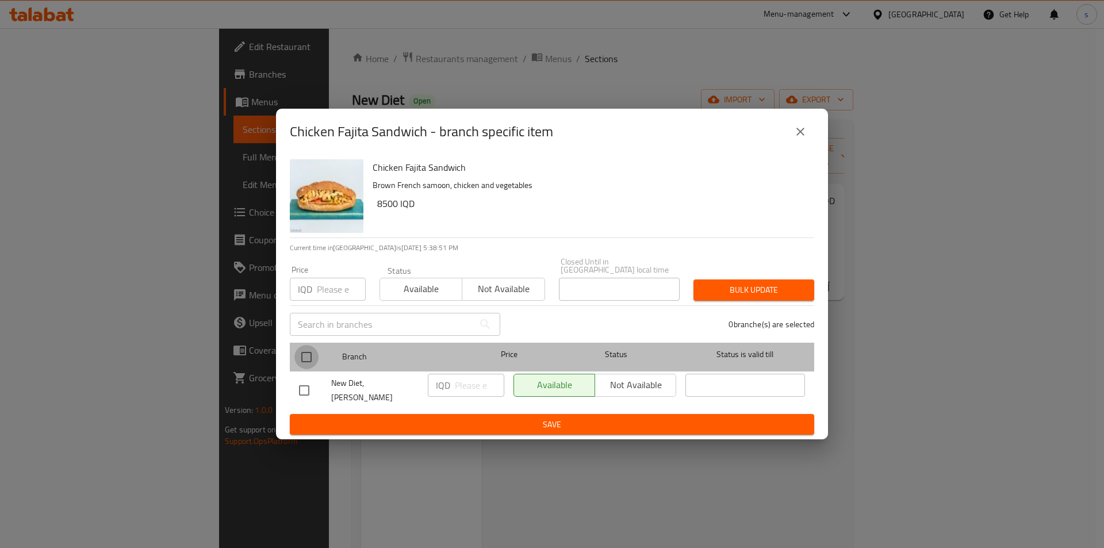
click at [305, 360] on input "checkbox" at bounding box center [306, 357] width 24 height 24
checkbox input "true"
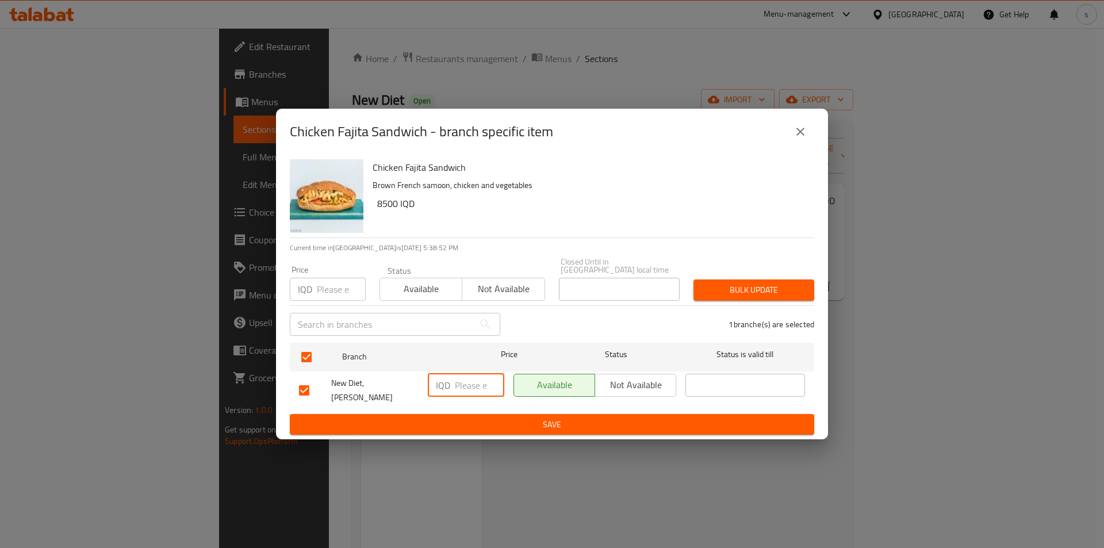
click at [470, 382] on input "number" at bounding box center [479, 385] width 49 height 23
type input "9000"
click at [479, 418] on span "Save" at bounding box center [552, 424] width 506 height 14
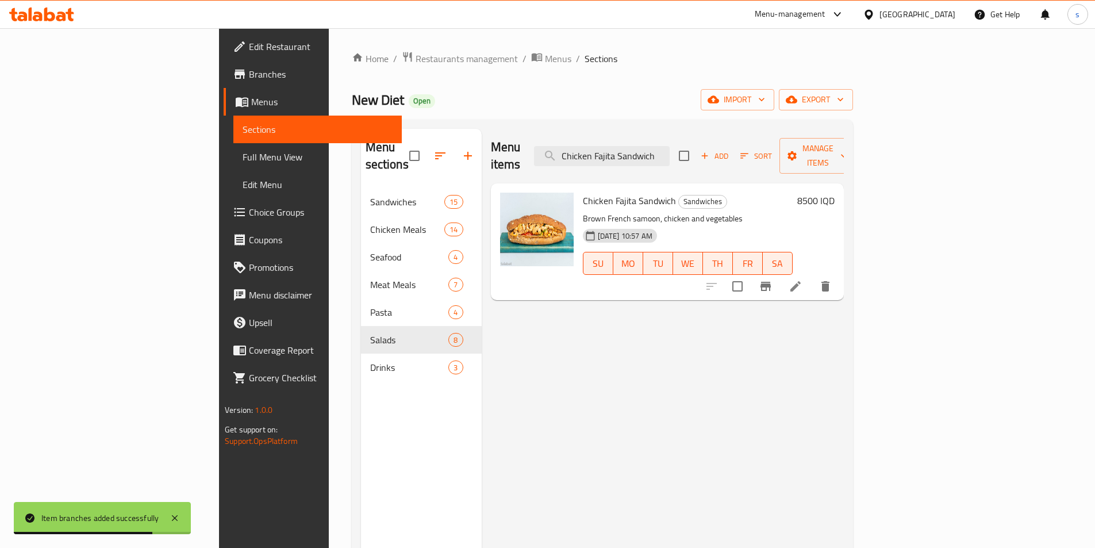
paste input "Burger Toast"
drag, startPoint x: 745, startPoint y: 149, endPoint x: 617, endPoint y: 158, distance: 127.3
click at [617, 158] on div "Menu items Chicken Fajita Sandwich Add Sort Manage items" at bounding box center [667, 156] width 353 height 55
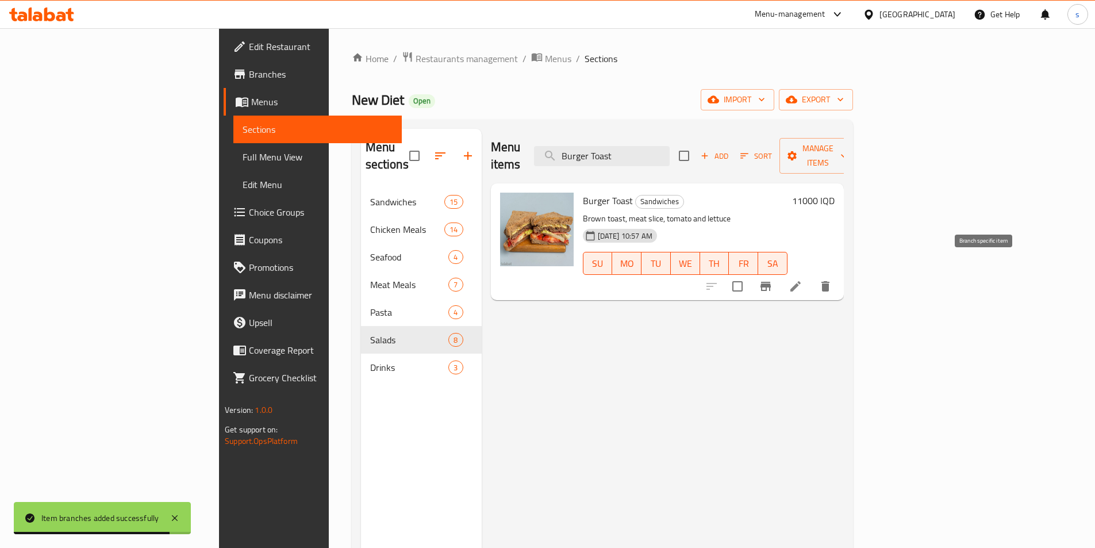
type input "Burger Toast"
click at [773, 279] on icon "Branch-specific-item" at bounding box center [766, 286] width 14 height 14
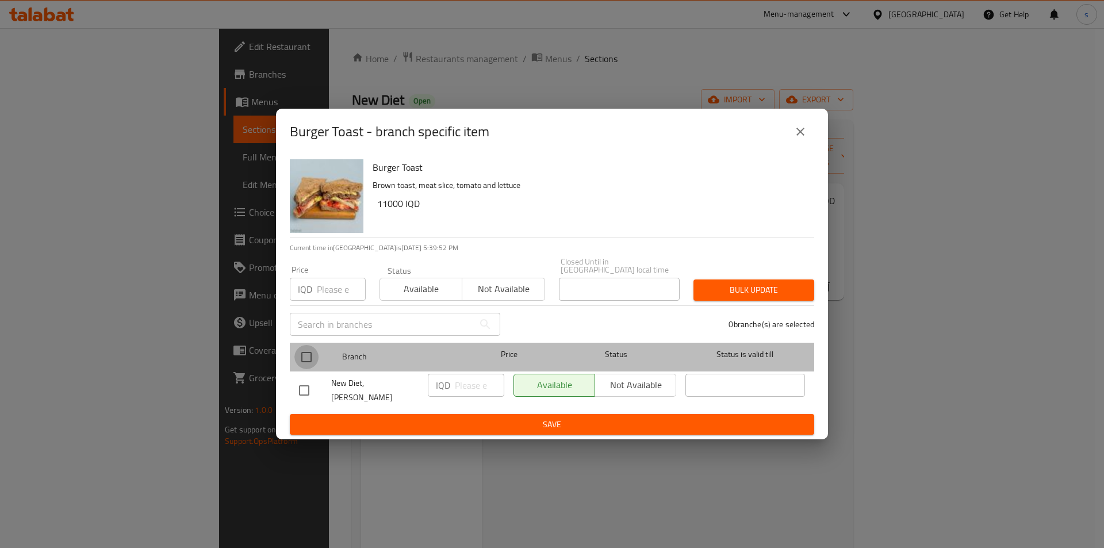
click at [304, 364] on input "checkbox" at bounding box center [306, 357] width 24 height 24
checkbox input "true"
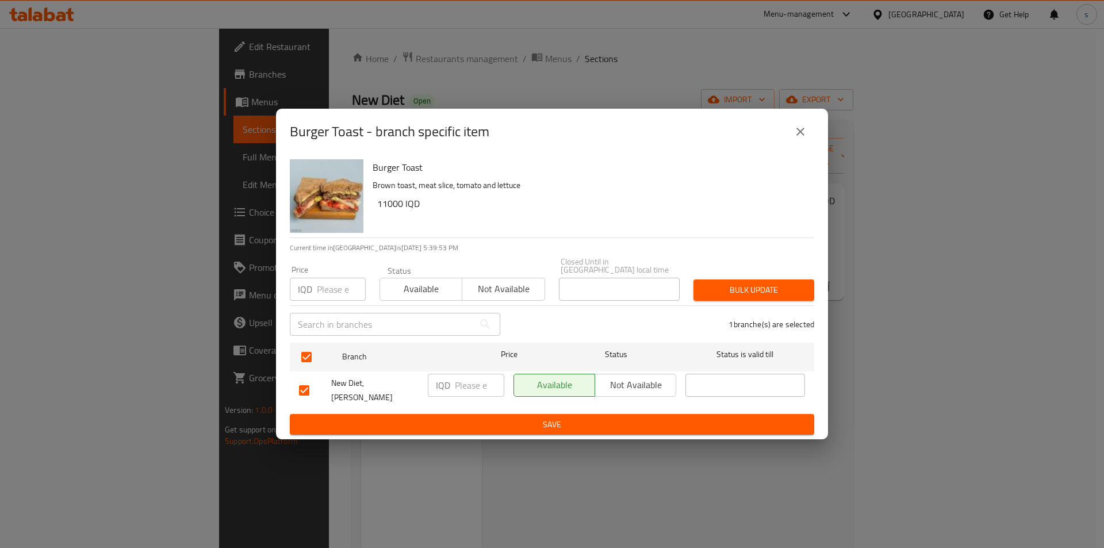
click at [467, 382] on input "number" at bounding box center [479, 385] width 49 height 23
type input "11000"
click at [466, 404] on ul "Branch Price Status Status is valid till New Diet, Al aathameya IQD 11000 ​ Ava…" at bounding box center [552, 376] width 524 height 76
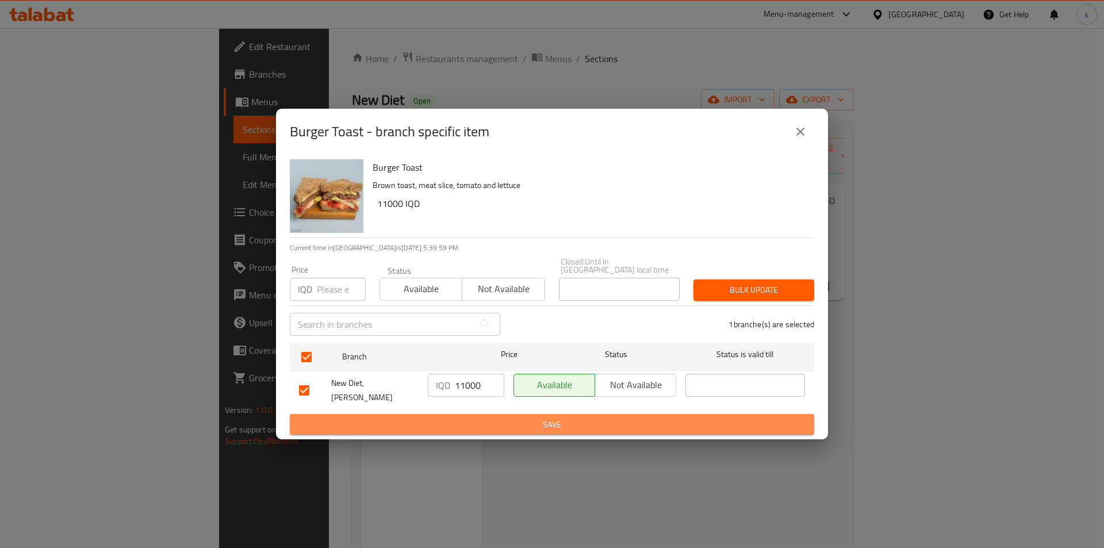
click at [466, 417] on span "Save" at bounding box center [552, 424] width 506 height 14
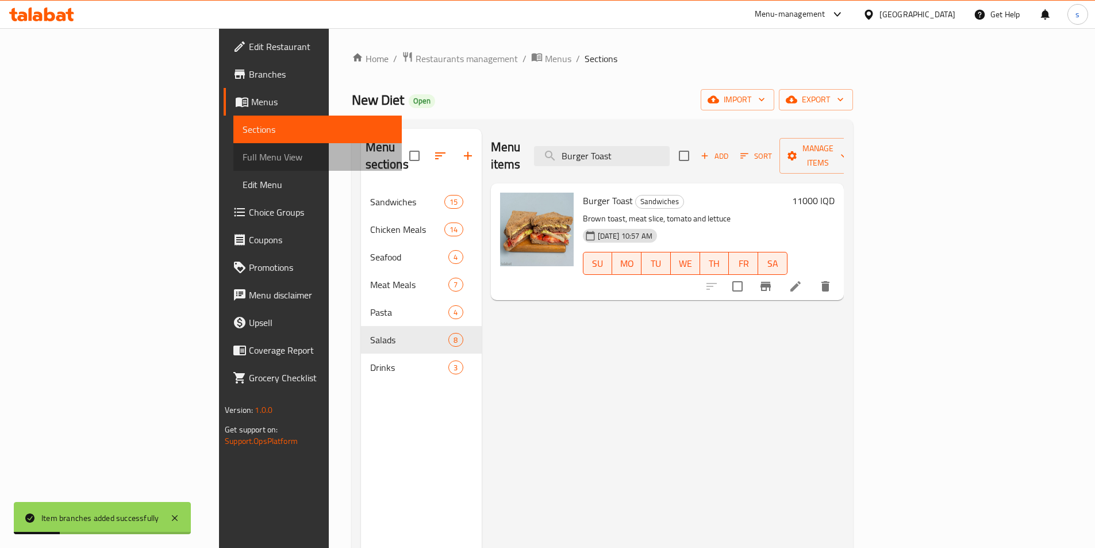
click at [243, 160] on span "Full Menu View" at bounding box center [318, 157] width 150 height 14
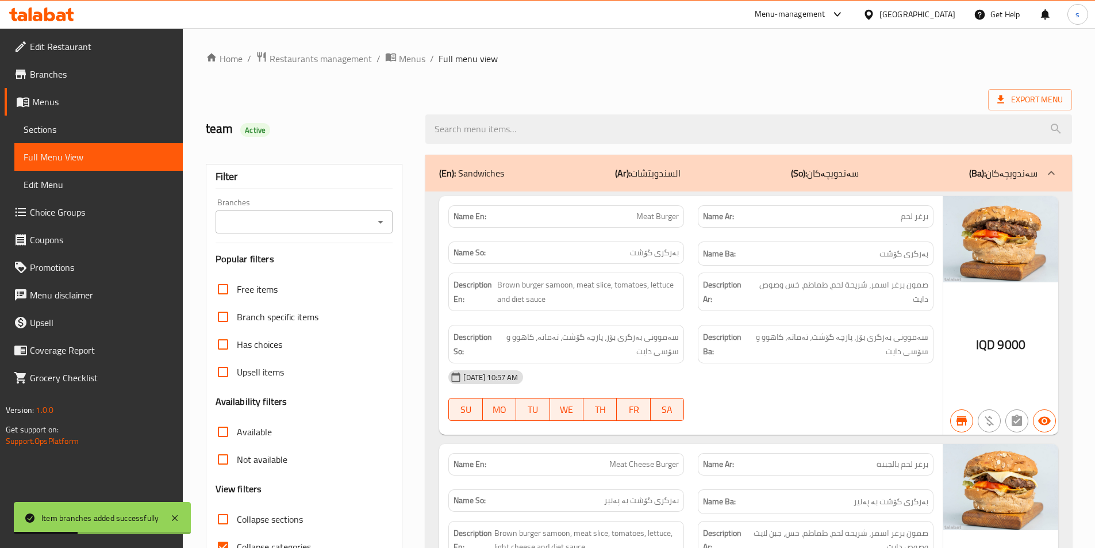
click at [376, 218] on icon "Open" at bounding box center [381, 222] width 14 height 14
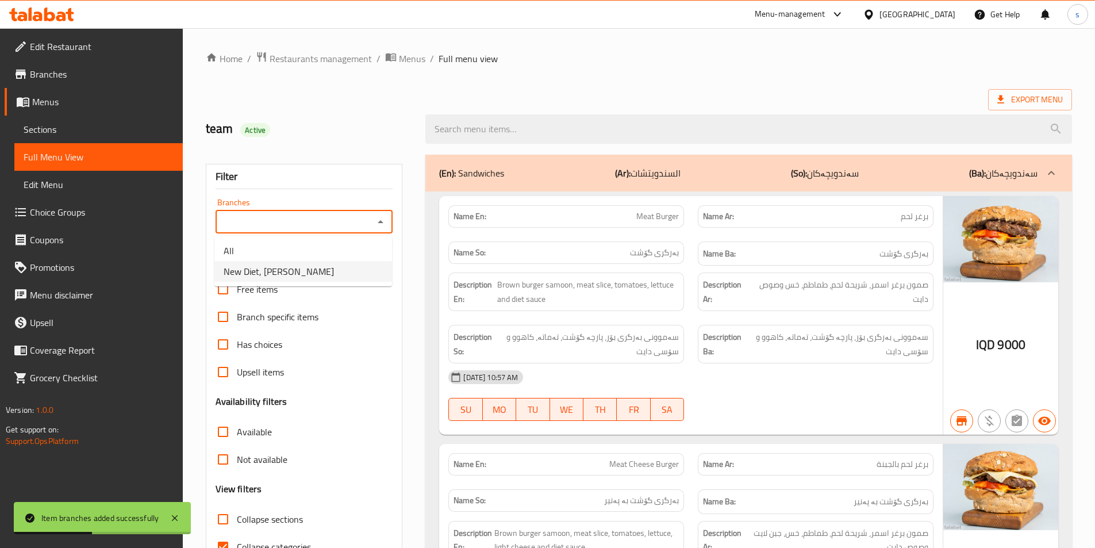
click at [352, 267] on li "New Diet, Al aathameya" at bounding box center [303, 271] width 178 height 21
type input "New Diet, Al aathameya"
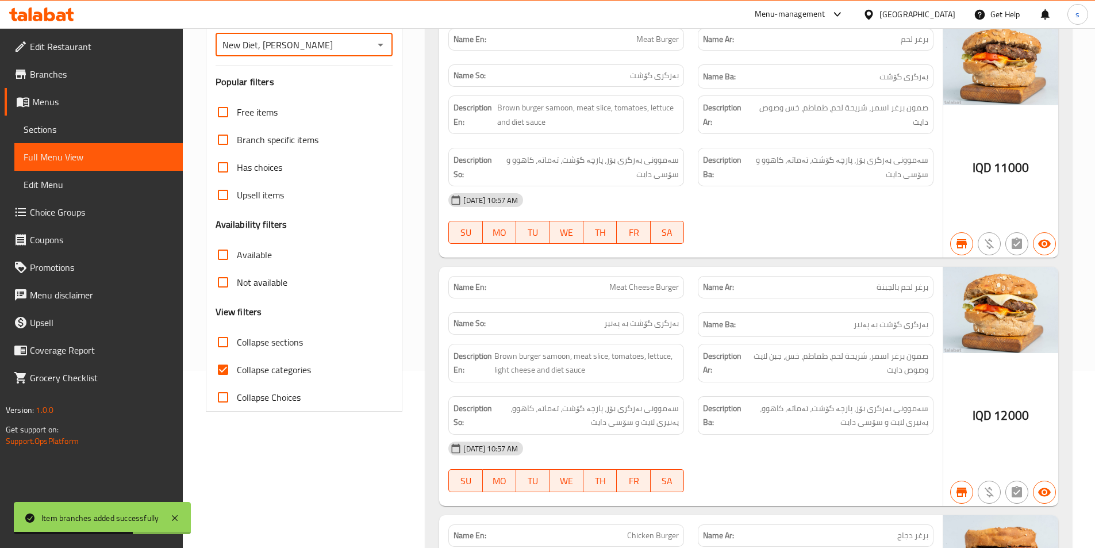
scroll to position [221, 0]
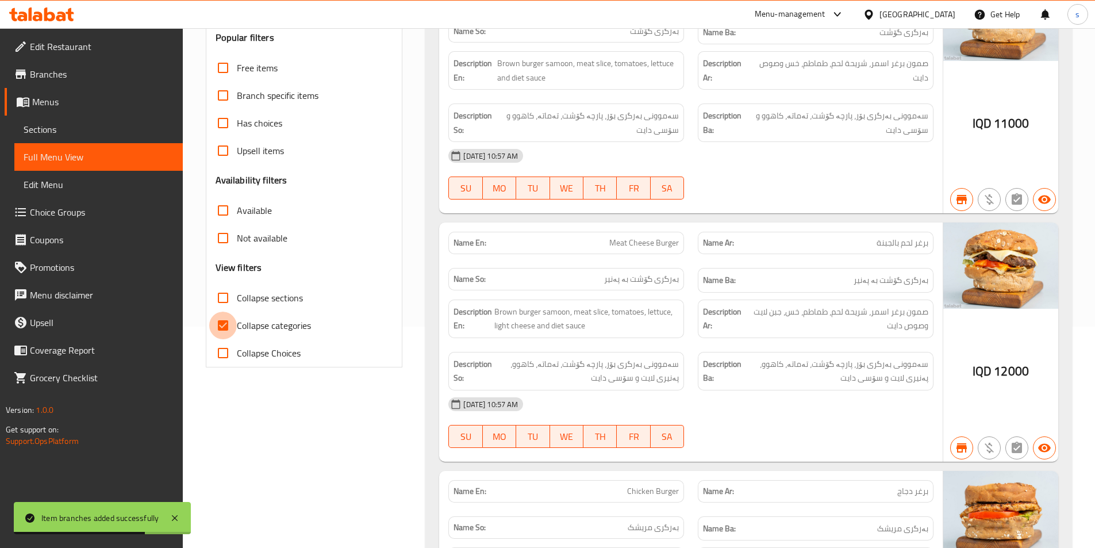
click at [228, 323] on input "Collapse categories" at bounding box center [223, 326] width 28 height 28
checkbox input "false"
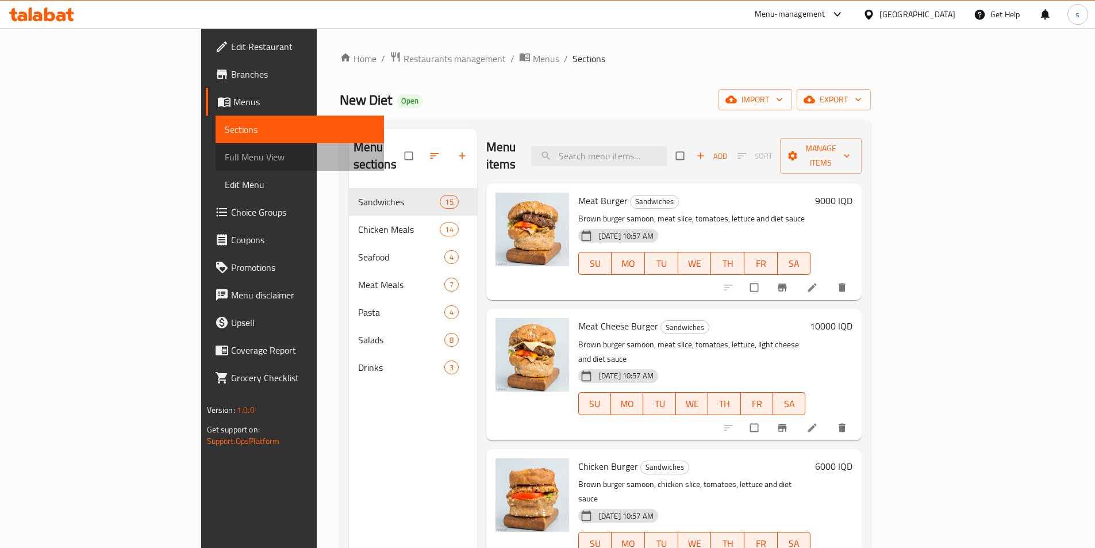
click at [225, 156] on span "Full Menu View" at bounding box center [300, 157] width 150 height 14
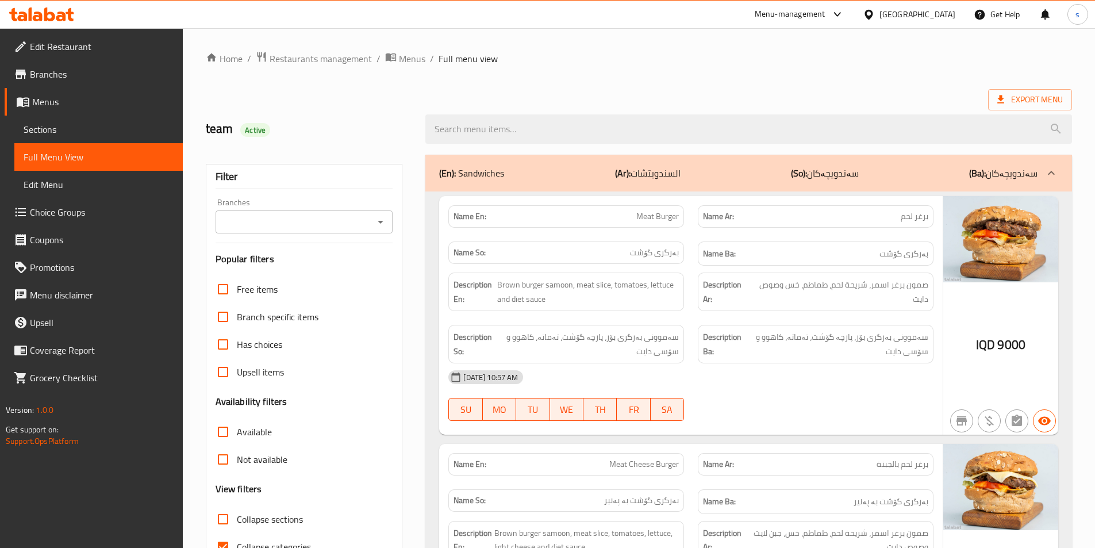
click at [374, 226] on icon "Open" at bounding box center [381, 222] width 14 height 14
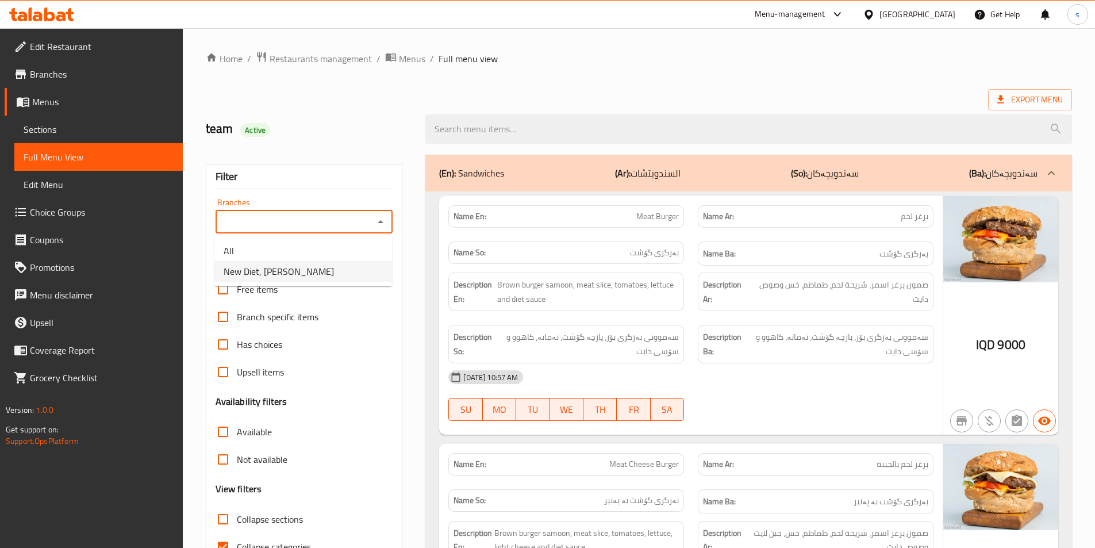
click at [373, 268] on li "New Diet, Al aathameya" at bounding box center [303, 271] width 178 height 21
type input "New Diet, Al aathameya"
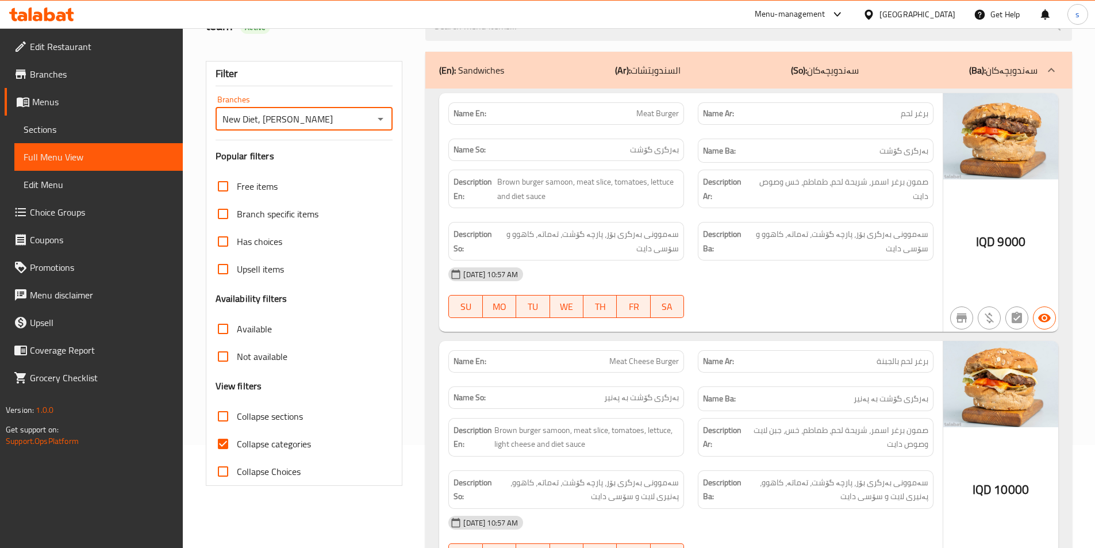
click at [224, 448] on input "Collapse categories" at bounding box center [223, 444] width 28 height 28
checkbox input "false"
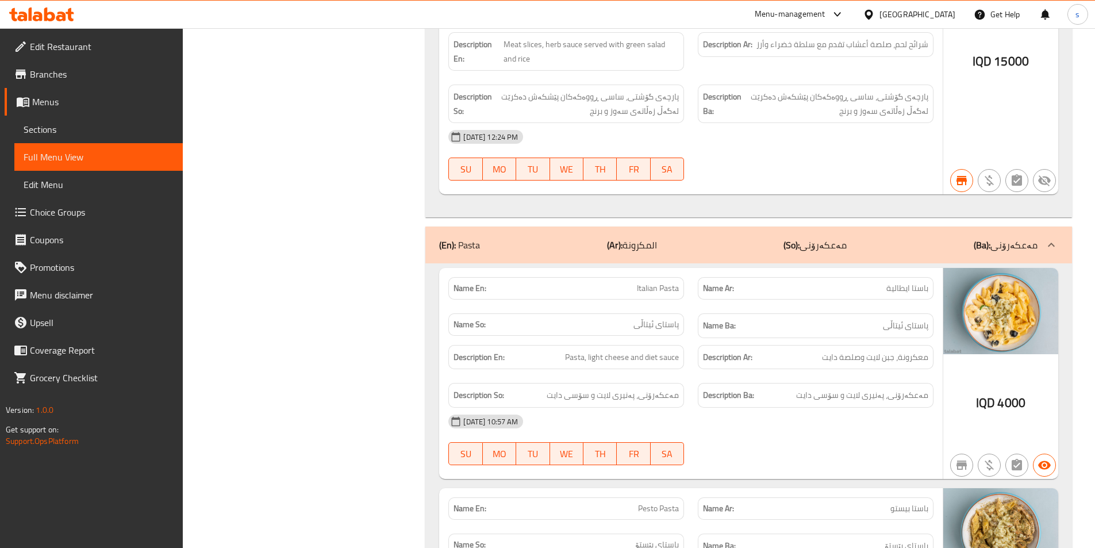
click at [655, 282] on span "Italian Pasta" at bounding box center [658, 288] width 42 height 12
copy span "Italian Pasta"
click at [677, 502] on span "Pesto Pasta" at bounding box center [658, 508] width 41 height 12
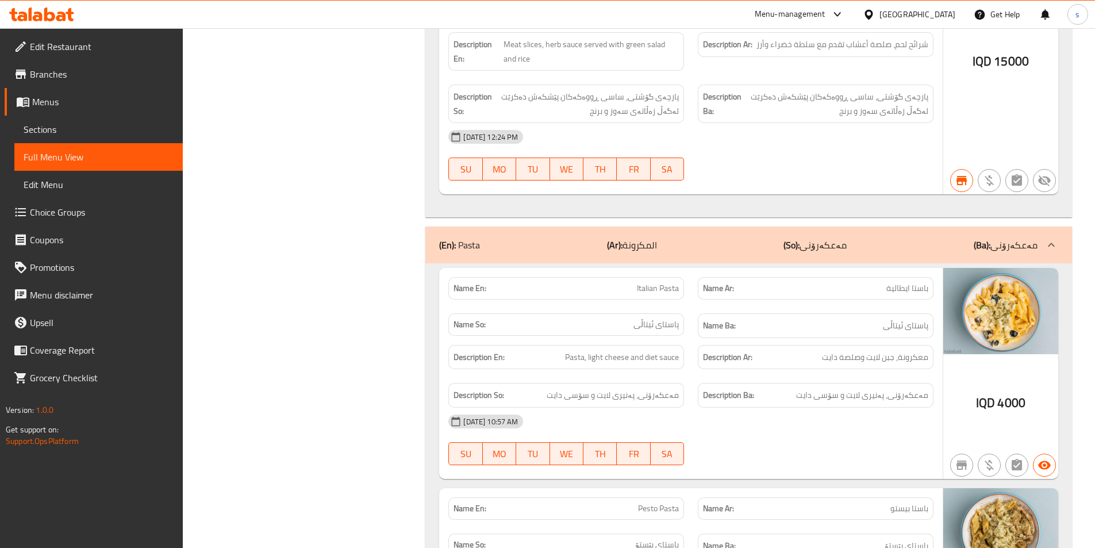
click at [677, 502] on span "Pesto Pasta" at bounding box center [658, 508] width 41 height 12
copy span "Pesto Pasta"
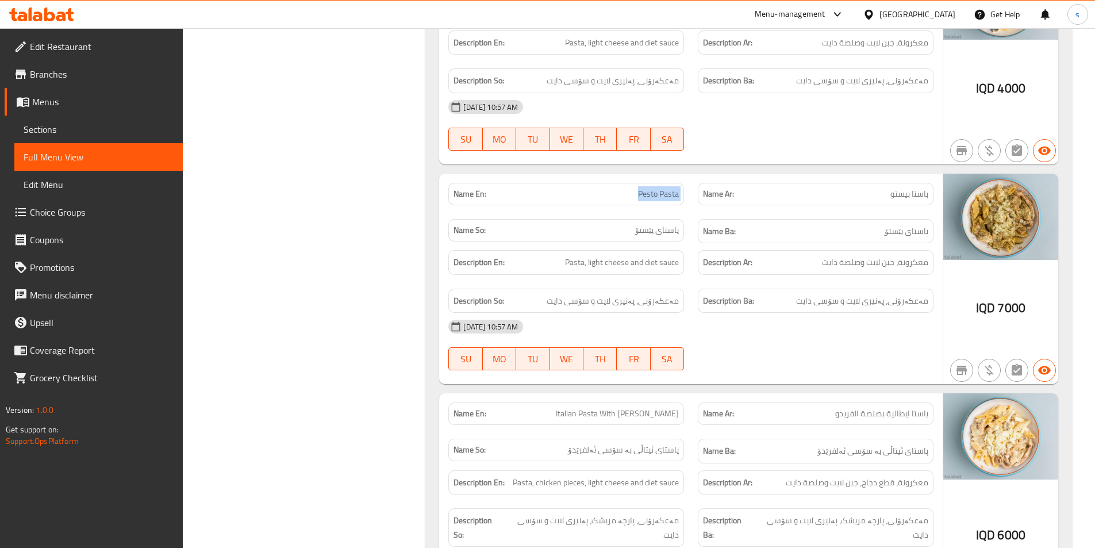
scroll to position [10025, 0]
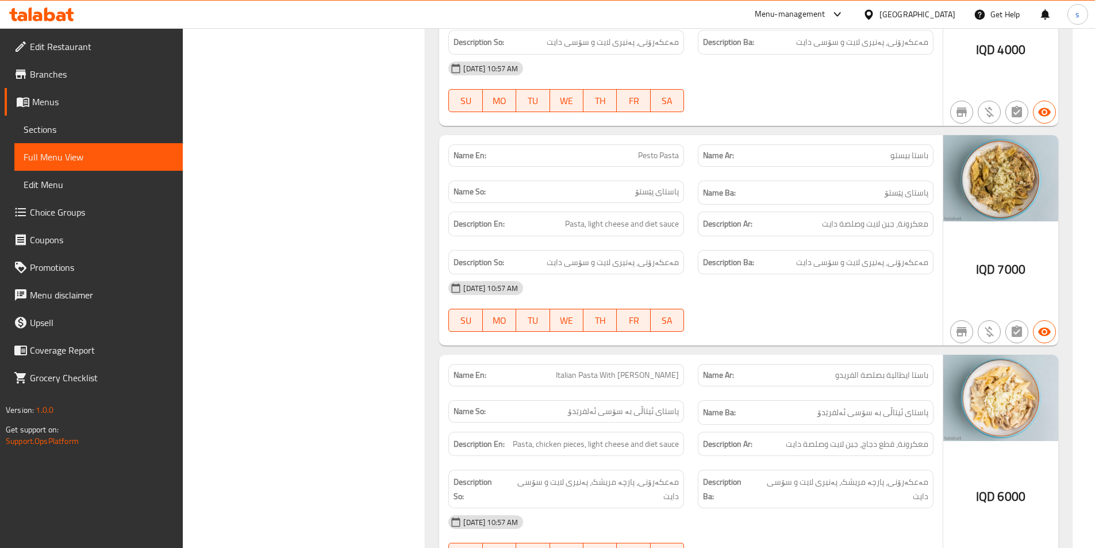
click at [634, 369] on span "Italian Pasta With Alfredo Sauce" at bounding box center [617, 375] width 123 height 12
copy span "Italian Pasta With Alfredo Sauce"
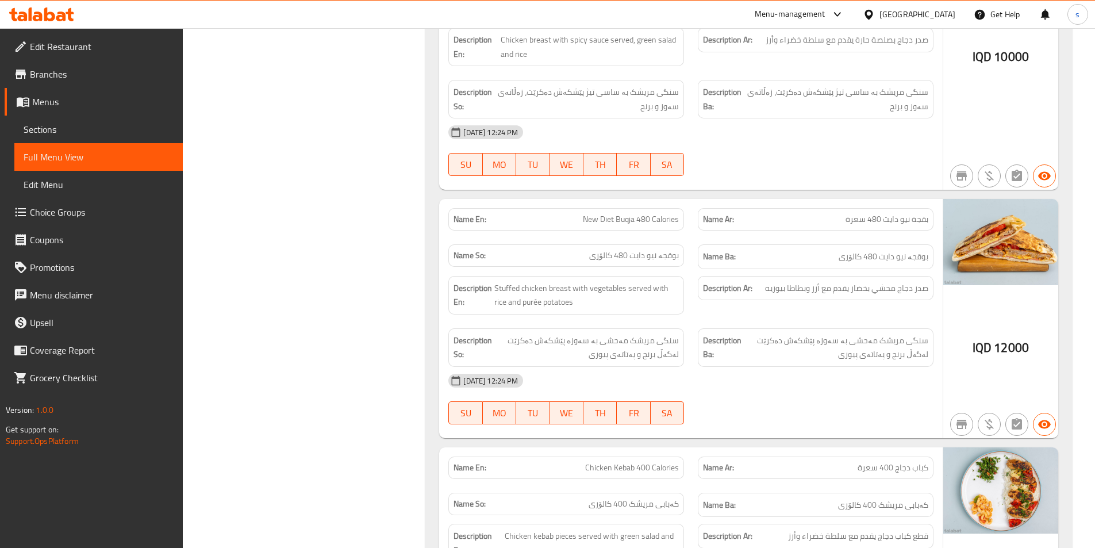
scroll to position [6726, 0]
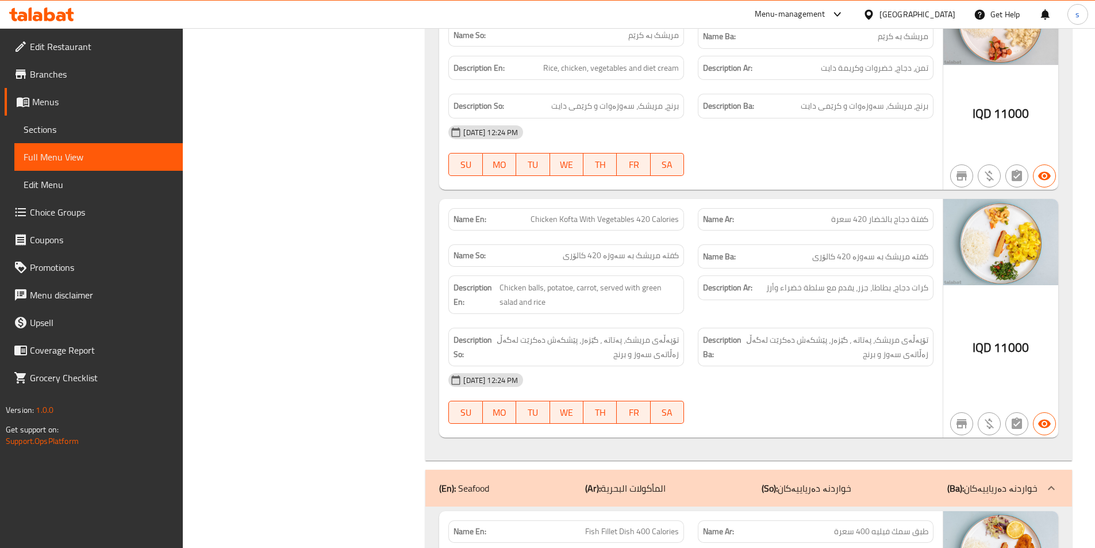
drag, startPoint x: 286, startPoint y: 166, endPoint x: 279, endPoint y: 141, distance: 26.2
click at [286, 166] on div "Filter Branches New Diet, Al aathameya Branches Popular filters Free items Bran…" at bounding box center [309, 179] width 220 height 13514
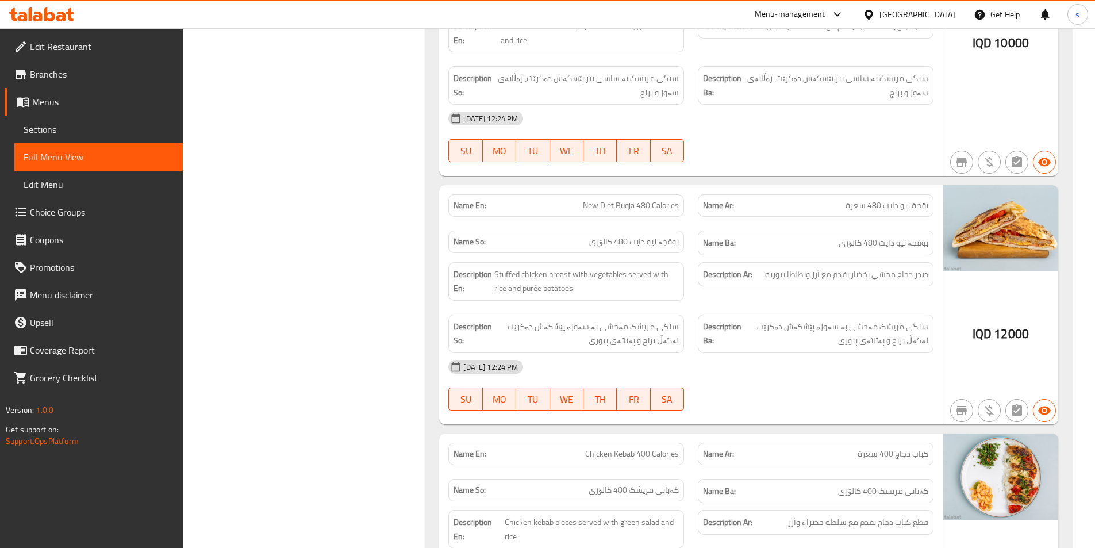
scroll to position [6969, 0]
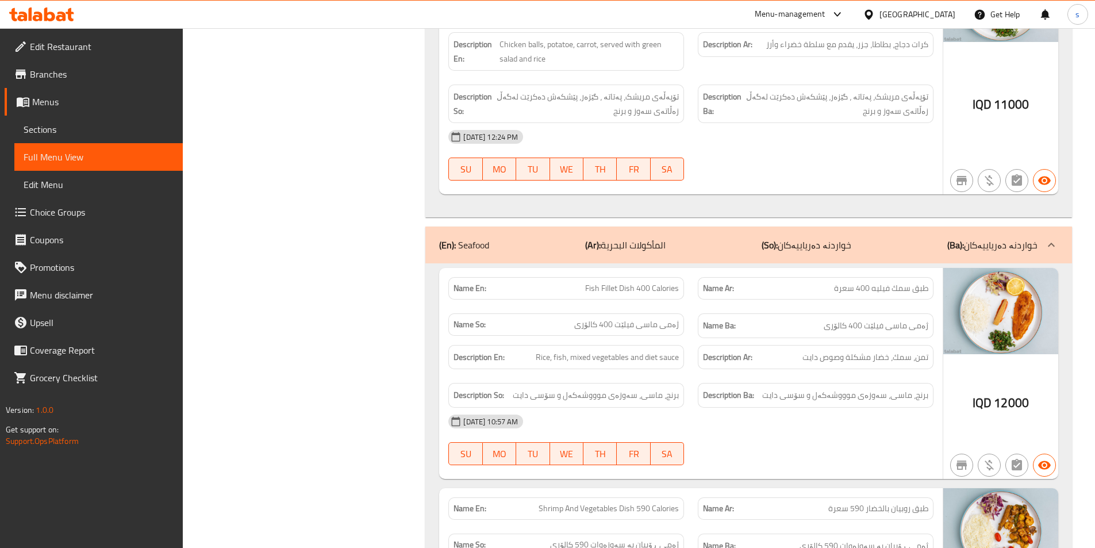
click at [611, 282] on span "Fish Fillet Dish 400 Calories" at bounding box center [632, 288] width 94 height 12
copy span "Fish Fillet Dish 400 Calories"
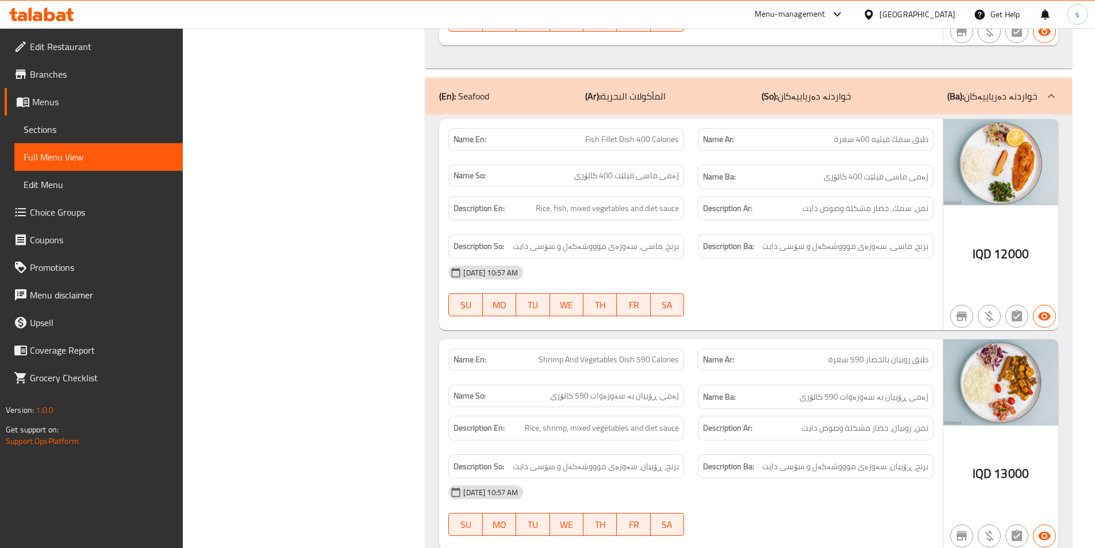
scroll to position [7409, 0]
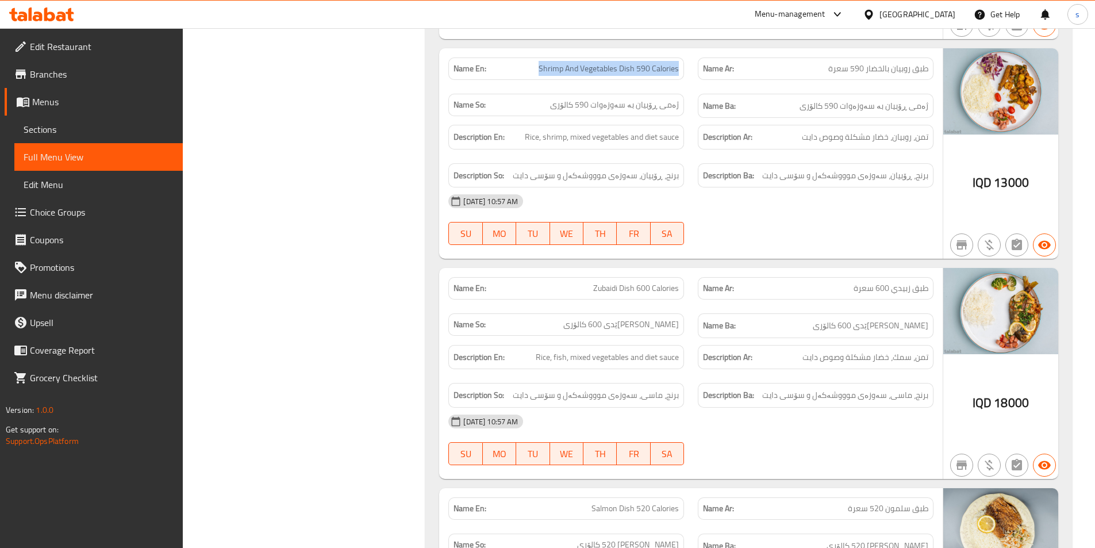
drag, startPoint x: 535, startPoint y: 52, endPoint x: 686, endPoint y: 52, distance: 151.2
click at [686, 52] on div "Name En: Shrimp And Vegetables Dish 590 Calories" at bounding box center [567, 69] width 250 height 36
copy span "Shrimp And Vegetables Dish 590 Calories"
click at [781, 282] on p "Name Ar: طبق زبيدي 600 سعرة" at bounding box center [815, 288] width 225 height 12
click at [664, 282] on span "Zubaidi Dish 600 Calories" at bounding box center [636, 288] width 86 height 12
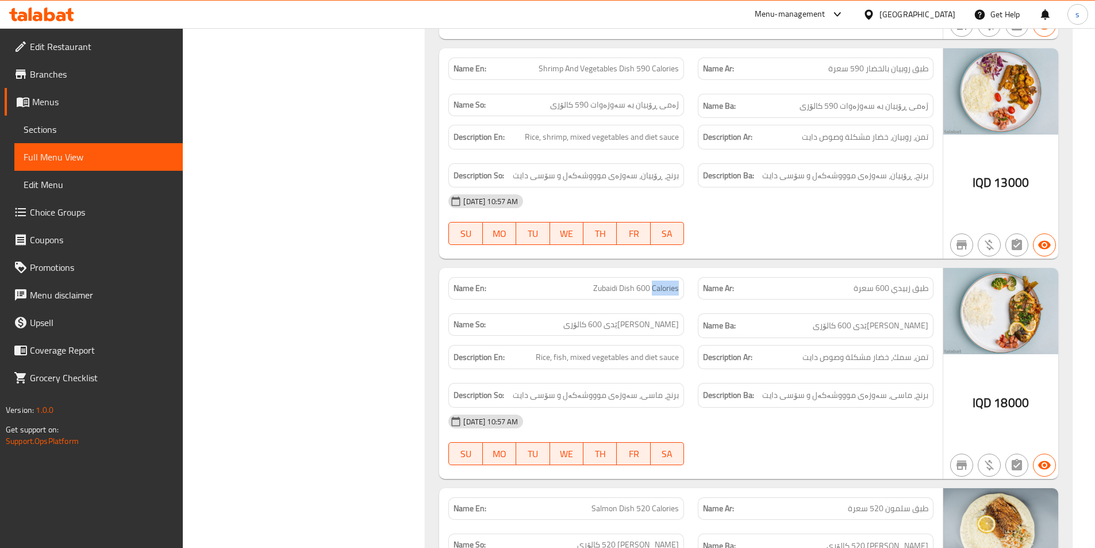
click at [664, 282] on span "Zubaidi Dish 600 Calories" at bounding box center [636, 288] width 86 height 12
copy span "Zubaidi Dish 600 Calories"
click at [610, 502] on span "Salmon Dish 520 Calories" at bounding box center [635, 508] width 87 height 12
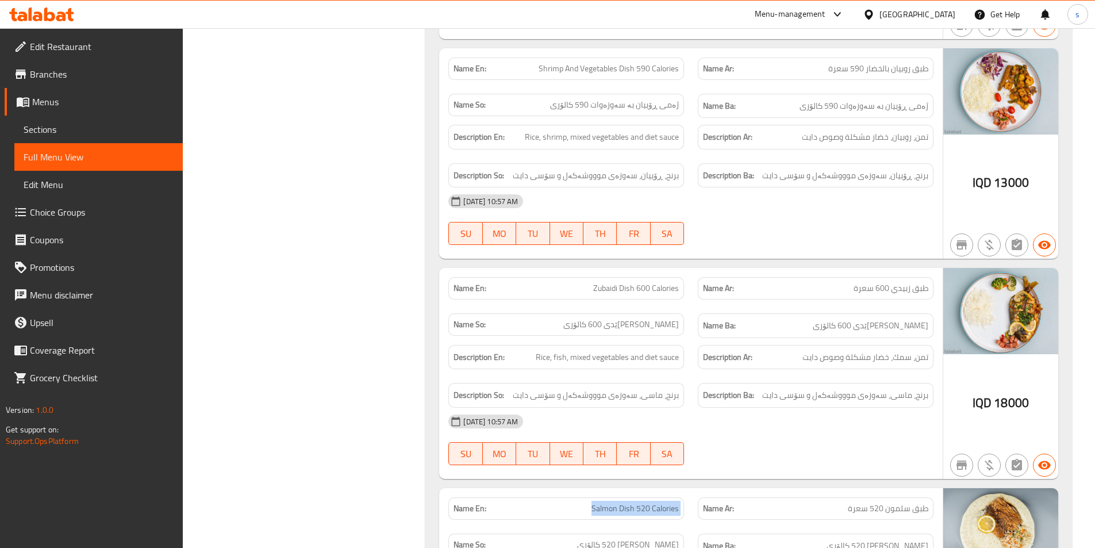
click at [610, 502] on span "Salmon Dish 520 Calories" at bounding box center [635, 508] width 87 height 12
copy span "Salmon Dish 520 Calories"
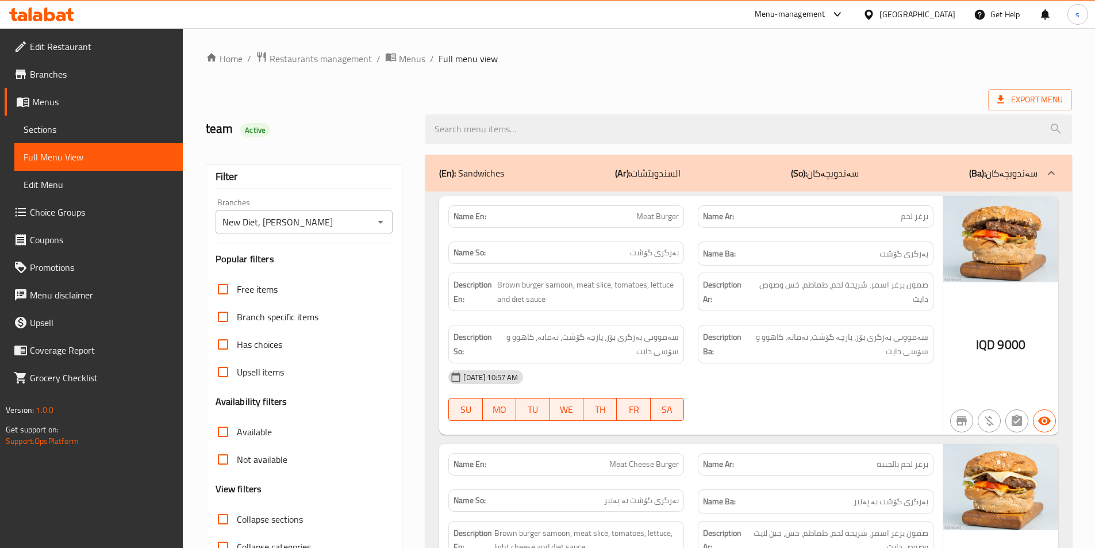
click at [651, 212] on span "Meat Burger" at bounding box center [657, 216] width 43 height 12
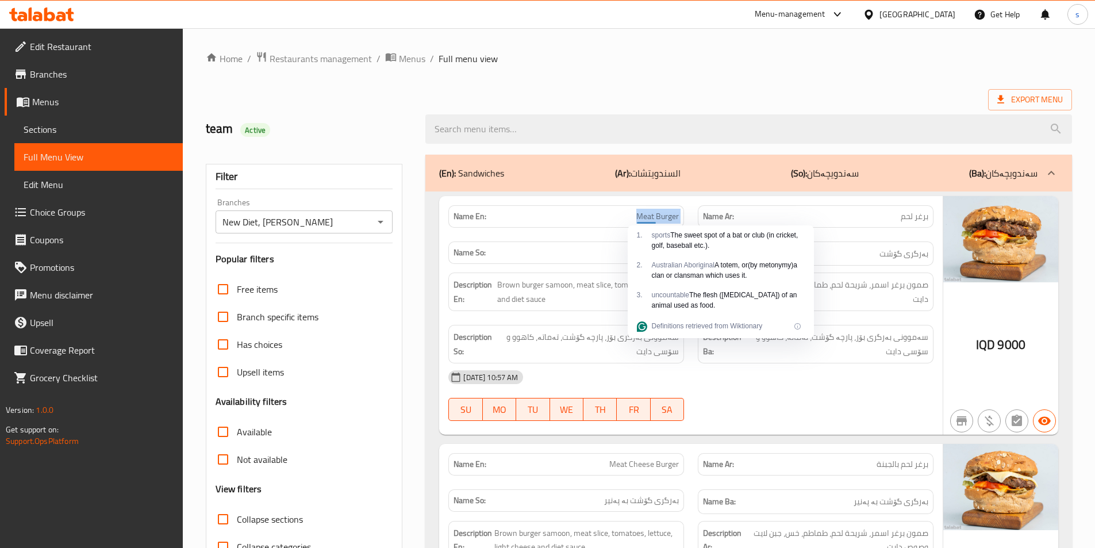
copy span "Meat Burger"
click at [638, 470] on span "Meat Cheese Burger" at bounding box center [644, 464] width 70 height 12
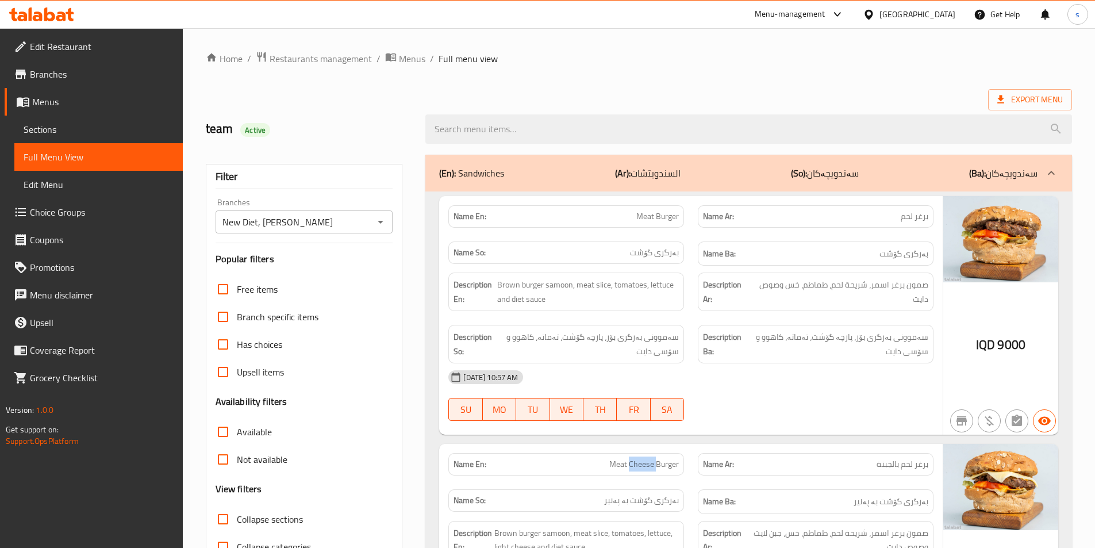
click at [638, 470] on span "Meat Cheese Burger" at bounding box center [644, 464] width 70 height 12
drag, startPoint x: 588, startPoint y: 466, endPoint x: 694, endPoint y: 465, distance: 106.9
click at [694, 465] on div "Name En: Meat Cheese Burger Name Ar: برغر لحم بالجبنة Name So: بەرگری گۆشت بە پ…" at bounding box center [691, 483] width 499 height 75
copy span "Meat Cheese Burger"
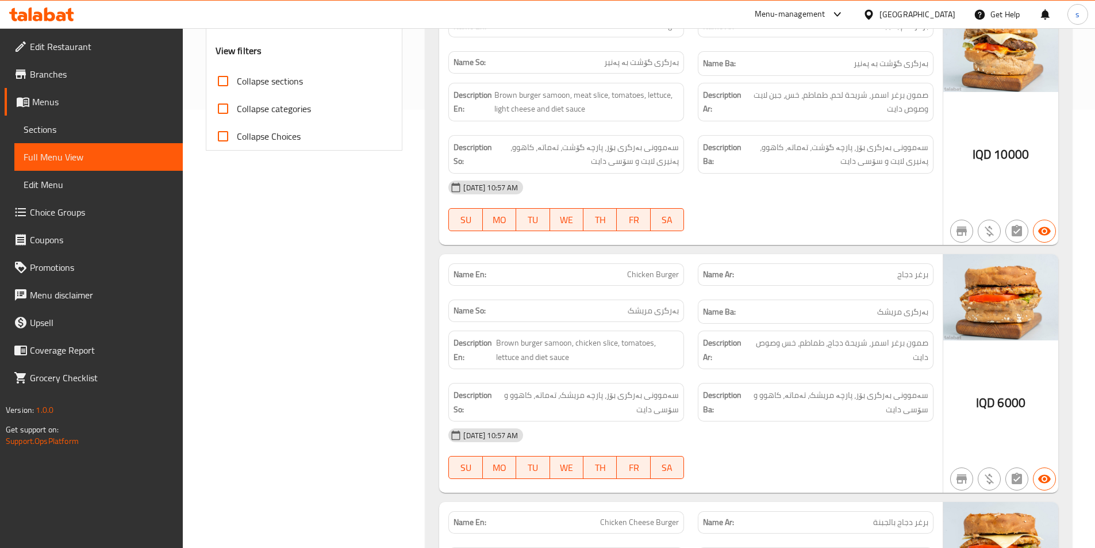
click at [666, 271] on span "Chicken Burger" at bounding box center [653, 274] width 52 height 12
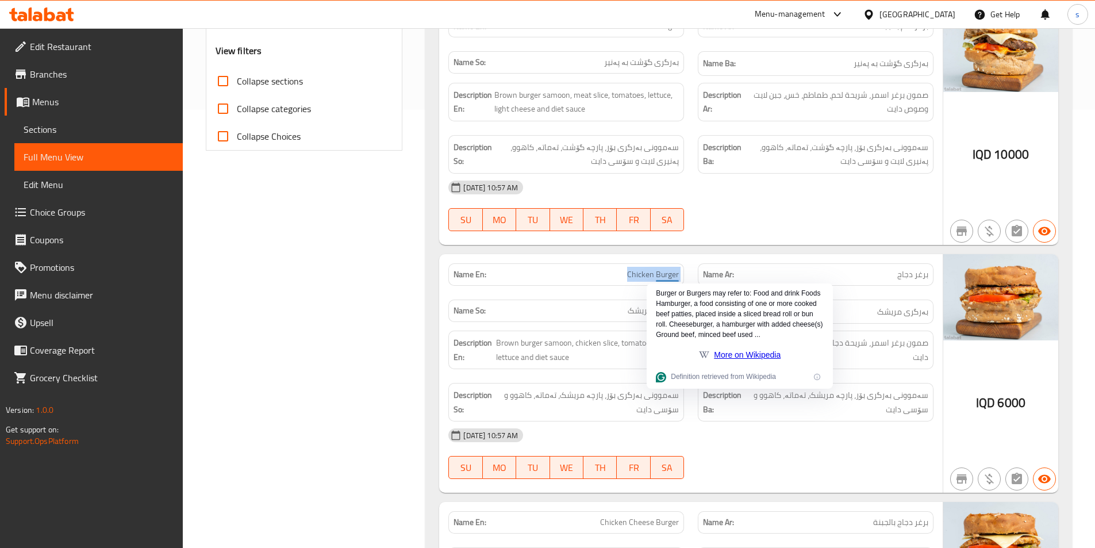
copy span "Chicken Burger"
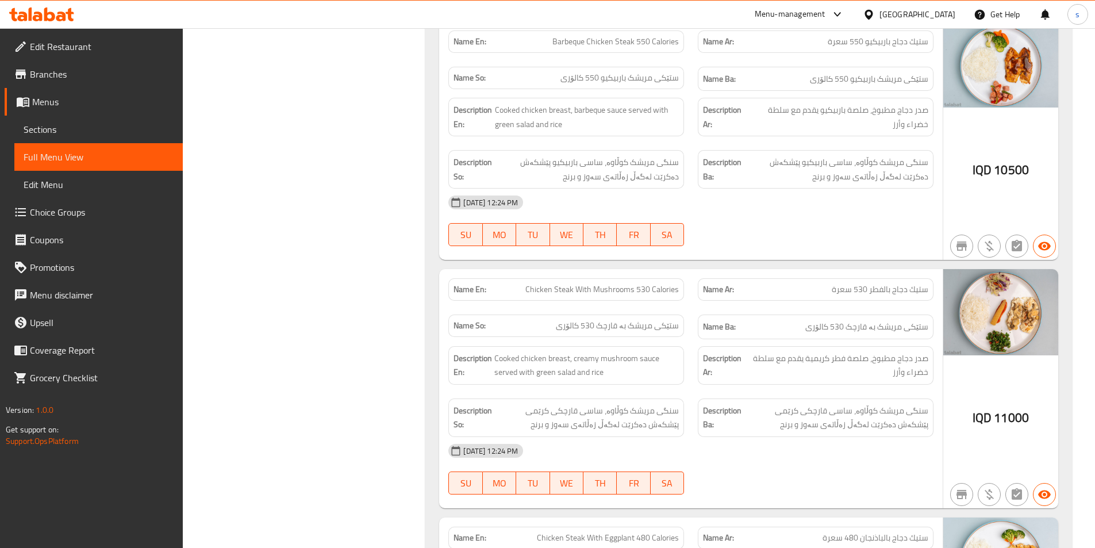
scroll to position [686, 0]
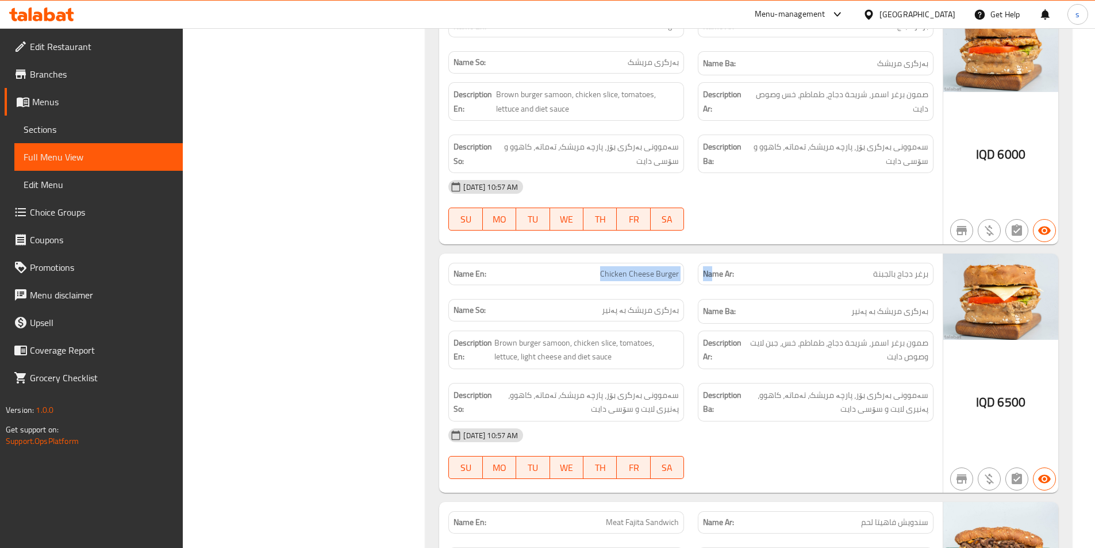
drag, startPoint x: 594, startPoint y: 272, endPoint x: 714, endPoint y: 275, distance: 120.2
click at [714, 275] on div "Name En: Chicken Cheese Burger Name Ar: برغر دجاج بالجبنة Name So: بەرگری مریشک…" at bounding box center [691, 293] width 499 height 75
click at [662, 275] on span "Chicken Cheese Burger" at bounding box center [639, 274] width 79 height 12
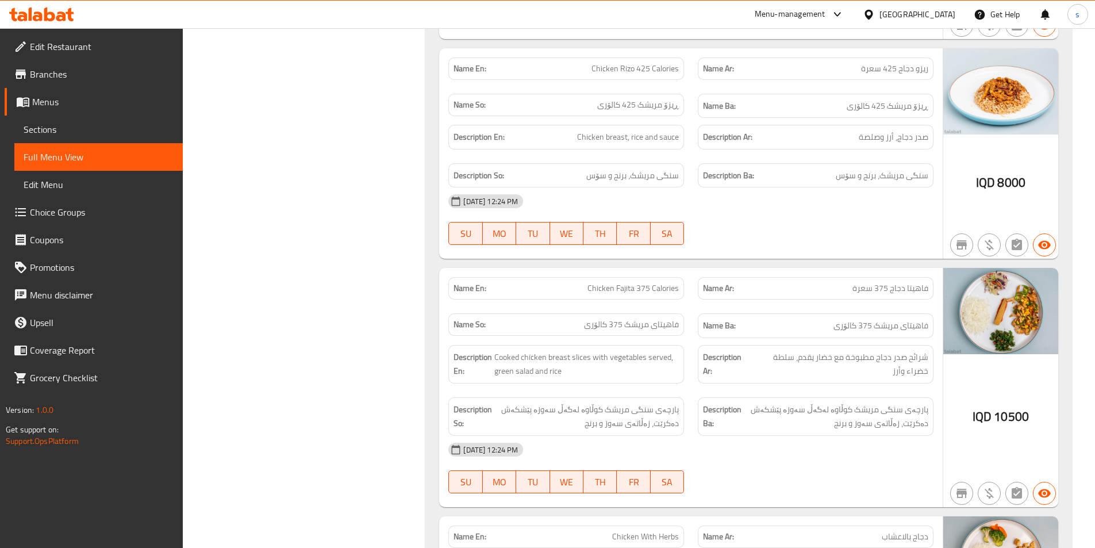
scroll to position [1154, 0]
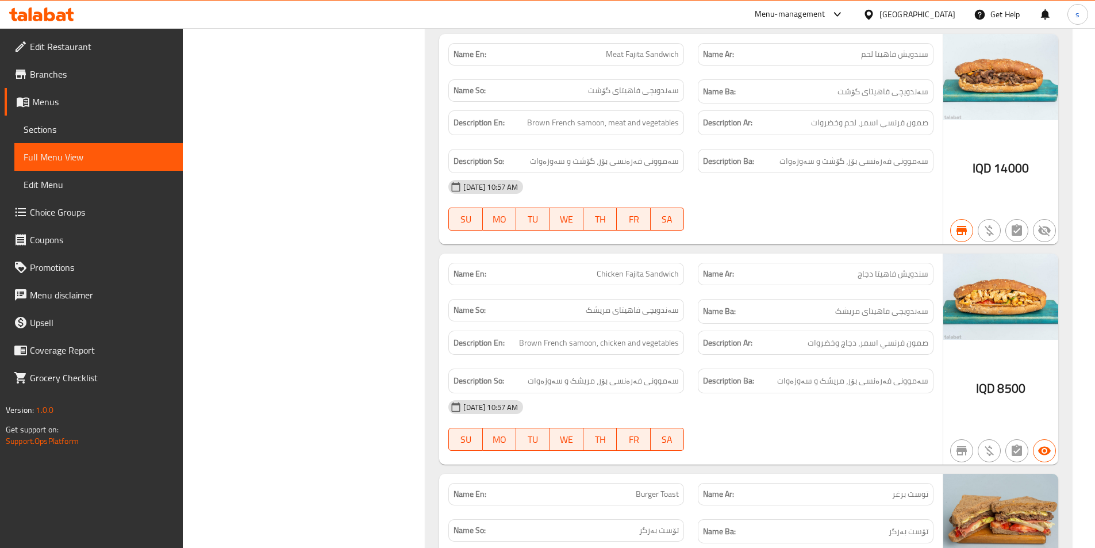
click at [621, 278] on span "Chicken Fajita Sandwich" at bounding box center [638, 274] width 82 height 12
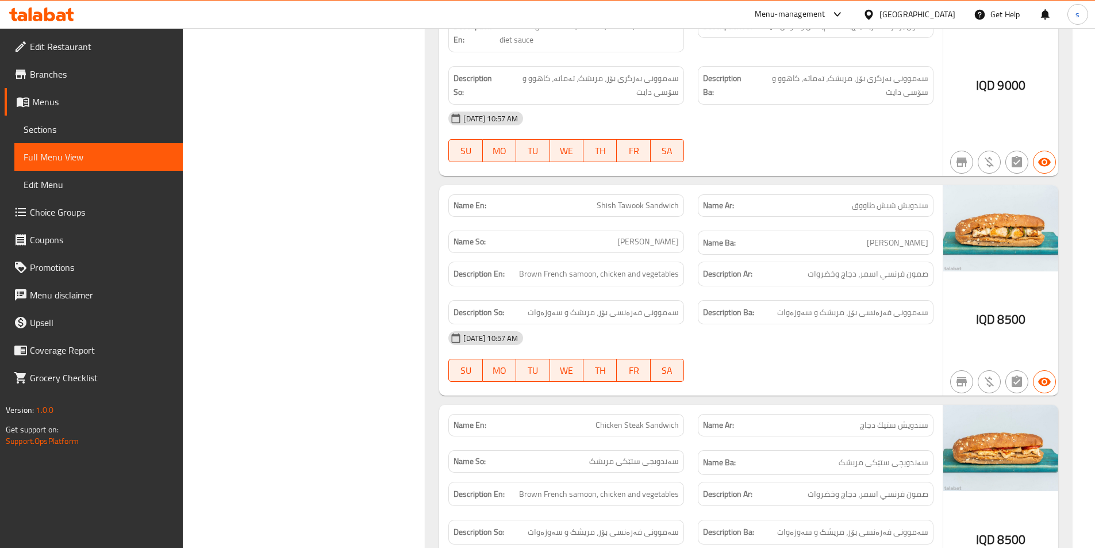
scroll to position [1374, 0]
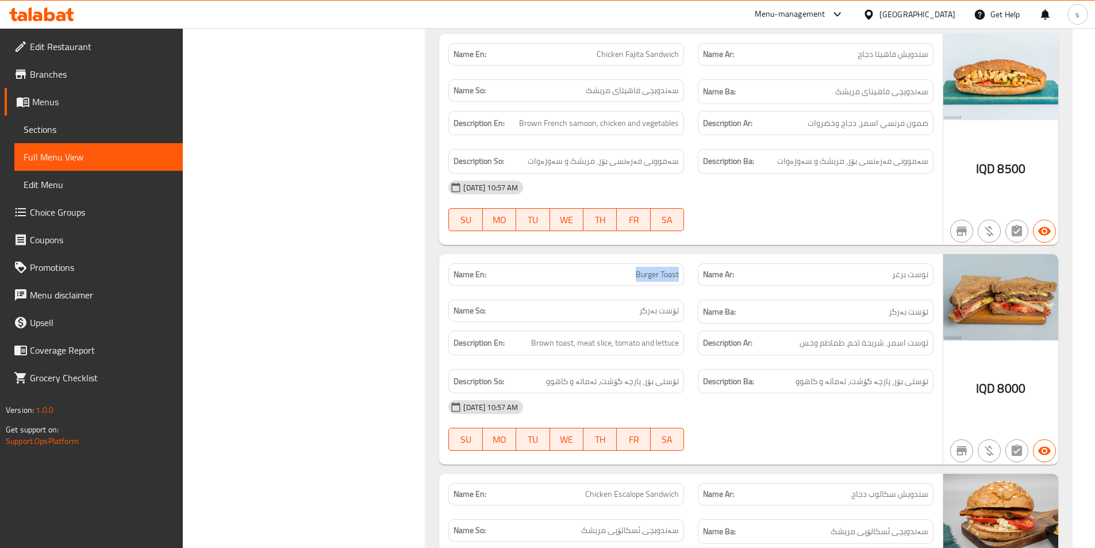
drag, startPoint x: 646, startPoint y: 273, endPoint x: 686, endPoint y: 273, distance: 40.8
click at [686, 273] on div "Name En: Burger Toast" at bounding box center [567, 274] width 250 height 36
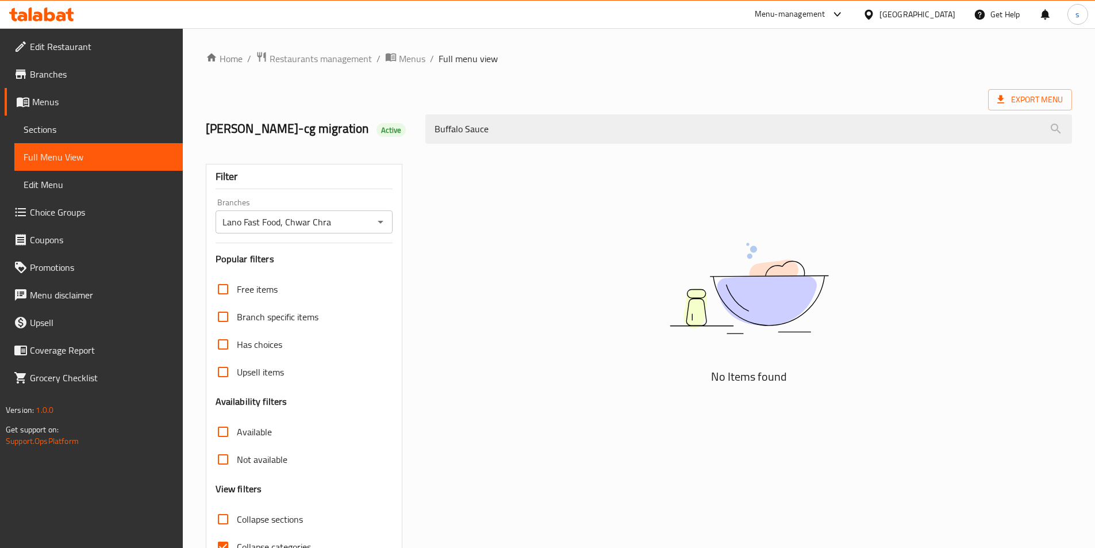
scroll to position [64, 0]
